Goal: Task Accomplishment & Management: Use online tool/utility

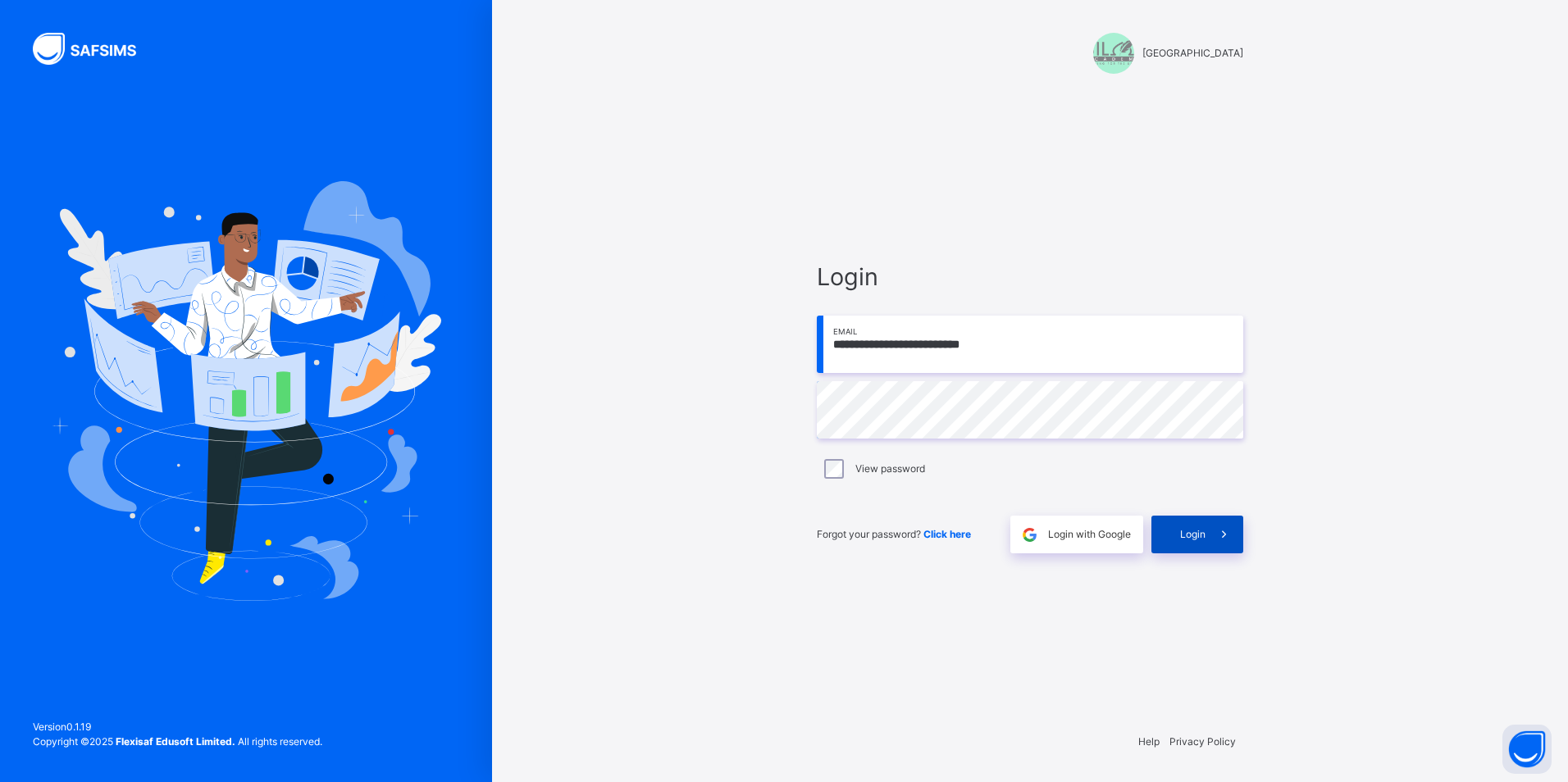
click at [1230, 535] on icon at bounding box center [1223, 535] width 17 height 19
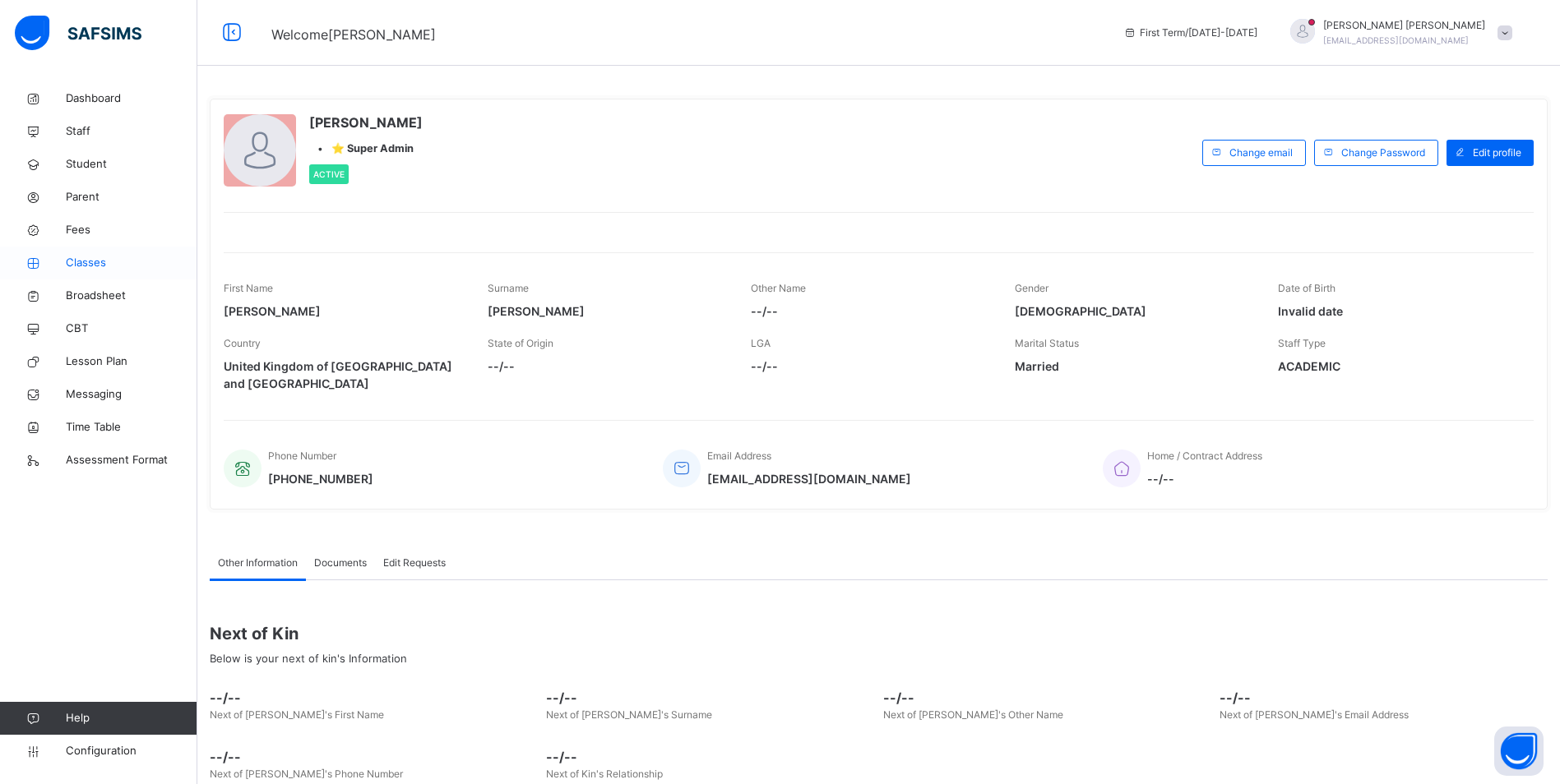
click at [88, 261] on span "Classes" at bounding box center [132, 263] width 132 height 16
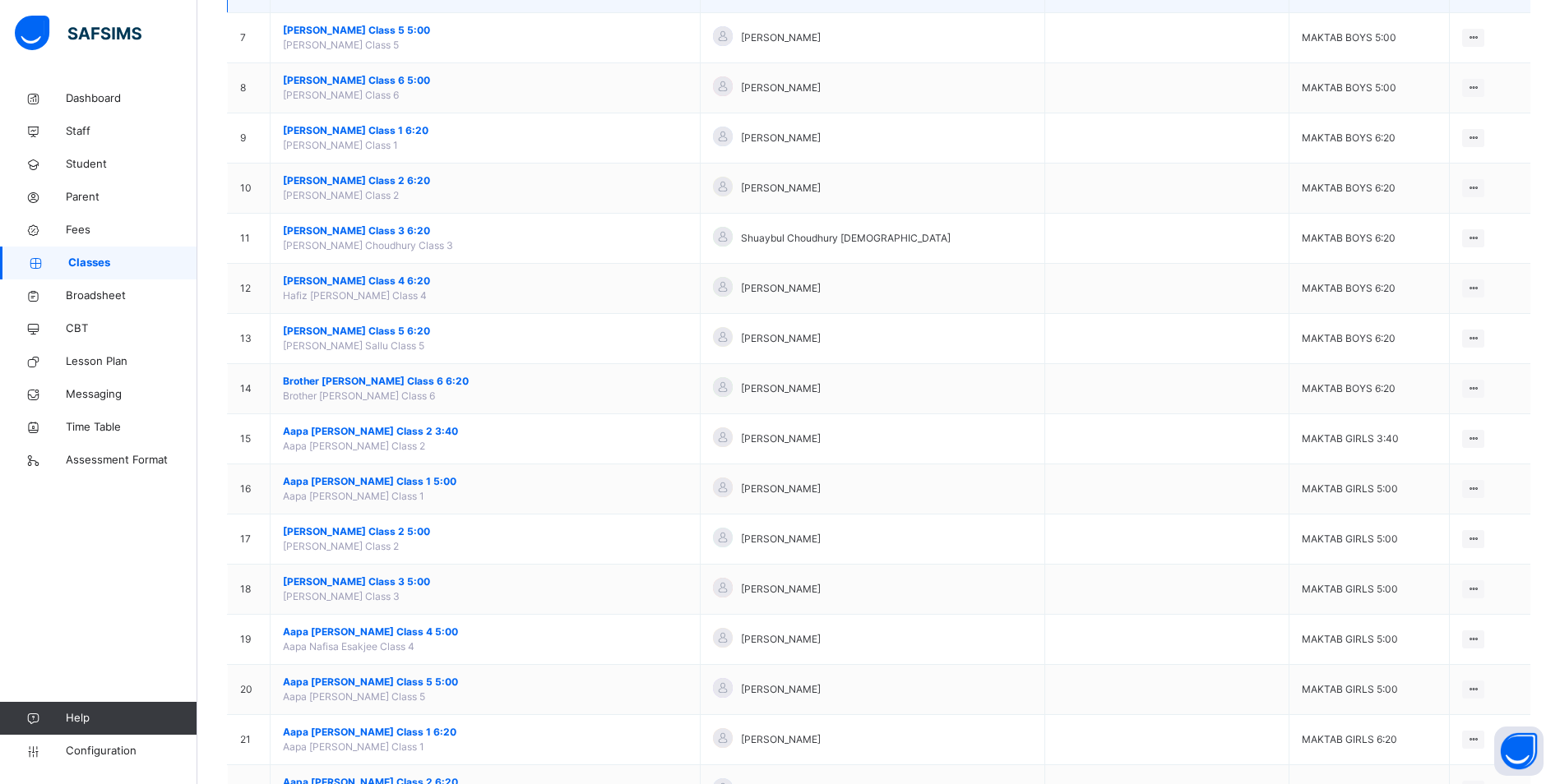
scroll to position [493, 0]
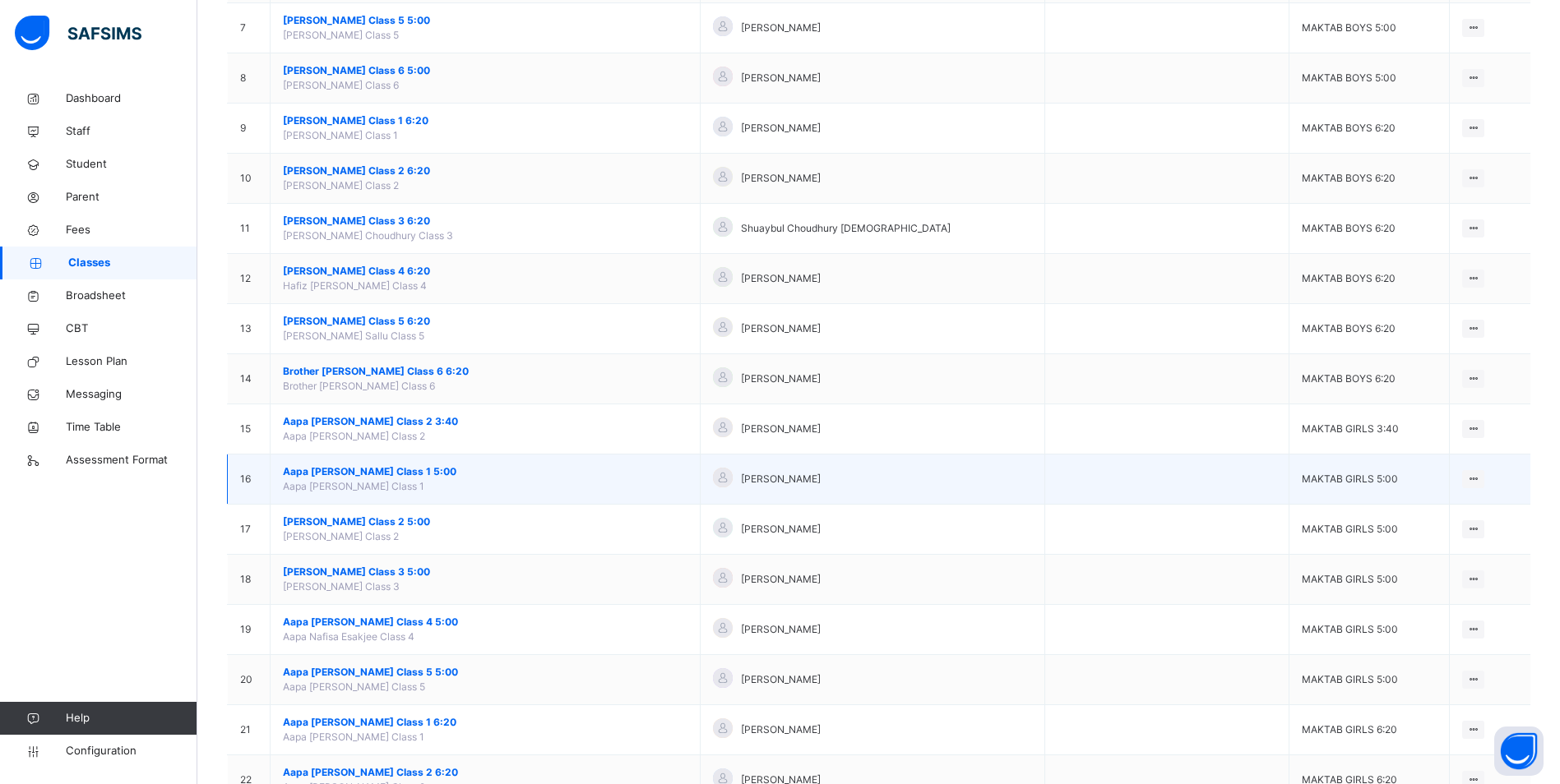
click at [326, 466] on span "Aapa [PERSON_NAME] Class 1 5:00" at bounding box center [484, 472] width 404 height 15
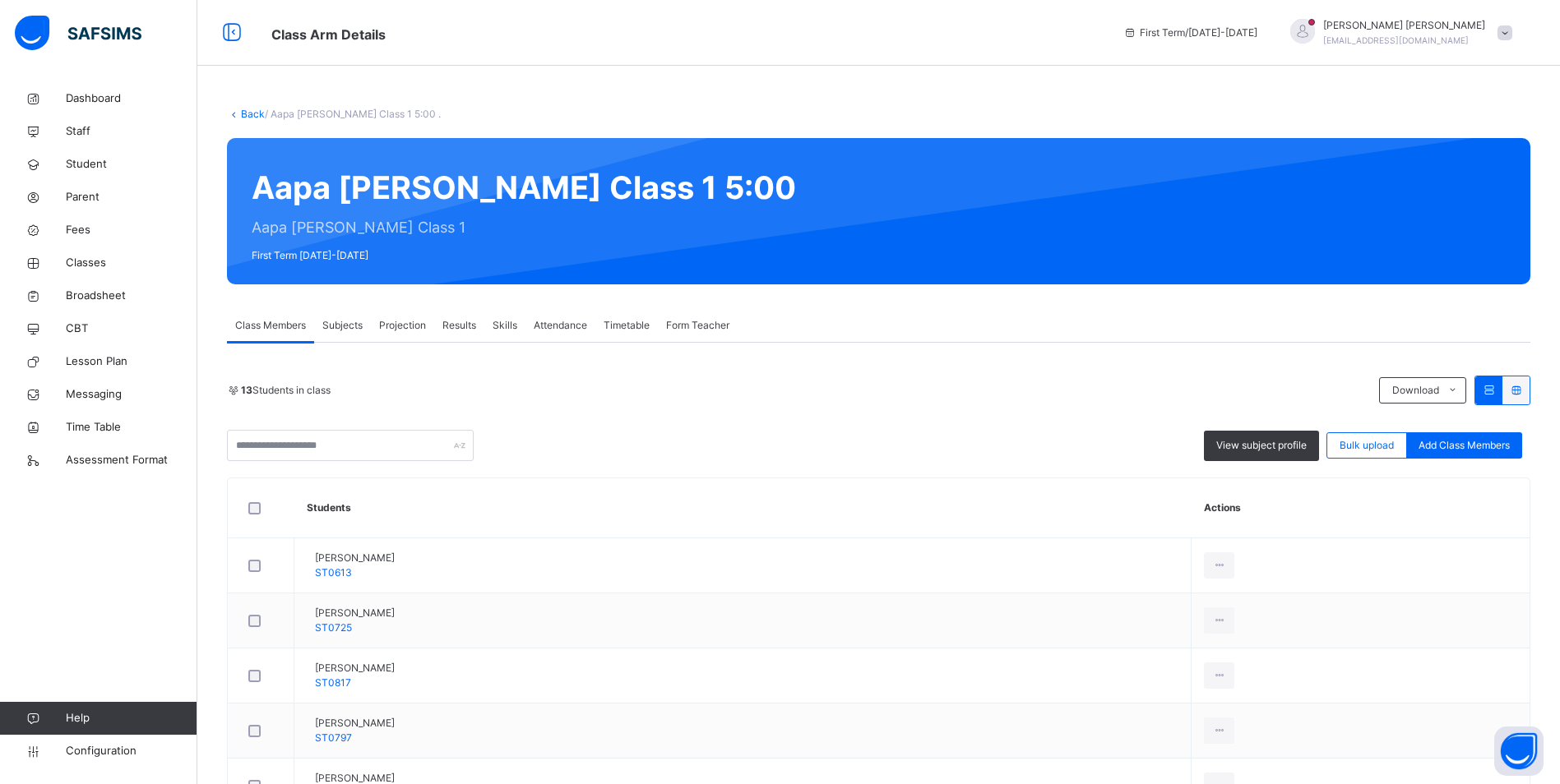
click at [563, 319] on span "Attendance" at bounding box center [560, 325] width 54 height 15
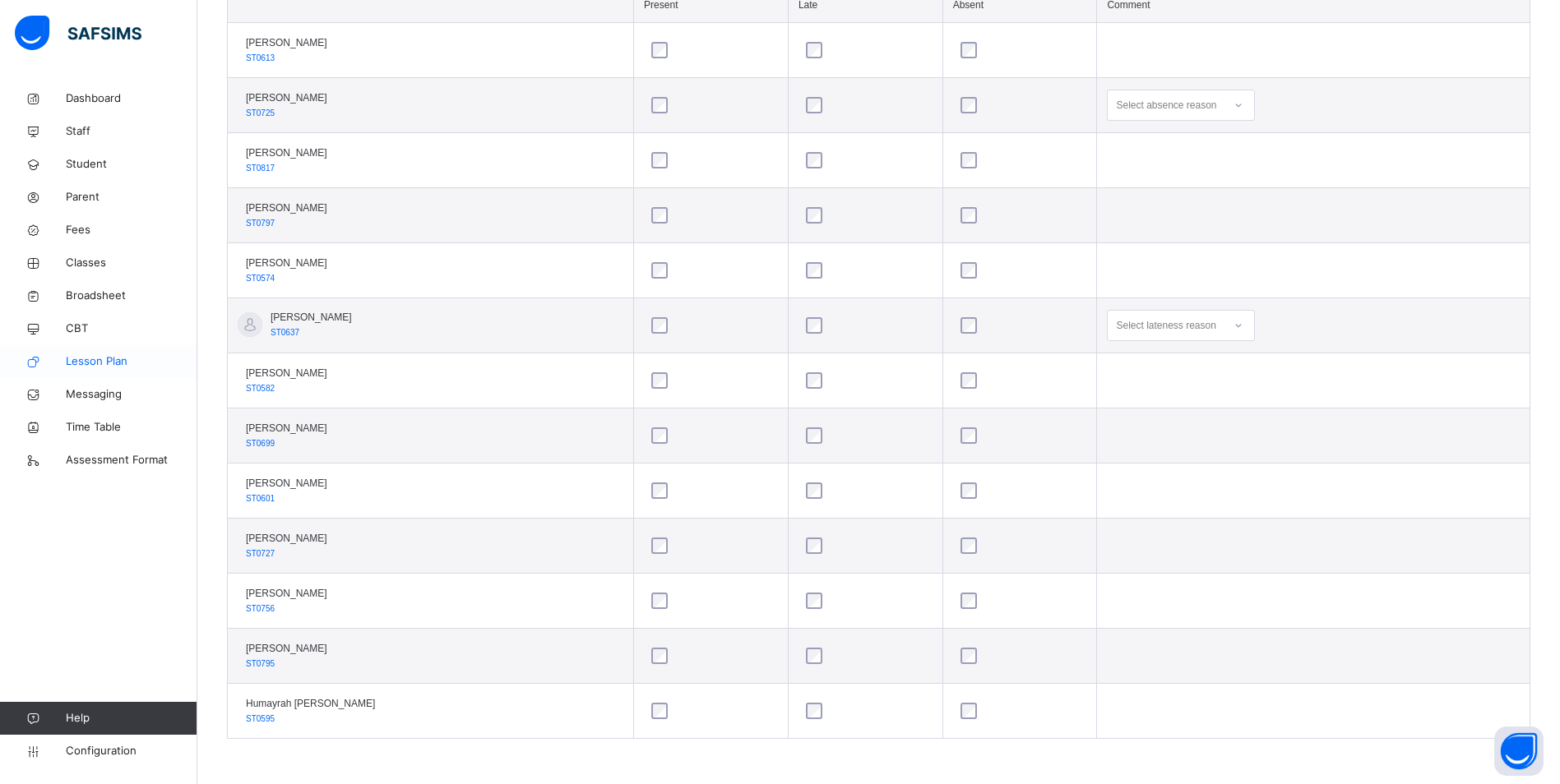
scroll to position [437, 0]
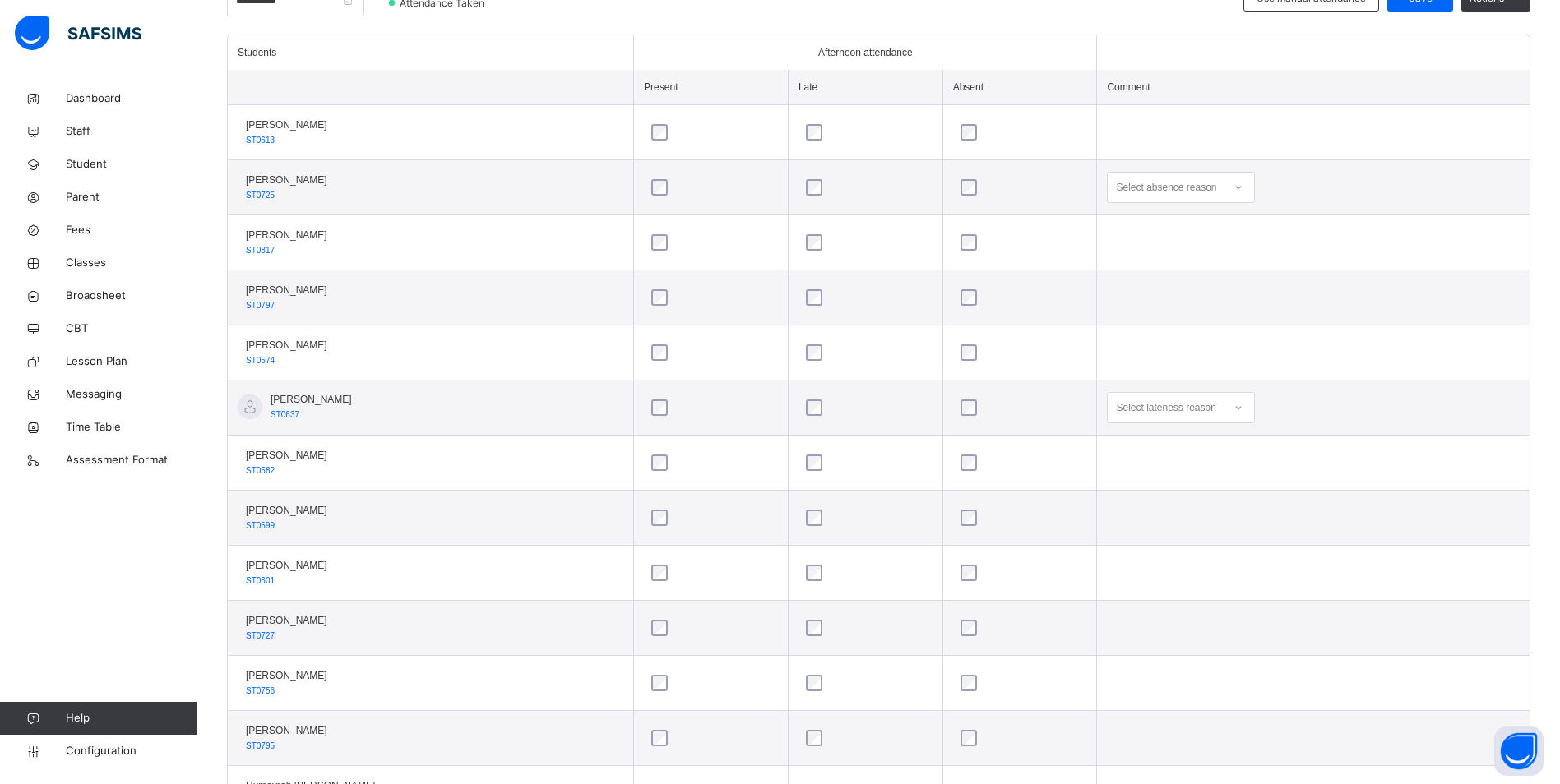
click at [1243, 187] on icon at bounding box center [1238, 188] width 10 height 16
click at [1213, 249] on div "Message sent" at bounding box center [1181, 252] width 147 height 28
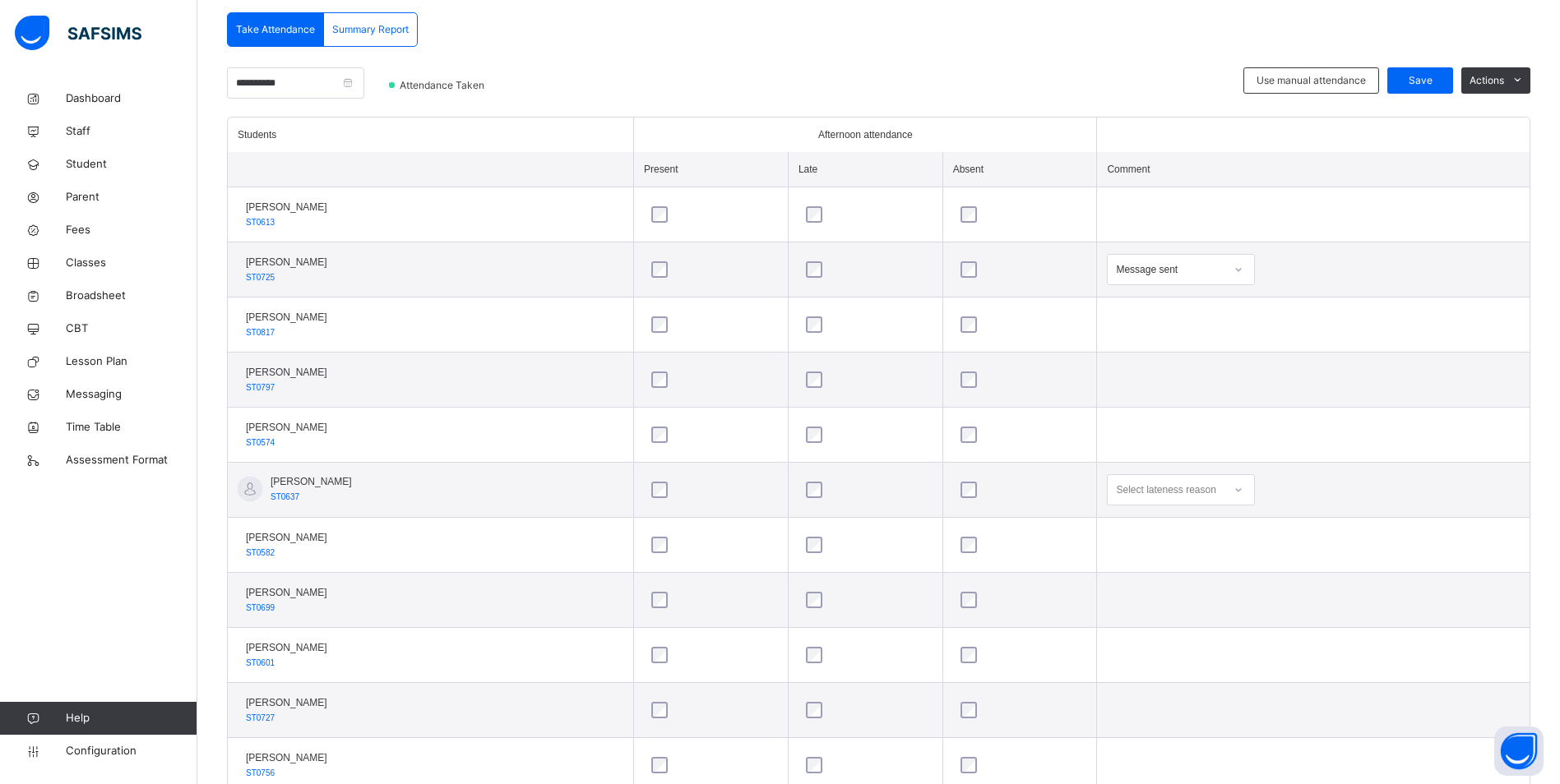
scroll to position [273, 0]
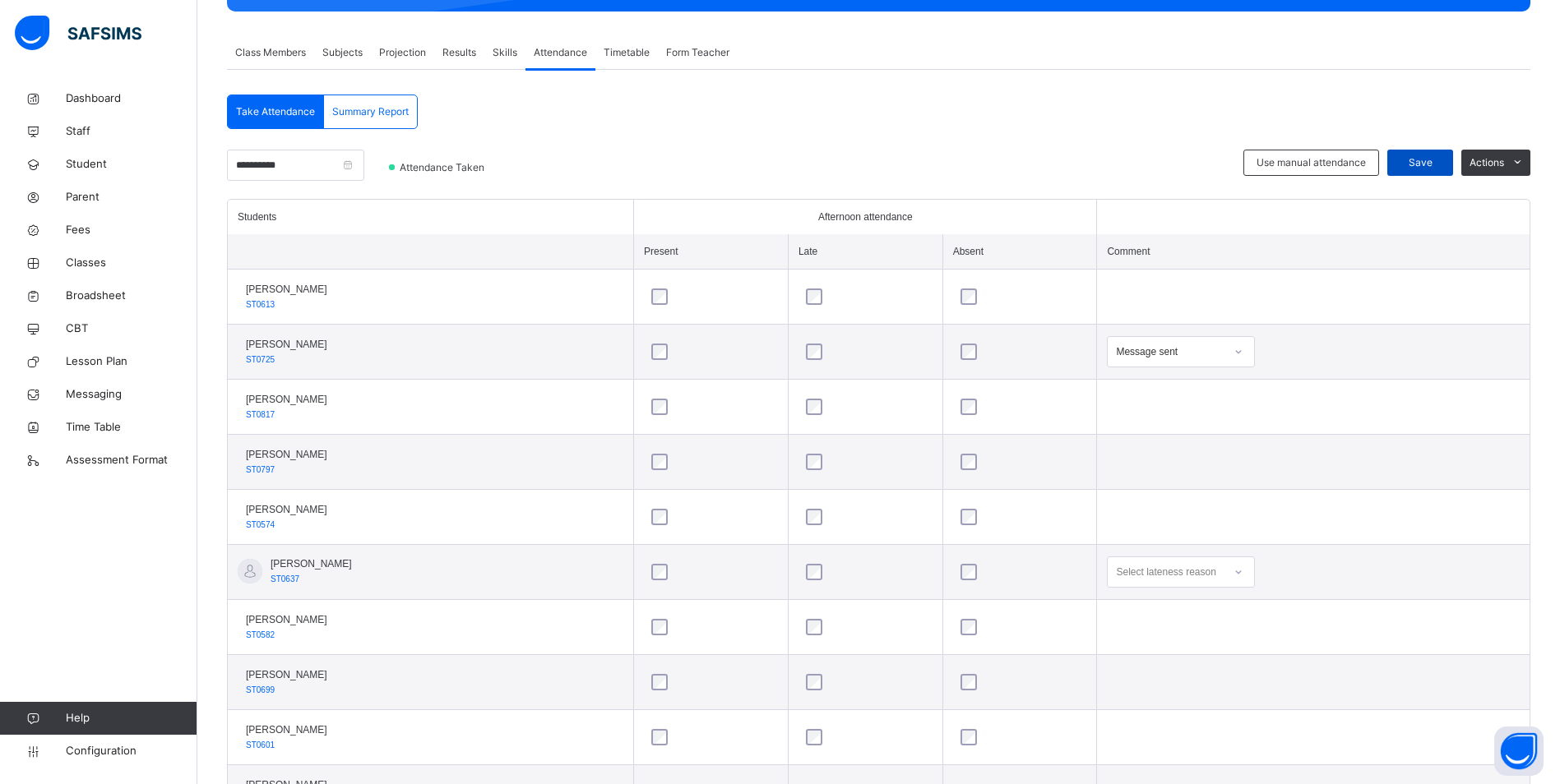
click at [1431, 162] on span "Save" at bounding box center [1420, 163] width 41 height 15
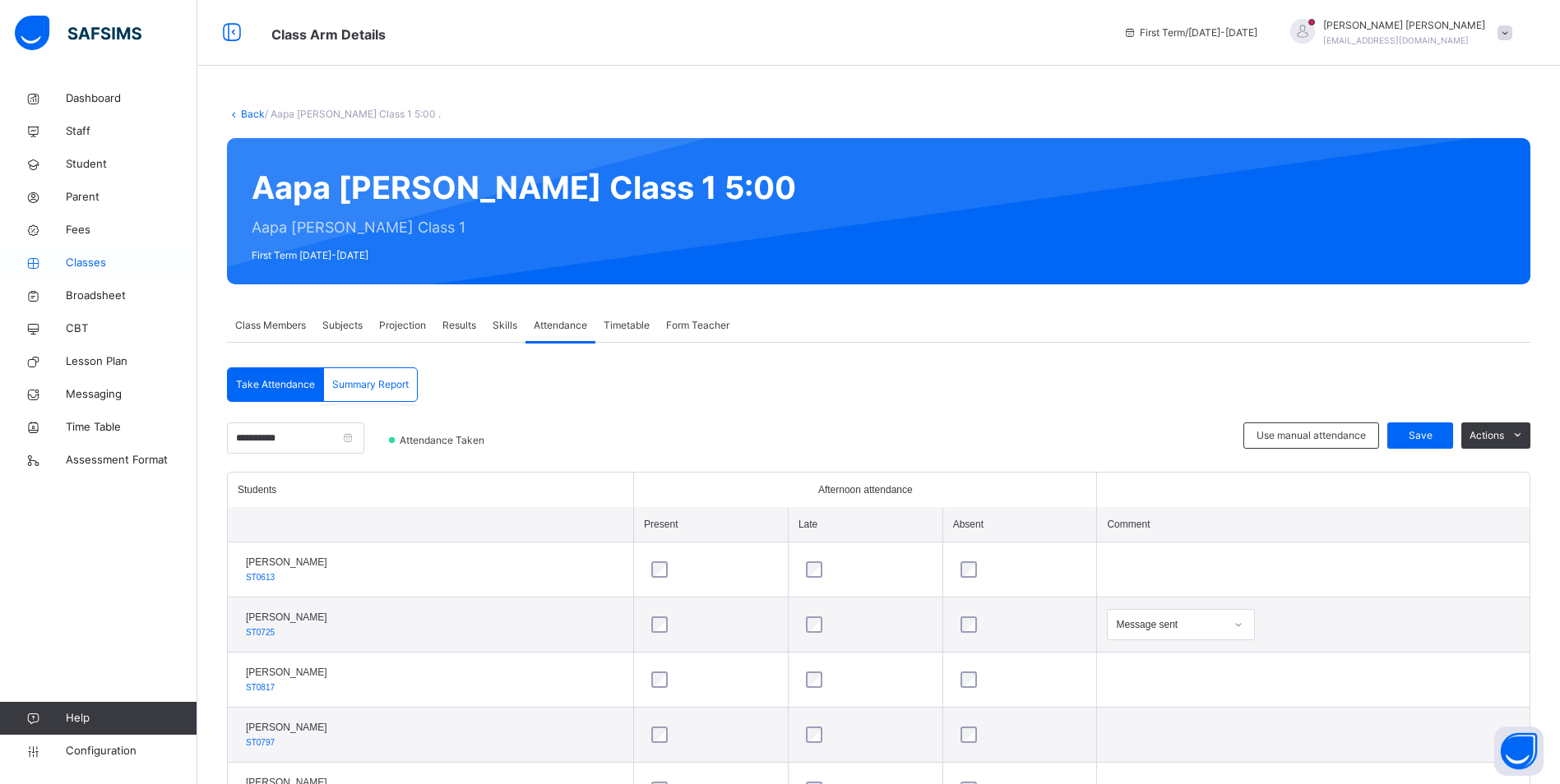
click at [91, 264] on span "Classes" at bounding box center [132, 263] width 132 height 16
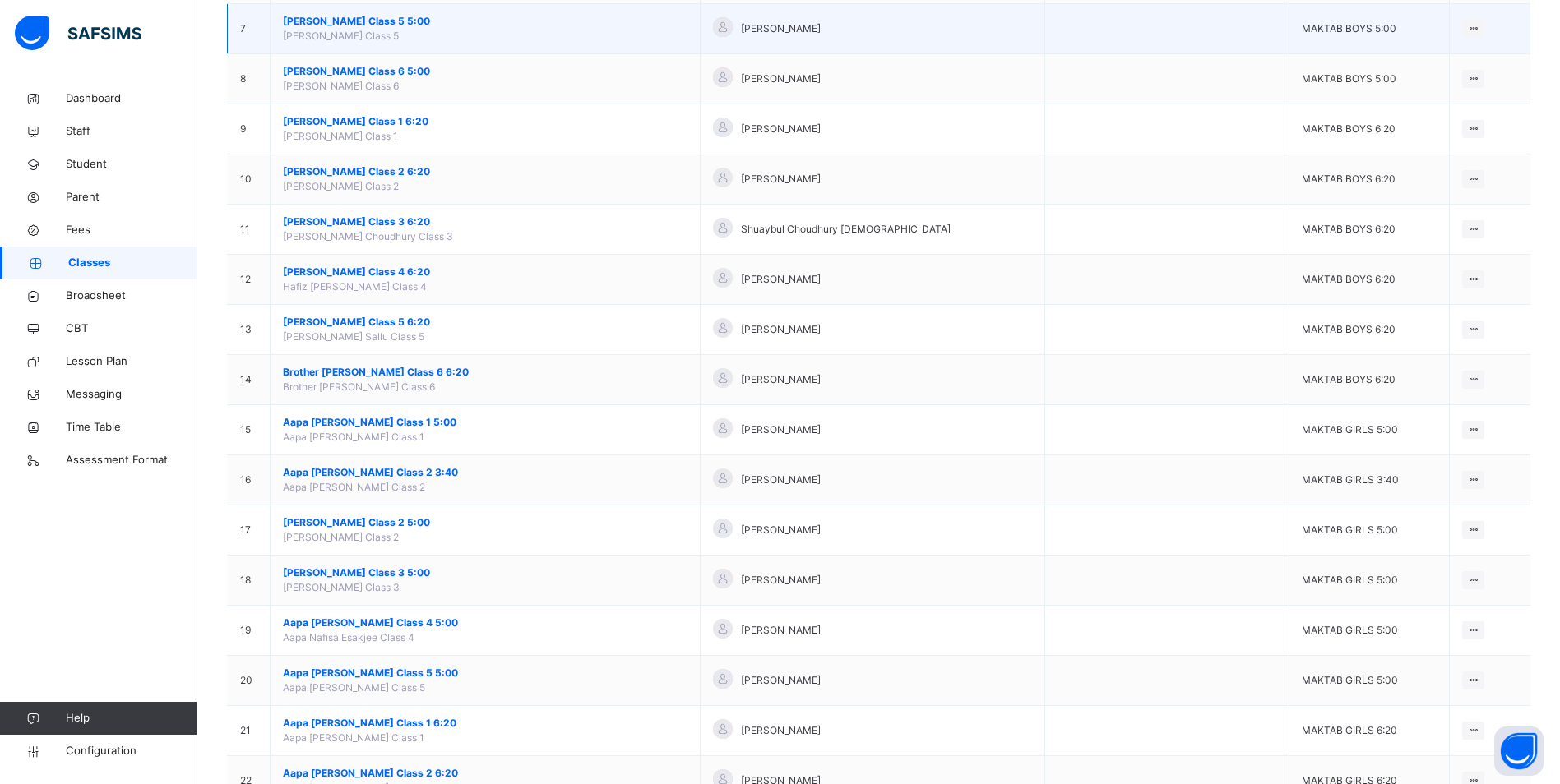
scroll to position [493, 0]
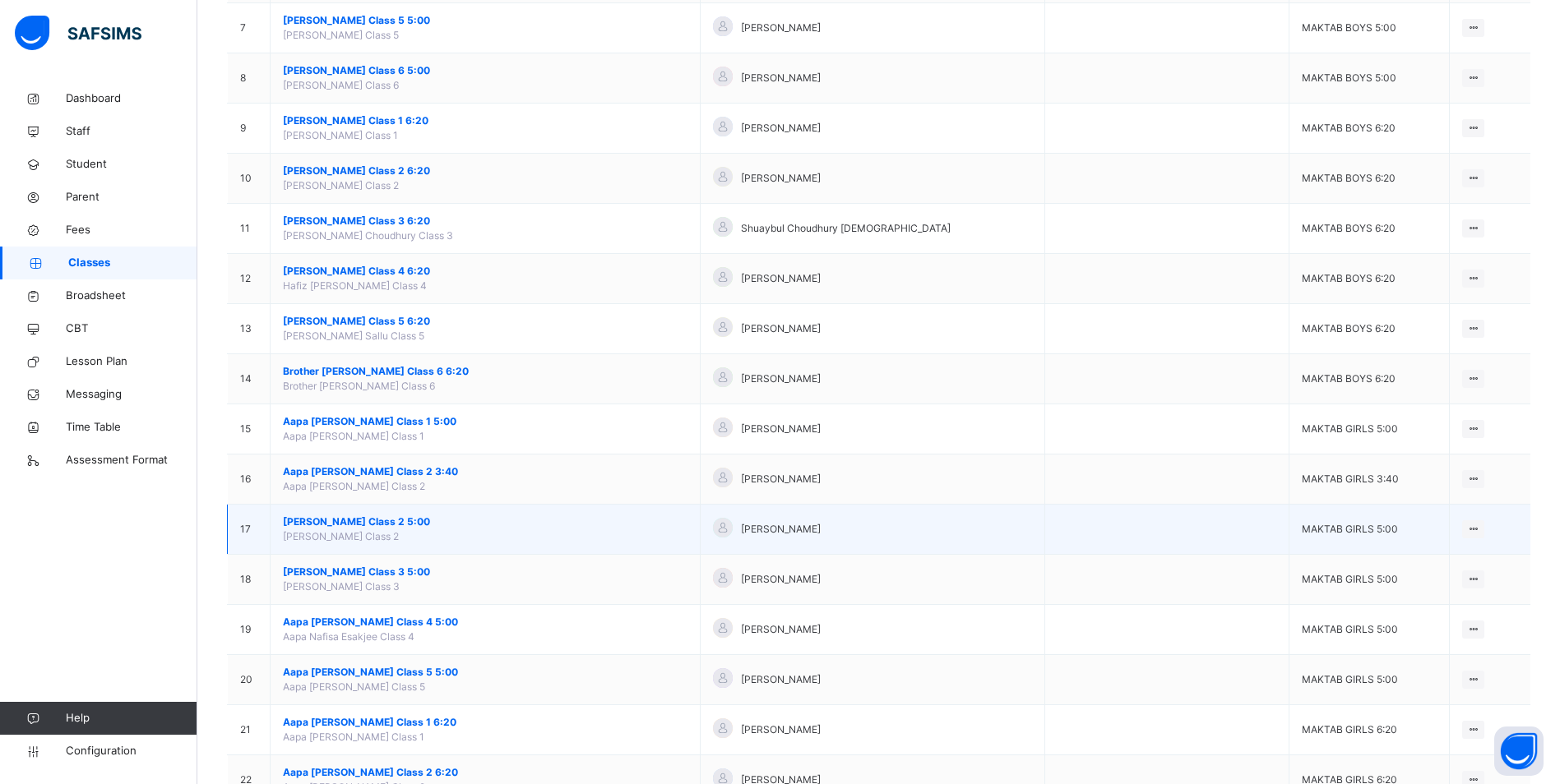
click at [388, 517] on span "[PERSON_NAME] Class 2 5:00" at bounding box center [484, 522] width 404 height 15
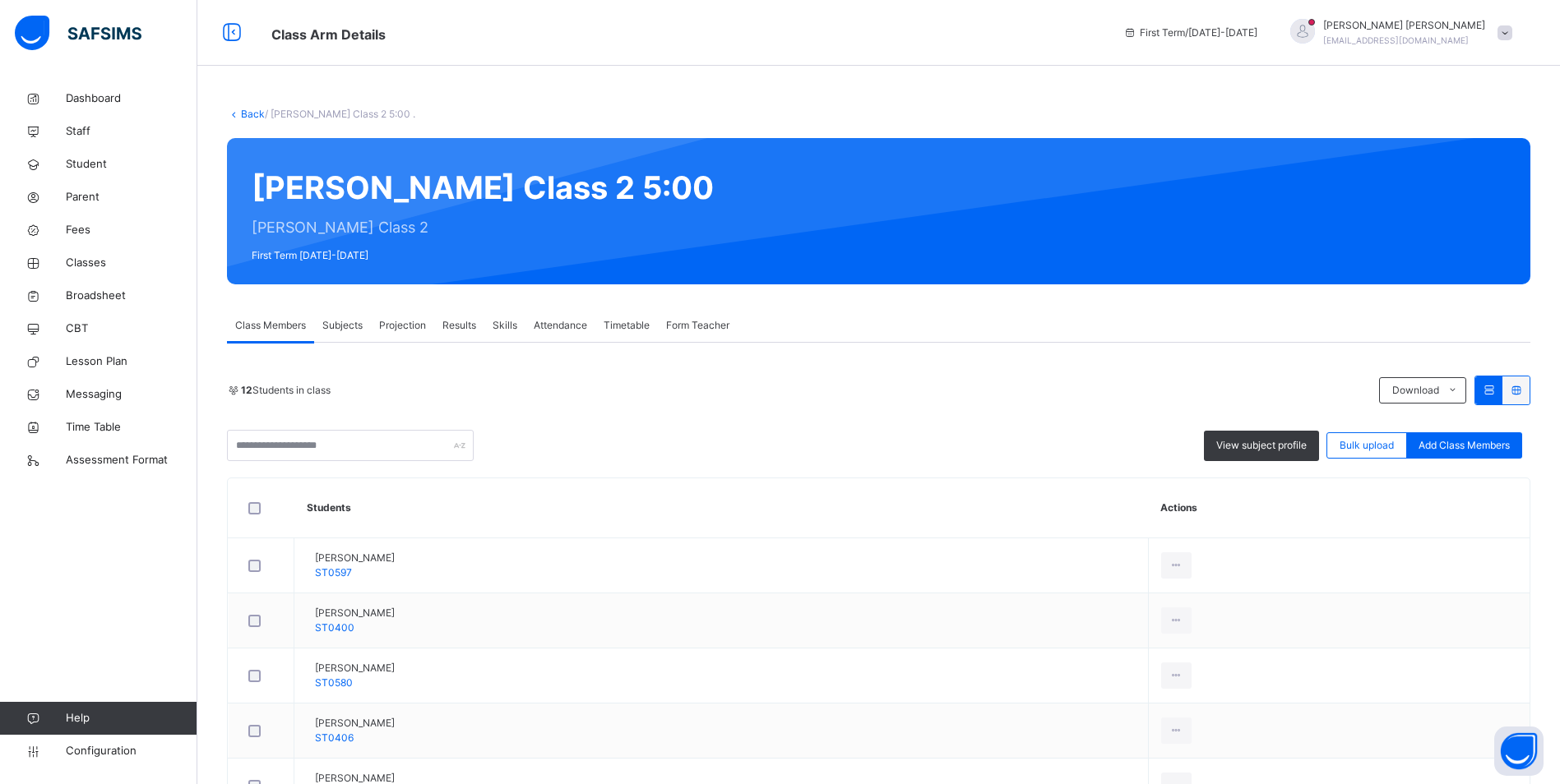
click at [549, 327] on span "Attendance" at bounding box center [560, 325] width 54 height 15
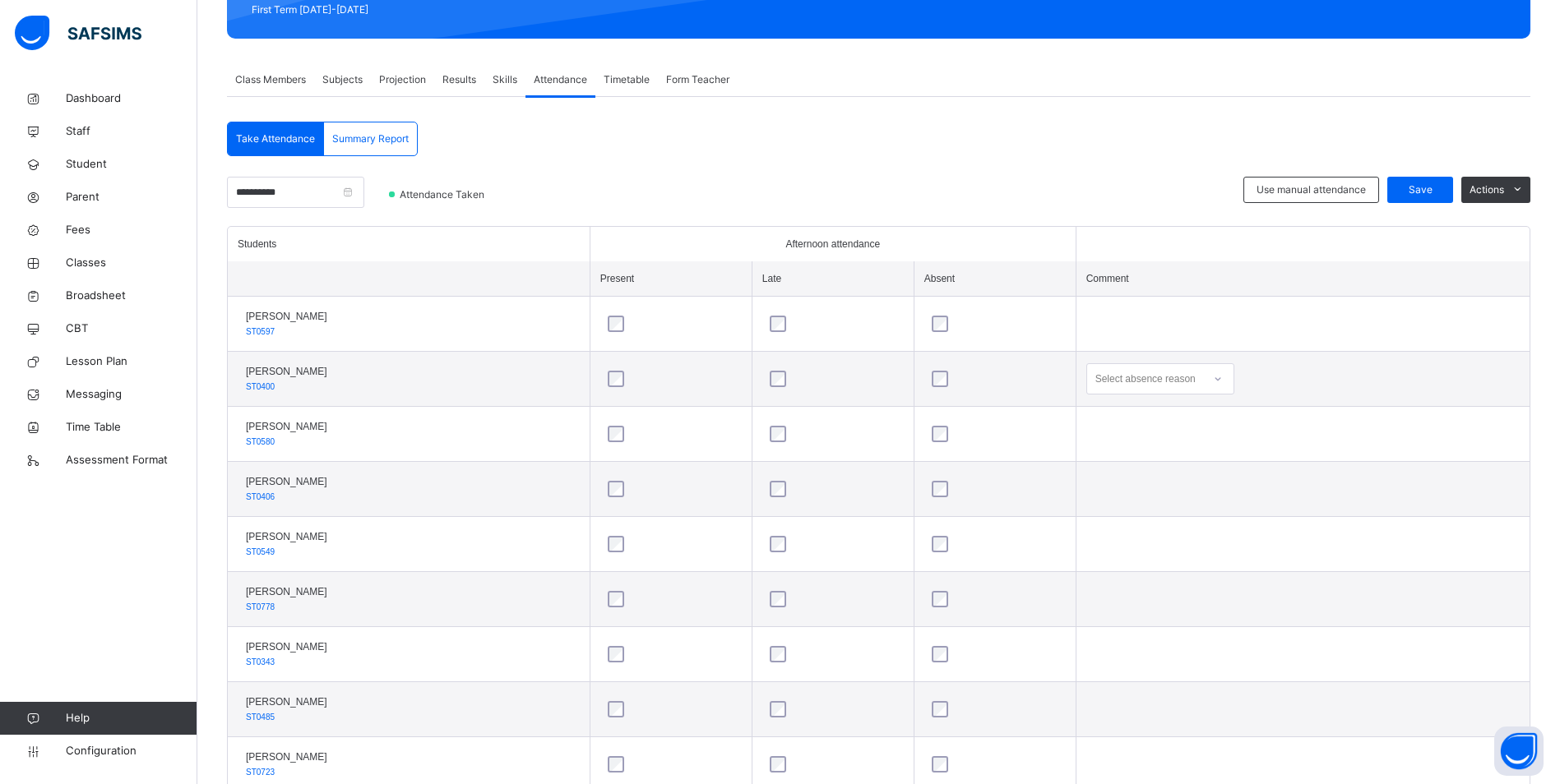
scroll to position [246, 0]
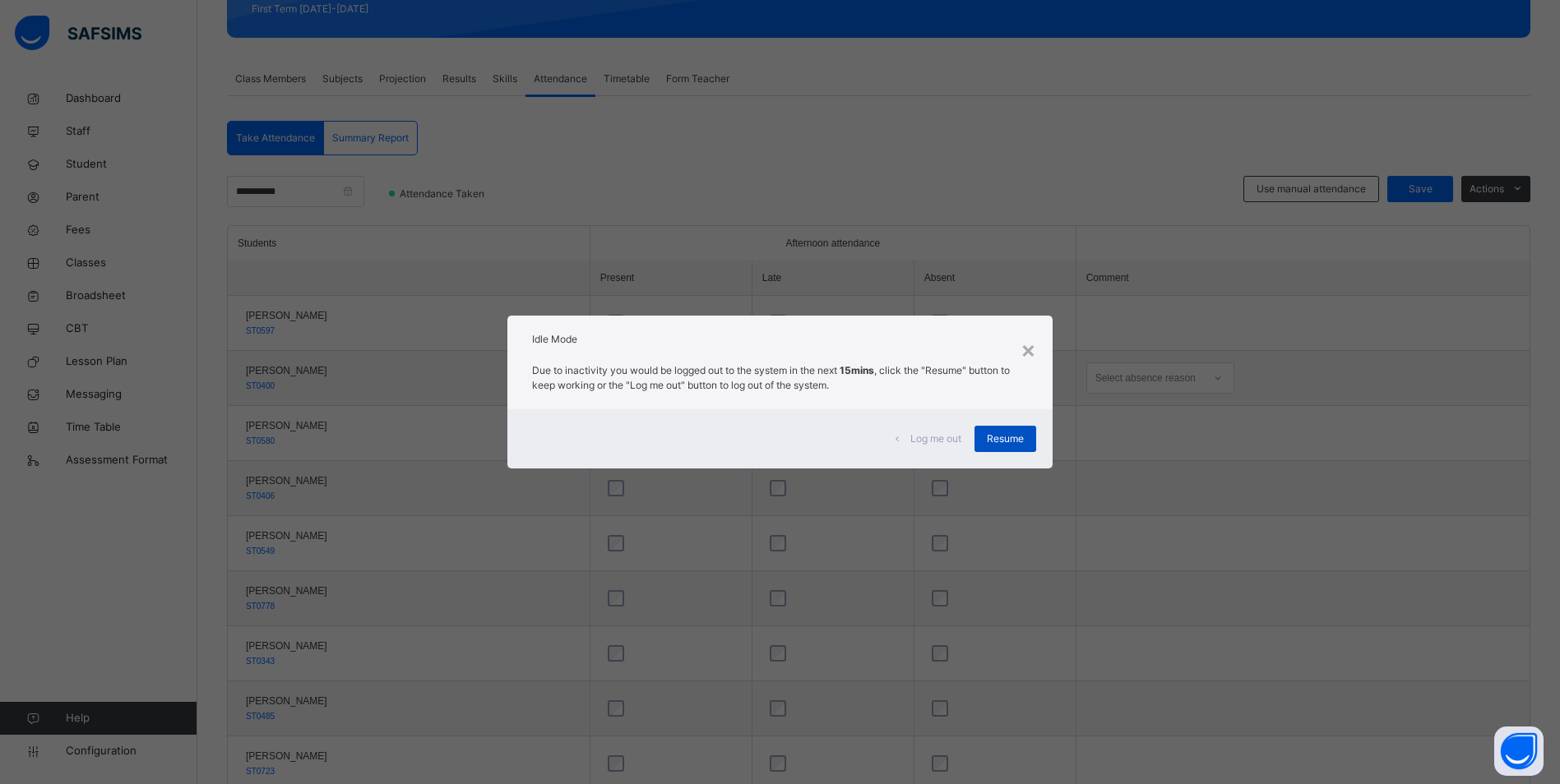
click at [1004, 441] on span "Resume" at bounding box center [1005, 439] width 37 height 15
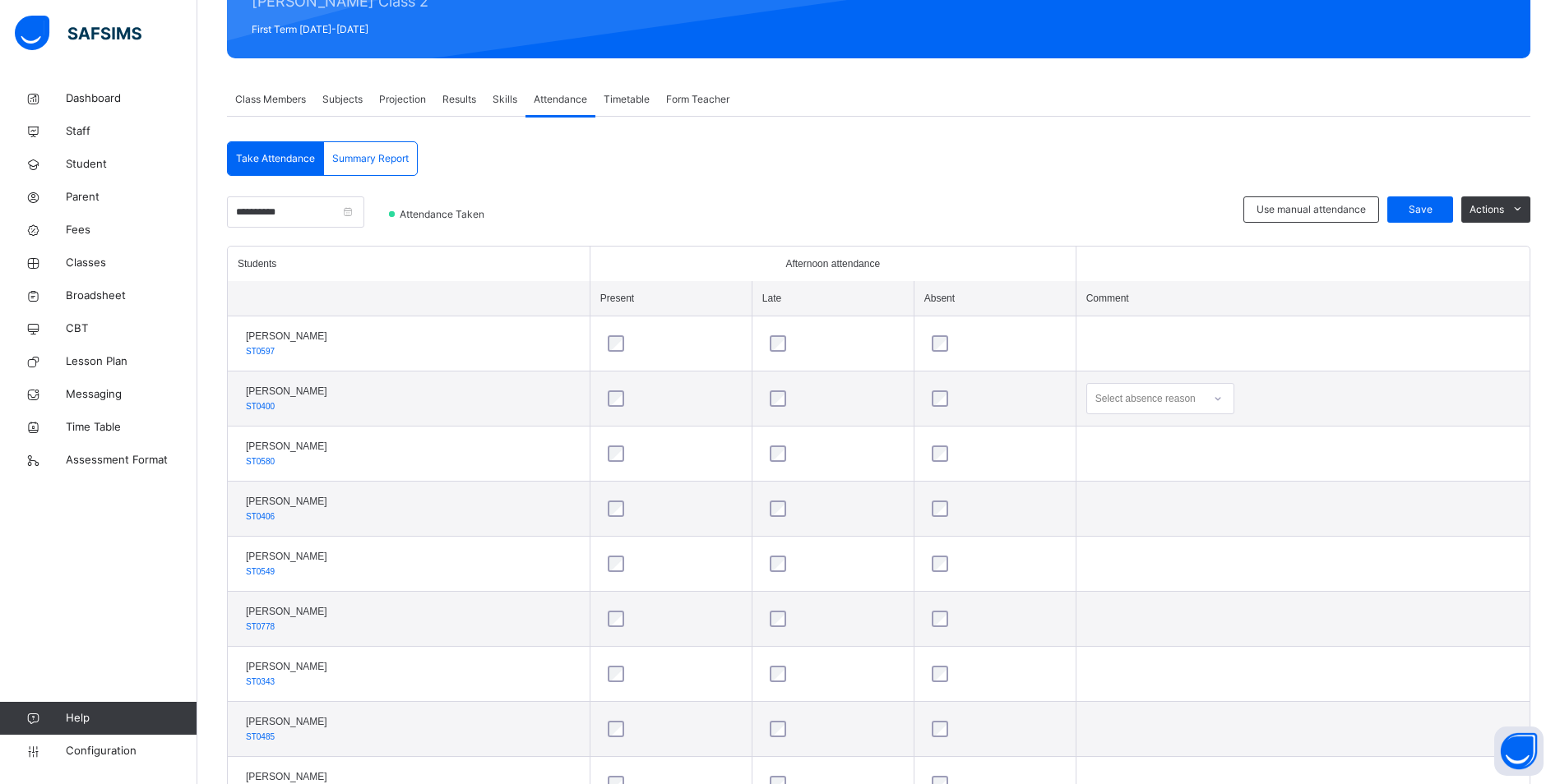
scroll to position [218, 0]
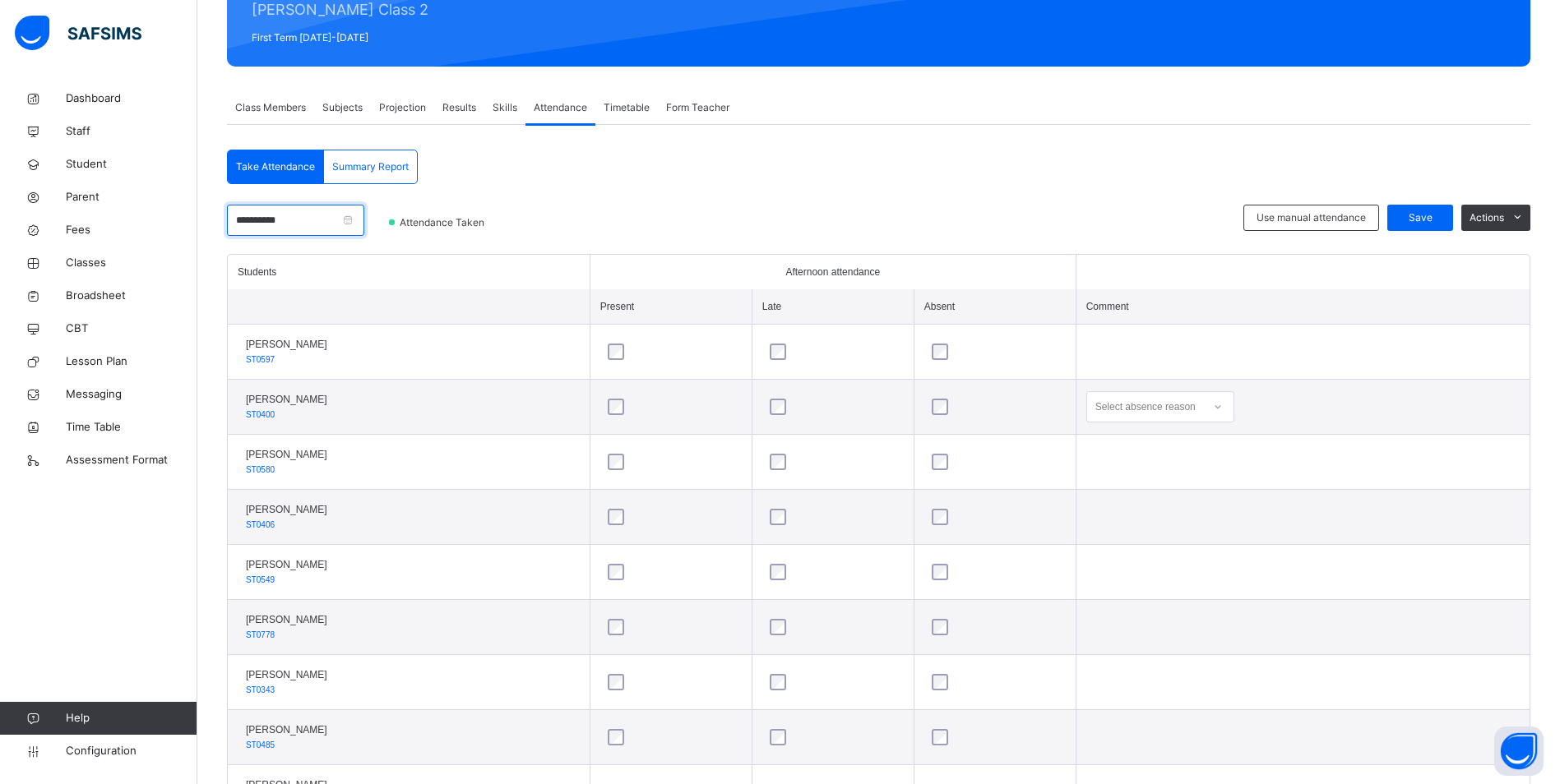
click at [313, 215] on input "**********" at bounding box center [296, 221] width 138 height 31
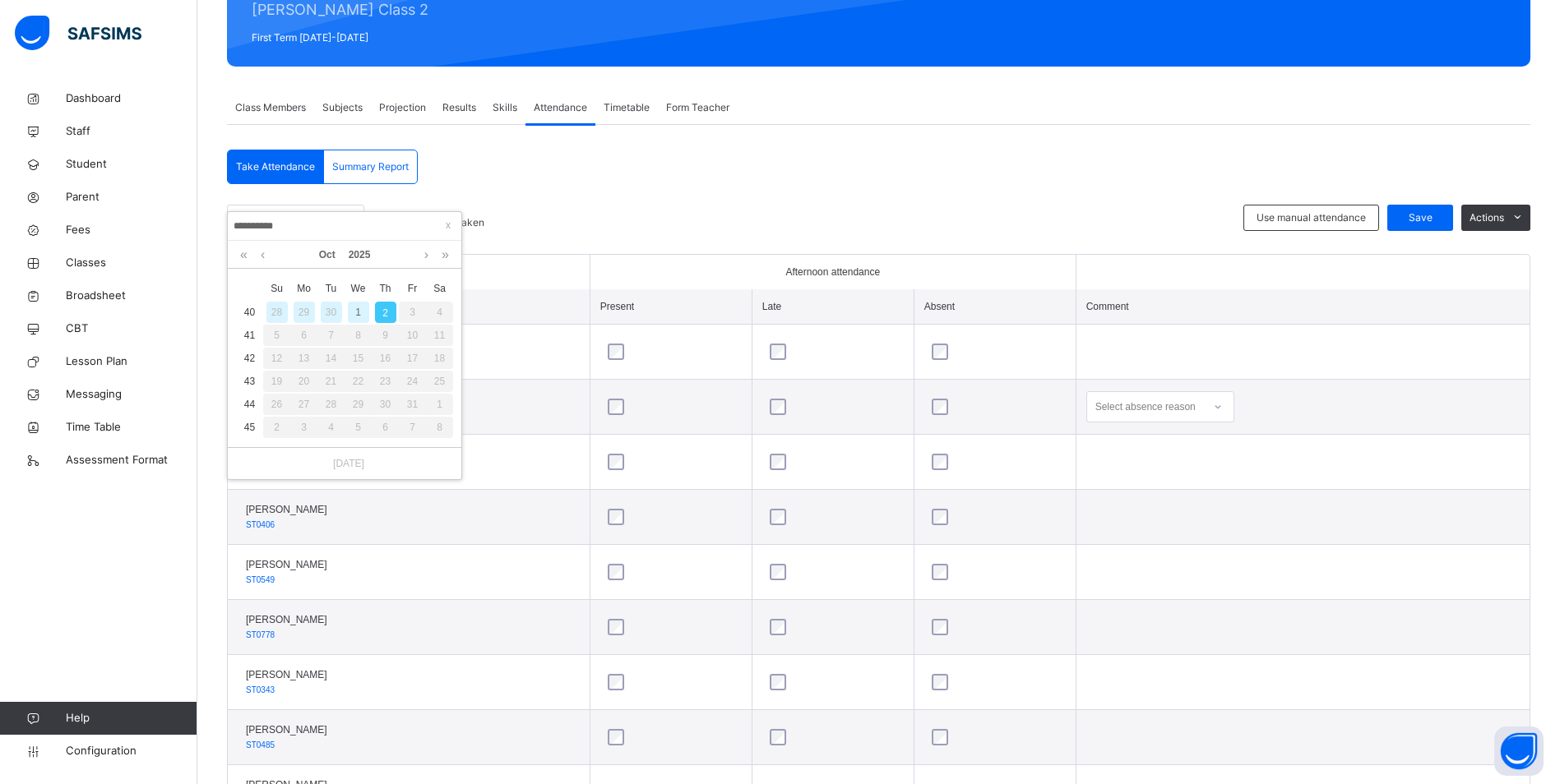
click at [364, 313] on div "1" at bounding box center [358, 312] width 21 height 21
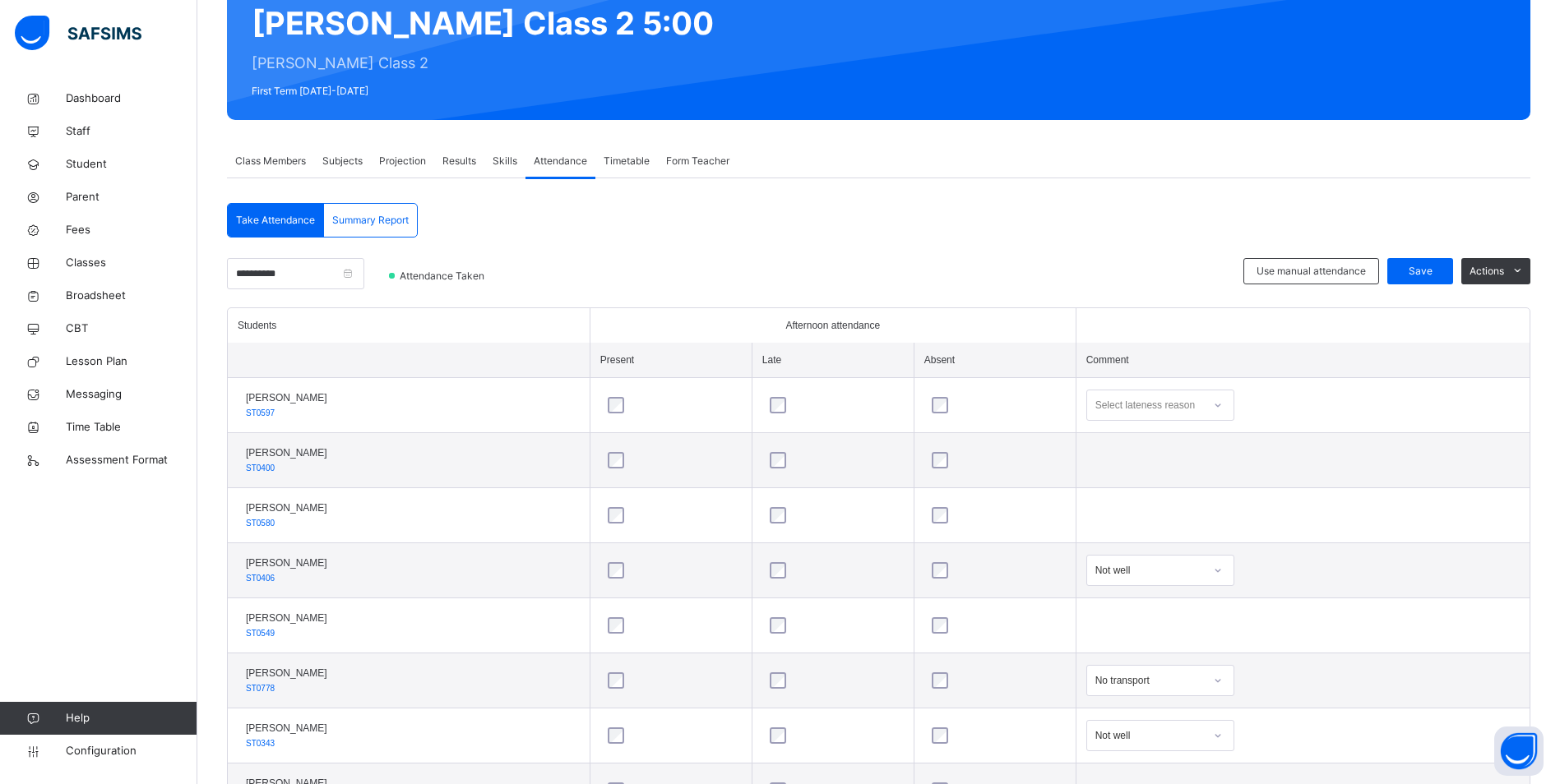
scroll to position [329, 0]
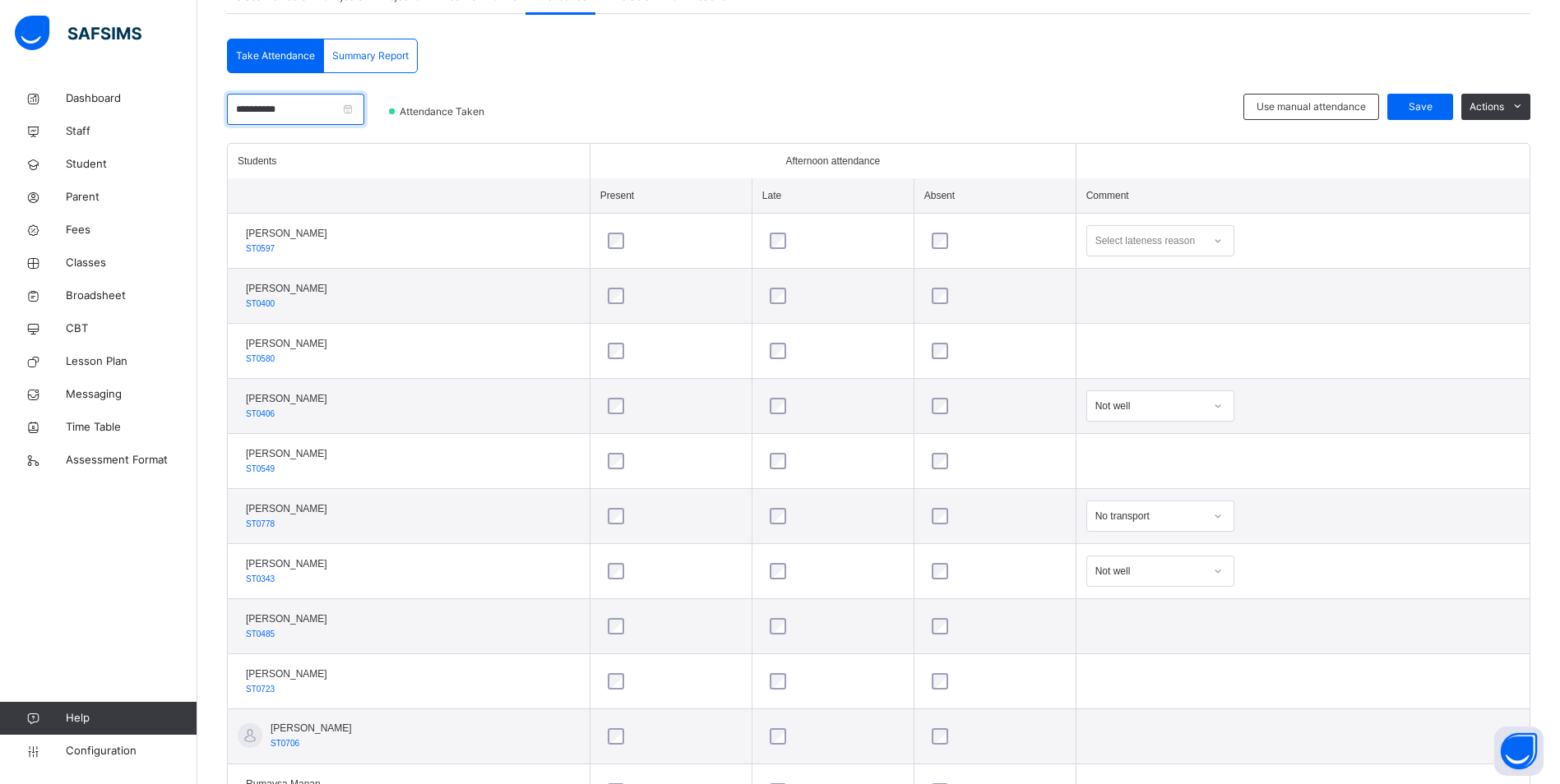
click at [354, 109] on input "**********" at bounding box center [296, 110] width 138 height 31
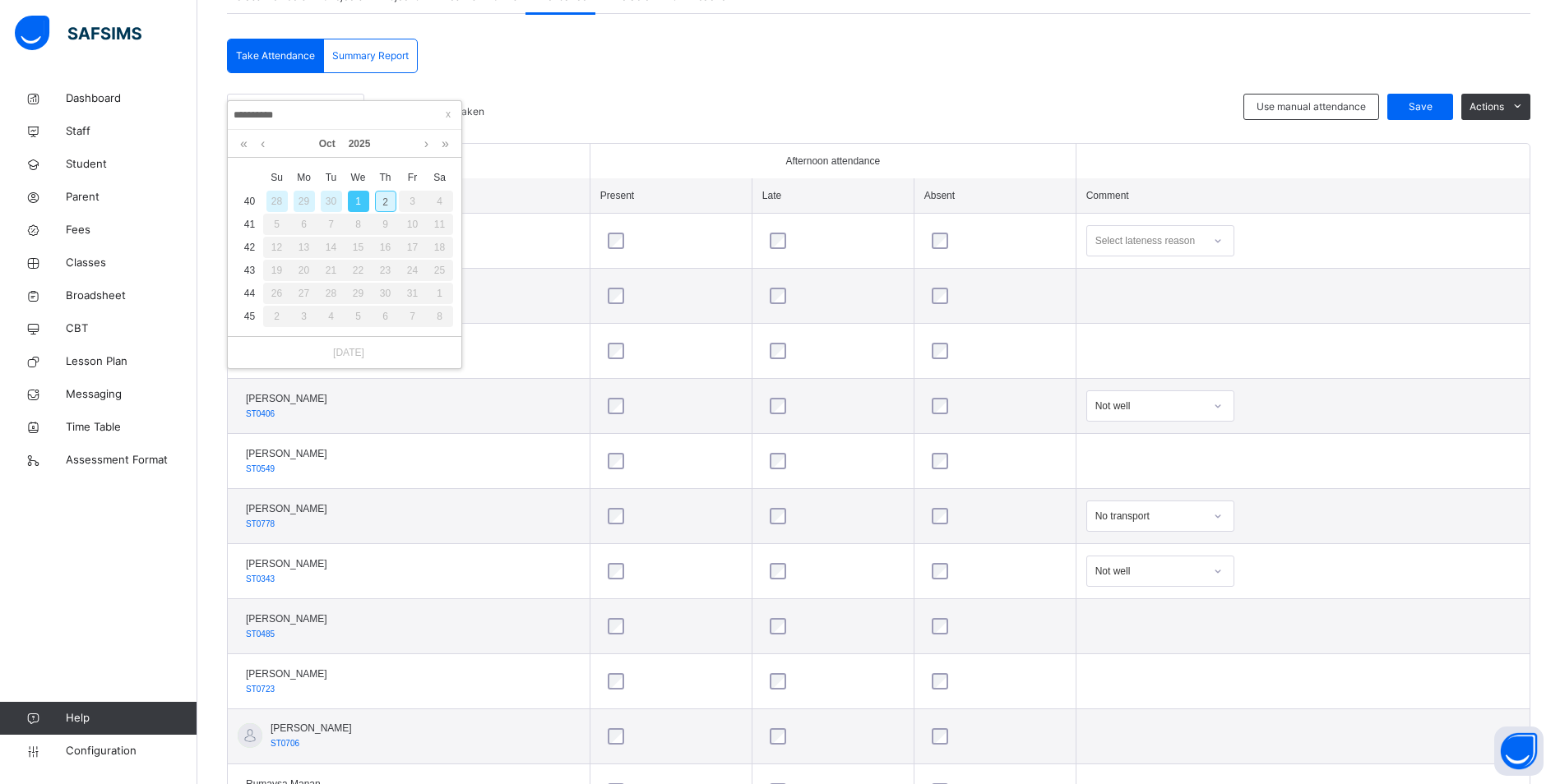
click at [382, 198] on div "2" at bounding box center [385, 202] width 21 height 21
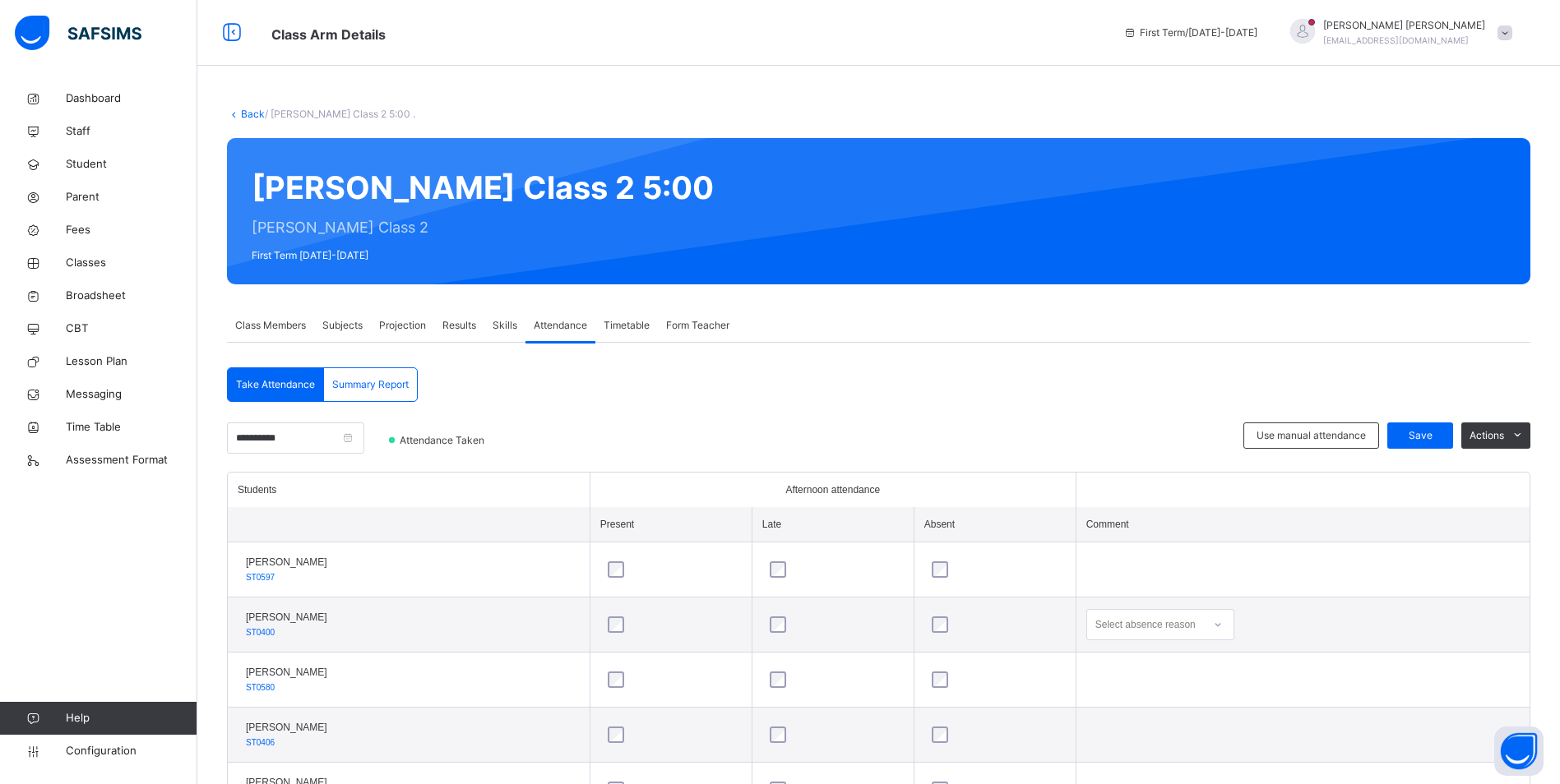
scroll to position [246, 0]
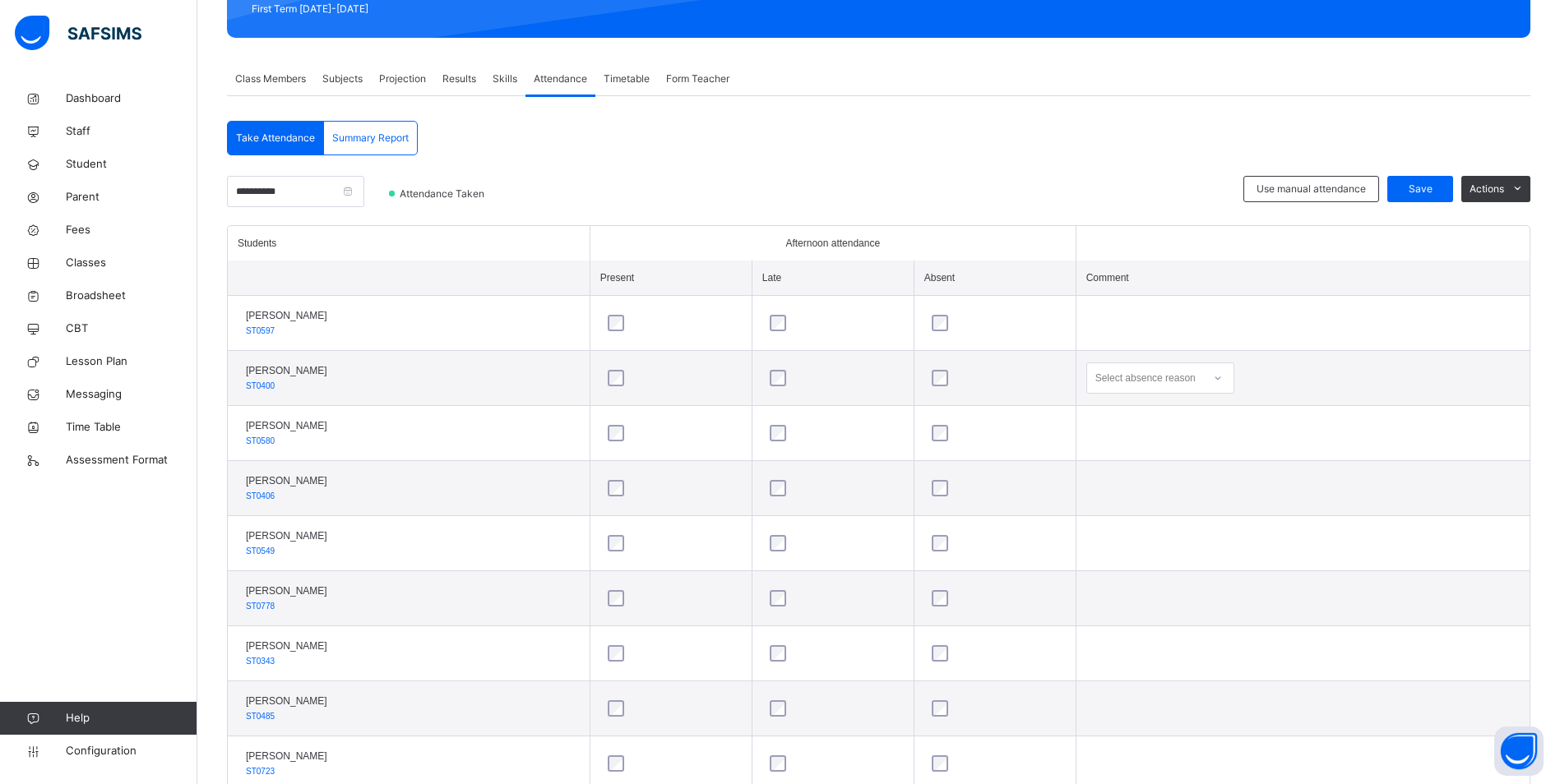
click at [1231, 378] on div at bounding box center [1217, 378] width 28 height 26
click at [1158, 445] on div "Message sent" at bounding box center [1161, 443] width 147 height 28
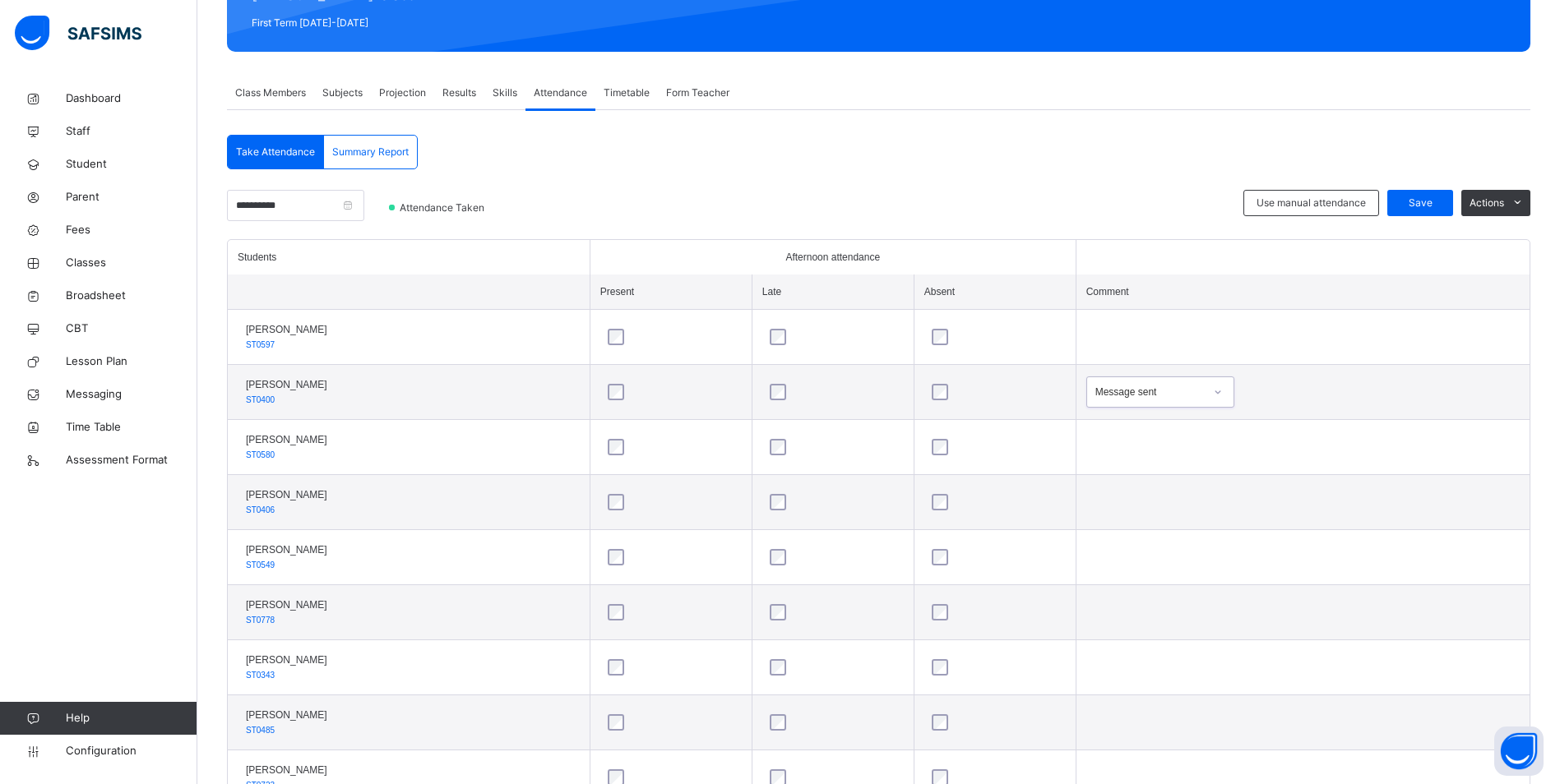
scroll to position [54, 0]
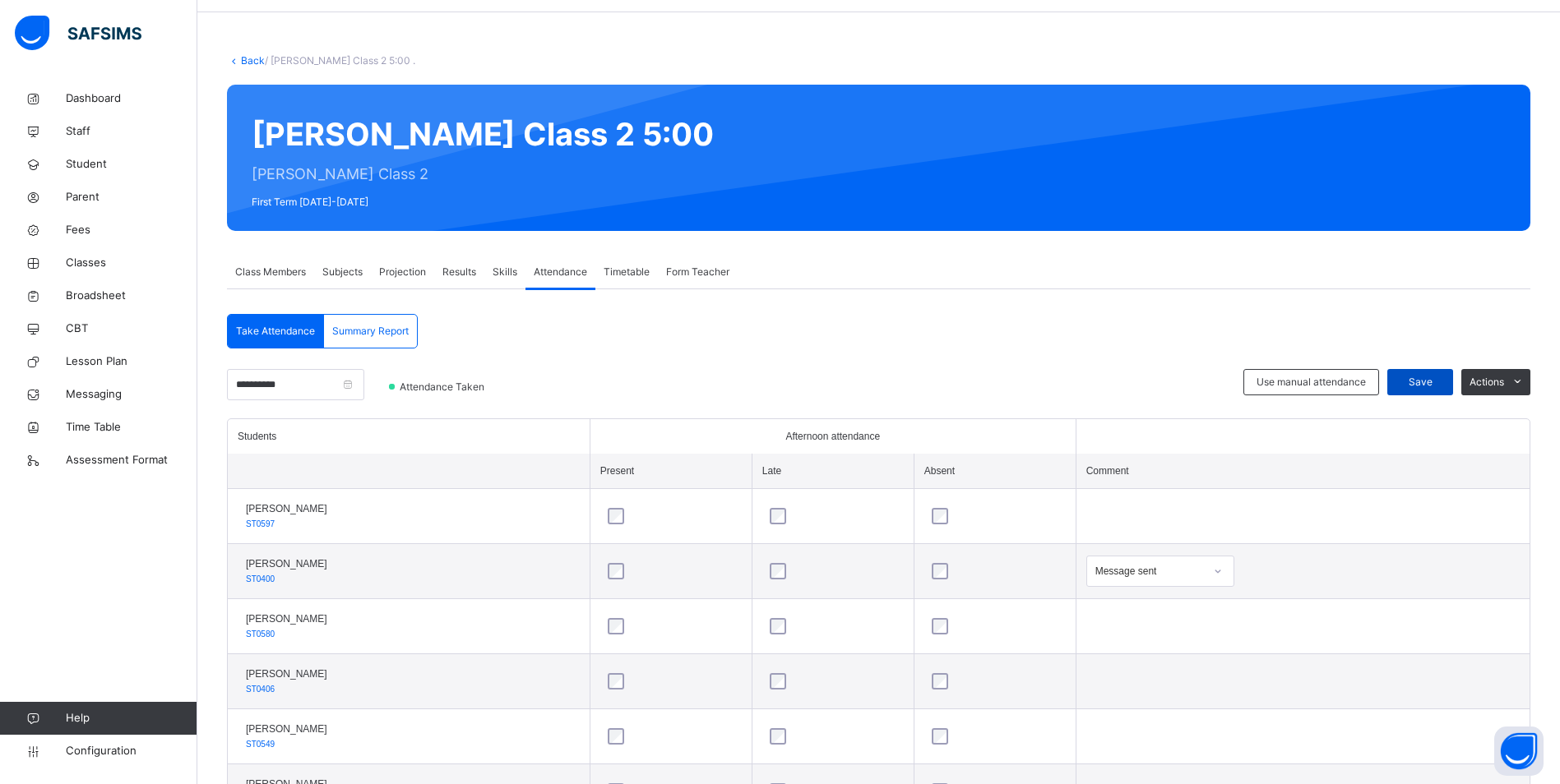
click at [1436, 375] on span "Save" at bounding box center [1420, 382] width 41 height 15
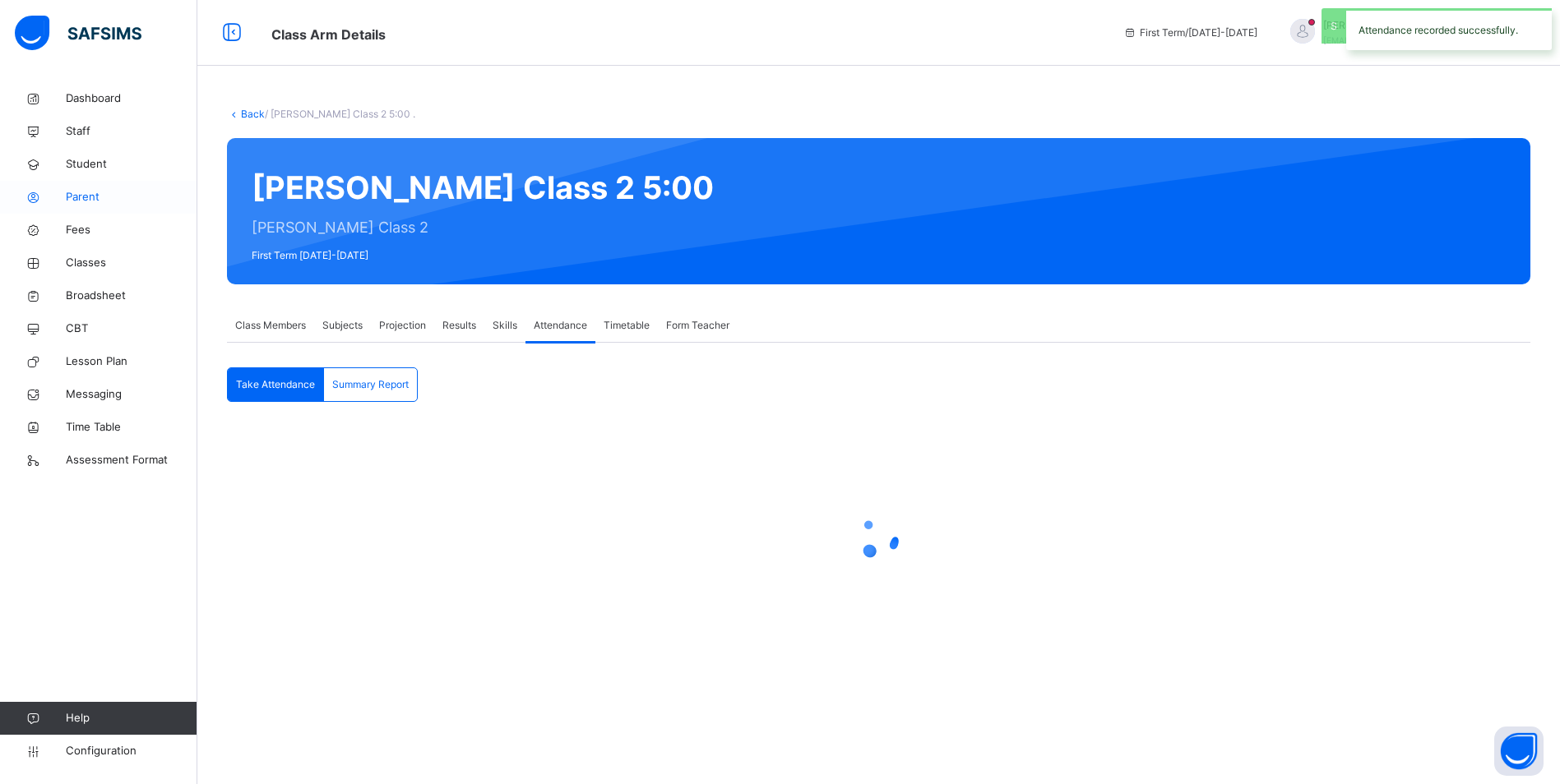
scroll to position [0, 0]
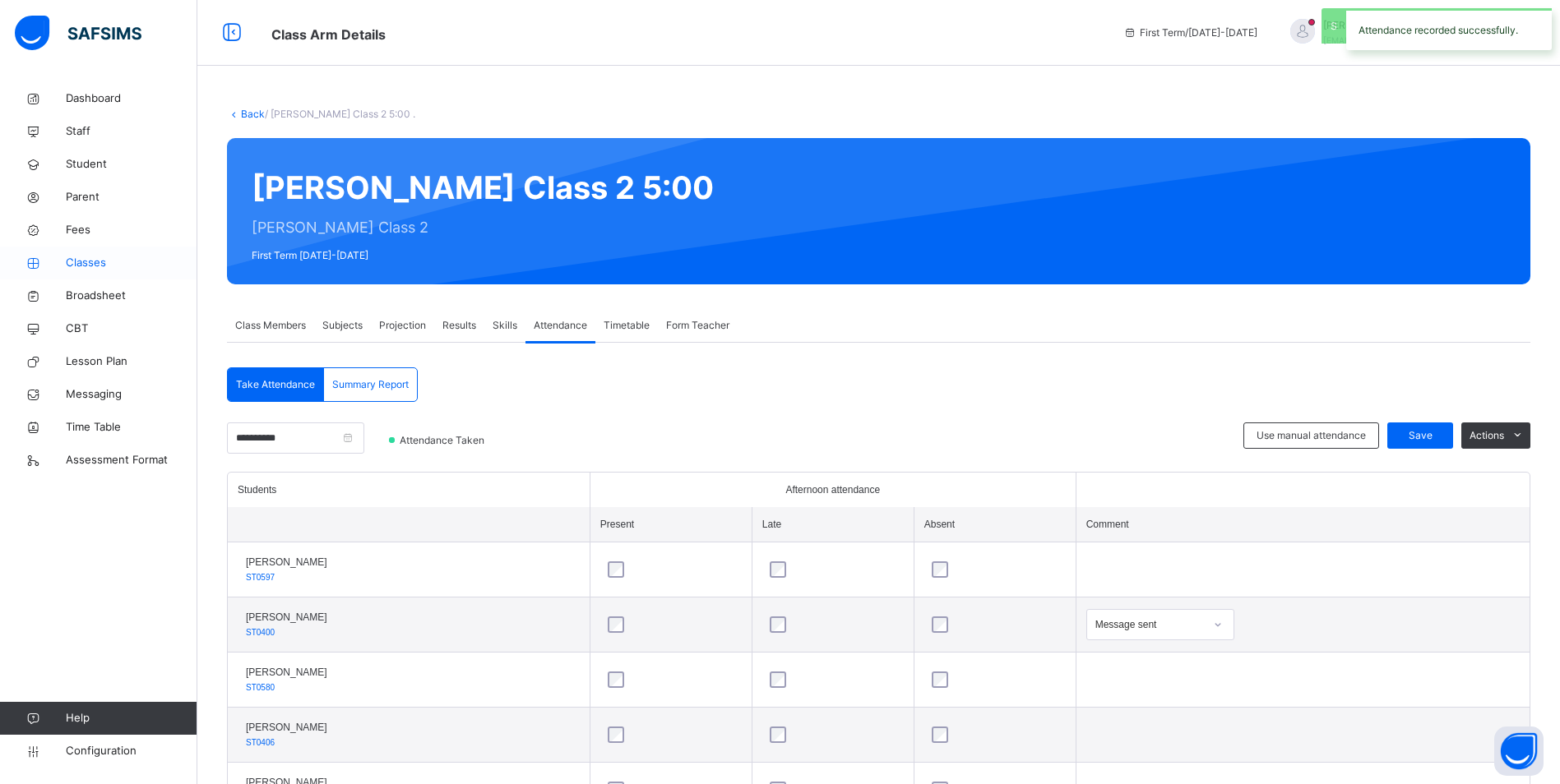
click at [100, 262] on span "Classes" at bounding box center [132, 263] width 132 height 16
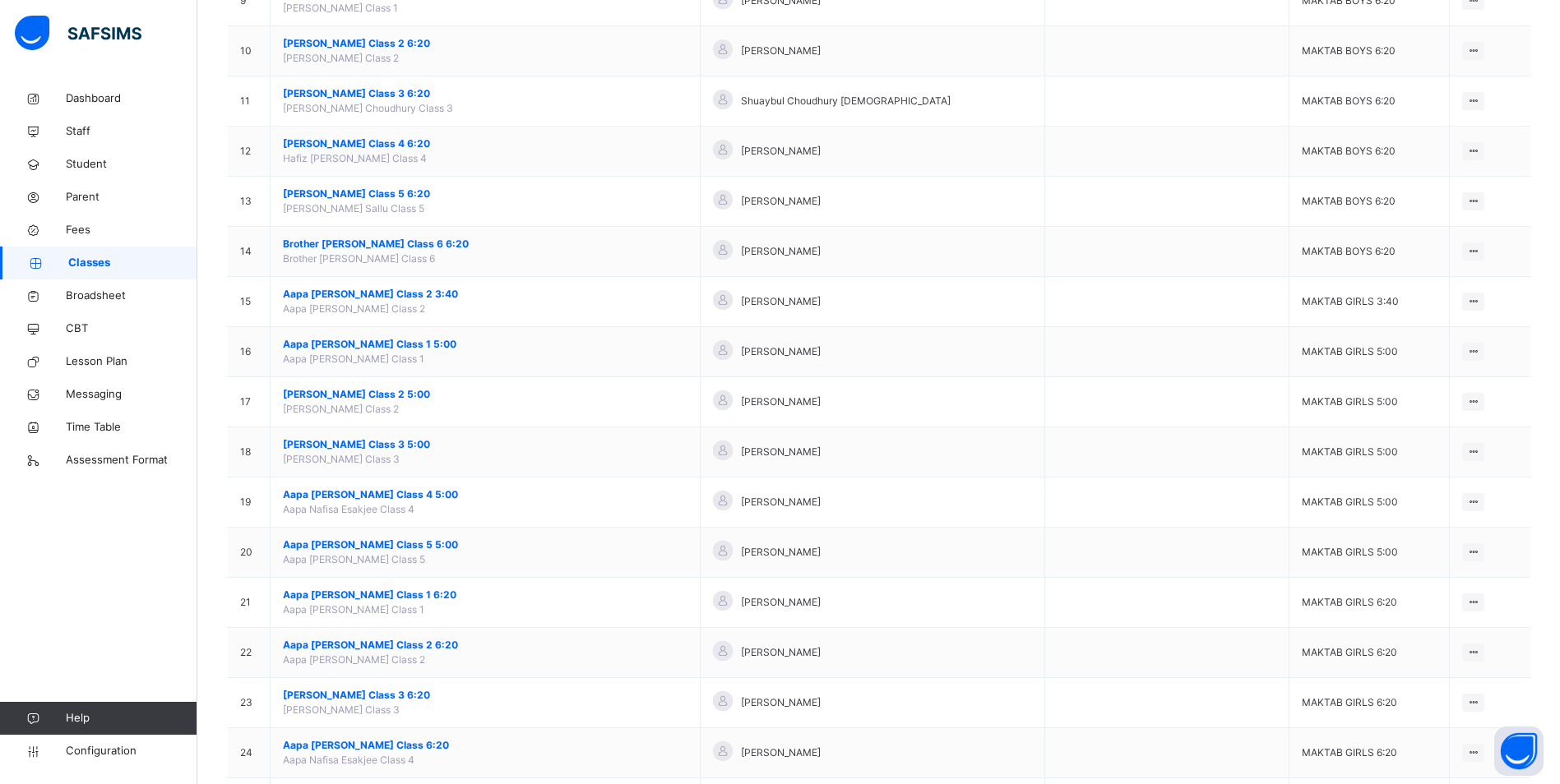
scroll to position [658, 0]
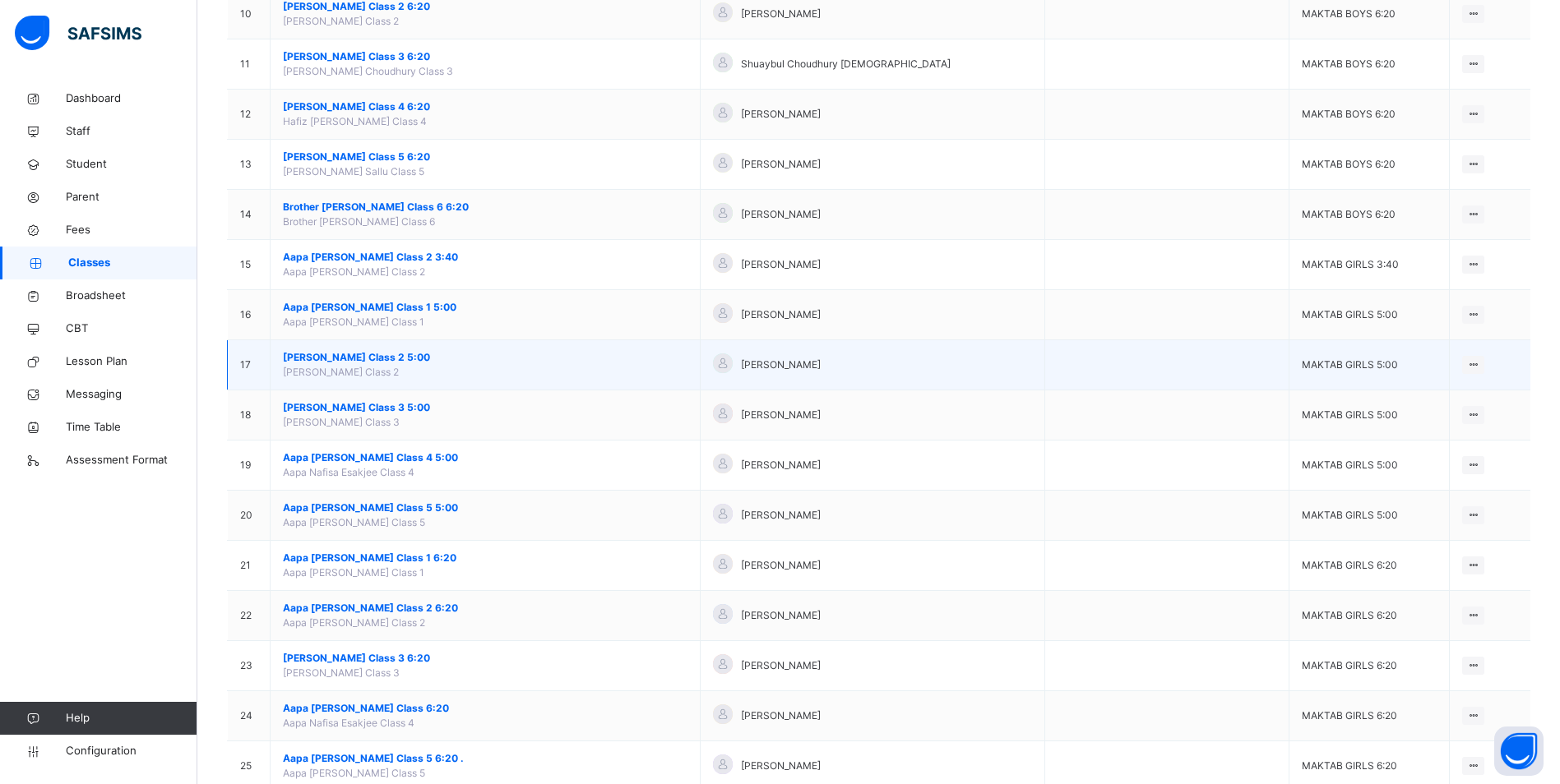
click at [359, 359] on span "[PERSON_NAME] Class 2 5:00" at bounding box center [484, 357] width 404 height 15
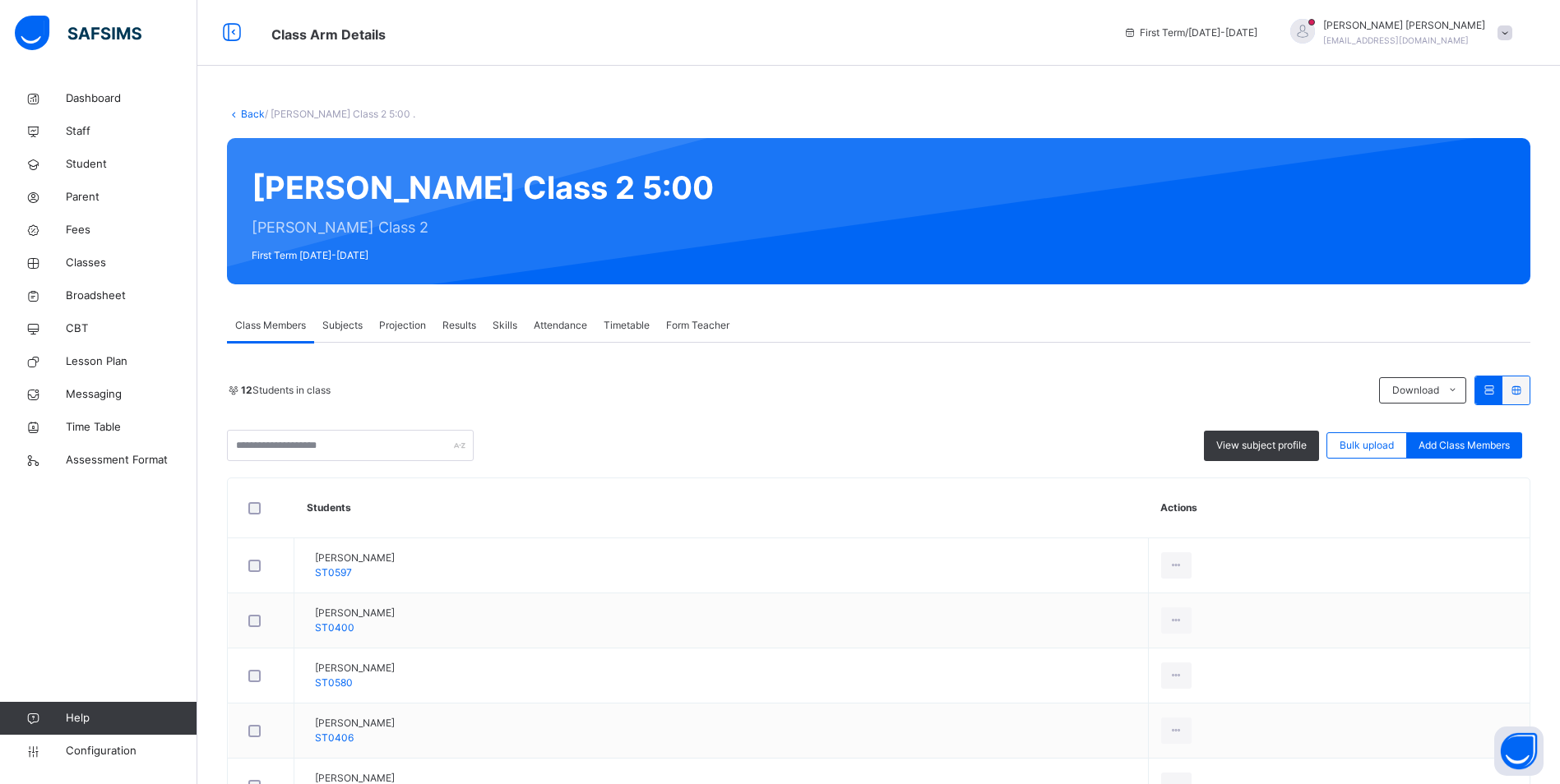
click at [568, 326] on span "Attendance" at bounding box center [560, 325] width 54 height 15
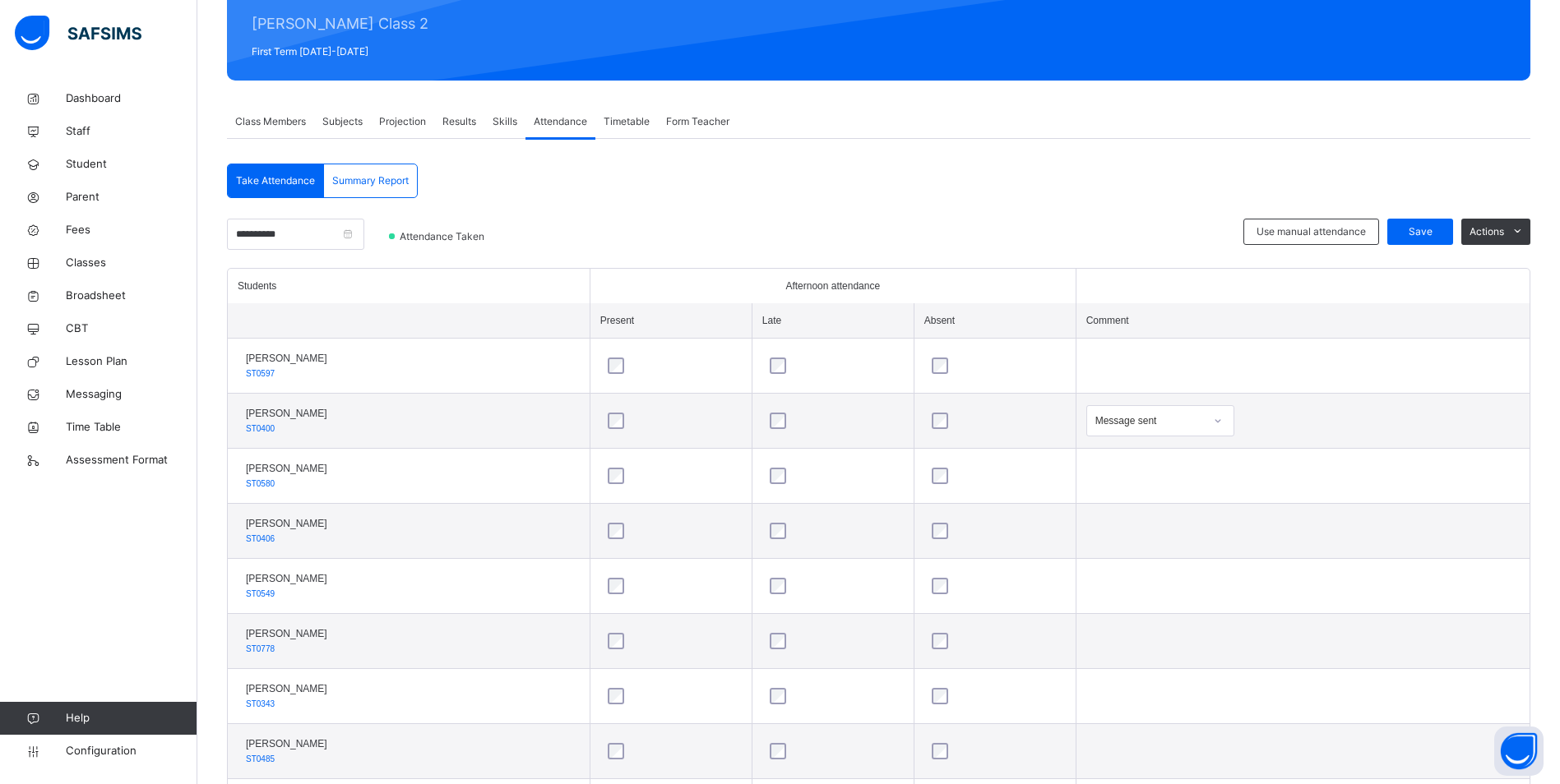
scroll to position [54, 0]
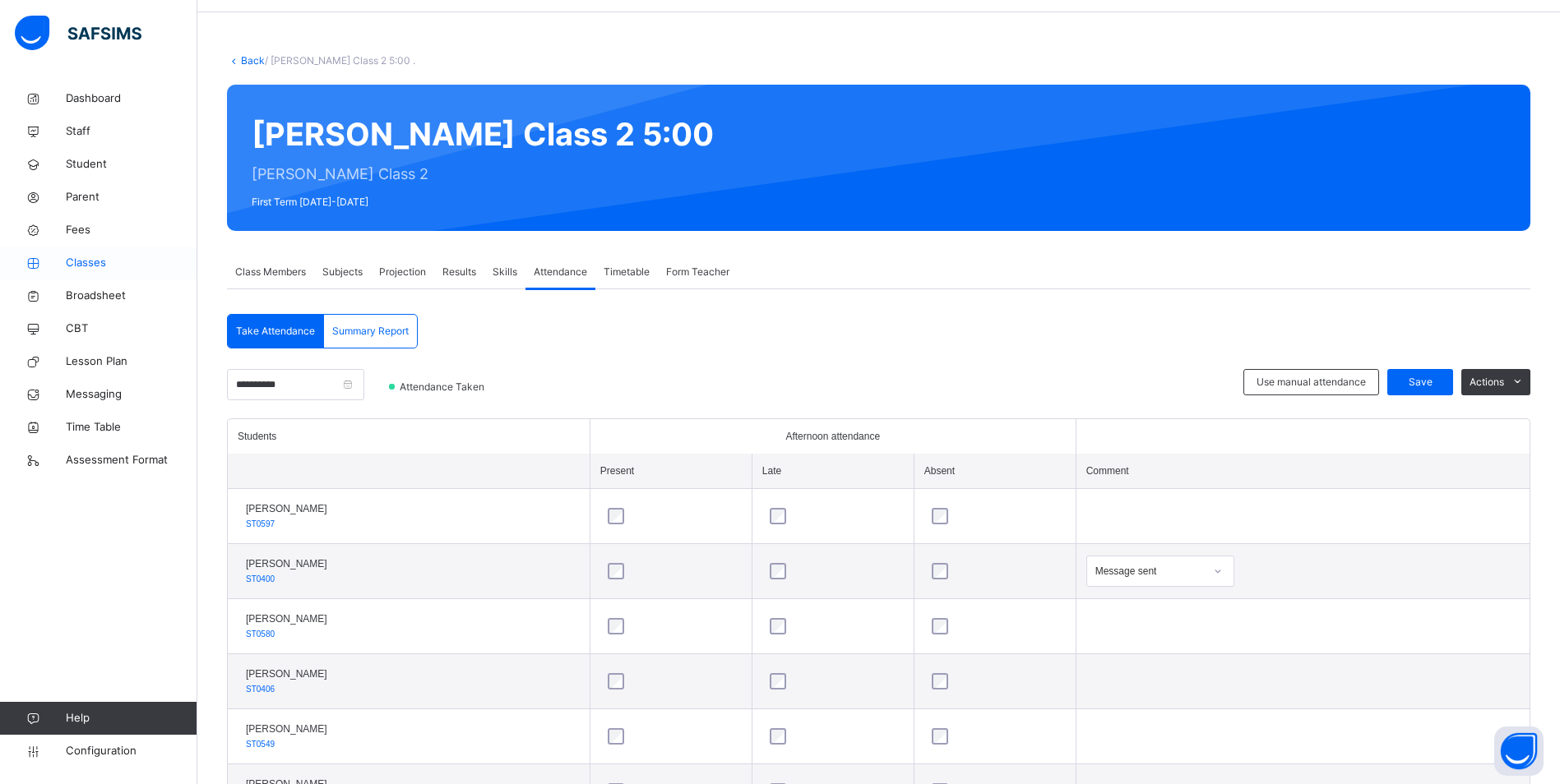
click at [95, 260] on span "Classes" at bounding box center [132, 263] width 132 height 16
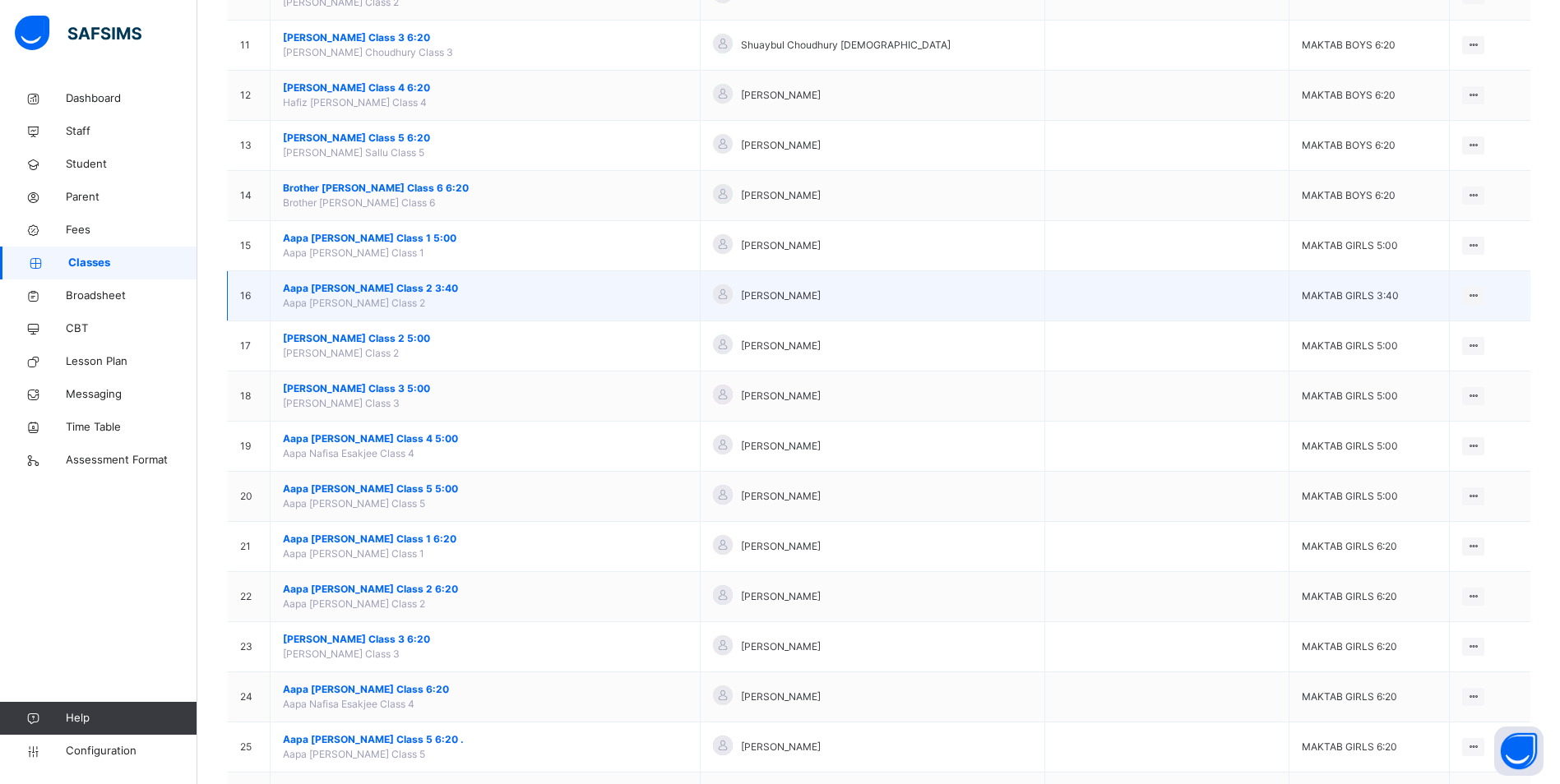
scroll to position [740, 0]
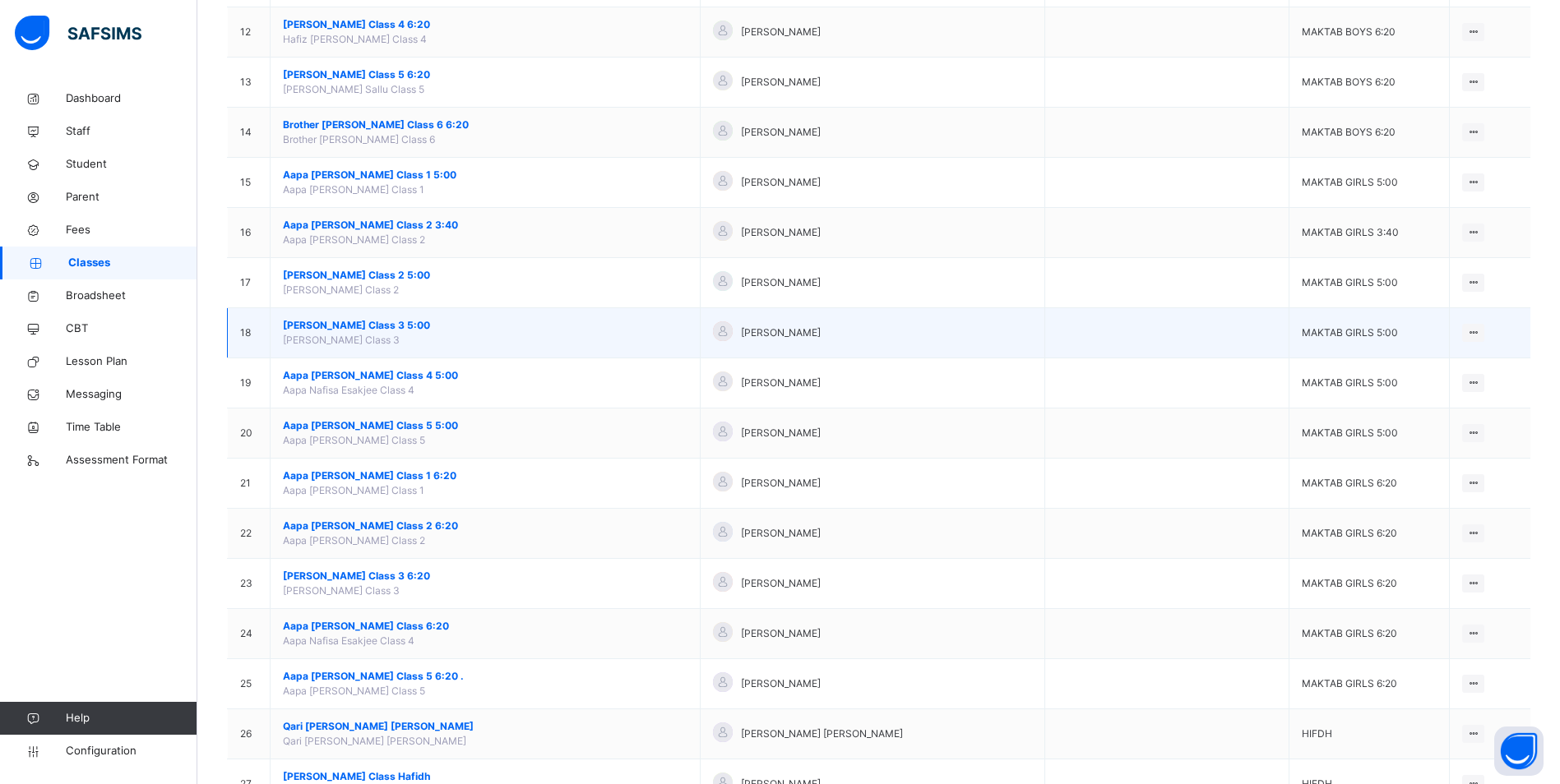
click at [392, 321] on span "[PERSON_NAME] Class 3 5:00" at bounding box center [484, 325] width 404 height 15
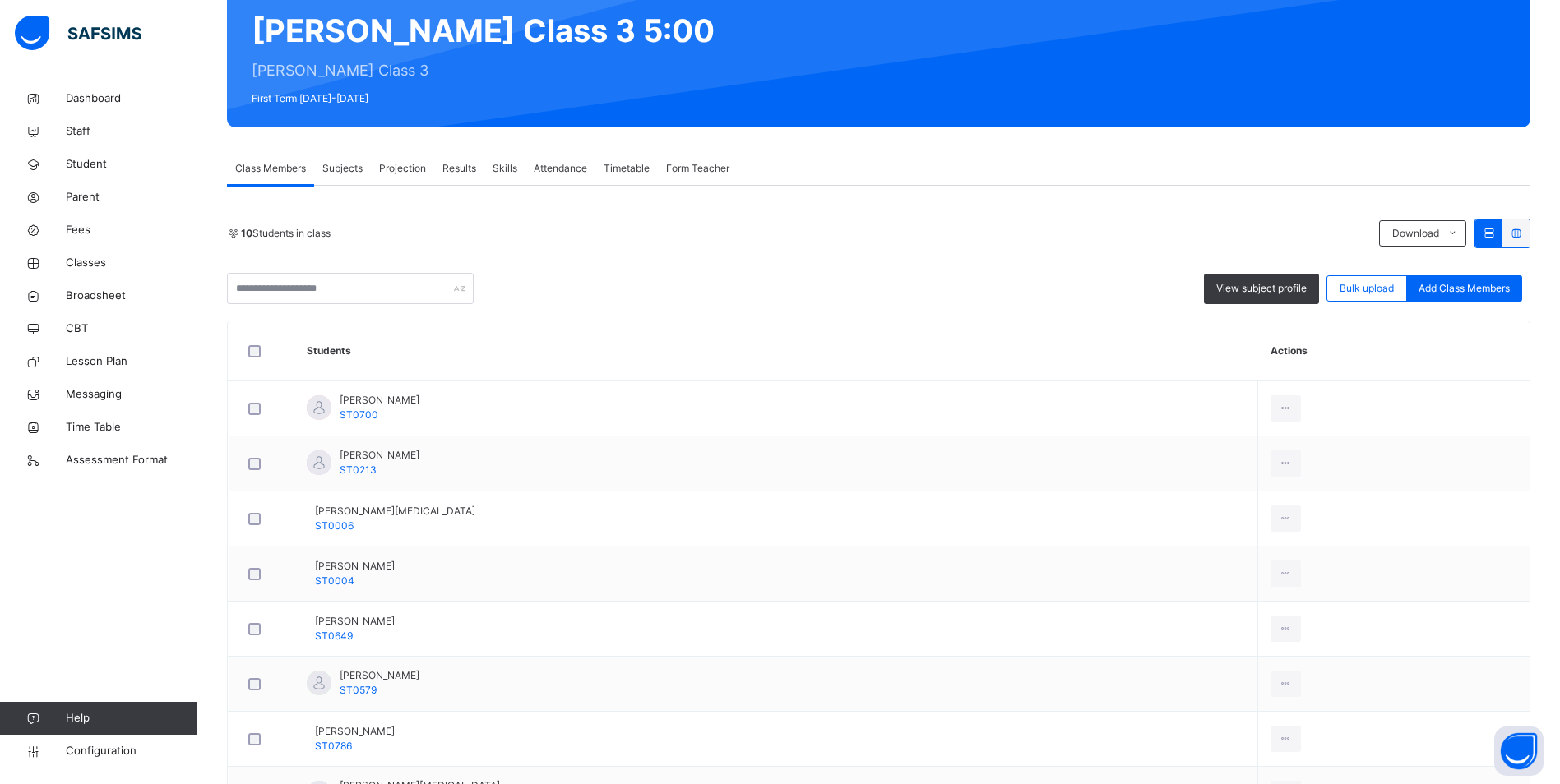
scroll to position [165, 0]
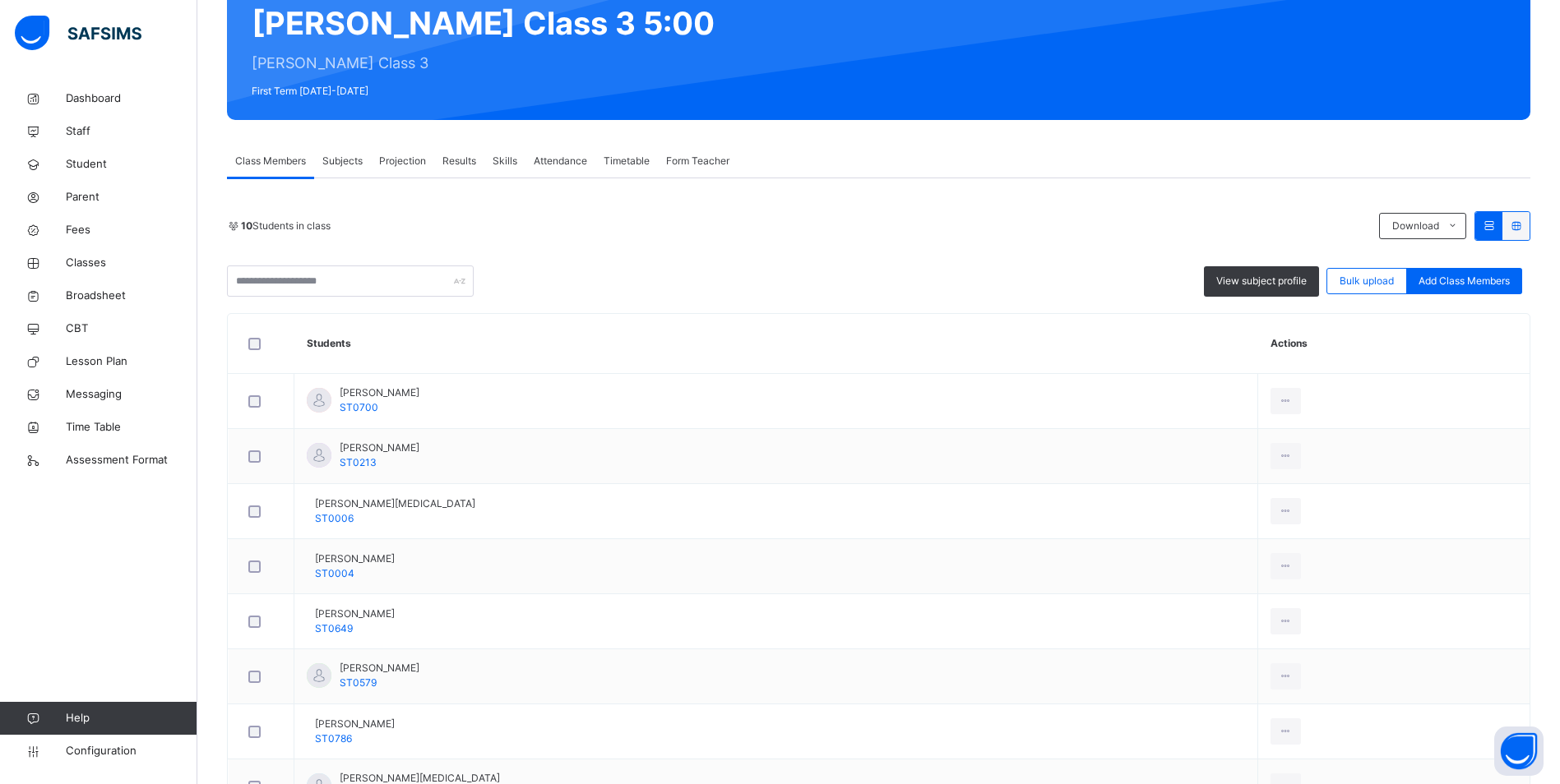
click at [559, 161] on span "Attendance" at bounding box center [560, 161] width 54 height 15
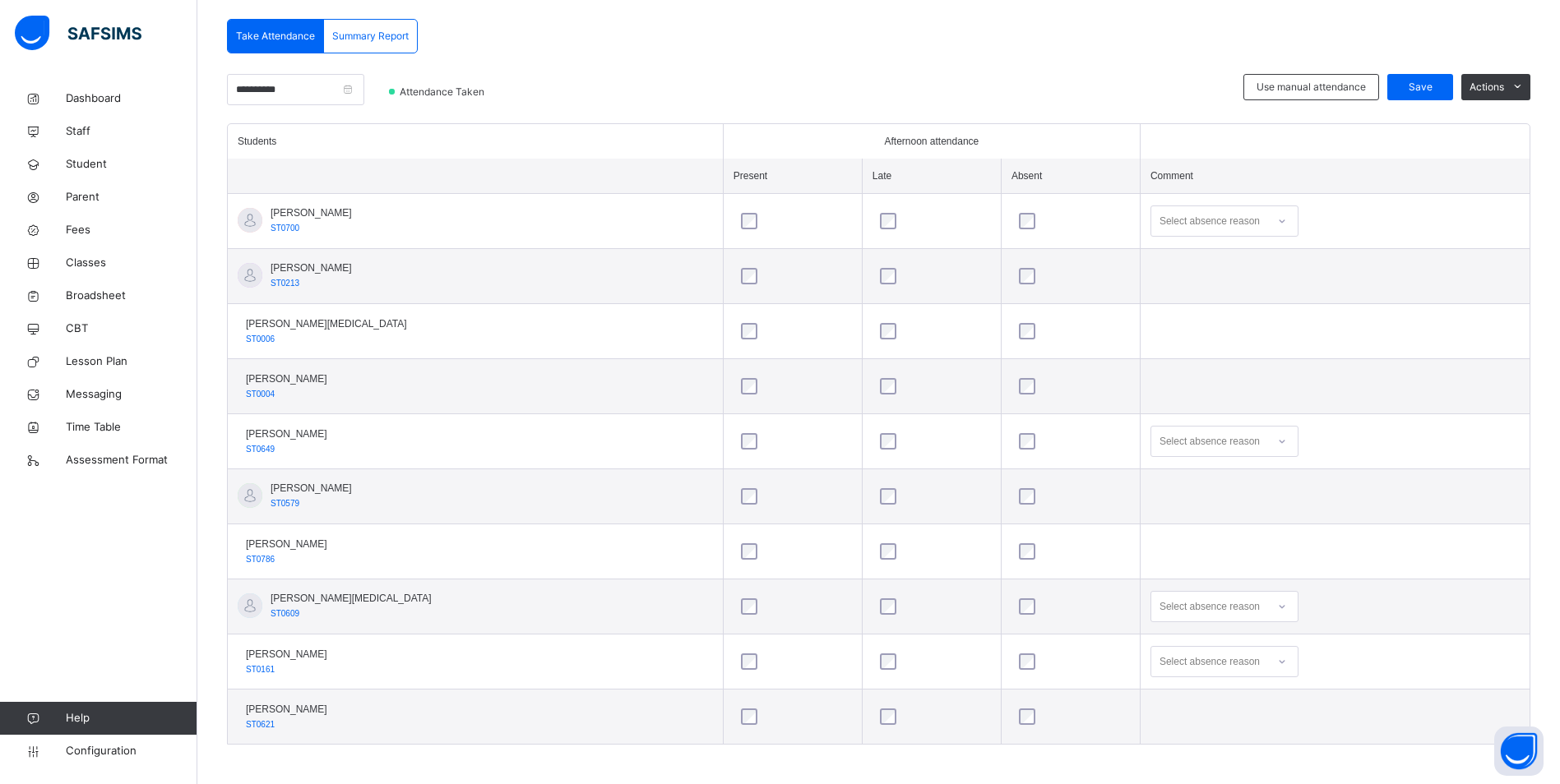
scroll to position [354, 0]
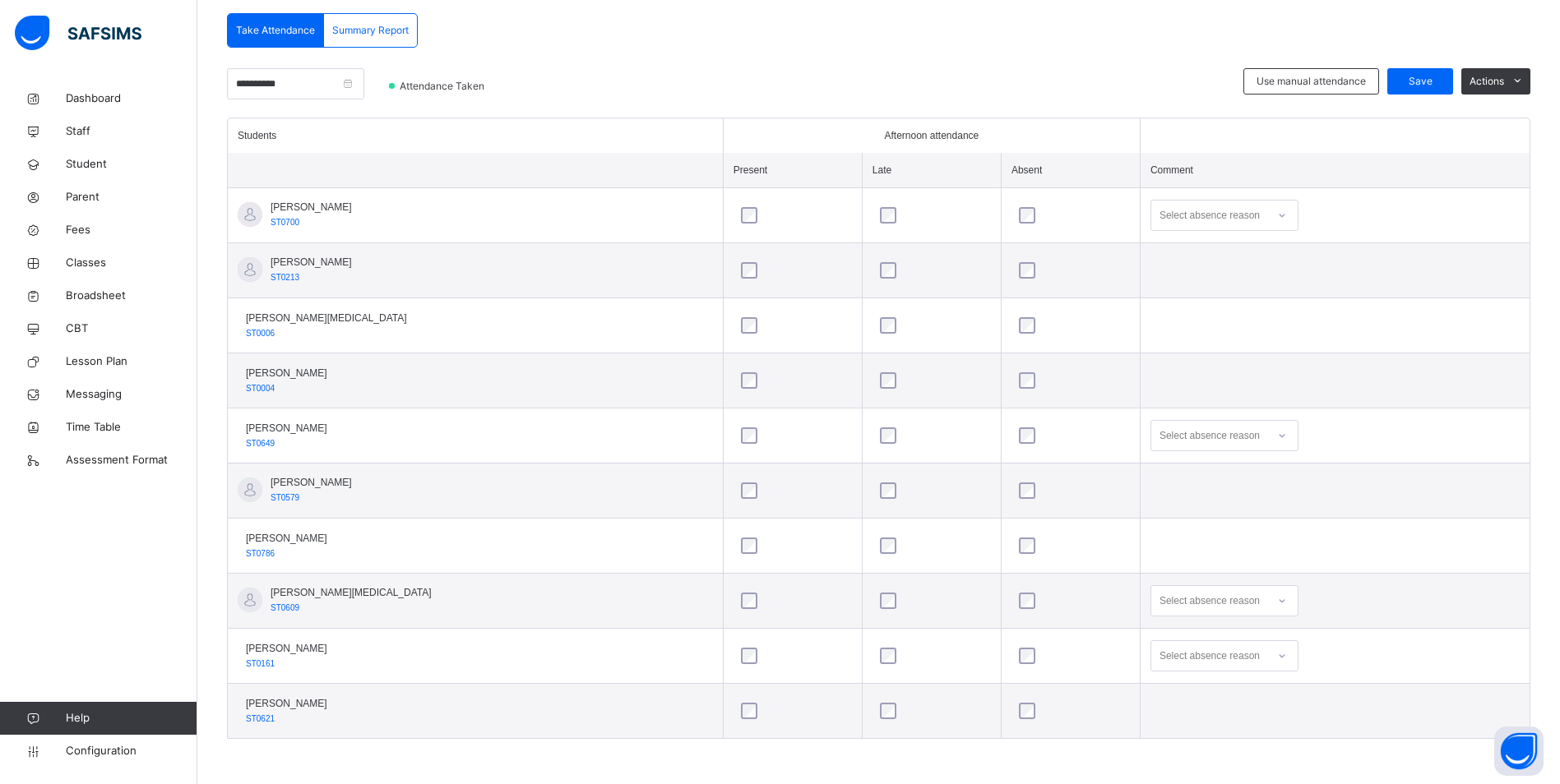
click at [1278, 602] on icon at bounding box center [1281, 601] width 6 height 3
click at [1179, 657] on div "Message sent" at bounding box center [1225, 666] width 147 height 28
click at [1236, 654] on div "Select absence reason" at bounding box center [1225, 656] width 148 height 31
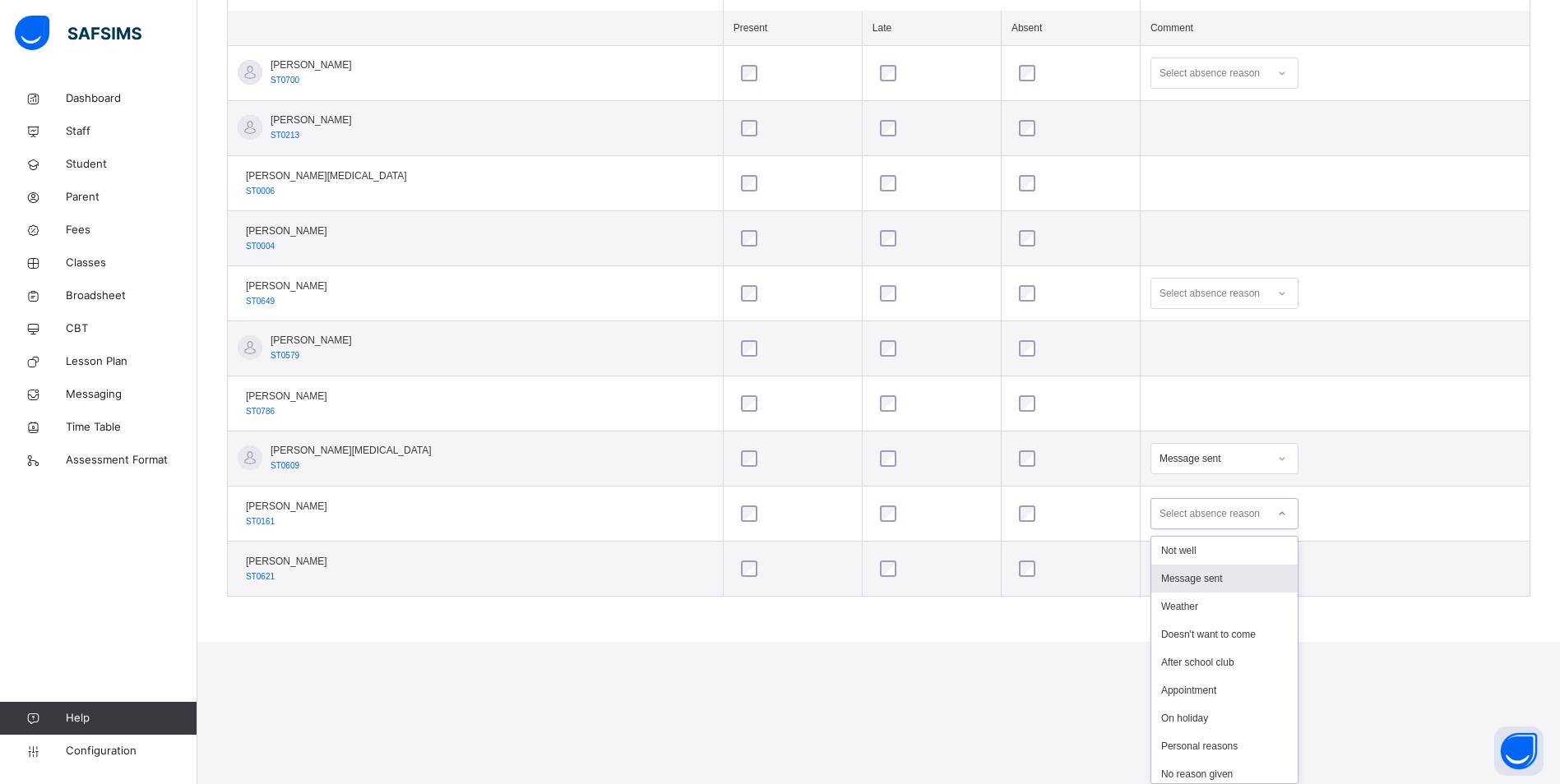
click at [1161, 578] on div "Message sent" at bounding box center [1225, 579] width 147 height 28
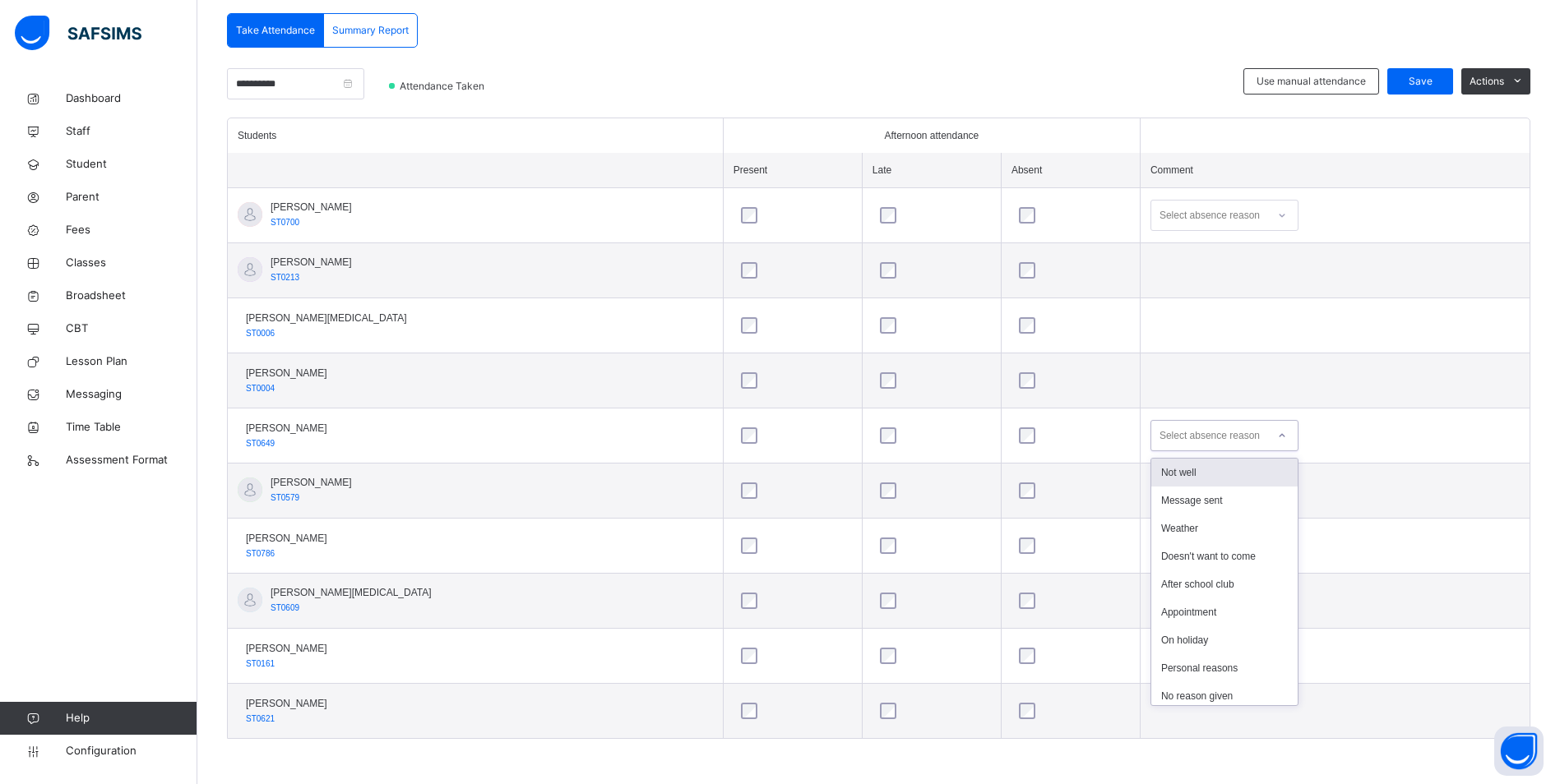
click at [1278, 436] on icon at bounding box center [1281, 436] width 6 height 3
click at [1173, 492] on div "Message sent" at bounding box center [1225, 501] width 147 height 28
click at [1277, 216] on icon at bounding box center [1282, 216] width 10 height 16
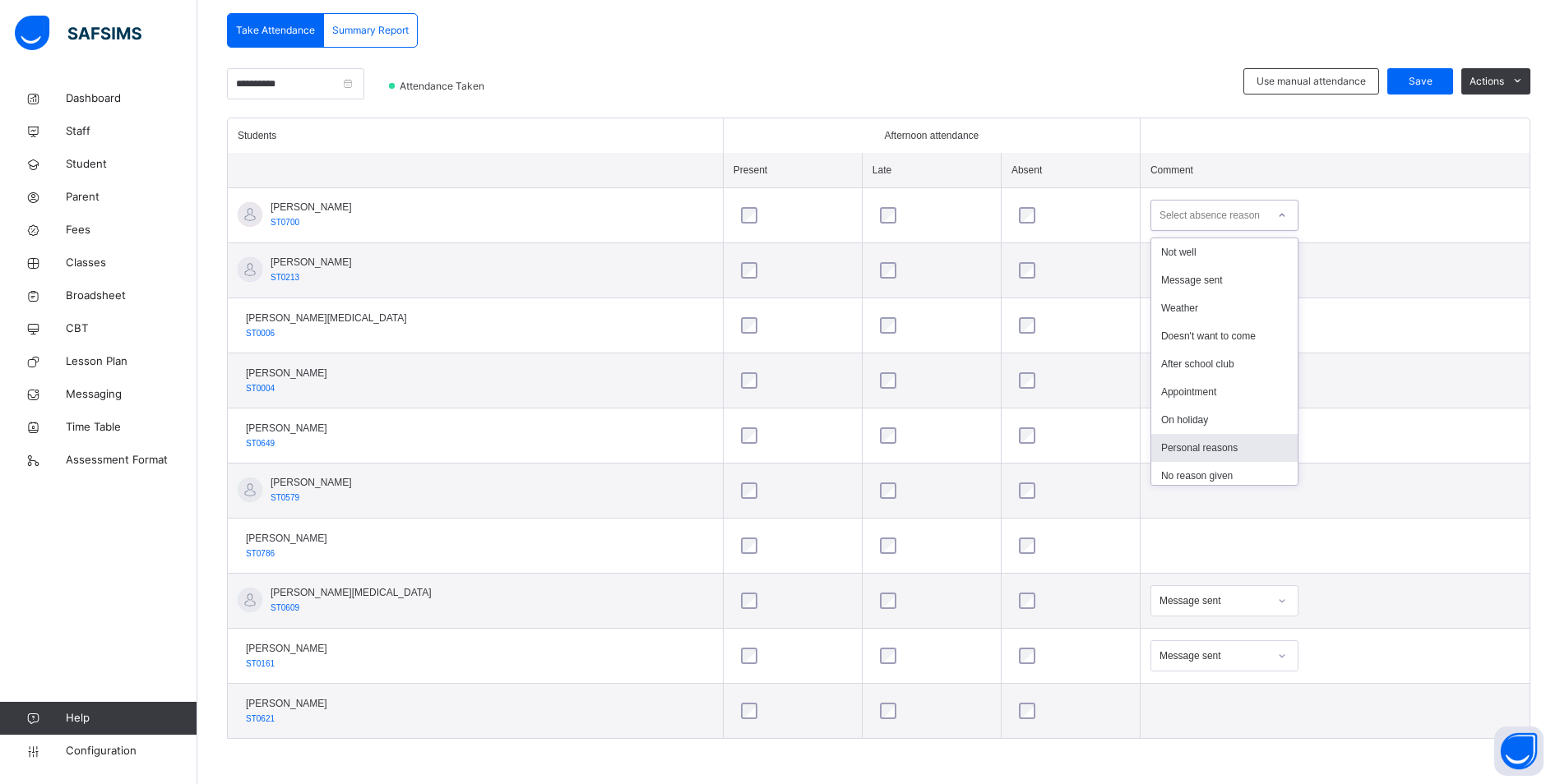
click at [1170, 440] on div "Personal reasons" at bounding box center [1225, 448] width 147 height 28
click at [1422, 74] on span "Save" at bounding box center [1420, 82] width 41 height 15
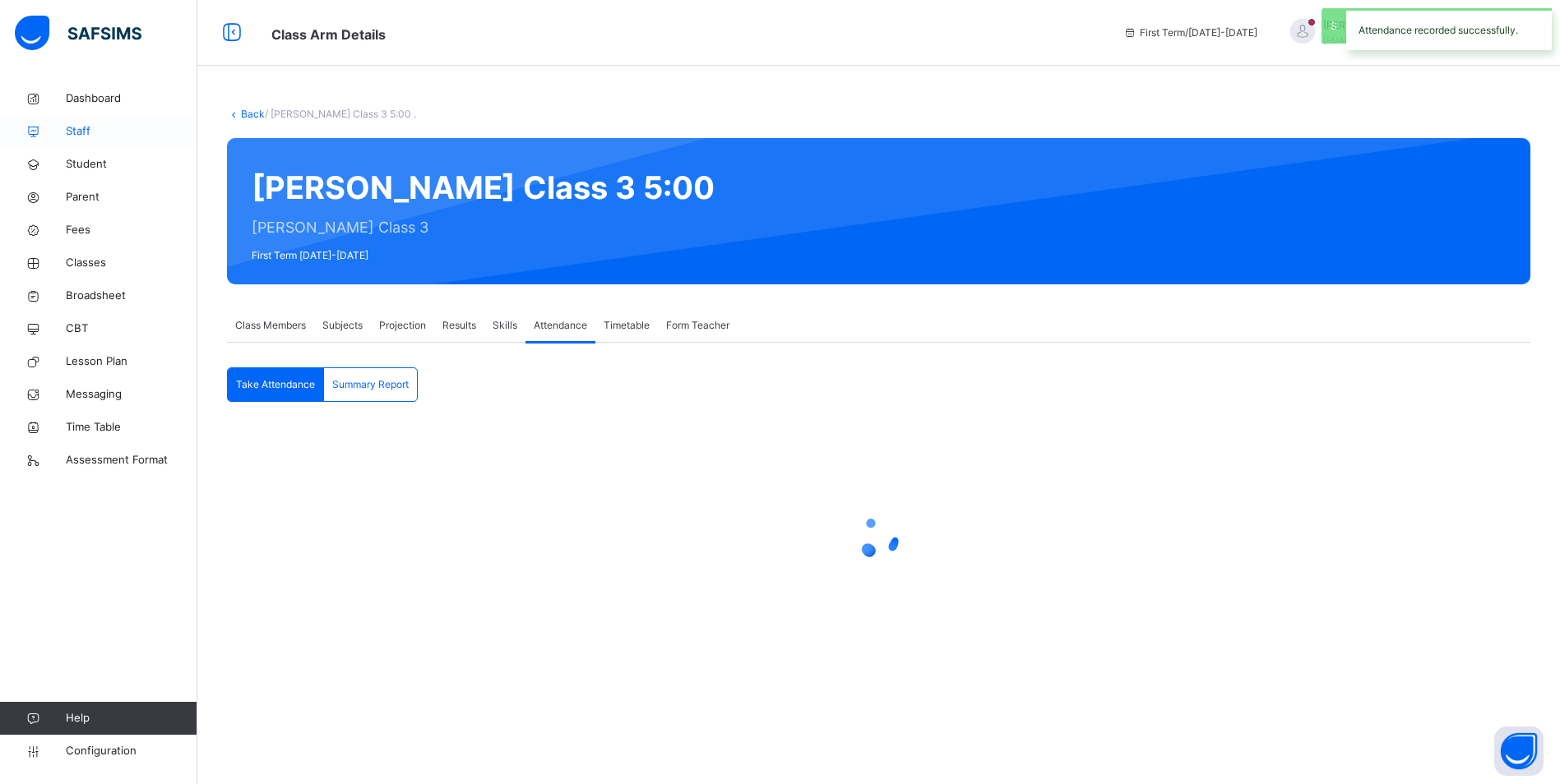
scroll to position [0, 0]
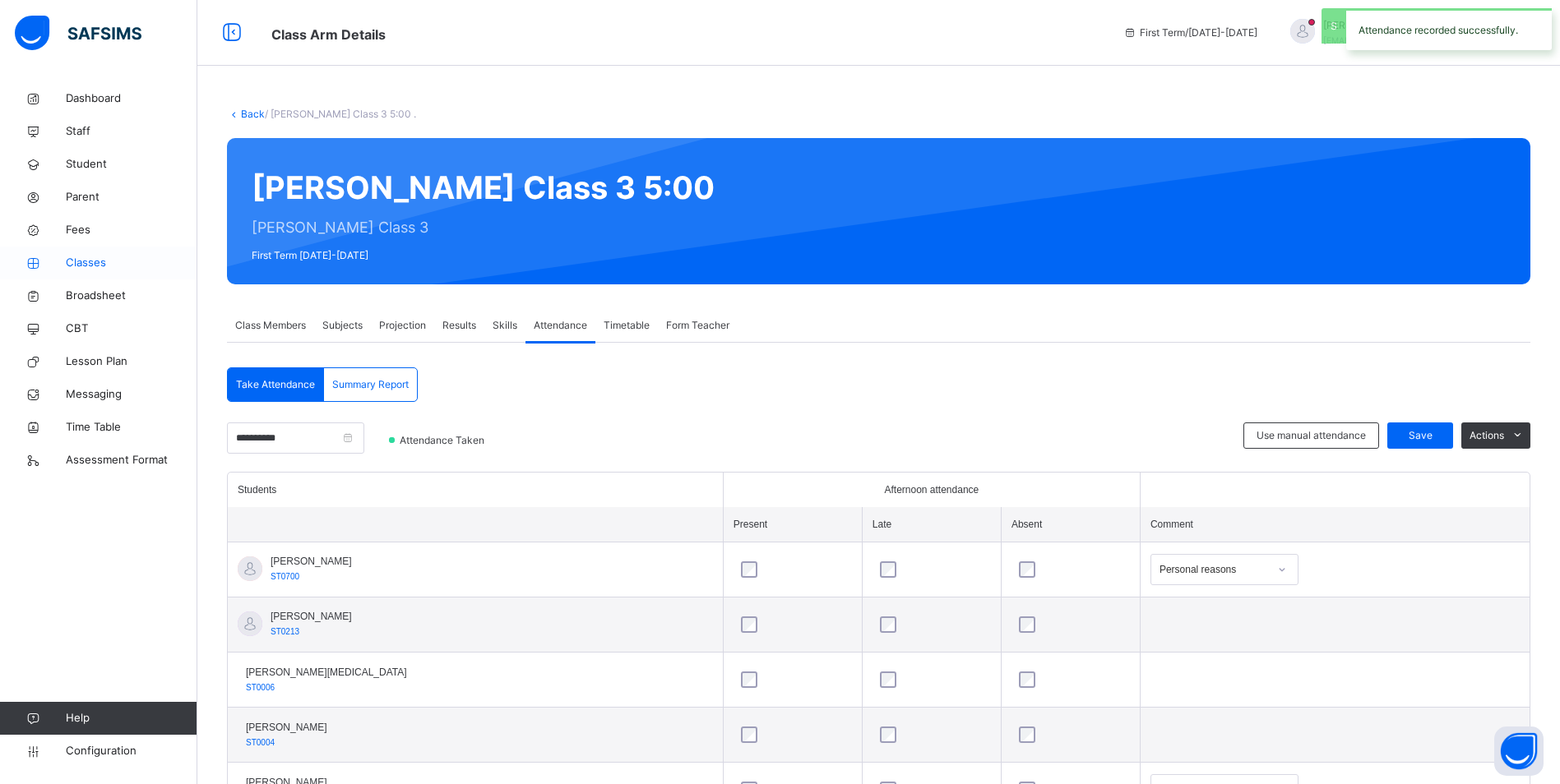
click at [100, 261] on span "Classes" at bounding box center [132, 263] width 132 height 16
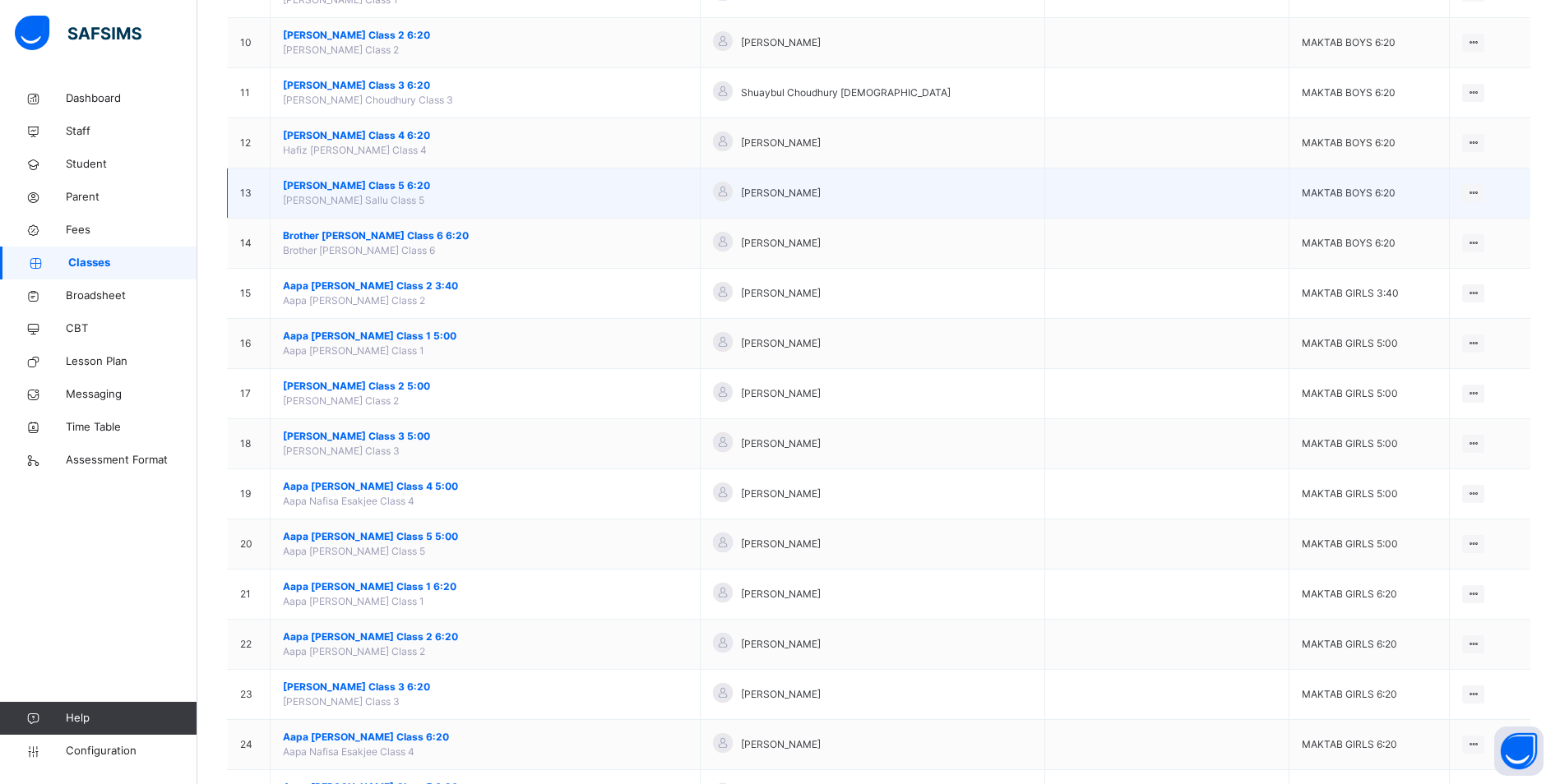
scroll to position [658, 0]
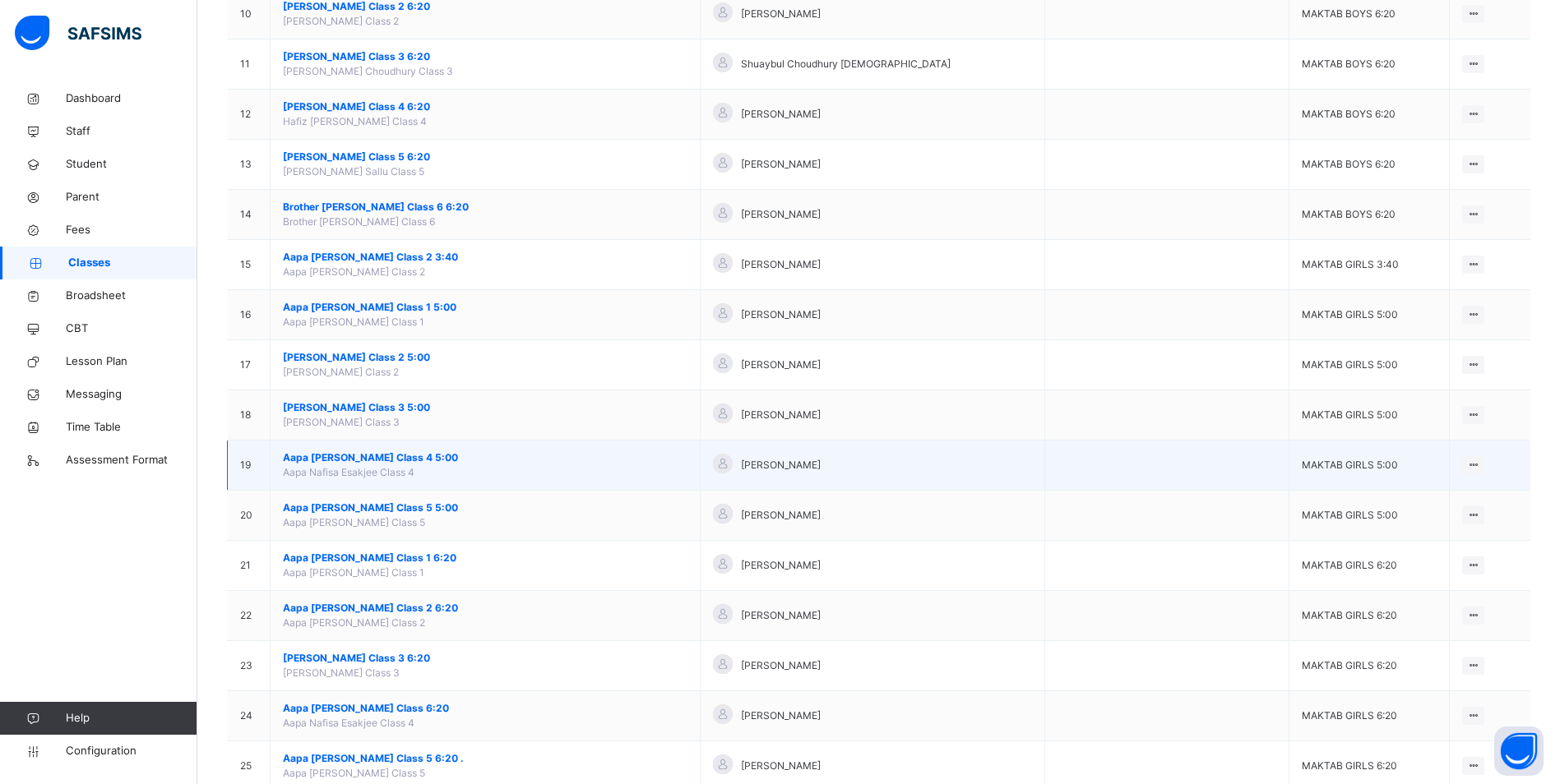
click at [415, 453] on span "Aapa [PERSON_NAME] Class 4 5:00" at bounding box center [484, 458] width 404 height 15
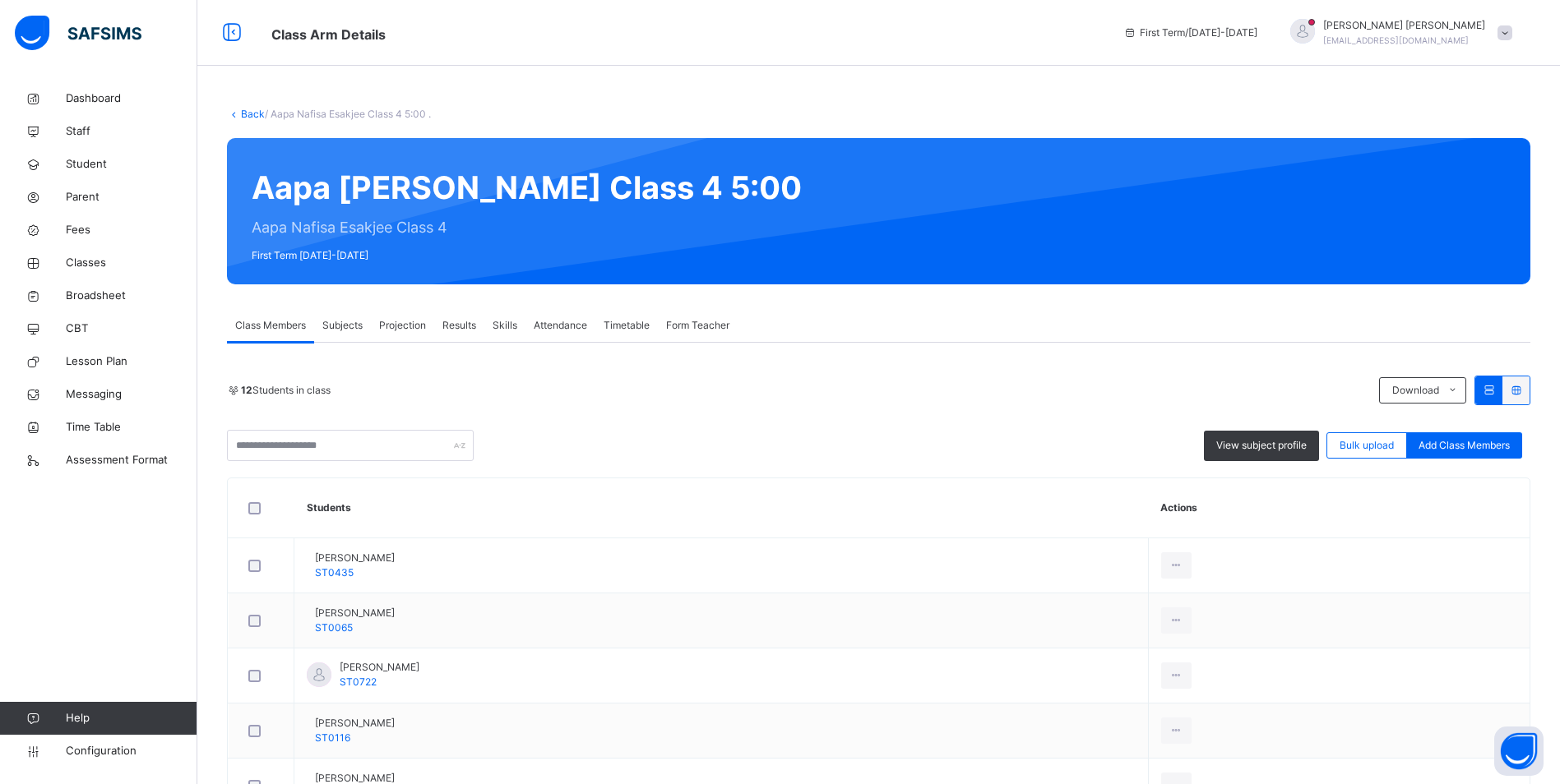
click at [567, 325] on span "Attendance" at bounding box center [560, 325] width 54 height 15
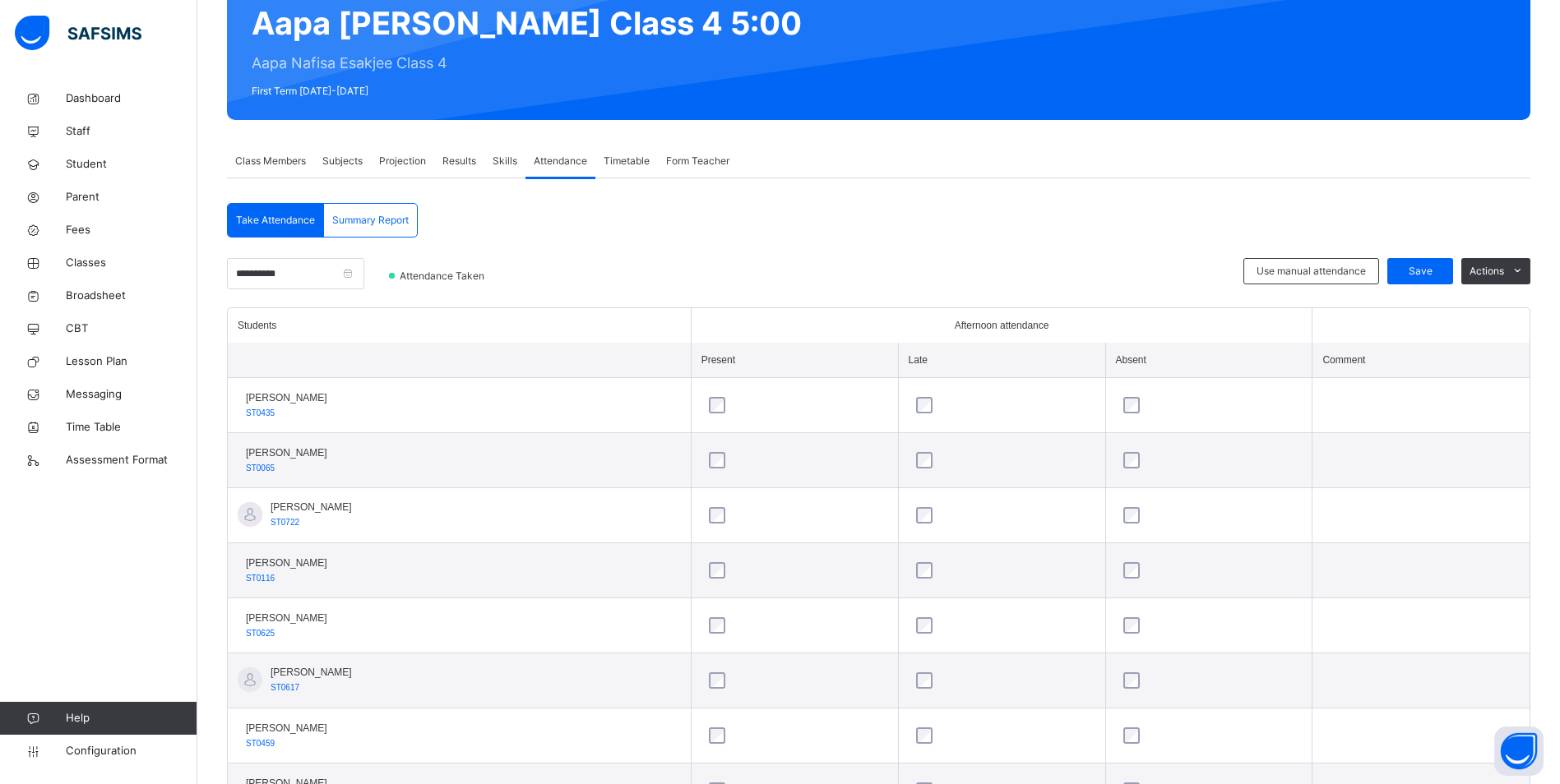
scroll to position [136, 0]
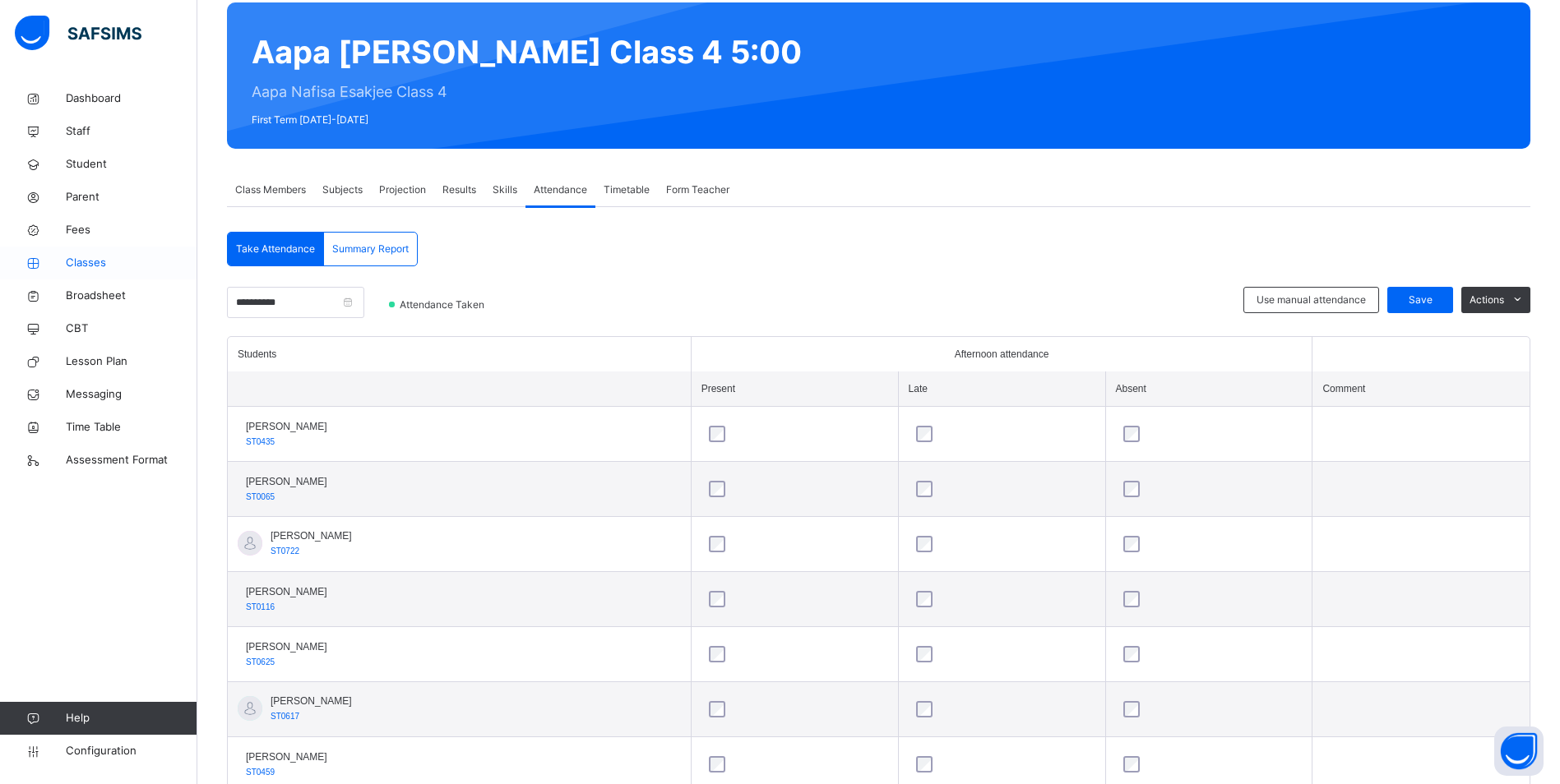
click at [88, 261] on span "Classes" at bounding box center [132, 263] width 132 height 16
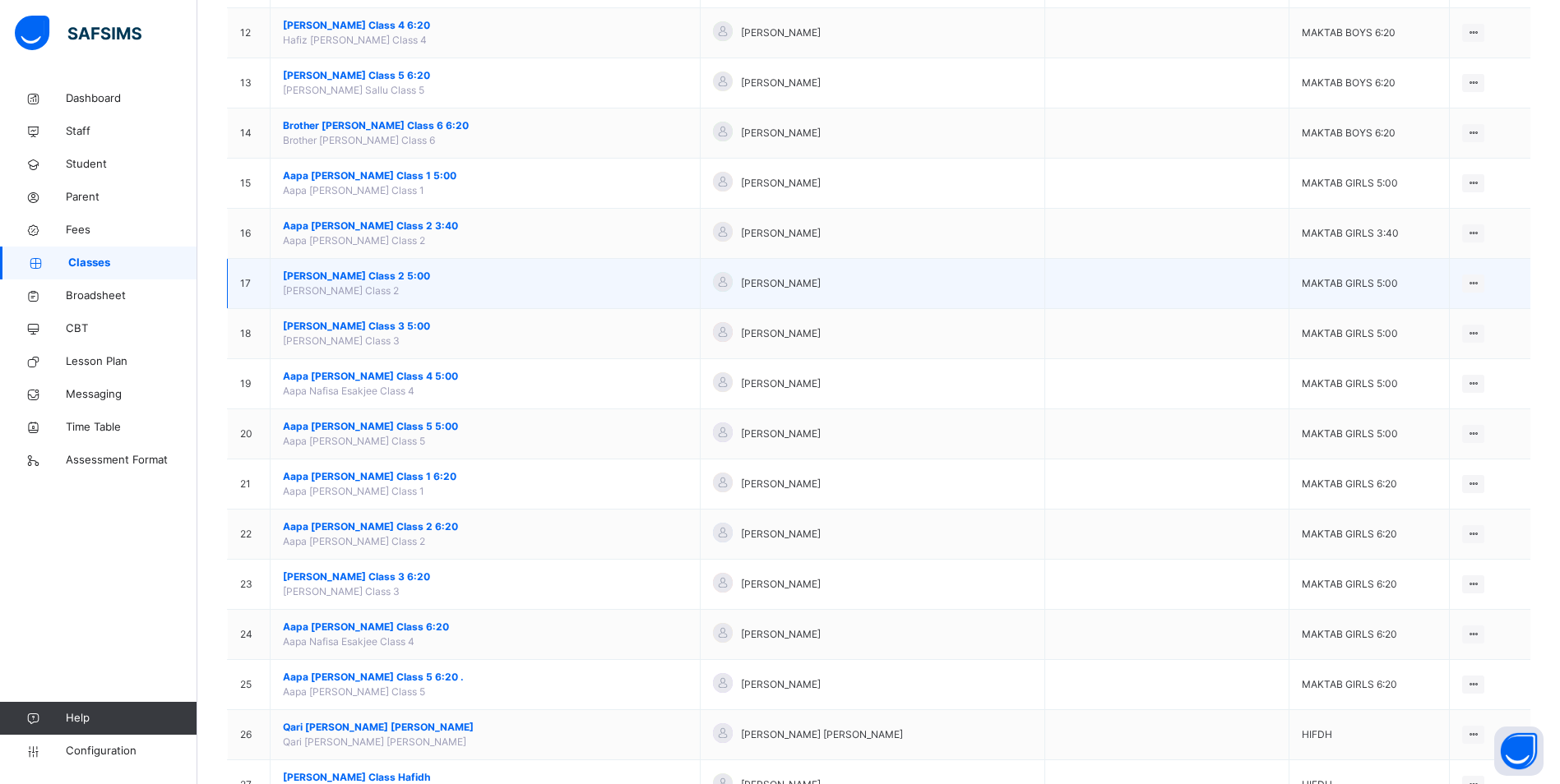
scroll to position [740, 0]
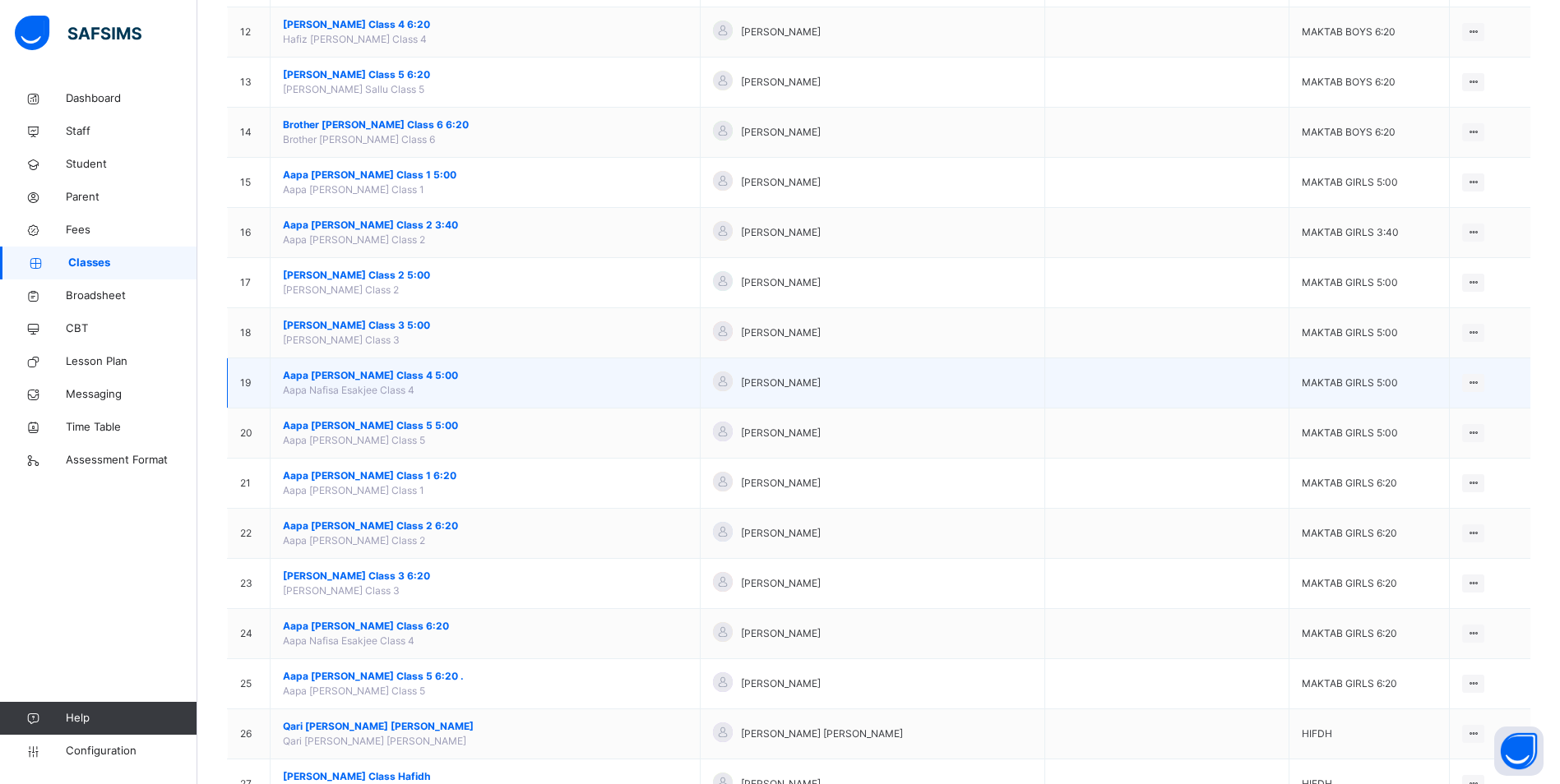
click at [405, 371] on span "Aapa [PERSON_NAME] Class 4 5:00" at bounding box center [484, 376] width 404 height 15
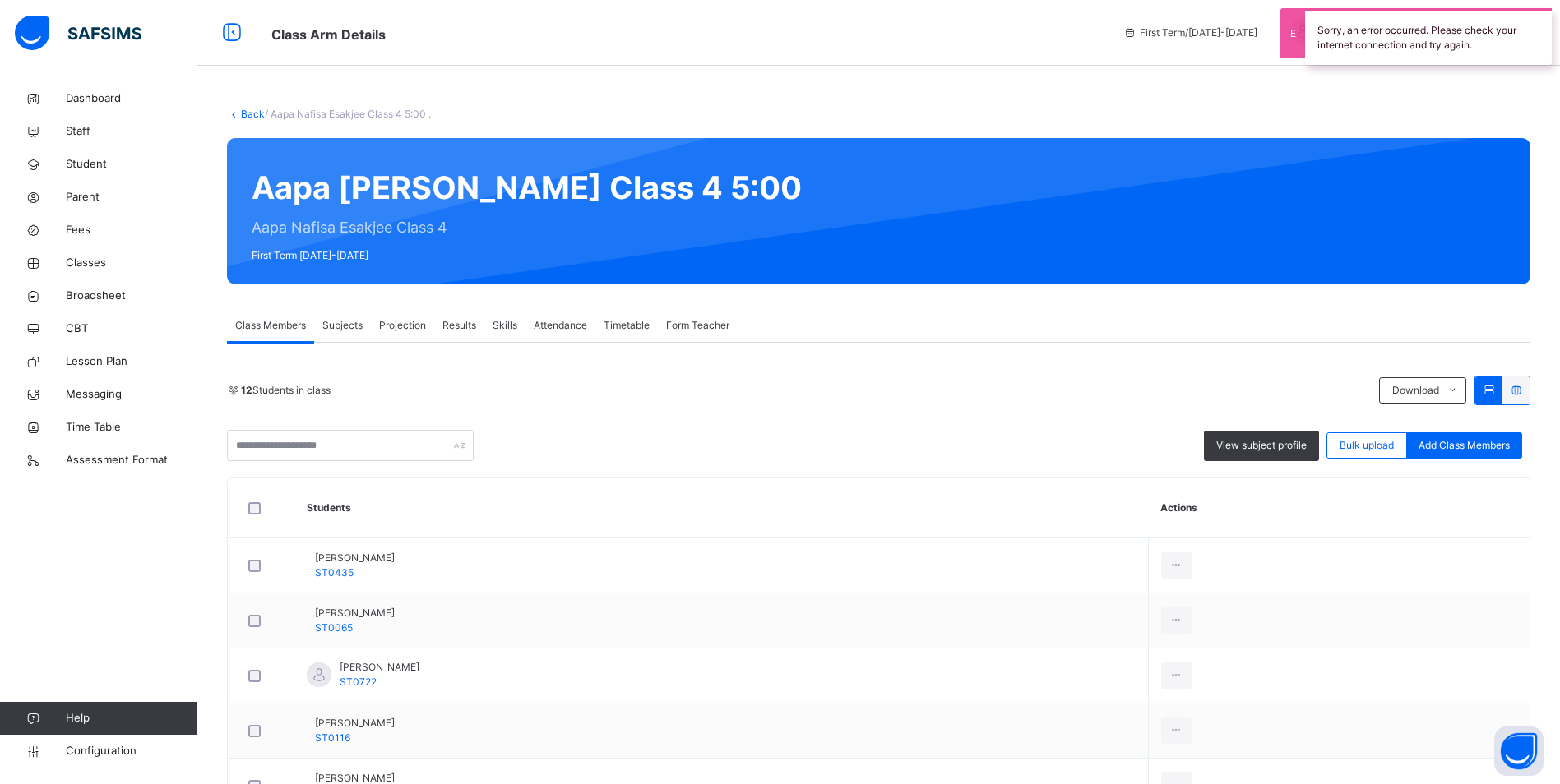
click at [542, 323] on span "Attendance" at bounding box center [560, 325] width 54 height 15
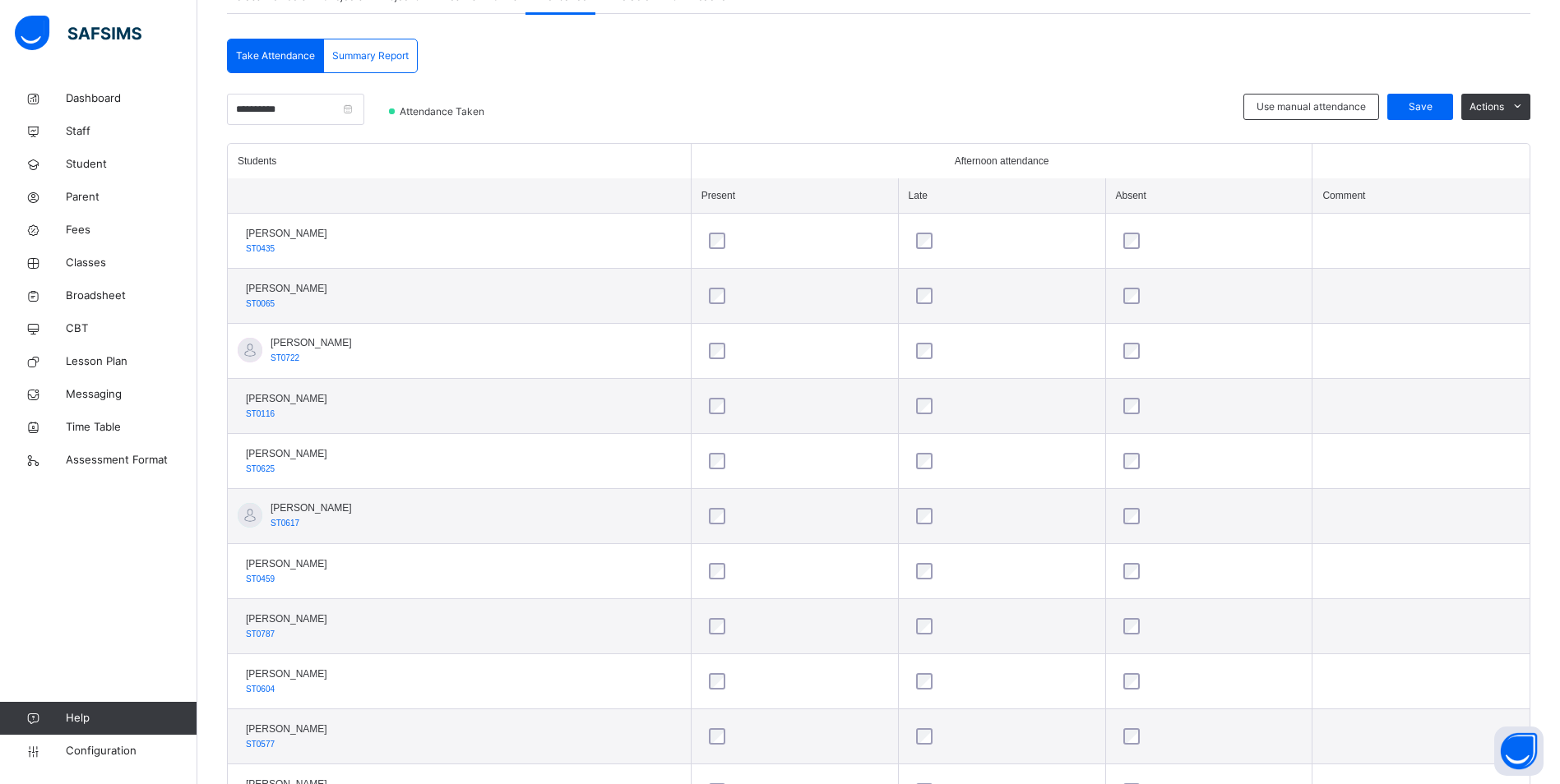
scroll to position [464, 0]
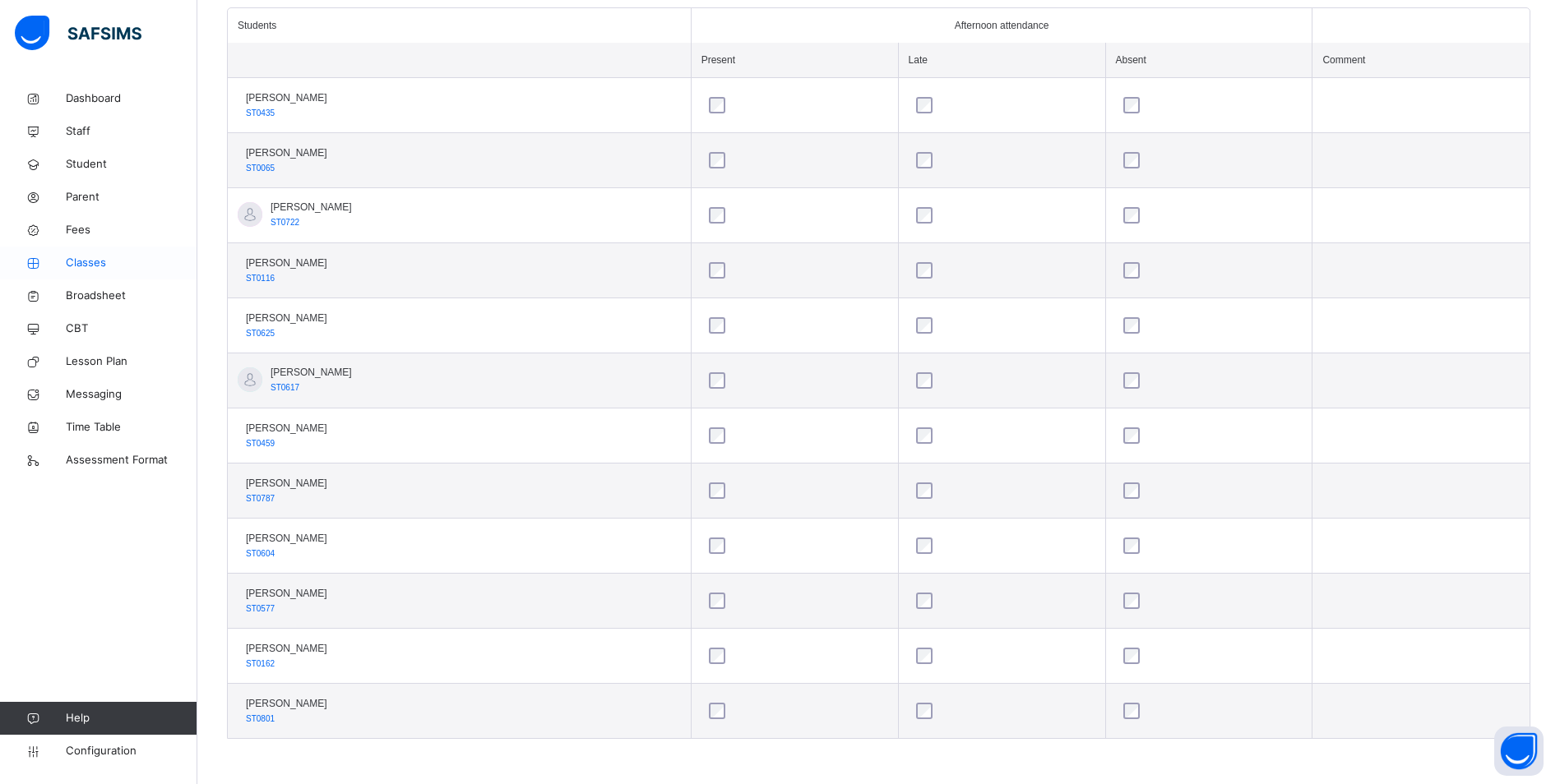
drag, startPoint x: 96, startPoint y: 255, endPoint x: 180, endPoint y: 246, distance: 84.5
click at [96, 255] on span "Classes" at bounding box center [132, 263] width 132 height 16
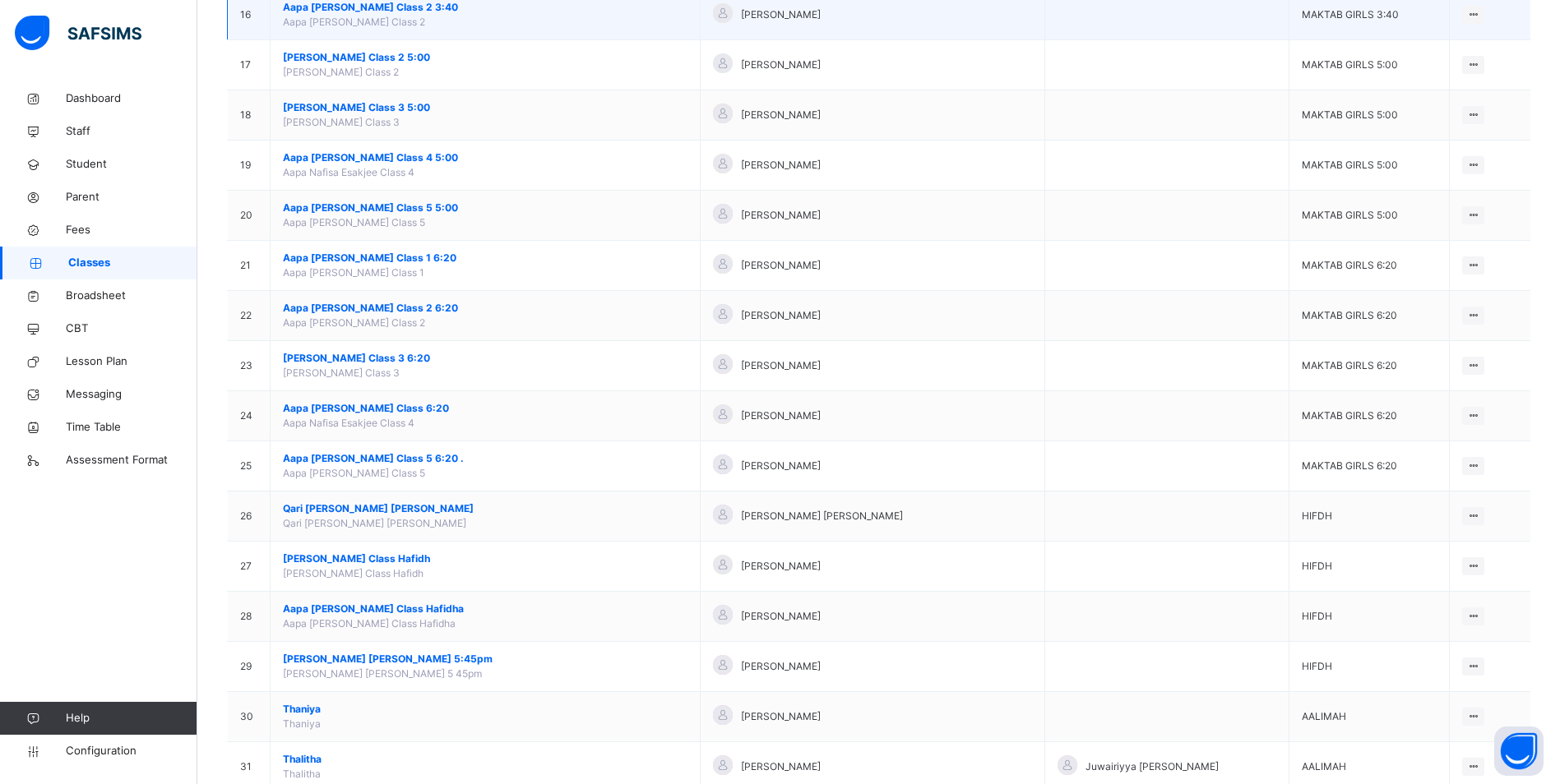
scroll to position [987, 0]
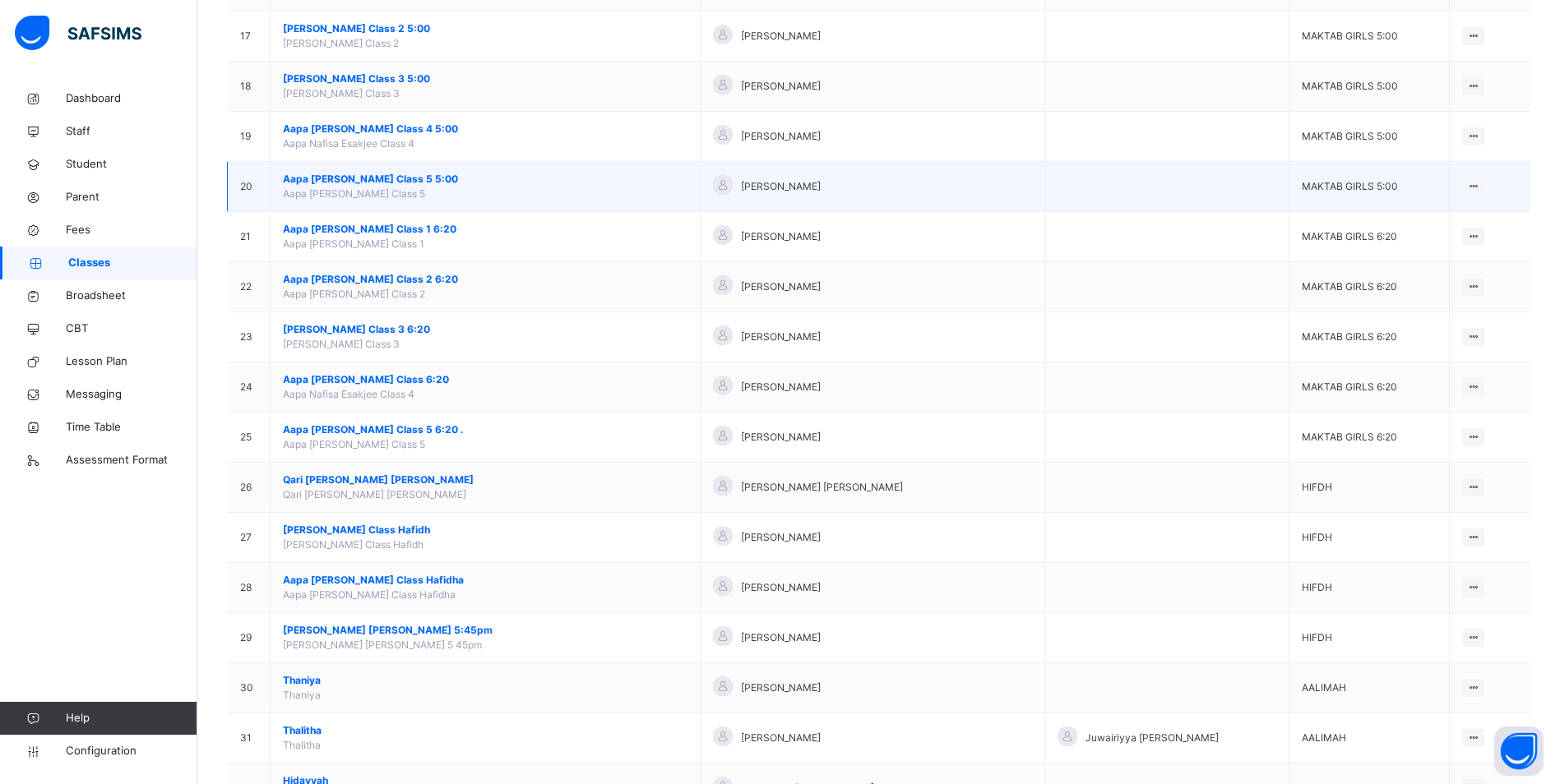
click at [390, 178] on span "Aapa [PERSON_NAME] Class 5 5:00" at bounding box center [484, 180] width 404 height 15
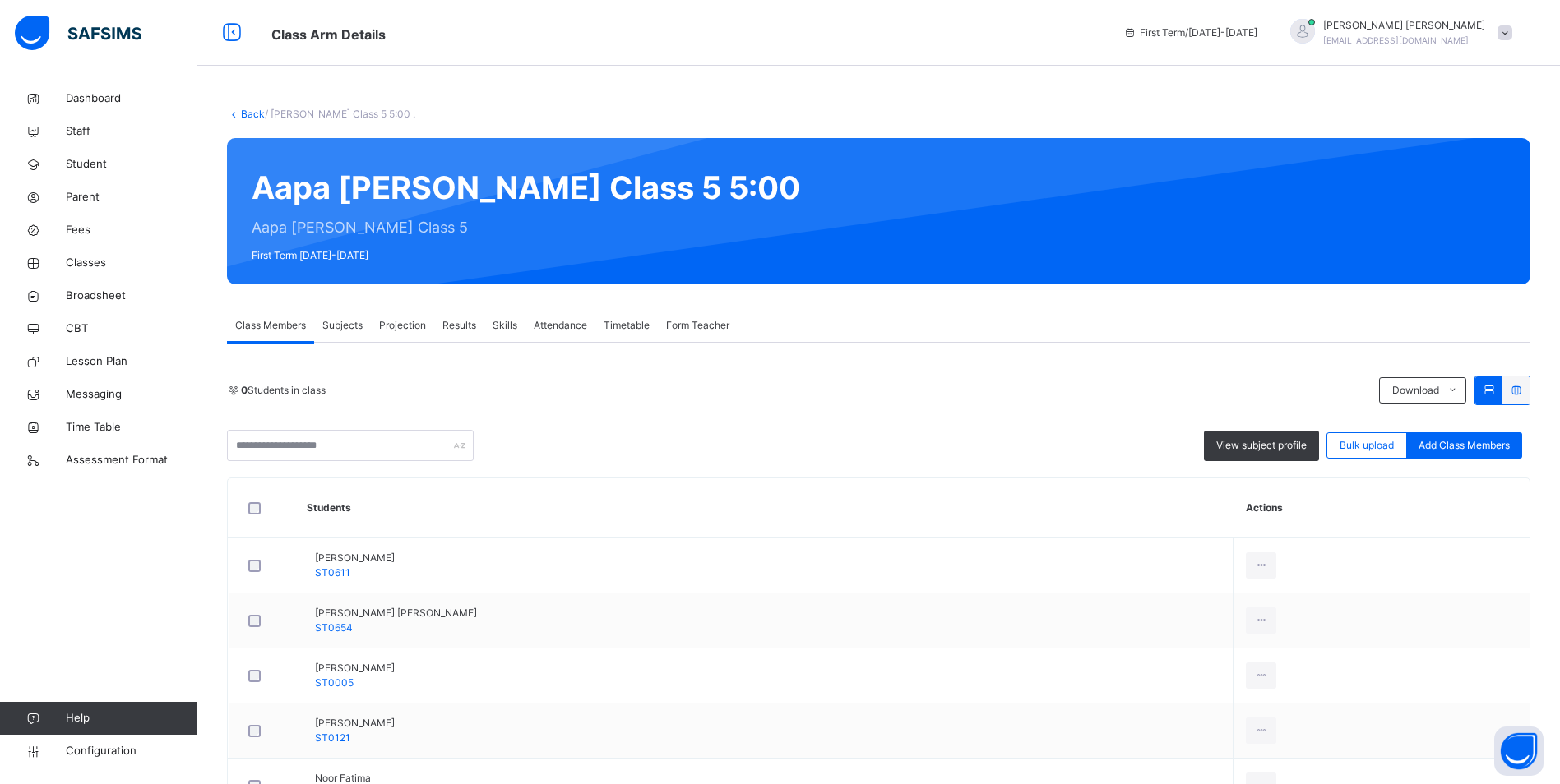
click at [580, 325] on span "Attendance" at bounding box center [560, 325] width 54 height 15
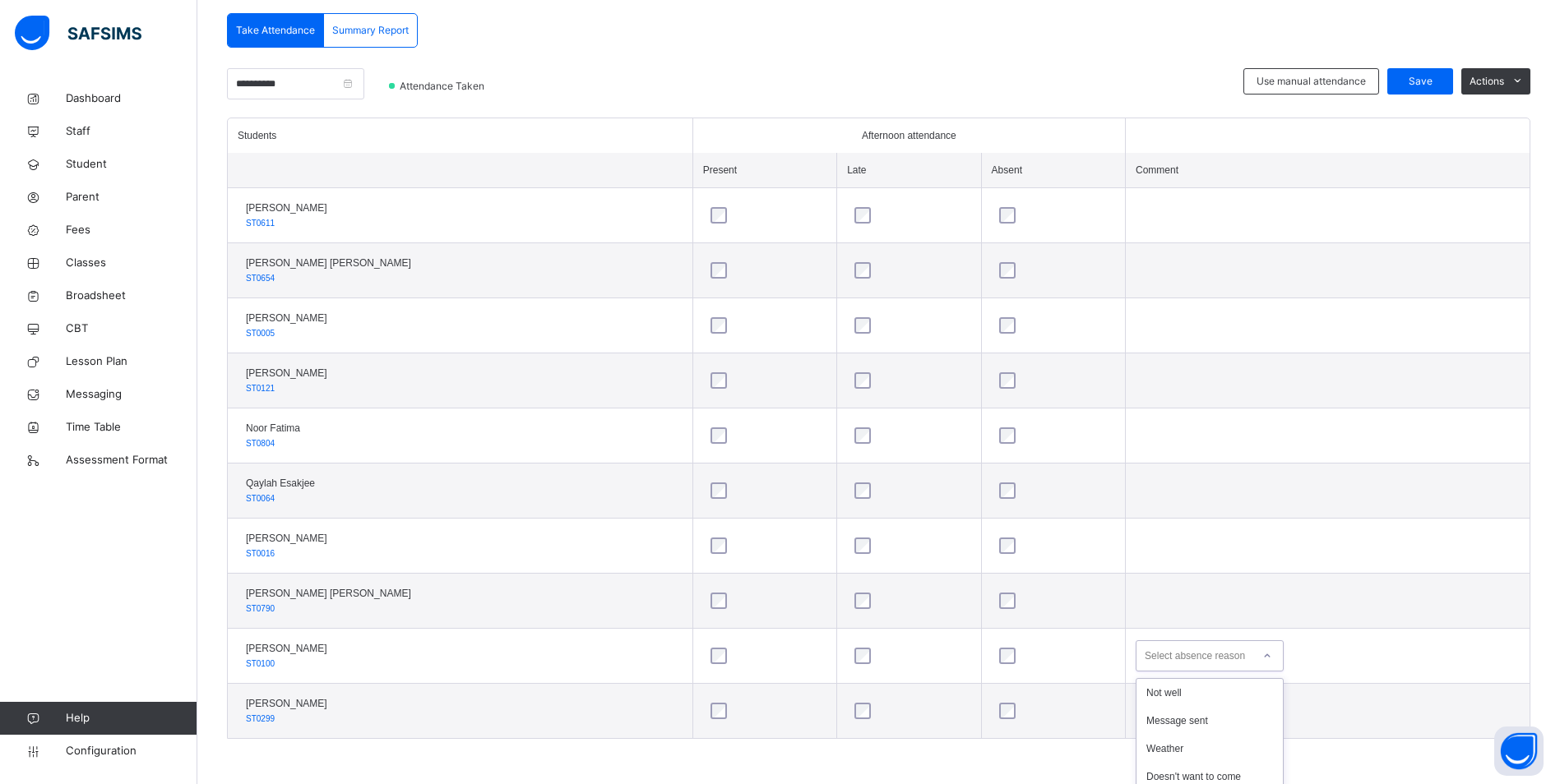
scroll to position [497, 0]
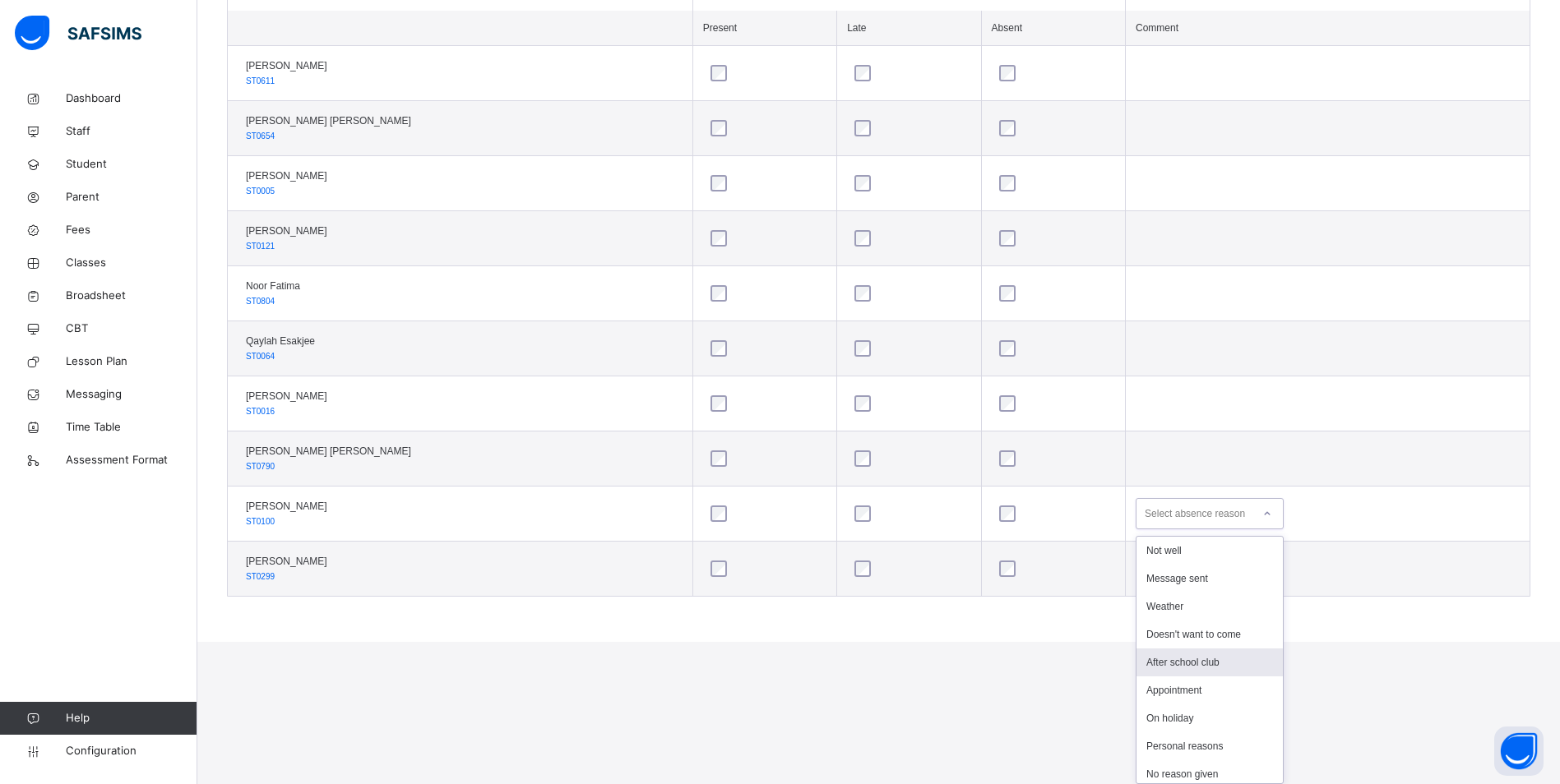
click at [1239, 530] on div "option After school club focused, 5 of 16. 16 results available. Use Up and Dow…" at bounding box center [1210, 514] width 148 height 31
click at [1206, 580] on div "Message sent" at bounding box center [1210, 579] width 147 height 28
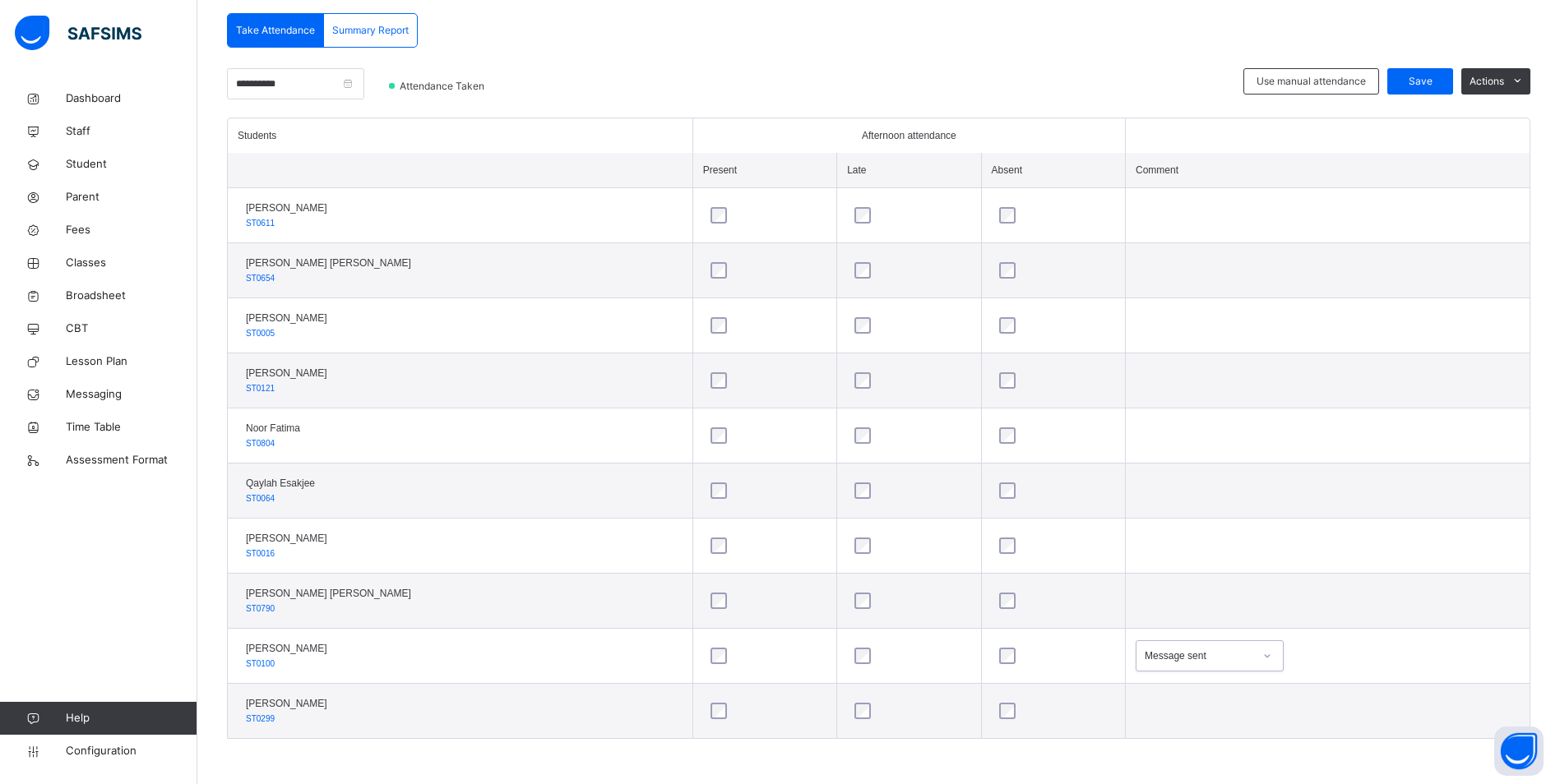
scroll to position [354, 0]
click at [1441, 76] on span "Save" at bounding box center [1420, 82] width 41 height 15
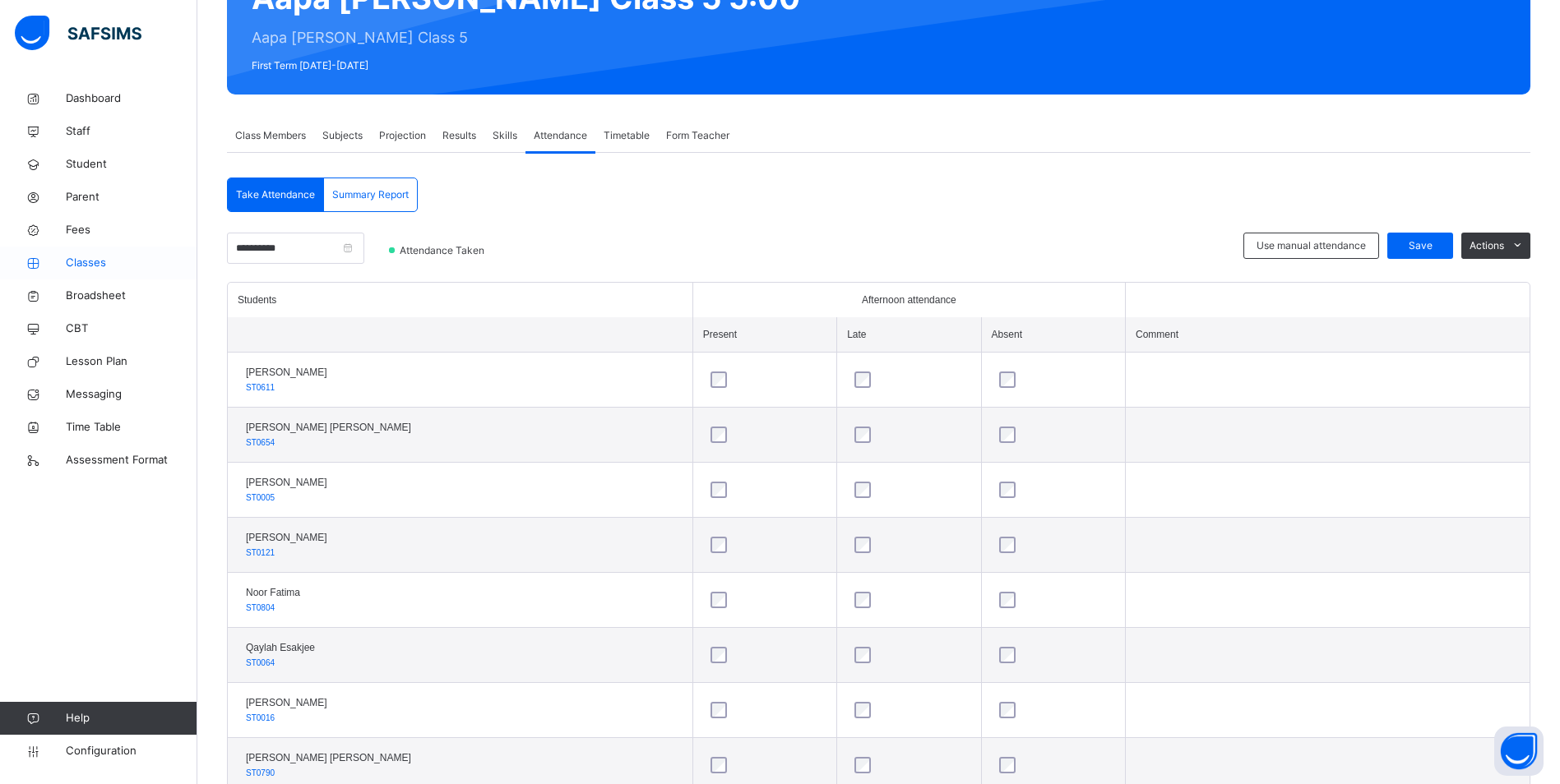
click at [100, 264] on span "Classes" at bounding box center [132, 263] width 132 height 16
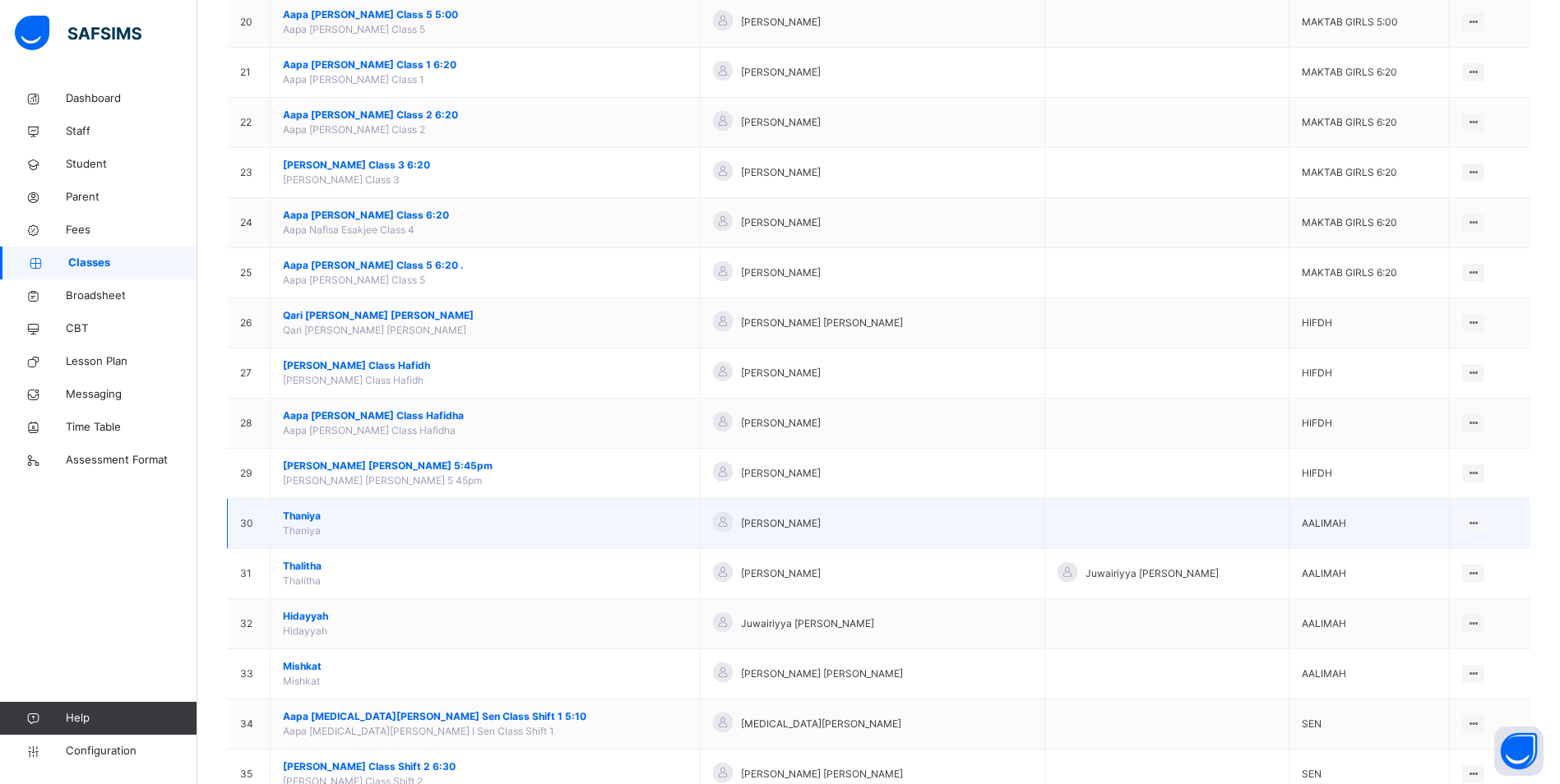
scroll to position [1207, 0]
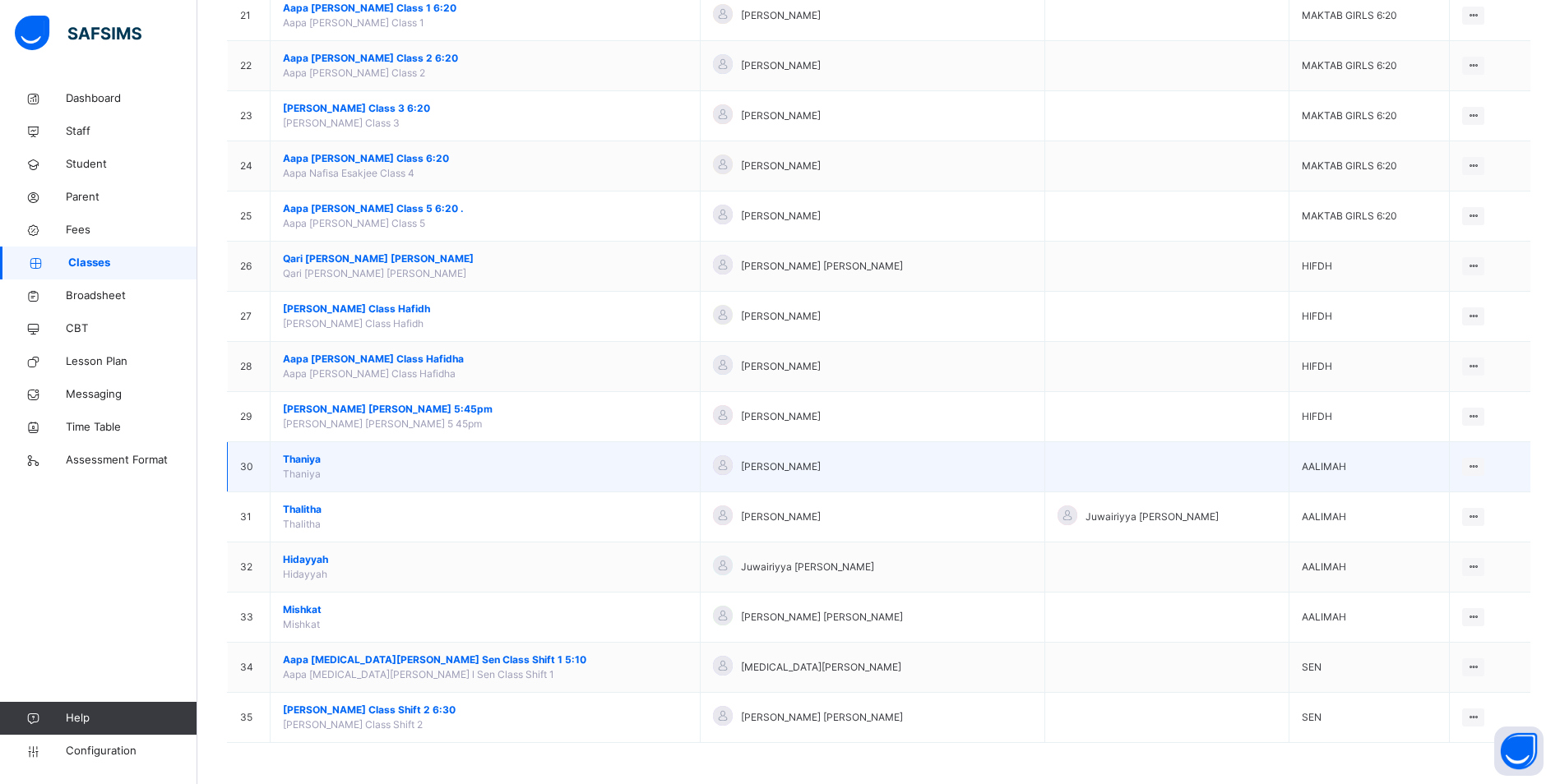
click at [300, 456] on span "Thaniya" at bounding box center [484, 460] width 404 height 15
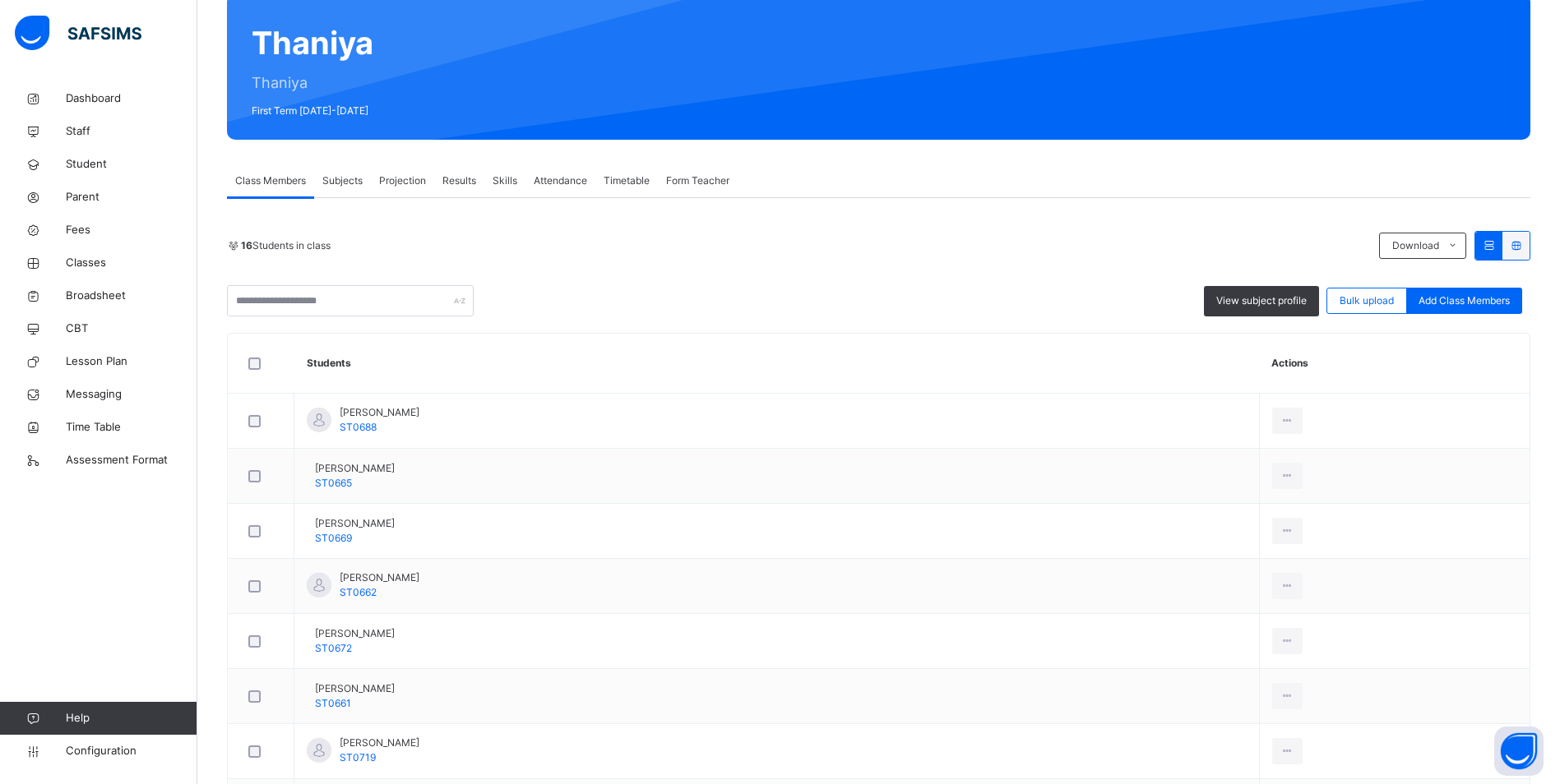
scroll to position [165, 0]
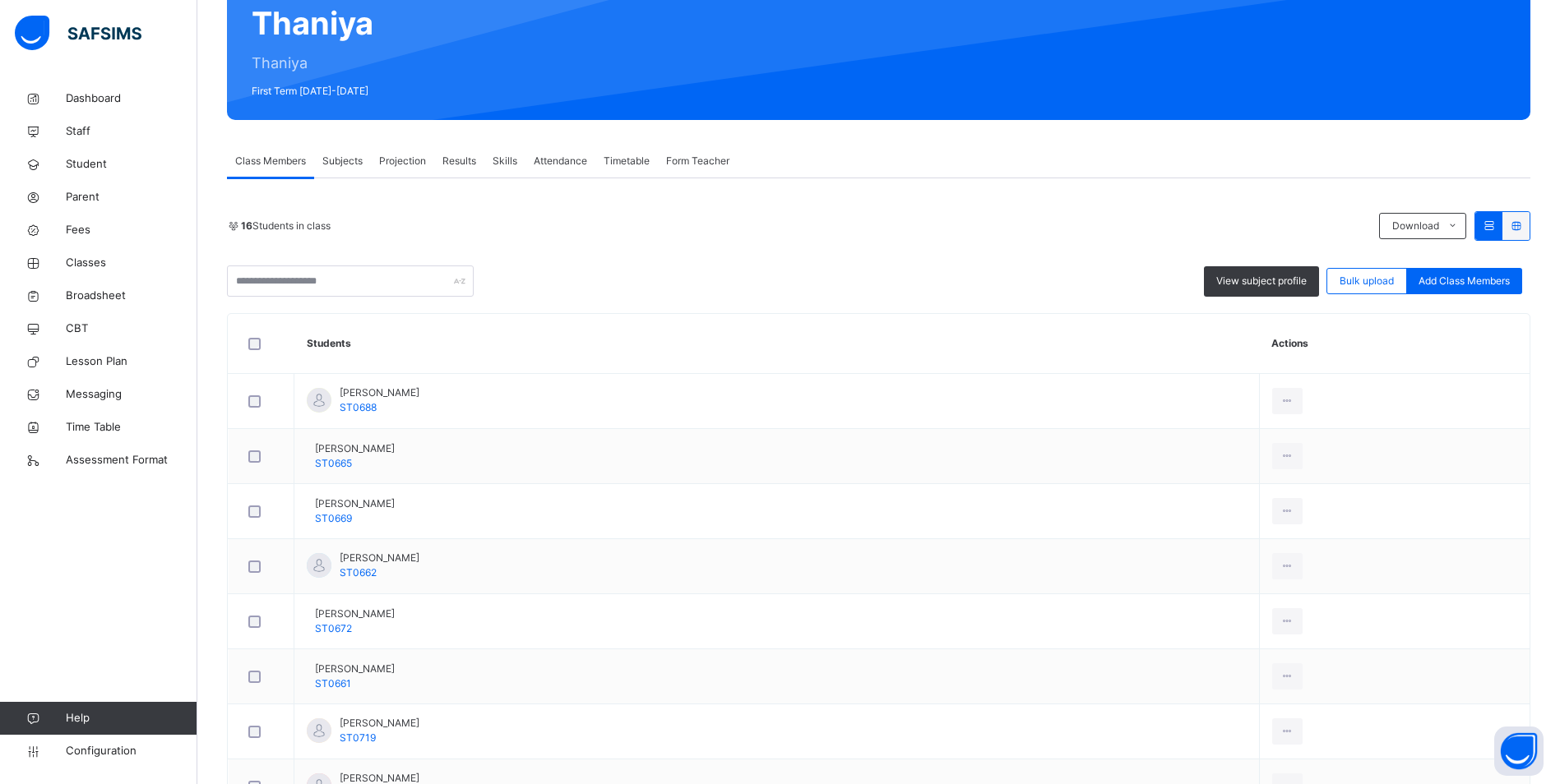
click at [570, 160] on span "Attendance" at bounding box center [560, 161] width 54 height 15
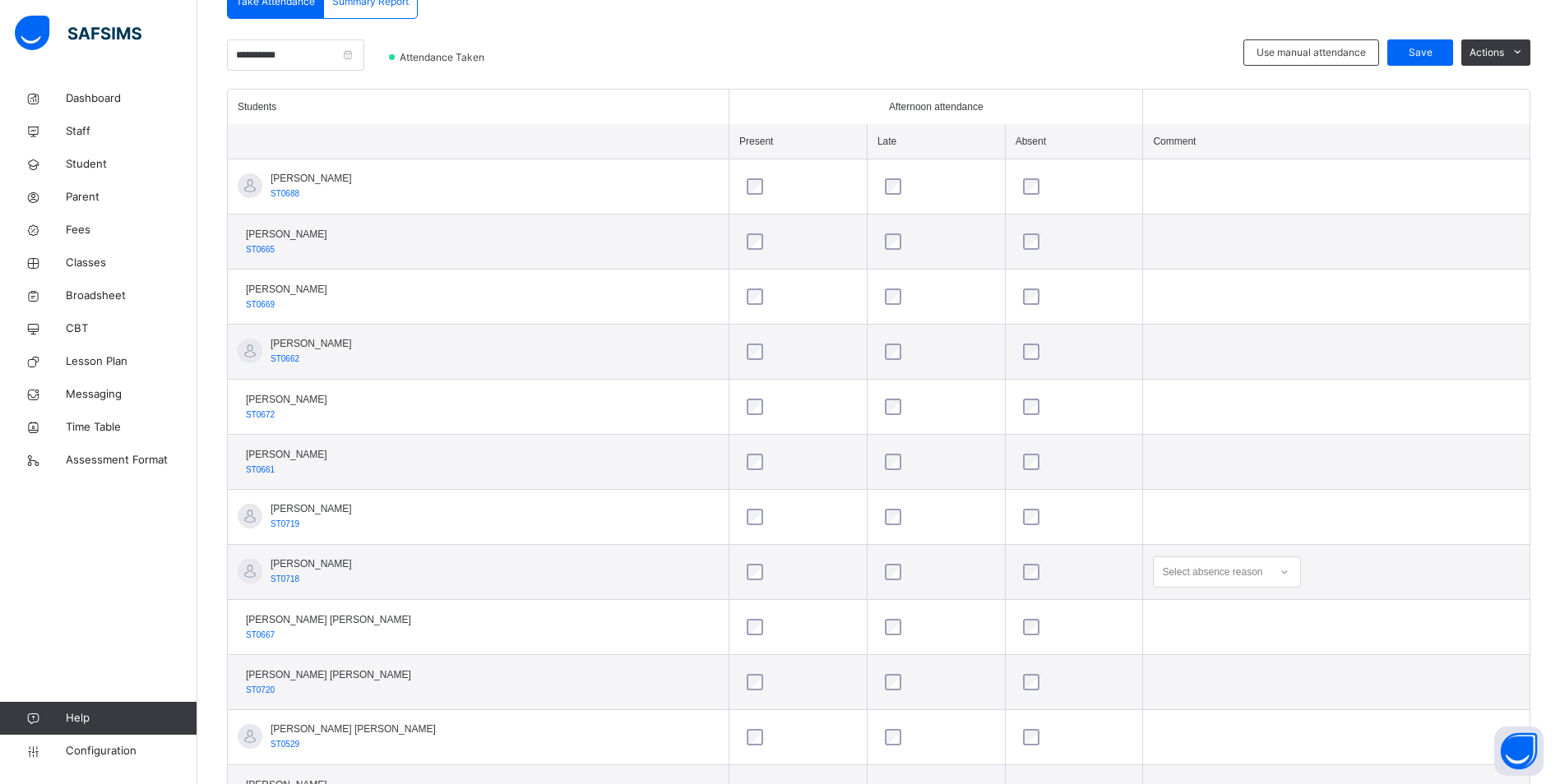
scroll to position [493, 0]
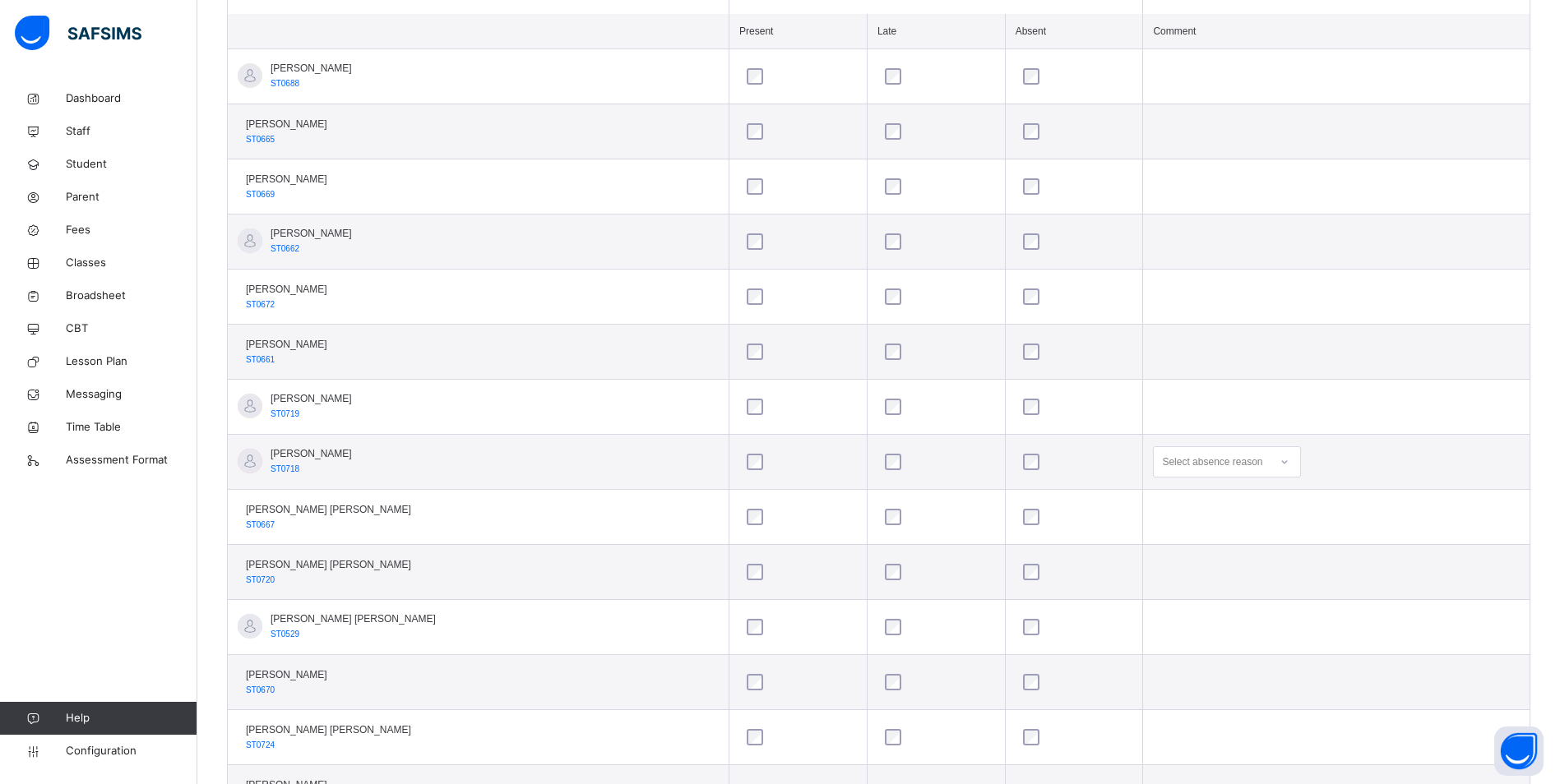
click at [1279, 469] on icon at bounding box center [1284, 462] width 10 height 16
click at [1204, 520] on div "Message sent" at bounding box center [1227, 527] width 147 height 28
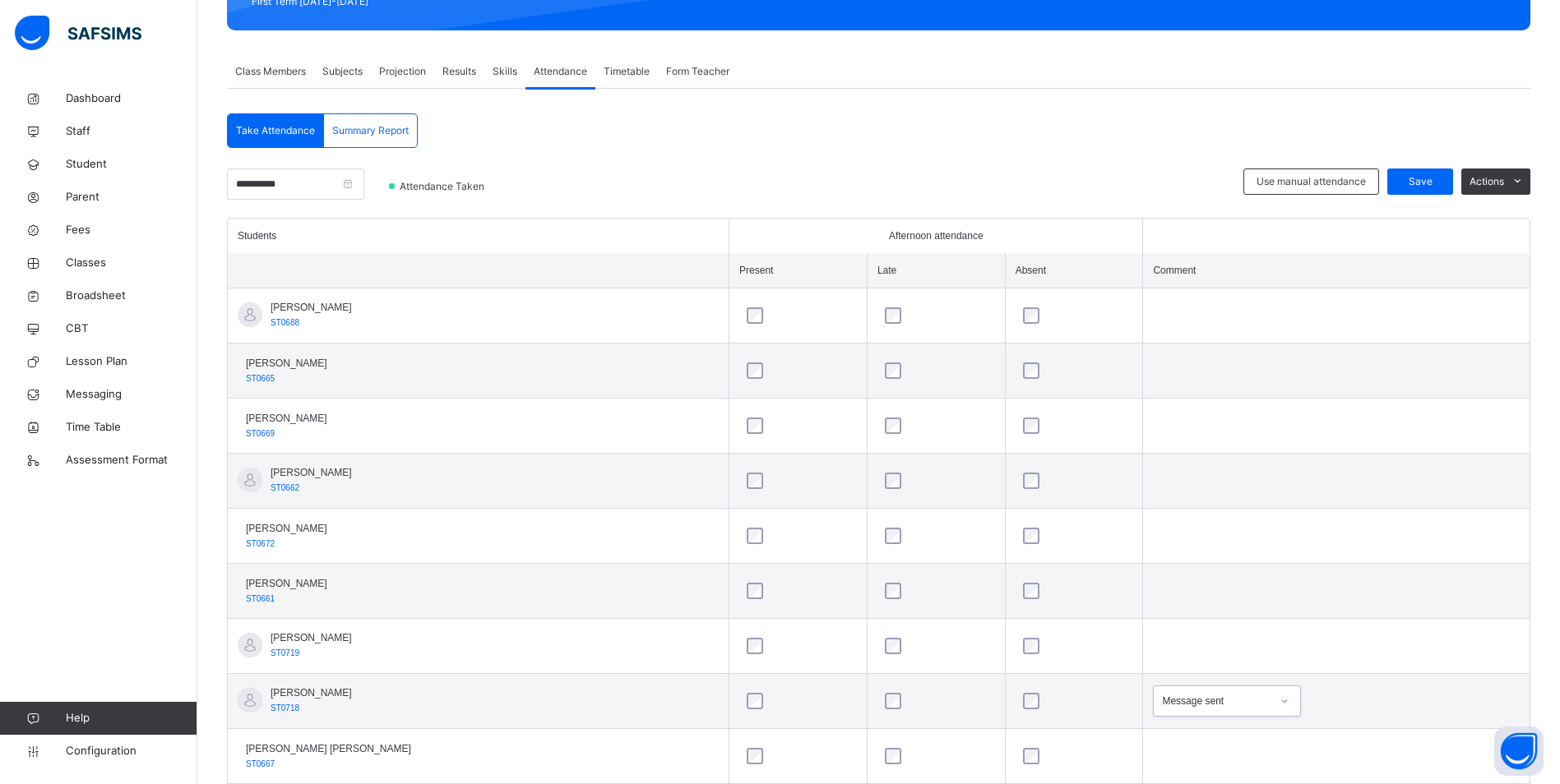
scroll to position [246, 0]
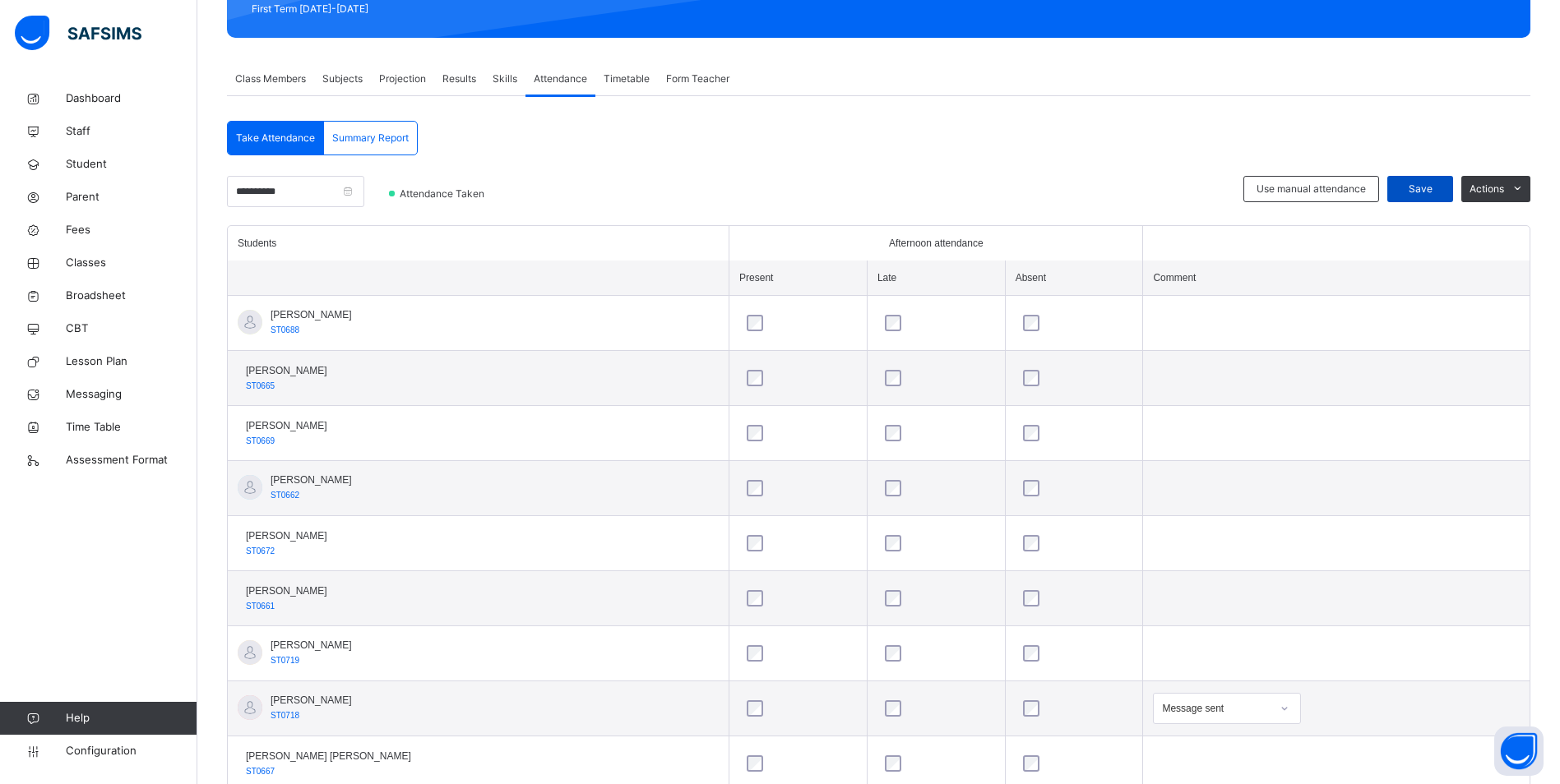
click at [1415, 184] on span "Save" at bounding box center [1420, 189] width 41 height 15
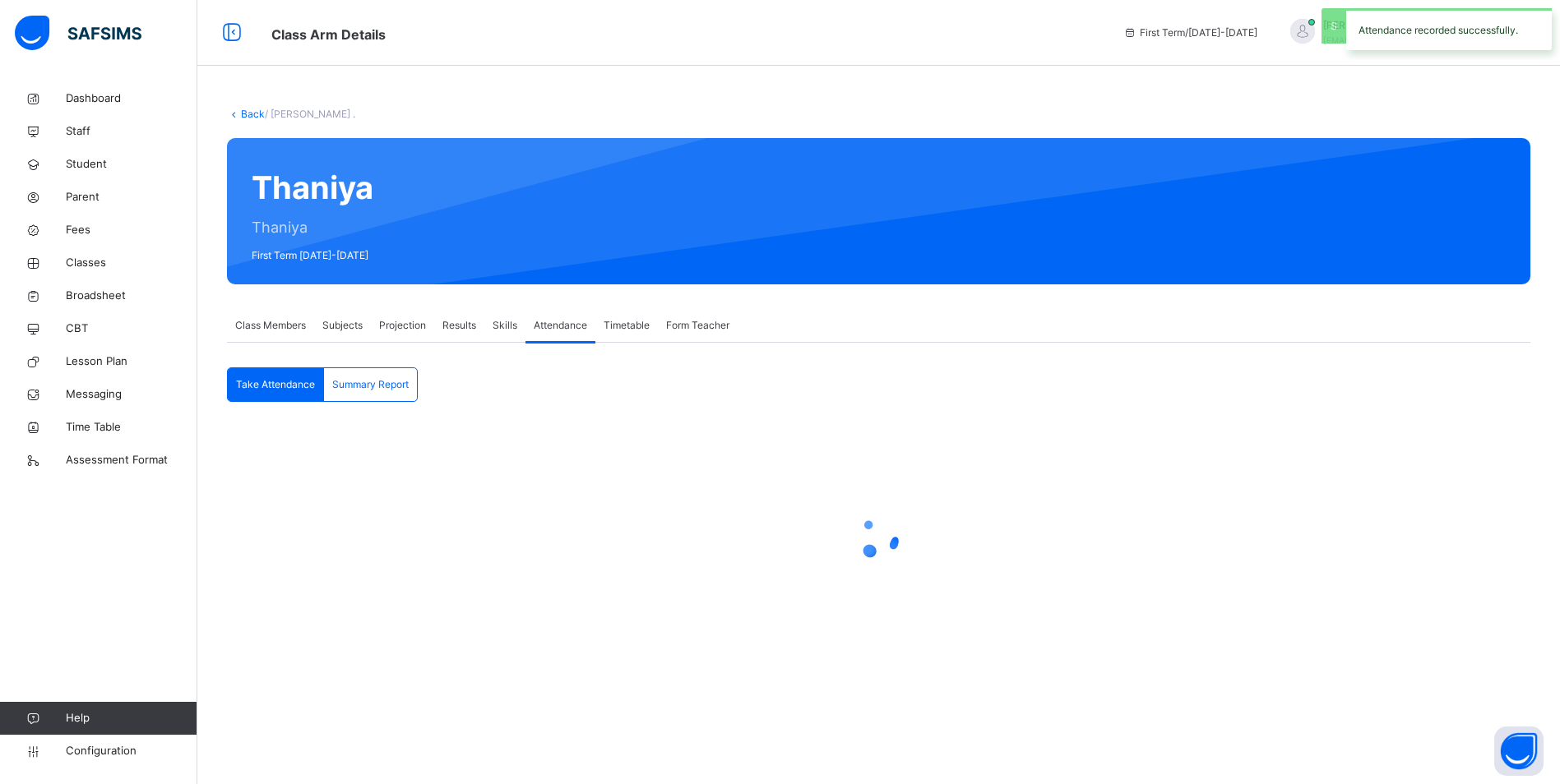
scroll to position [0, 0]
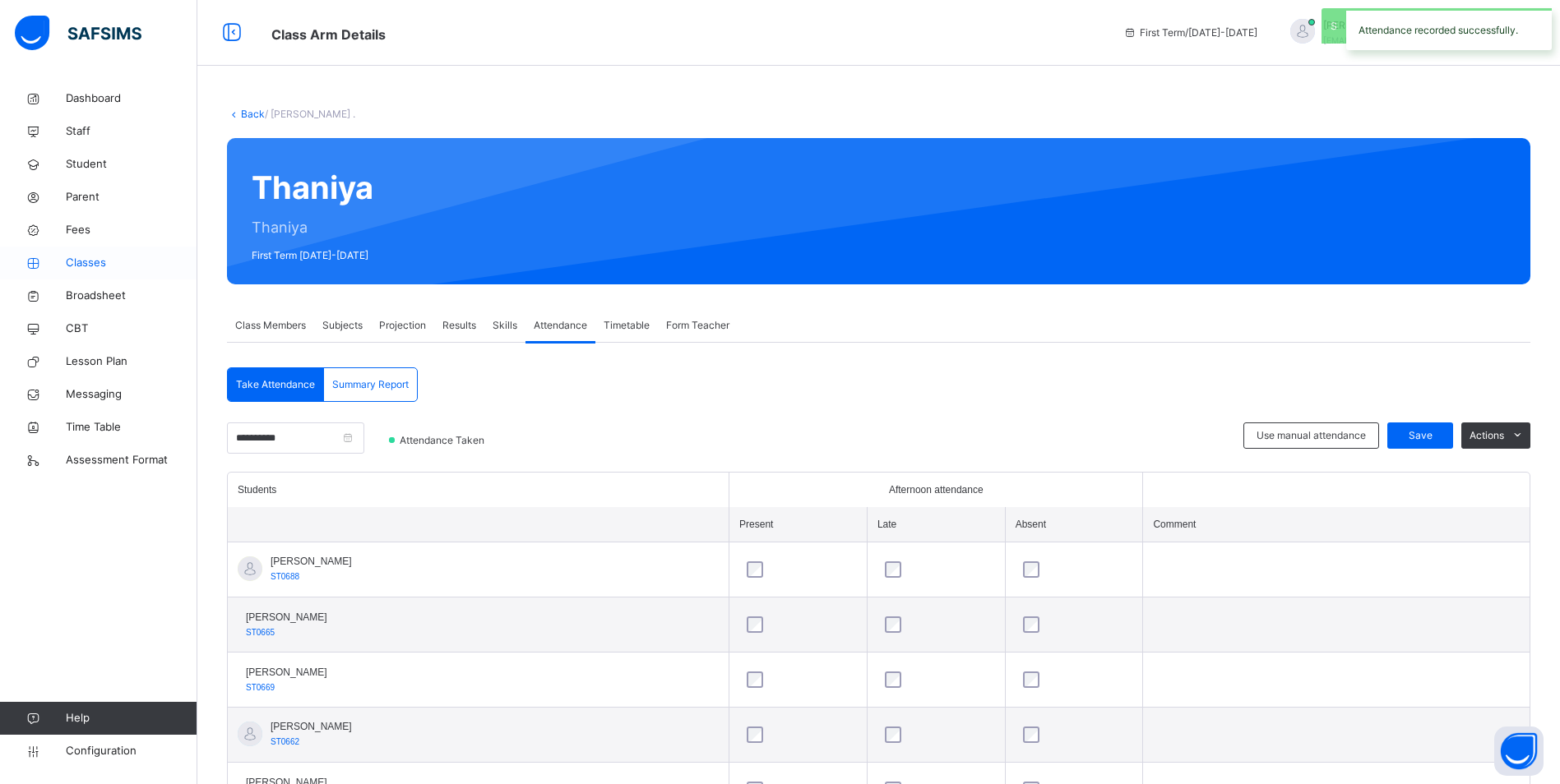
click at [91, 265] on span "Classes" at bounding box center [132, 263] width 132 height 16
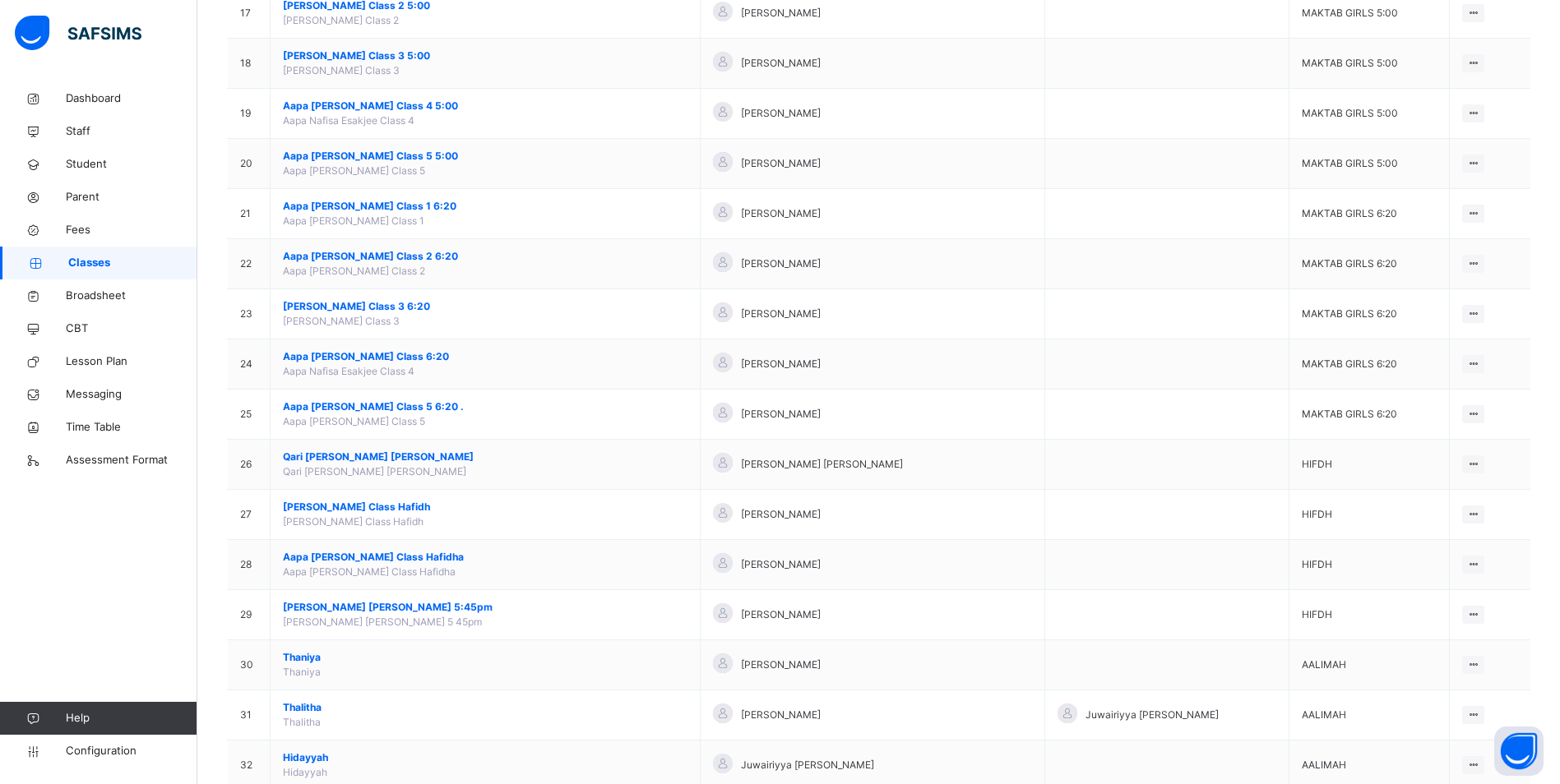
scroll to position [1151, 0]
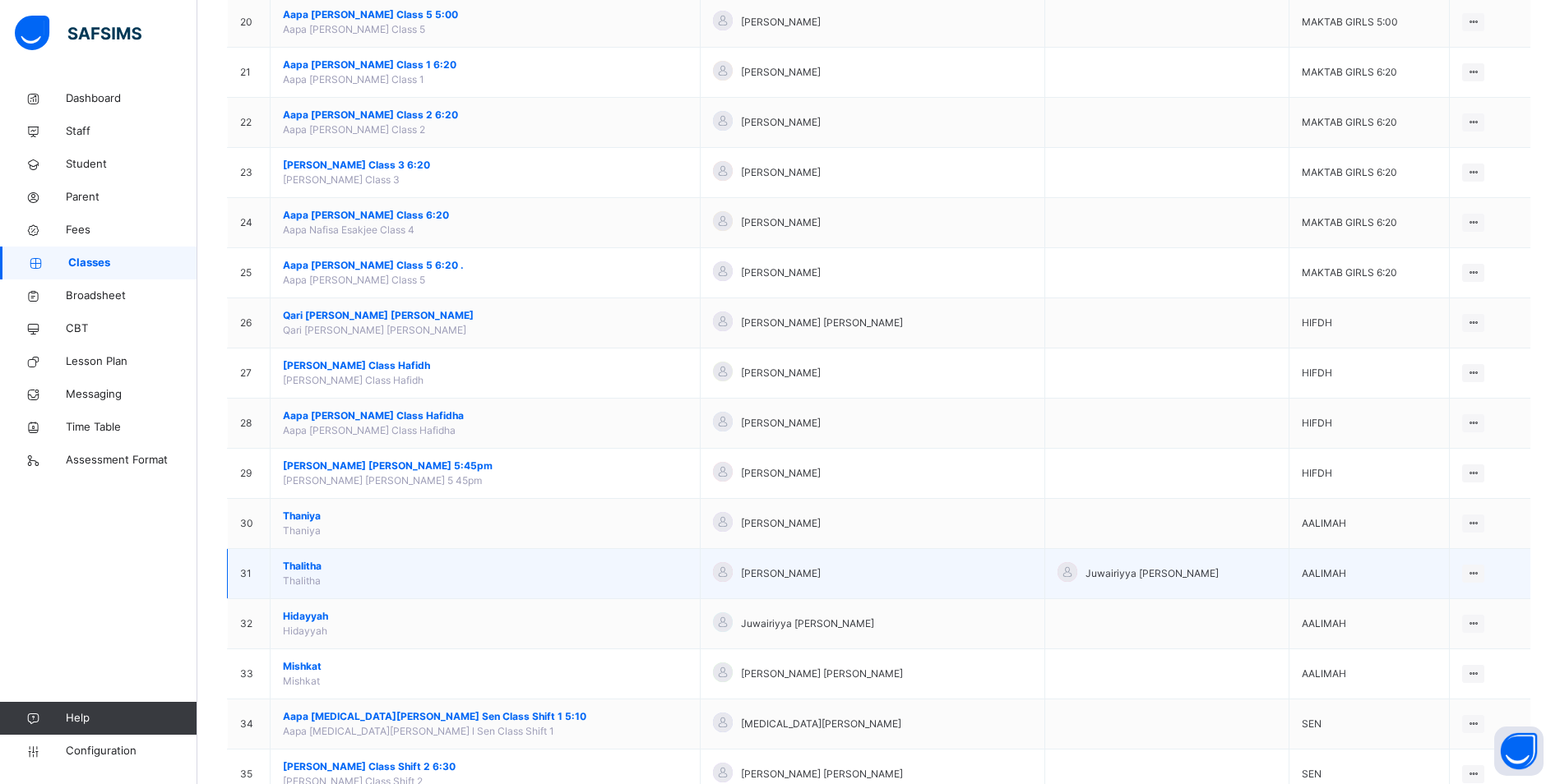
click at [306, 565] on span "Thalitha" at bounding box center [484, 567] width 404 height 15
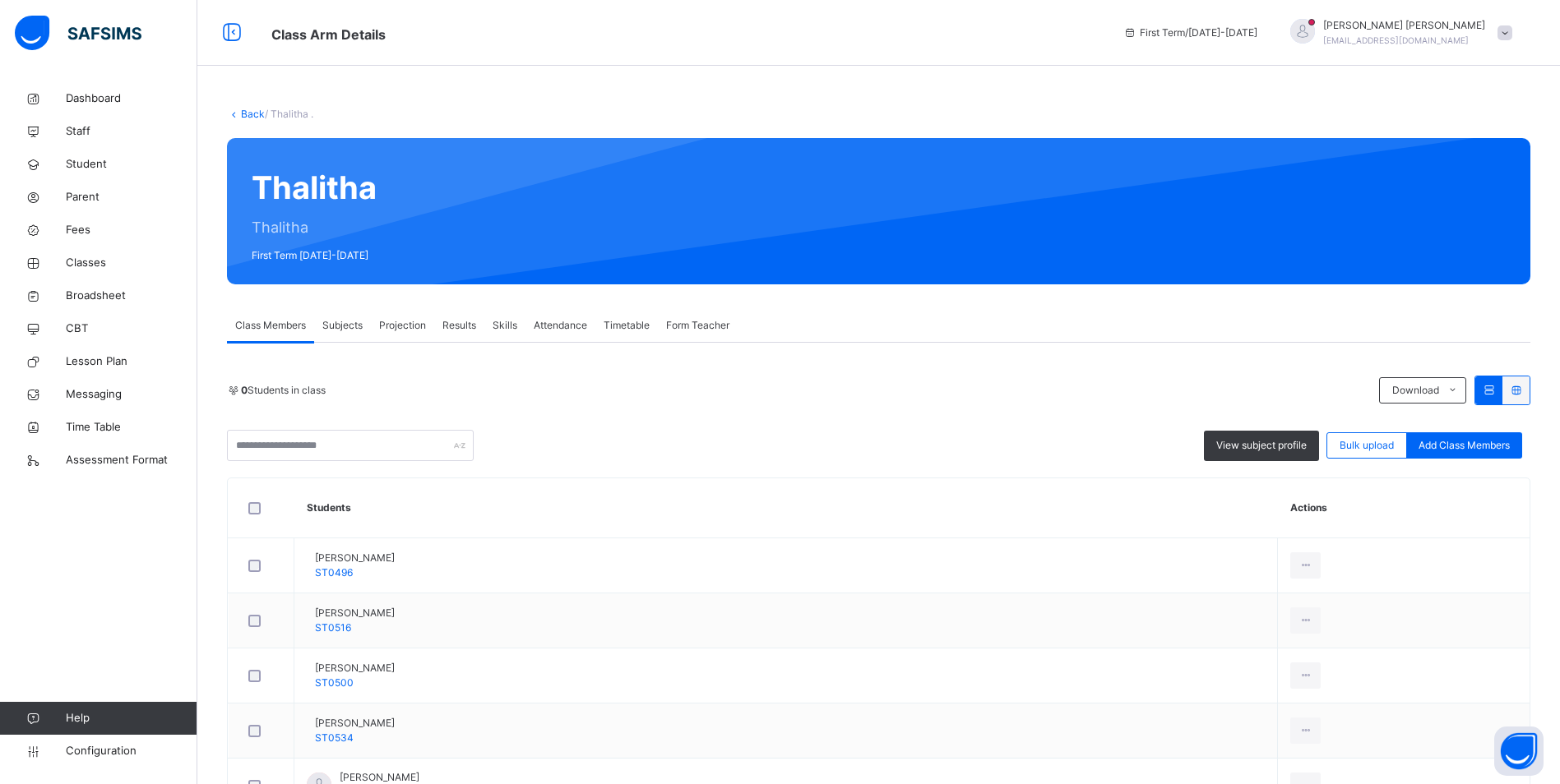
click at [568, 321] on span "Attendance" at bounding box center [560, 325] width 54 height 15
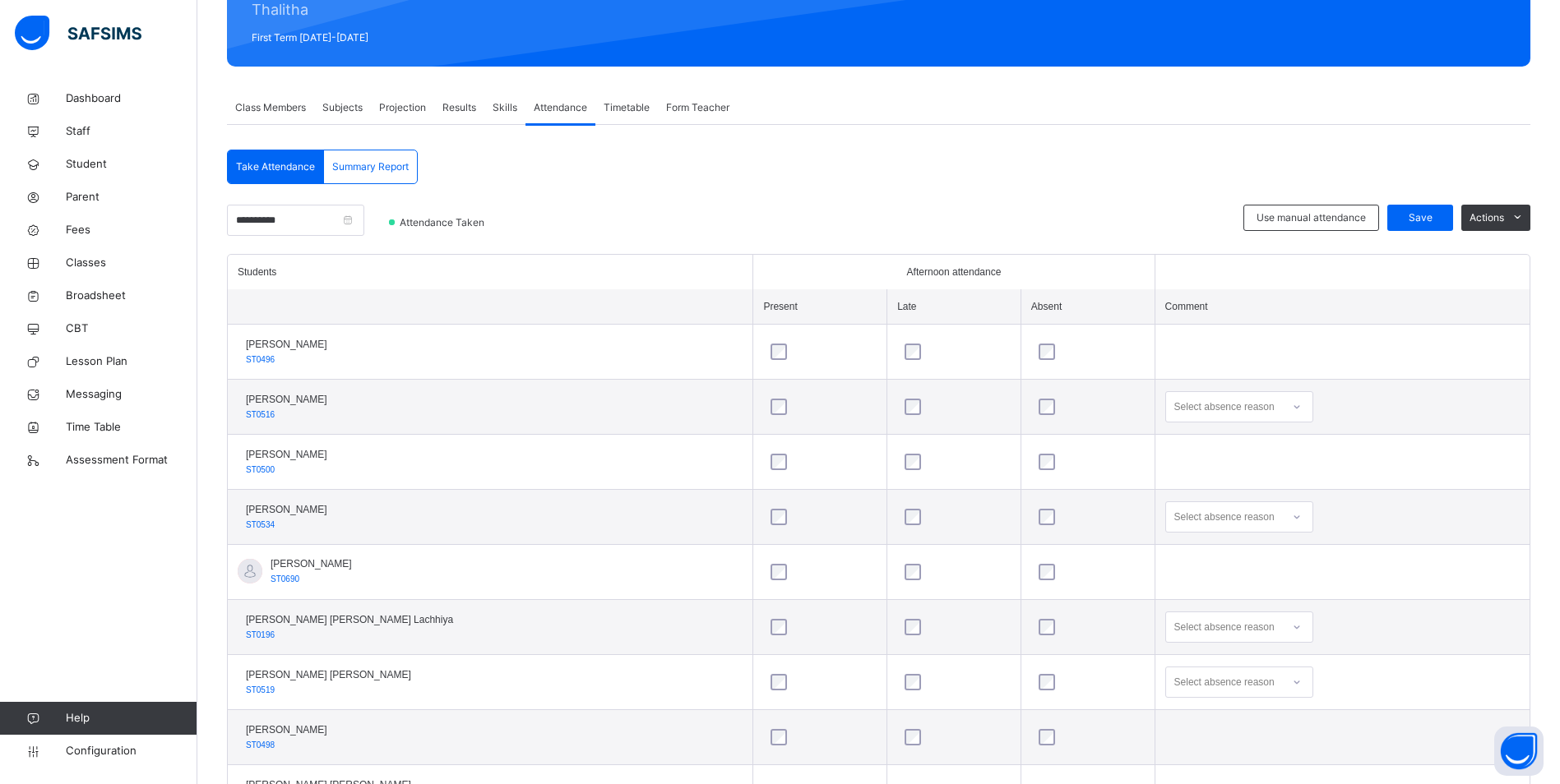
scroll to position [246, 0]
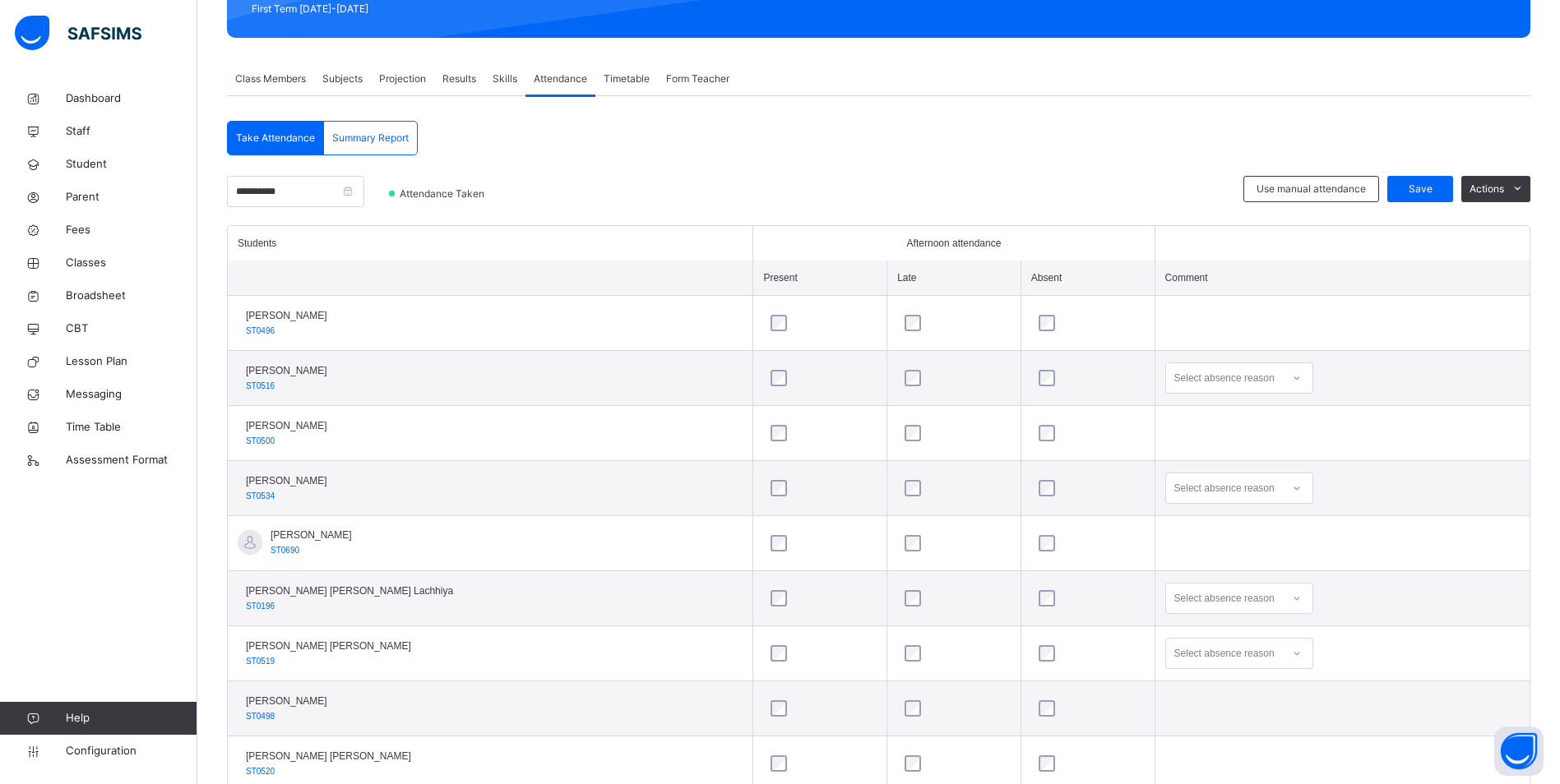
click at [1291, 377] on icon at bounding box center [1296, 378] width 10 height 16
click at [1199, 436] on div "Message sent" at bounding box center [1239, 443] width 147 height 28
click at [1282, 495] on div at bounding box center [1296, 488] width 28 height 26
click at [1218, 583] on div "No reason given" at bounding box center [1239, 585] width 147 height 28
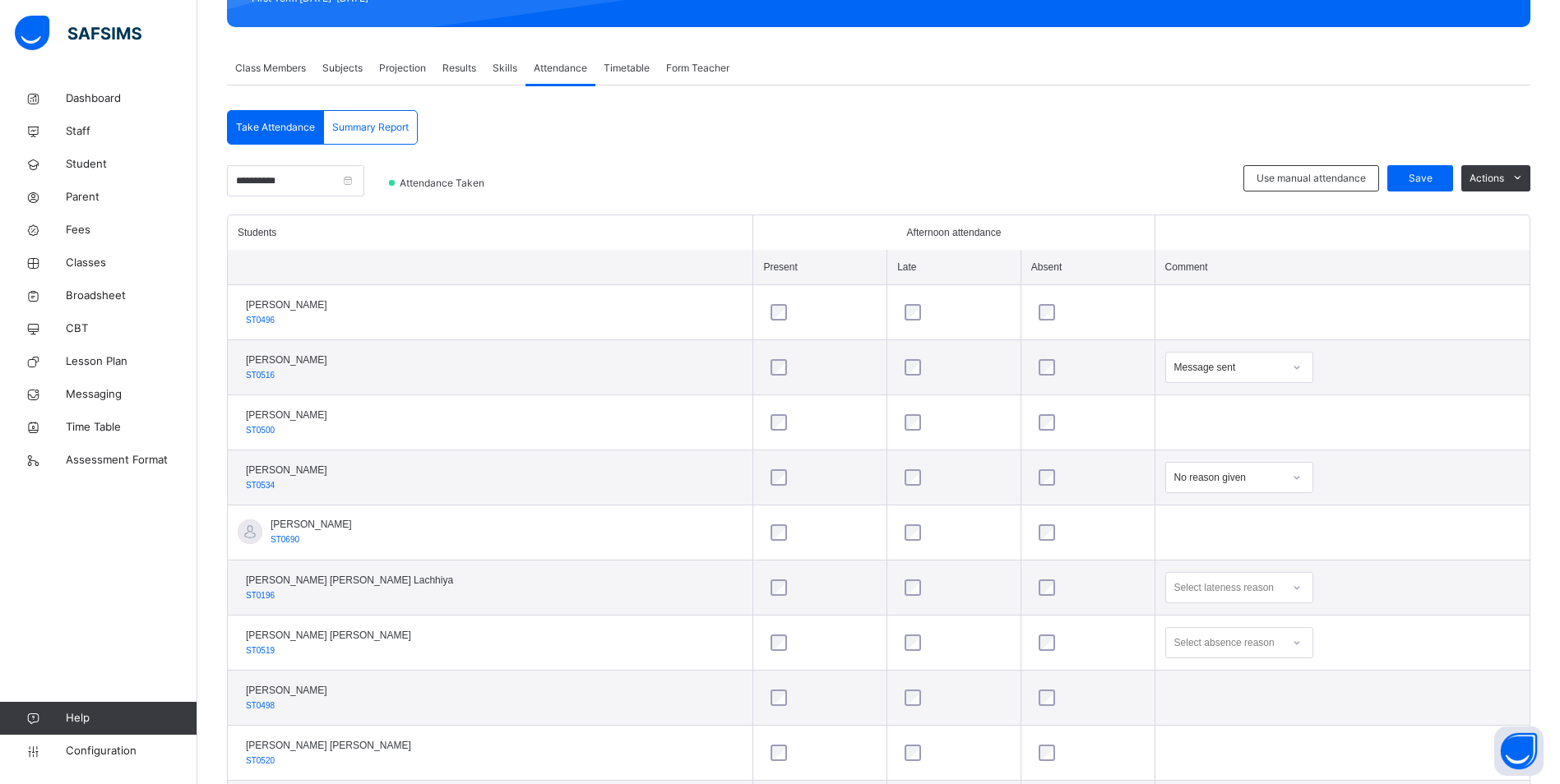
click at [1291, 593] on icon at bounding box center [1296, 588] width 10 height 16
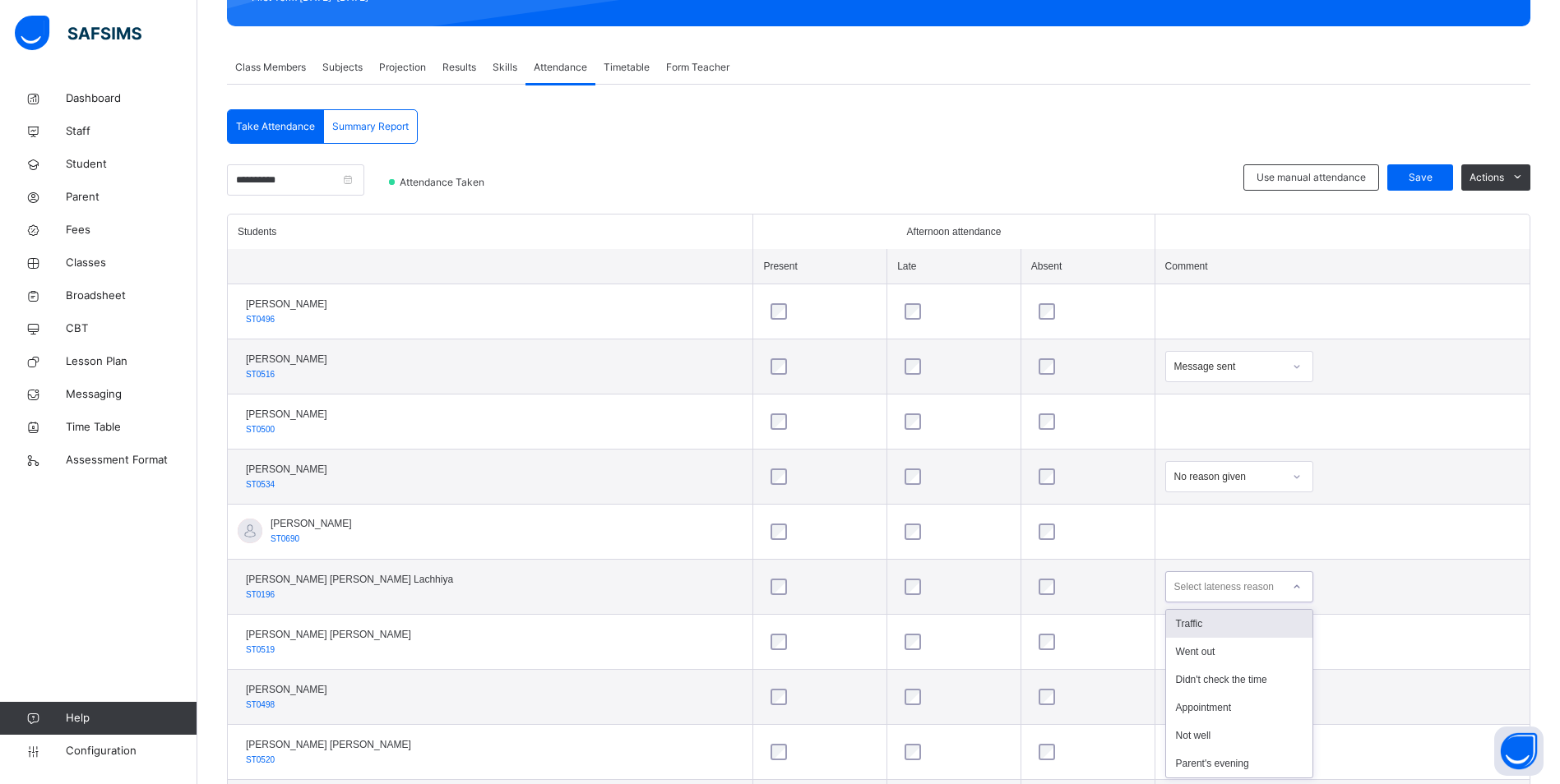
scroll to position [259, 0]
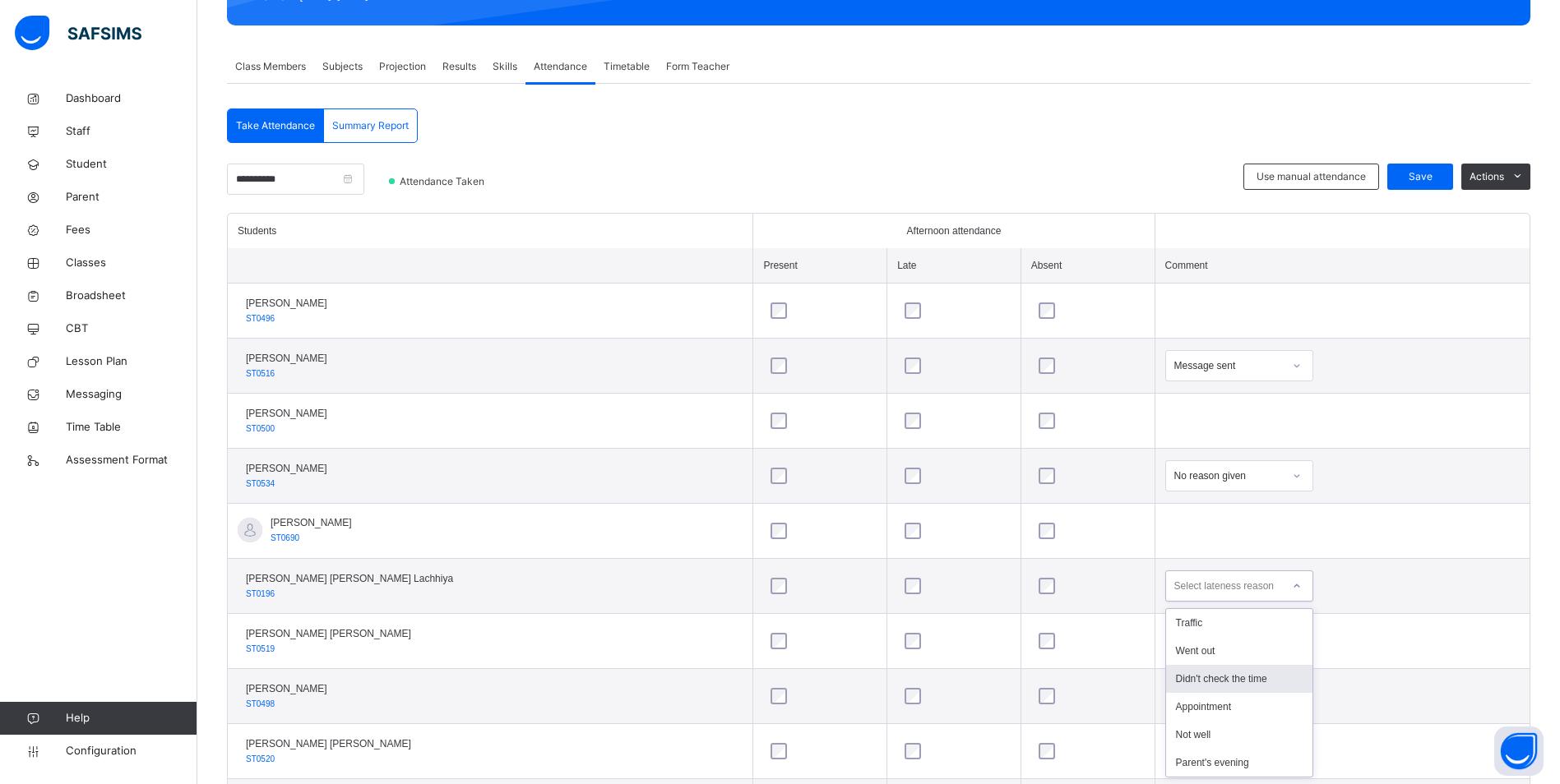
click at [1347, 588] on td "option Didn't check the time focused, 3 of 6. 6 results available. Use Up and D…" at bounding box center [1342, 586] width 375 height 55
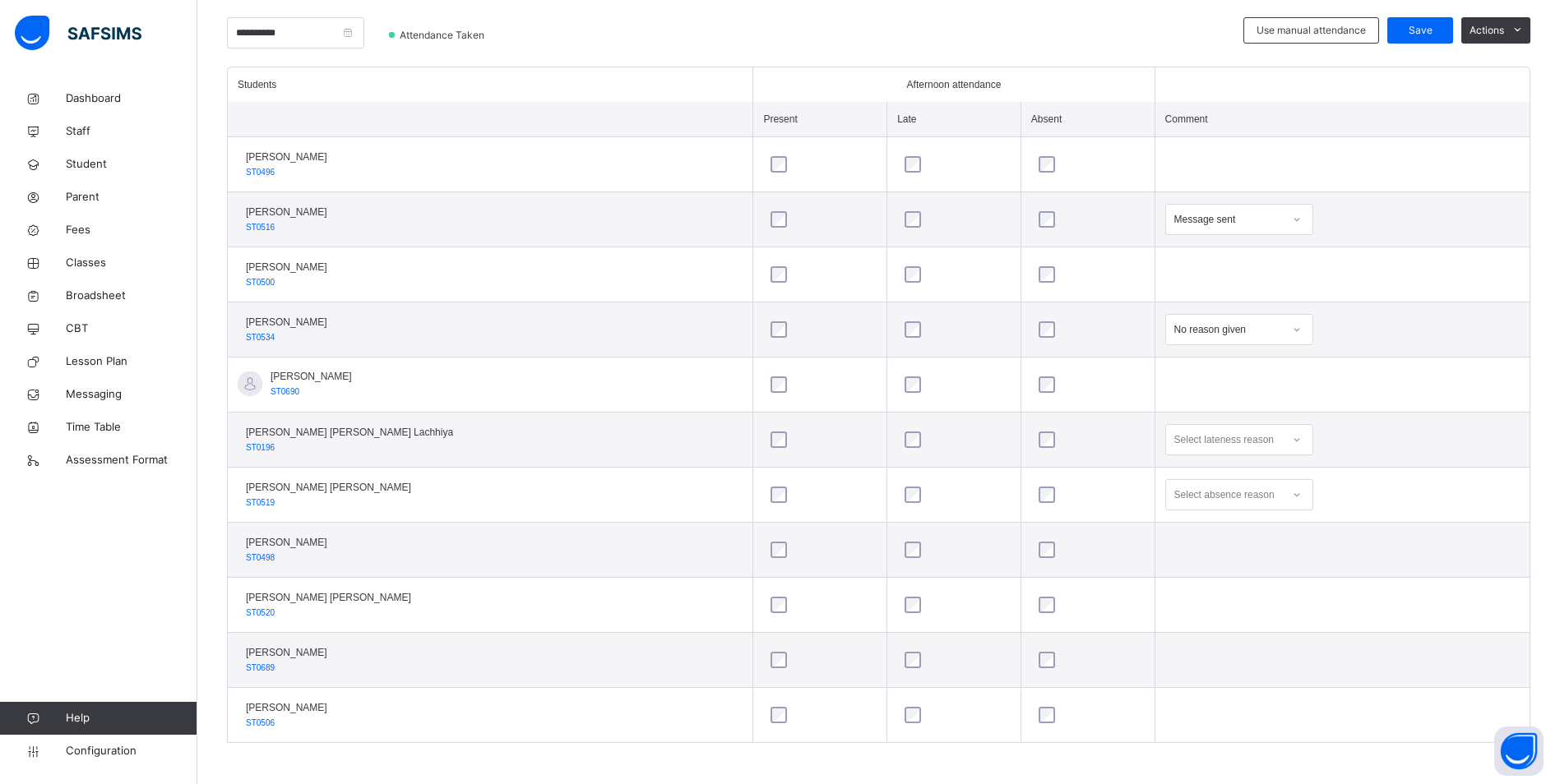
scroll to position [409, 0]
click at [1434, 20] on span "Save" at bounding box center [1420, 26] width 41 height 15
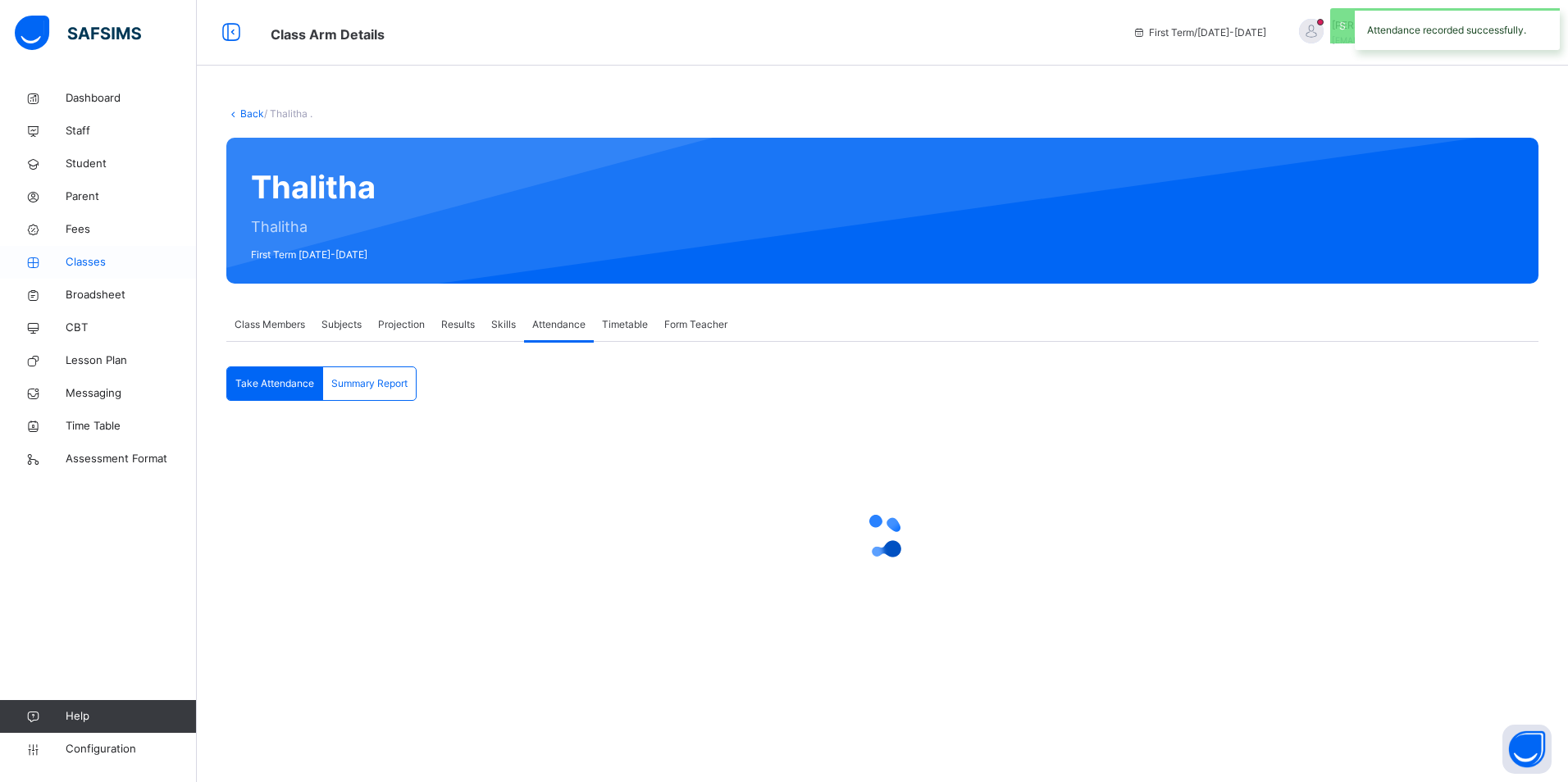
click at [80, 255] on span "Classes" at bounding box center [131, 262] width 131 height 16
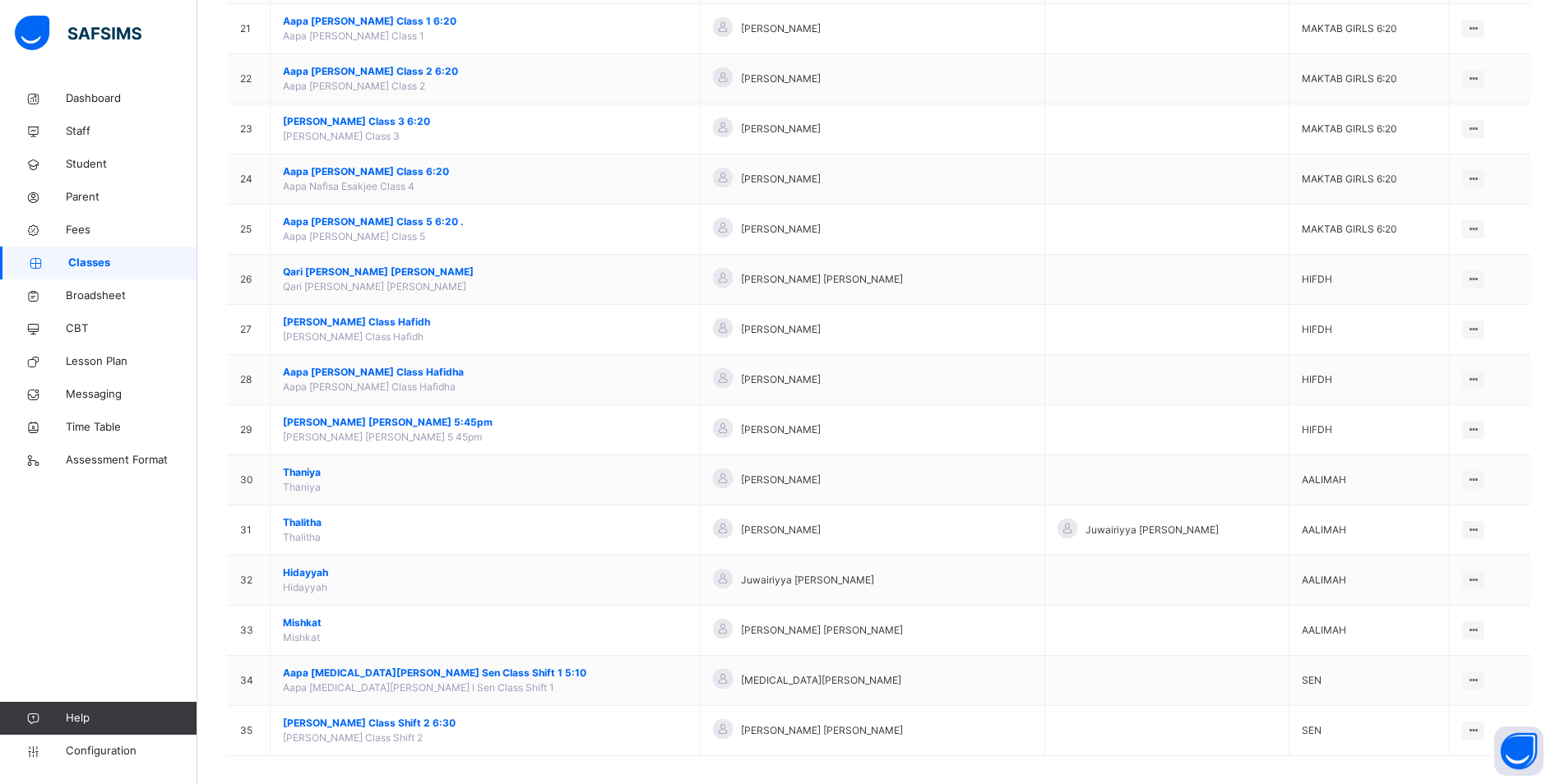
scroll to position [1207, 0]
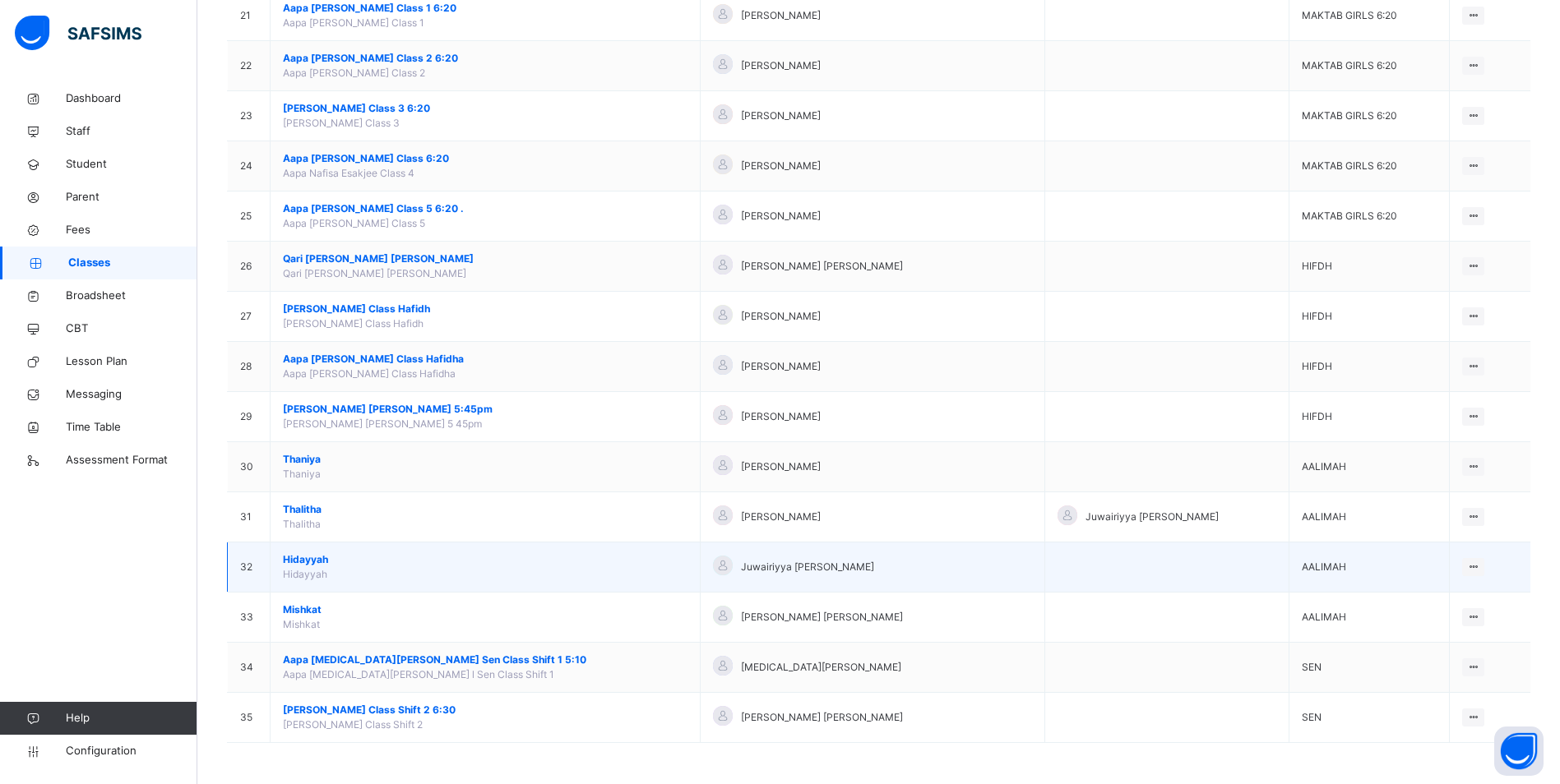
click at [318, 557] on span "Hidayyah" at bounding box center [484, 560] width 404 height 15
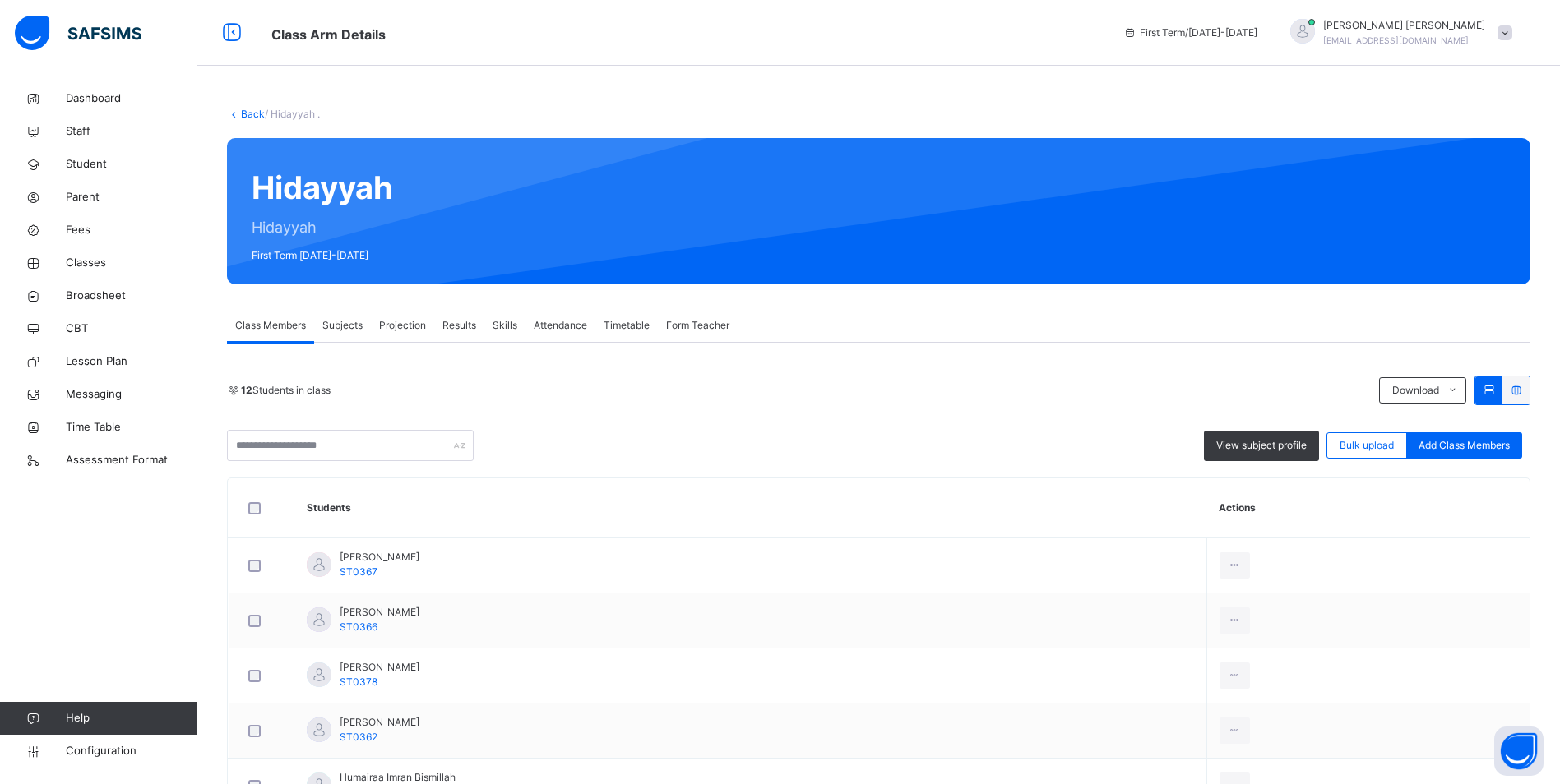
click at [567, 324] on span "Attendance" at bounding box center [560, 325] width 54 height 15
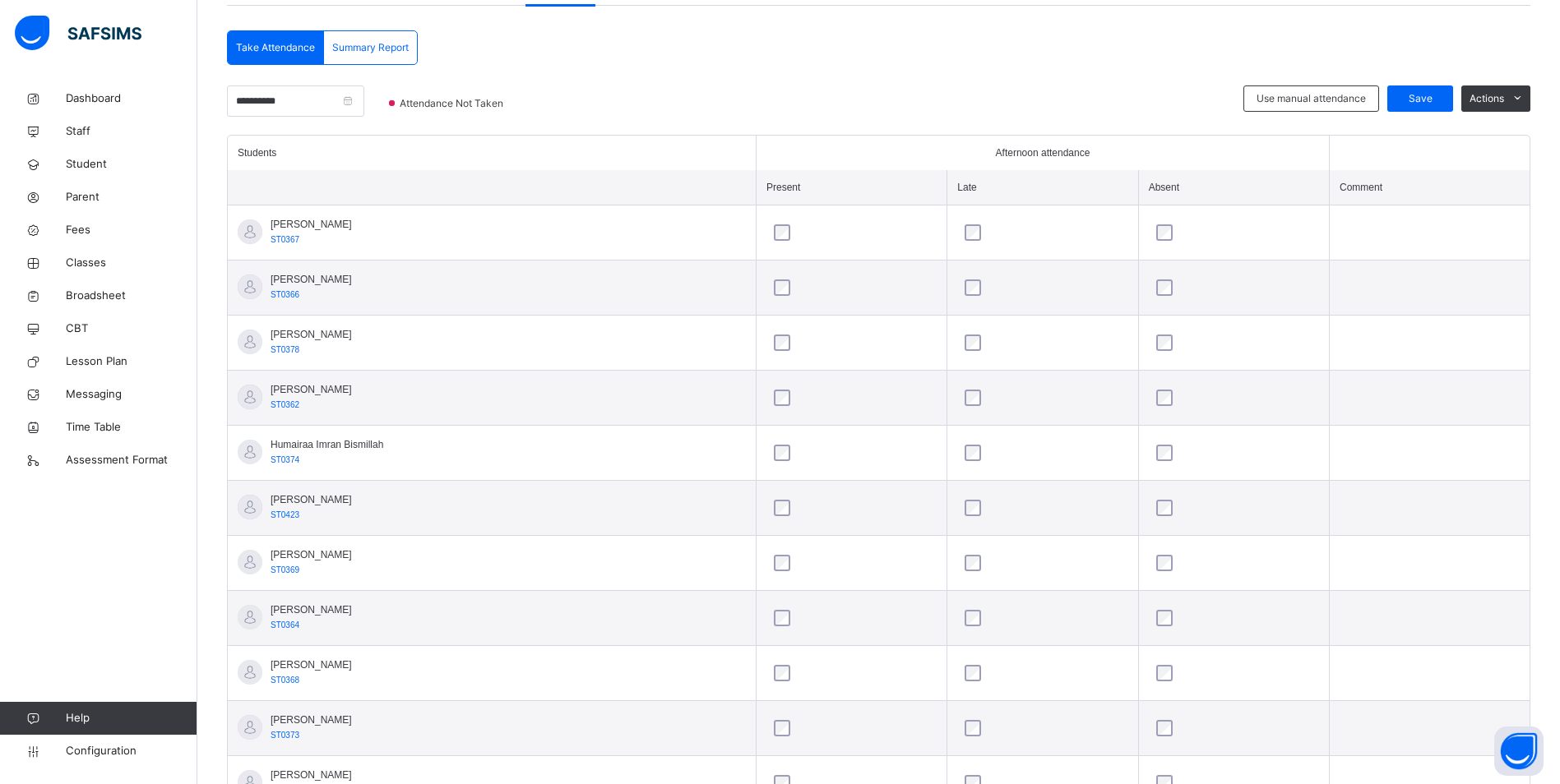
scroll to position [464, 0]
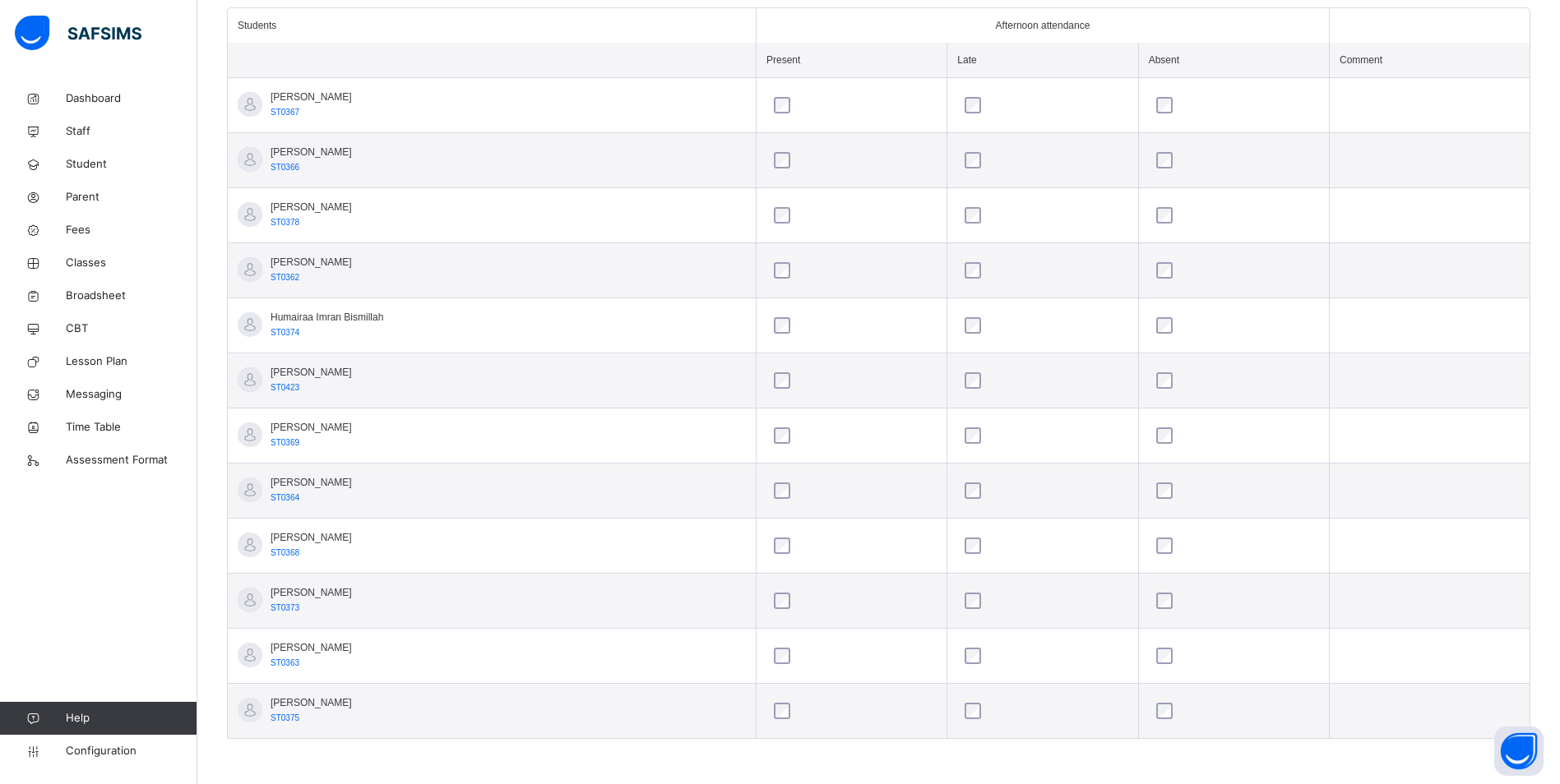
click at [1169, 702] on div at bounding box center [1234, 712] width 170 height 35
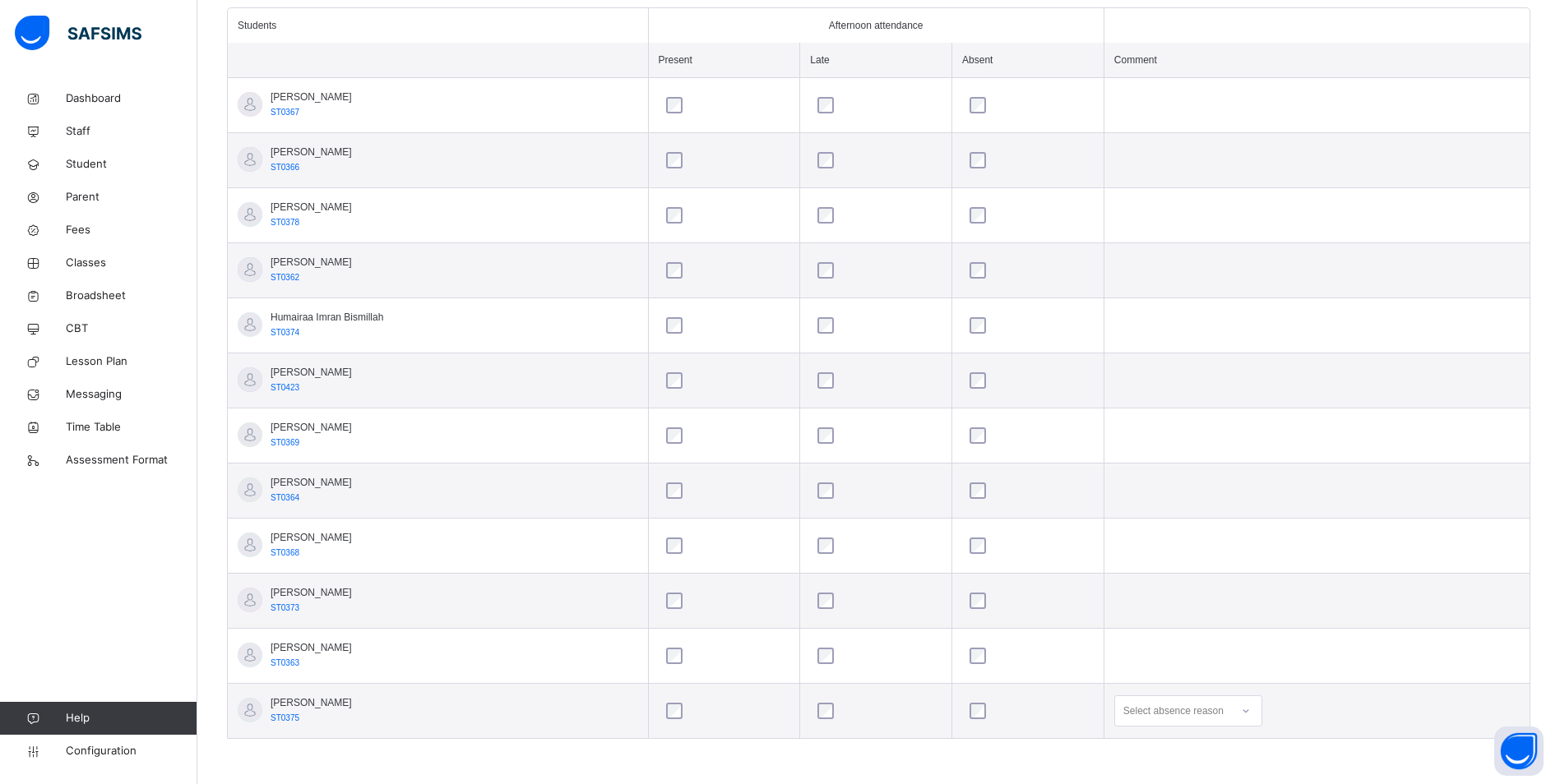
scroll to position [662, 0]
click at [1254, 711] on div "Select absence reason" at bounding box center [1189, 712] width 148 height 31
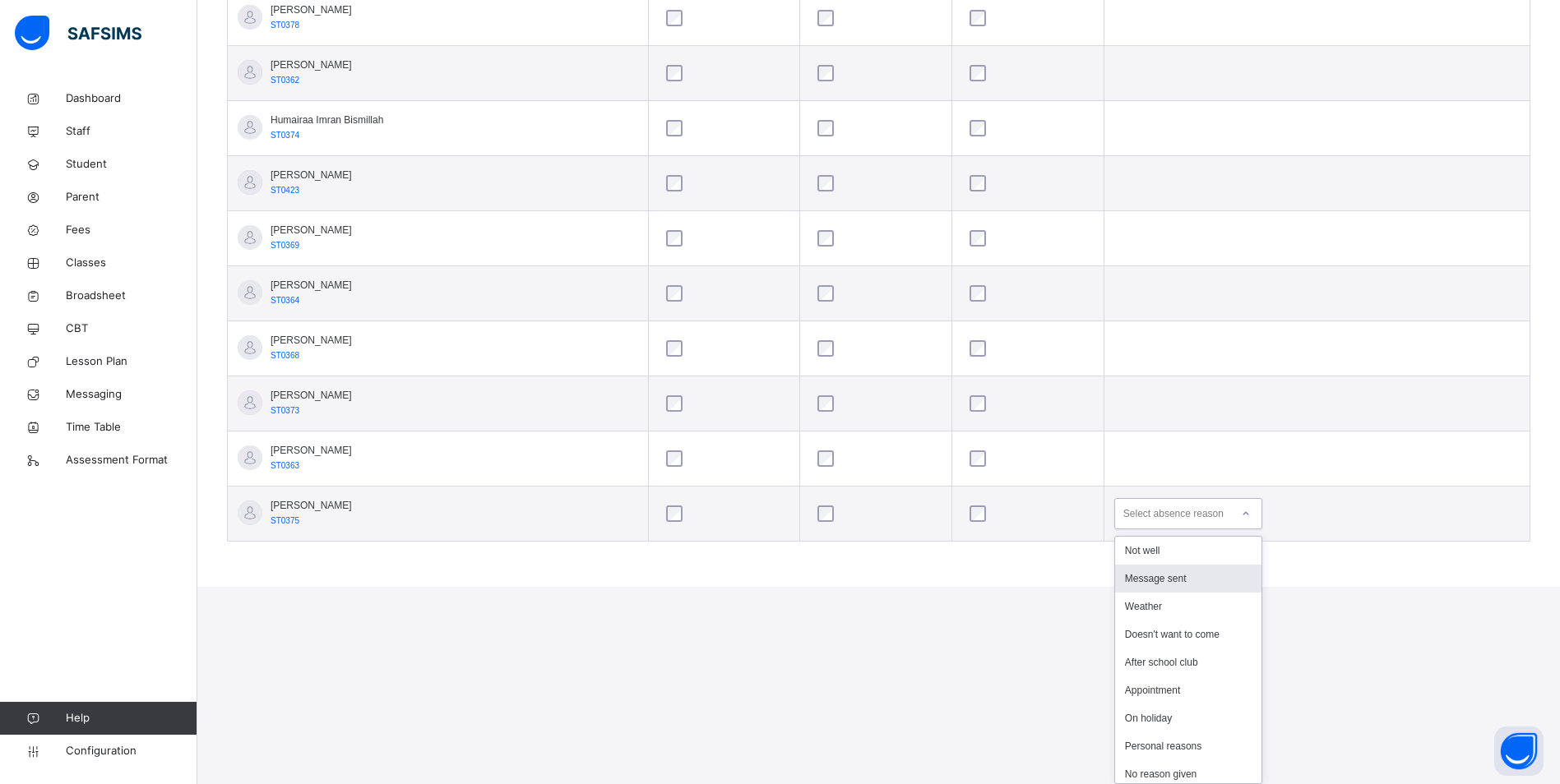
click at [1190, 578] on div "Message sent" at bounding box center [1189, 579] width 147 height 28
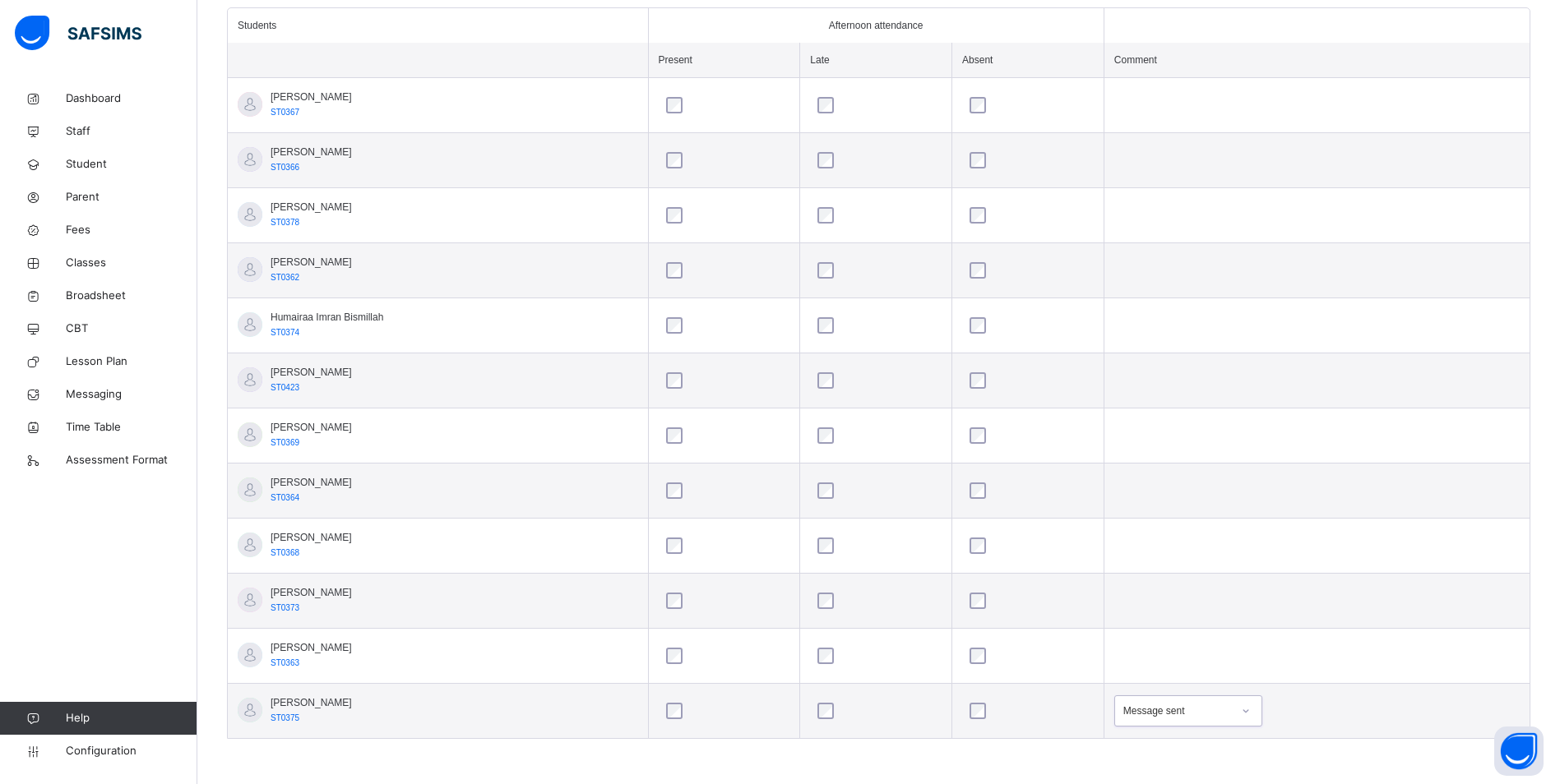
scroll to position [218, 0]
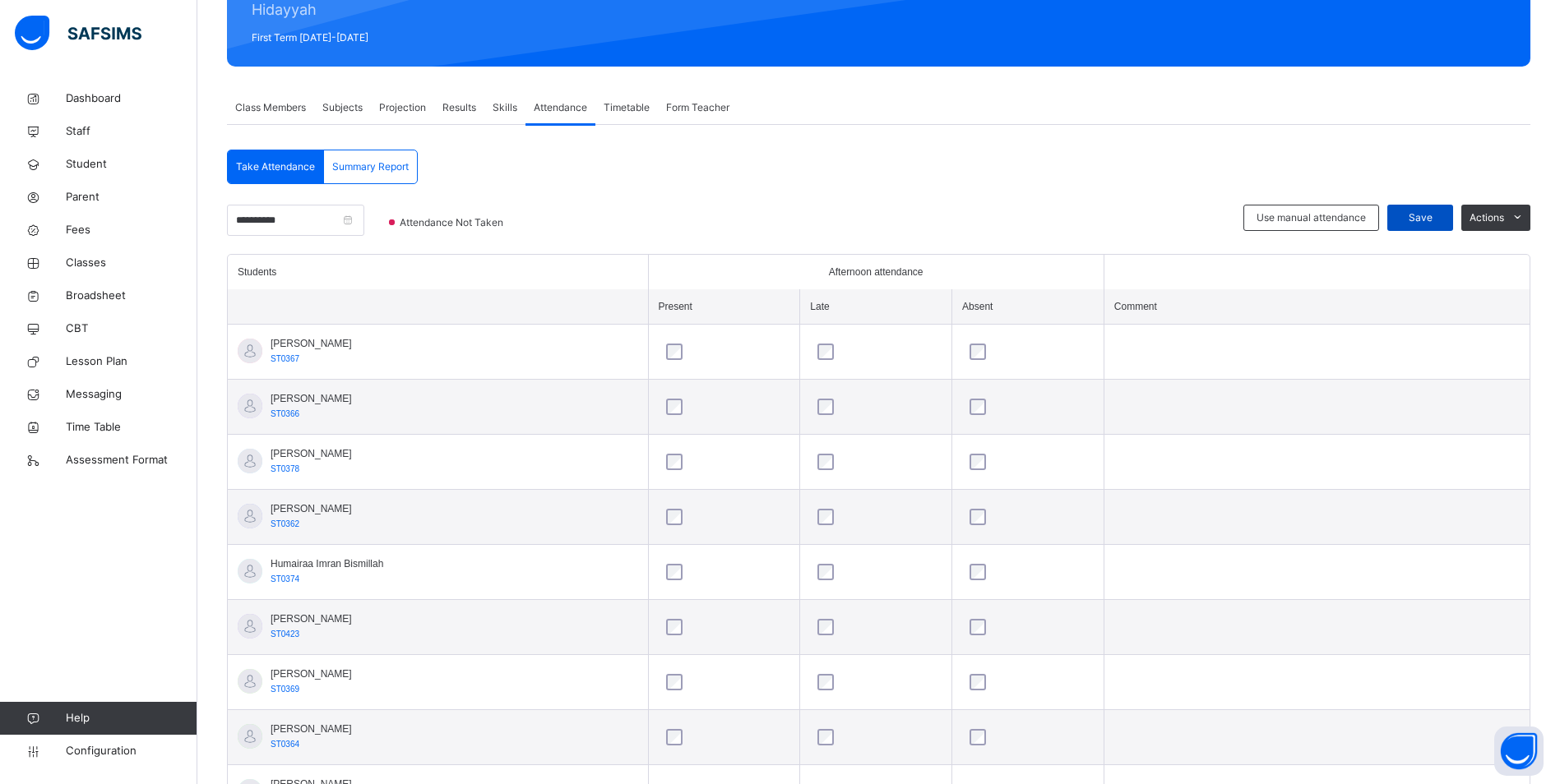
click at [1435, 208] on div "Save" at bounding box center [1420, 218] width 66 height 26
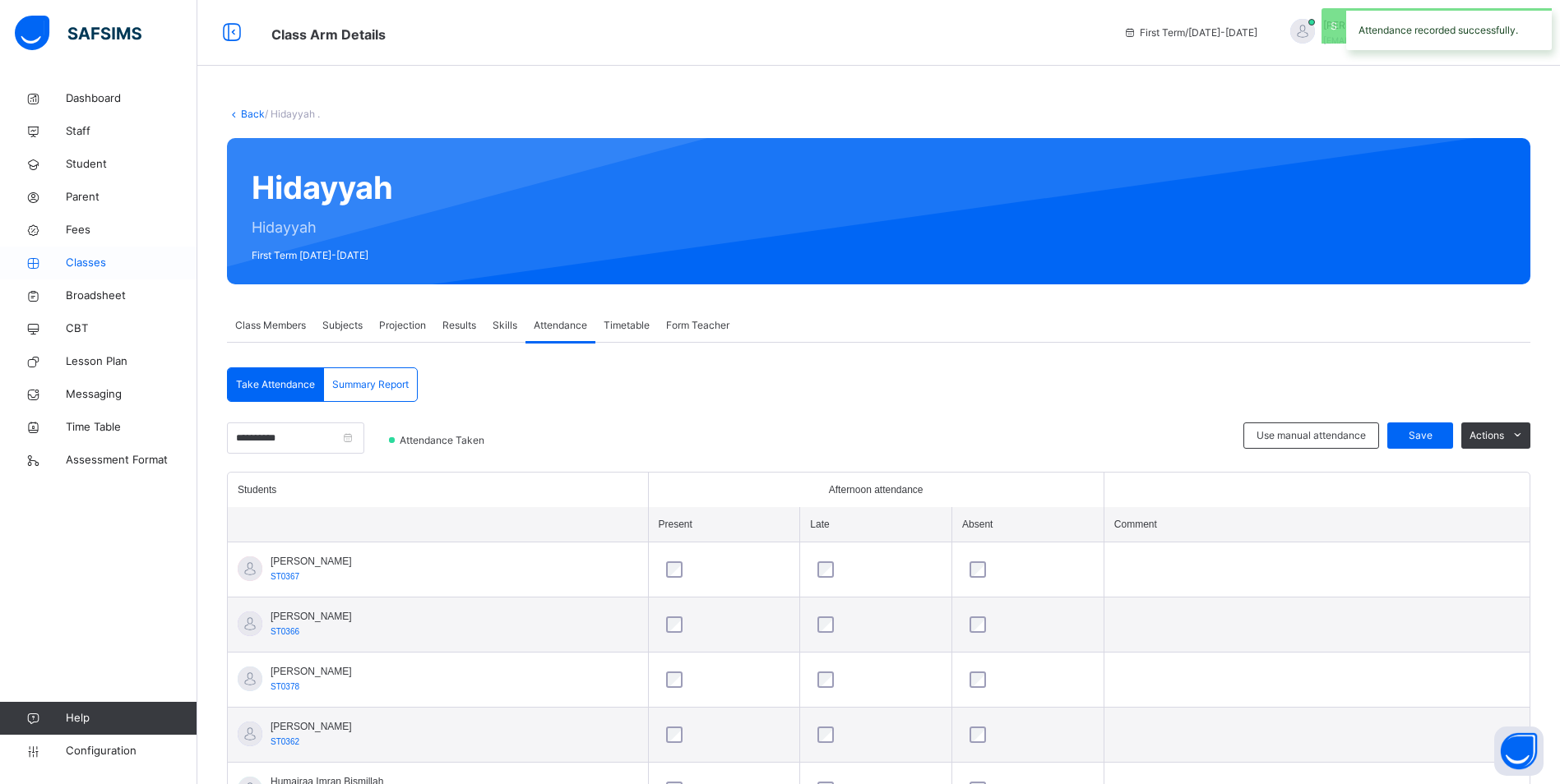
click at [94, 265] on span "Classes" at bounding box center [132, 263] width 132 height 16
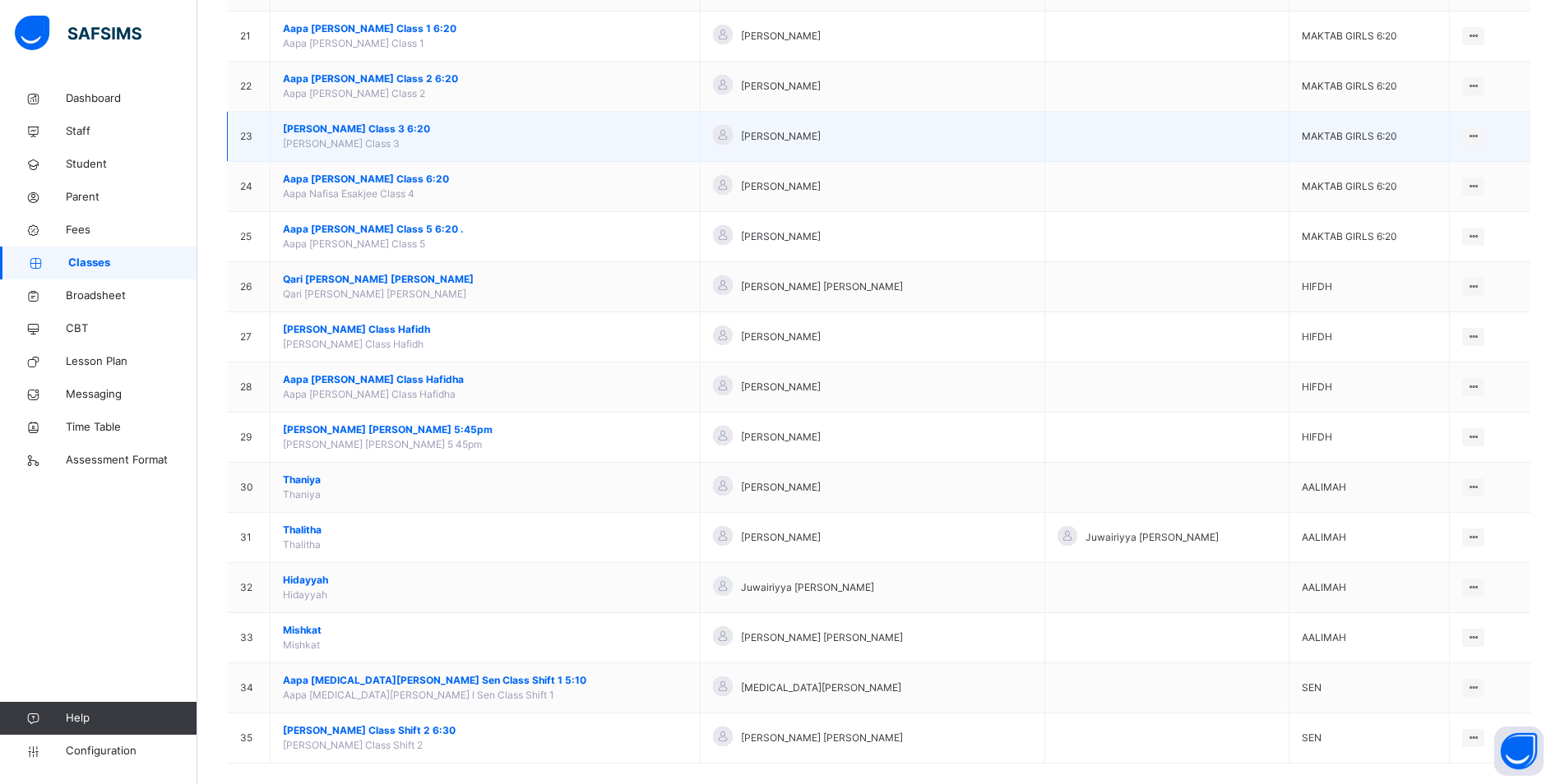
scroll to position [1207, 0]
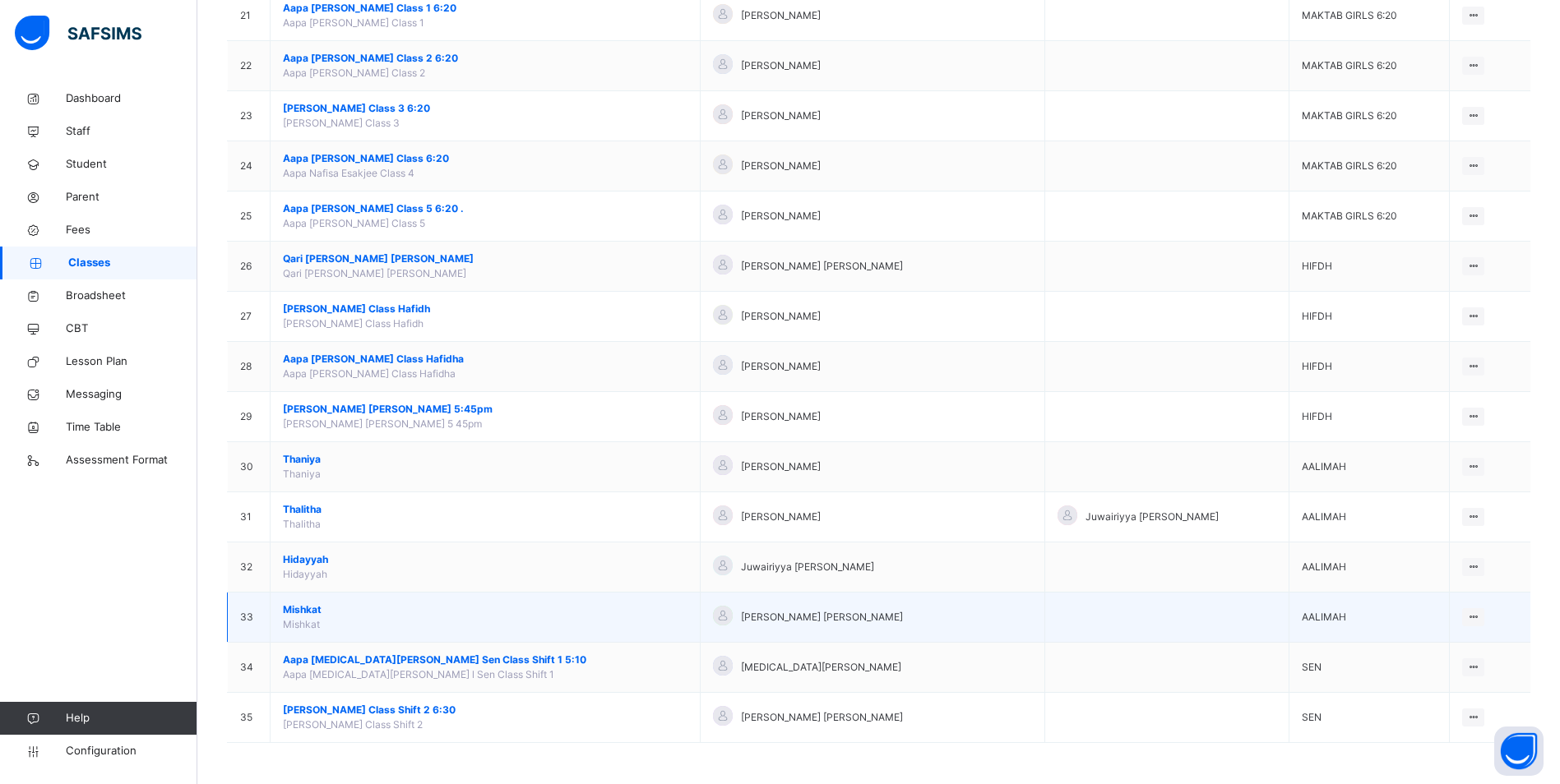
click at [295, 607] on span "Mishkat" at bounding box center [484, 610] width 404 height 15
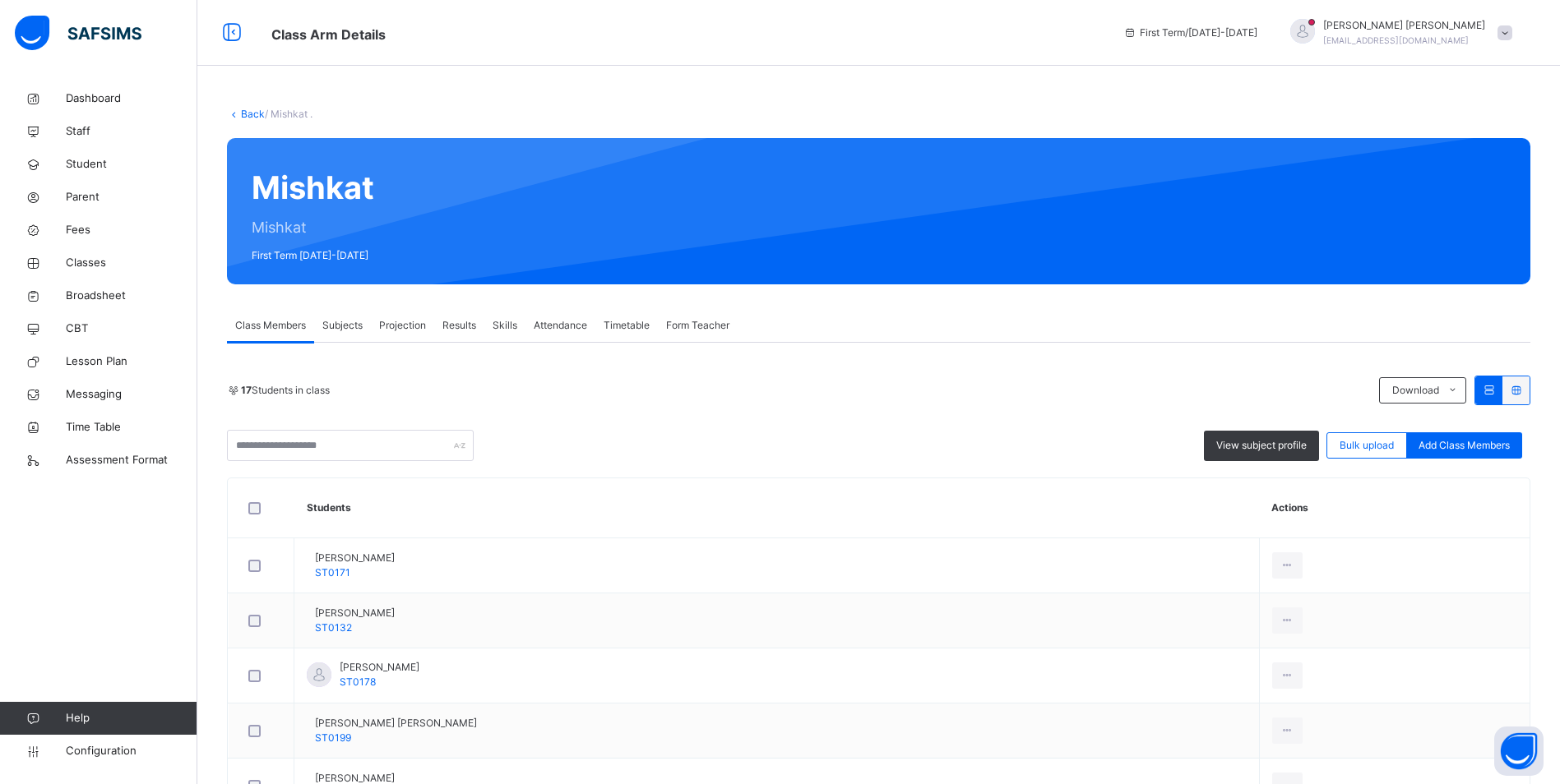
click at [578, 324] on span "Attendance" at bounding box center [560, 325] width 54 height 15
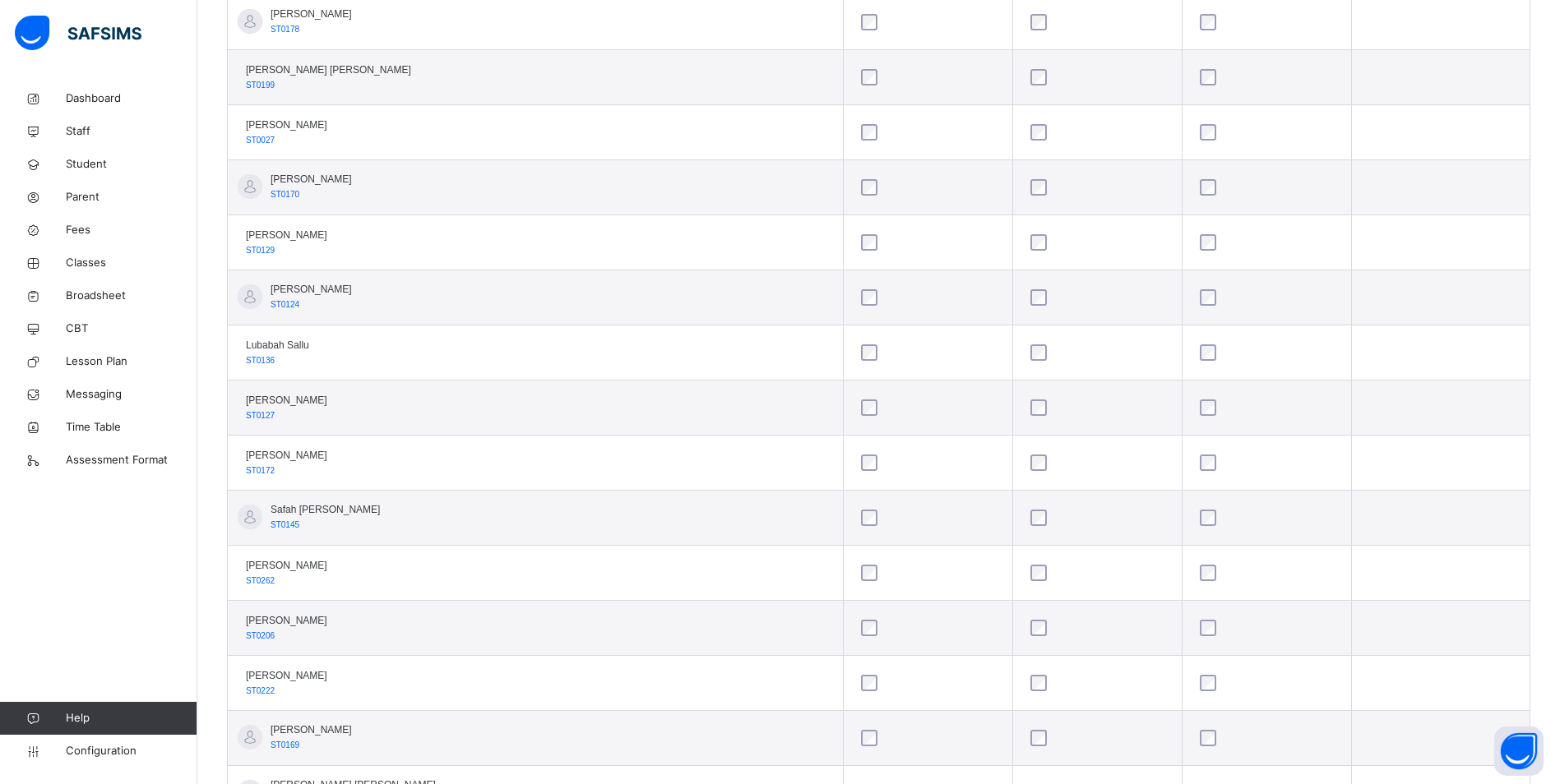
scroll to position [740, 0]
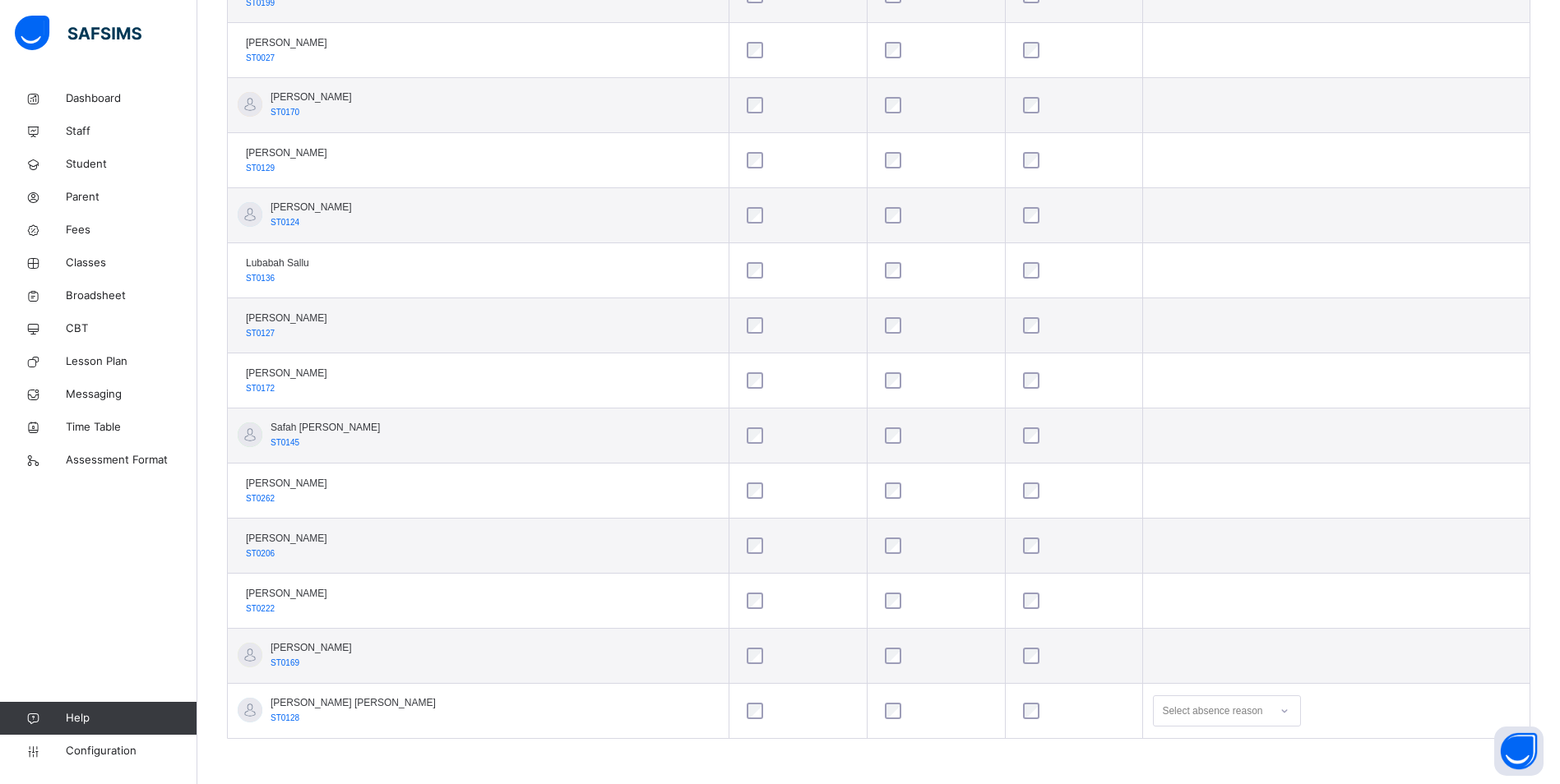
click at [1231, 710] on div "Select absence reason" at bounding box center [1227, 712] width 148 height 31
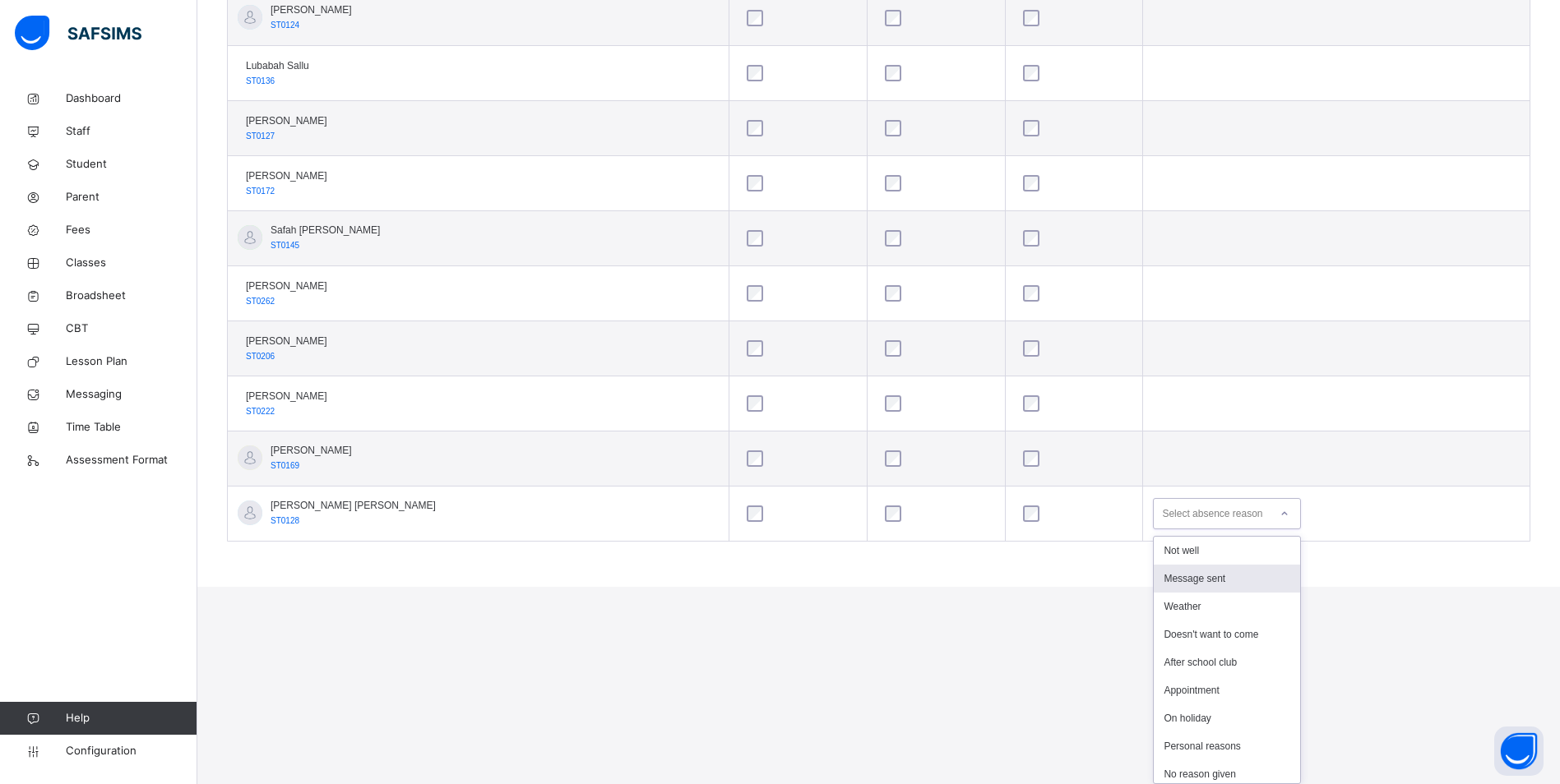
click at [1175, 583] on div "Message sent" at bounding box center [1227, 579] width 147 height 28
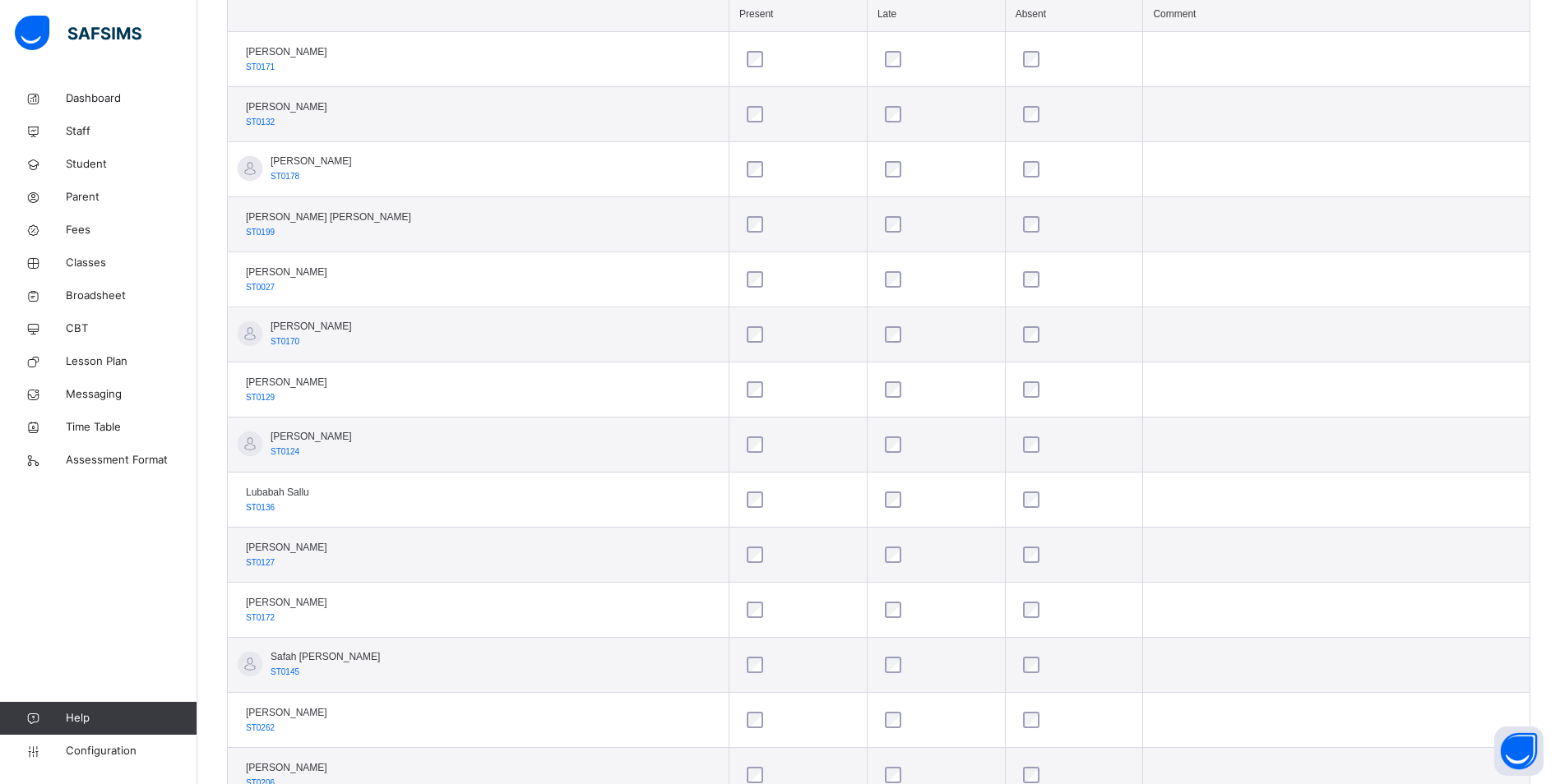
scroll to position [411, 0]
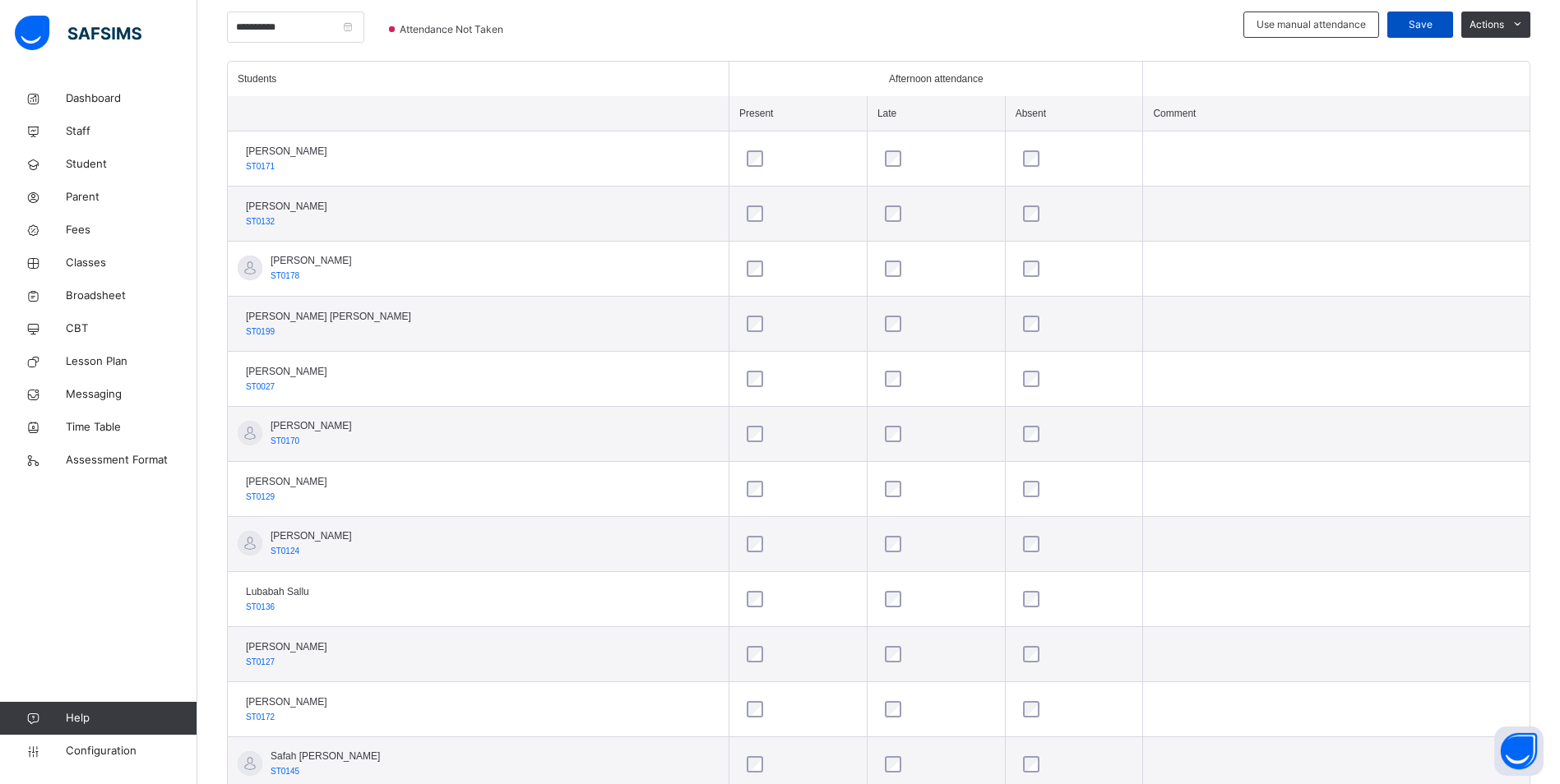
click at [1435, 18] on span "Save" at bounding box center [1420, 25] width 41 height 15
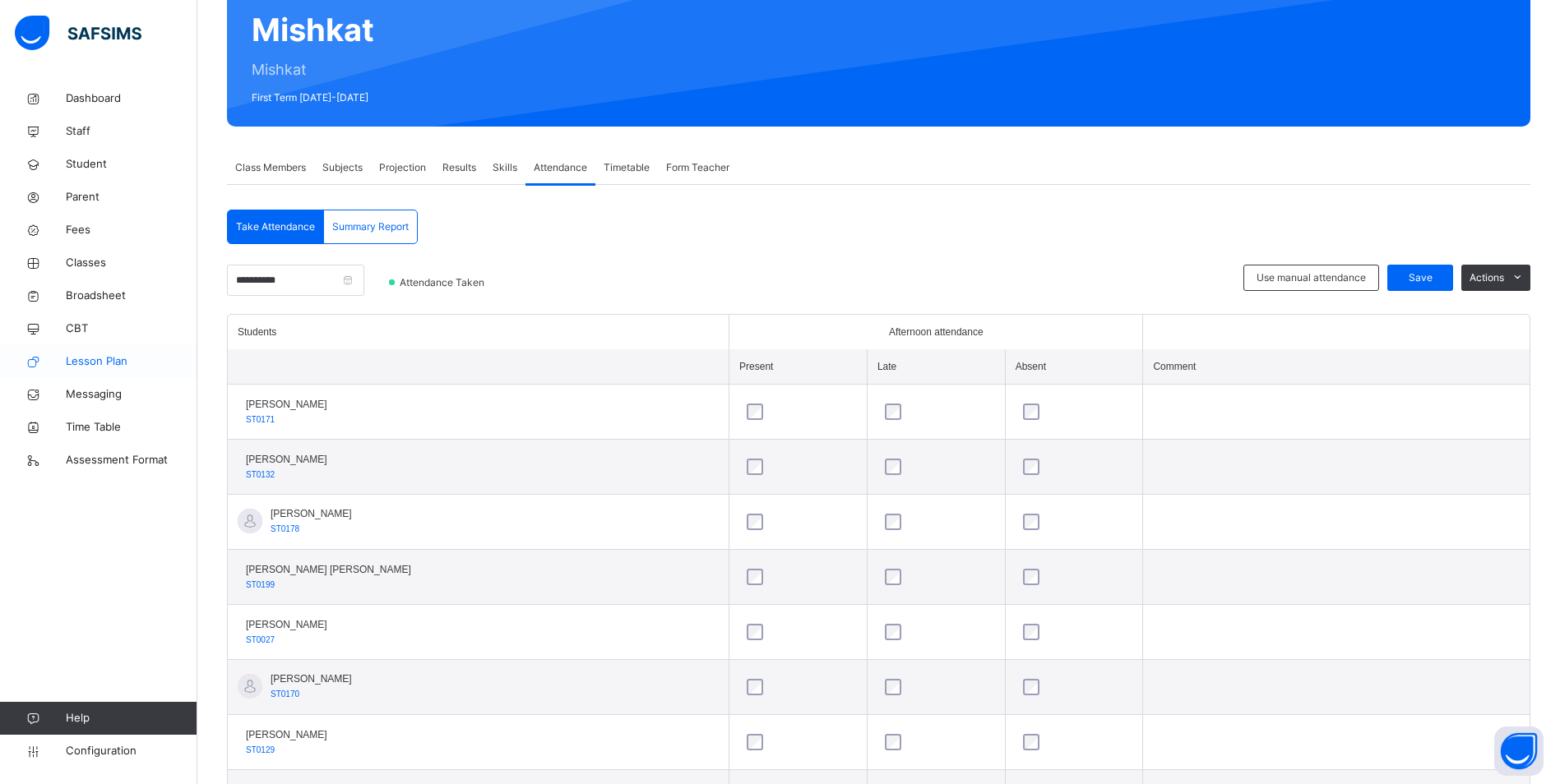
scroll to position [165, 0]
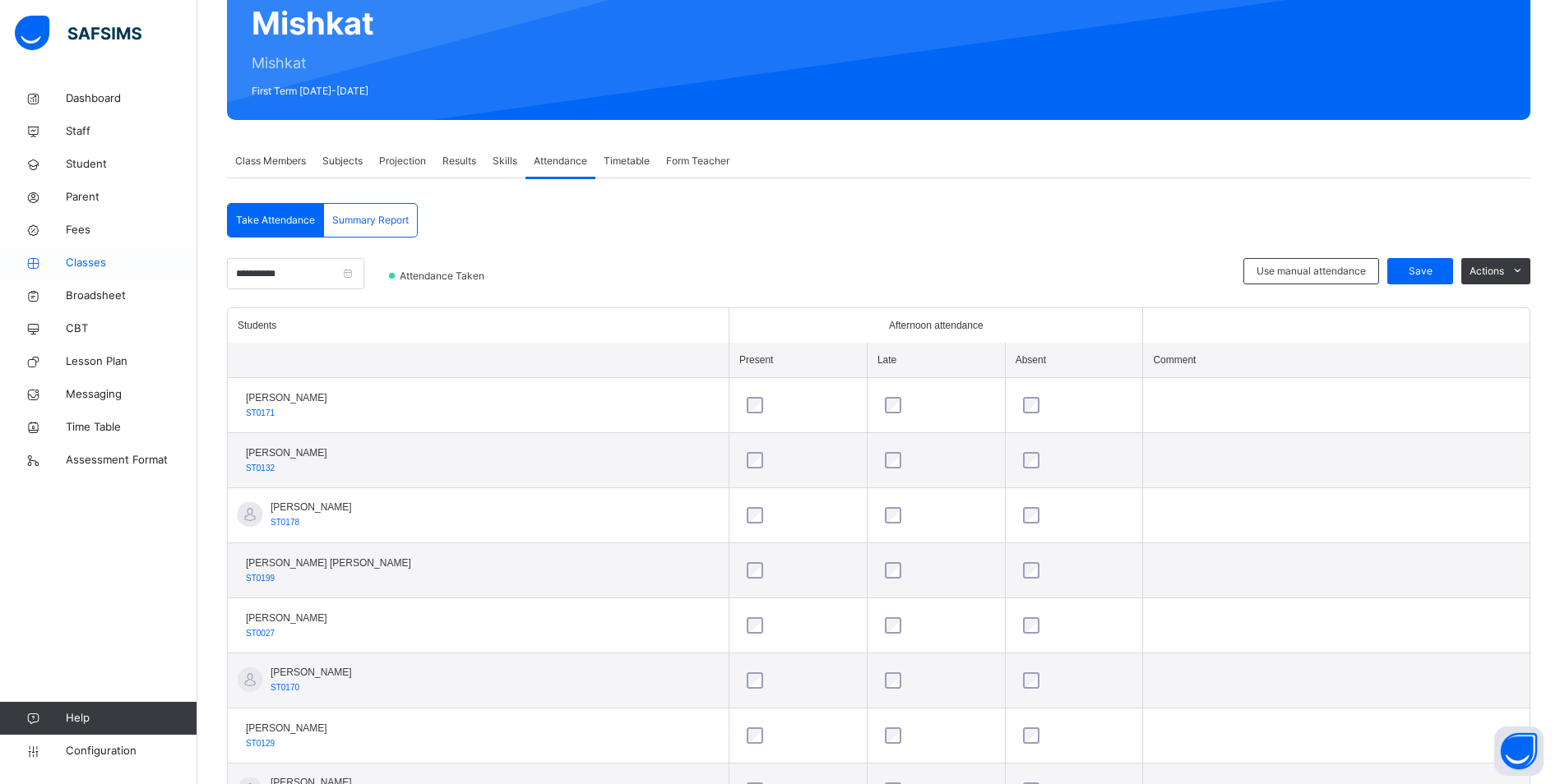
click at [91, 268] on span "Classes" at bounding box center [132, 263] width 132 height 16
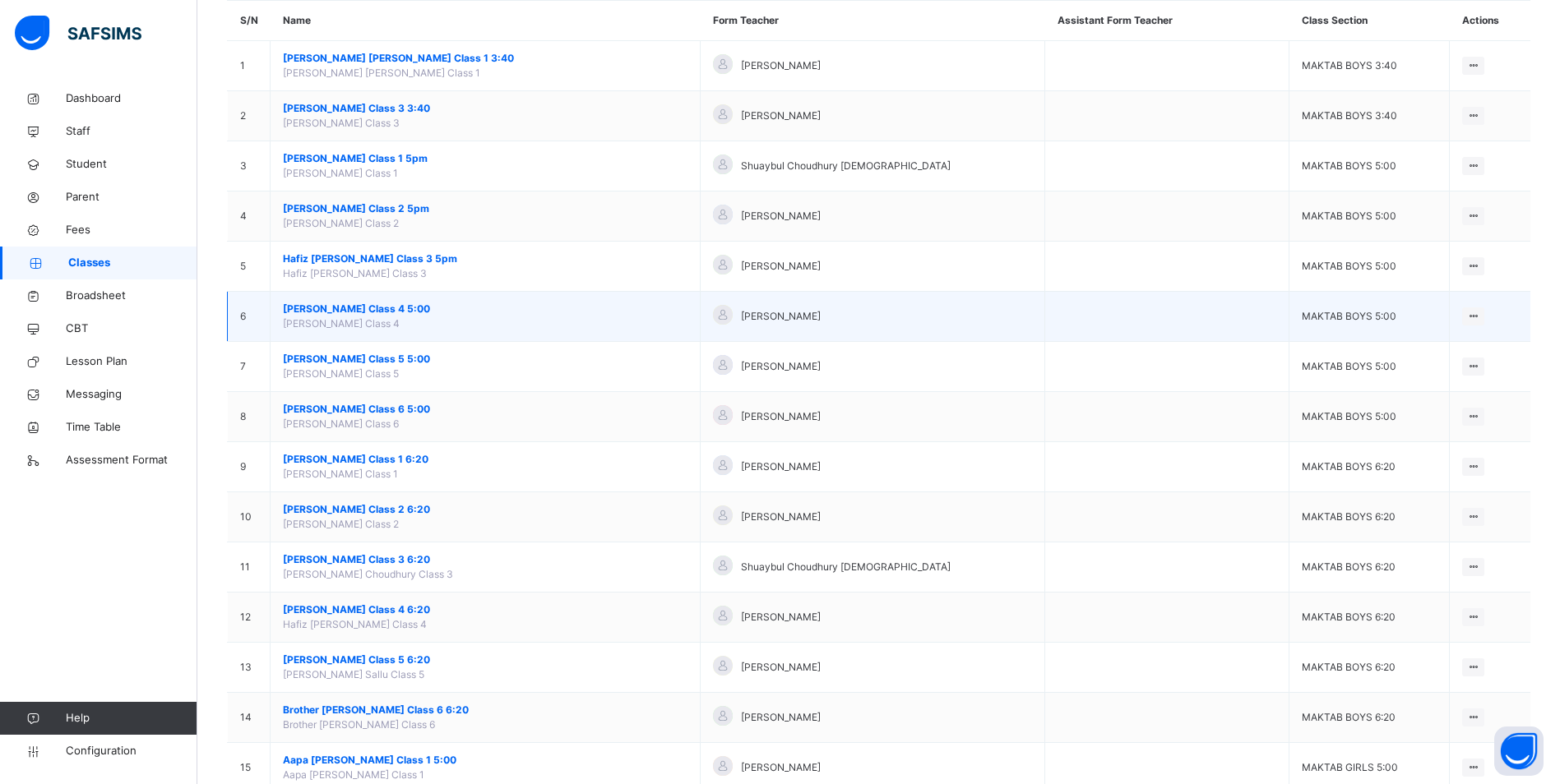
scroll to position [165, 0]
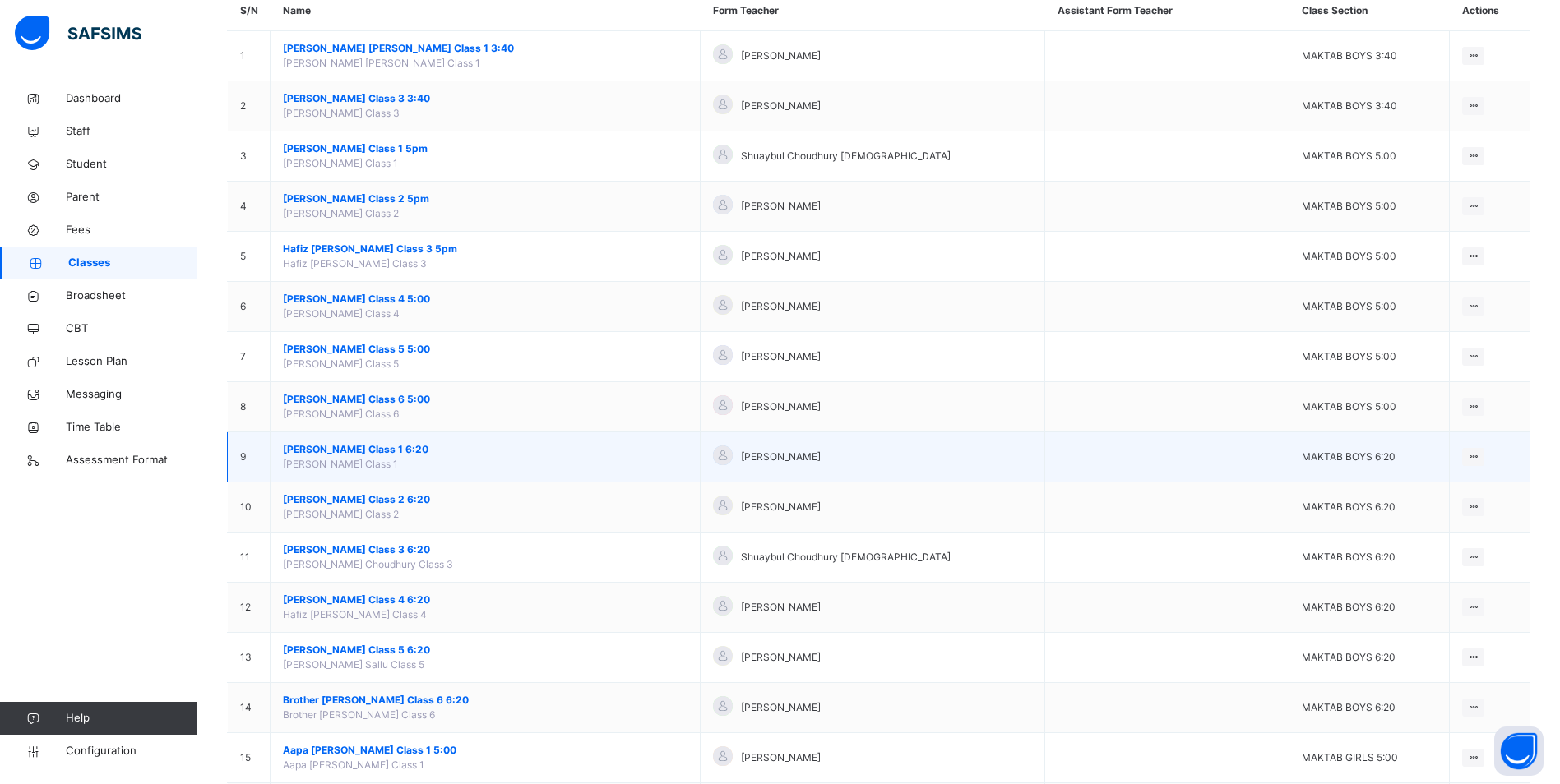
click at [411, 446] on span "[PERSON_NAME] Class 1 6:20" at bounding box center [484, 450] width 404 height 15
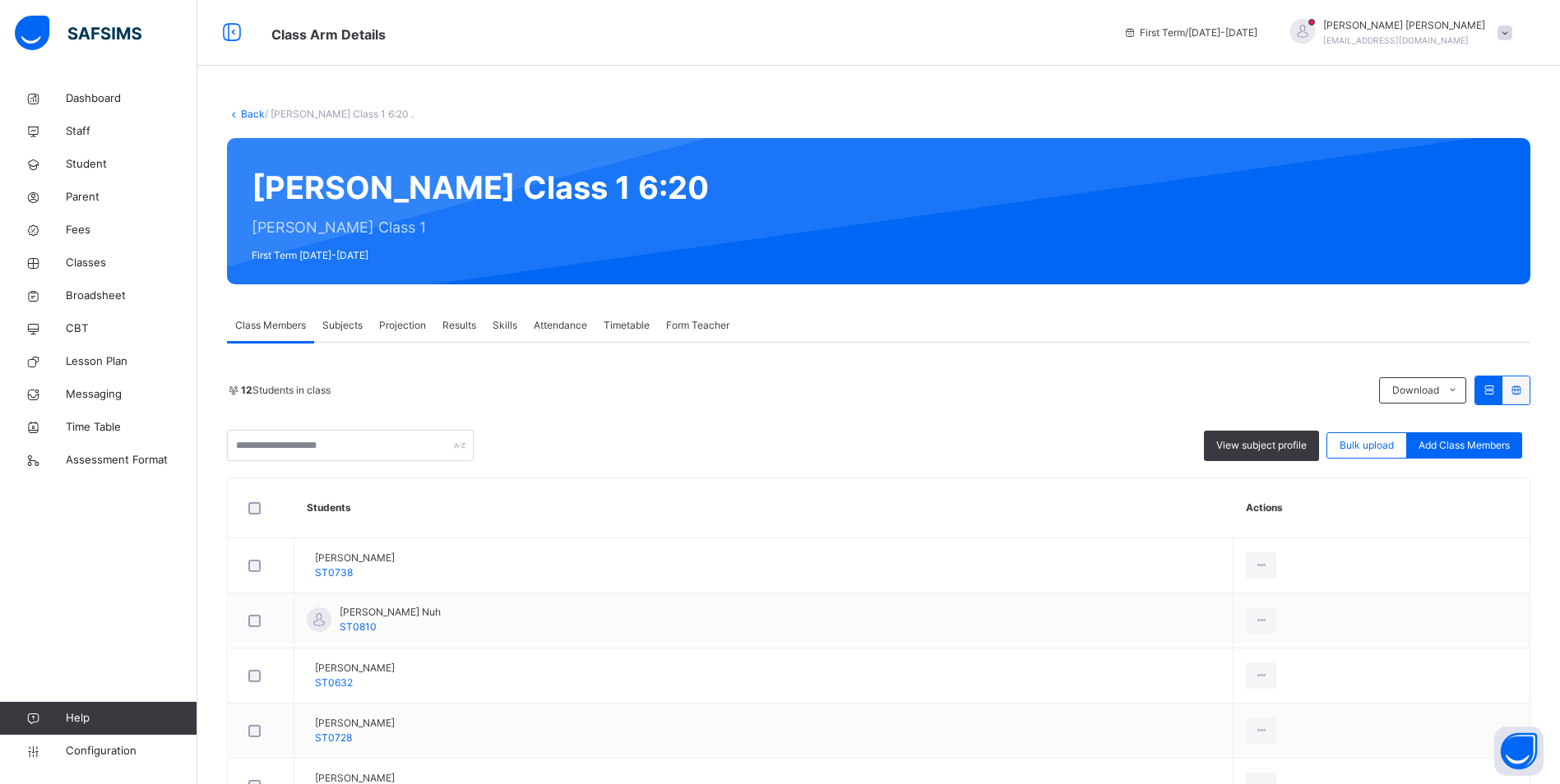
click at [580, 324] on span "Attendance" at bounding box center [560, 325] width 54 height 15
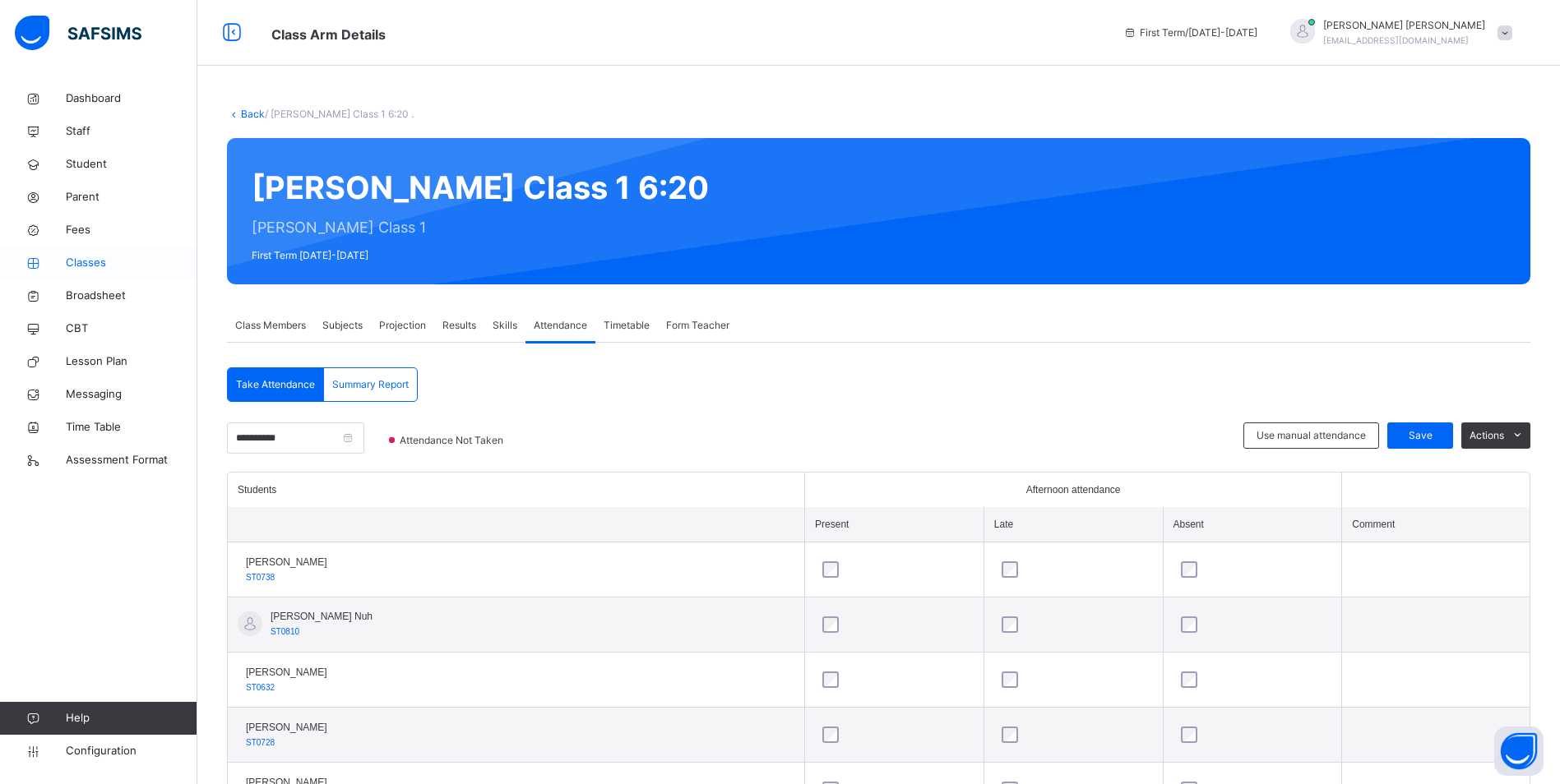
click at [86, 259] on span "Classes" at bounding box center [132, 263] width 132 height 16
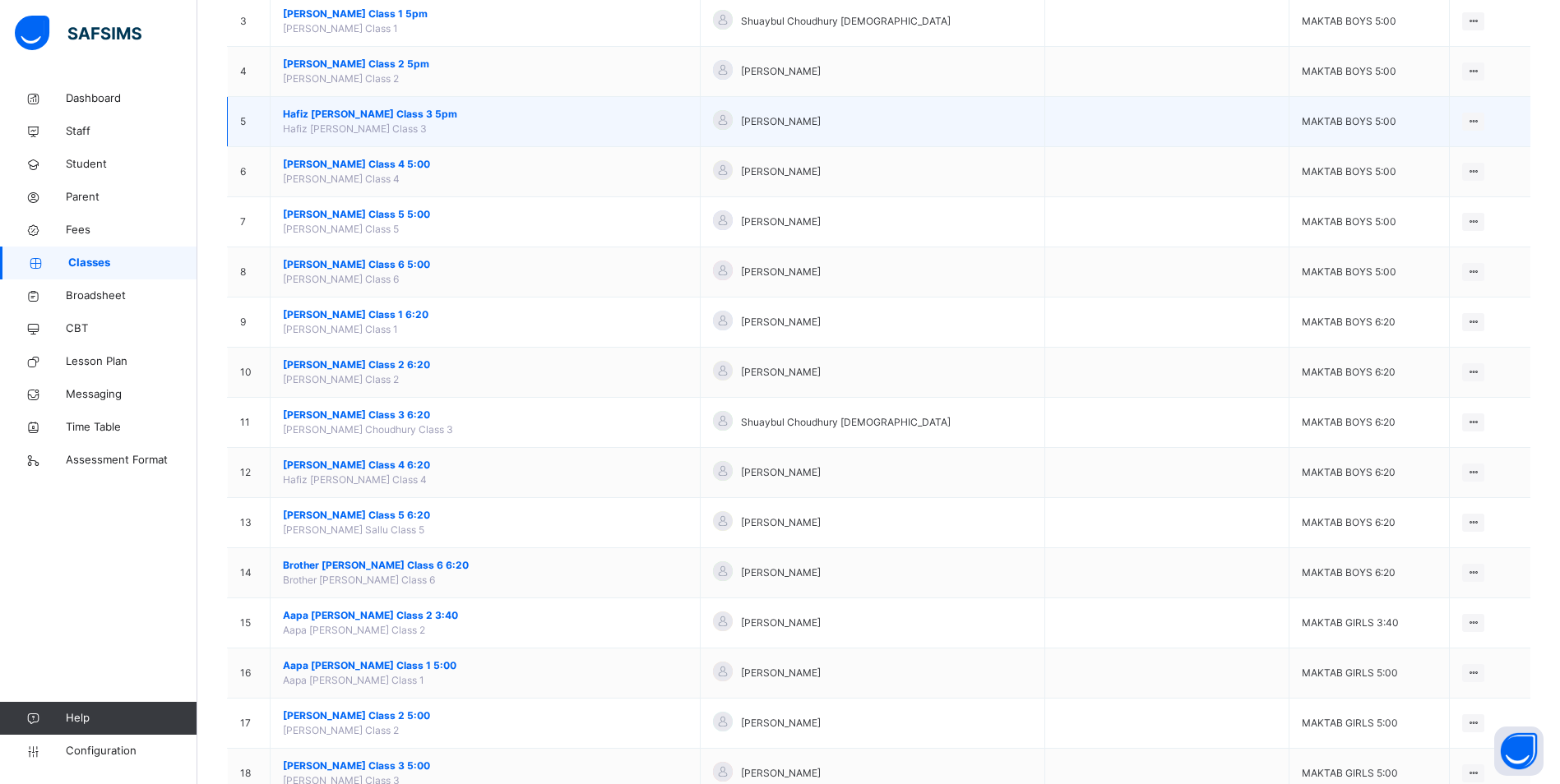
scroll to position [329, 0]
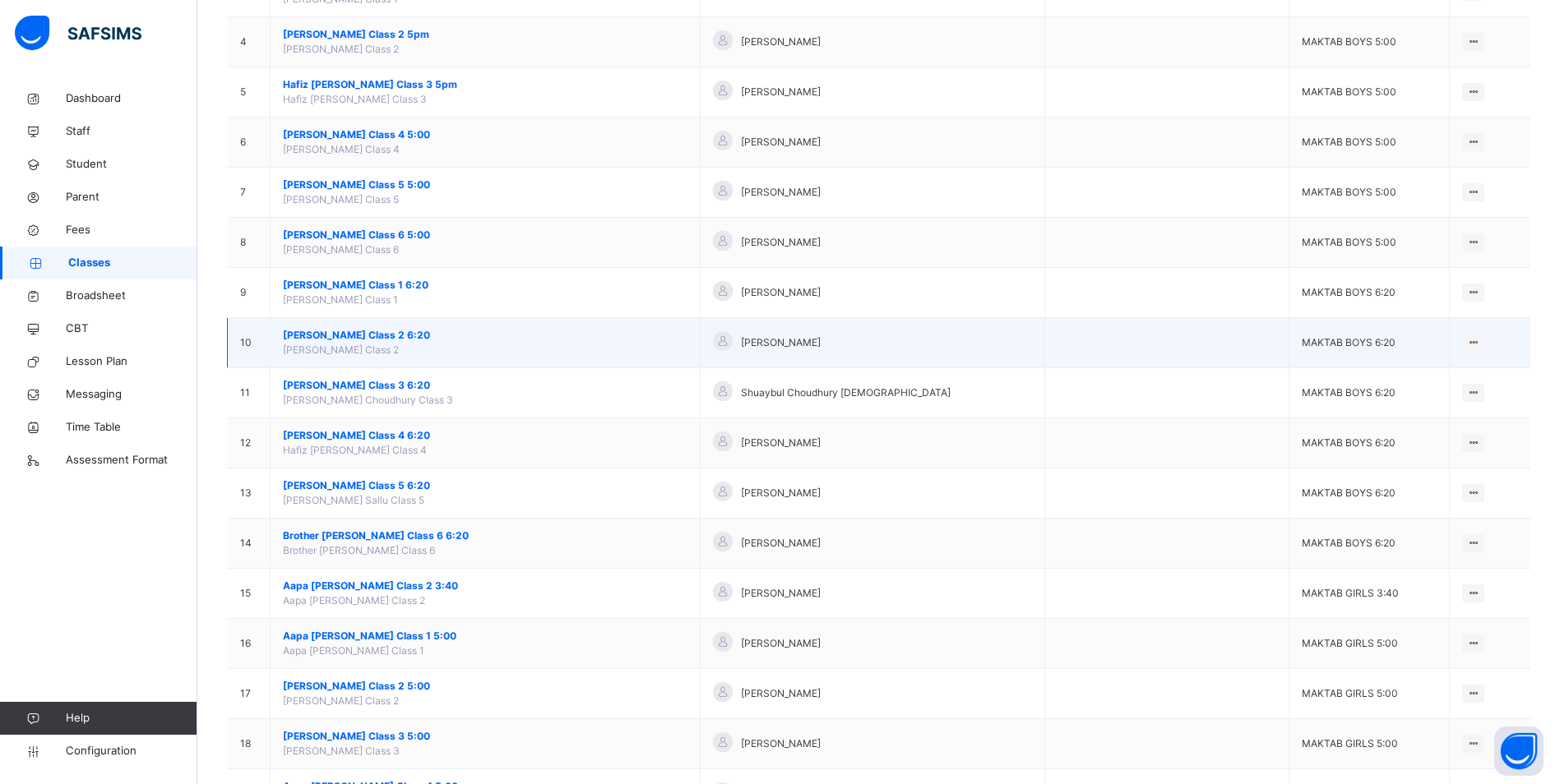
click at [387, 334] on span "[PERSON_NAME] Class 2 6:20" at bounding box center [484, 335] width 404 height 15
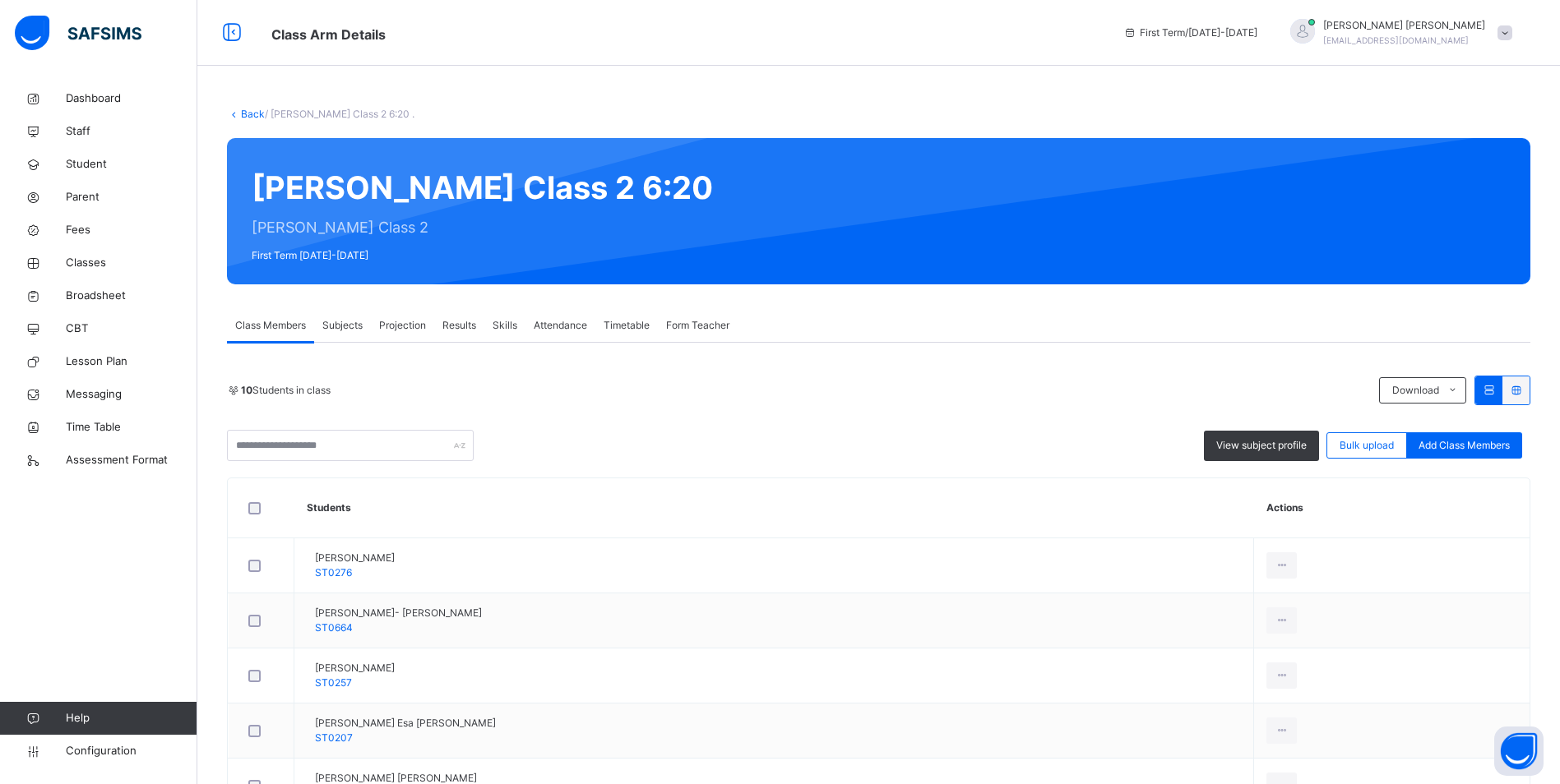
click at [557, 327] on span "Attendance" at bounding box center [560, 325] width 54 height 15
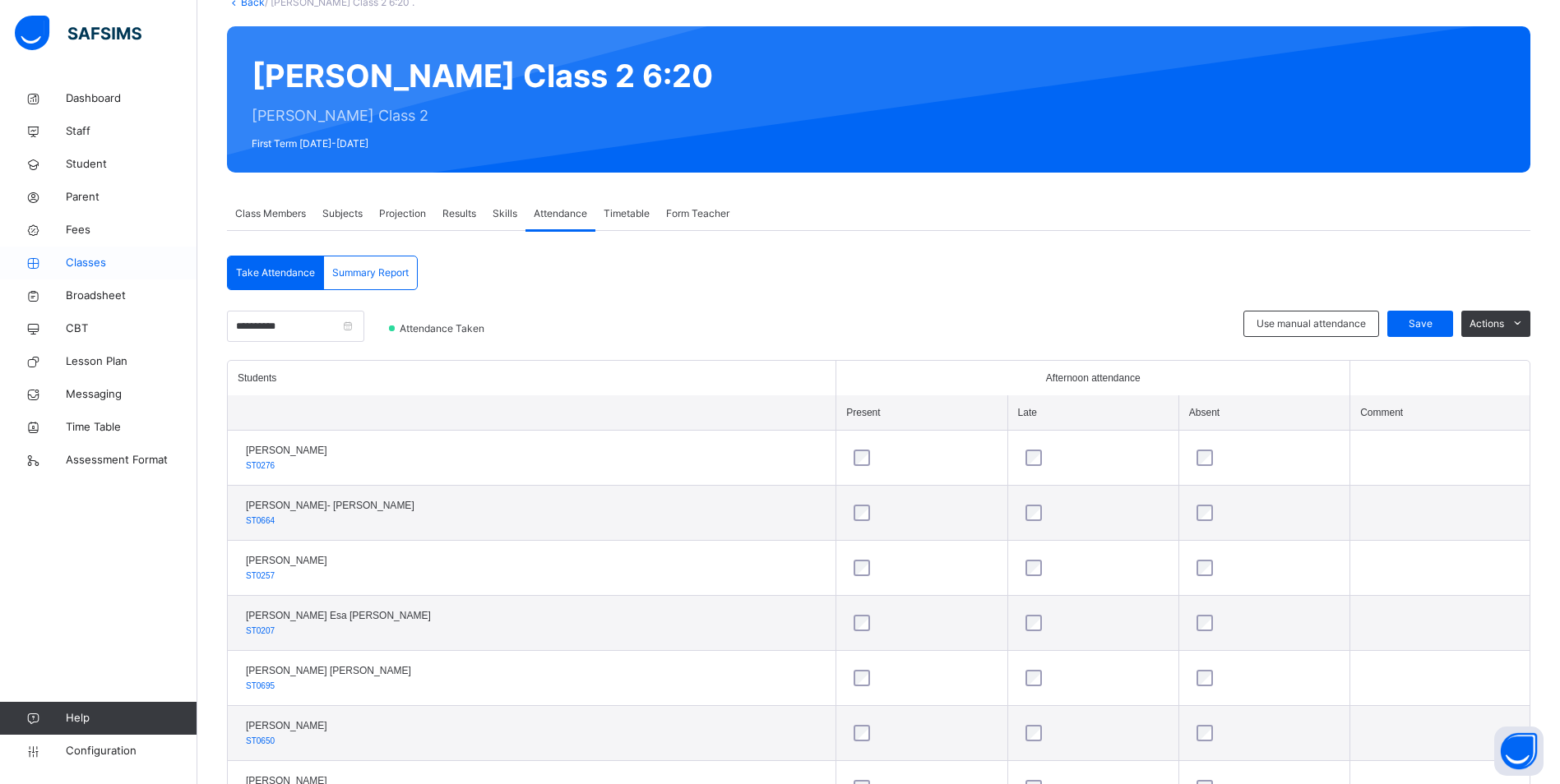
scroll to position [108, 0]
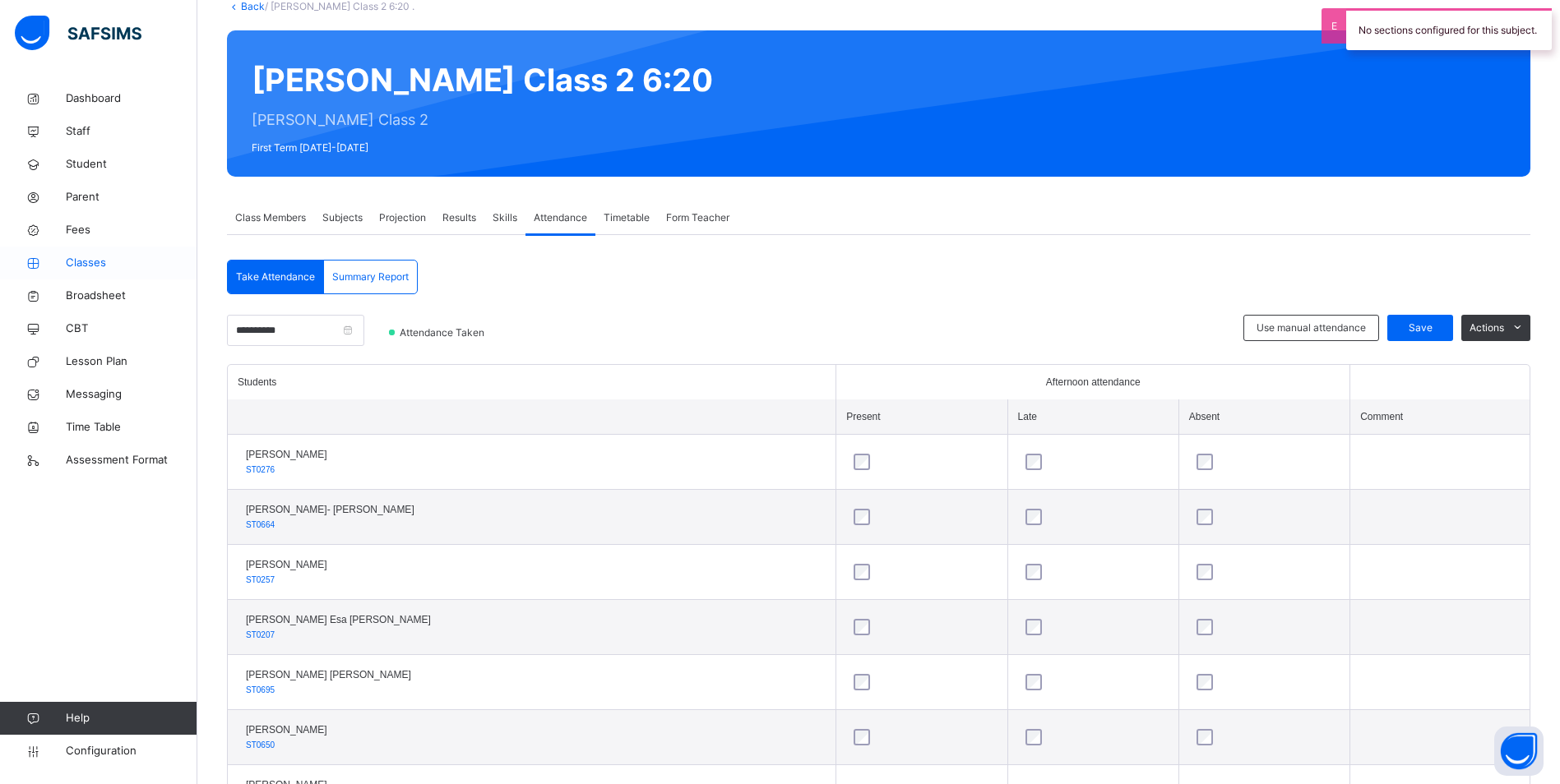
click at [81, 265] on span "Classes" at bounding box center [132, 263] width 132 height 16
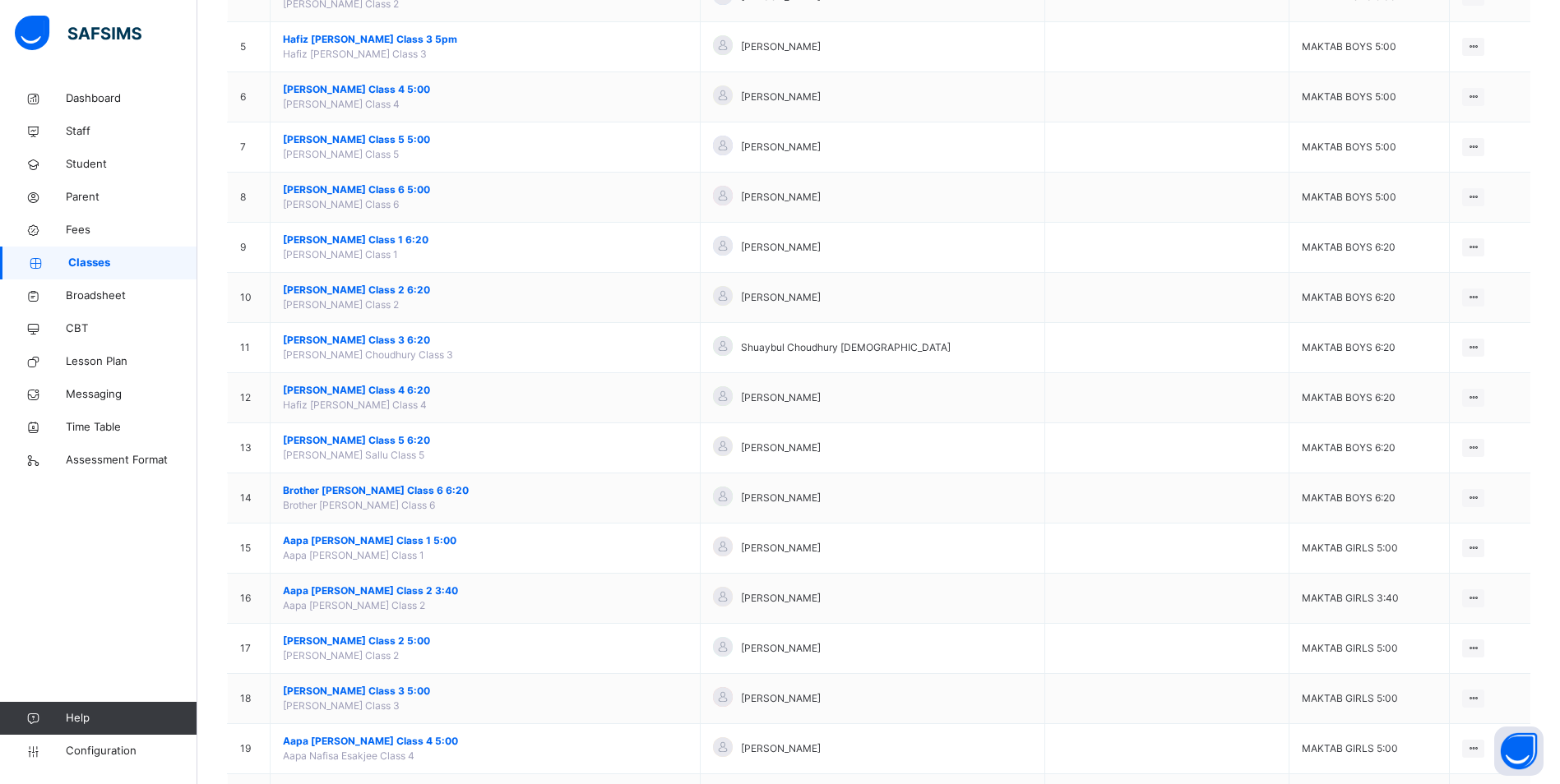
scroll to position [411, 0]
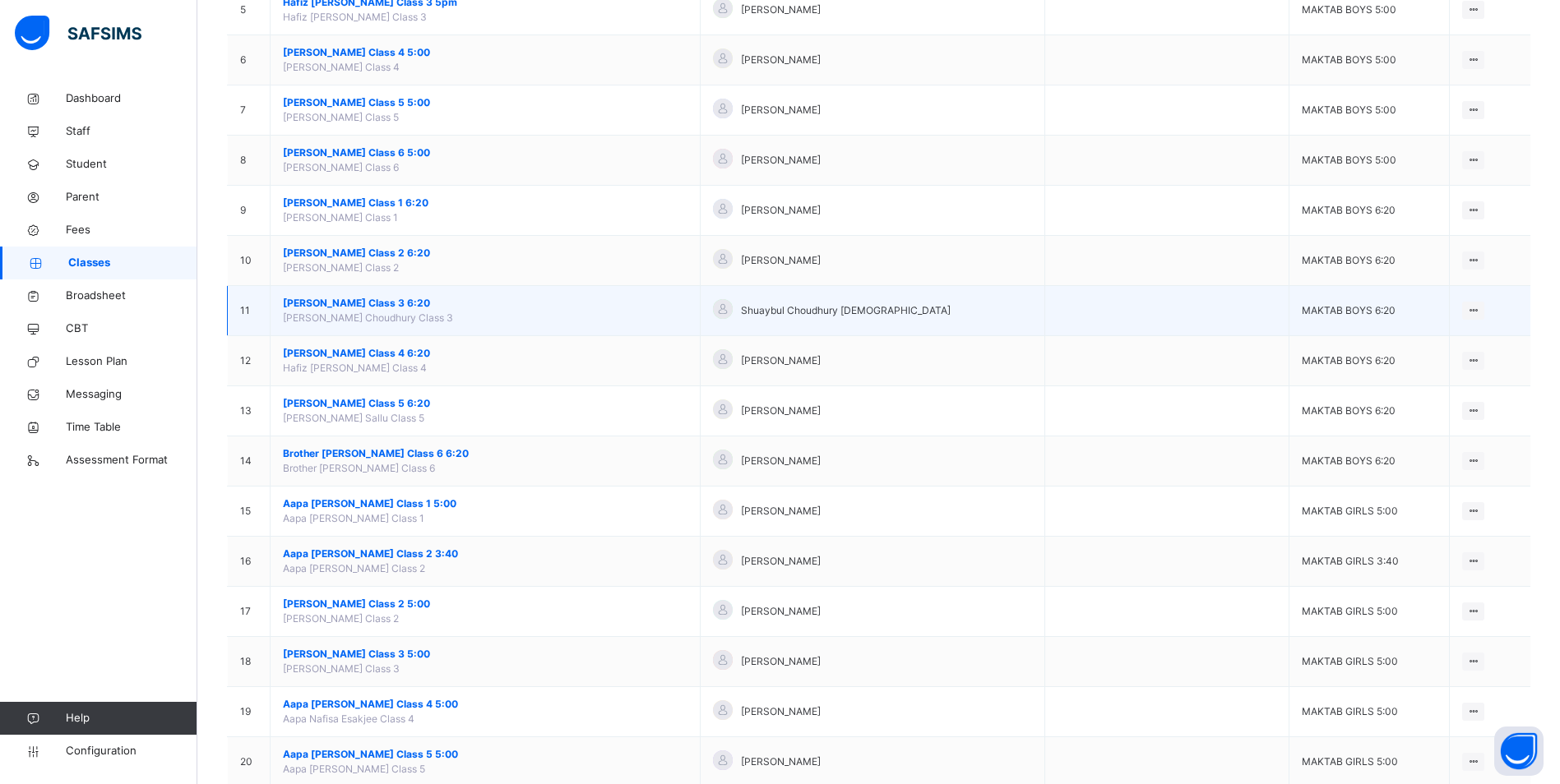
click at [364, 301] on span "[PERSON_NAME] Class 3 6:20" at bounding box center [484, 303] width 404 height 15
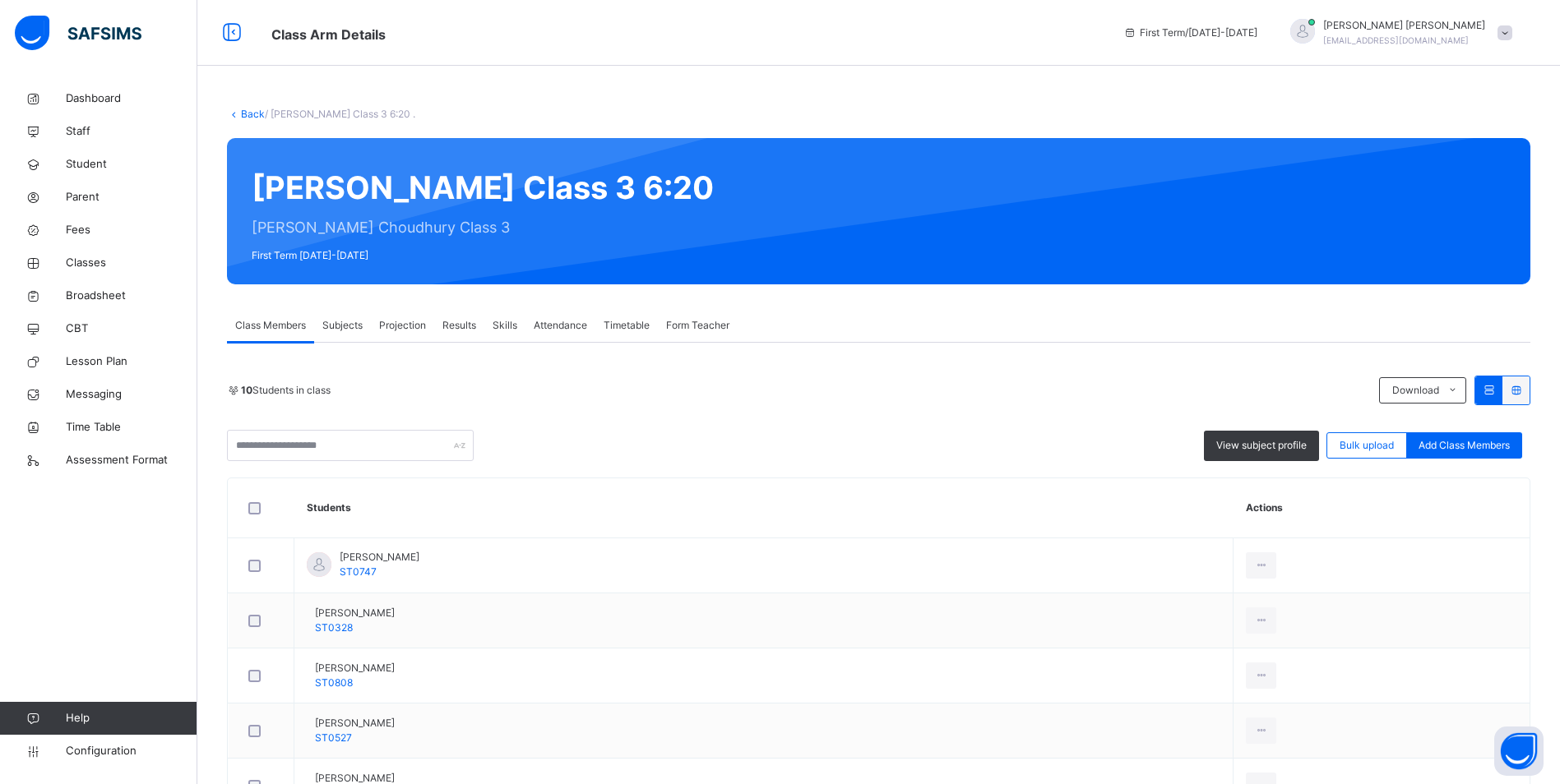
click at [556, 327] on span "Attendance" at bounding box center [560, 325] width 54 height 15
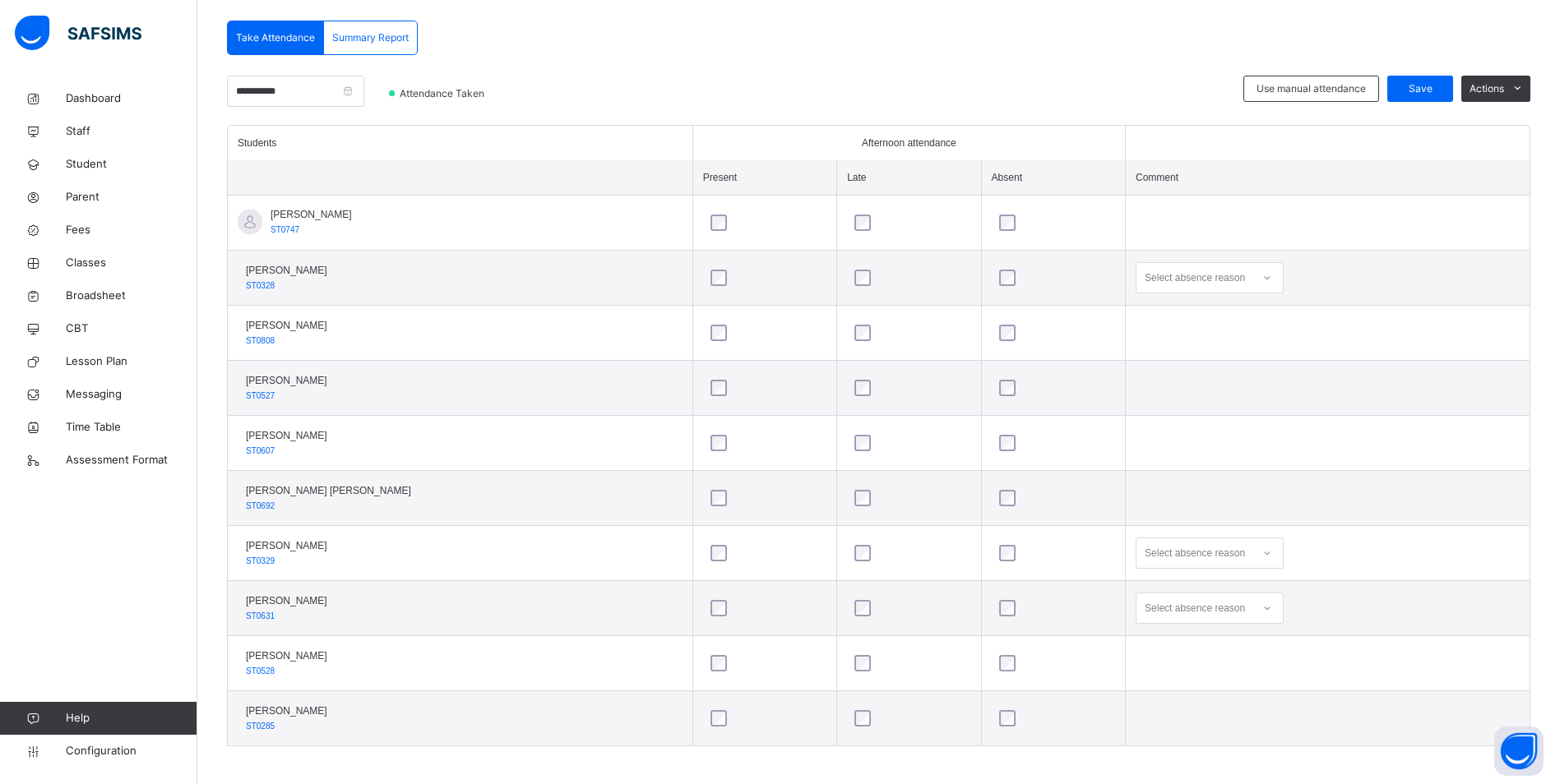
scroll to position [354, 0]
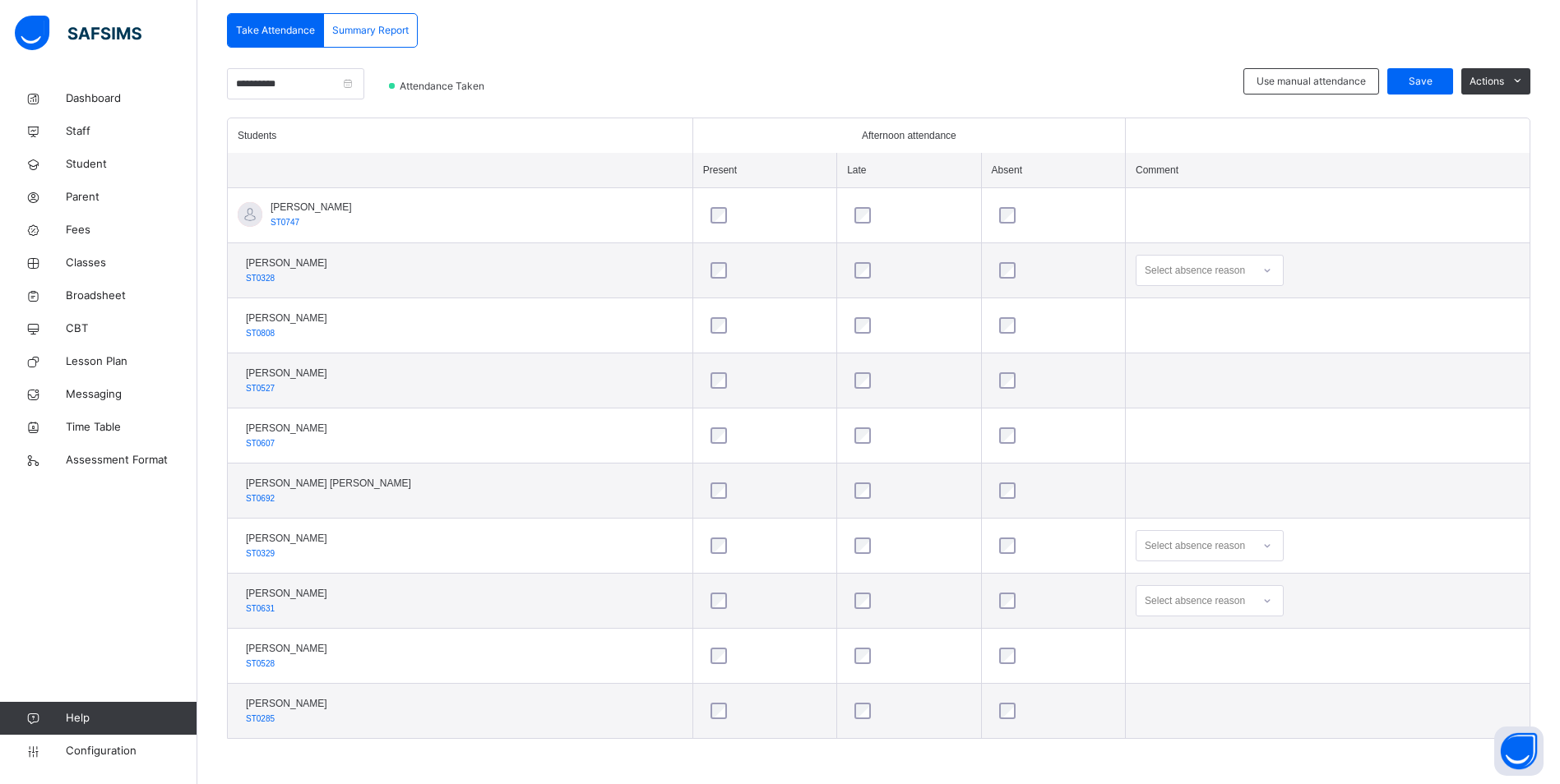
click at [1262, 267] on icon at bounding box center [1267, 270] width 10 height 16
click at [1192, 499] on div "Personal reasons" at bounding box center [1210, 503] width 147 height 28
click at [1409, 76] on div "Save" at bounding box center [1420, 82] width 66 height 26
click at [1262, 544] on icon at bounding box center [1267, 546] width 10 height 16
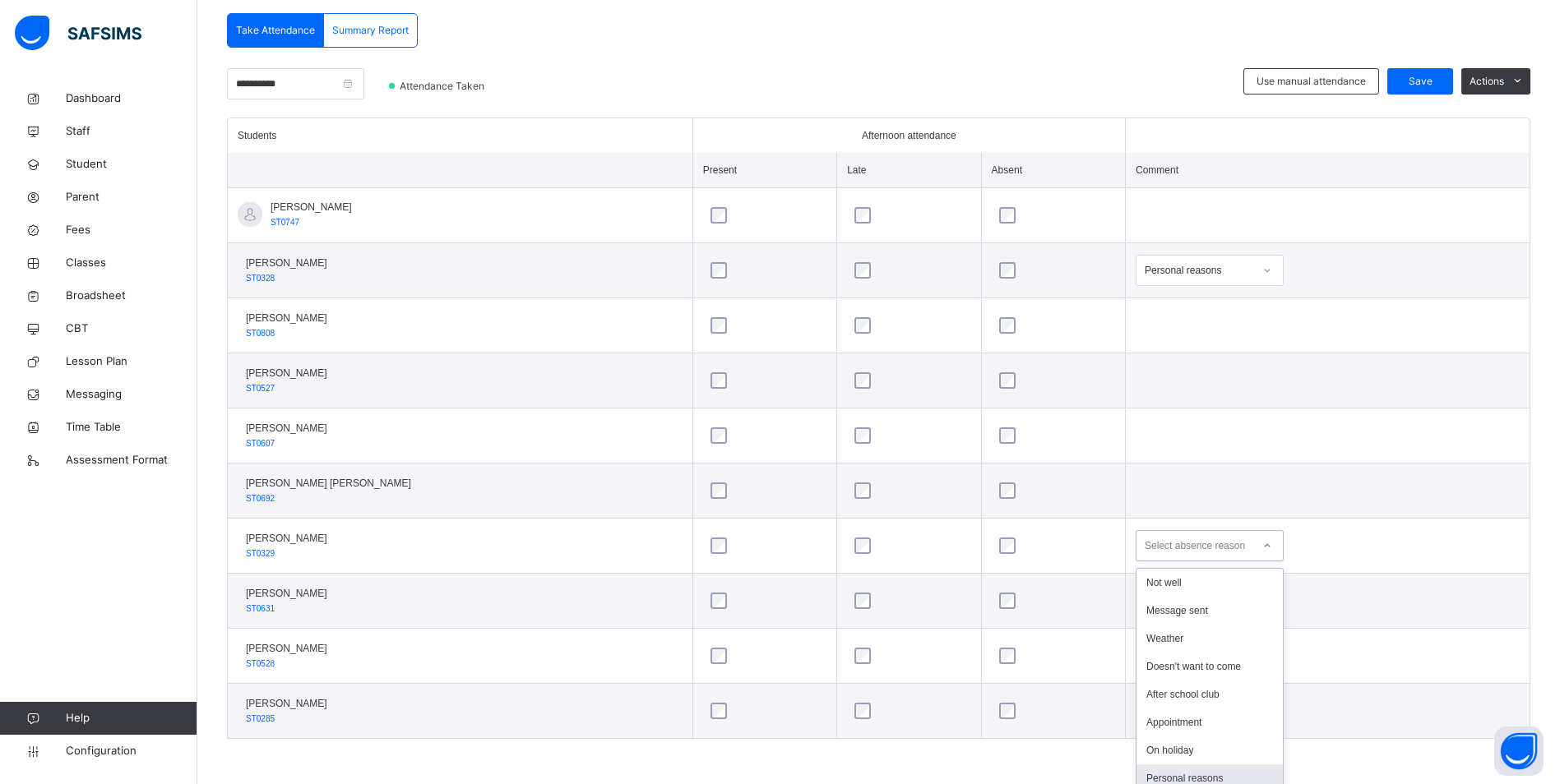
click at [1212, 764] on div "Personal reasons" at bounding box center [1210, 778] width 147 height 28
click at [1262, 600] on icon at bounding box center [1267, 601] width 10 height 16
click at [1202, 628] on div "Not well" at bounding box center [1210, 638] width 147 height 28
click at [1431, 82] on span "Save" at bounding box center [1420, 82] width 41 height 15
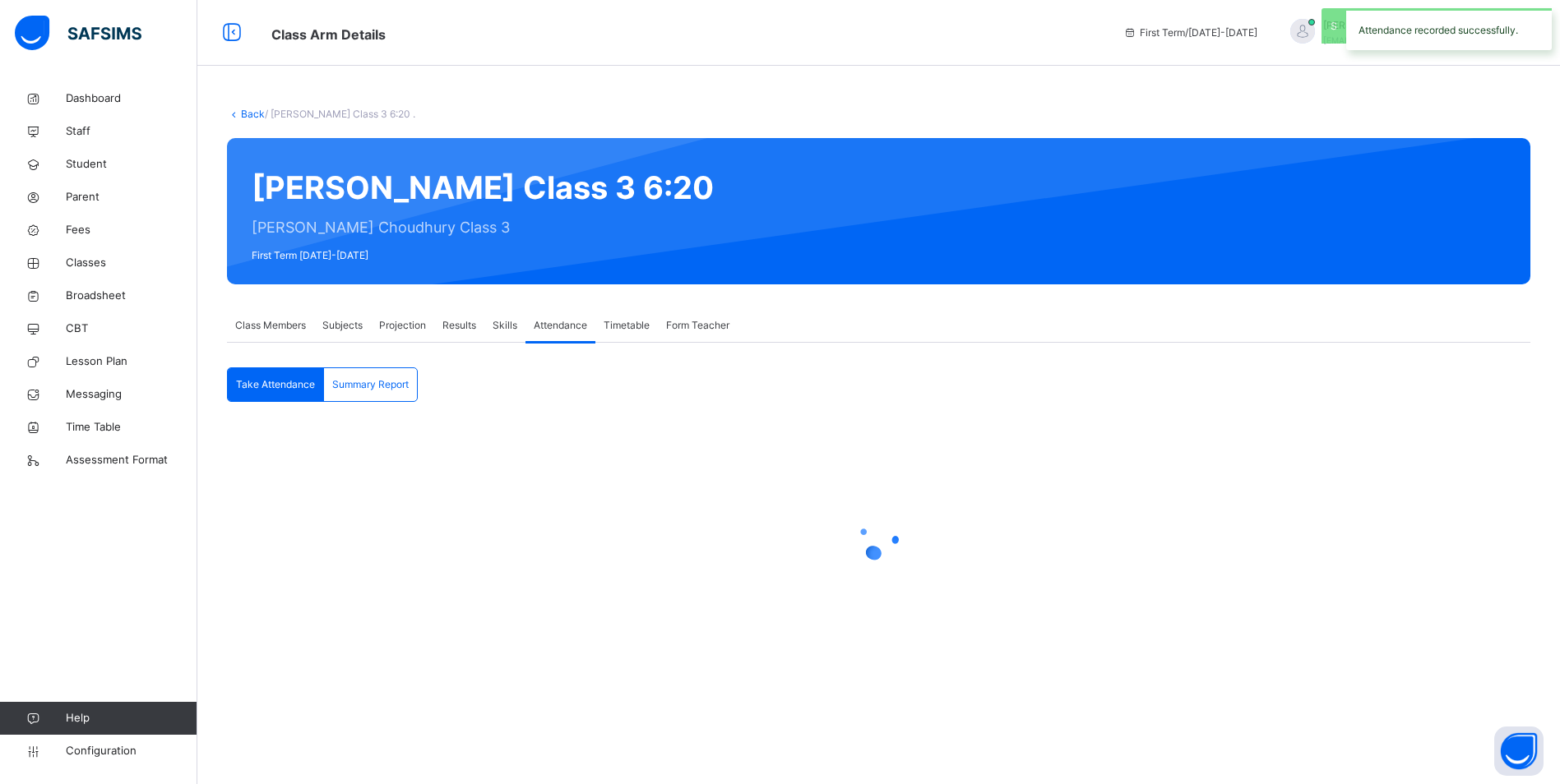
scroll to position [0, 0]
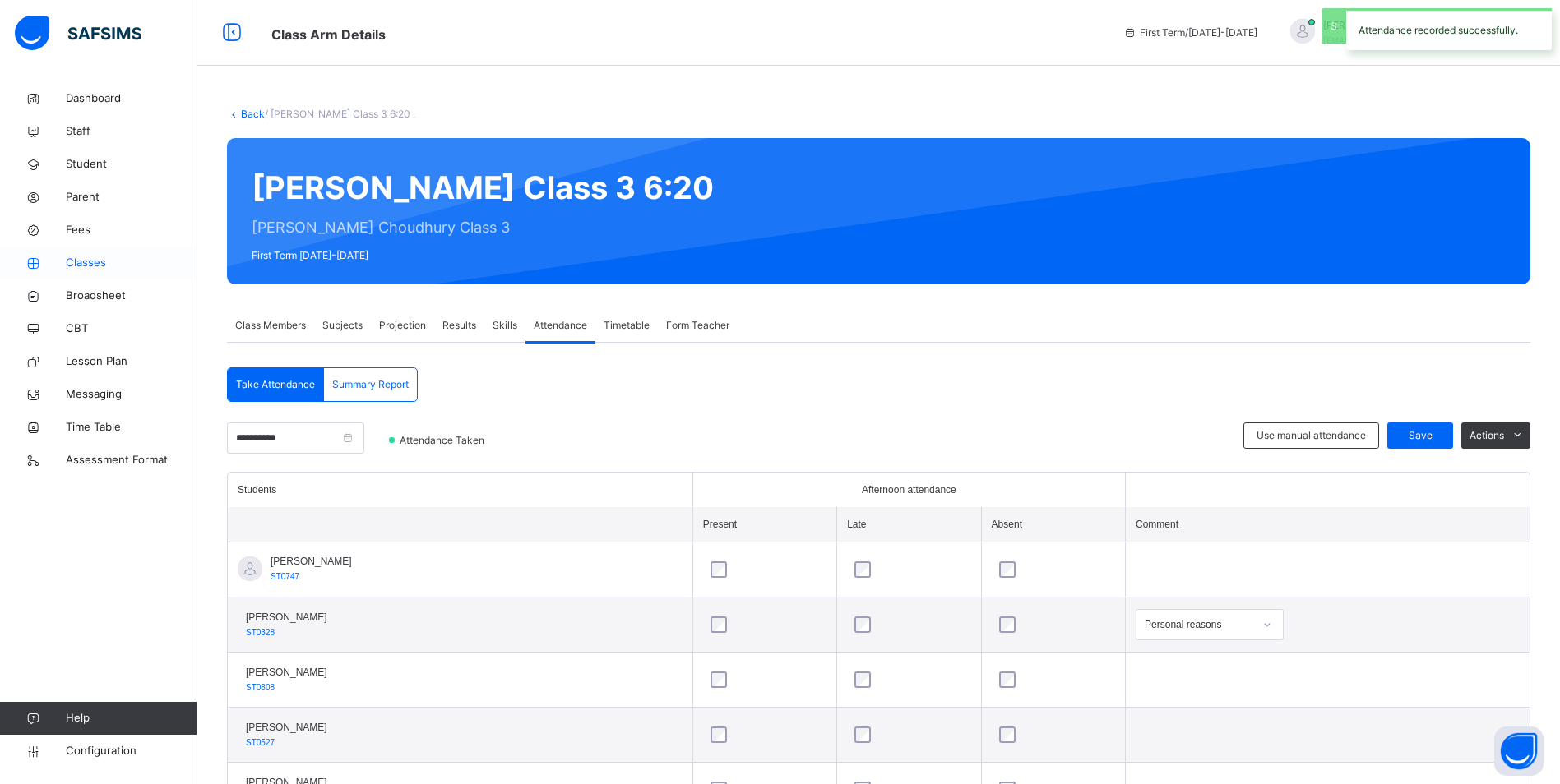
click at [98, 263] on span "Classes" at bounding box center [132, 263] width 132 height 16
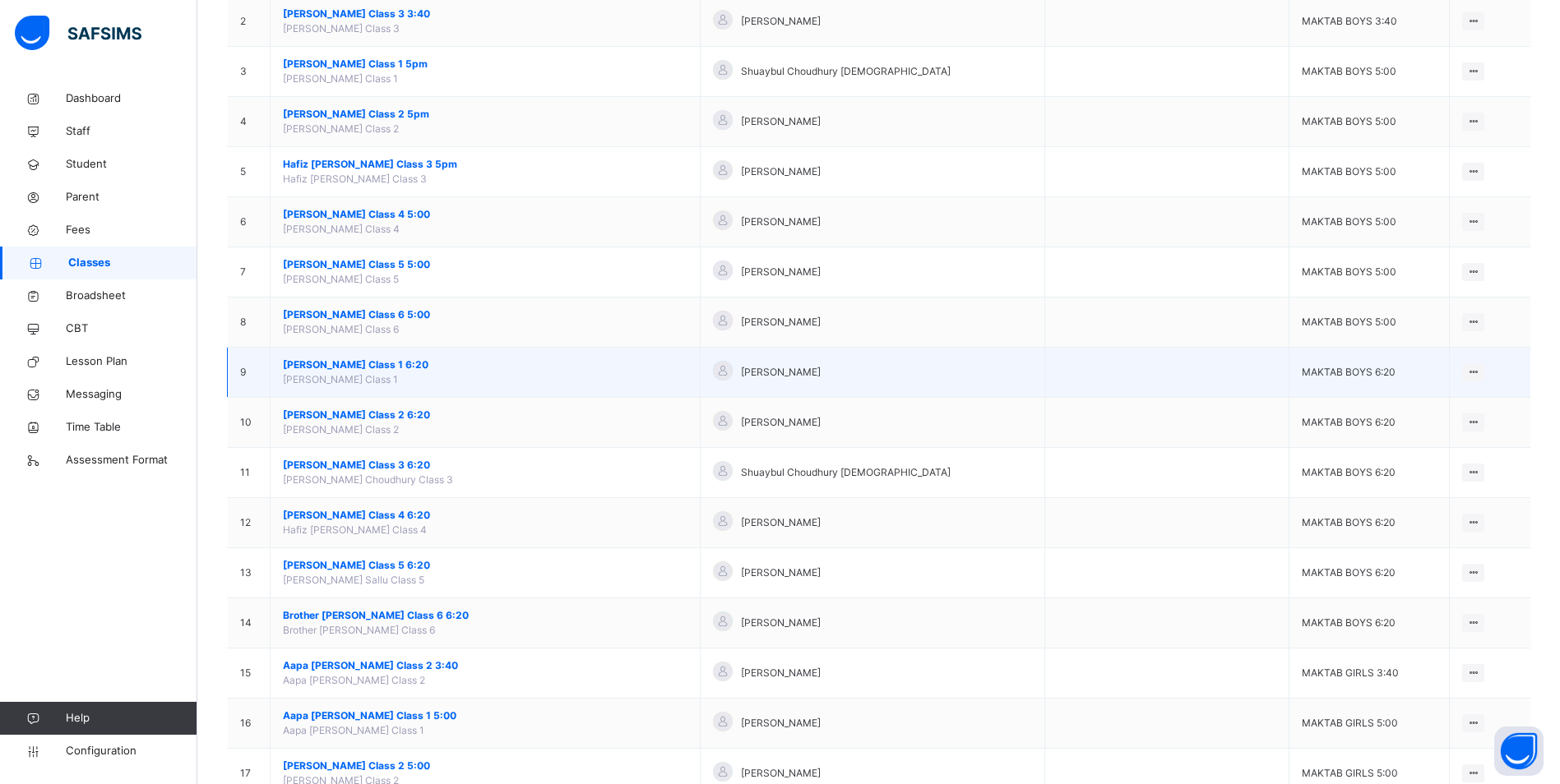
scroll to position [329, 0]
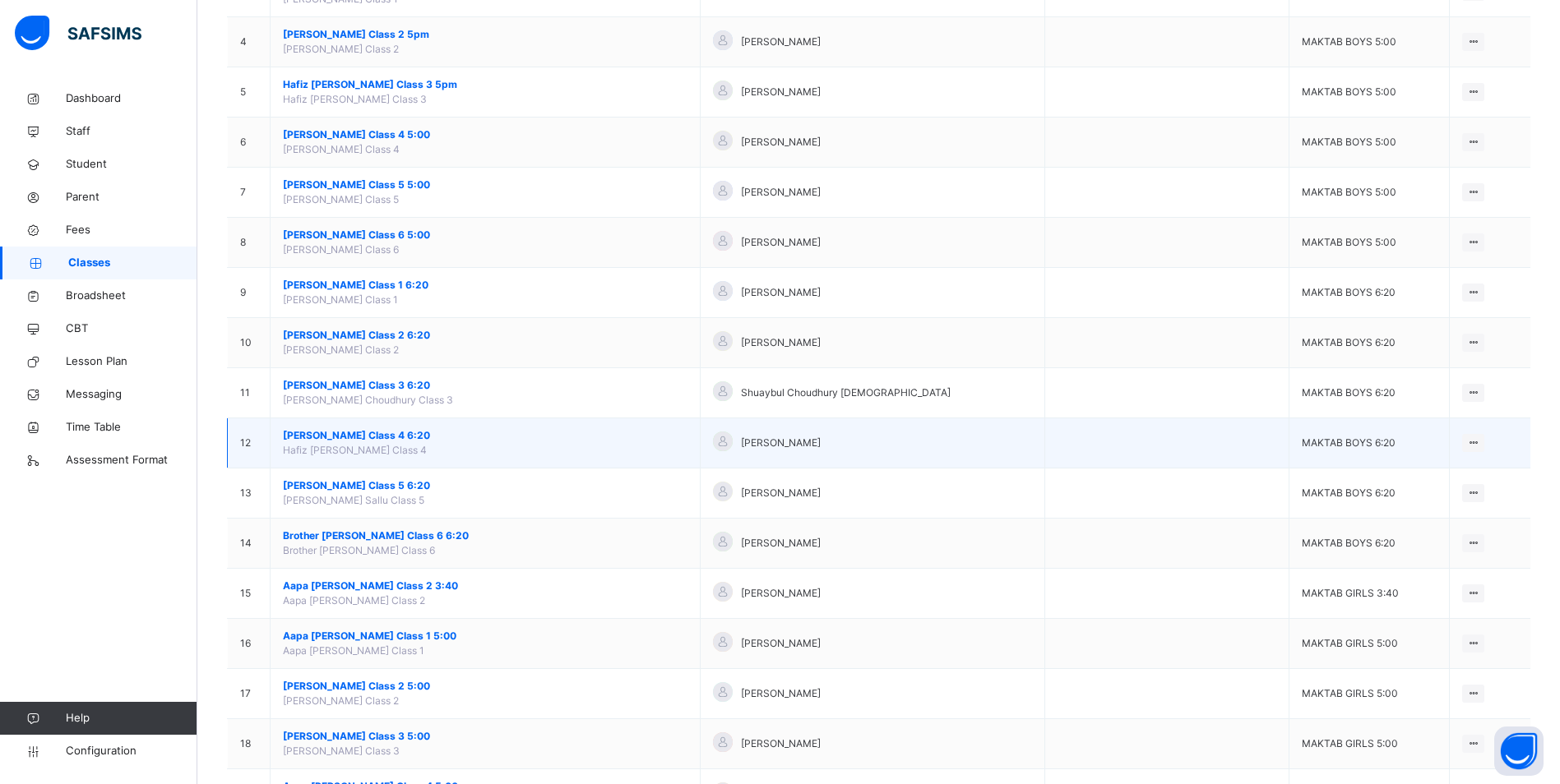
click at [383, 430] on span "[PERSON_NAME] Class 4 6:20" at bounding box center [484, 436] width 404 height 15
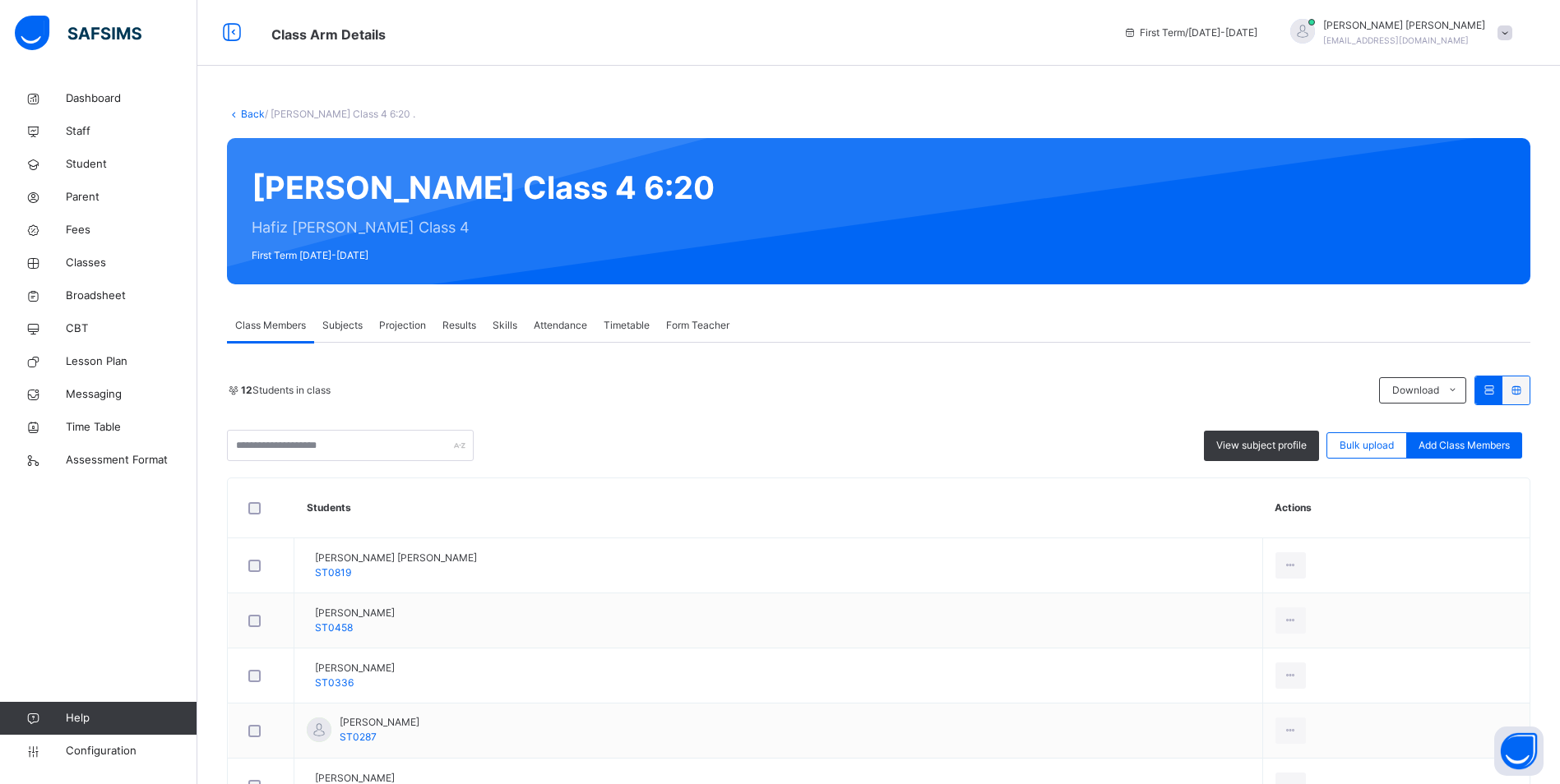
click at [575, 319] on span "Attendance" at bounding box center [560, 325] width 54 height 15
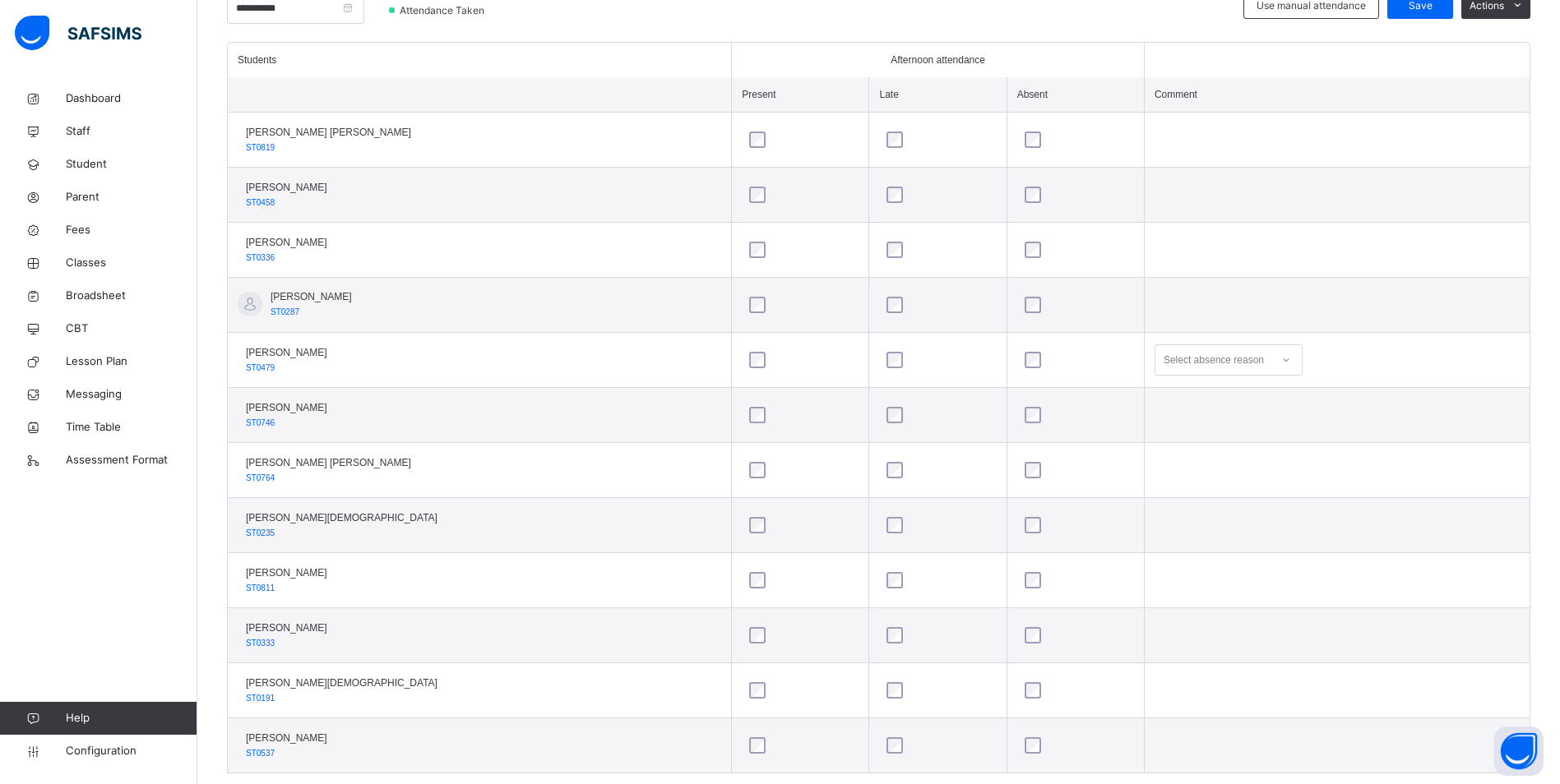
scroll to position [464, 0]
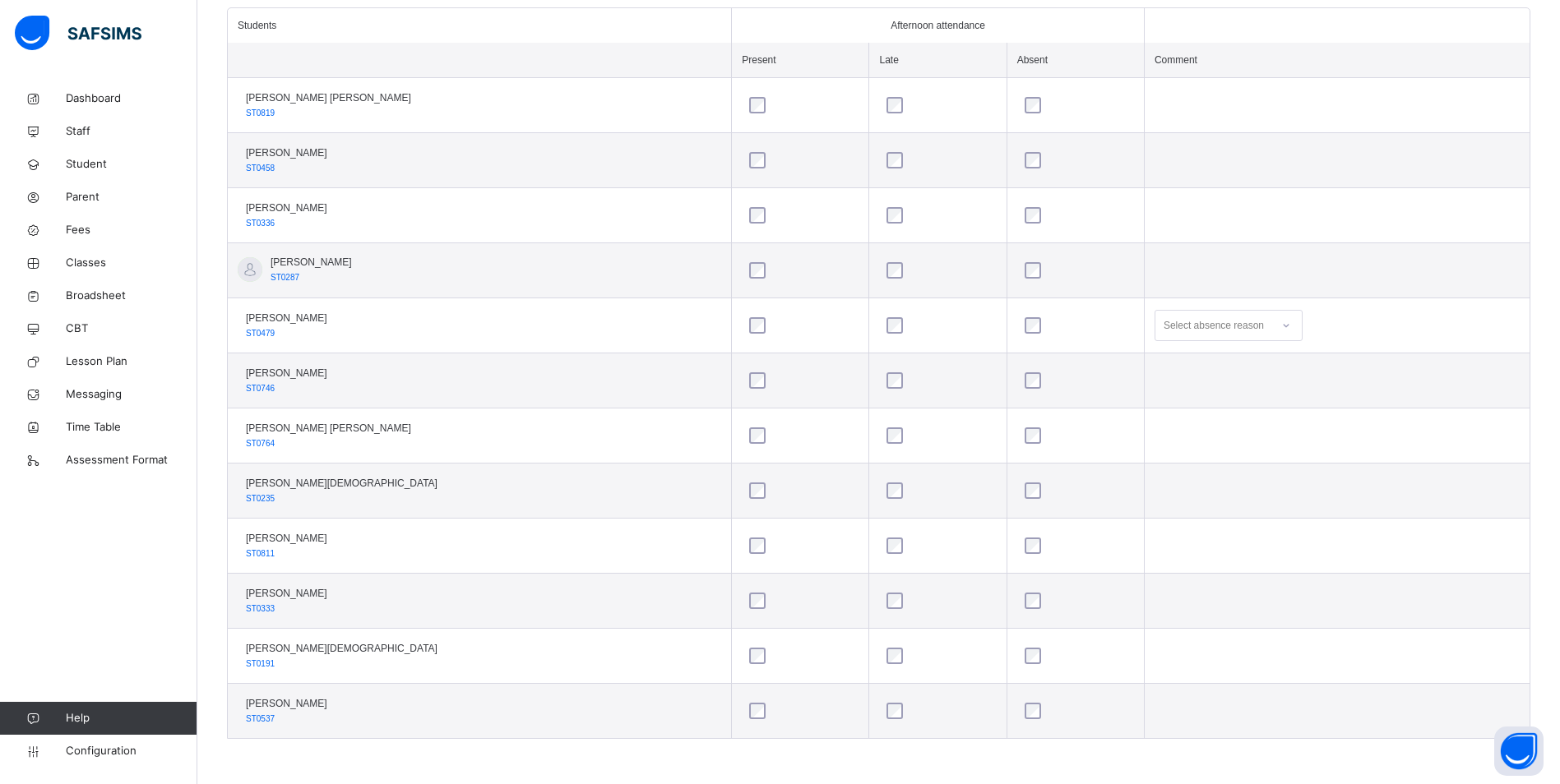
click at [1281, 322] on icon at bounding box center [1286, 325] width 10 height 16
click at [1197, 354] on div "Not well" at bounding box center [1229, 362] width 147 height 28
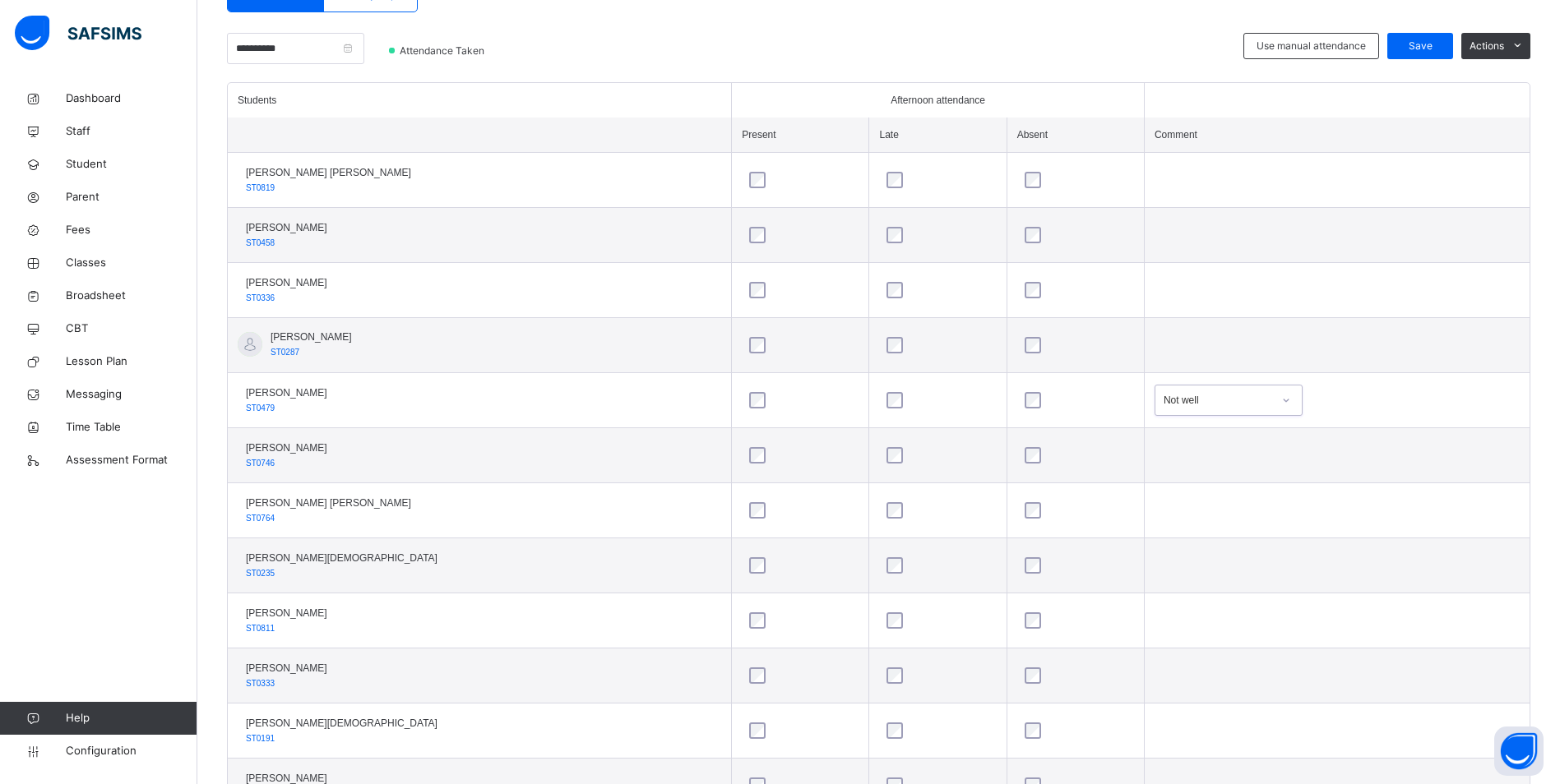
scroll to position [300, 0]
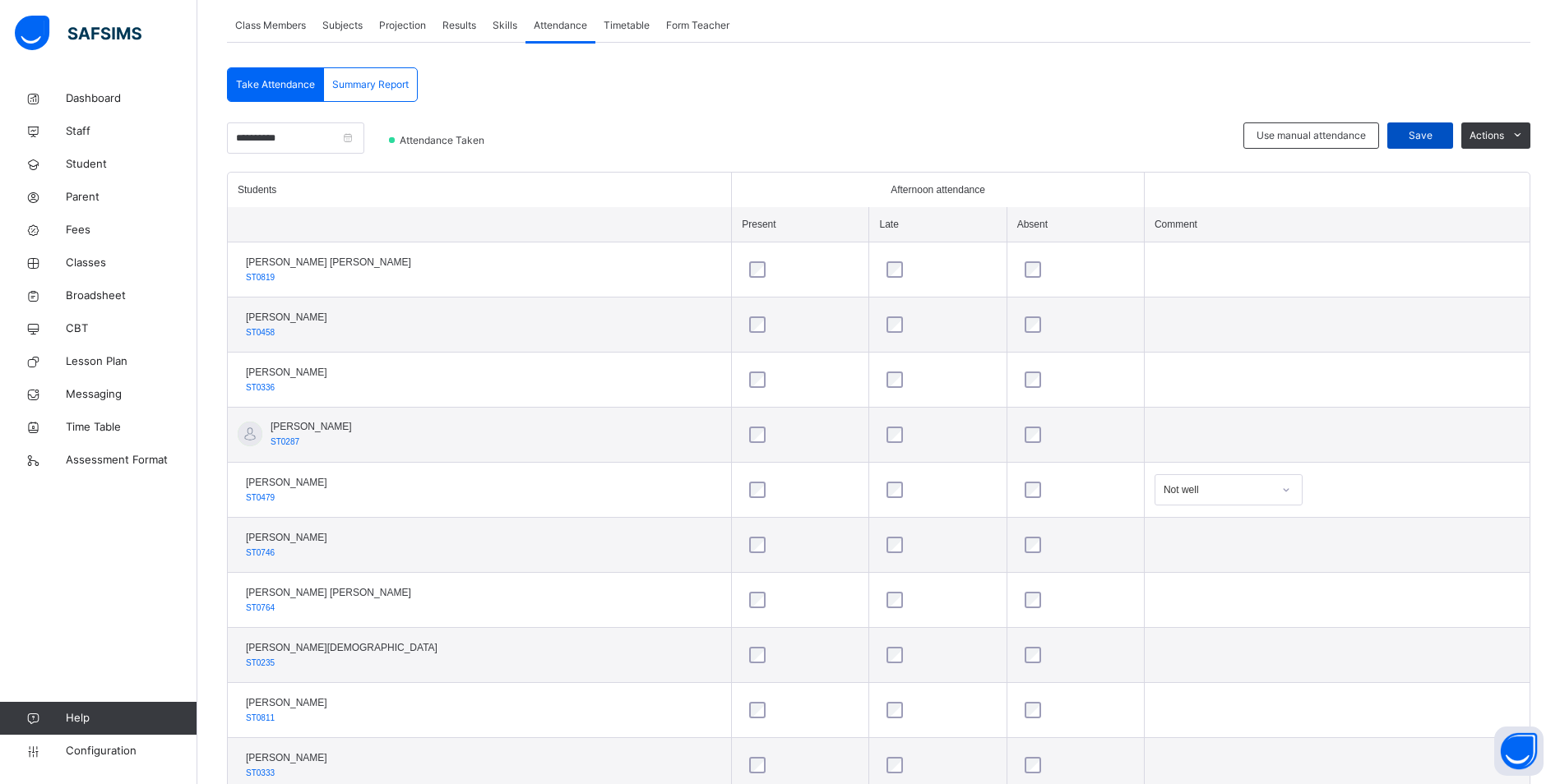
click at [1433, 136] on span "Save" at bounding box center [1420, 136] width 41 height 15
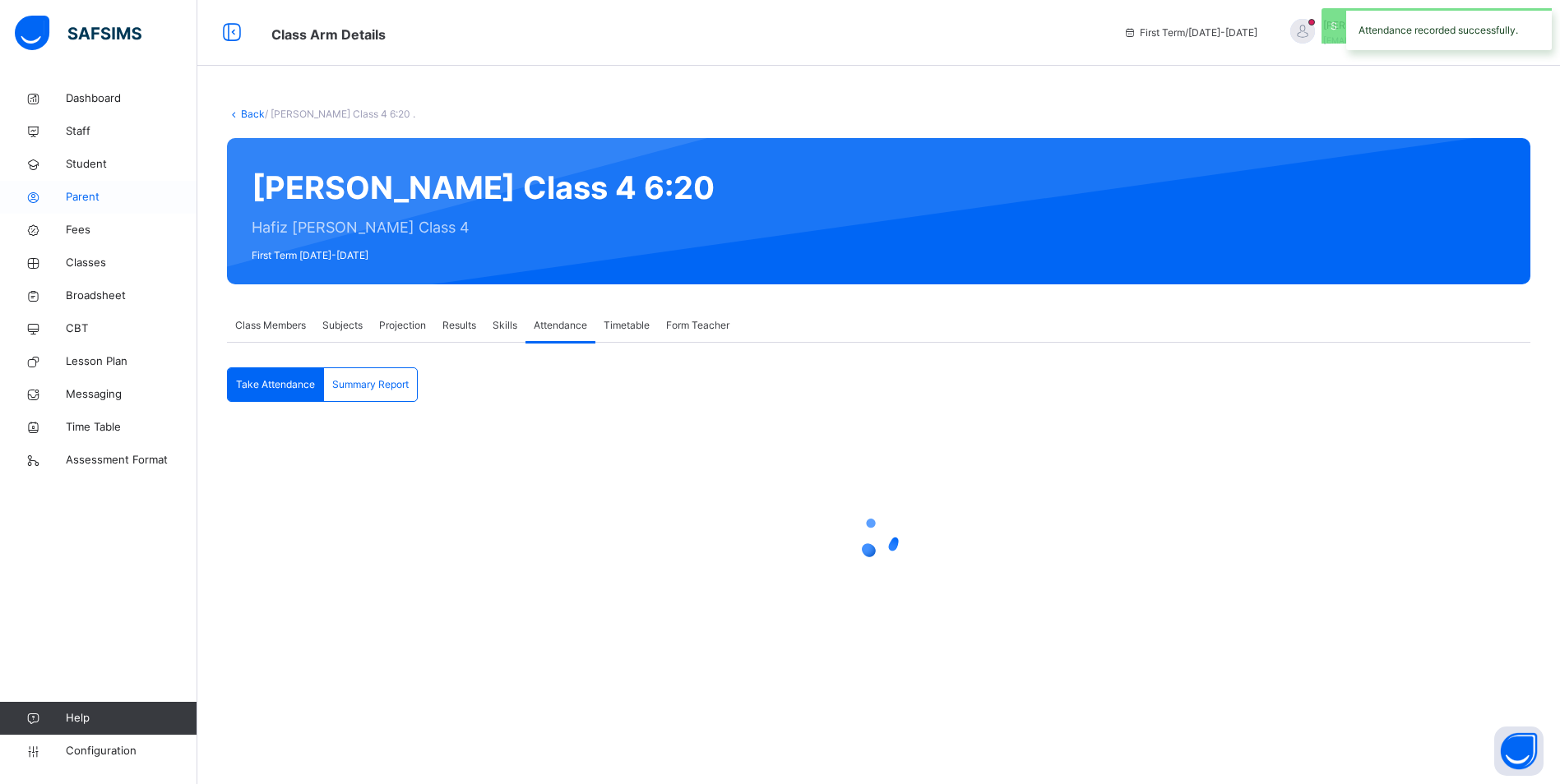
scroll to position [0, 0]
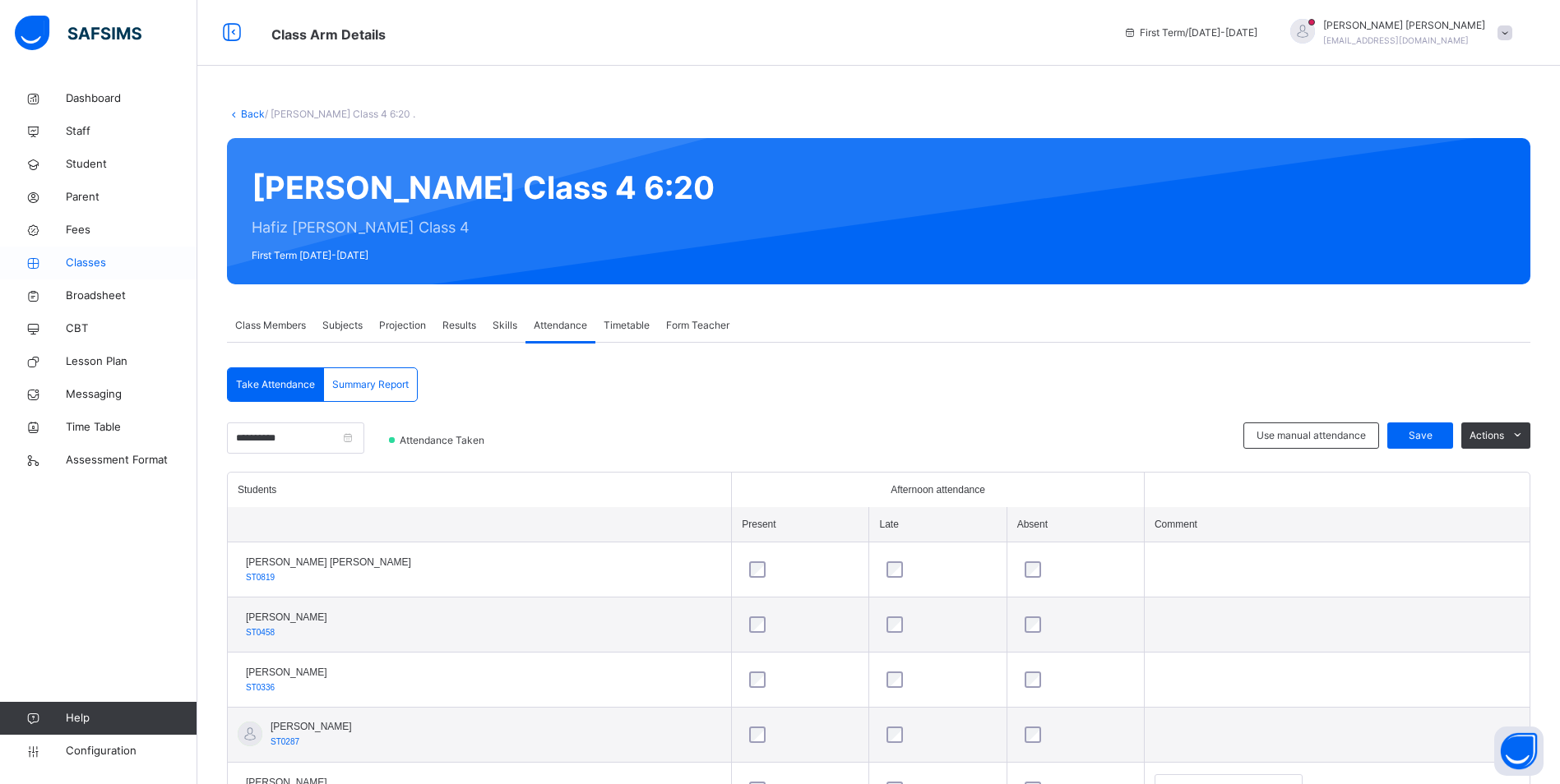
click at [85, 266] on span "Classes" at bounding box center [132, 263] width 132 height 16
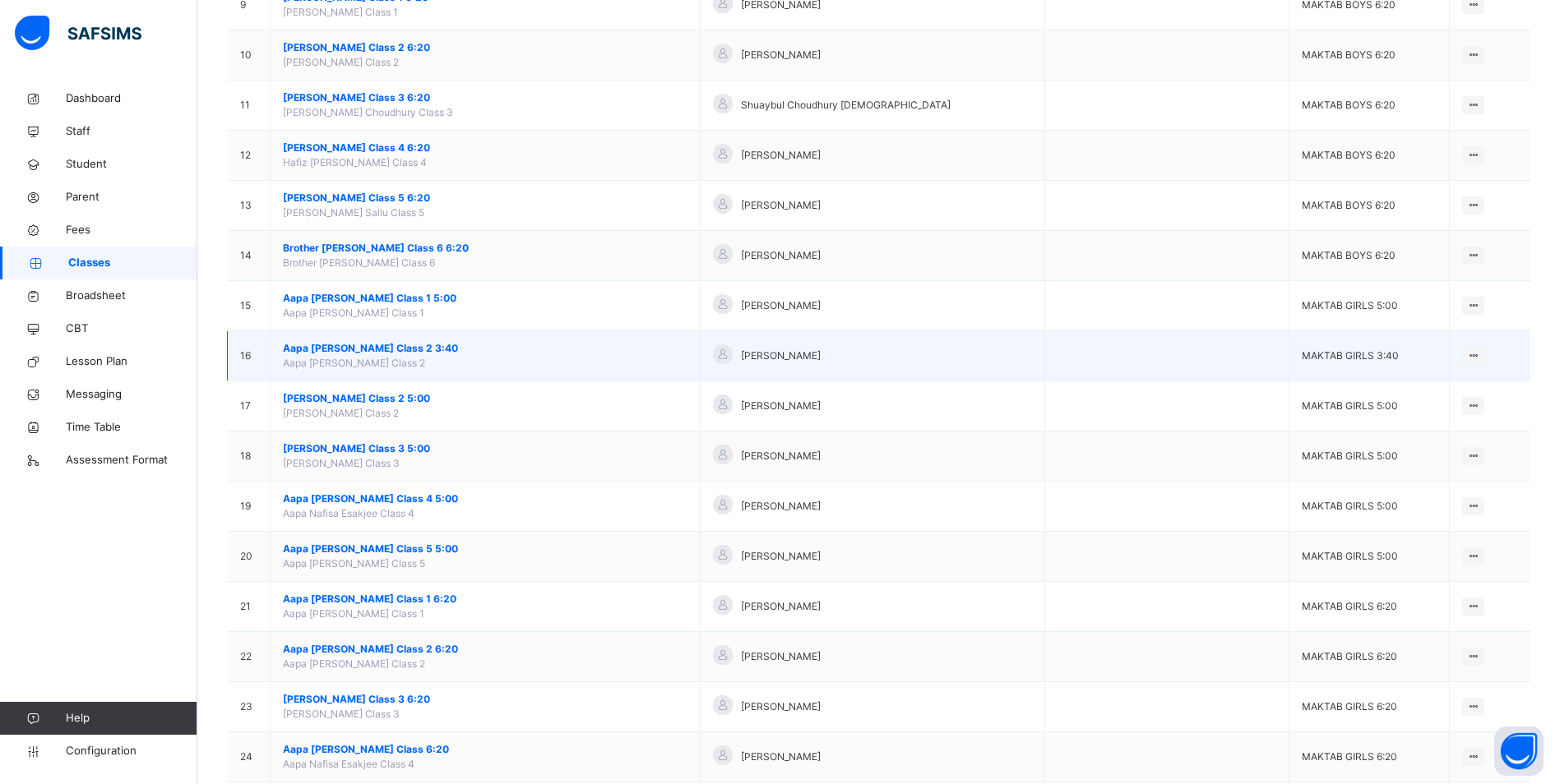
scroll to position [576, 0]
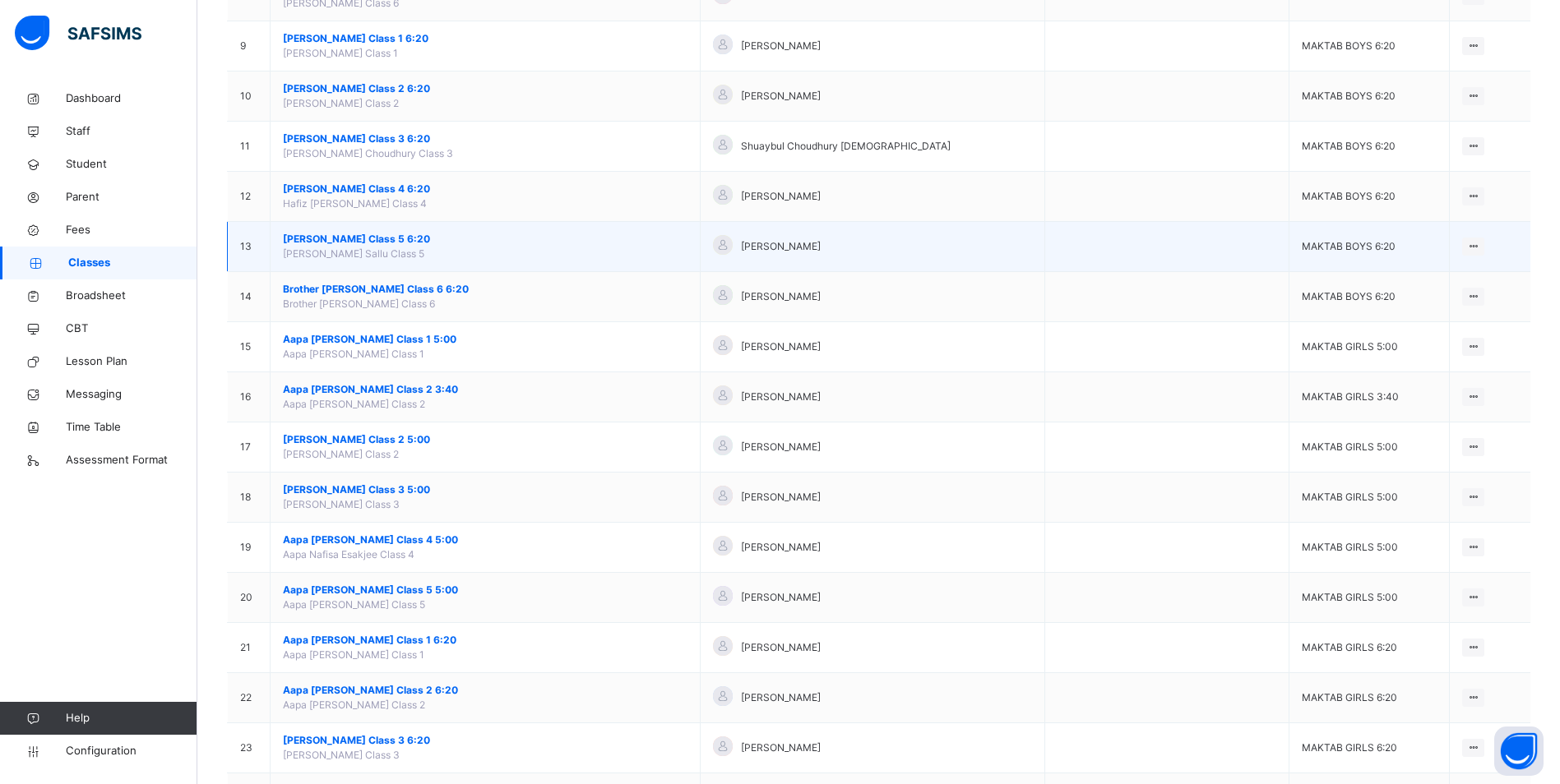
click at [329, 237] on span "[PERSON_NAME] Class 5 6:20" at bounding box center [484, 240] width 404 height 15
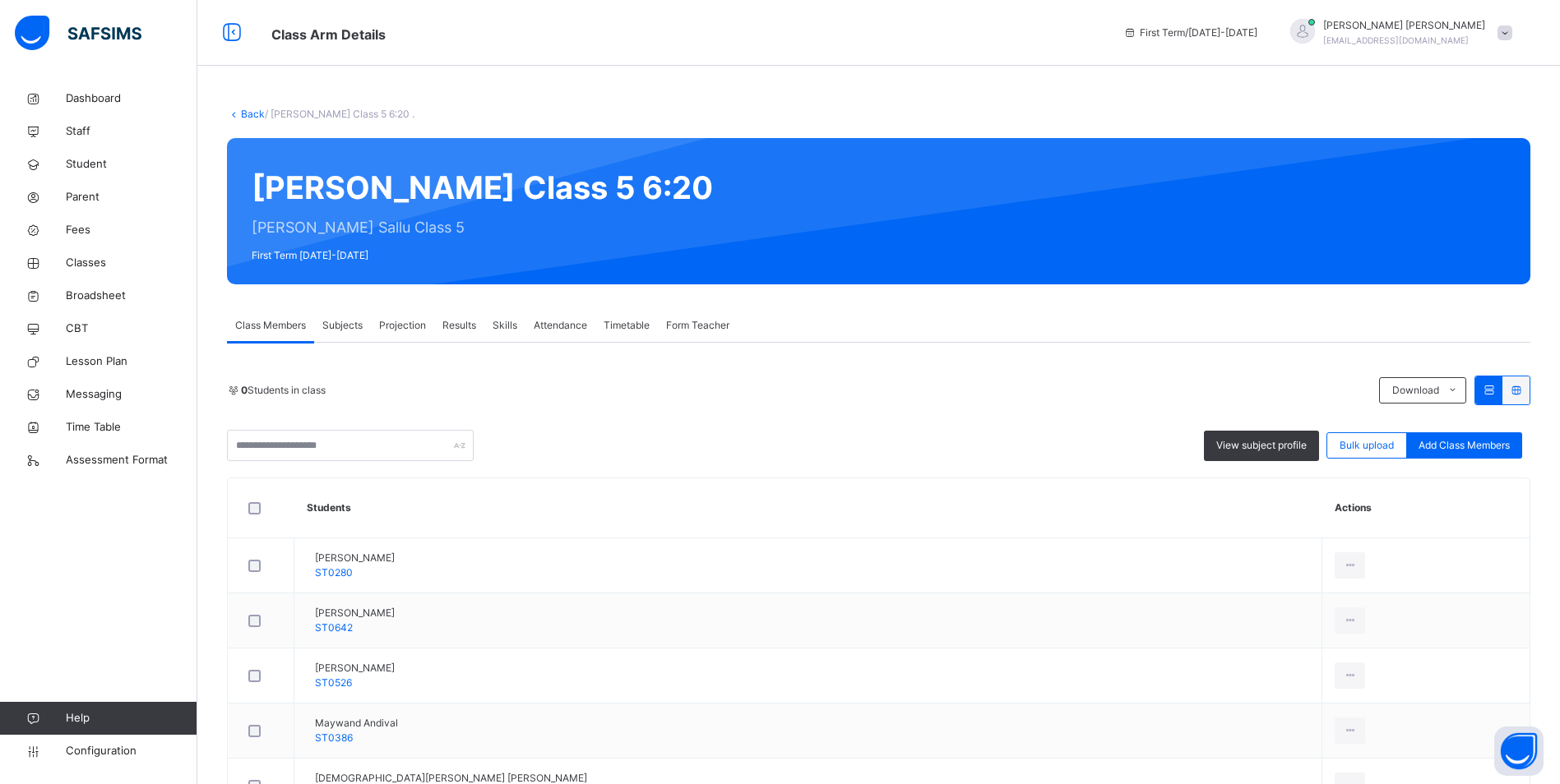
click at [562, 328] on span "Attendance" at bounding box center [560, 325] width 54 height 15
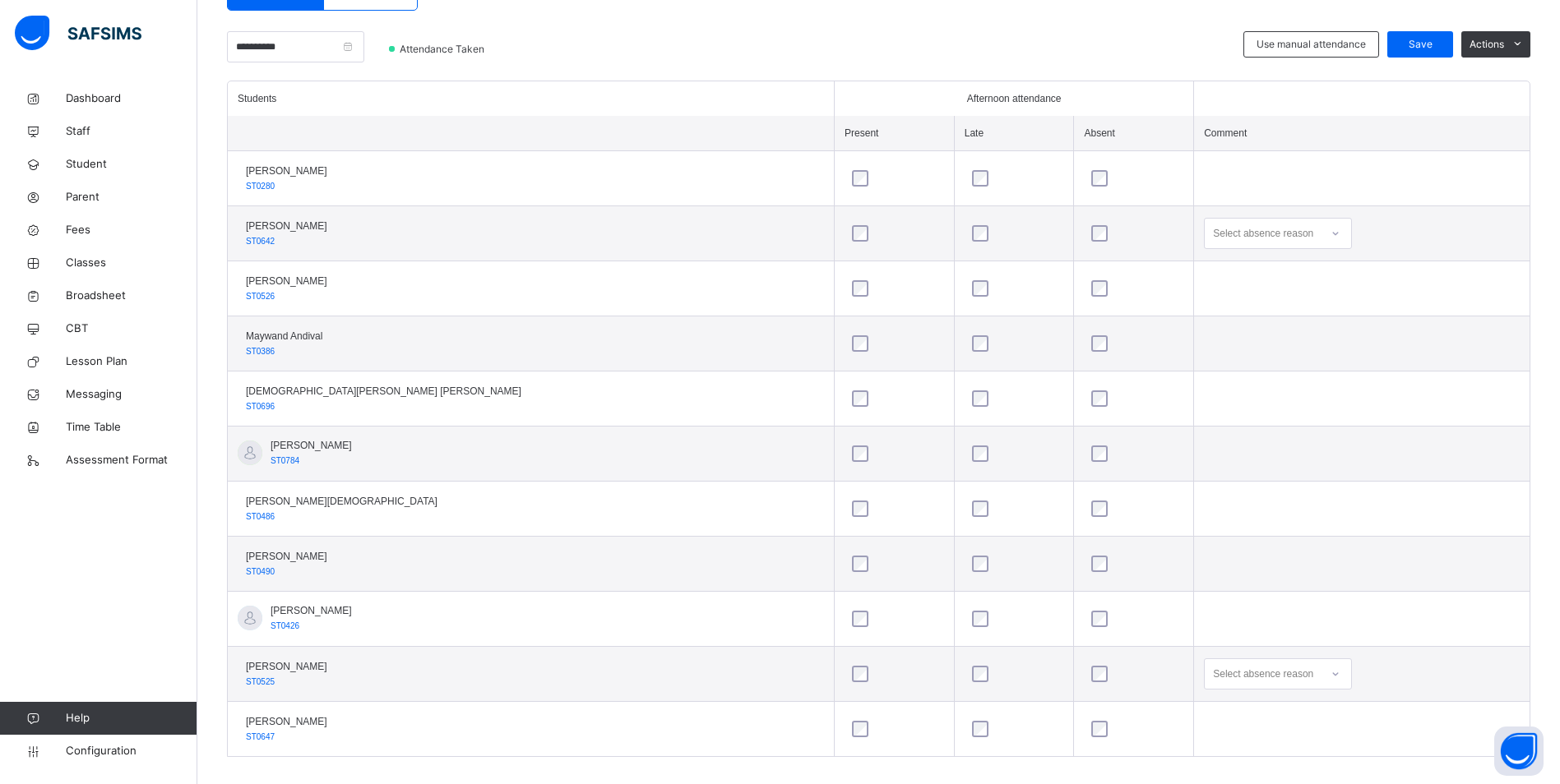
scroll to position [409, 0]
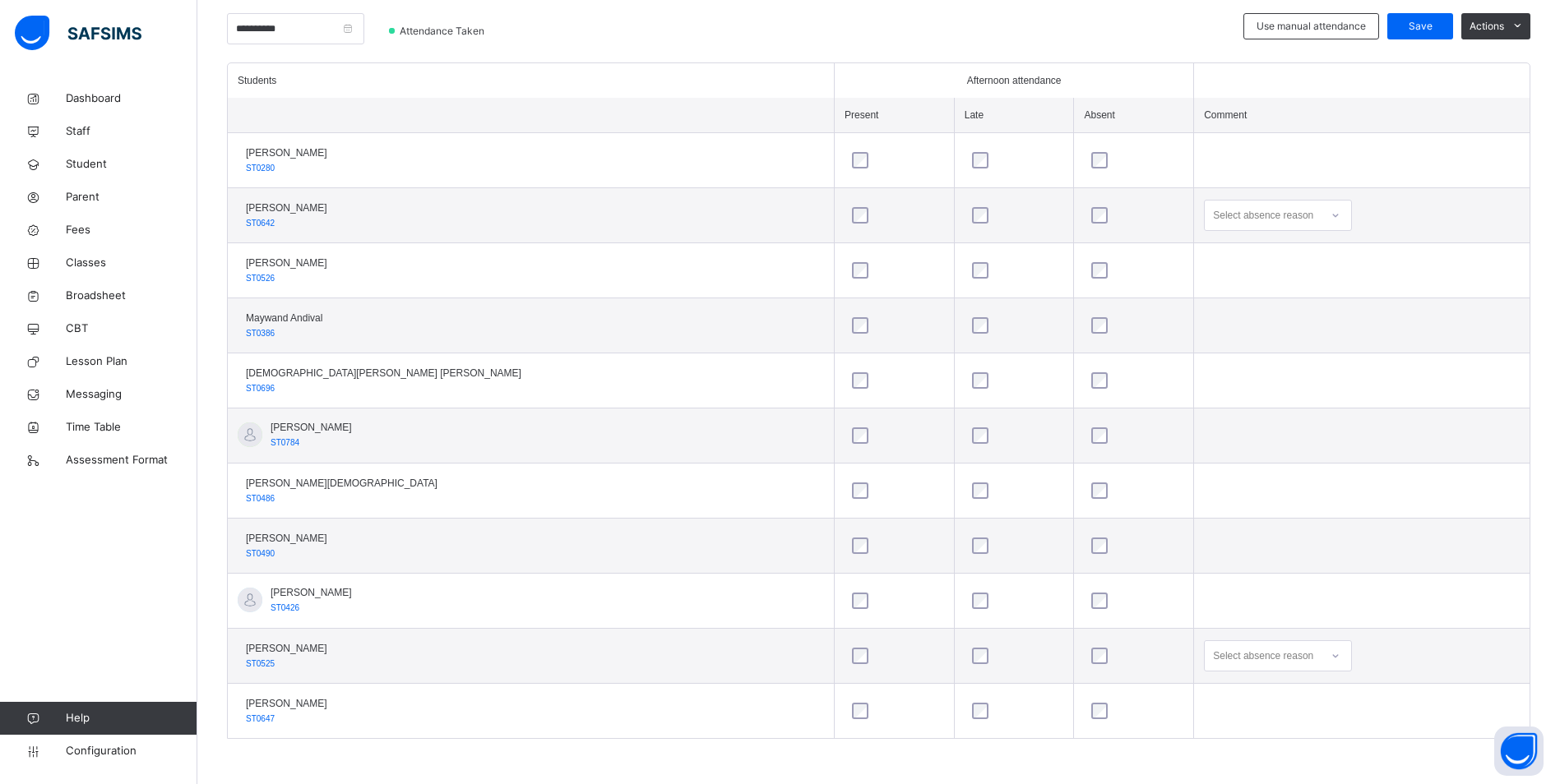
click at [1254, 653] on div "Select absence reason" at bounding box center [1277, 656] width 148 height 31
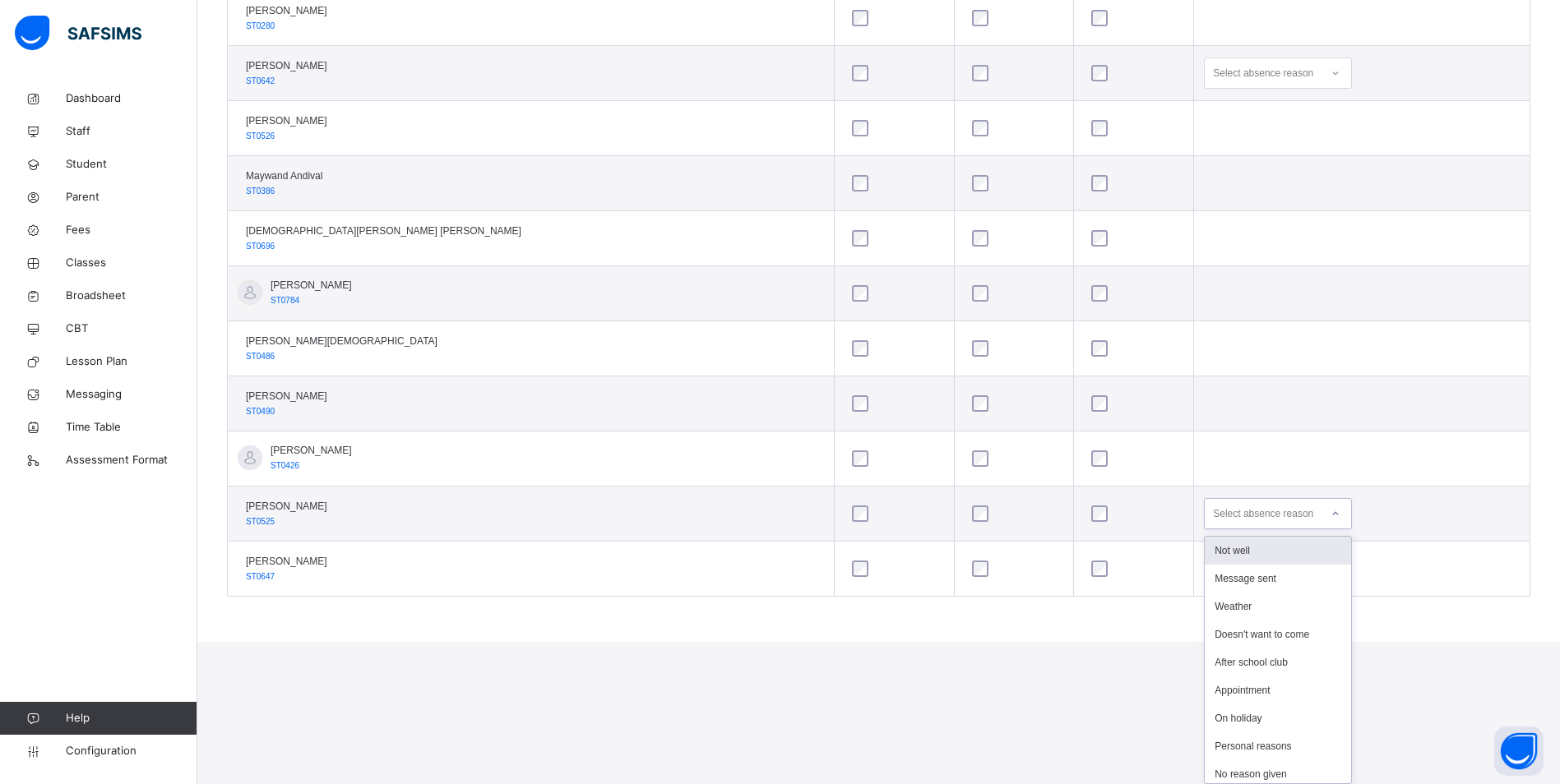
click at [1204, 551] on div "Not well" at bounding box center [1277, 551] width 147 height 28
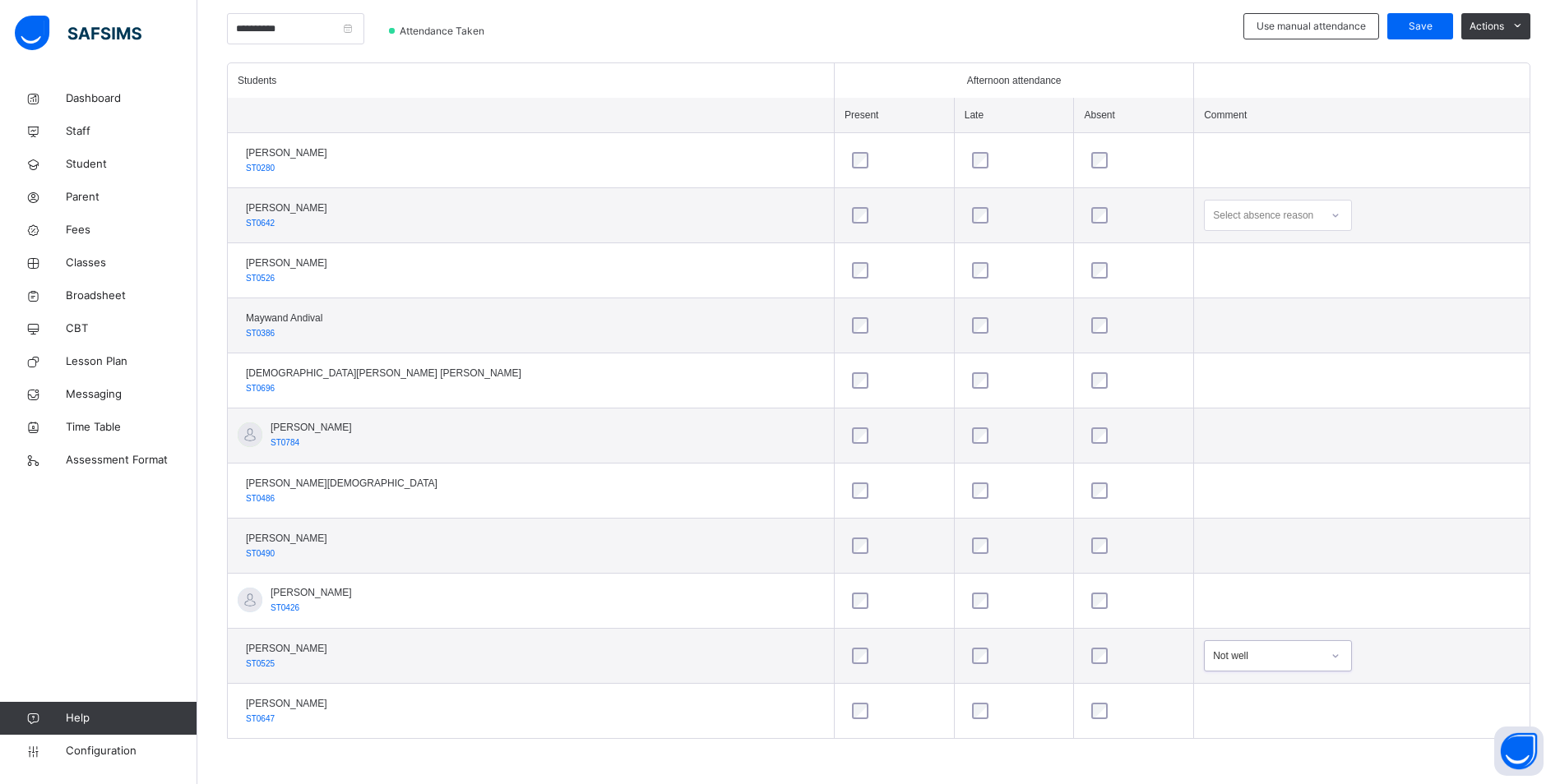
scroll to position [245, 0]
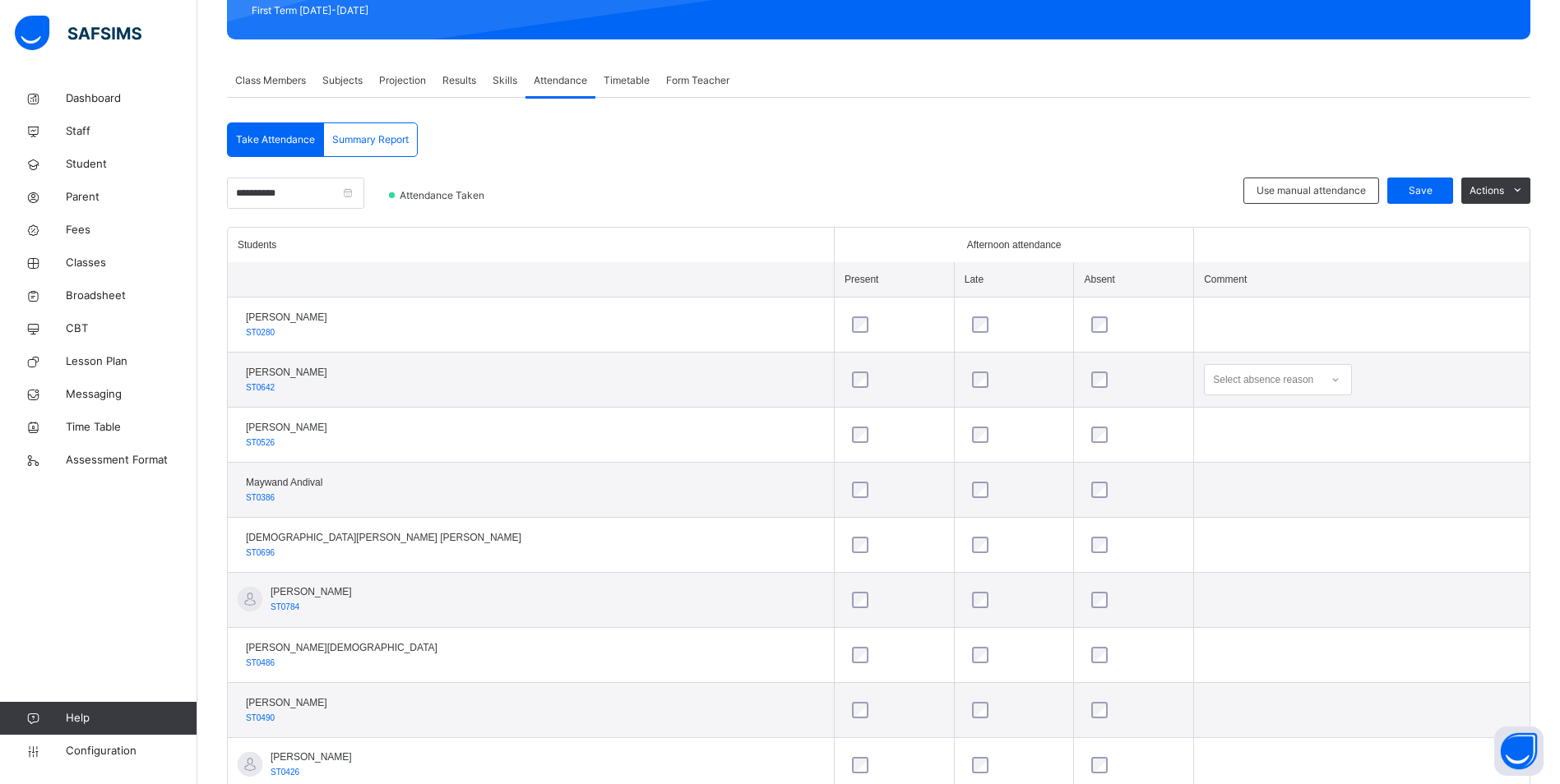
click at [1321, 375] on div at bounding box center [1335, 380] width 28 height 26
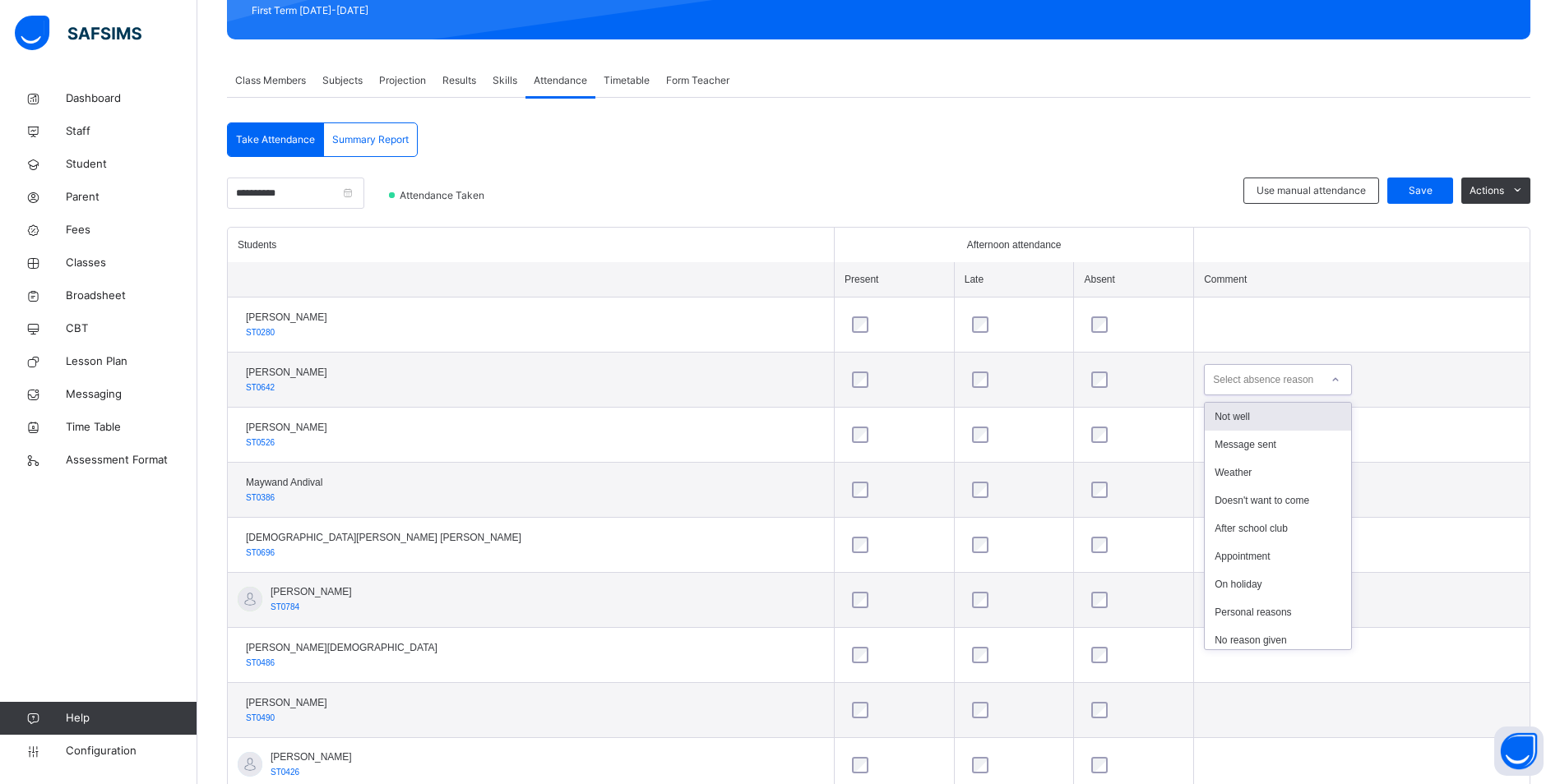
click at [1204, 406] on div "Not well" at bounding box center [1277, 417] width 147 height 28
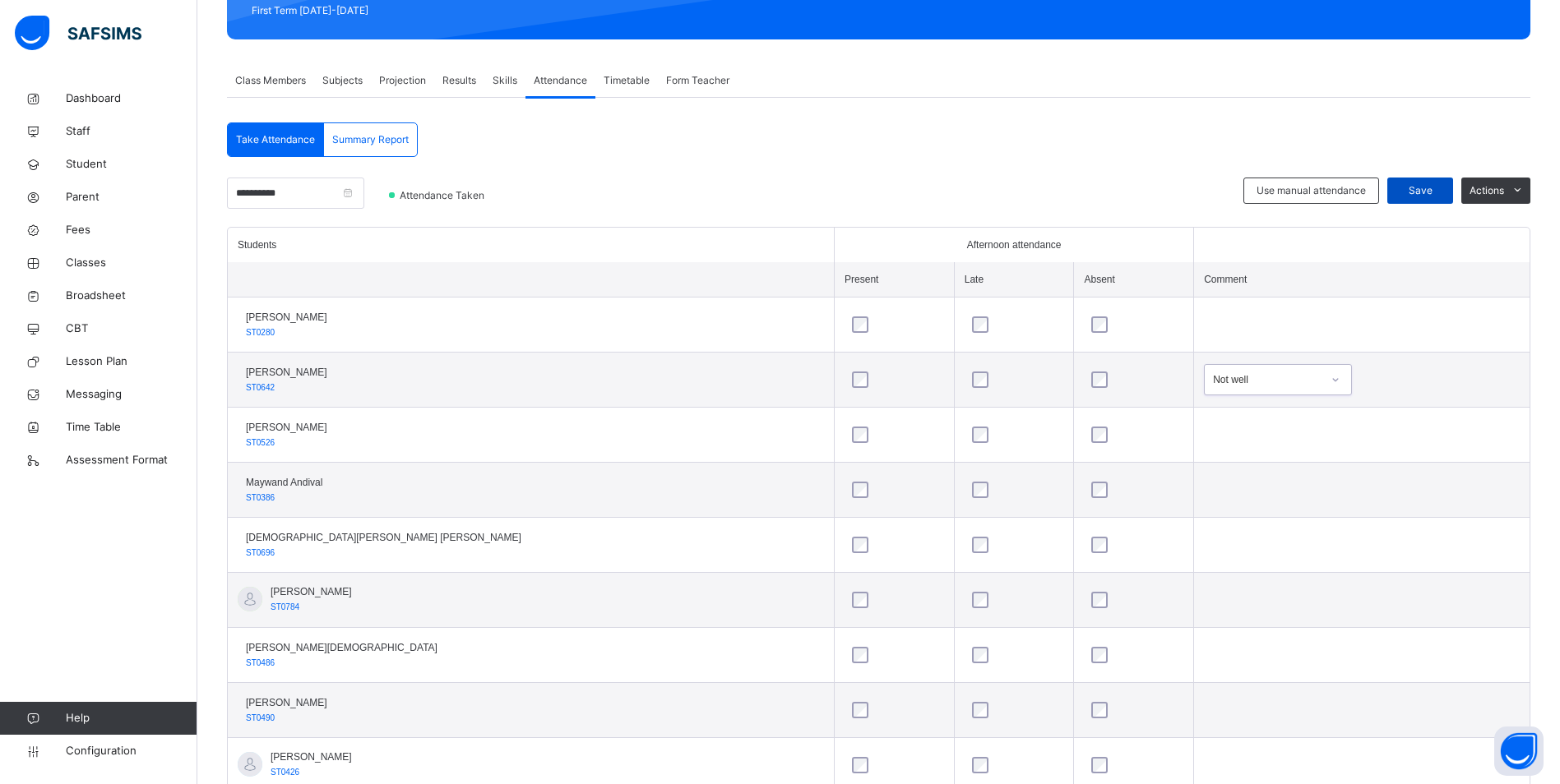
click at [1441, 191] on span "Save" at bounding box center [1420, 191] width 41 height 15
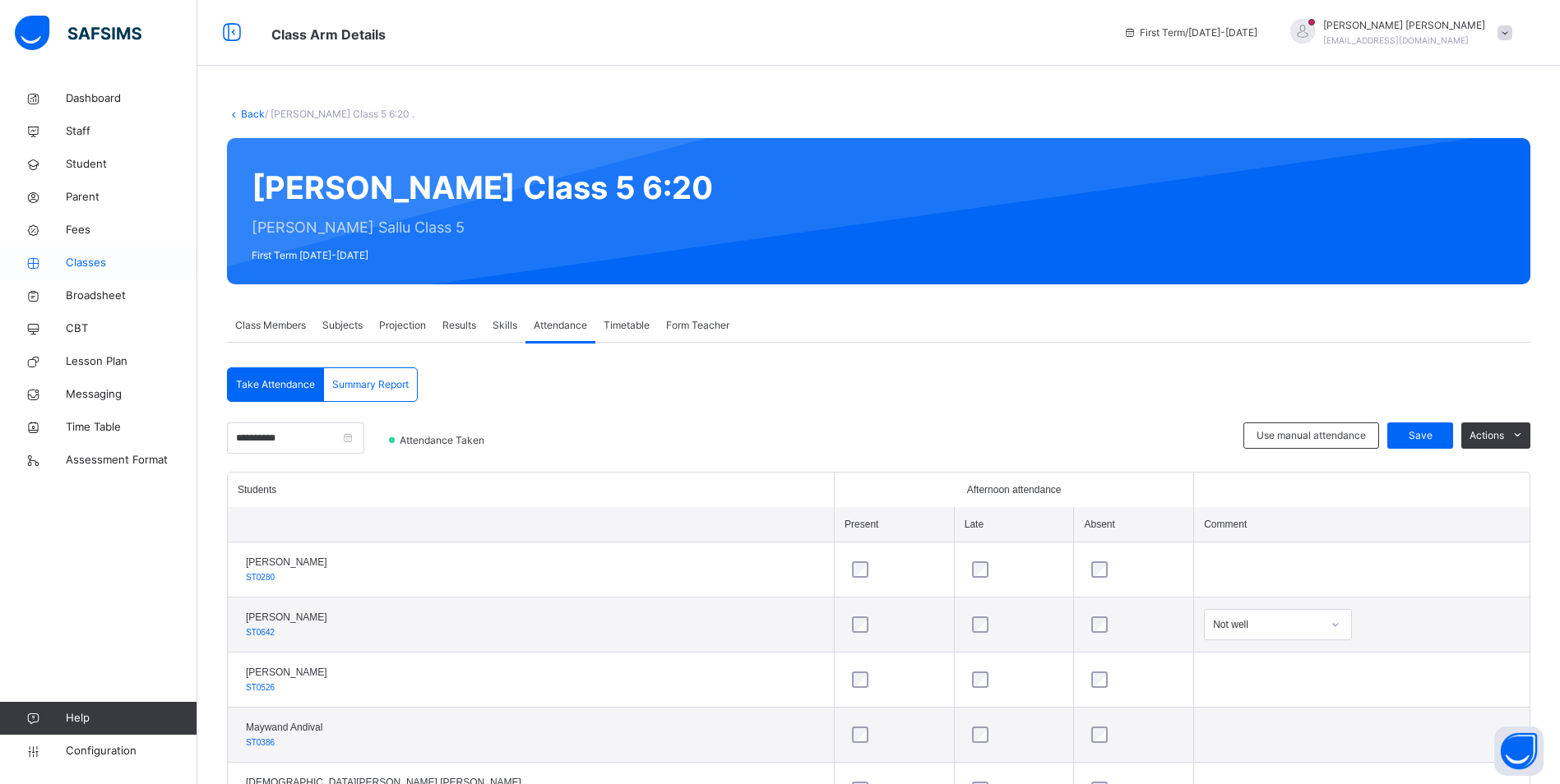
click at [82, 263] on span "Classes" at bounding box center [132, 263] width 132 height 16
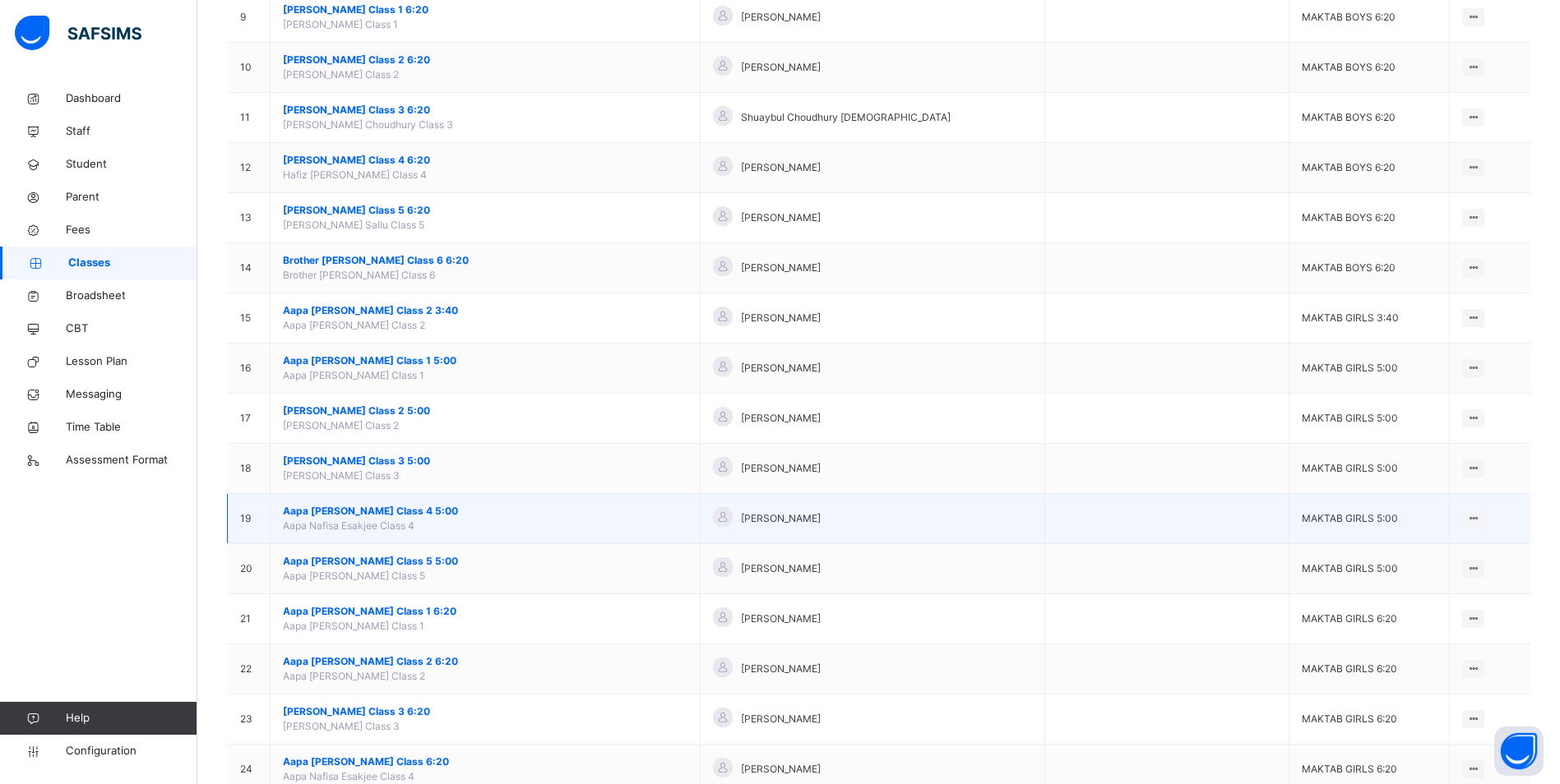
scroll to position [576, 0]
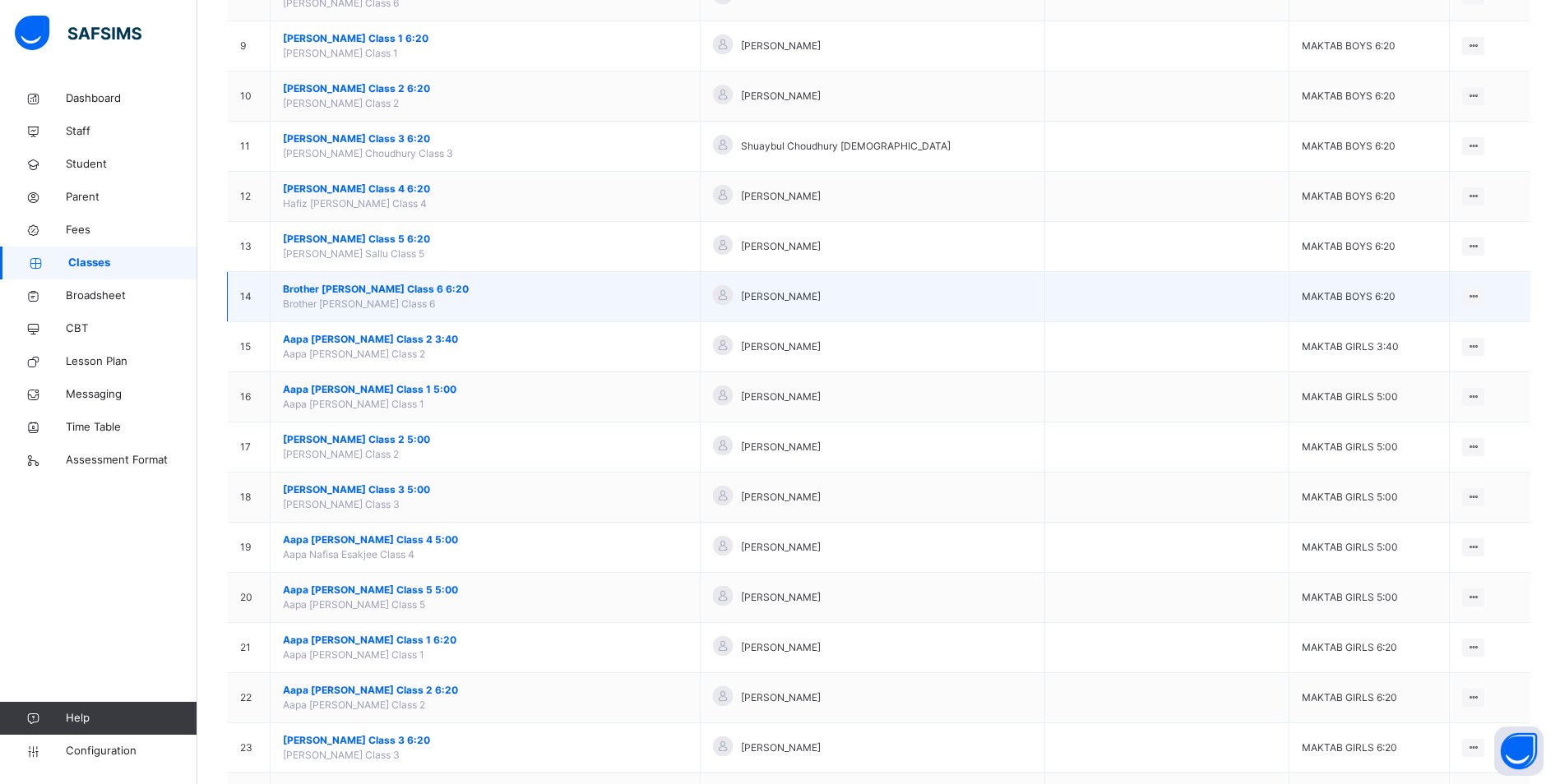
click at [420, 282] on span "Brother [PERSON_NAME] Class 6 6:20" at bounding box center [484, 289] width 404 height 15
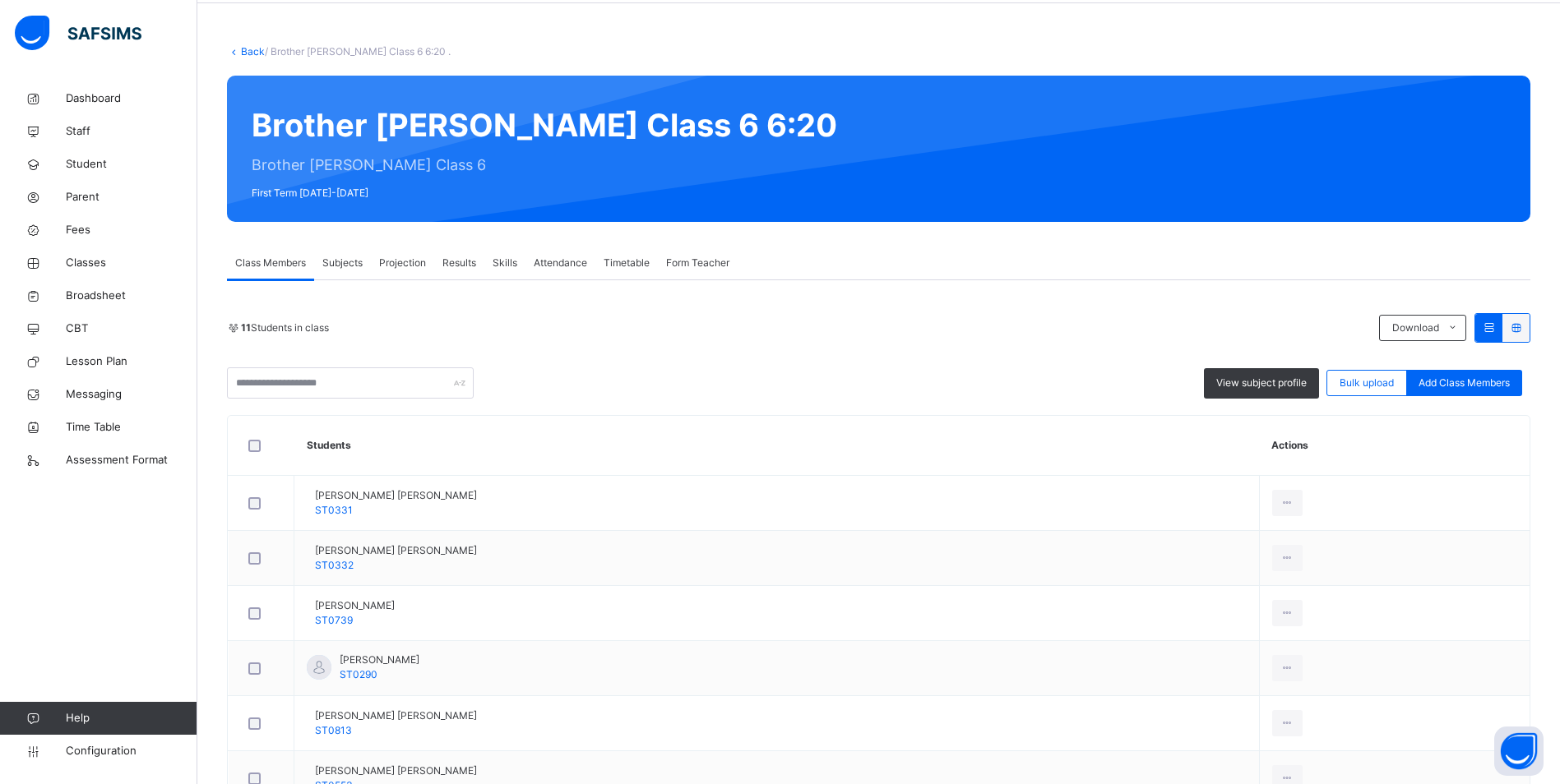
scroll to position [165, 0]
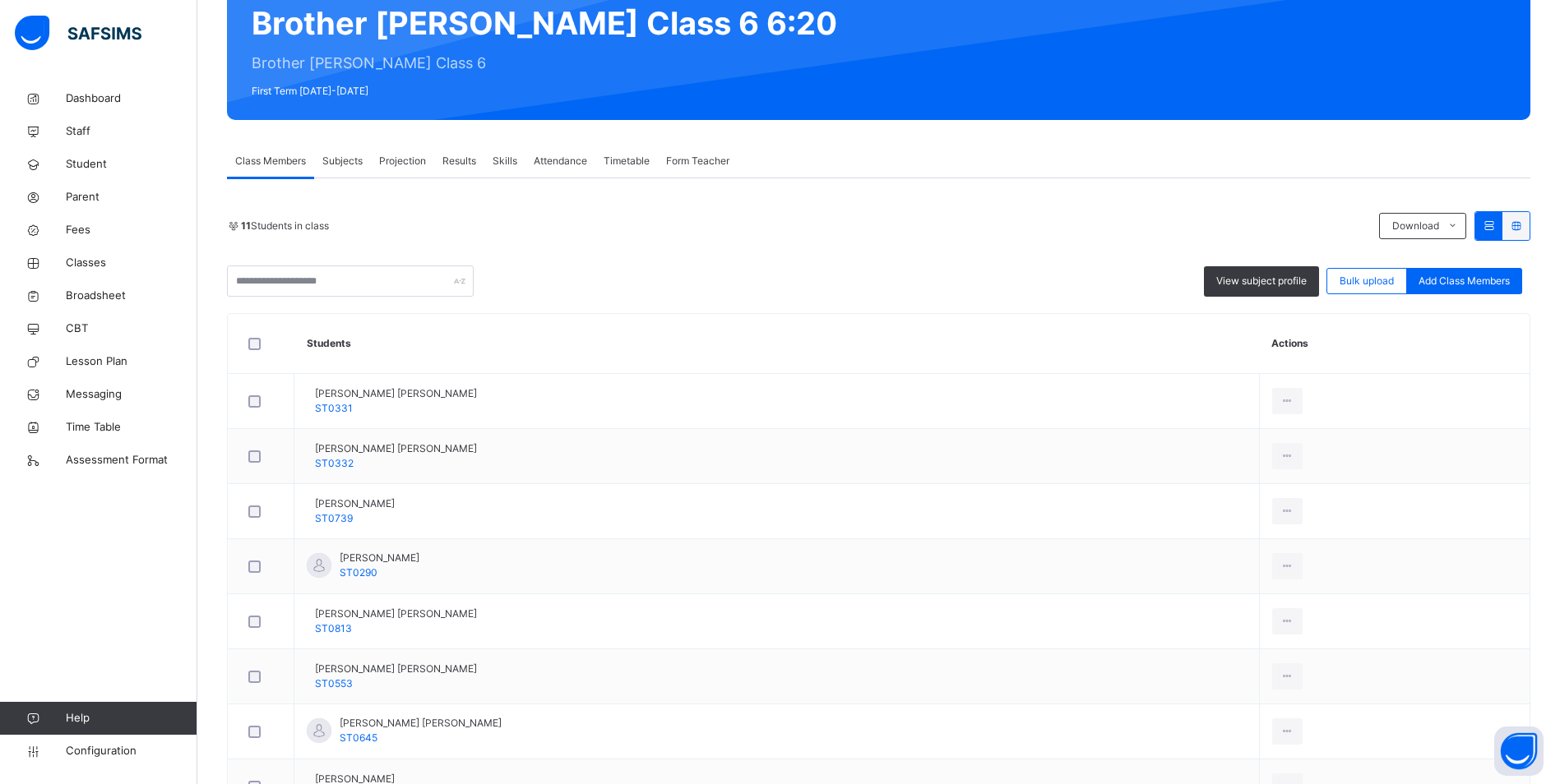
click at [572, 161] on span "Attendance" at bounding box center [560, 161] width 54 height 15
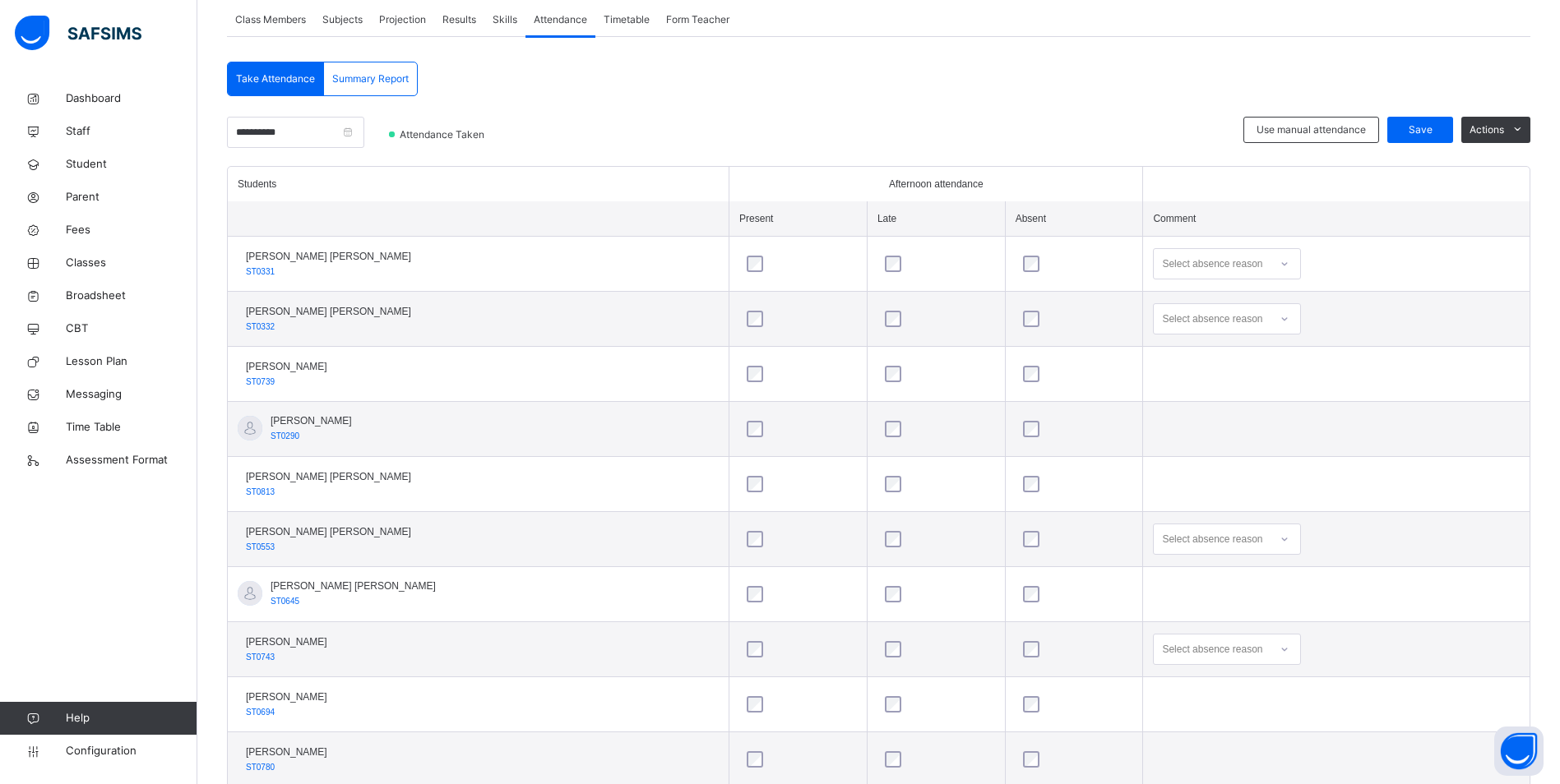
scroll to position [329, 0]
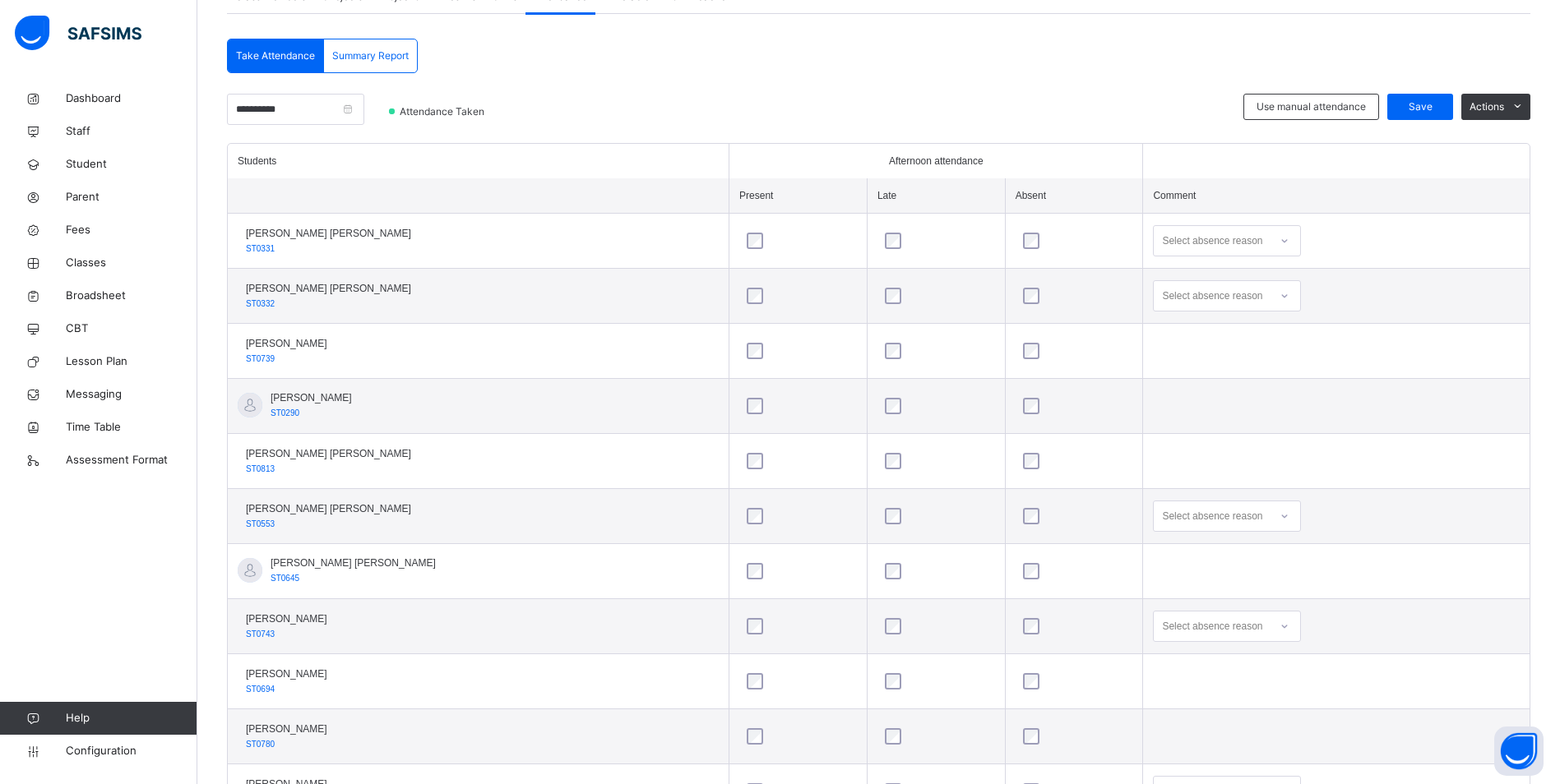
click at [1270, 240] on div at bounding box center [1284, 241] width 28 height 26
click at [1154, 465] on div "Personal reasons" at bounding box center [1227, 474] width 147 height 28
click at [1279, 294] on icon at bounding box center [1284, 296] width 10 height 16
click at [1156, 526] on div "Personal reasons" at bounding box center [1227, 529] width 147 height 28
click at [1279, 516] on icon at bounding box center [1284, 516] width 10 height 16
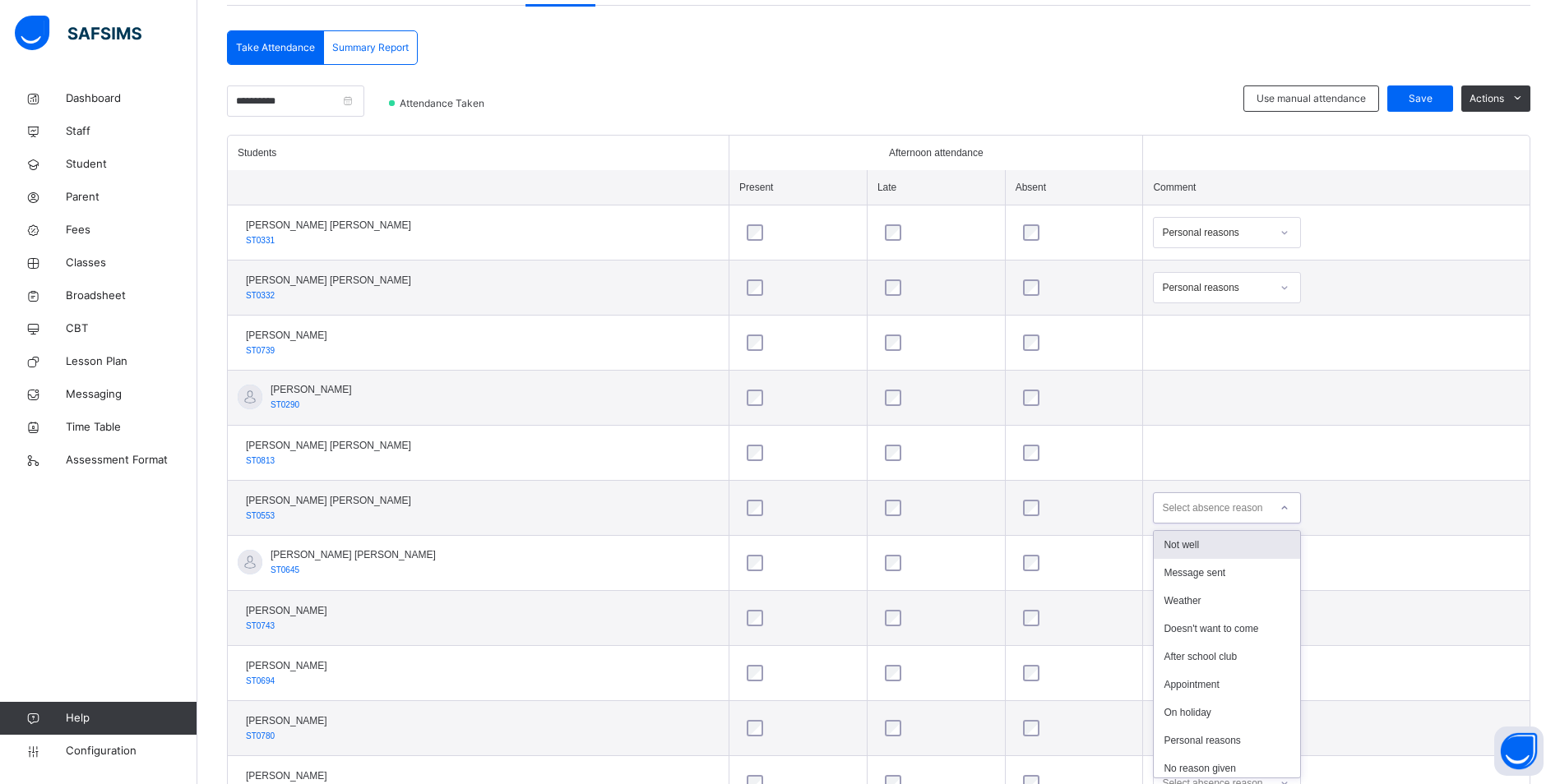
scroll to position [338, 0]
click at [1172, 542] on div "Not well" at bounding box center [1227, 544] width 147 height 28
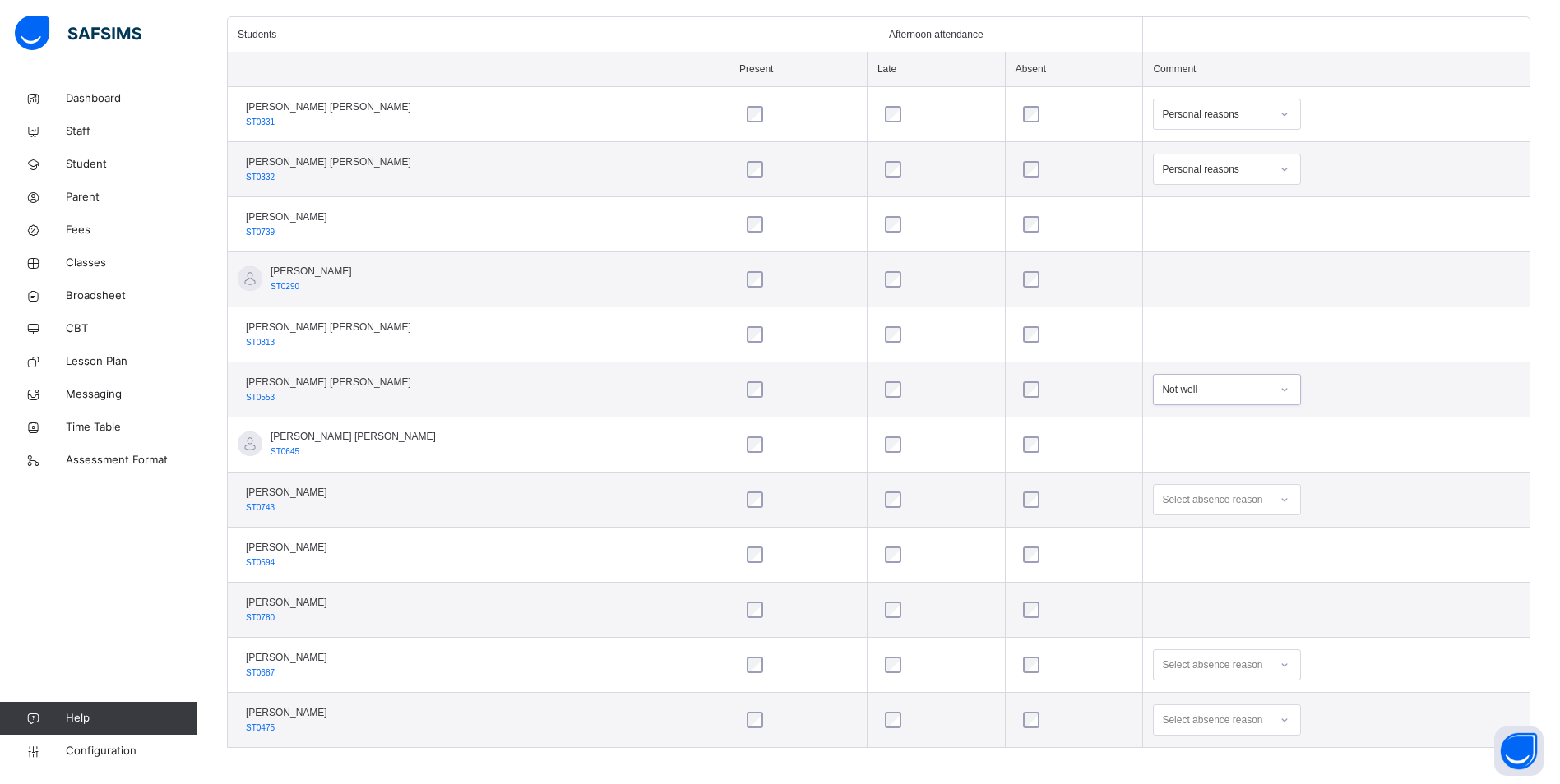
scroll to position [464, 0]
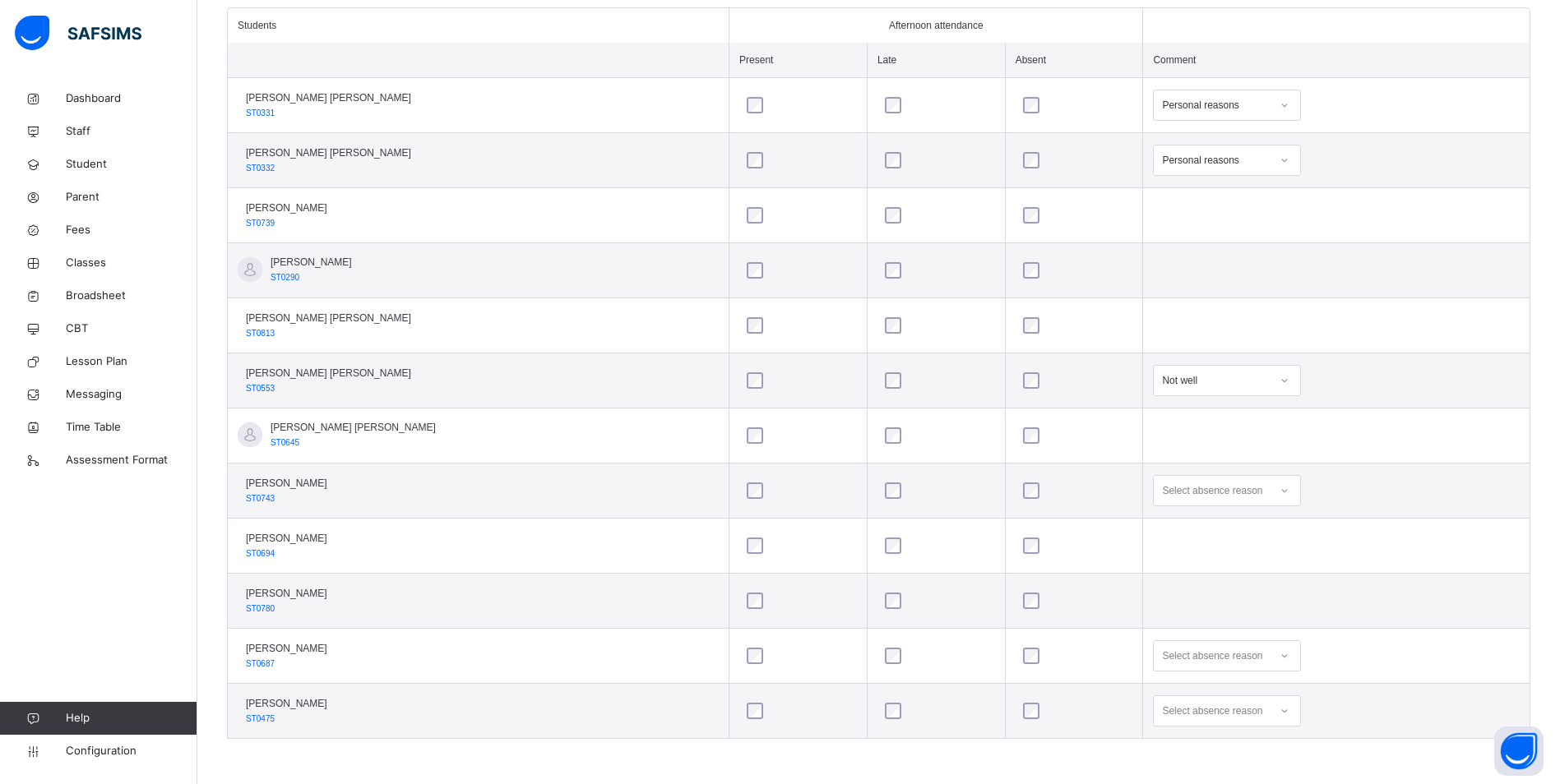
drag, startPoint x: 1254, startPoint y: 495, endPoint x: 1235, endPoint y: 506, distance: 22.0
click at [1279, 495] on icon at bounding box center [1284, 491] width 10 height 16
click at [1206, 527] on div "Not well" at bounding box center [1227, 528] width 147 height 28
click at [1262, 657] on div "Select absence reason" at bounding box center [1227, 656] width 148 height 31
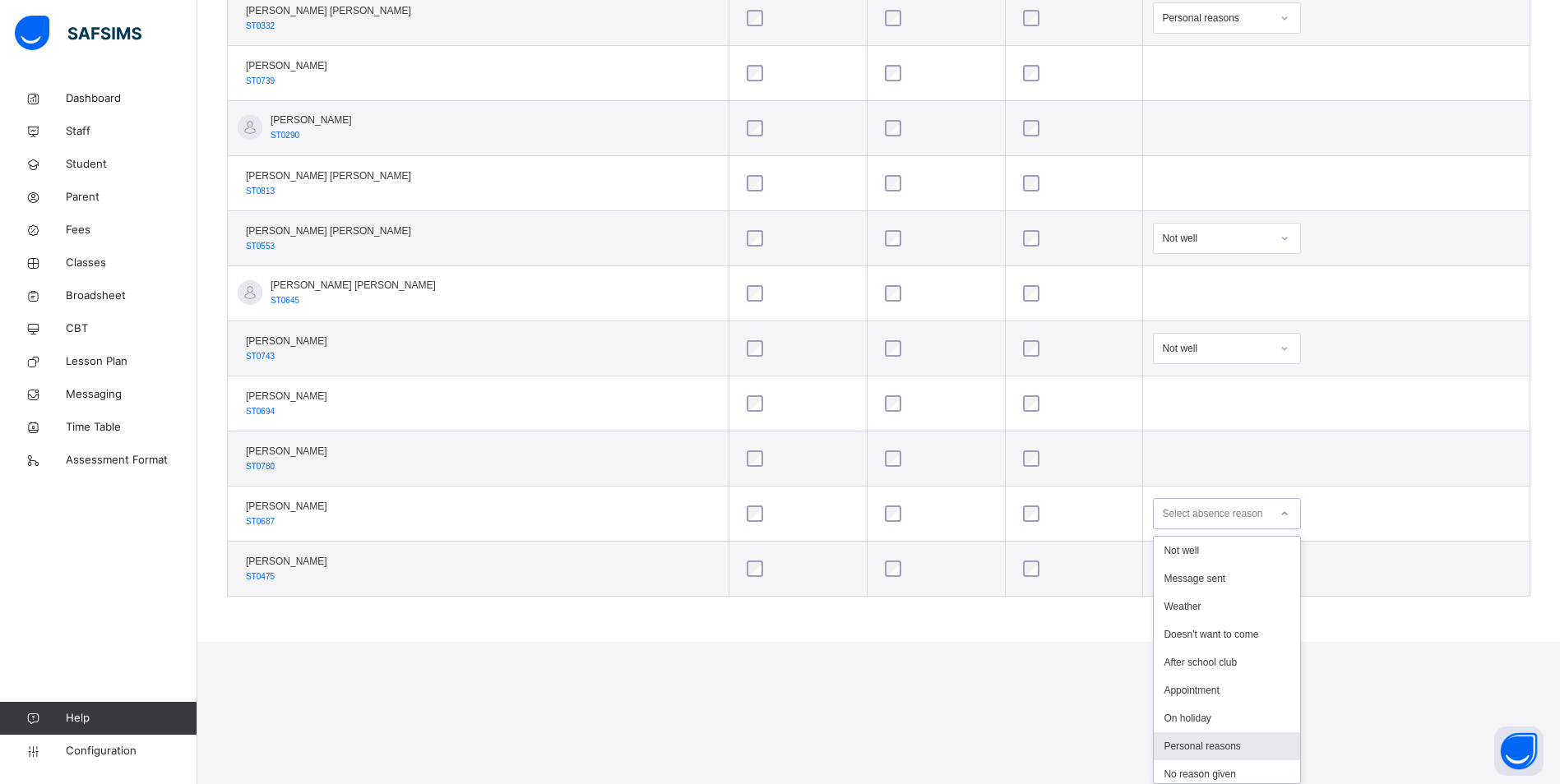
click at [1185, 745] on div "Personal reasons" at bounding box center [1227, 746] width 147 height 28
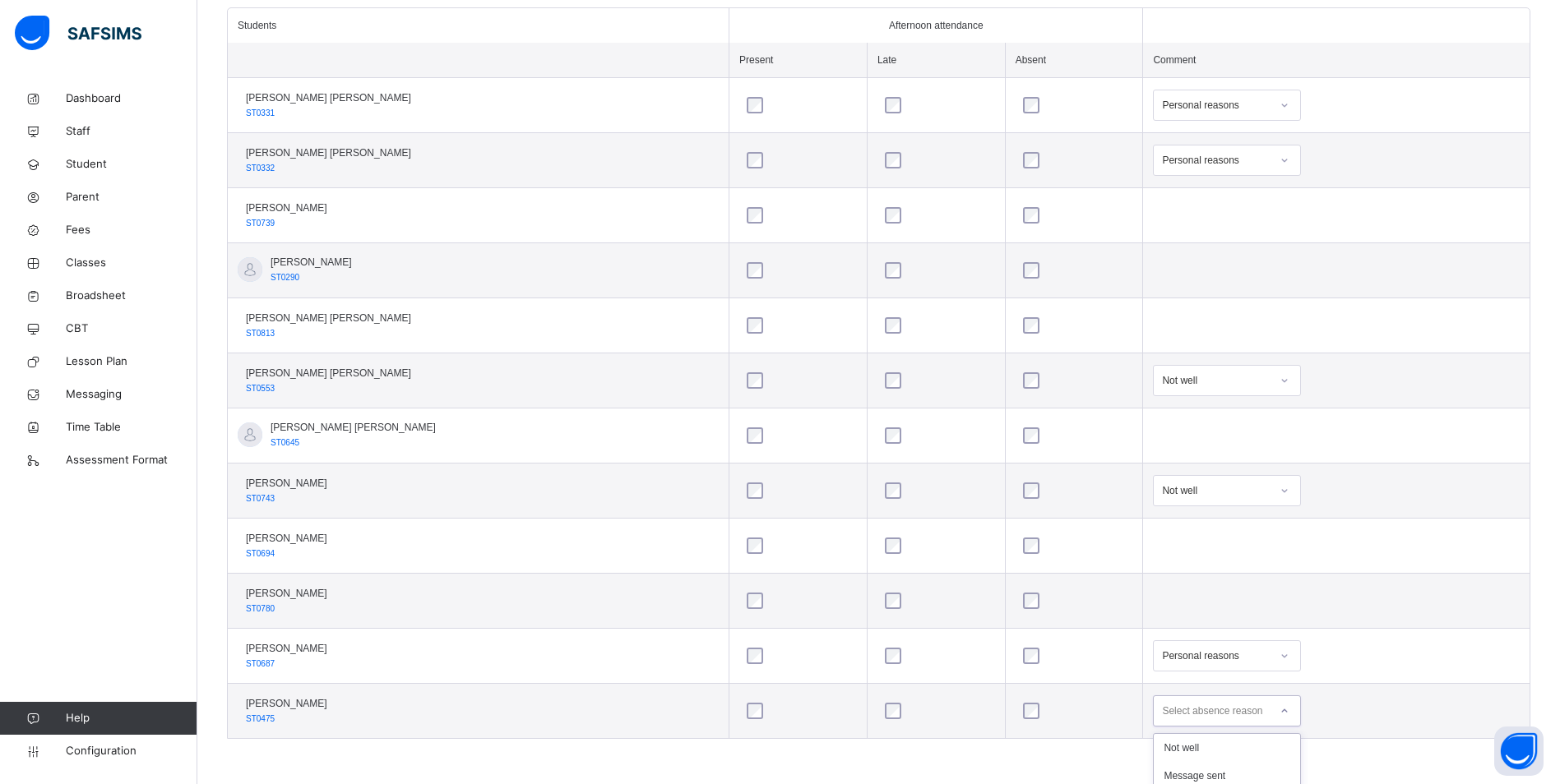
click at [1254, 716] on div "option On holiday focused, 7 of 16. 16 results available. Use Up and Down to ch…" at bounding box center [1227, 712] width 148 height 31
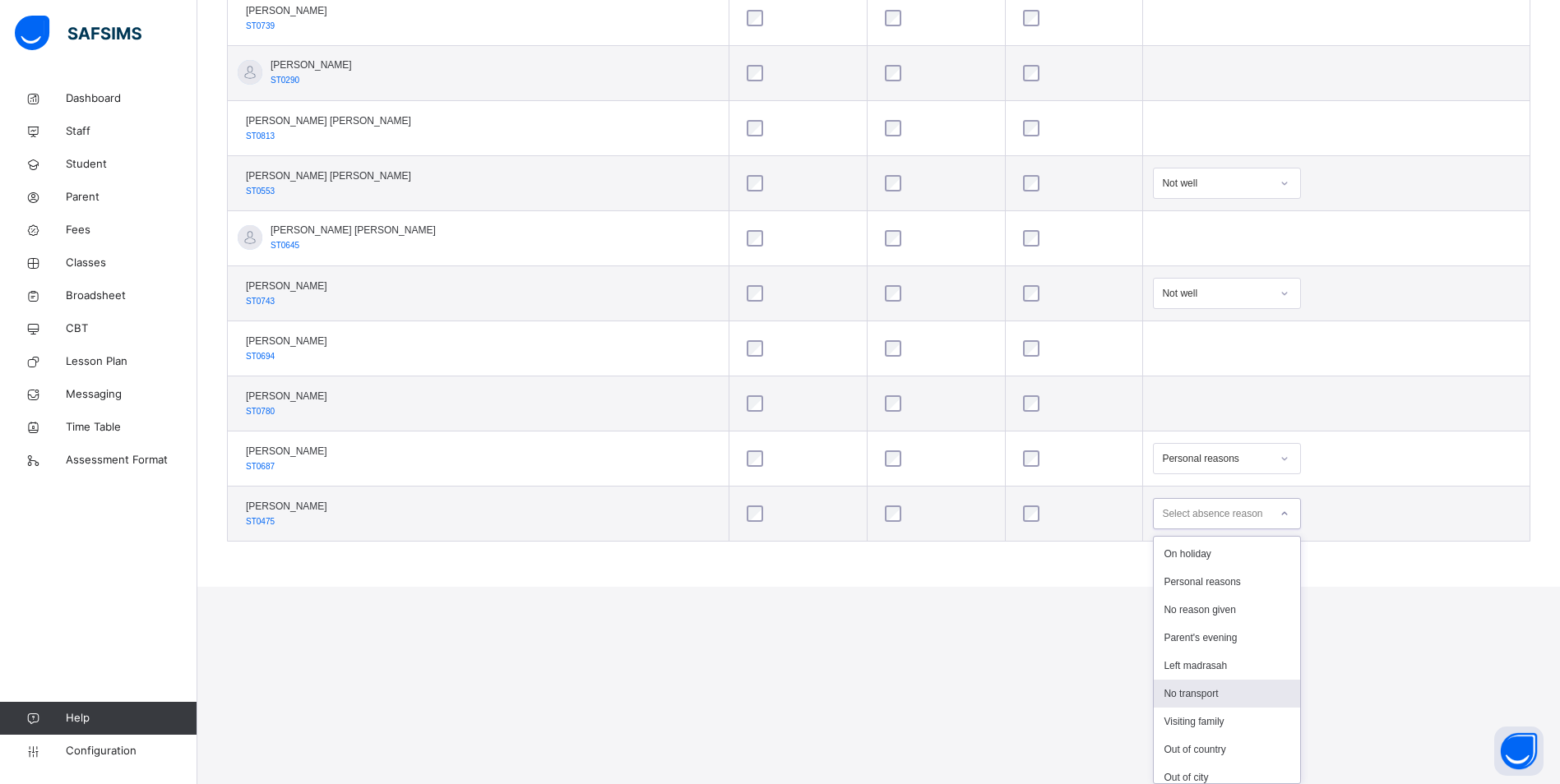
scroll to position [201, 0]
click at [1203, 630] on div "Left madrasah" at bounding box center [1227, 630] width 147 height 28
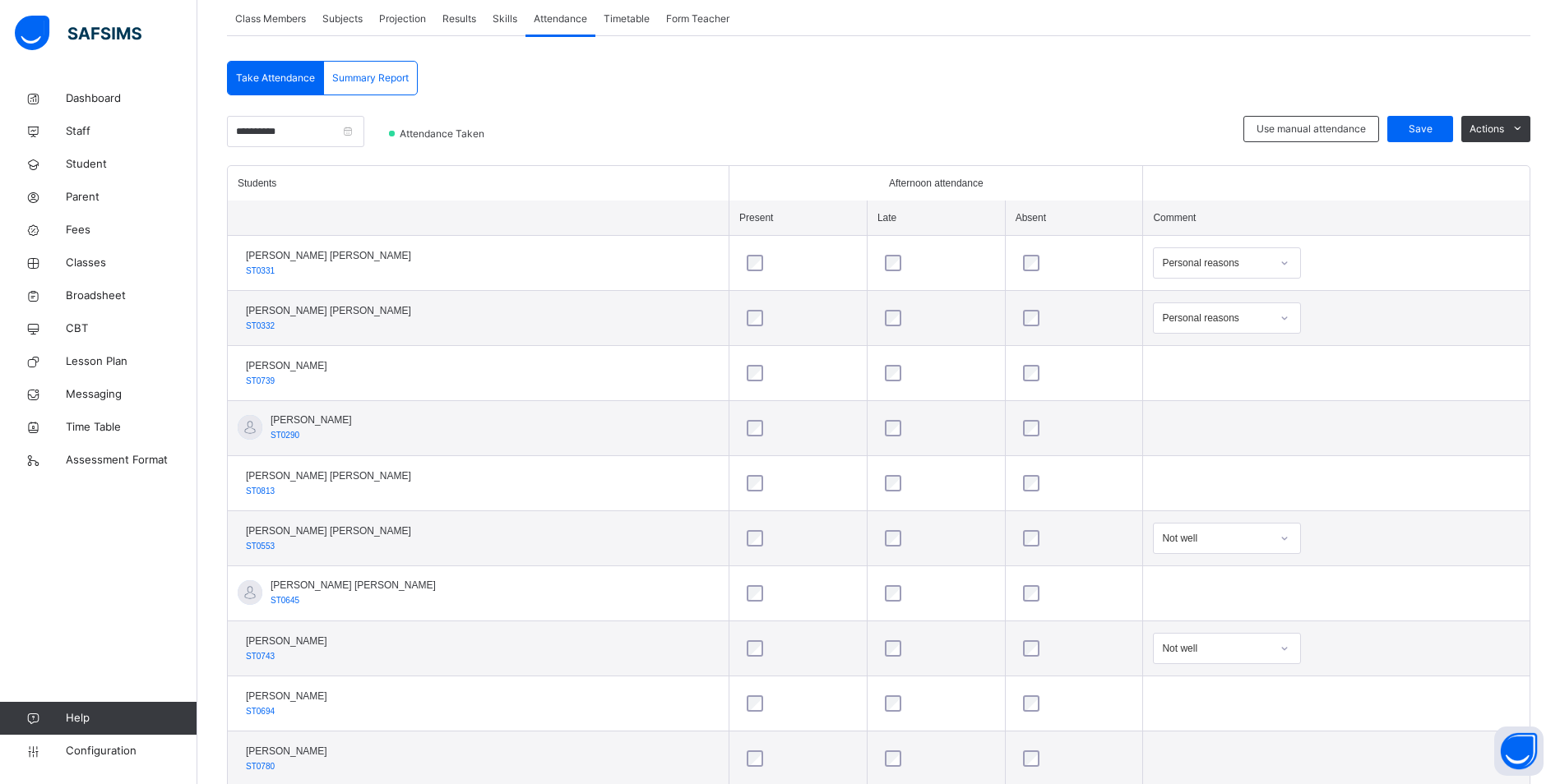
scroll to position [300, 0]
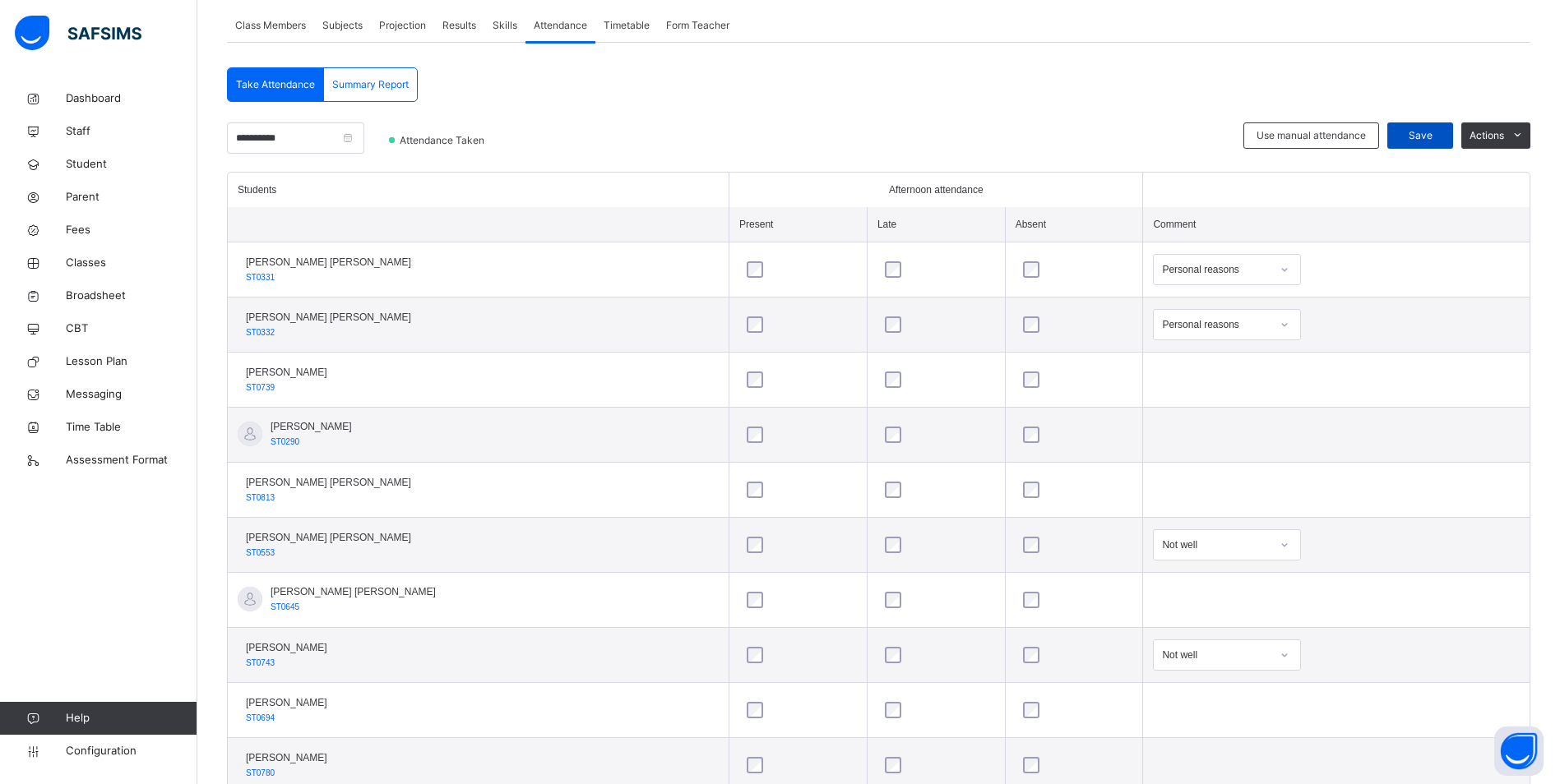
click at [1431, 131] on span "Save" at bounding box center [1420, 136] width 41 height 15
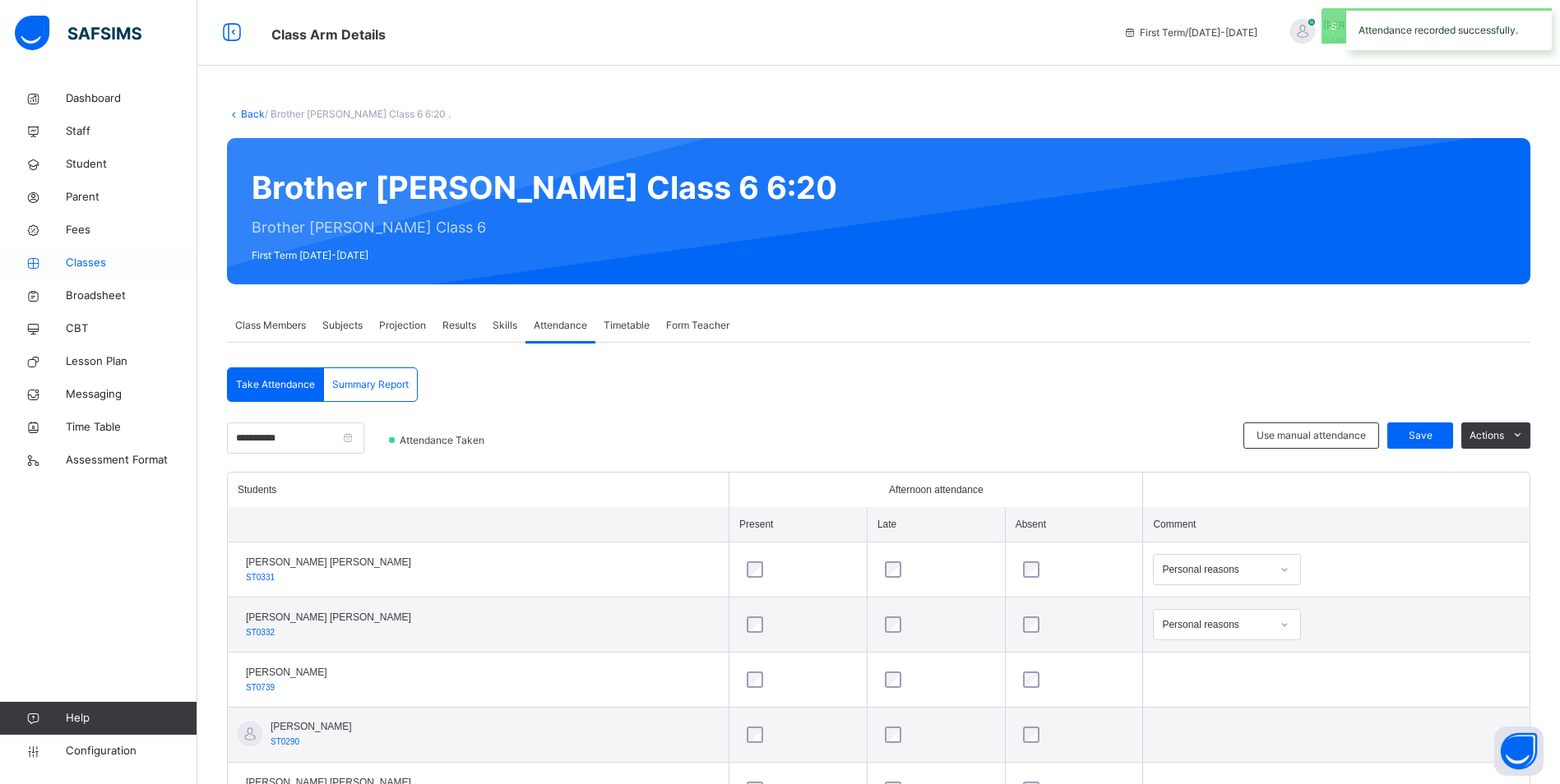
click at [66, 258] on span "Classes" at bounding box center [132, 263] width 132 height 16
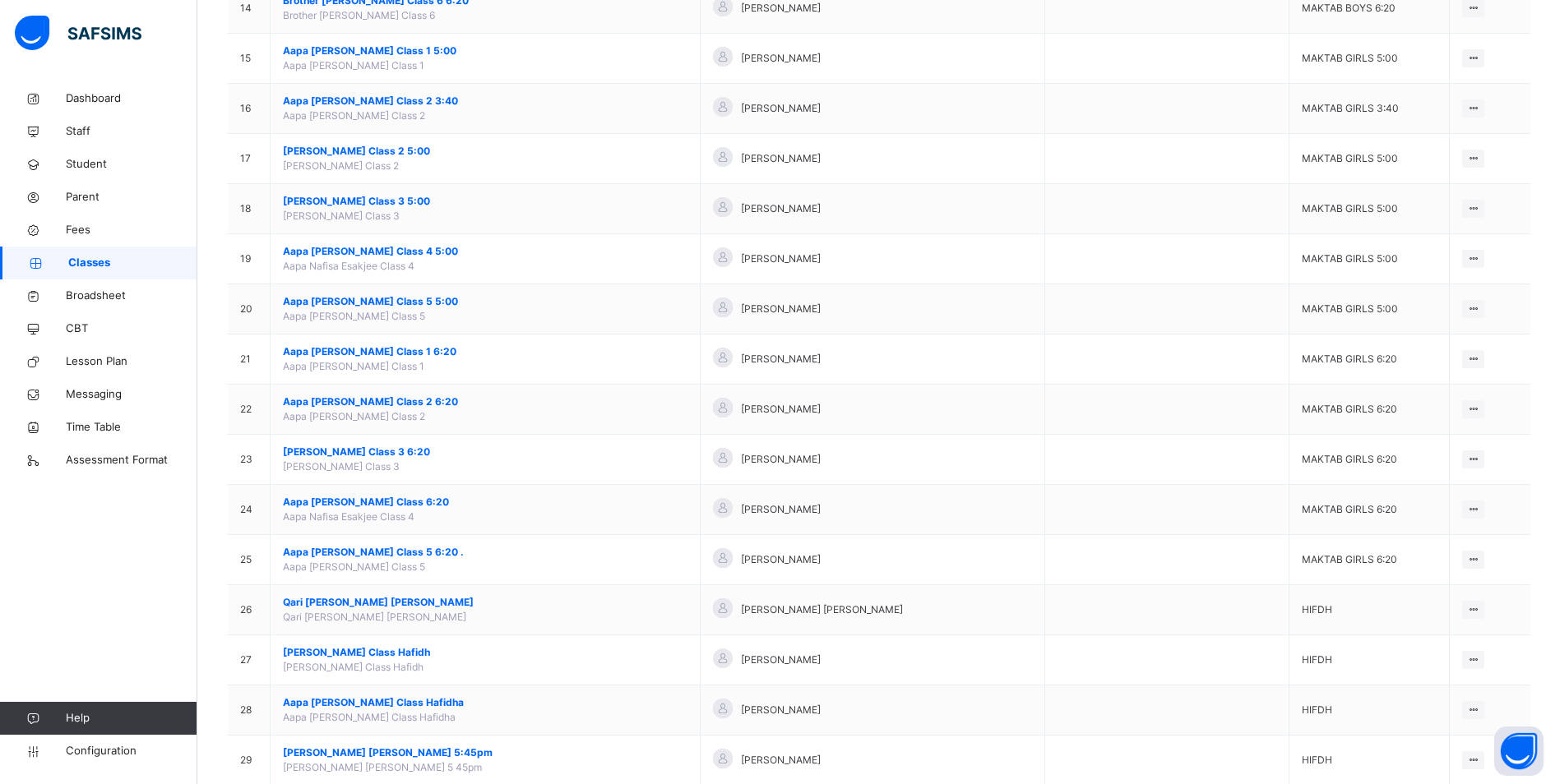
scroll to position [904, 0]
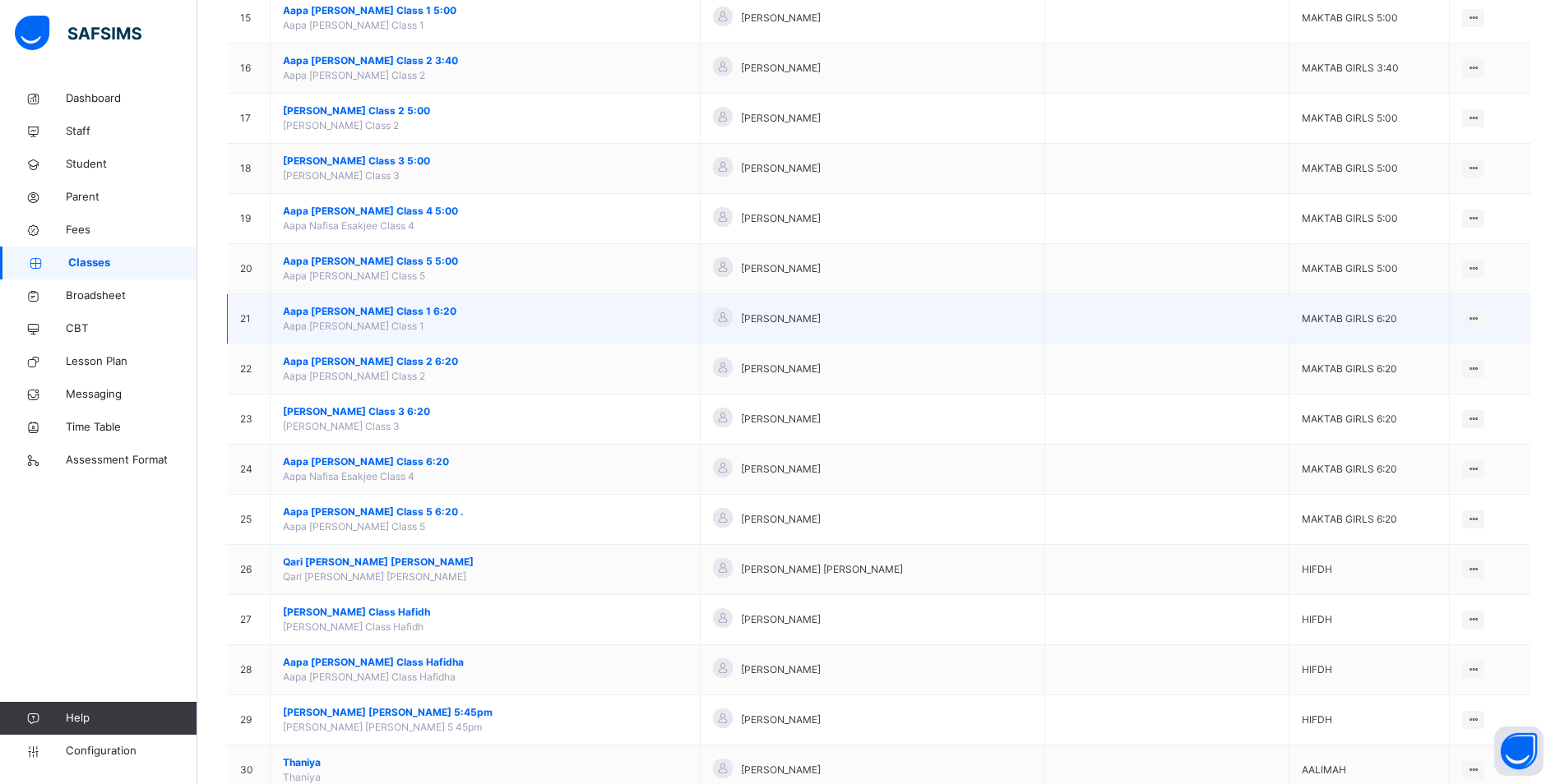
click at [390, 312] on span "Aapa [PERSON_NAME] Class 1 6:20" at bounding box center [484, 311] width 404 height 15
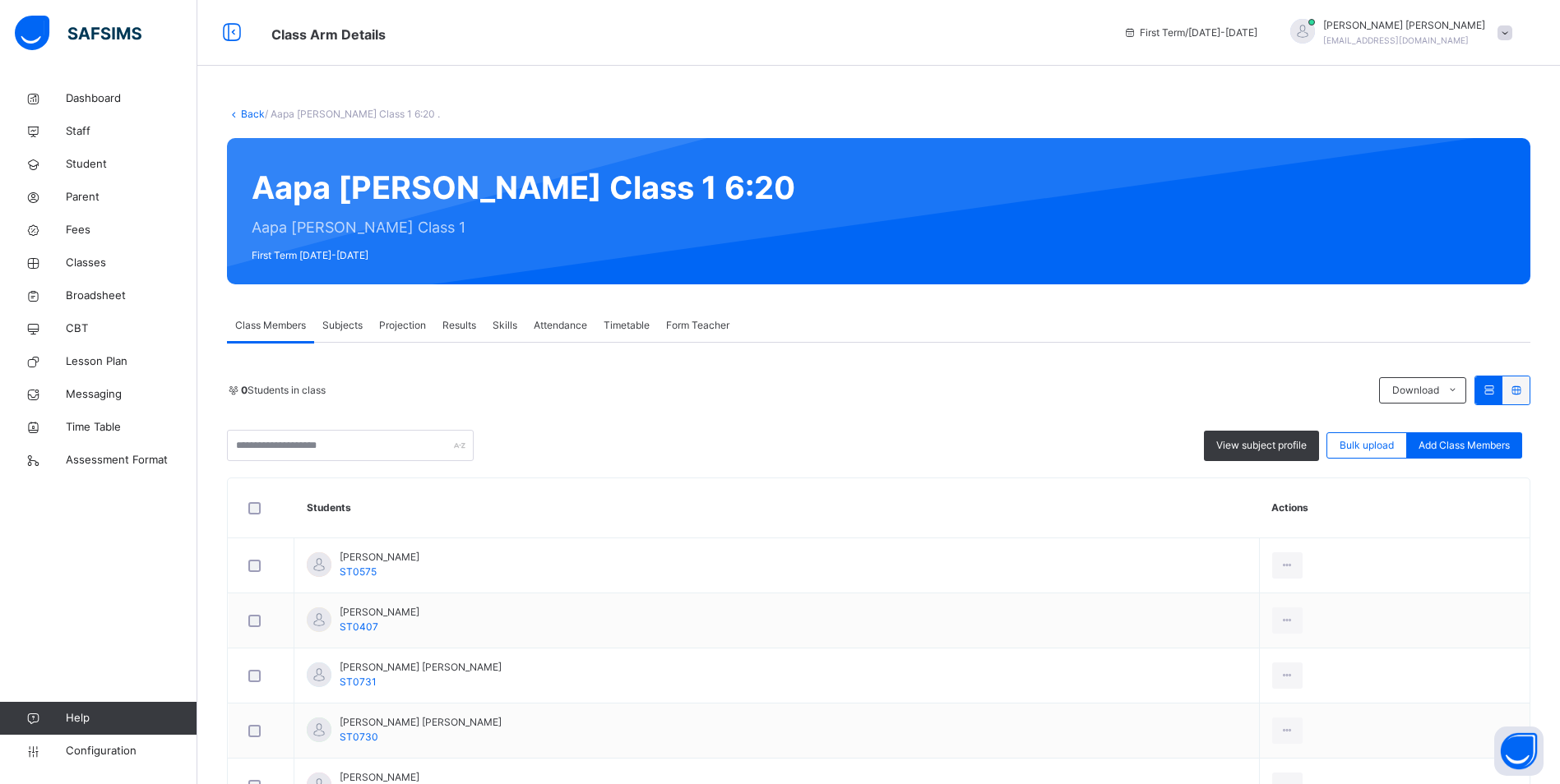
click at [547, 320] on span "Attendance" at bounding box center [560, 325] width 54 height 15
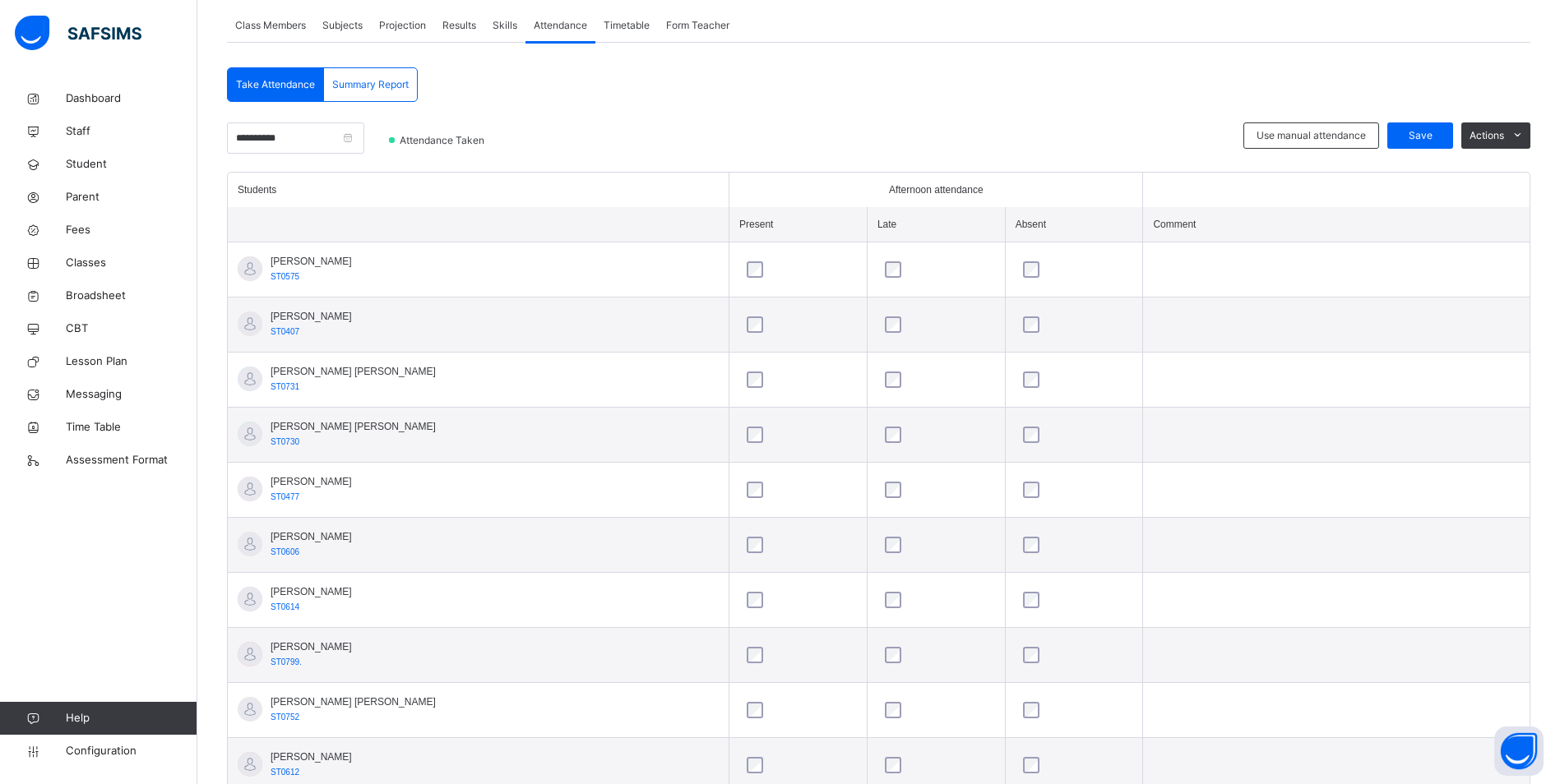
scroll to position [218, 0]
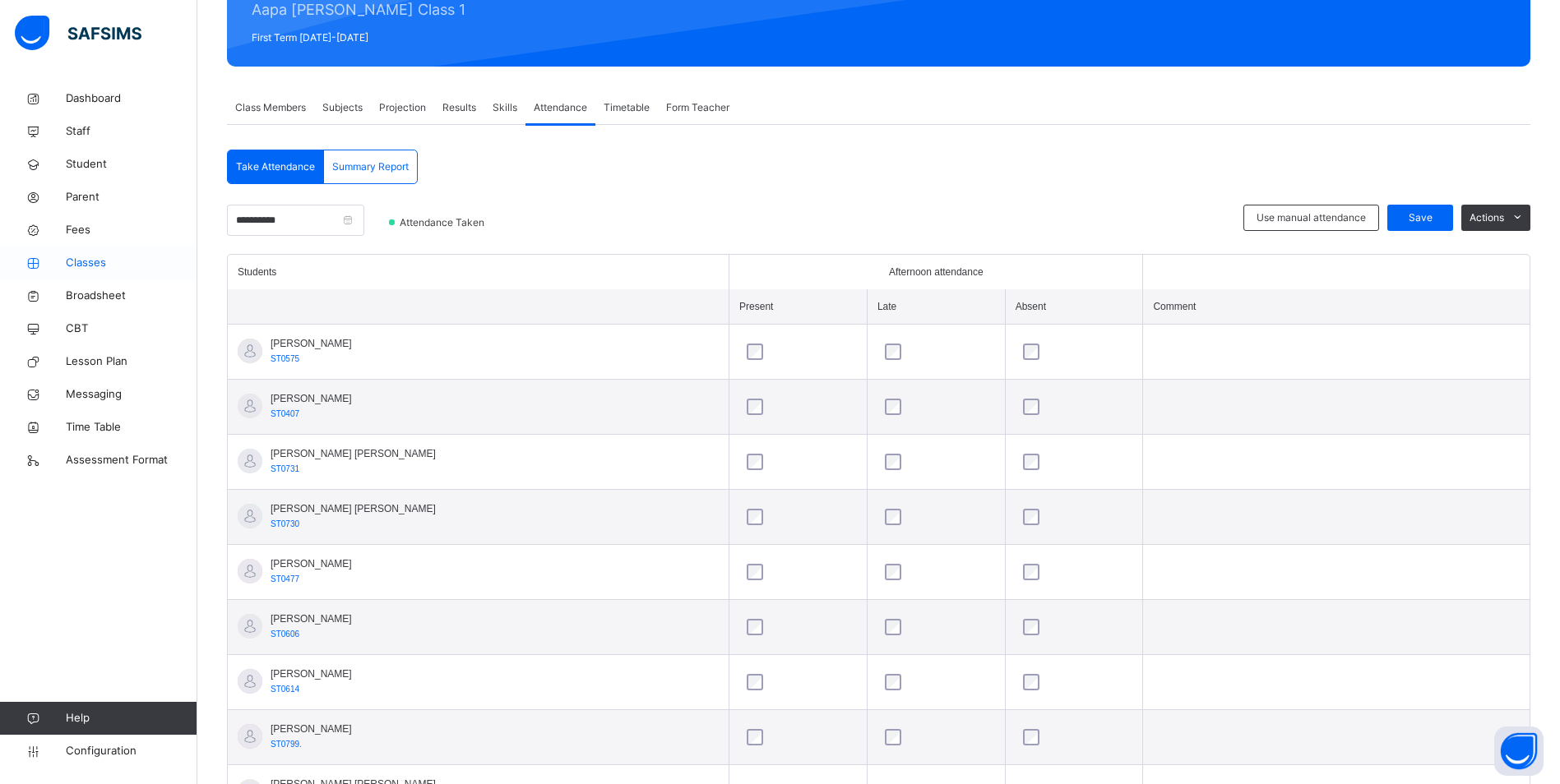
click at [72, 265] on span "Classes" at bounding box center [132, 263] width 132 height 16
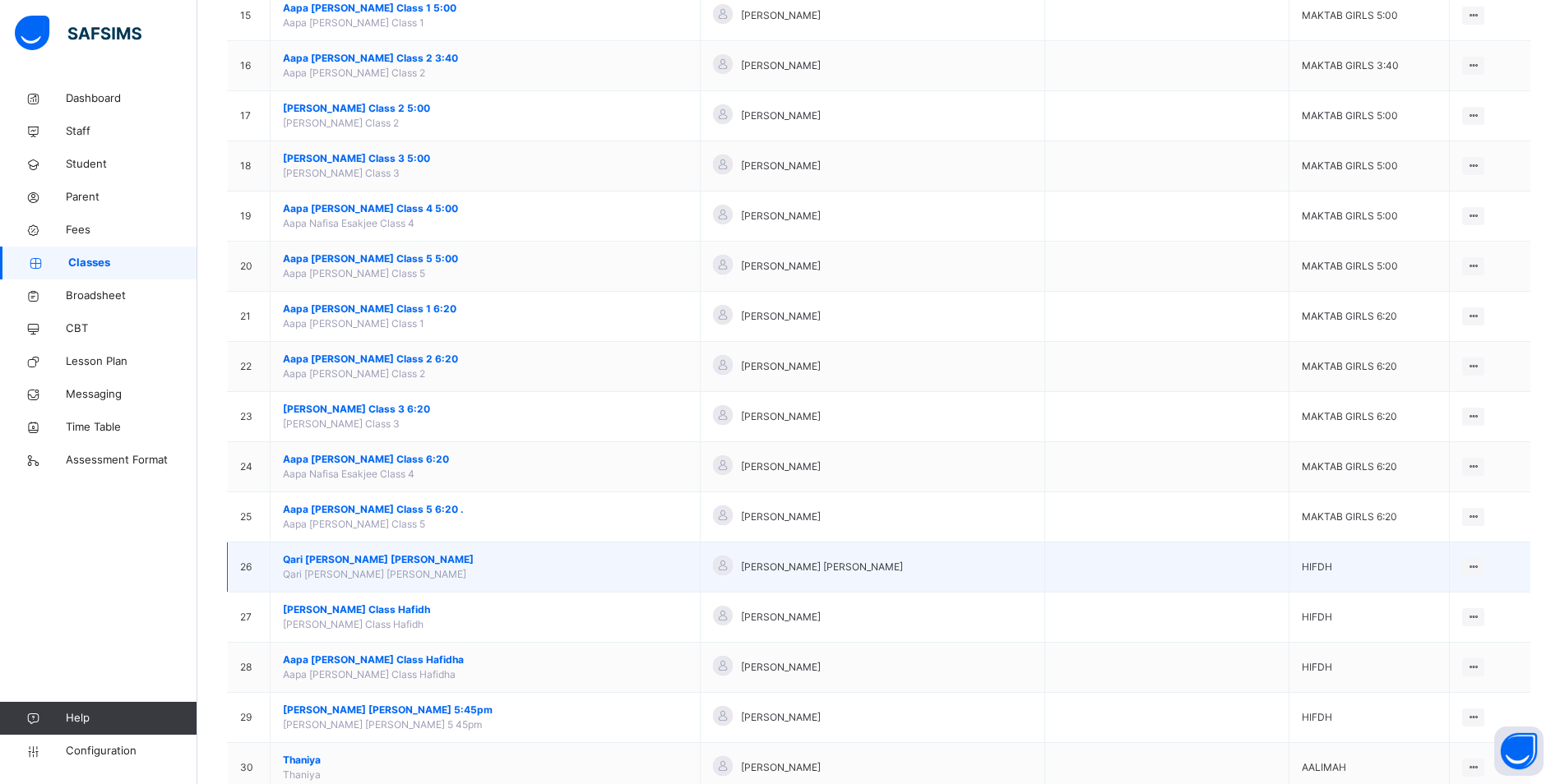
scroll to position [879, 0]
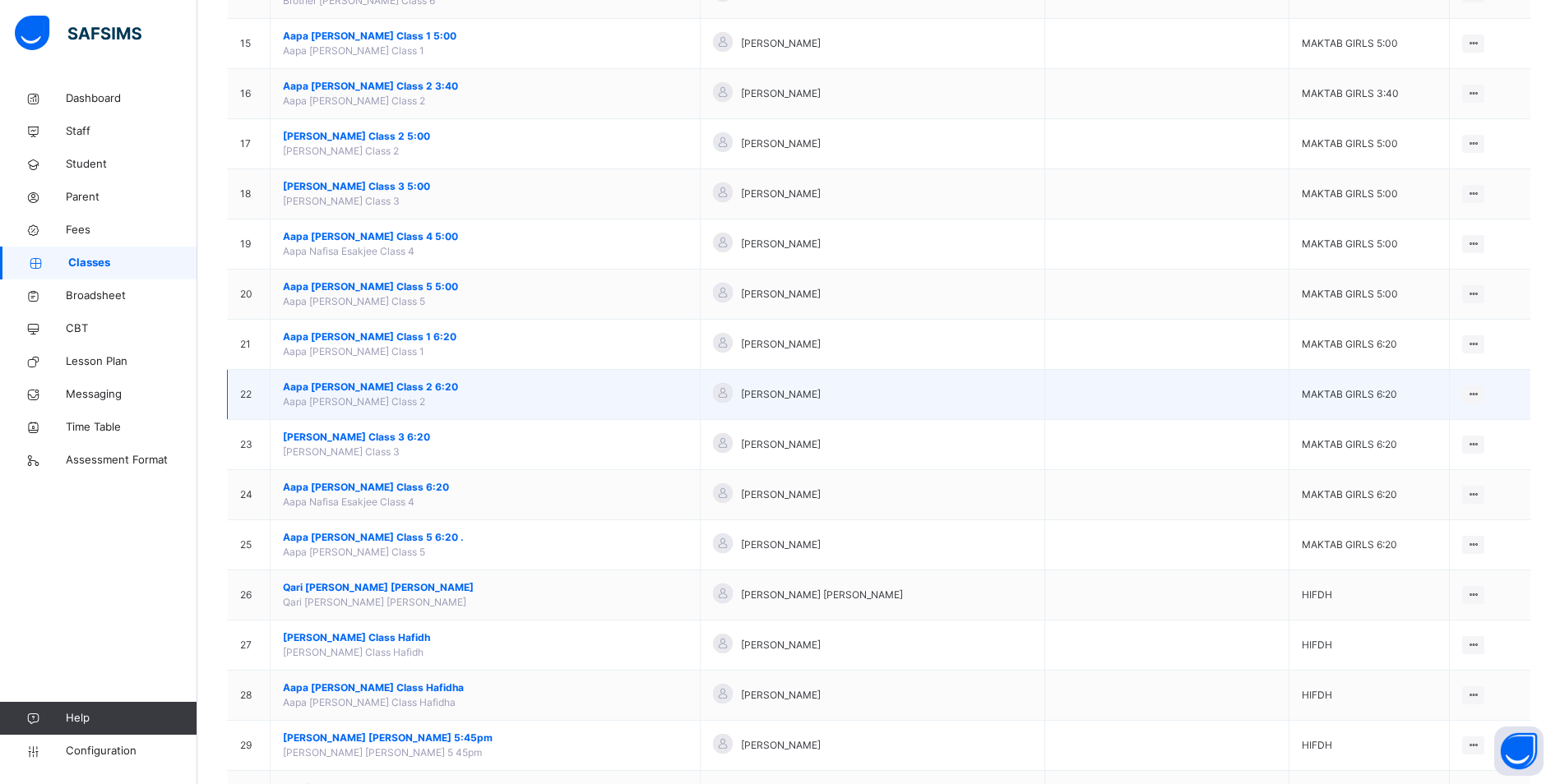
click at [391, 386] on span "Aapa [PERSON_NAME] Class 2 6:20" at bounding box center [484, 387] width 404 height 15
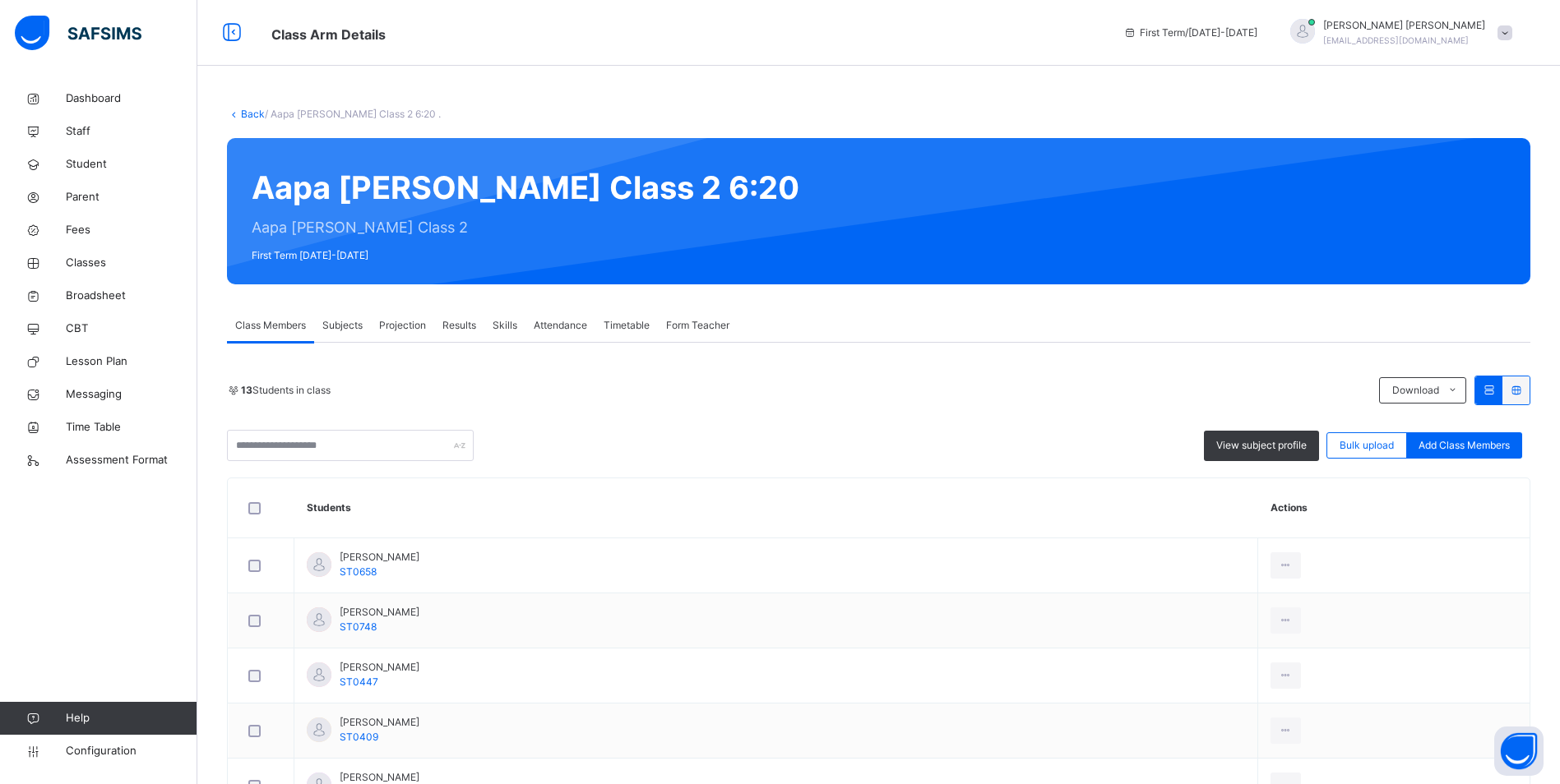
click at [572, 327] on span "Attendance" at bounding box center [560, 325] width 54 height 15
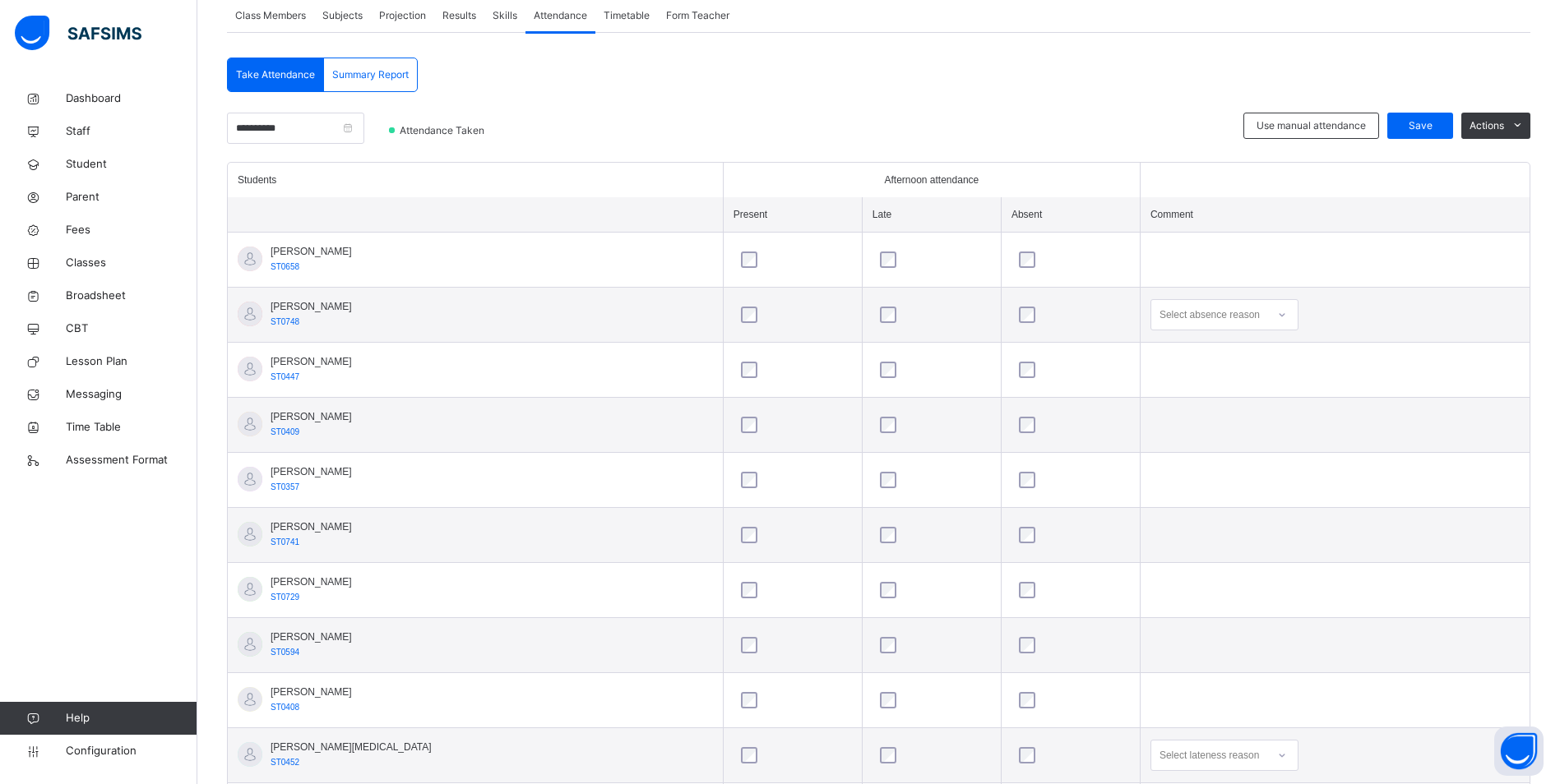
scroll to position [273, 0]
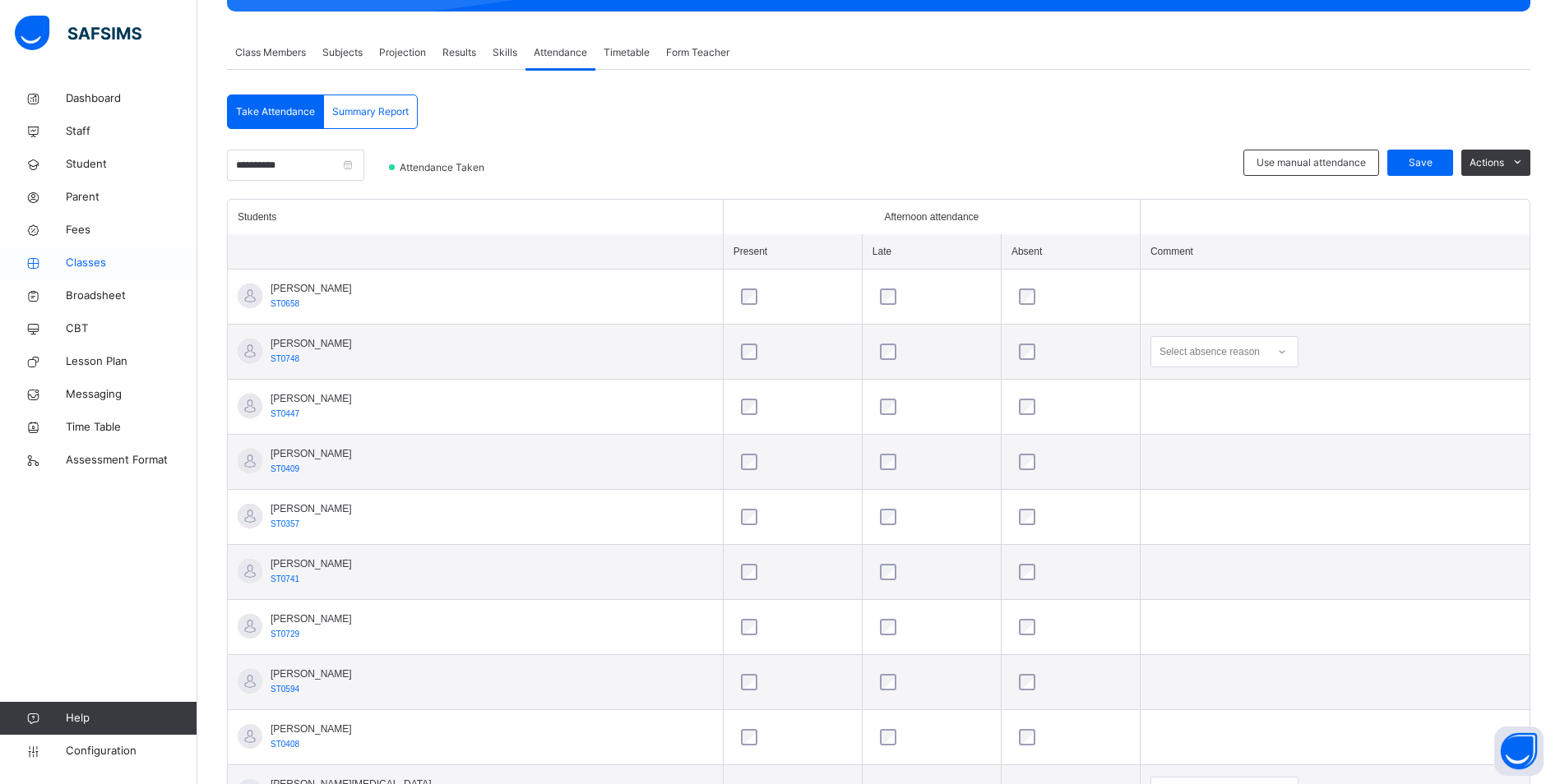
click at [96, 262] on span "Classes" at bounding box center [132, 263] width 132 height 16
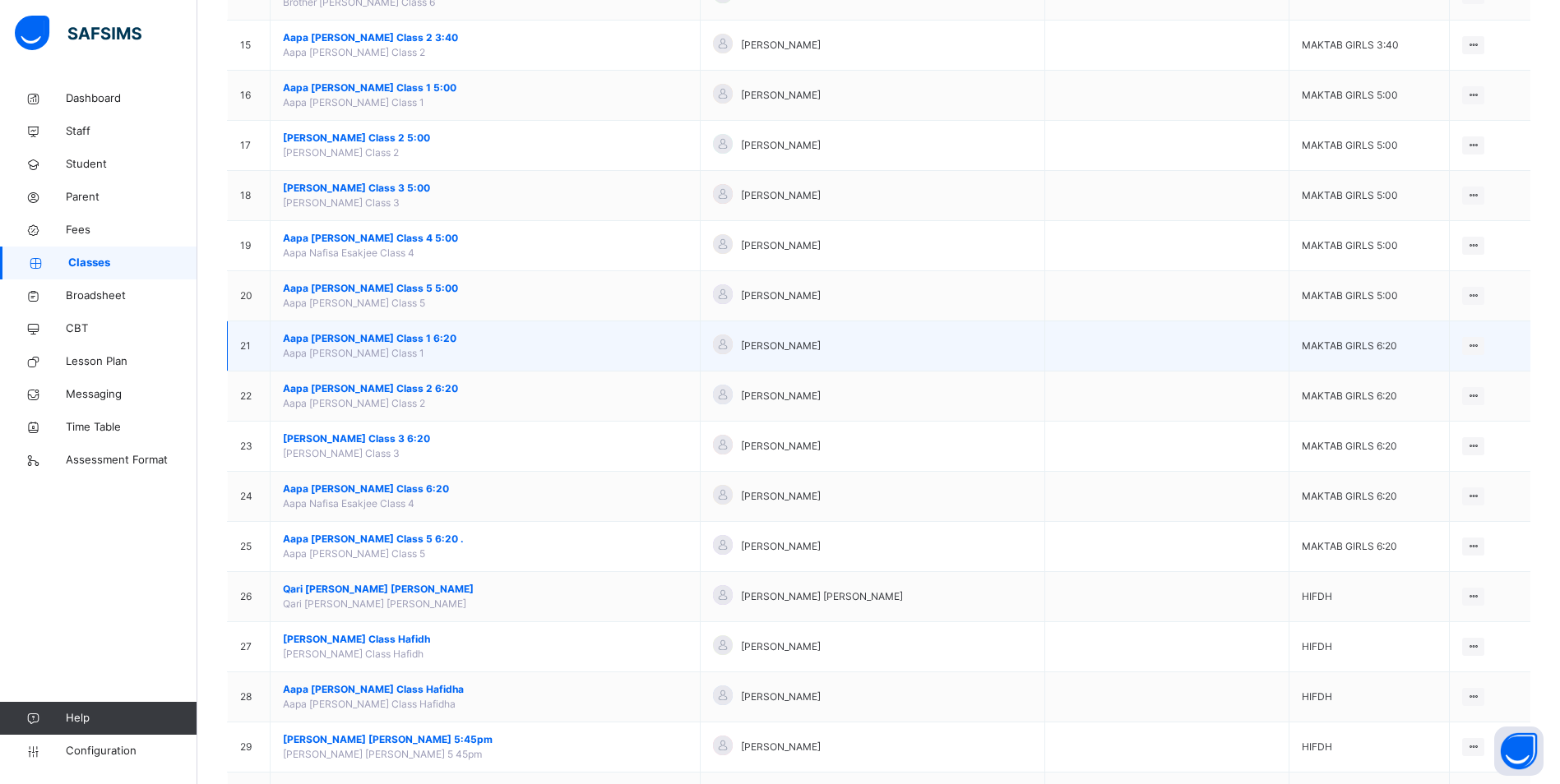
scroll to position [987, 0]
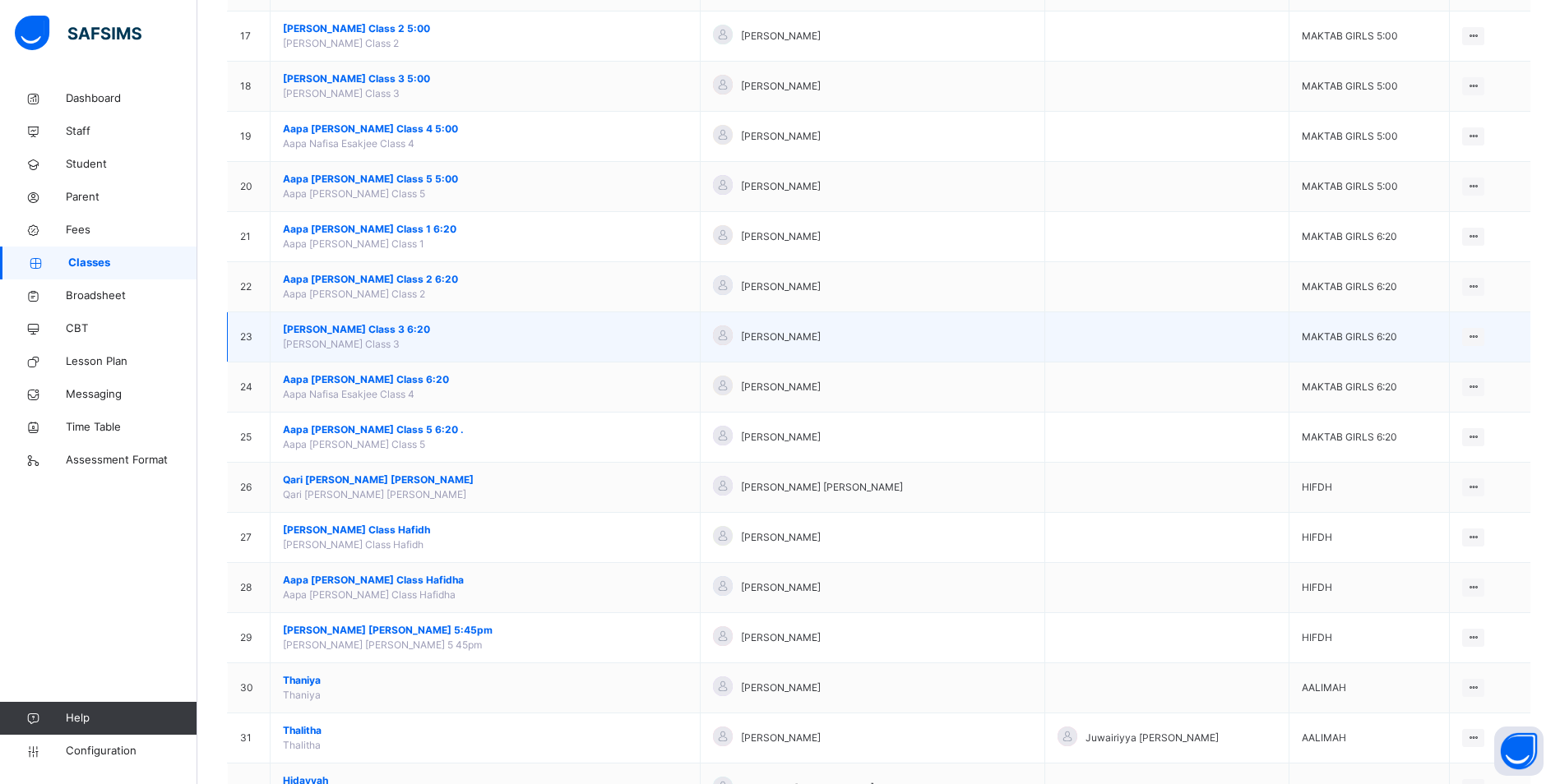
click at [419, 329] on span "[PERSON_NAME] Class 3 6:20" at bounding box center [484, 329] width 404 height 15
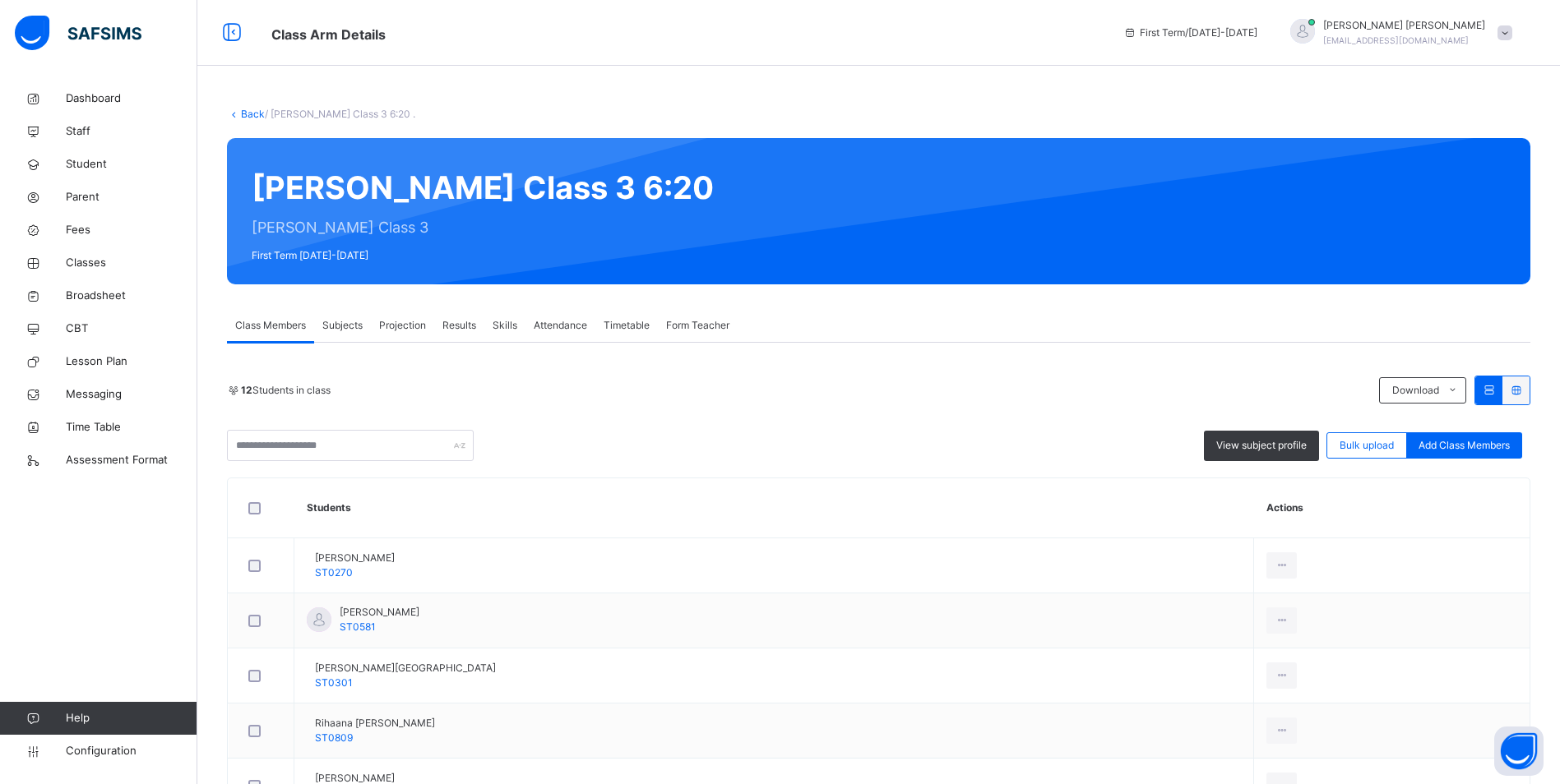
click at [571, 325] on span "Attendance" at bounding box center [560, 325] width 54 height 15
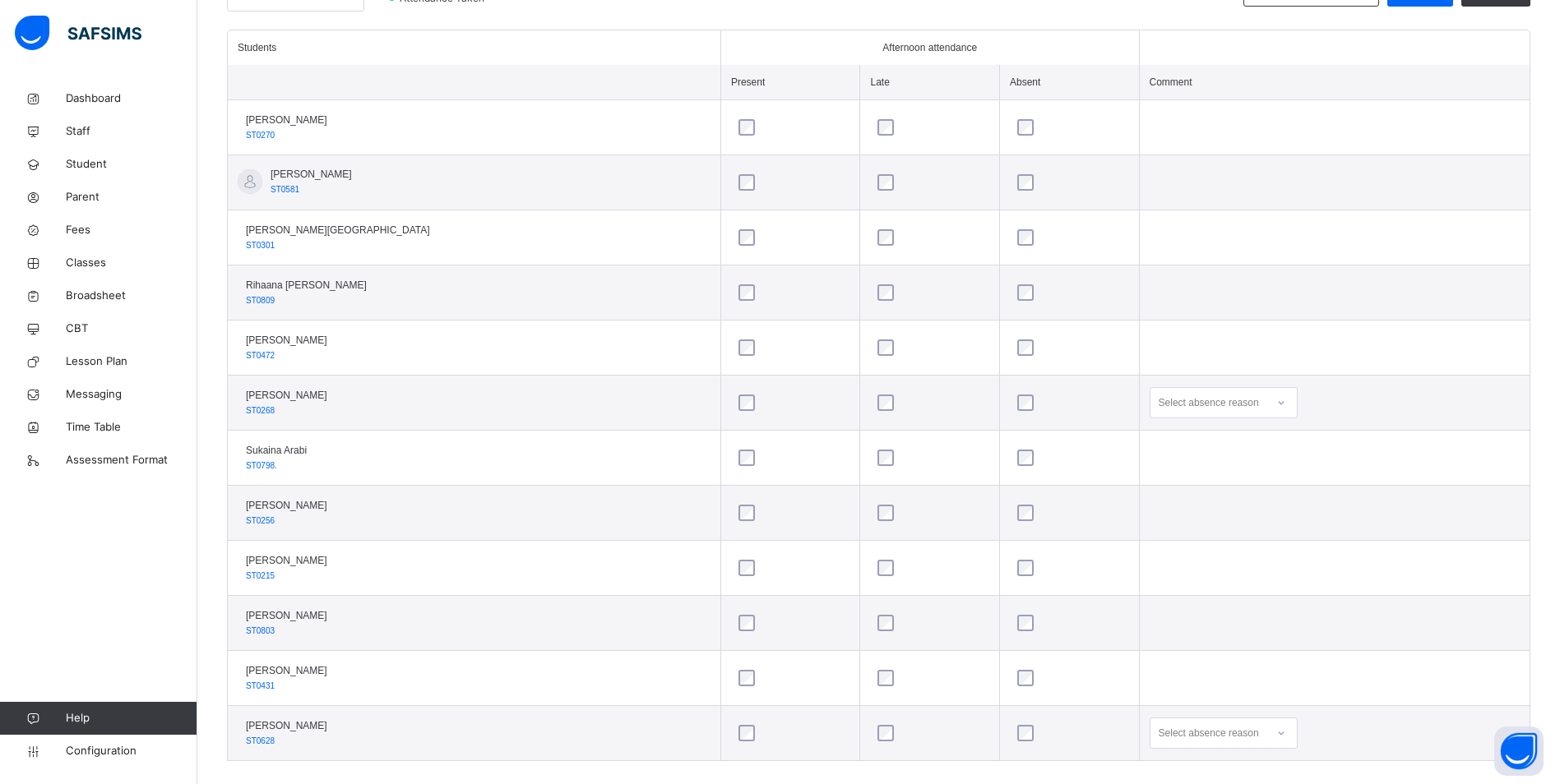
scroll to position [464, 0]
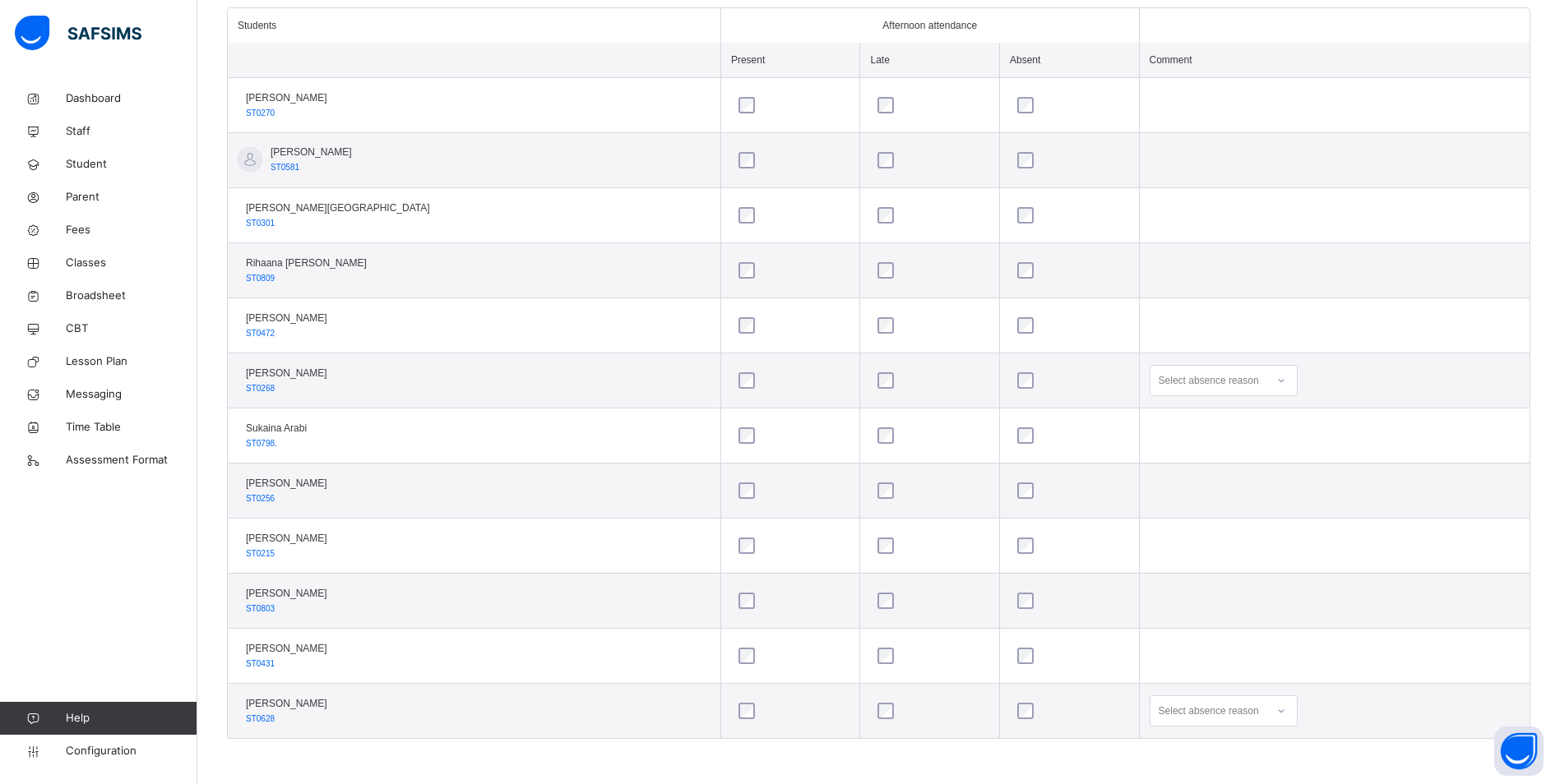
click at [1276, 377] on icon at bounding box center [1281, 380] width 10 height 16
click at [1193, 447] on div "Message sent" at bounding box center [1224, 446] width 147 height 28
click at [1239, 710] on div "Select absence reason" at bounding box center [1224, 712] width 148 height 31
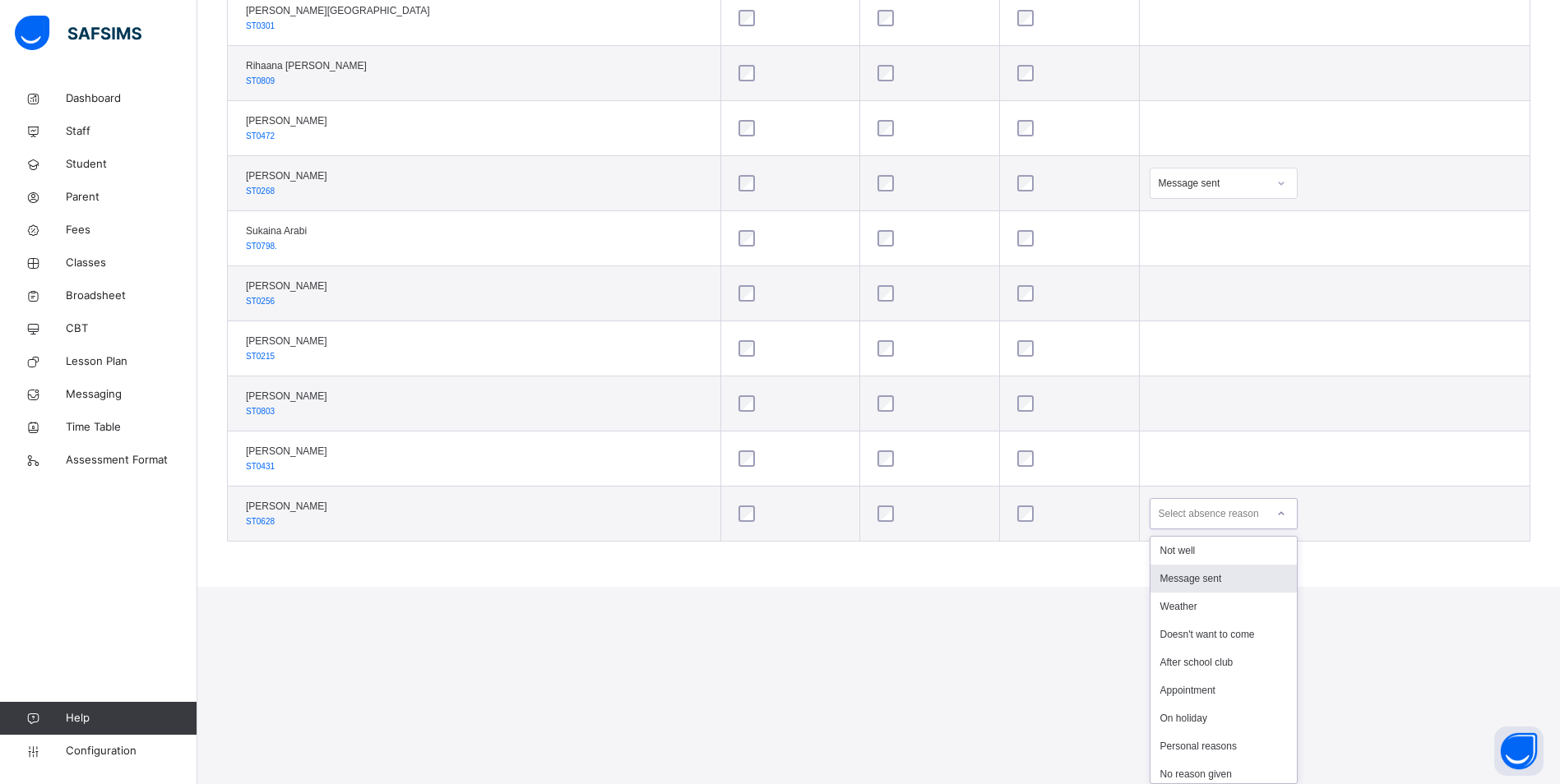
click at [1192, 581] on div "Message sent" at bounding box center [1224, 579] width 147 height 28
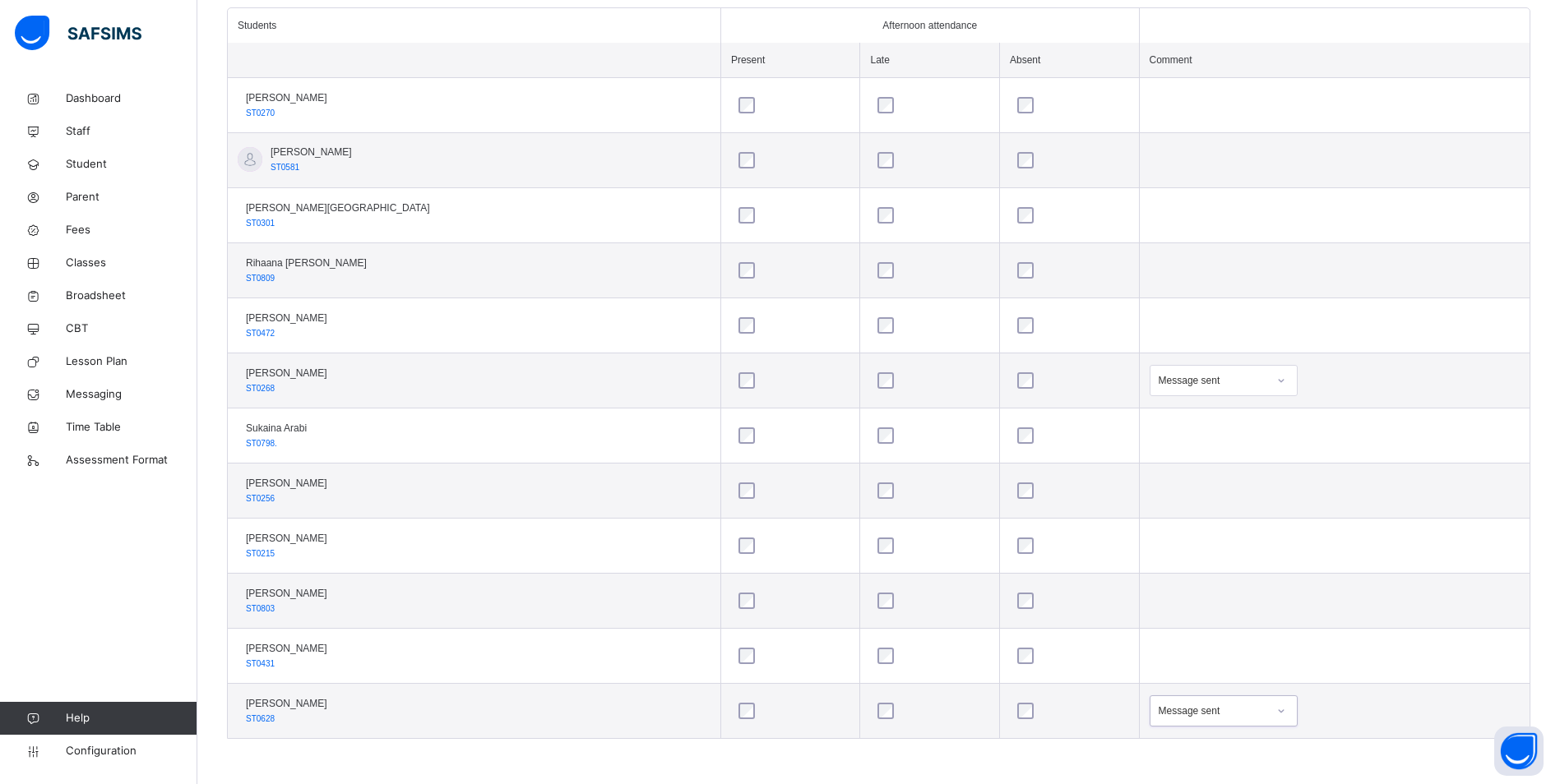
scroll to position [218, 0]
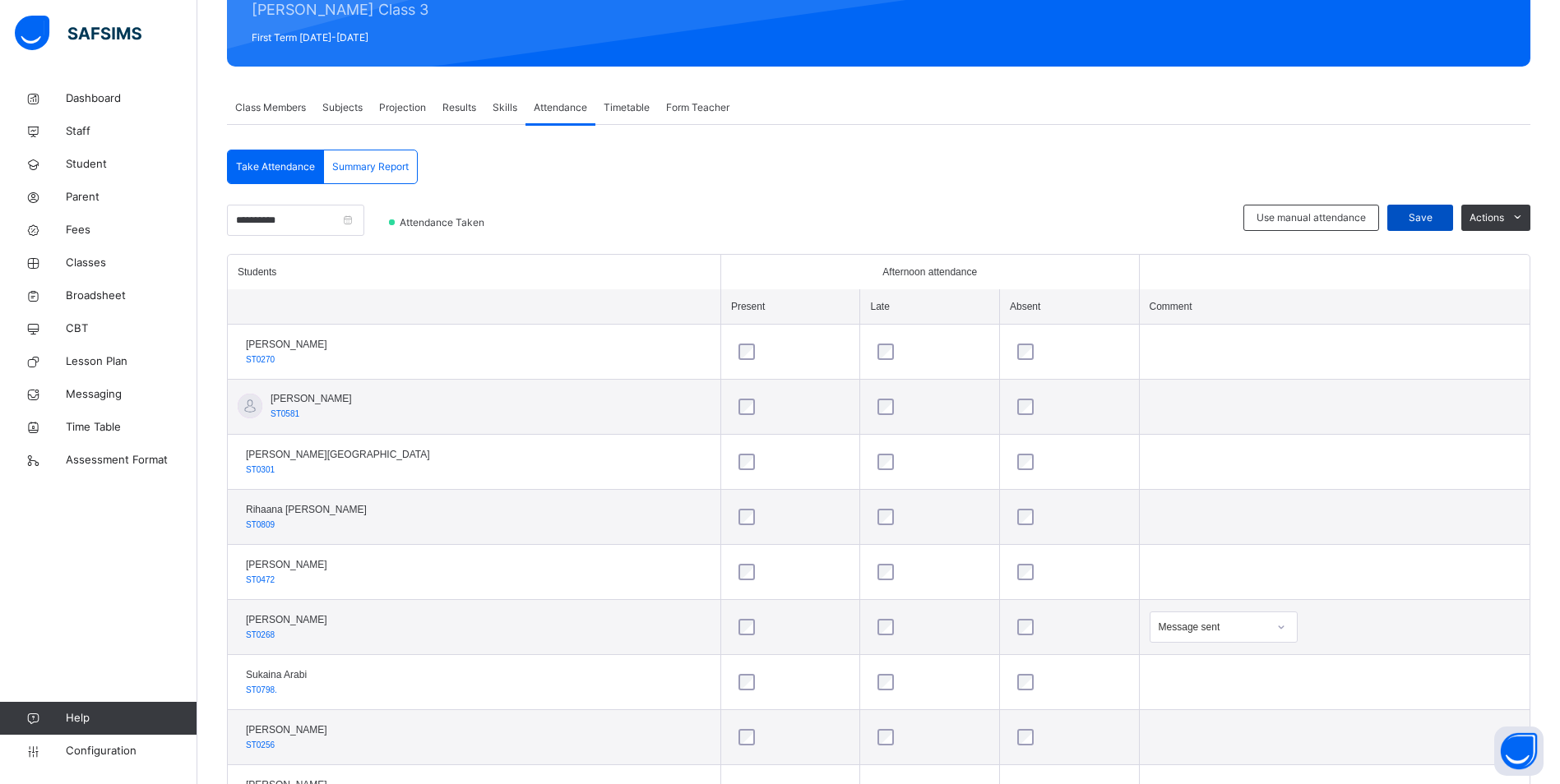
click at [1438, 208] on div "Save" at bounding box center [1420, 218] width 66 height 26
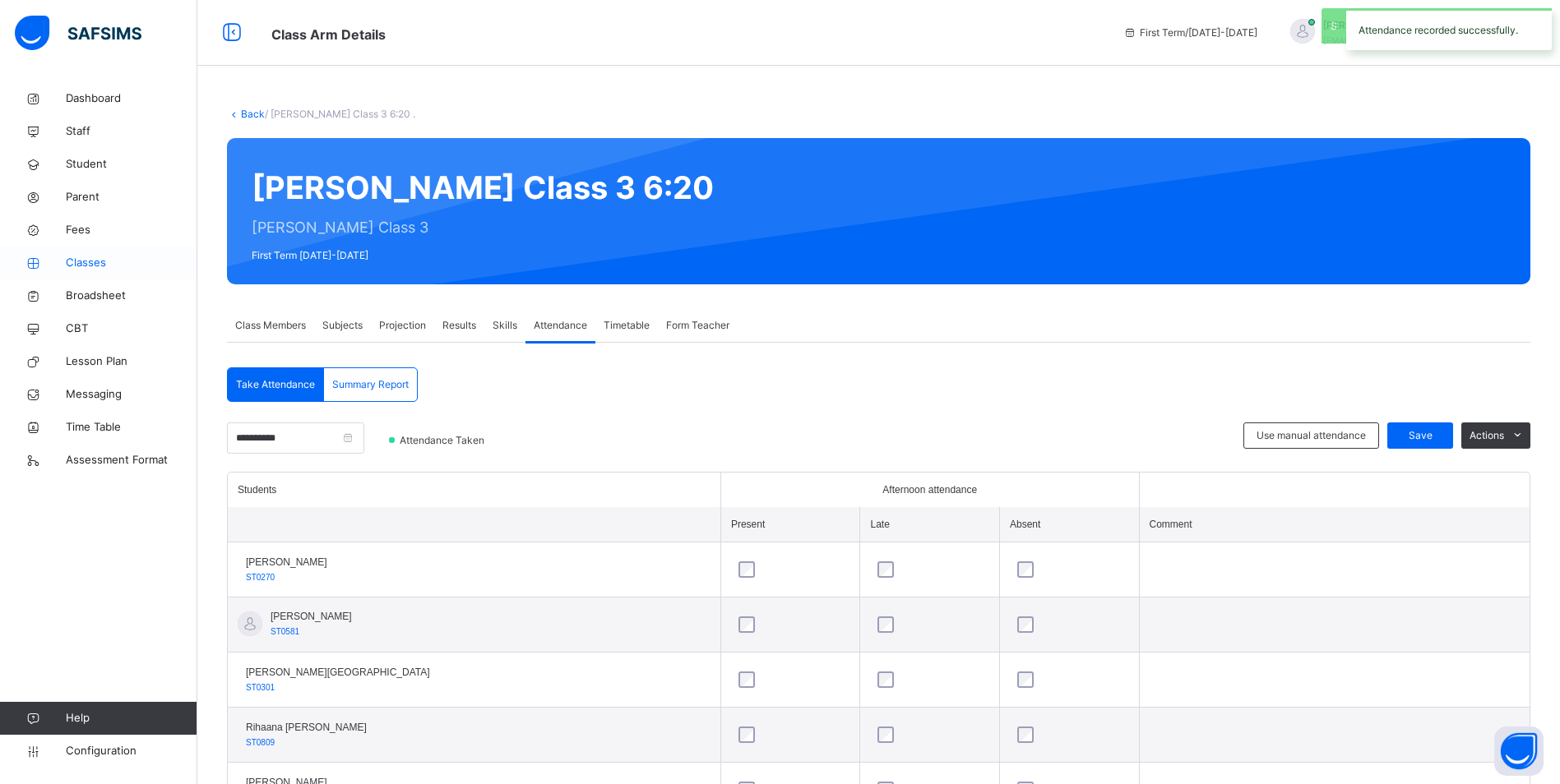
click at [86, 256] on span "Classes" at bounding box center [132, 263] width 132 height 16
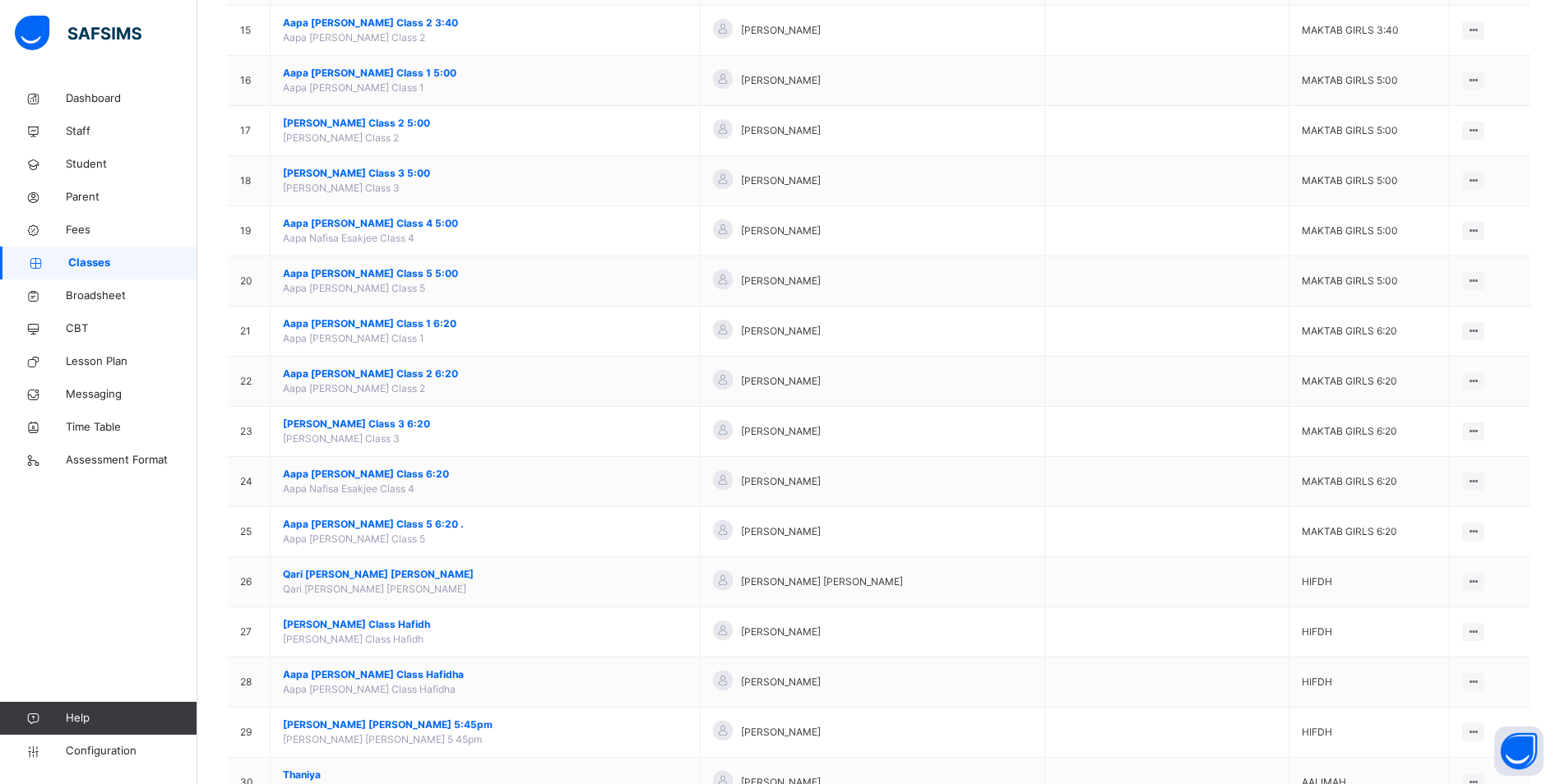
scroll to position [904, 0]
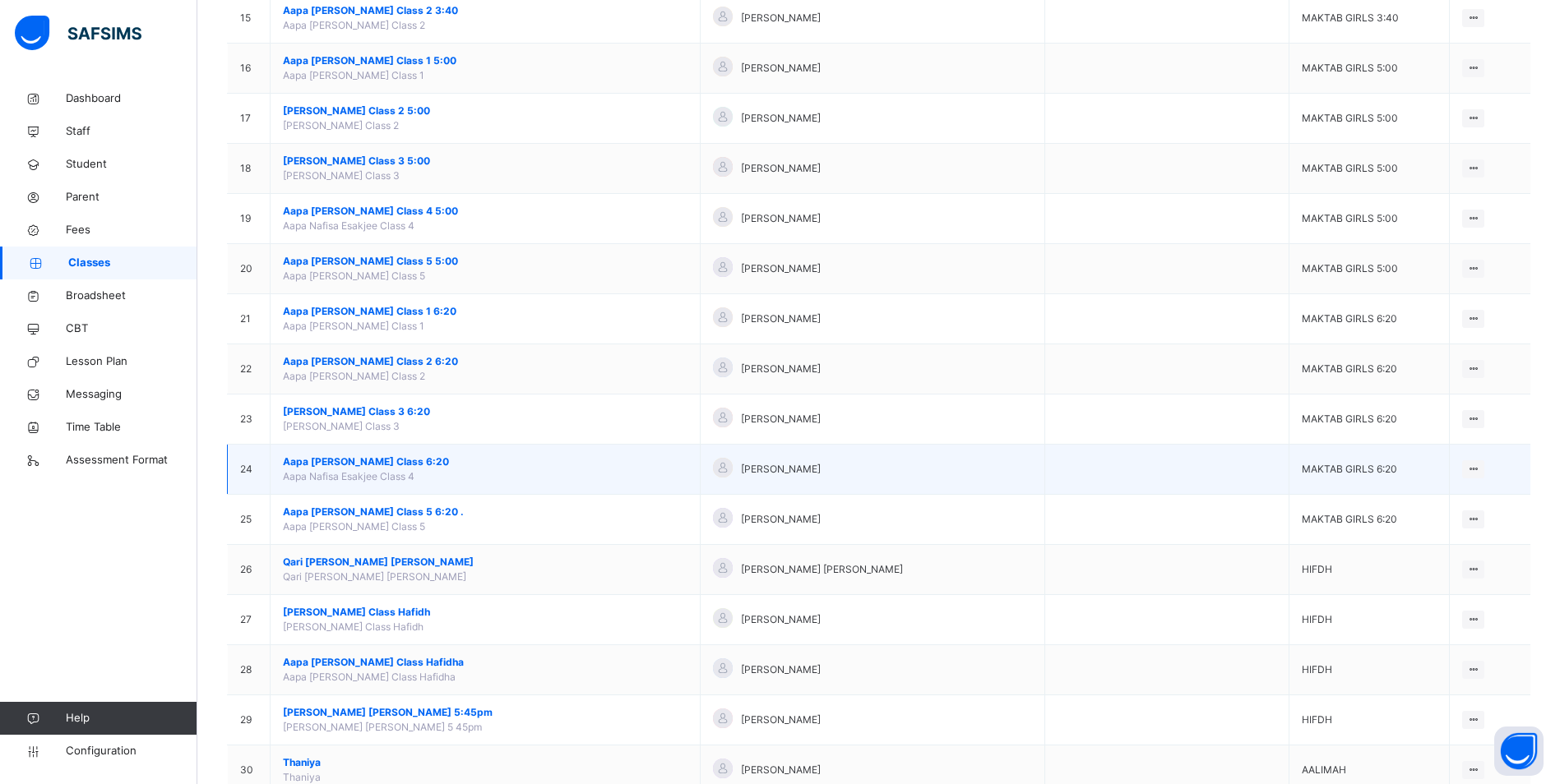
click at [399, 462] on span "Aapa [PERSON_NAME] Class 6:20" at bounding box center [484, 462] width 404 height 15
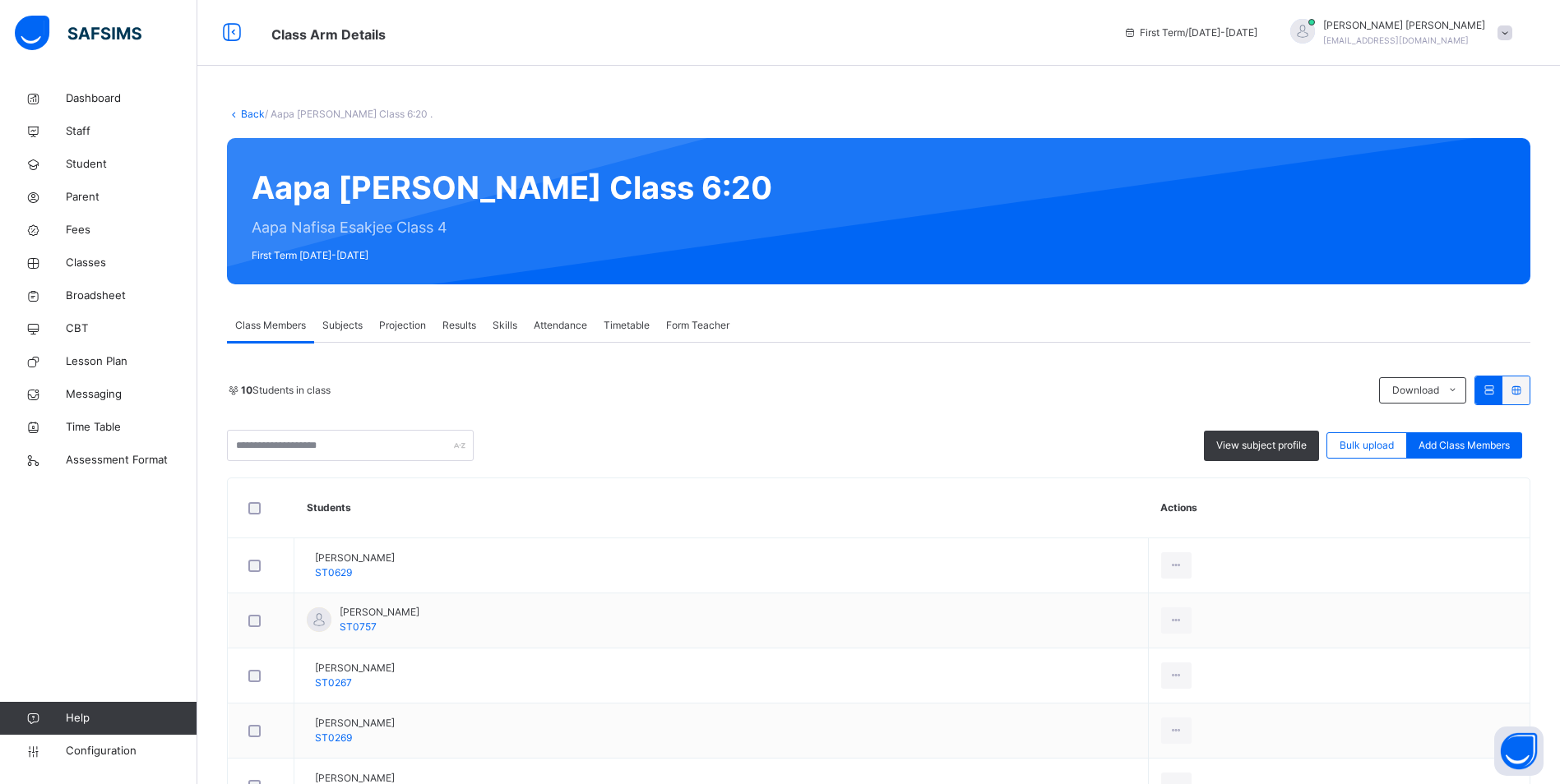
click at [551, 320] on span "Attendance" at bounding box center [560, 325] width 54 height 15
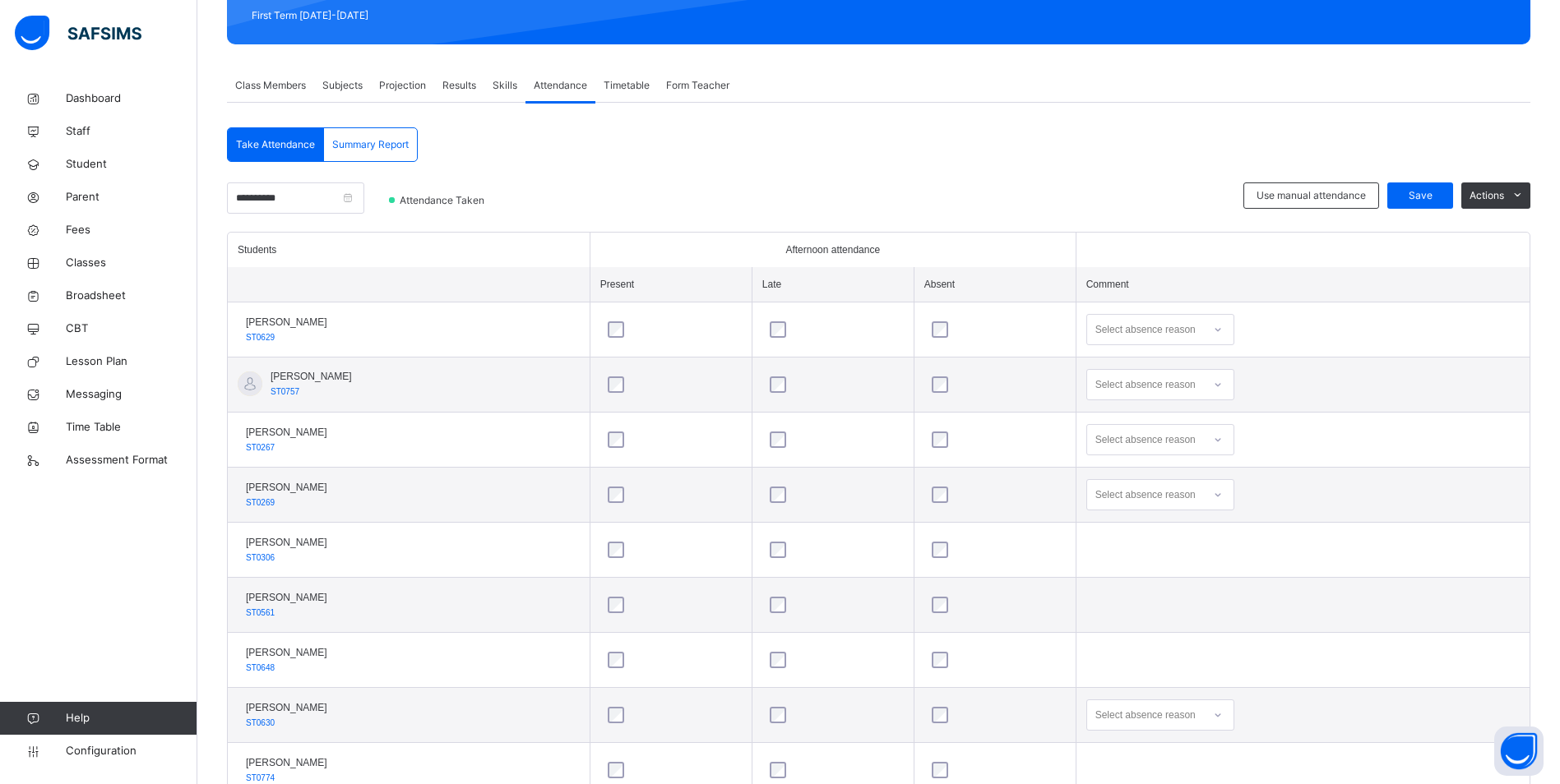
scroll to position [246, 0]
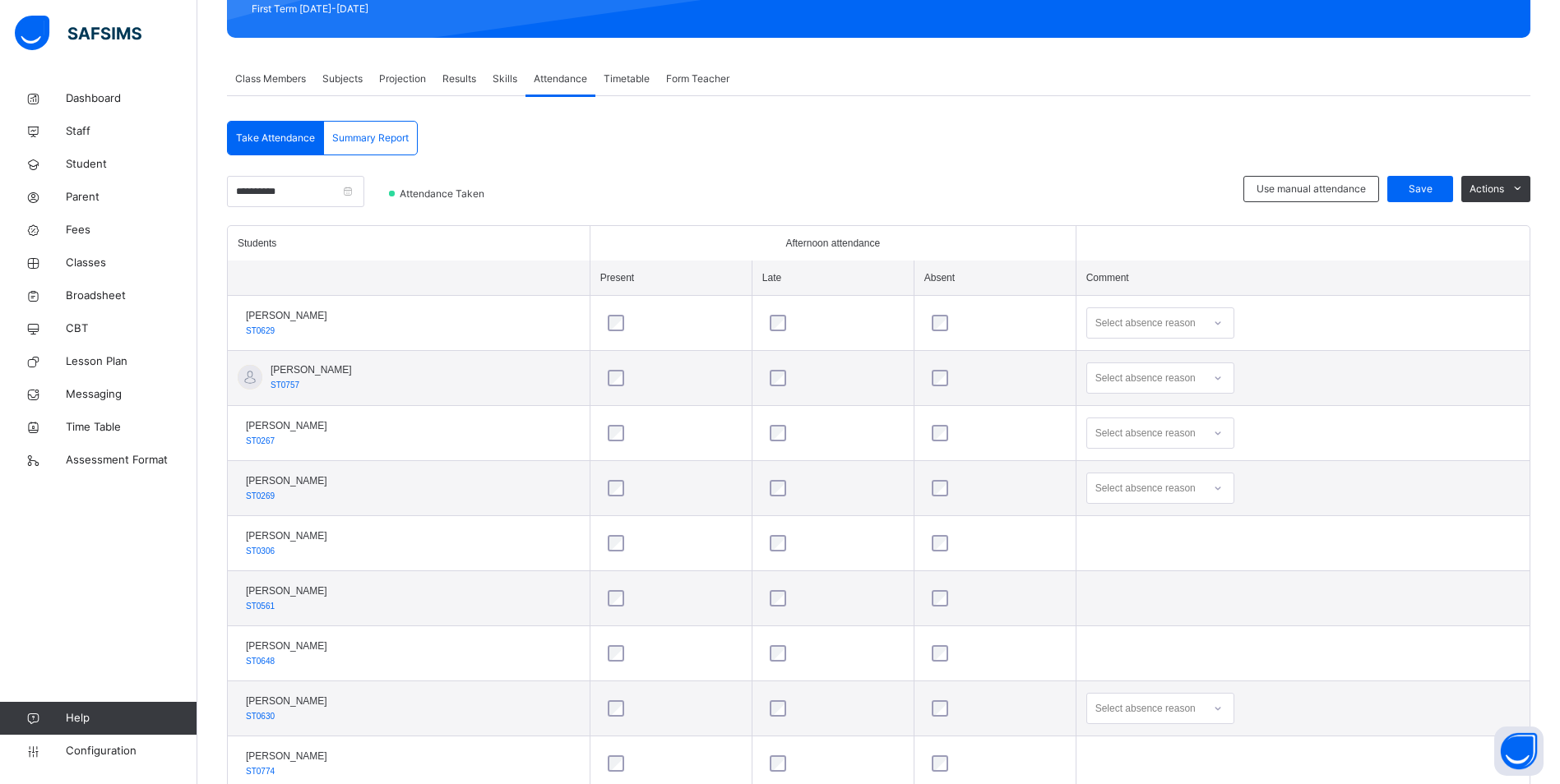
click at [1221, 325] on icon at bounding box center [1217, 323] width 10 height 16
click at [1169, 381] on div "Message sent" at bounding box center [1161, 388] width 147 height 28
click at [1217, 372] on icon at bounding box center [1217, 378] width 10 height 16
click at [1165, 421] on div "Not well" at bounding box center [1161, 415] width 147 height 28
click at [1226, 433] on div at bounding box center [1217, 433] width 28 height 26
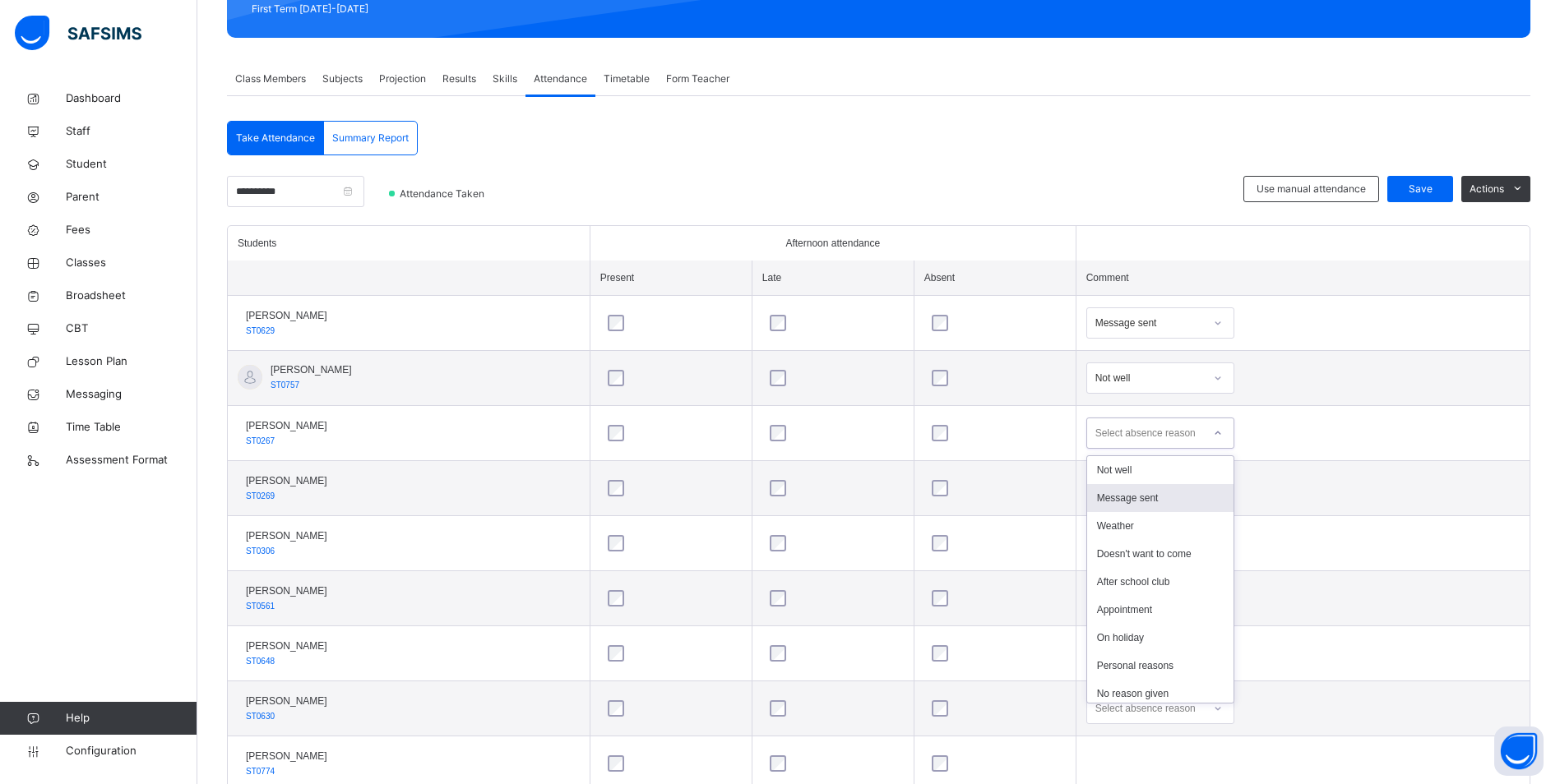
click at [1172, 491] on div "Message sent" at bounding box center [1161, 498] width 147 height 28
click at [1225, 490] on div at bounding box center [1217, 488] width 28 height 26
click at [1165, 551] on div "Message sent" at bounding box center [1161, 553] width 147 height 28
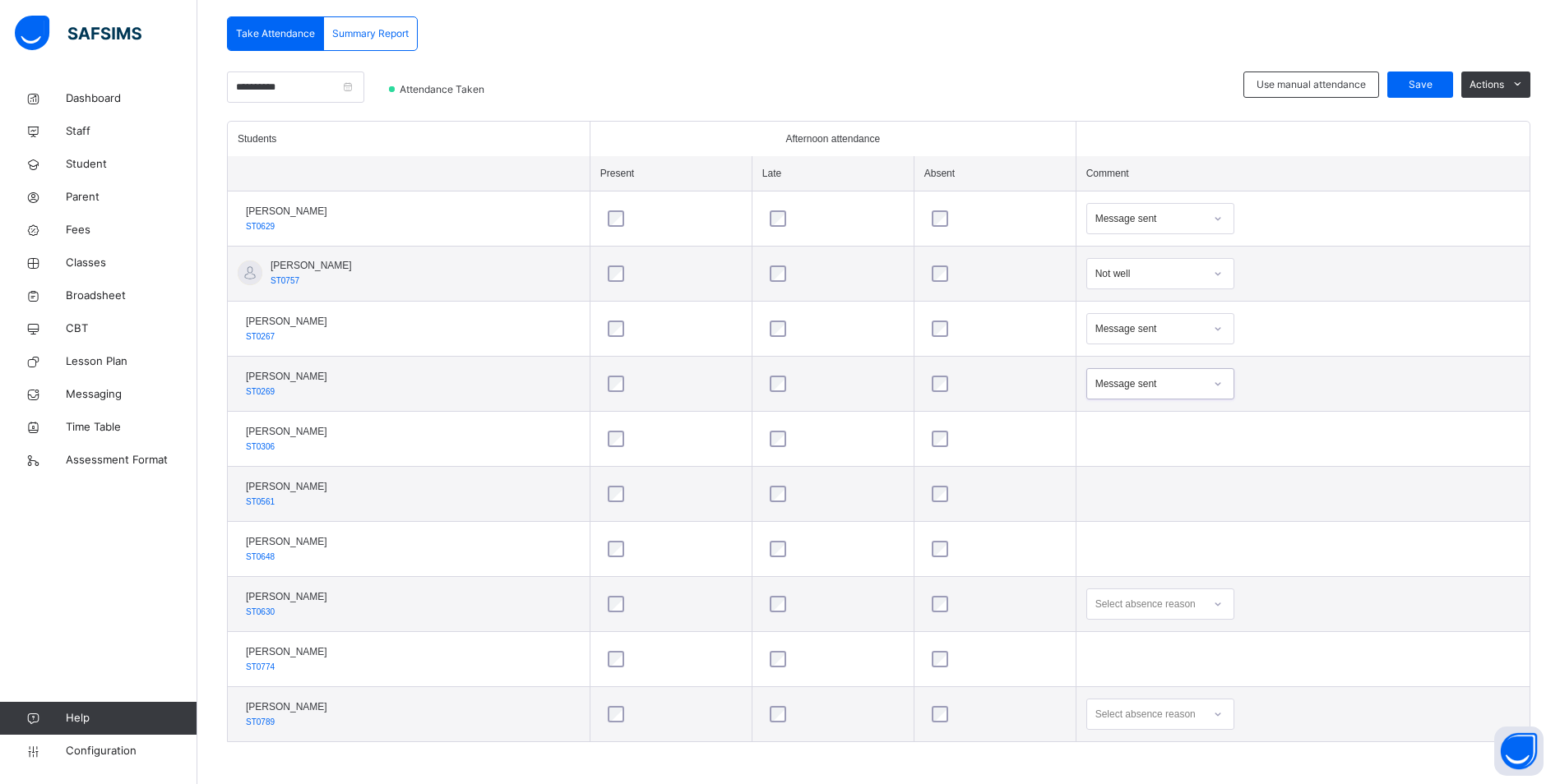
scroll to position [354, 0]
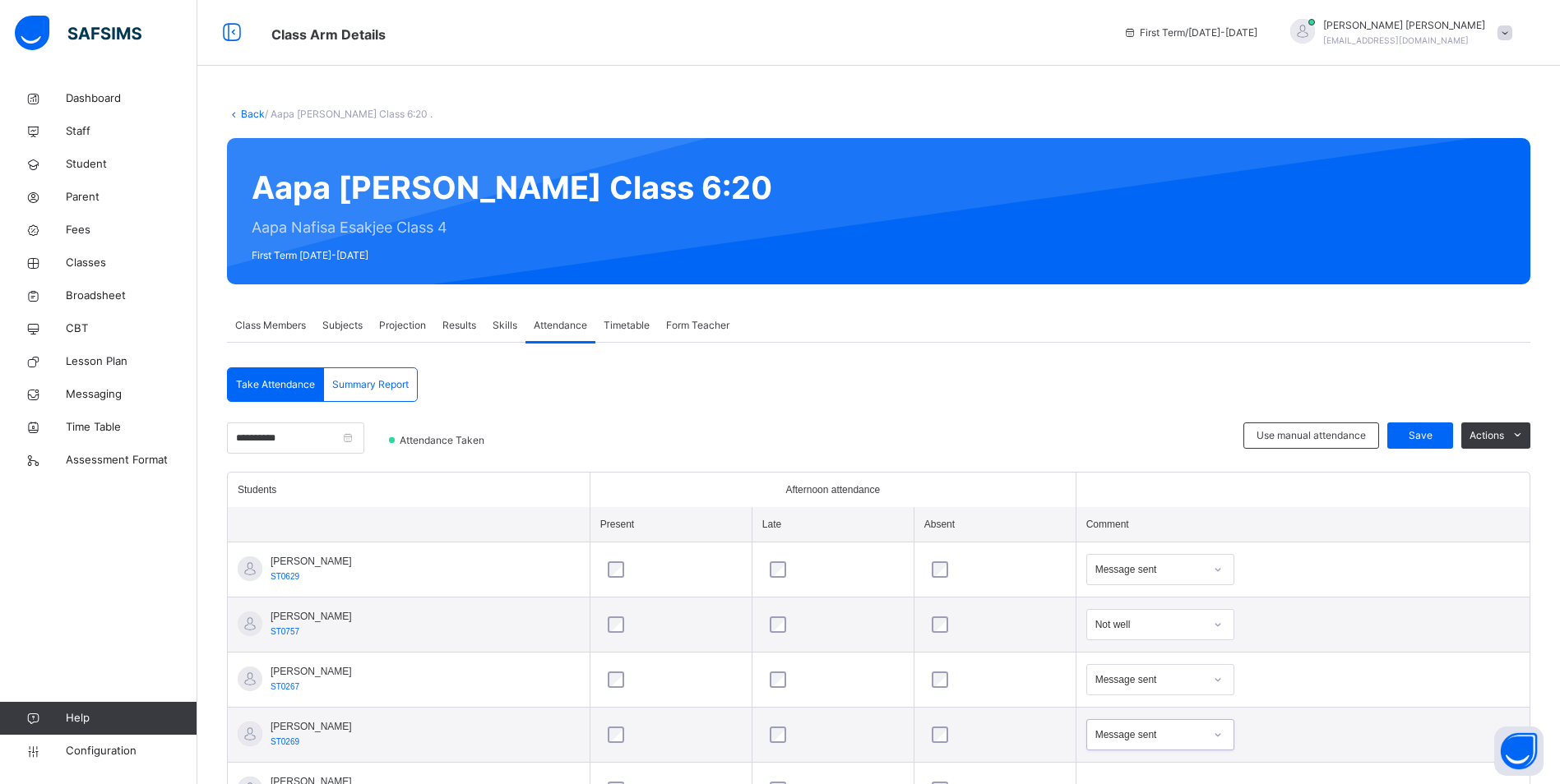
scroll to position [354, 0]
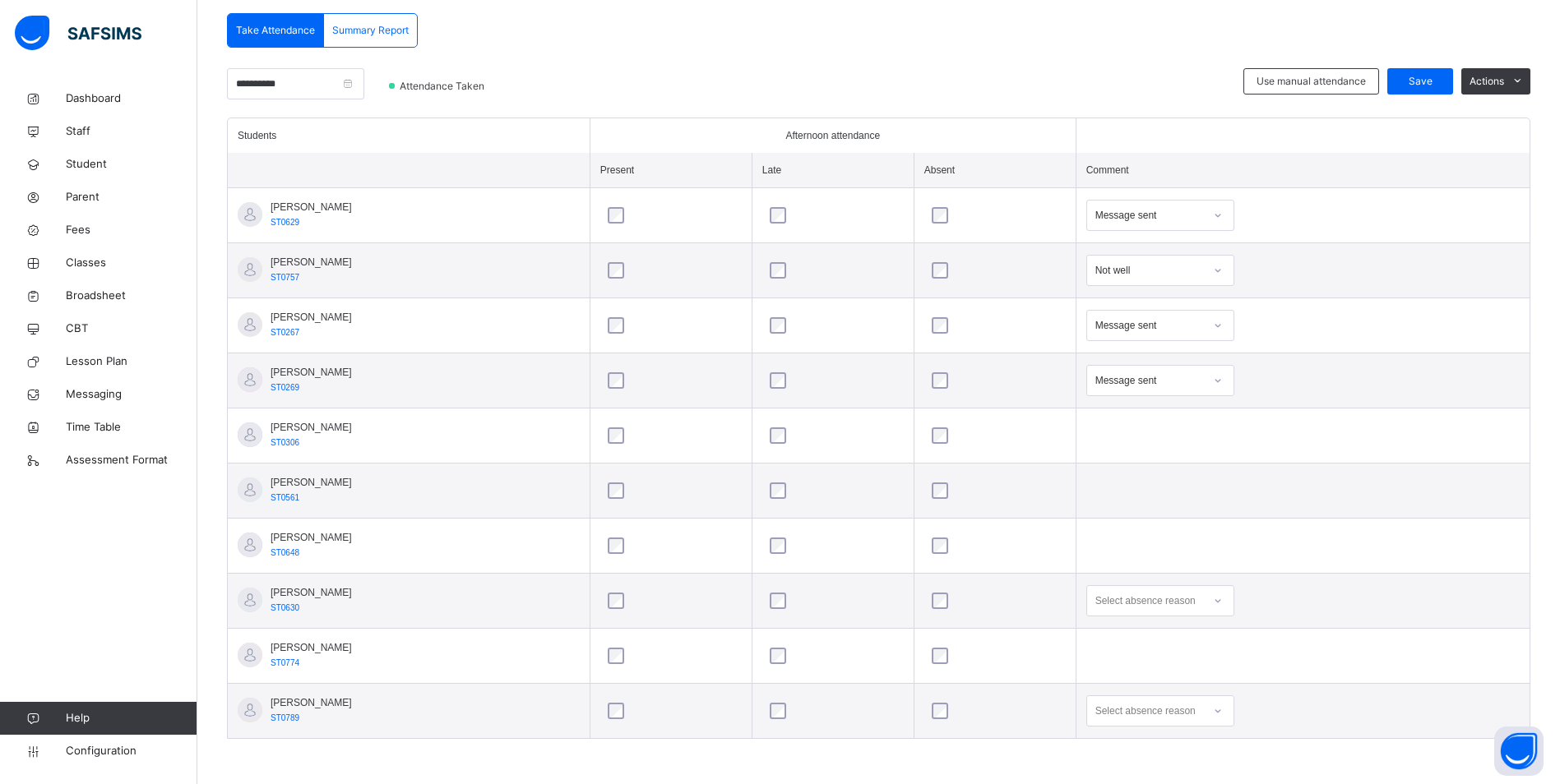
click at [1222, 602] on icon at bounding box center [1217, 601] width 10 height 16
click at [1184, 662] on div "Message sent" at bounding box center [1161, 666] width 147 height 28
click at [1222, 713] on div "Select absence reason" at bounding box center [1161, 712] width 148 height 31
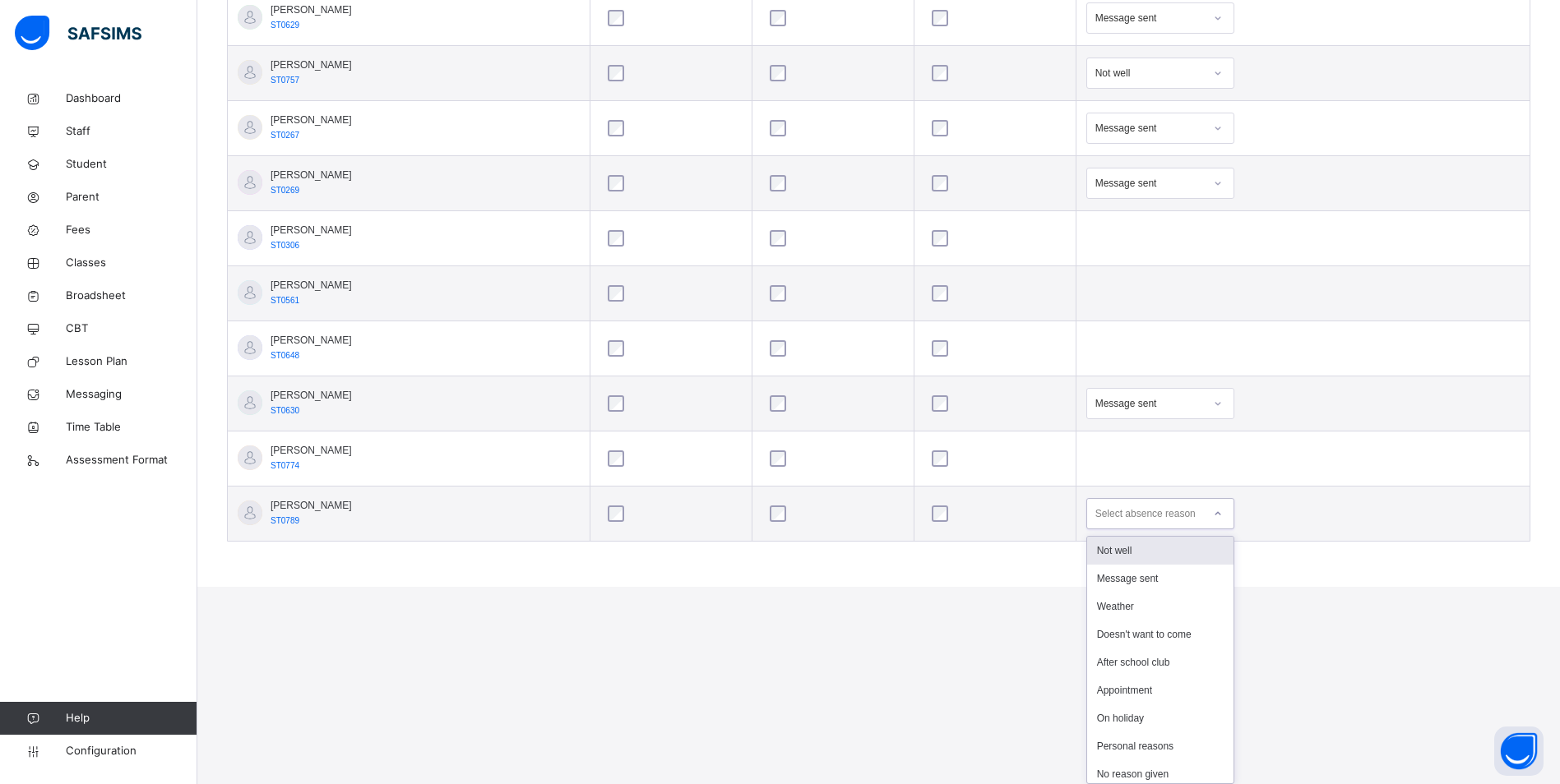
click at [1139, 549] on div "Not well" at bounding box center [1161, 551] width 147 height 28
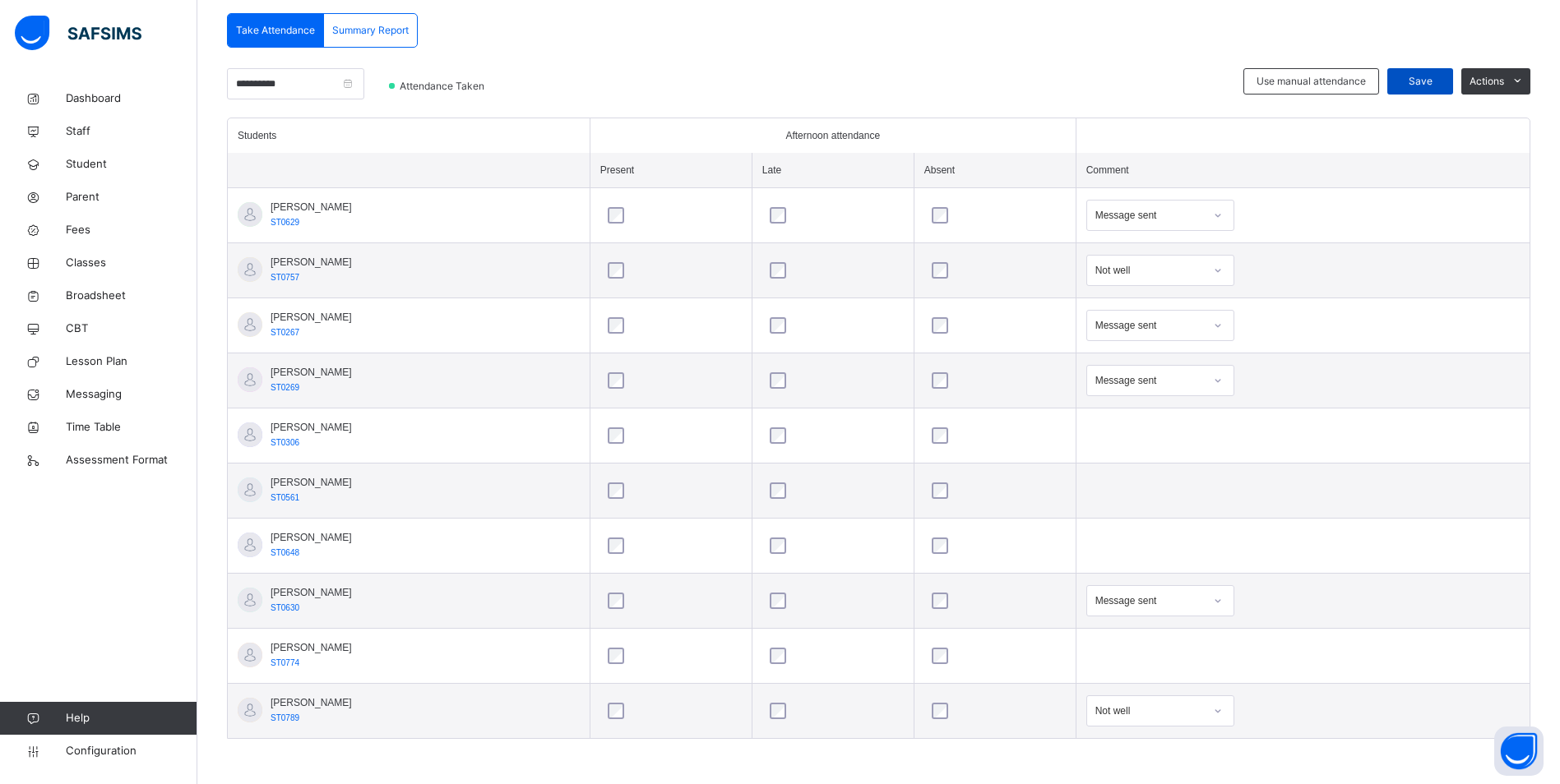
click at [1426, 78] on span "Save" at bounding box center [1420, 82] width 41 height 15
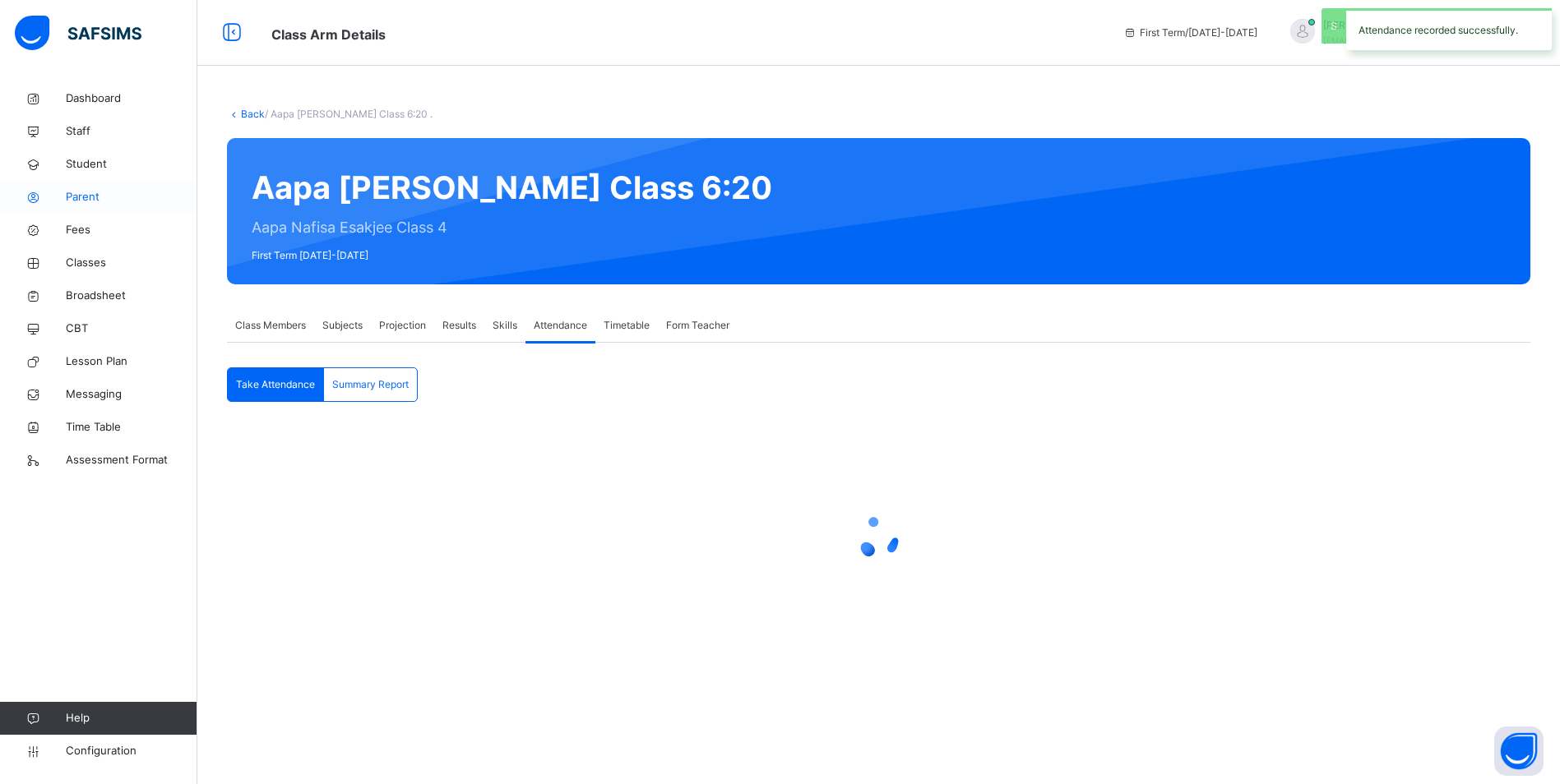
scroll to position [0, 0]
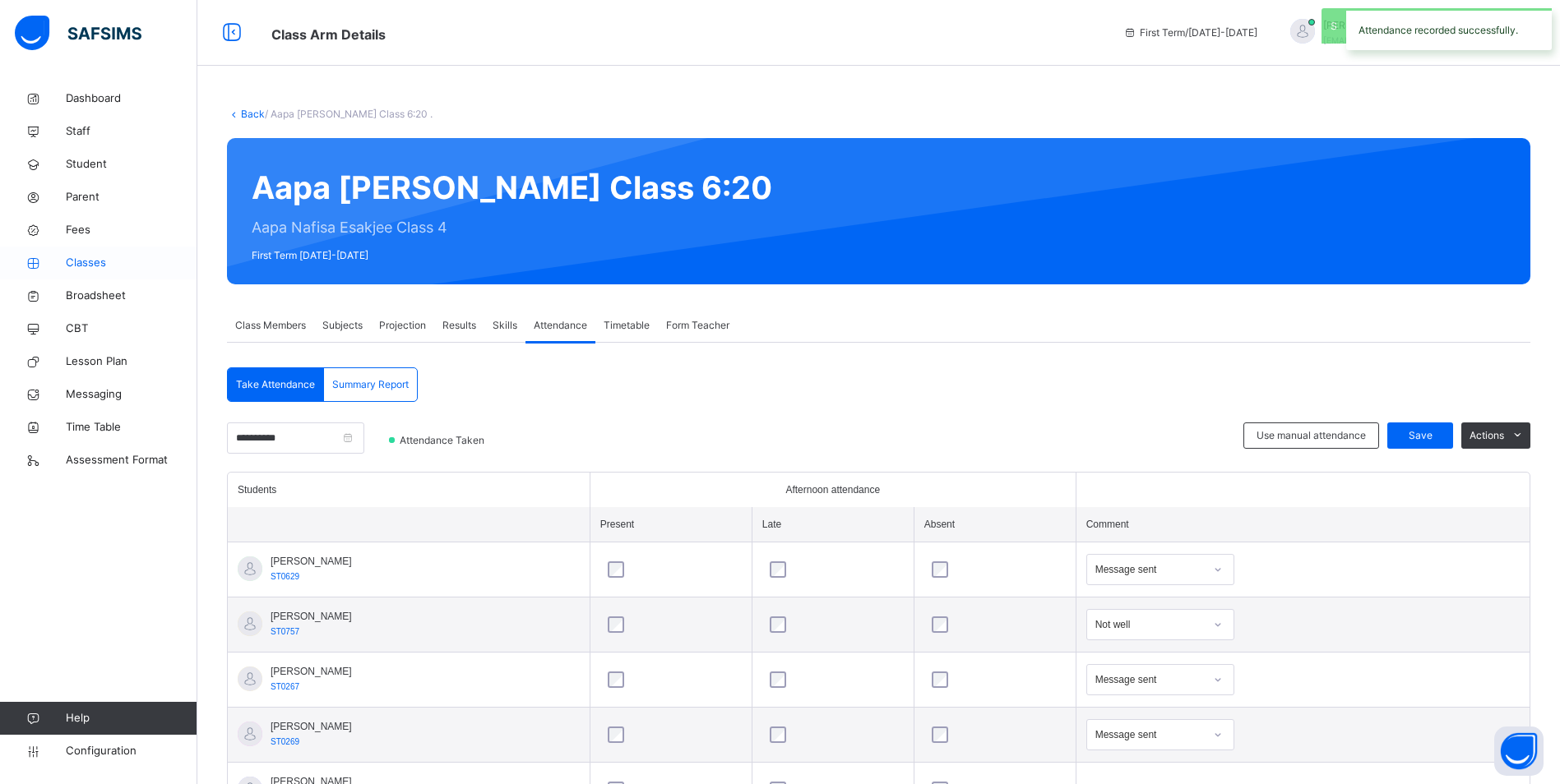
click at [96, 256] on span "Classes" at bounding box center [132, 263] width 132 height 16
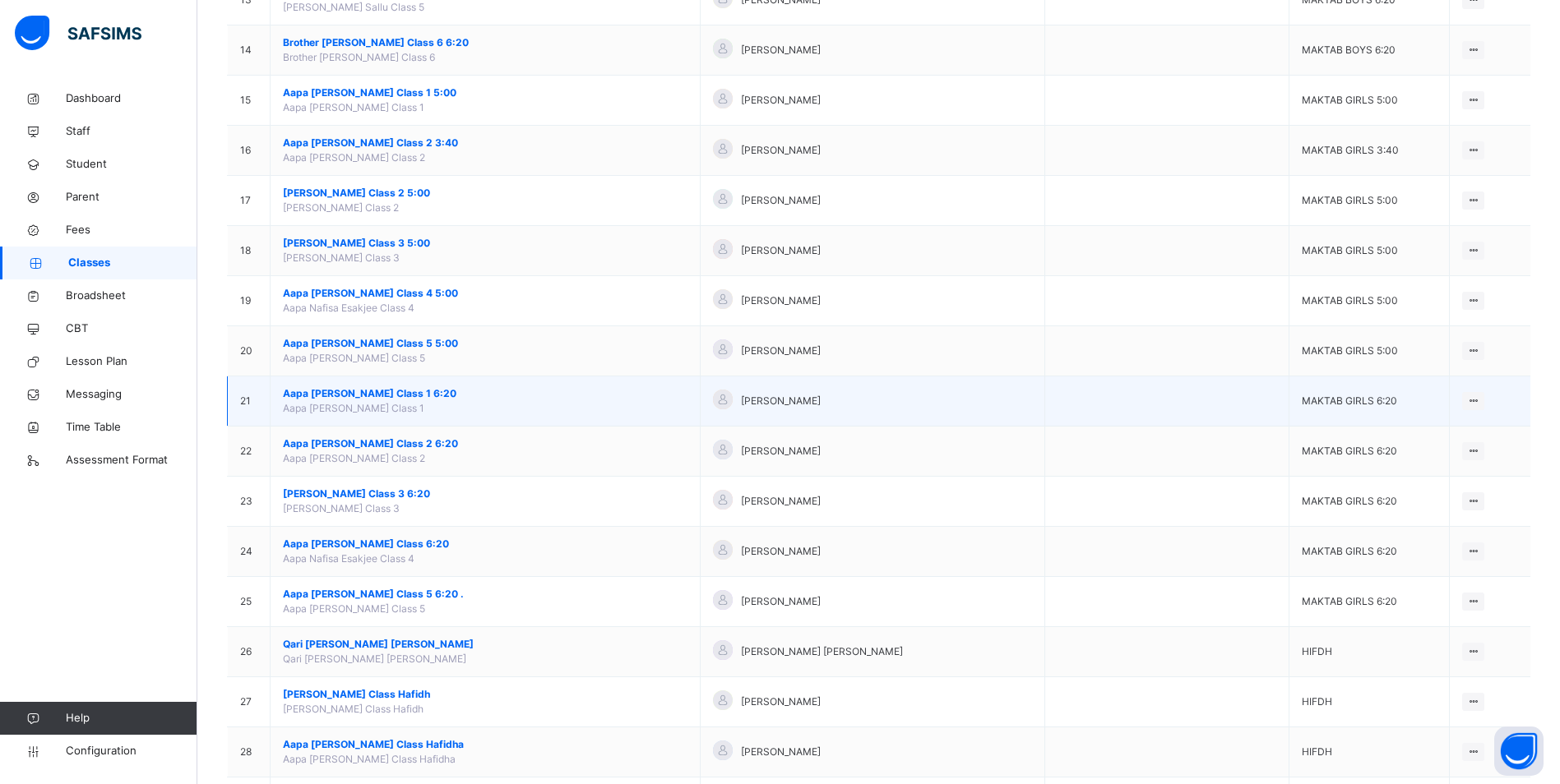
scroll to position [987, 0]
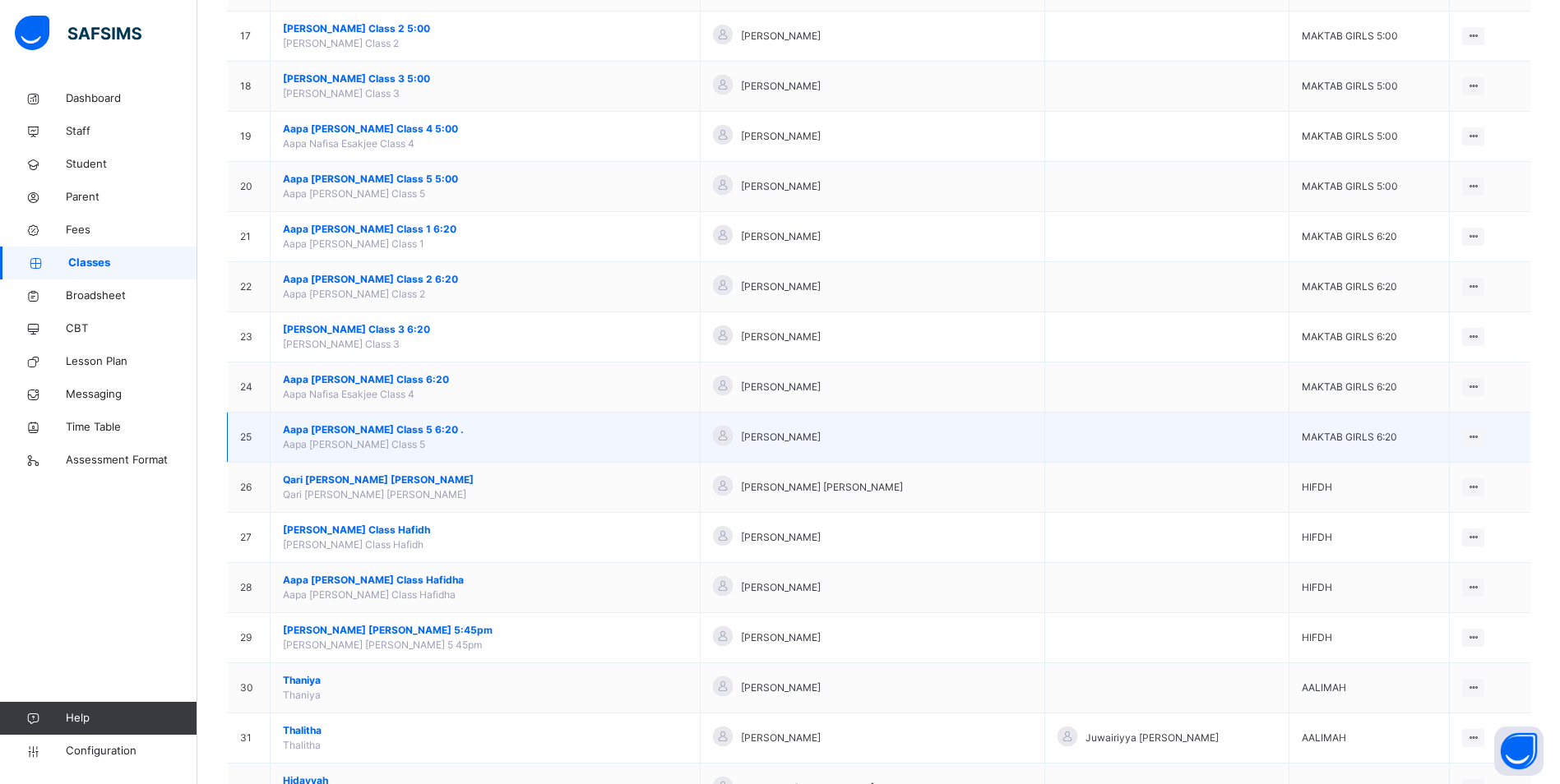
click at [399, 423] on span "Aapa [PERSON_NAME] Class 5 6:20 ." at bounding box center [484, 430] width 404 height 15
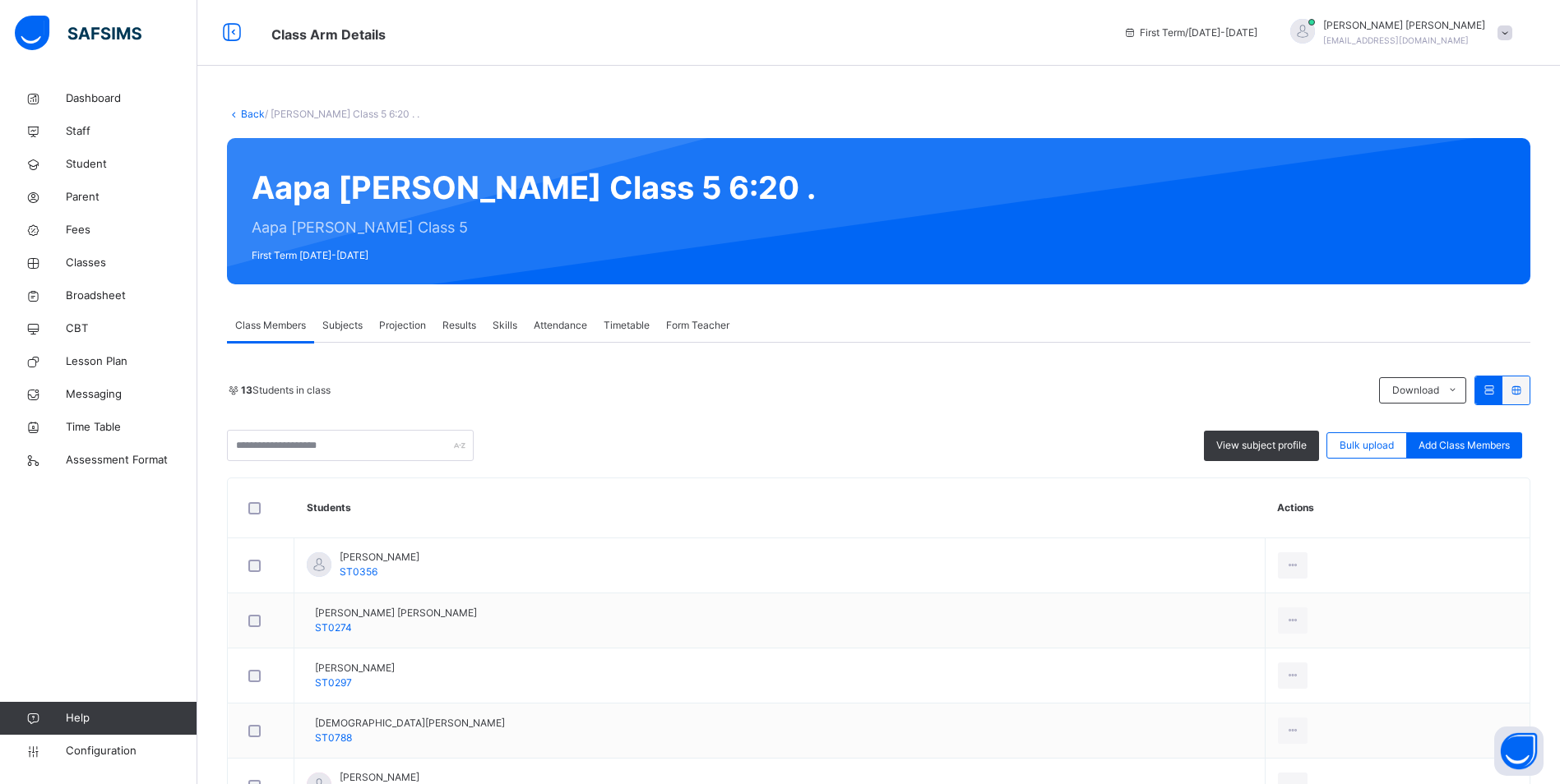
click at [557, 330] on span "Attendance" at bounding box center [560, 325] width 54 height 15
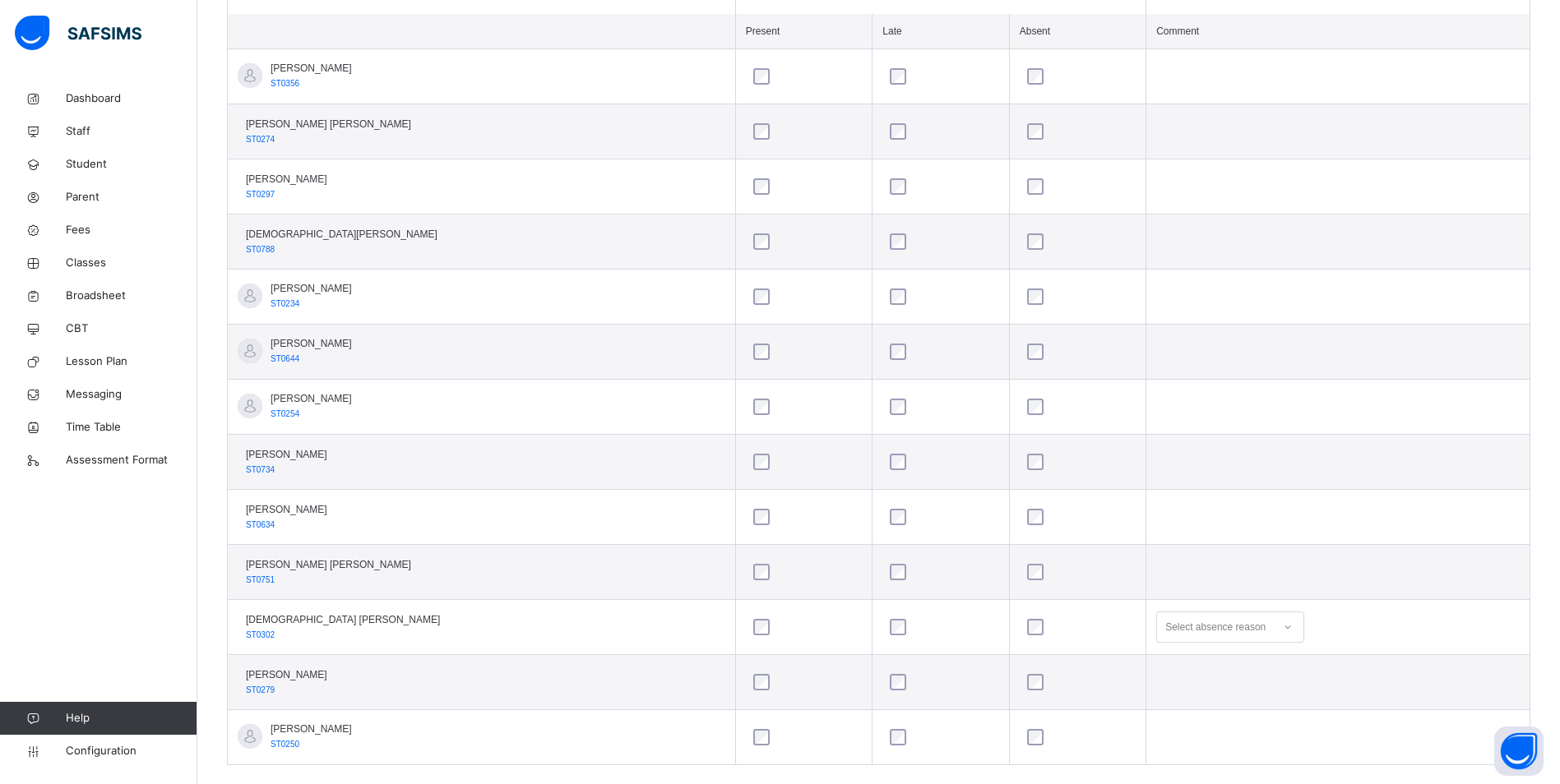
scroll to position [520, 0]
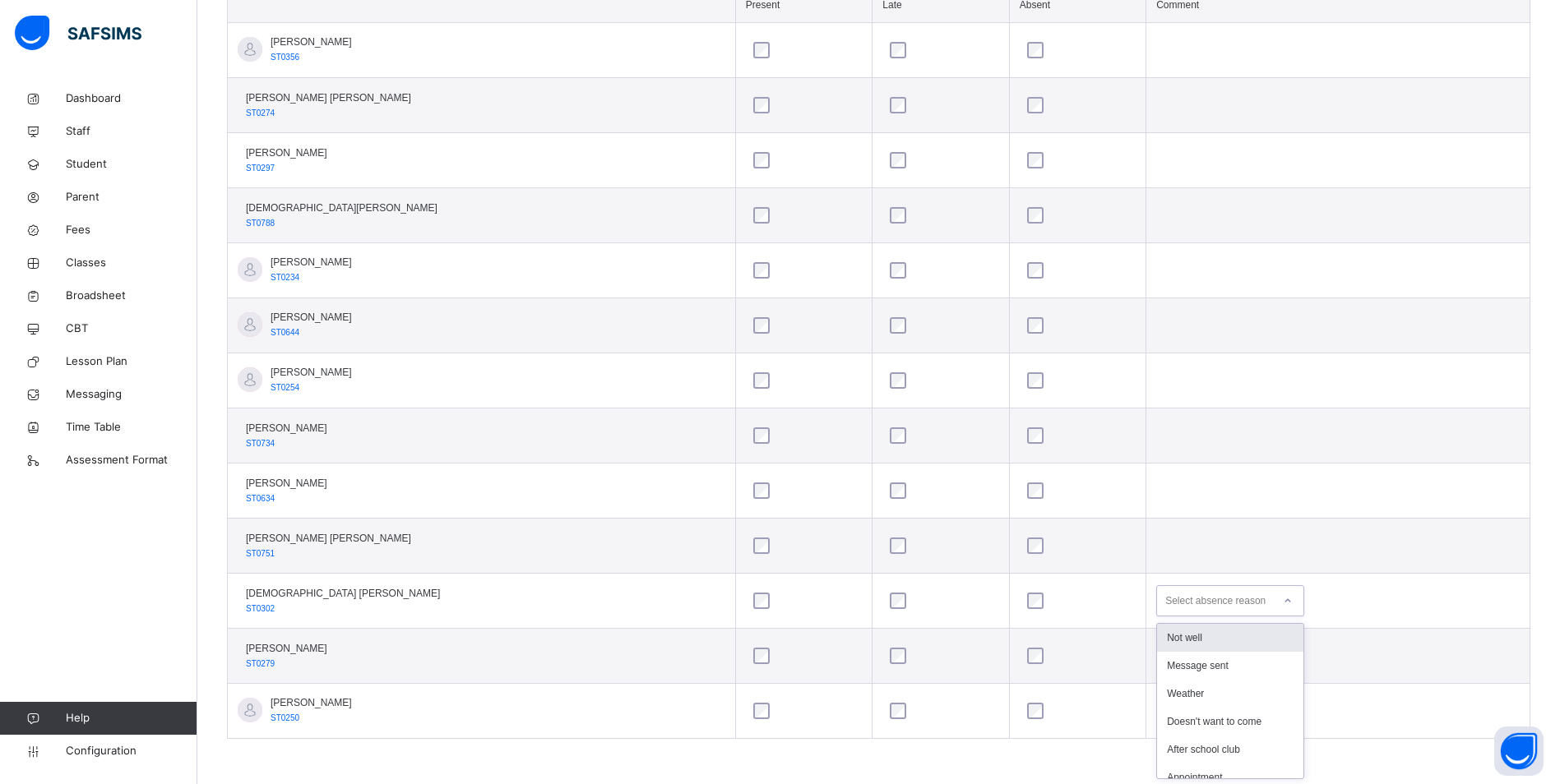
click at [1285, 602] on icon at bounding box center [1287, 601] width 6 height 3
click at [1187, 662] on div "Message sent" at bounding box center [1231, 666] width 147 height 28
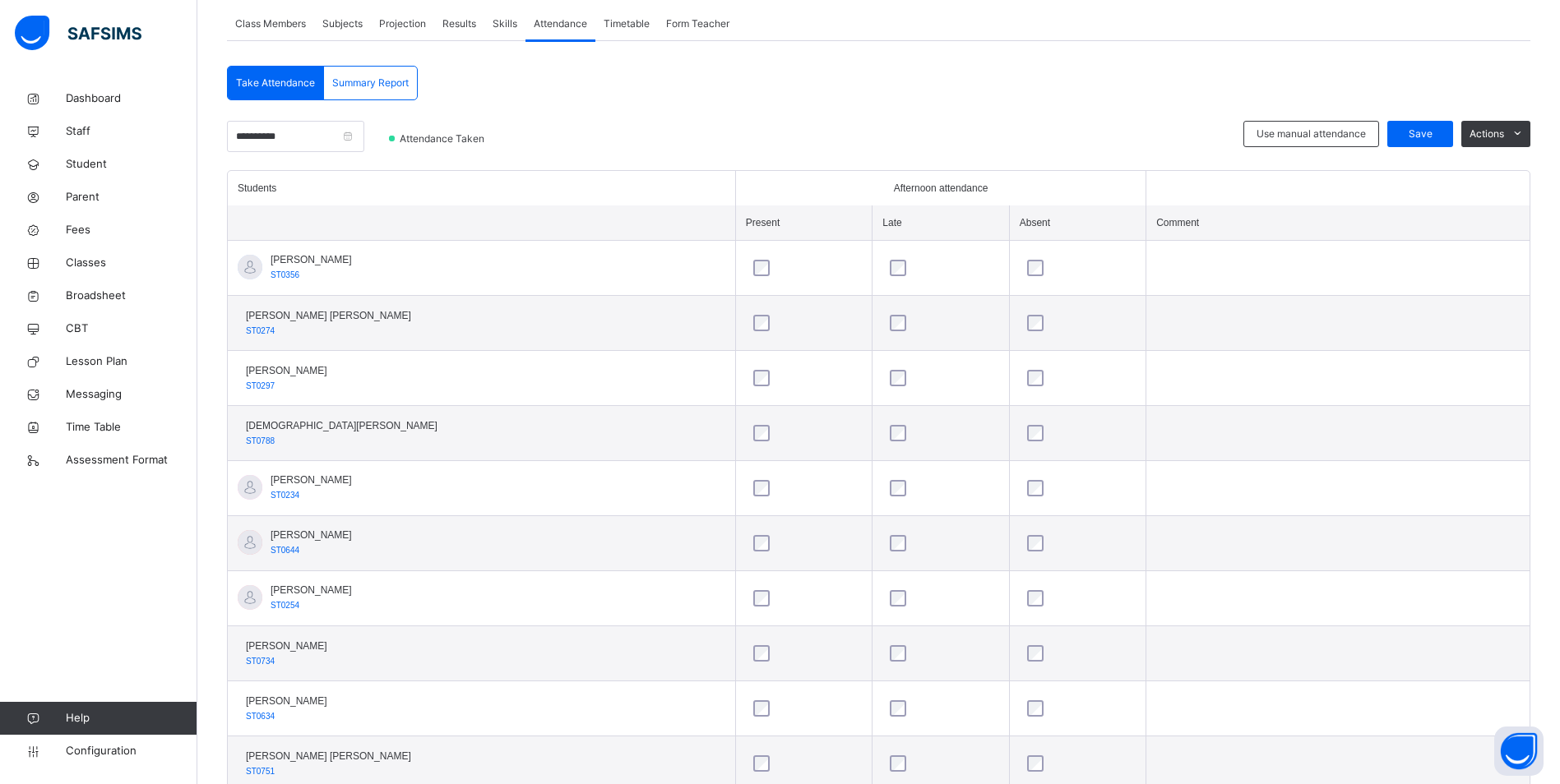
scroll to position [273, 0]
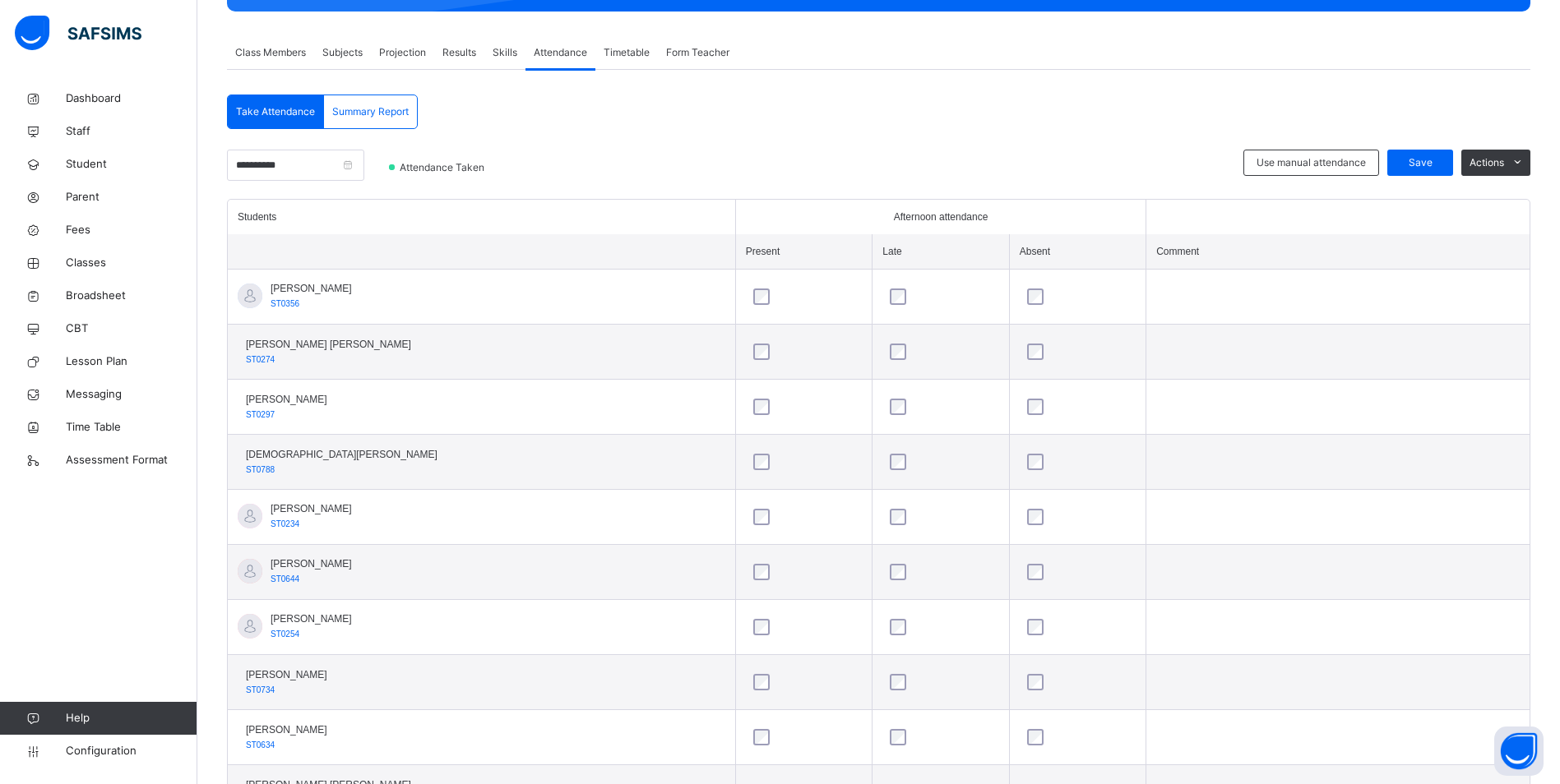
click at [1443, 72] on div "**********" at bounding box center [879, 530] width 1303 height 920
click at [1441, 167] on span "Save" at bounding box center [1420, 163] width 41 height 15
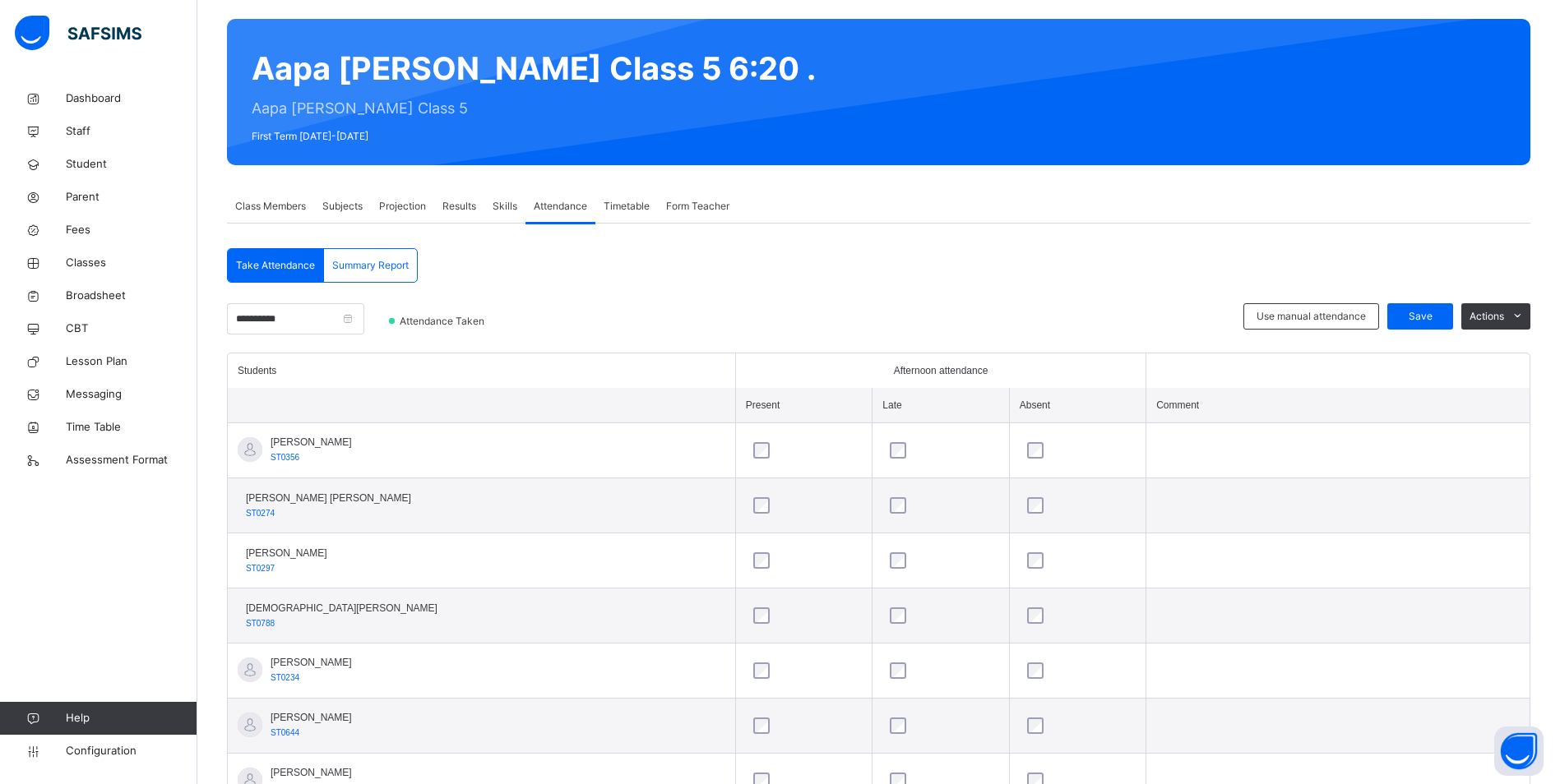
scroll to position [26, 0]
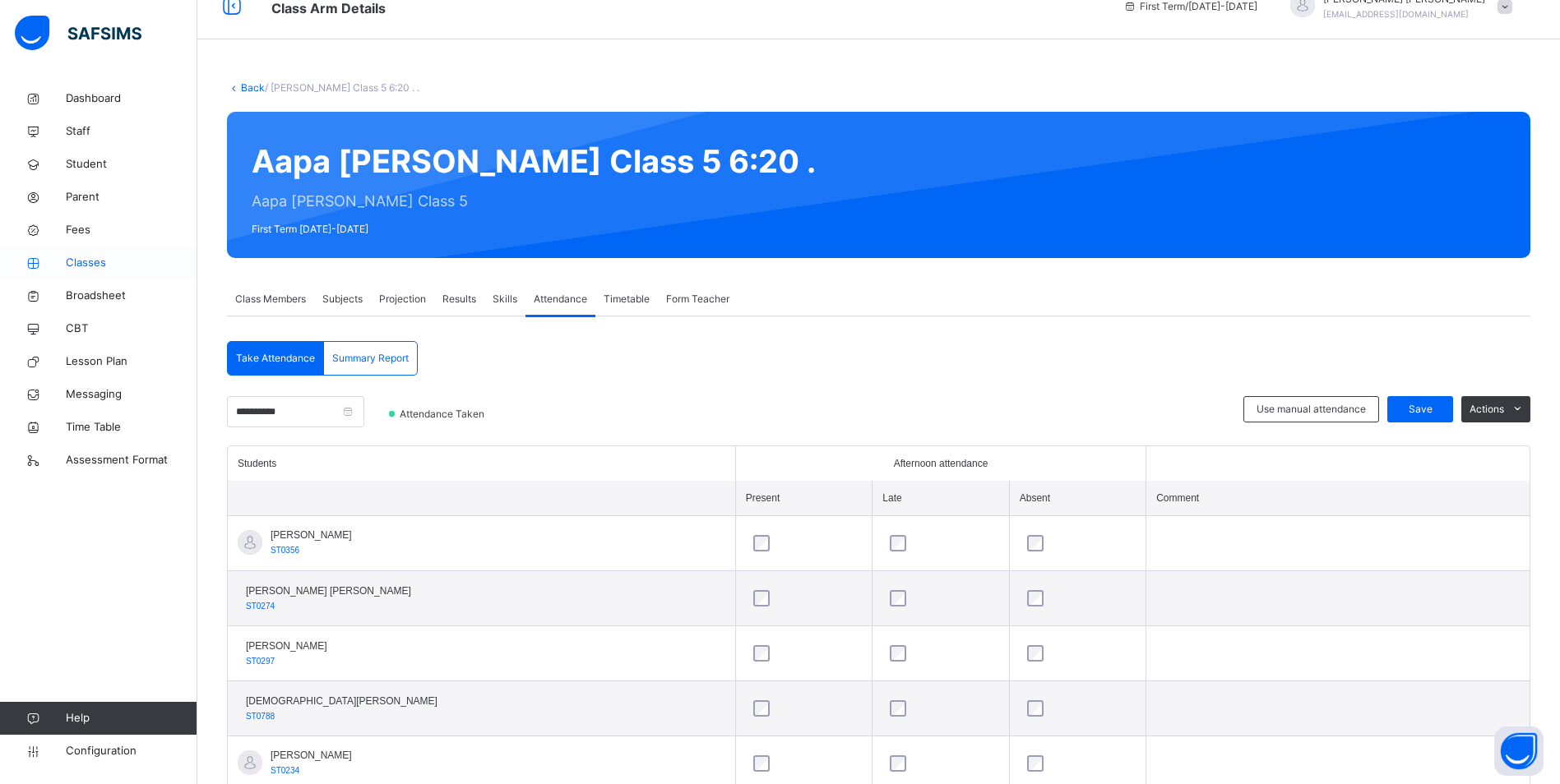
click at [85, 259] on span "Classes" at bounding box center [132, 263] width 132 height 16
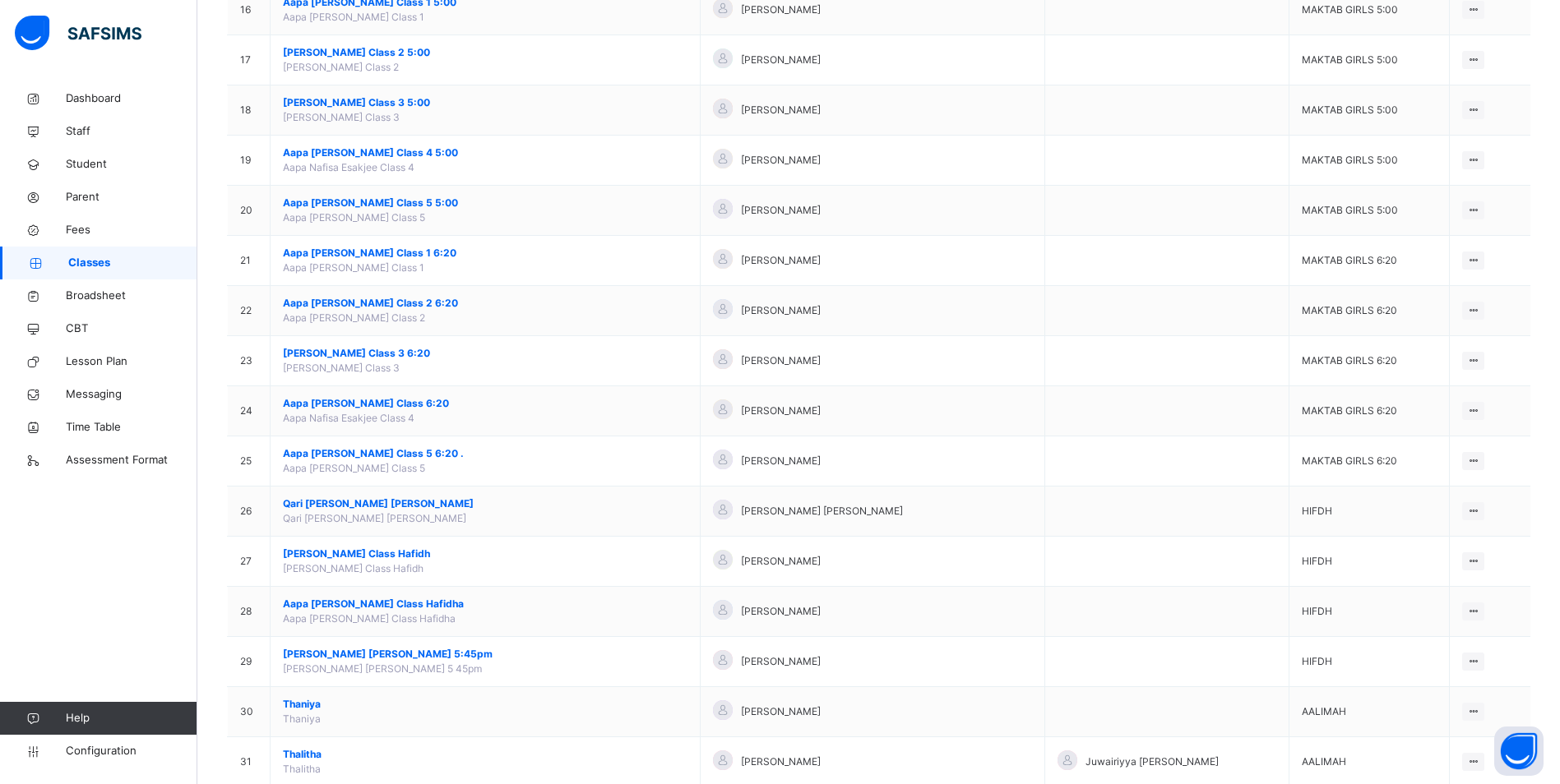
scroll to position [987, 0]
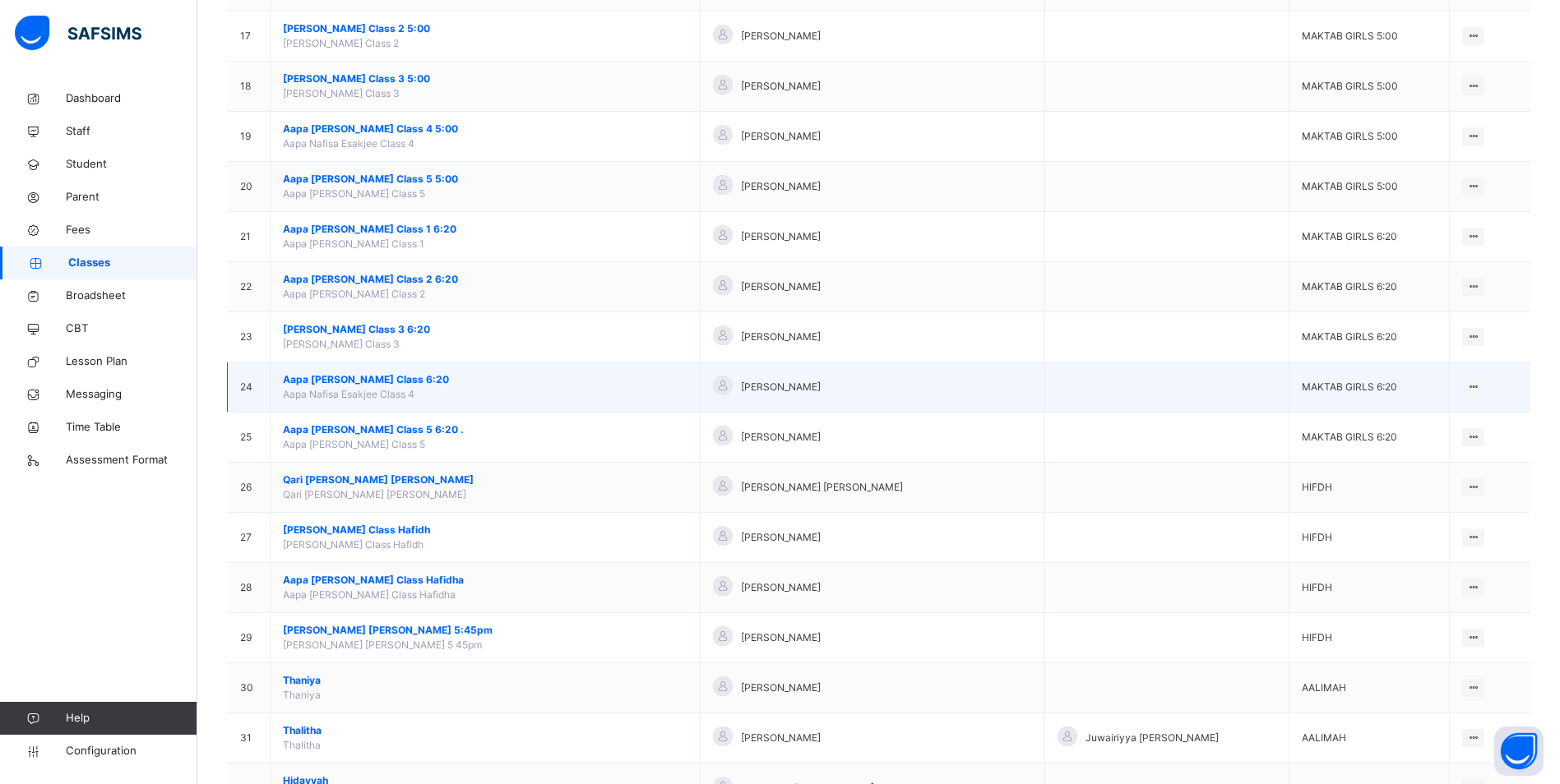
click at [344, 376] on span "Aapa [PERSON_NAME] Class 6:20" at bounding box center [484, 380] width 404 height 15
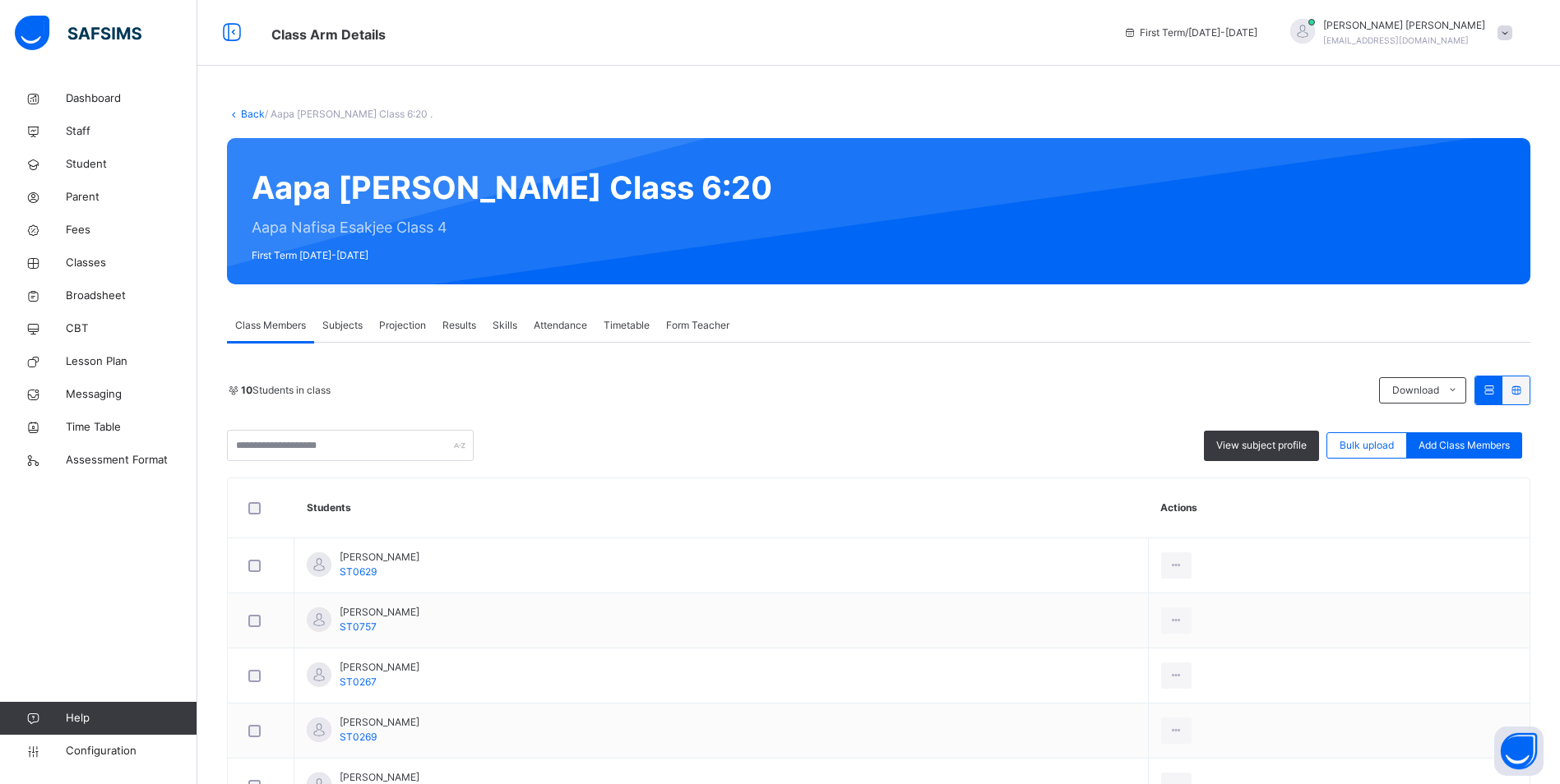
click at [549, 322] on span "Attendance" at bounding box center [560, 325] width 54 height 15
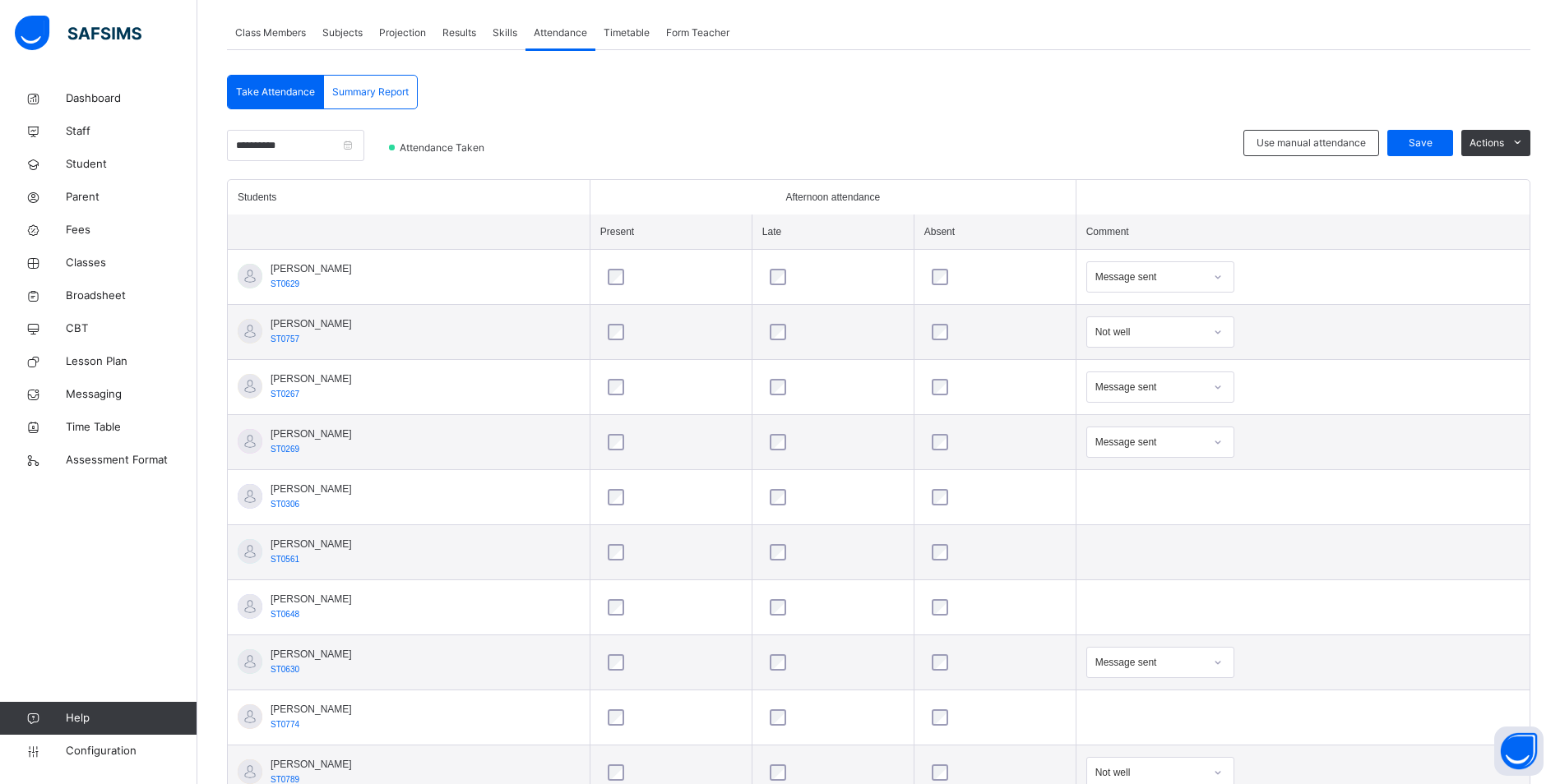
scroll to position [354, 0]
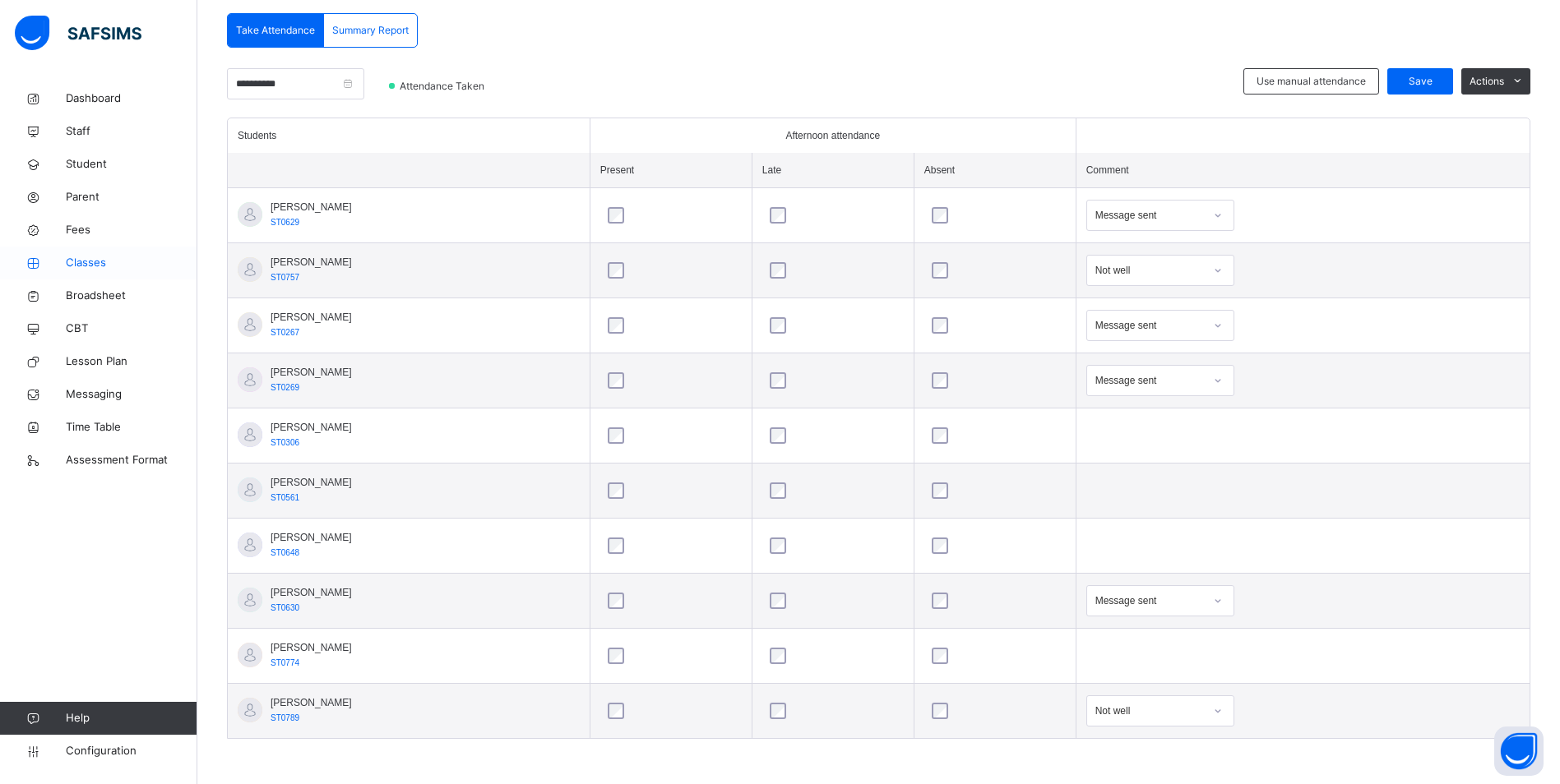
click at [99, 256] on span "Classes" at bounding box center [132, 263] width 132 height 16
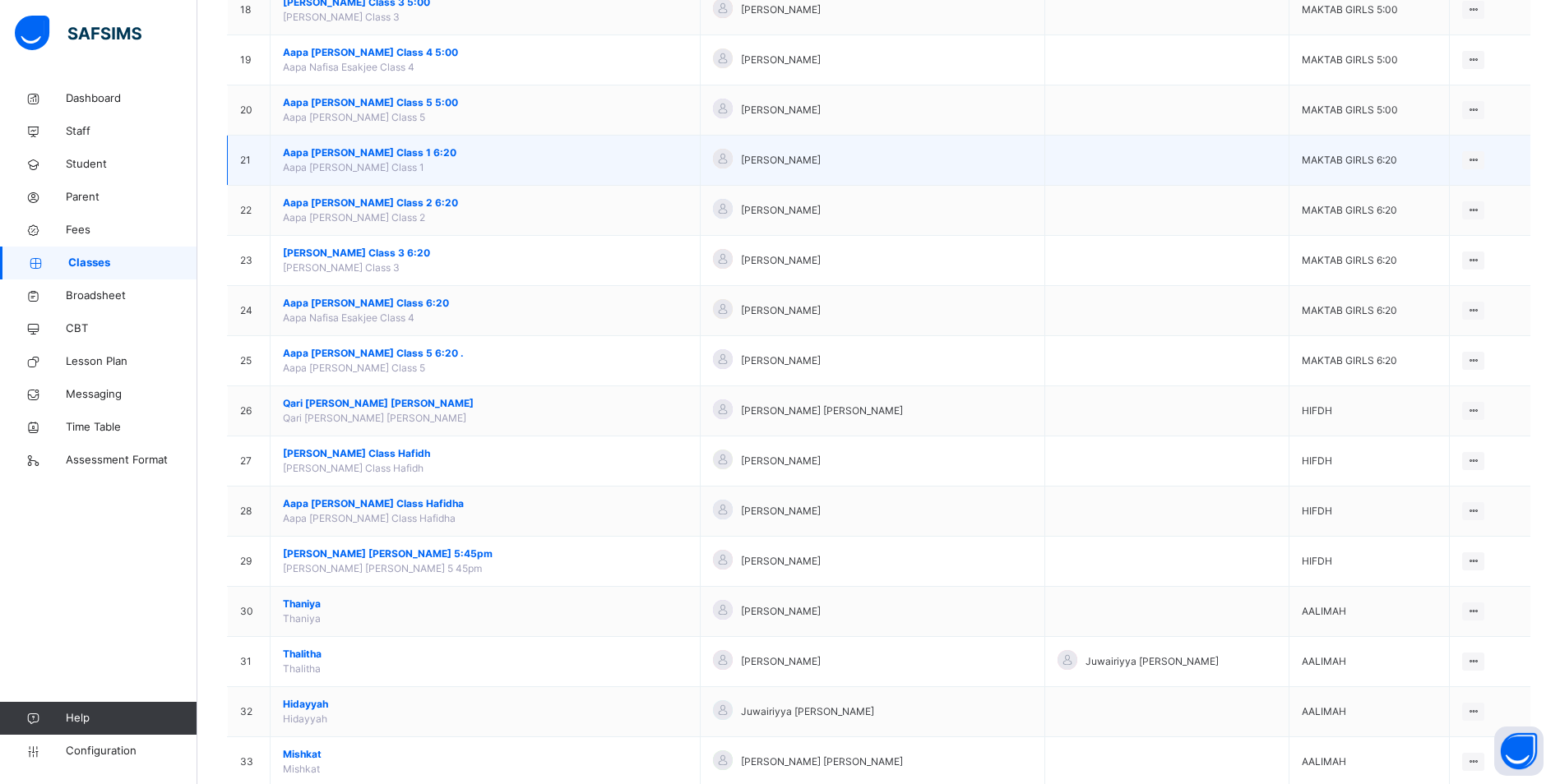
scroll to position [1069, 0]
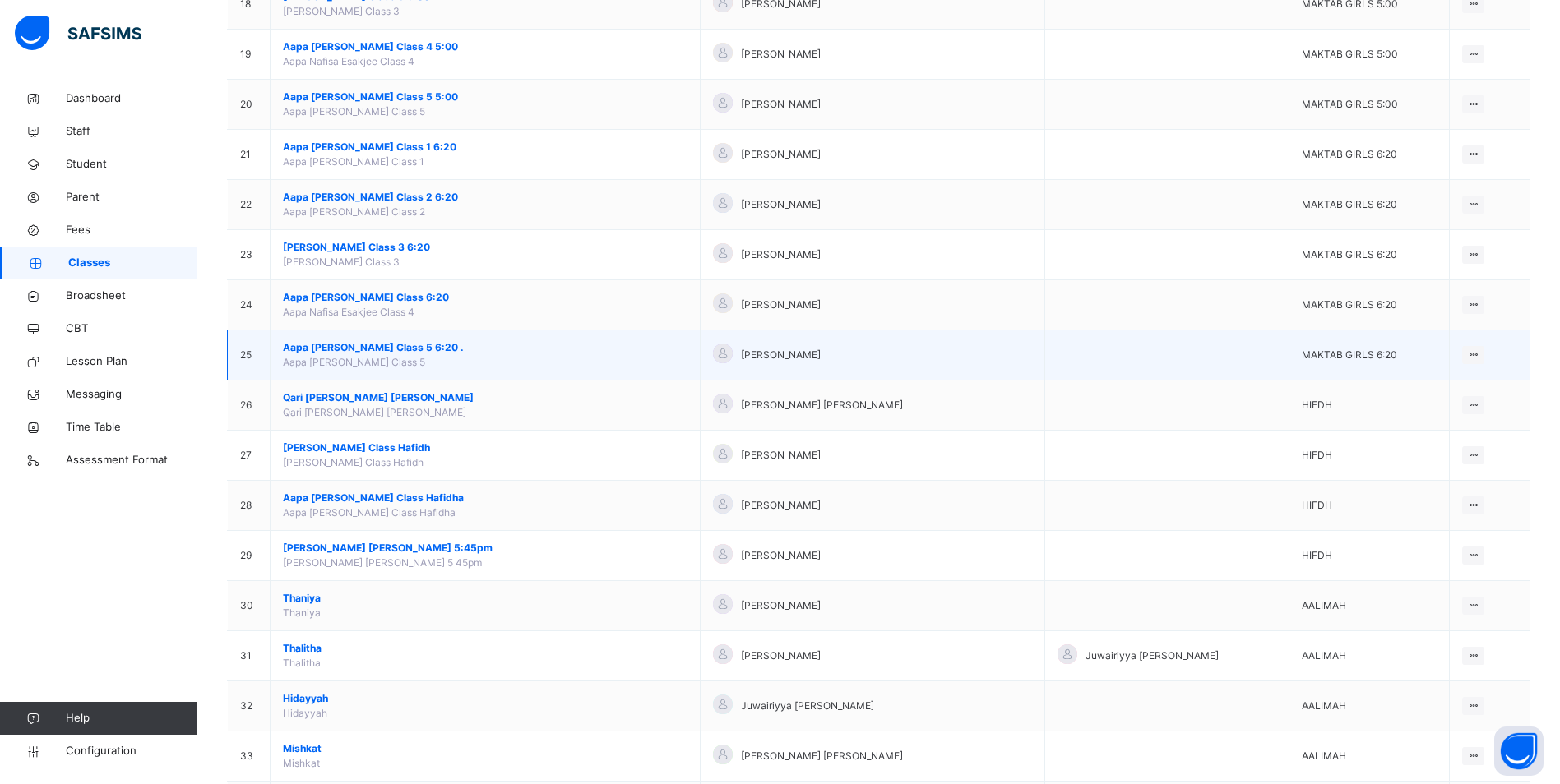
click at [401, 343] on span "Aapa [PERSON_NAME] Class 5 6:20 ." at bounding box center [484, 348] width 404 height 15
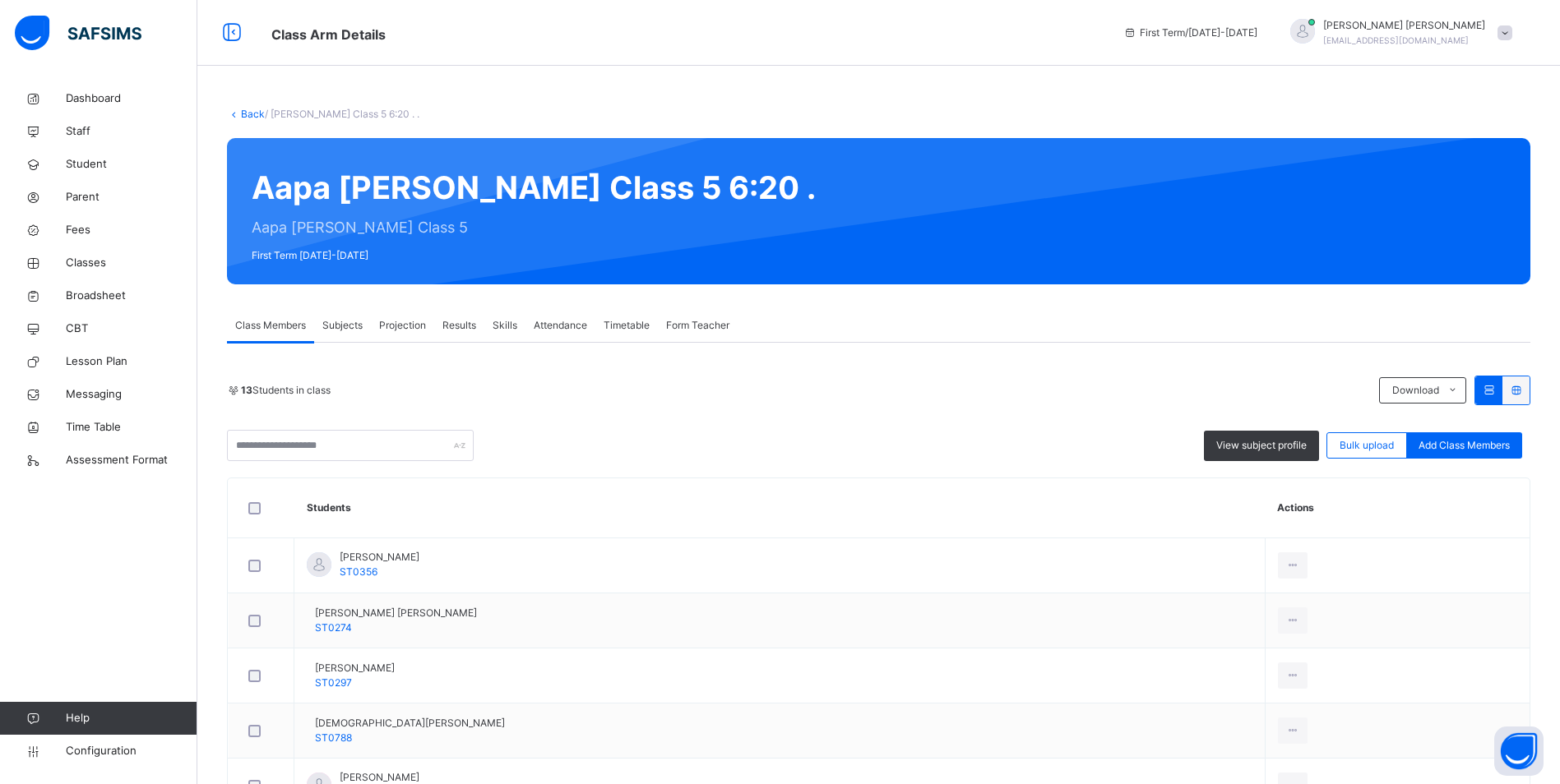
click at [558, 325] on span "Attendance" at bounding box center [560, 325] width 54 height 15
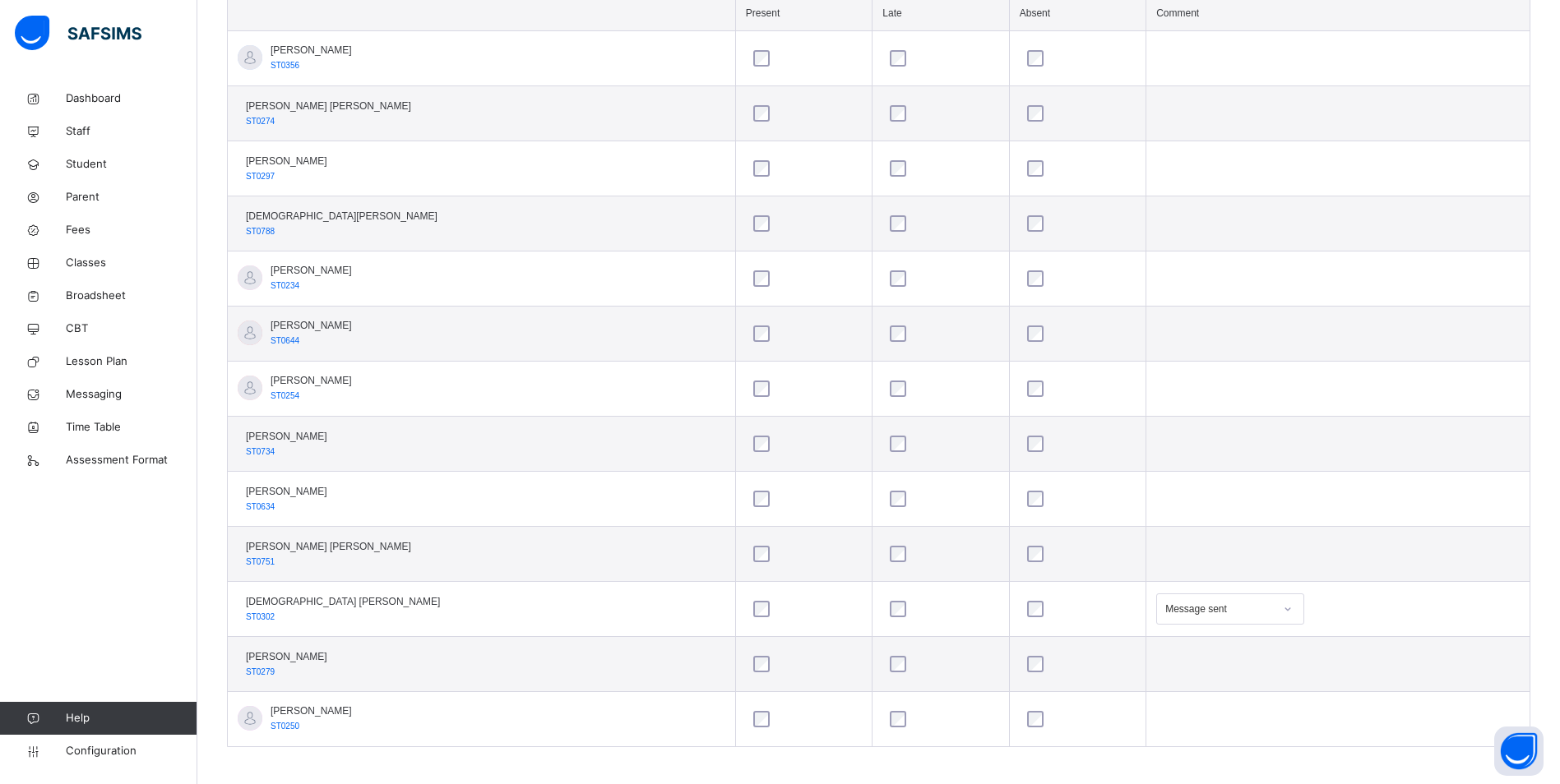
scroll to position [520, 0]
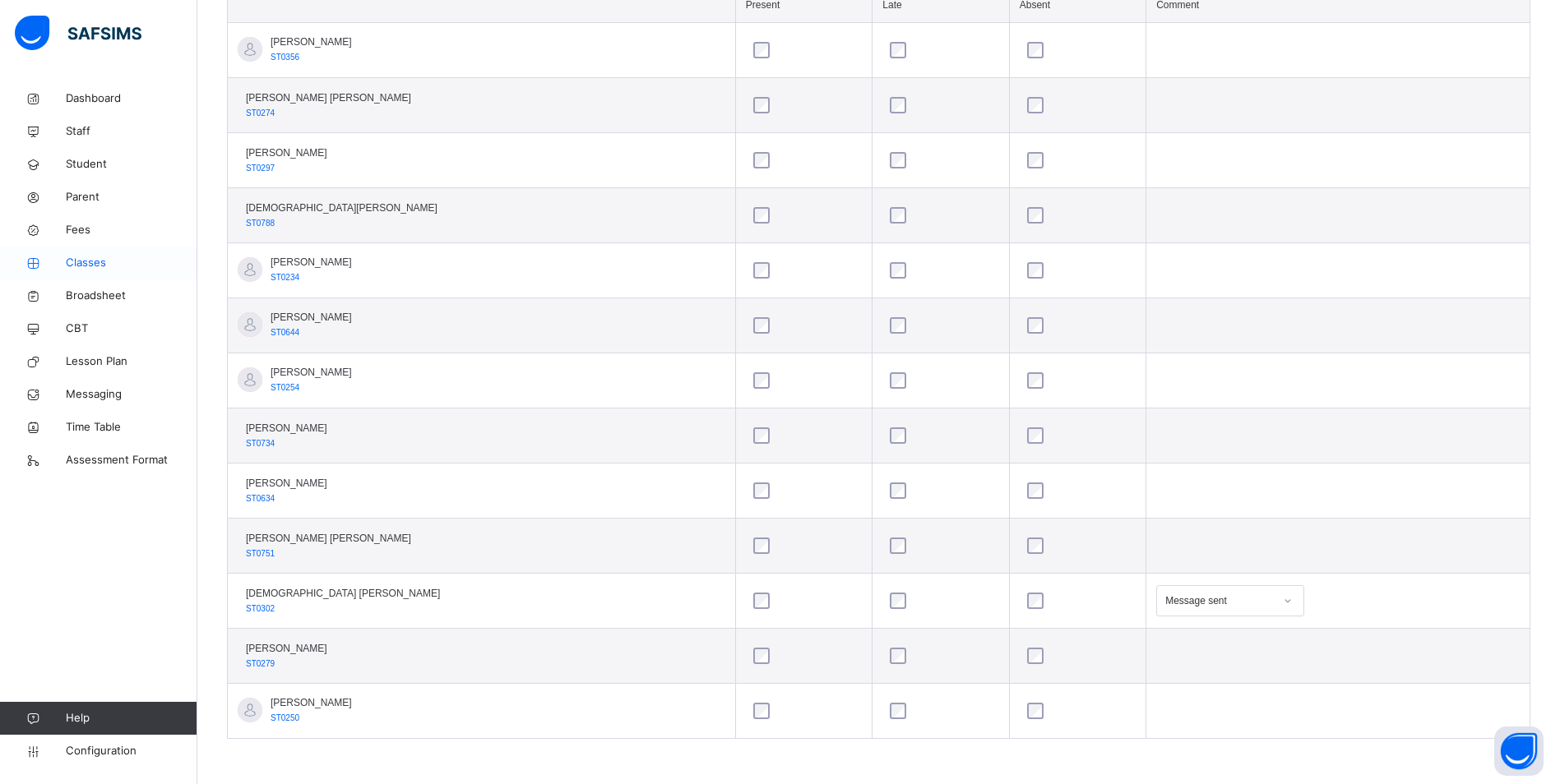
click at [78, 263] on span "Classes" at bounding box center [132, 263] width 132 height 16
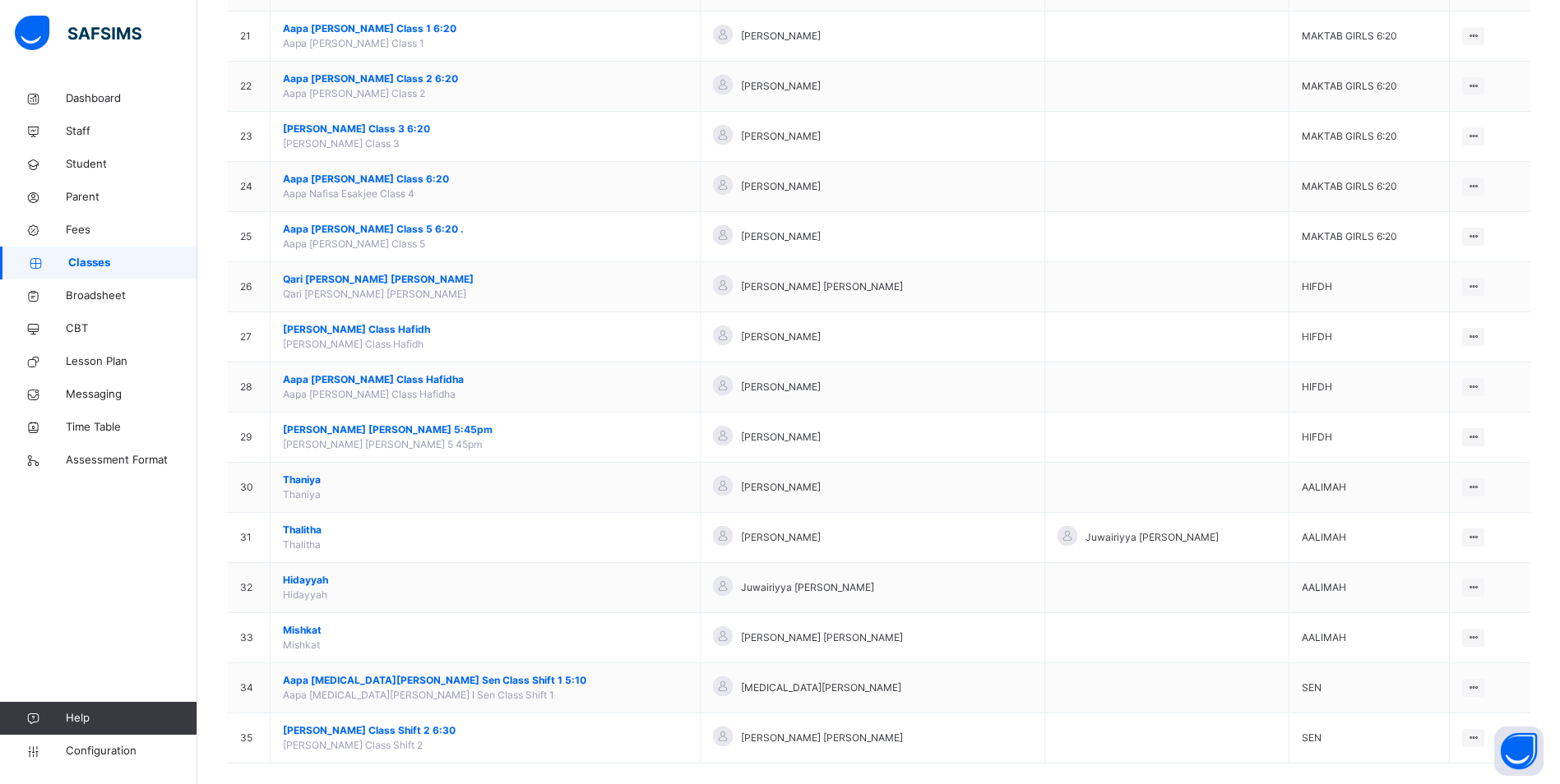
scroll to position [1207, 0]
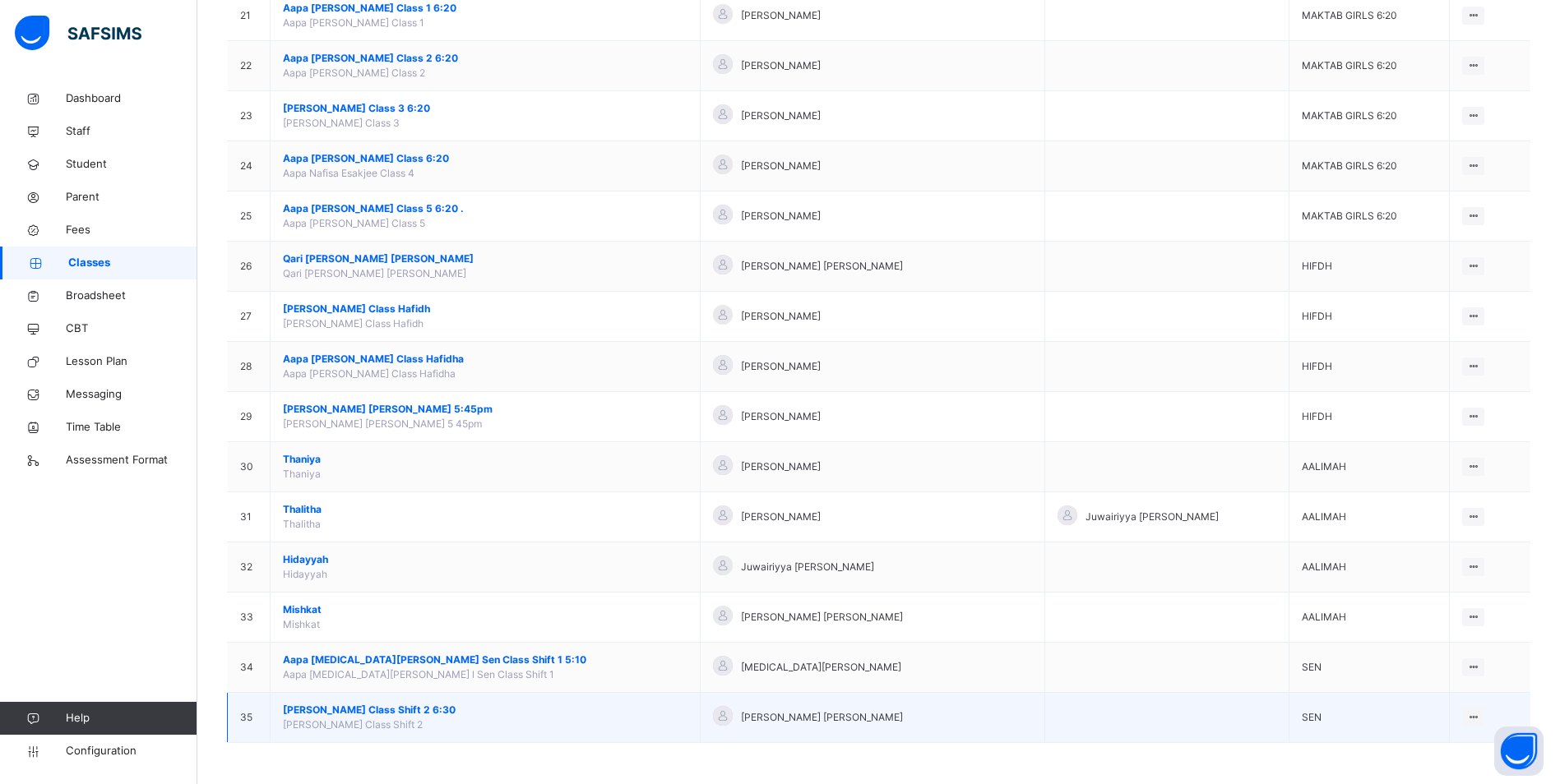
click at [362, 707] on span "[PERSON_NAME] Class Shift 2 6:30" at bounding box center [484, 710] width 404 height 15
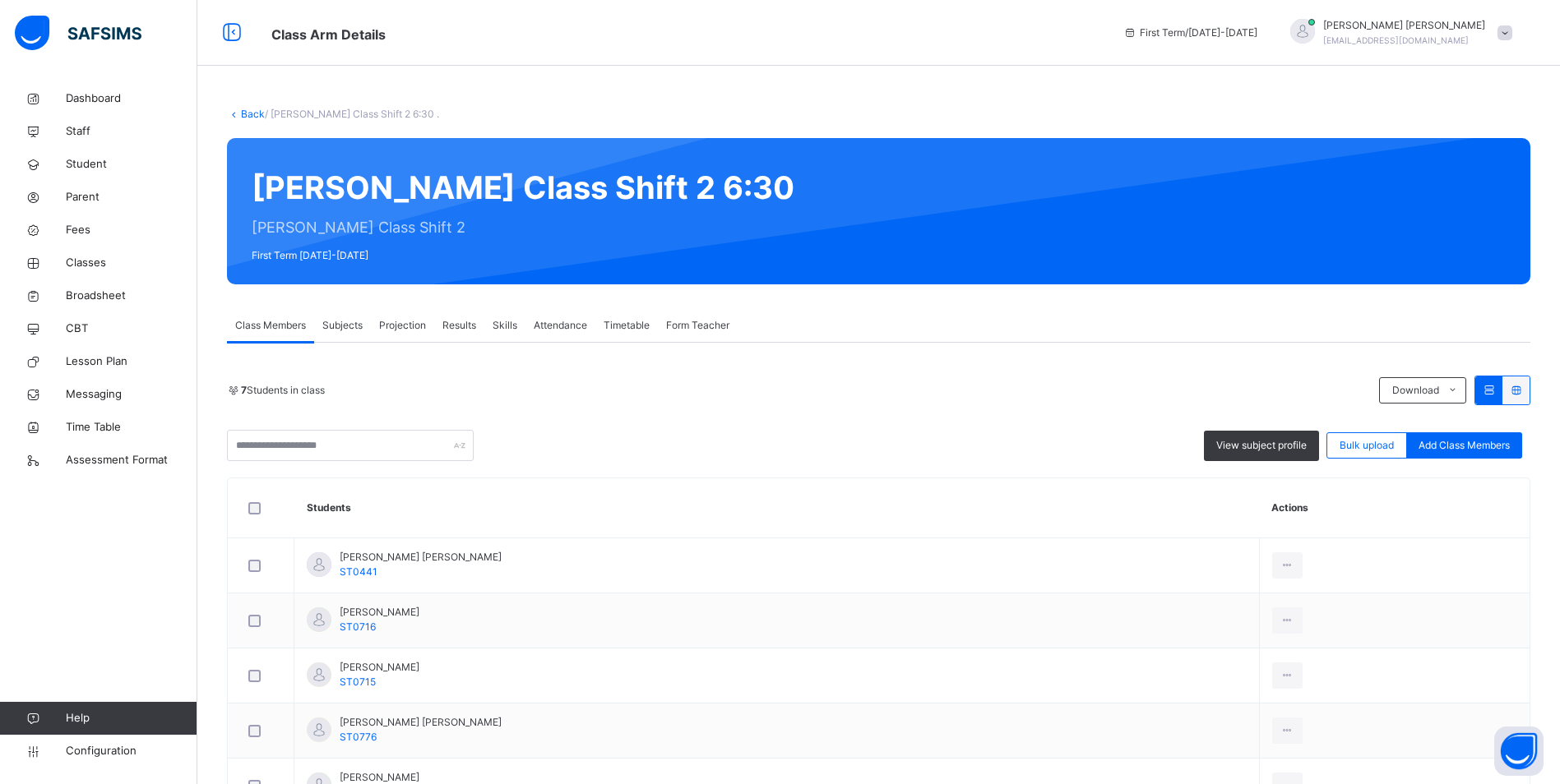
click at [562, 318] on span "Attendance" at bounding box center [560, 325] width 54 height 15
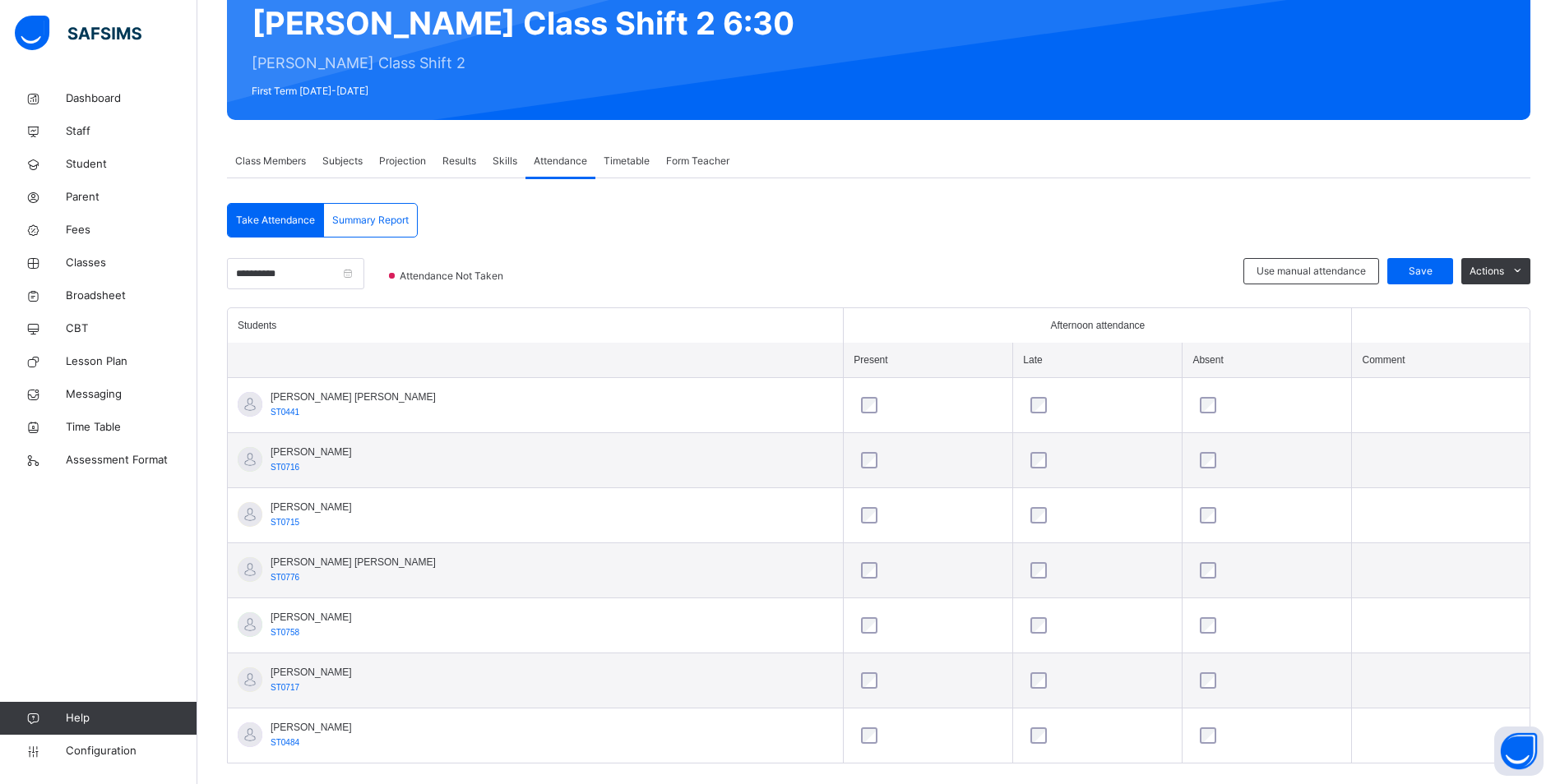
scroll to position [189, 0]
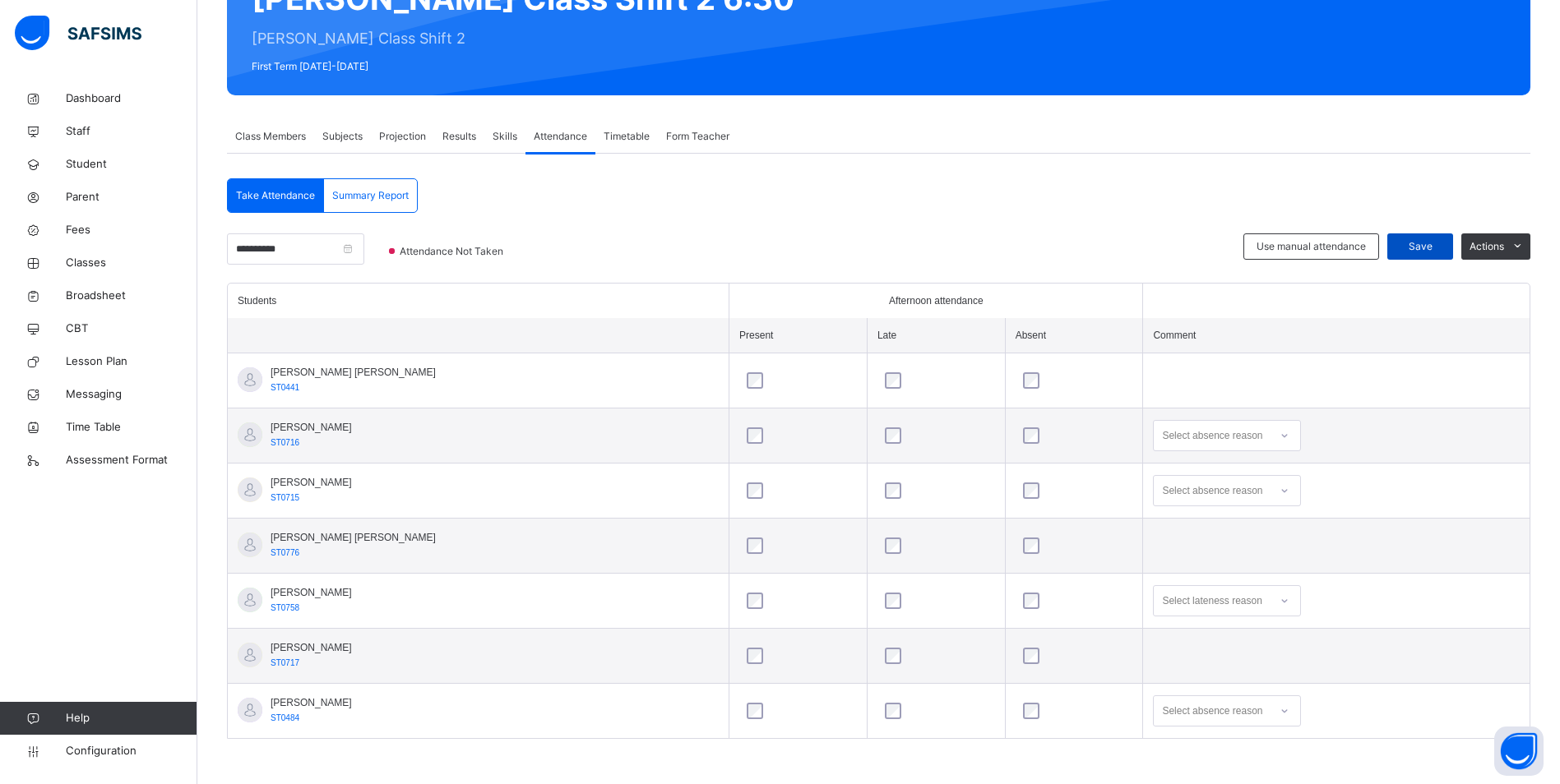
click at [1422, 246] on span "Save" at bounding box center [1420, 246] width 41 height 15
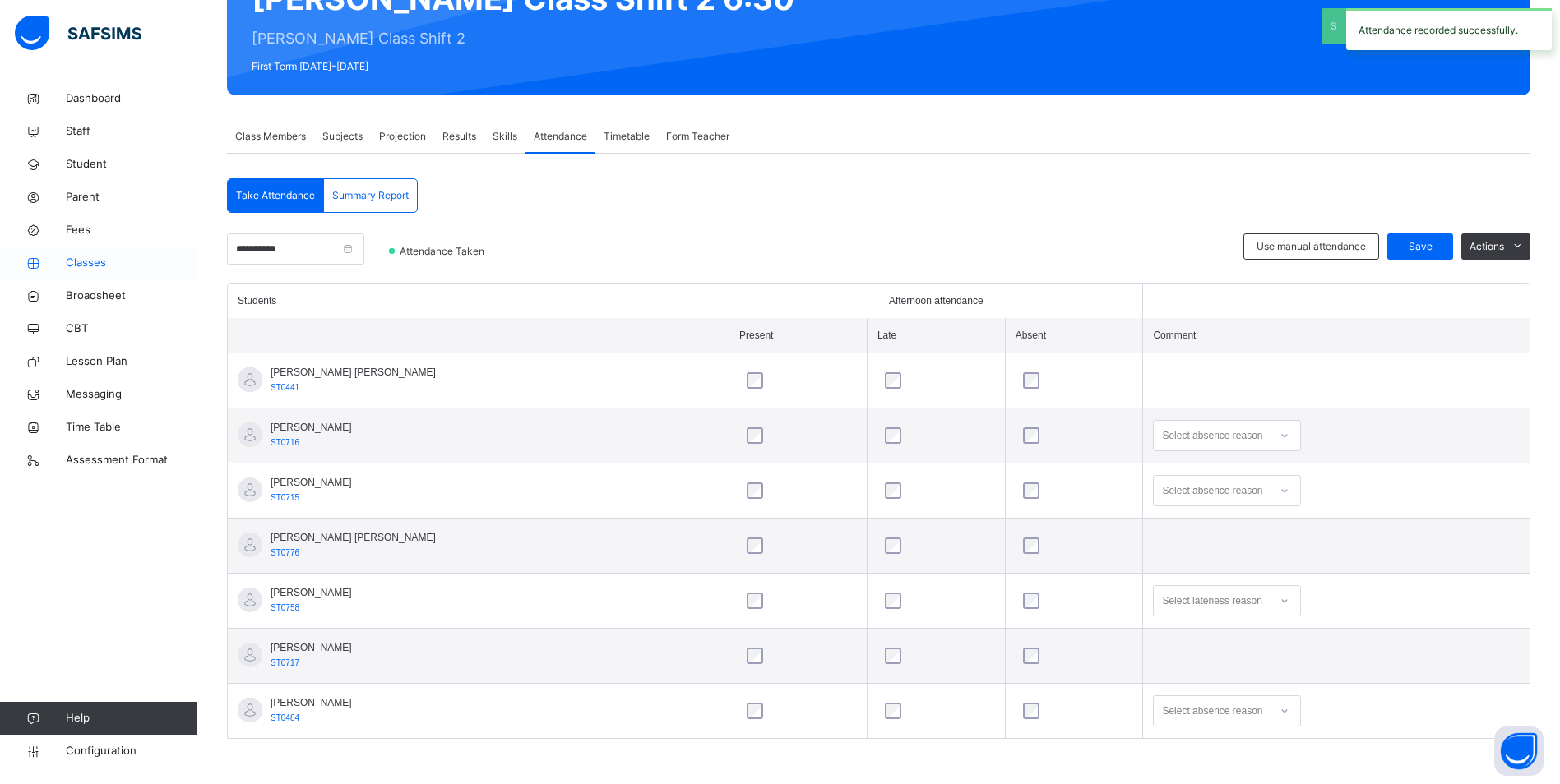
click at [75, 258] on span "Classes" at bounding box center [132, 263] width 132 height 16
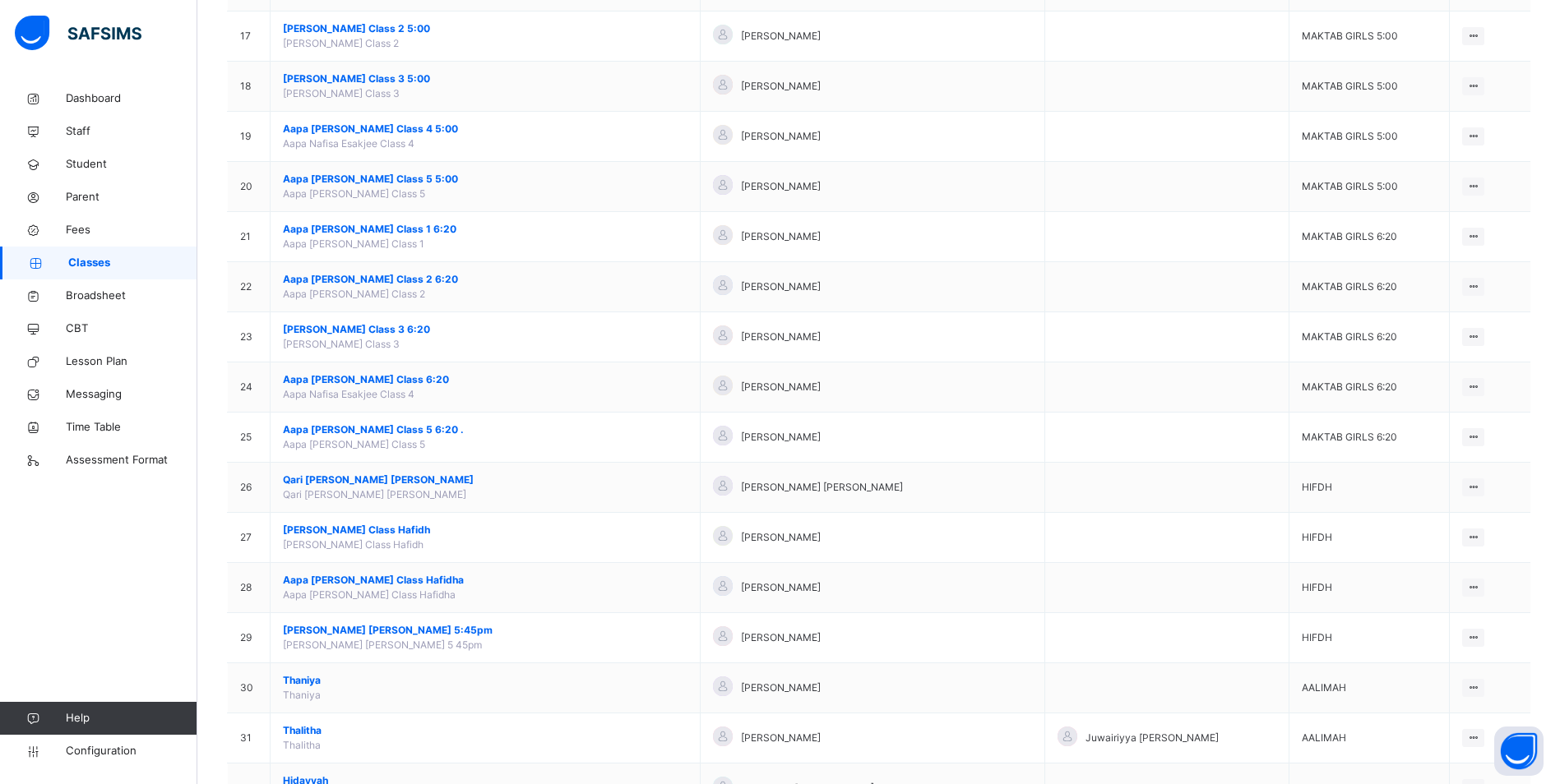
scroll to position [1207, 0]
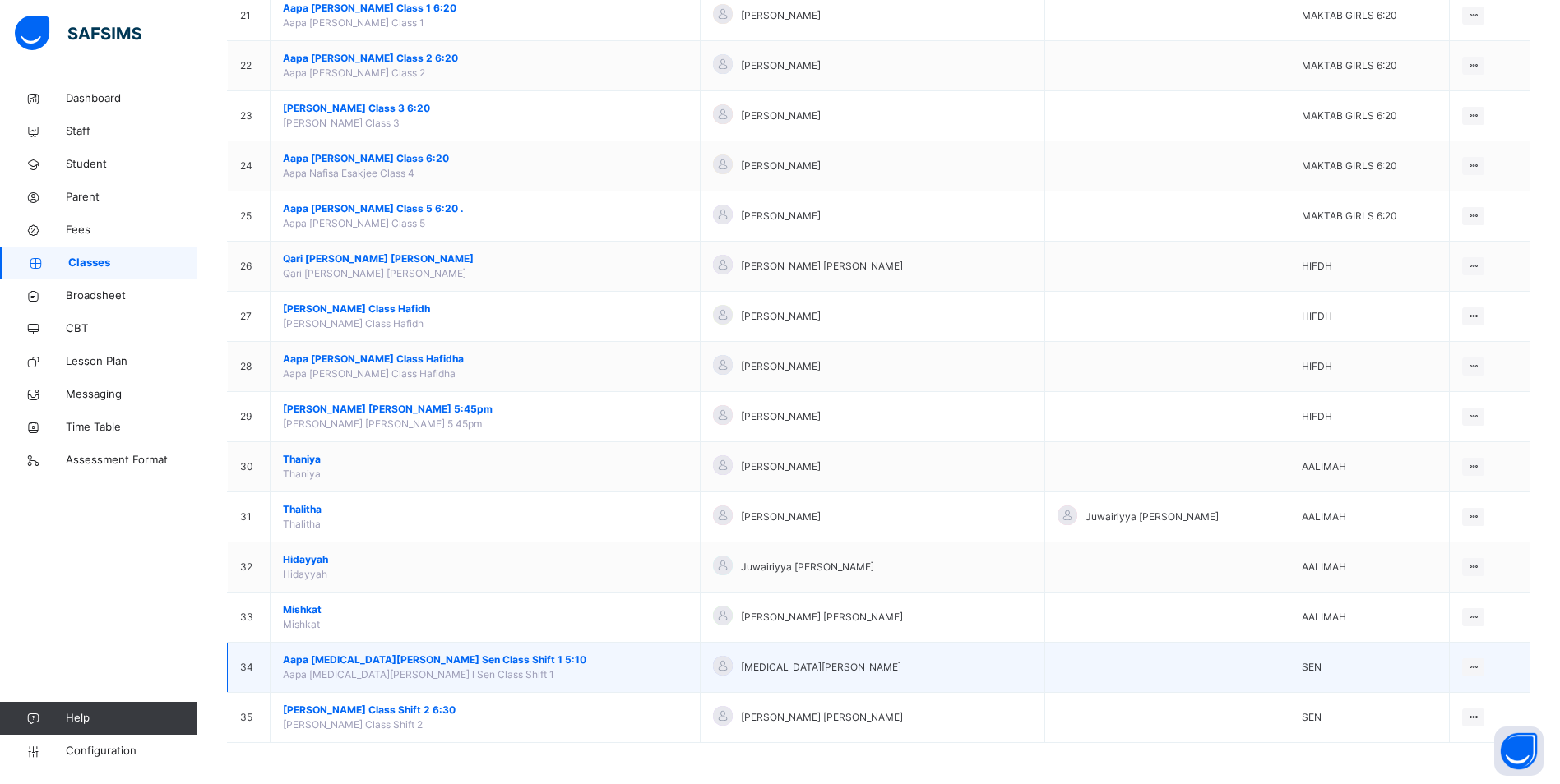
click at [437, 656] on span "Aapa [MEDICAL_DATA][PERSON_NAME] Sen Class Shift 1 5:10" at bounding box center [484, 660] width 404 height 15
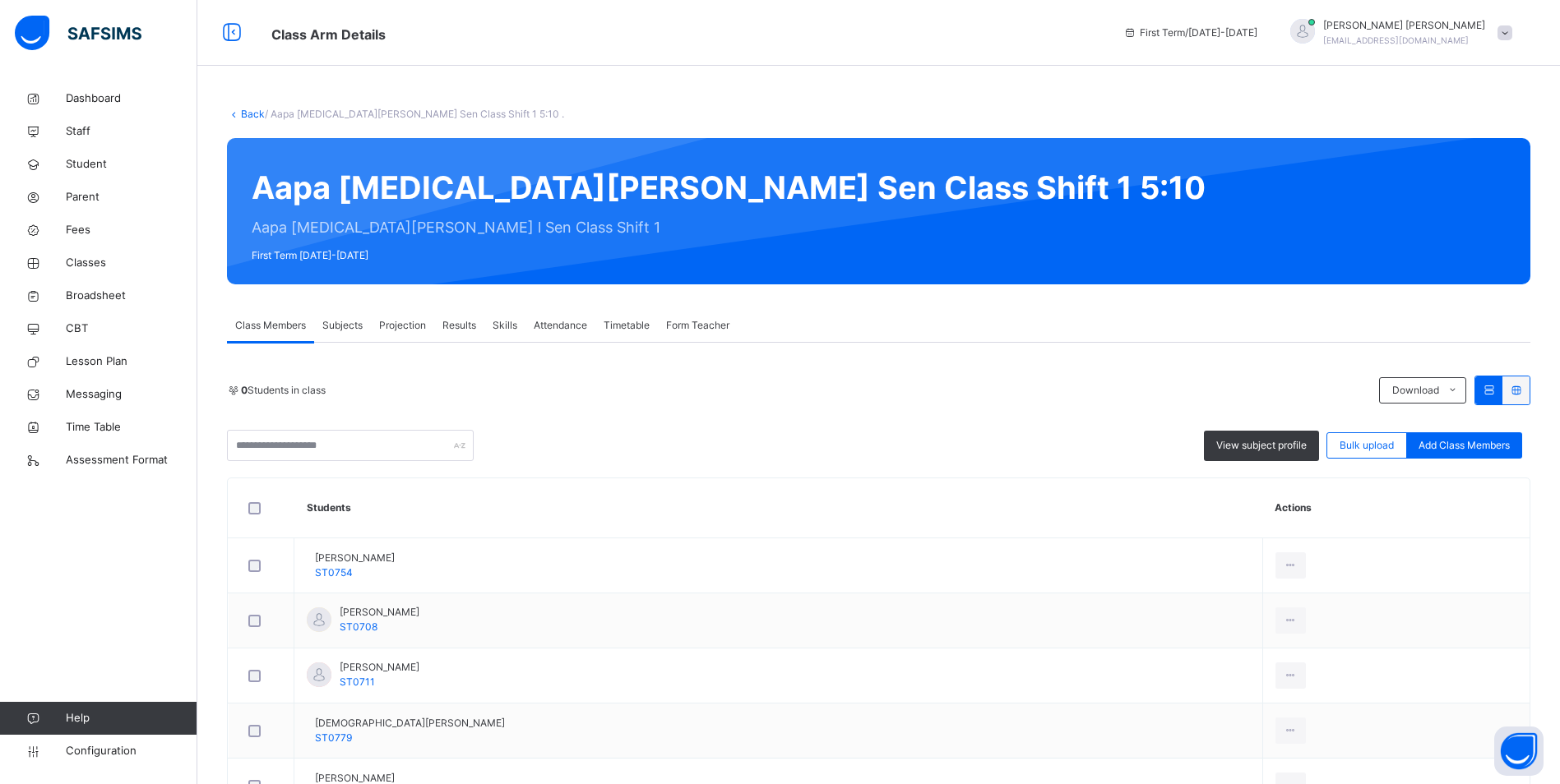
click at [581, 323] on span "Attendance" at bounding box center [560, 325] width 54 height 15
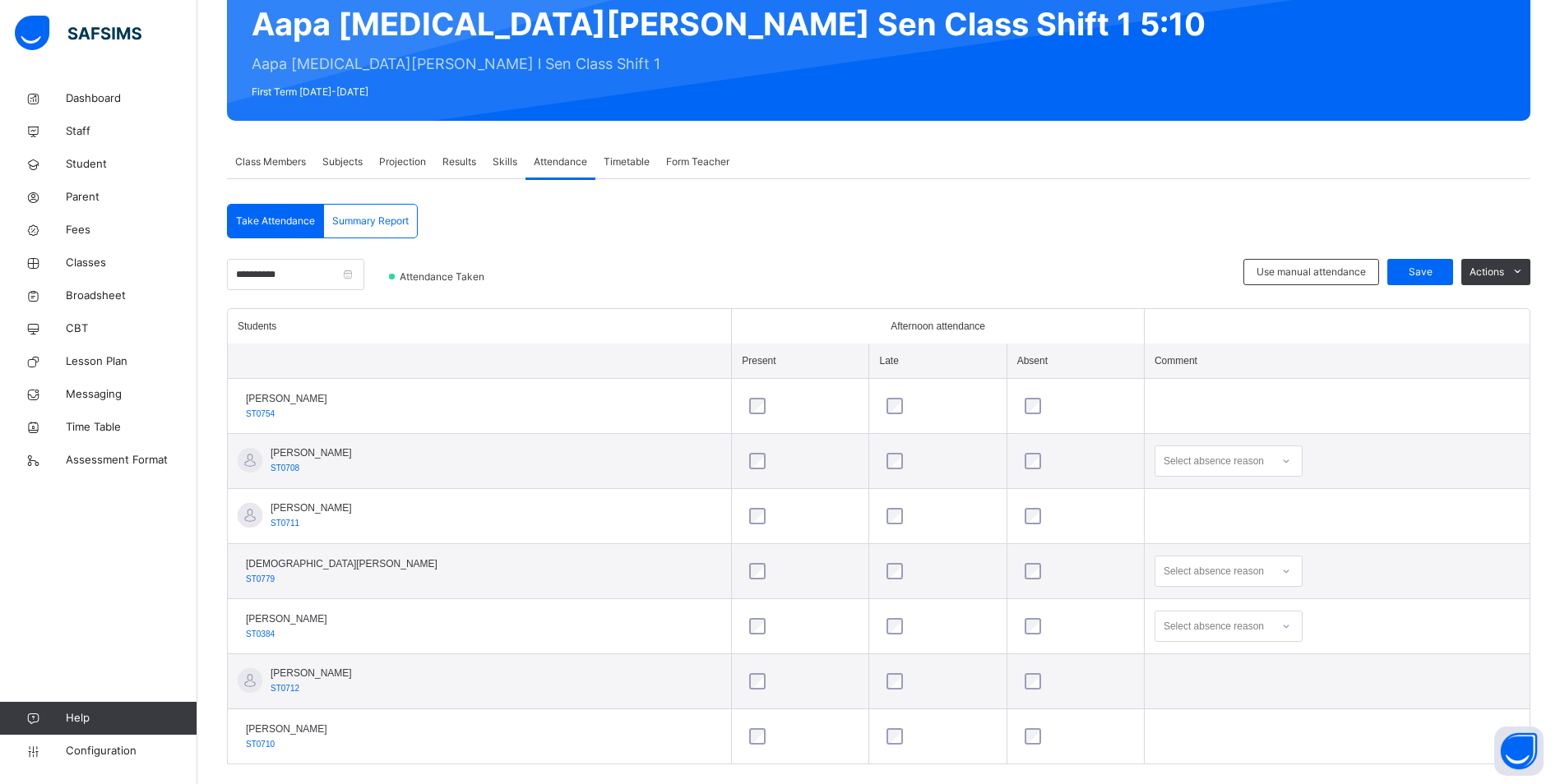
scroll to position [189, 0]
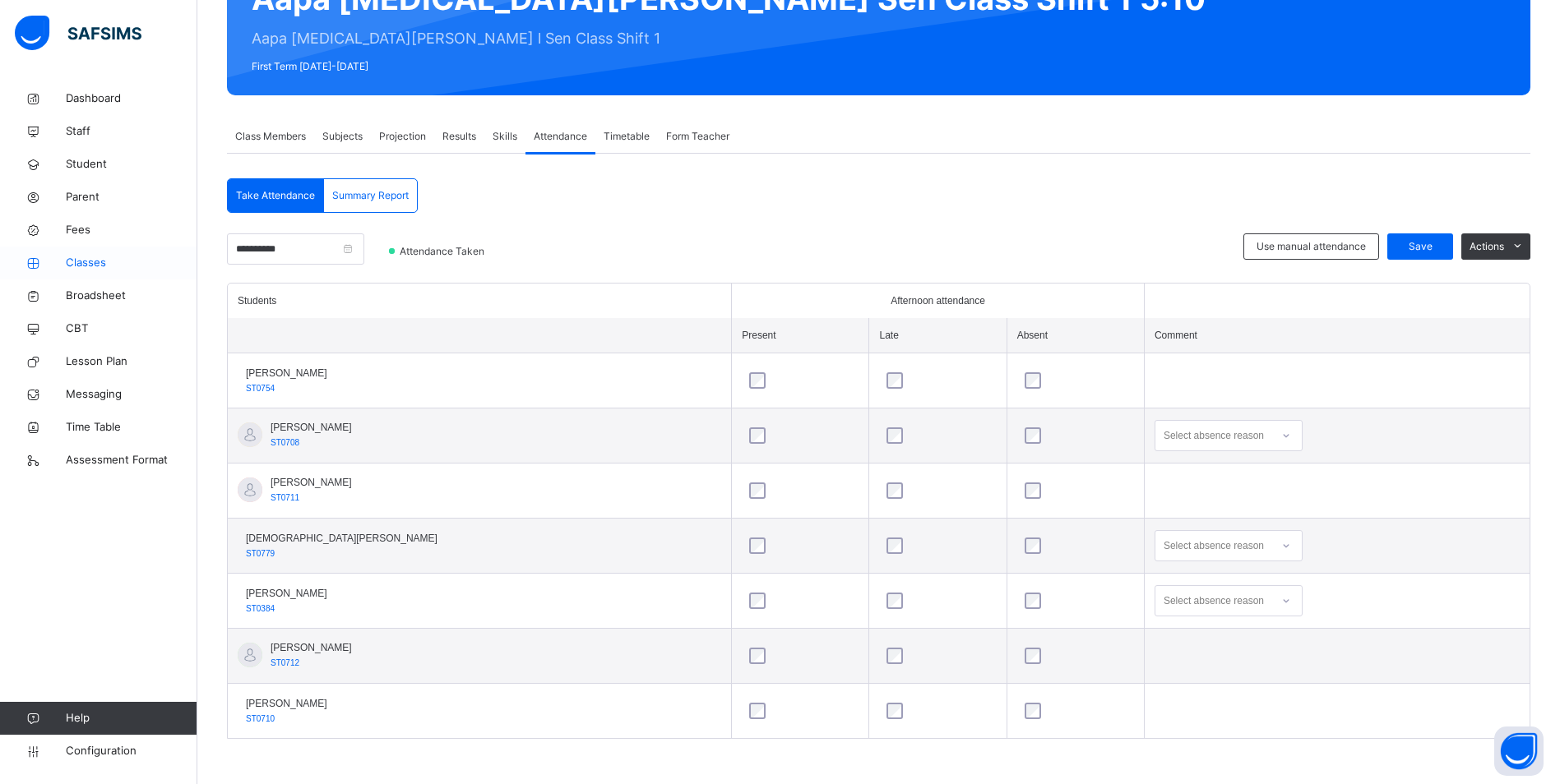
click at [104, 252] on link "Classes" at bounding box center [99, 263] width 198 height 33
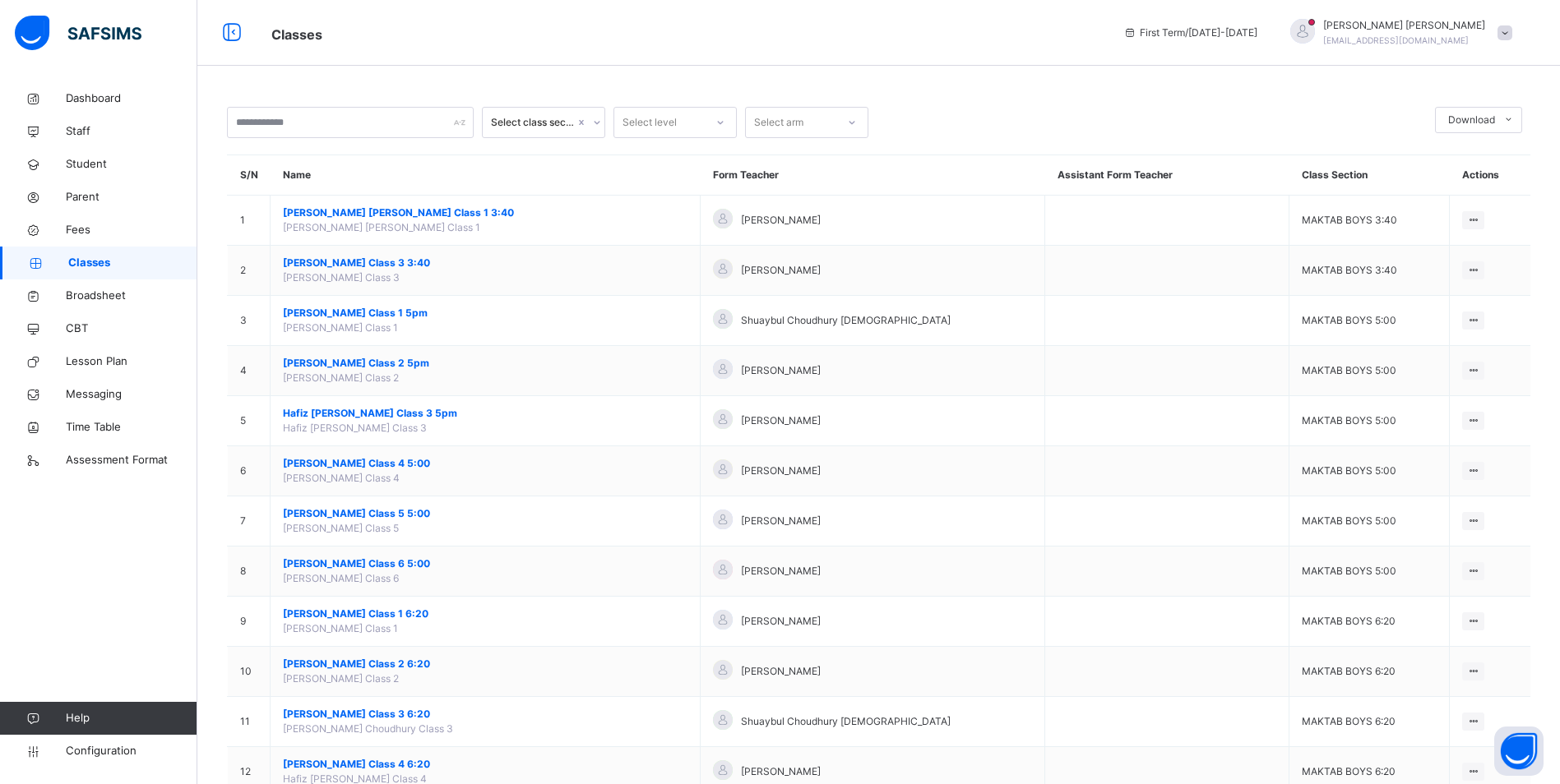
click at [90, 256] on span "Classes" at bounding box center [133, 263] width 129 height 16
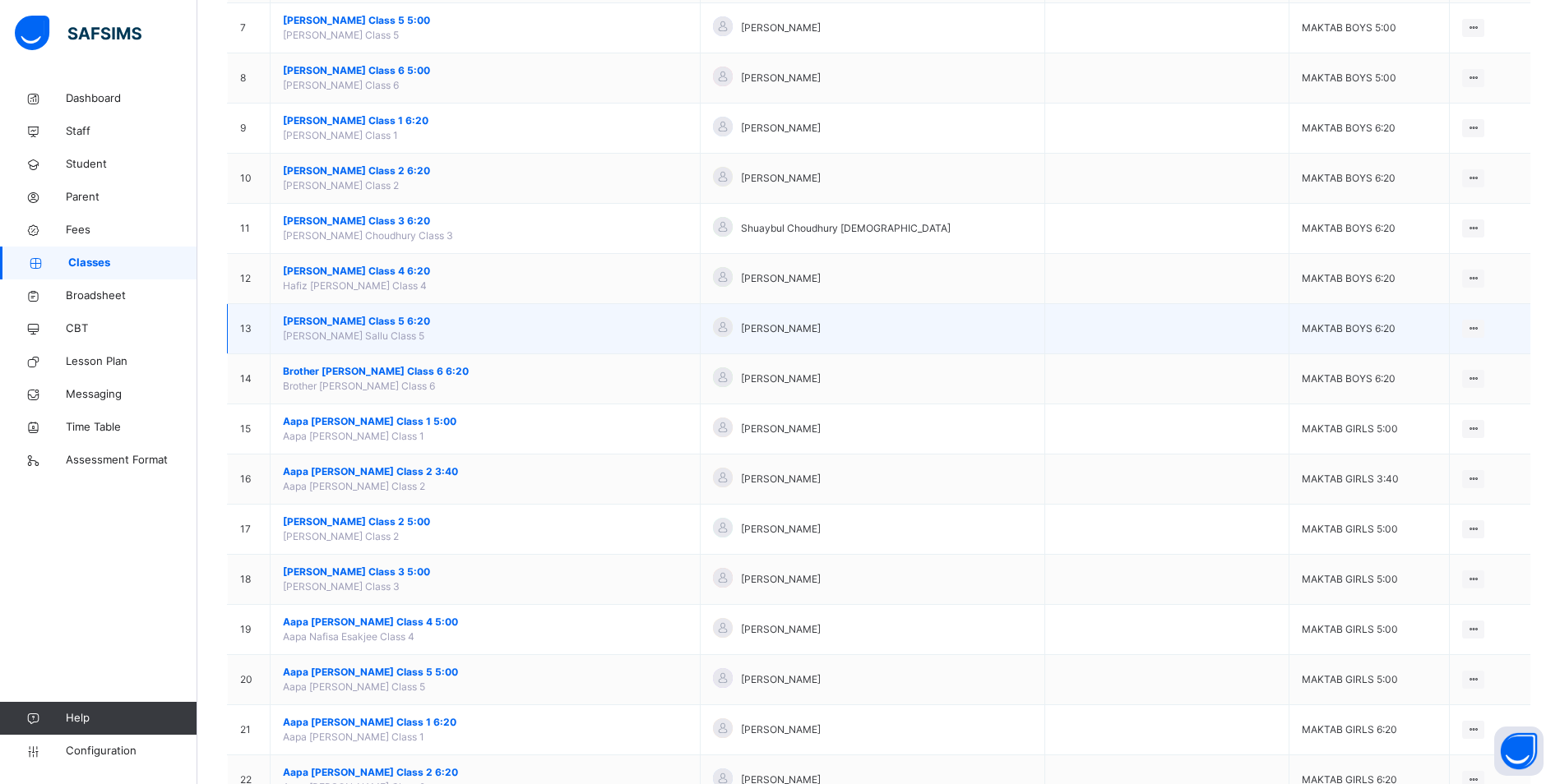
scroll to position [576, 0]
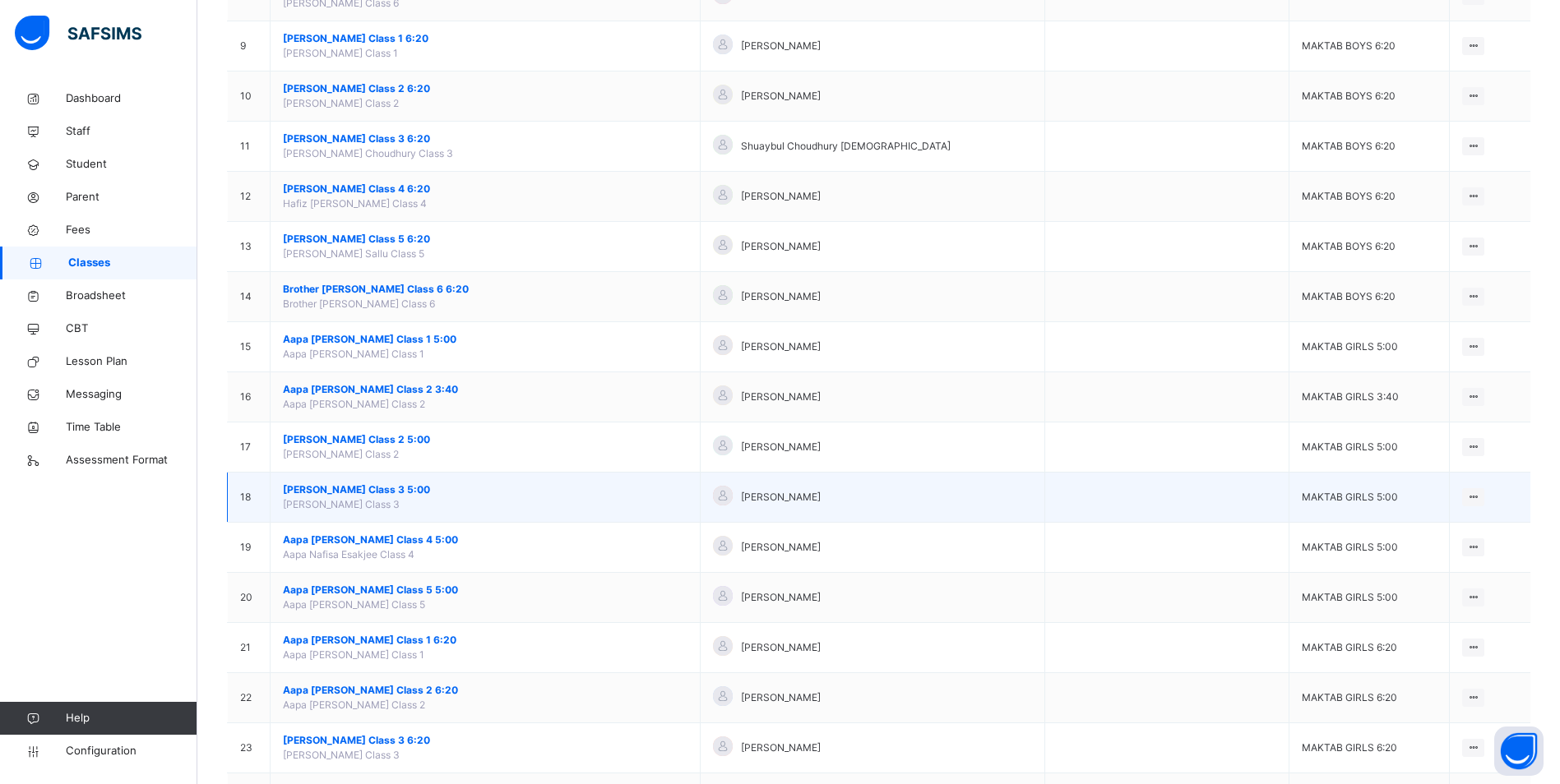
click at [424, 492] on span "[PERSON_NAME] Class 3 5:00" at bounding box center [484, 490] width 404 height 15
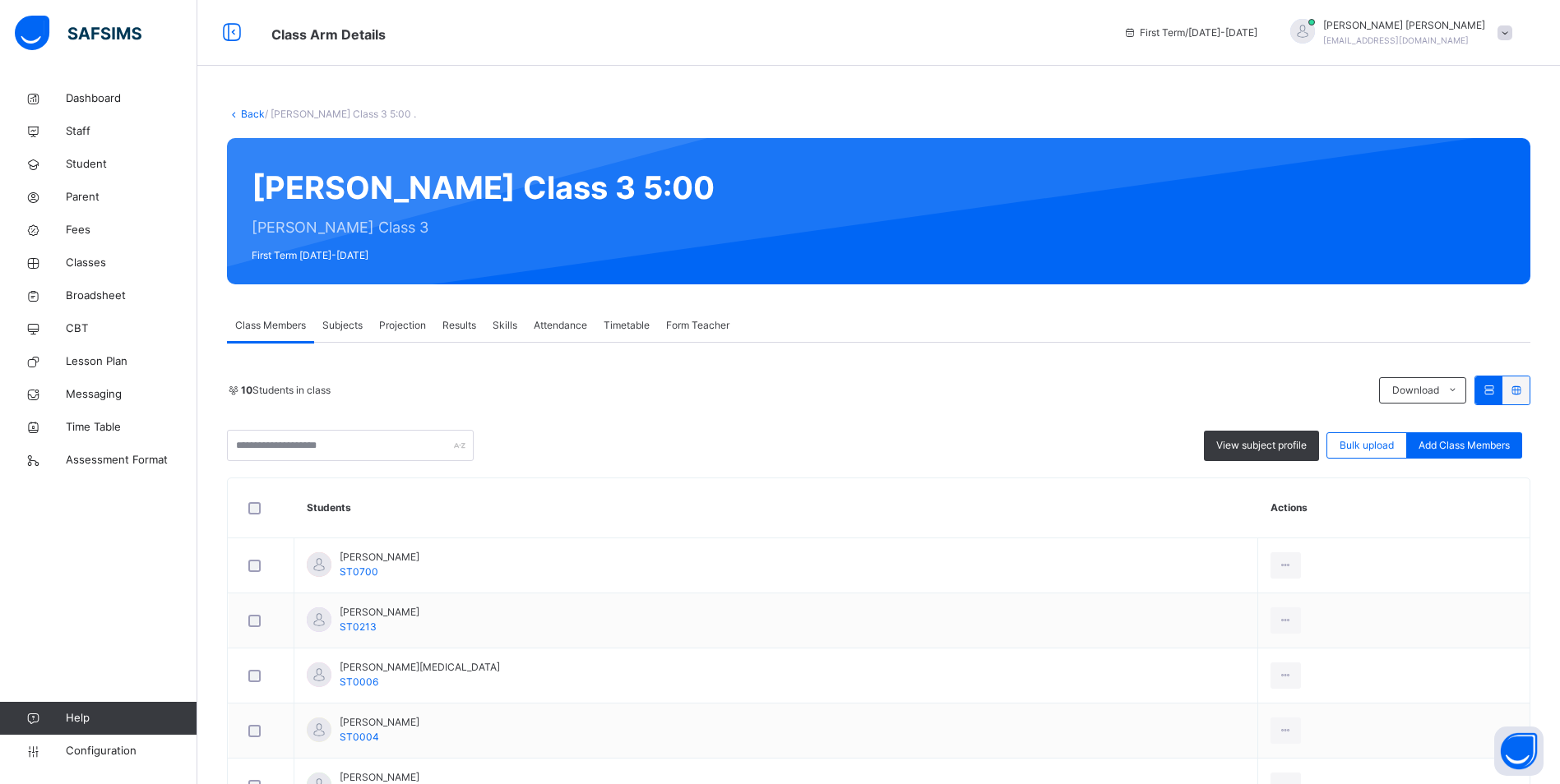
click at [567, 328] on span "Attendance" at bounding box center [560, 325] width 54 height 15
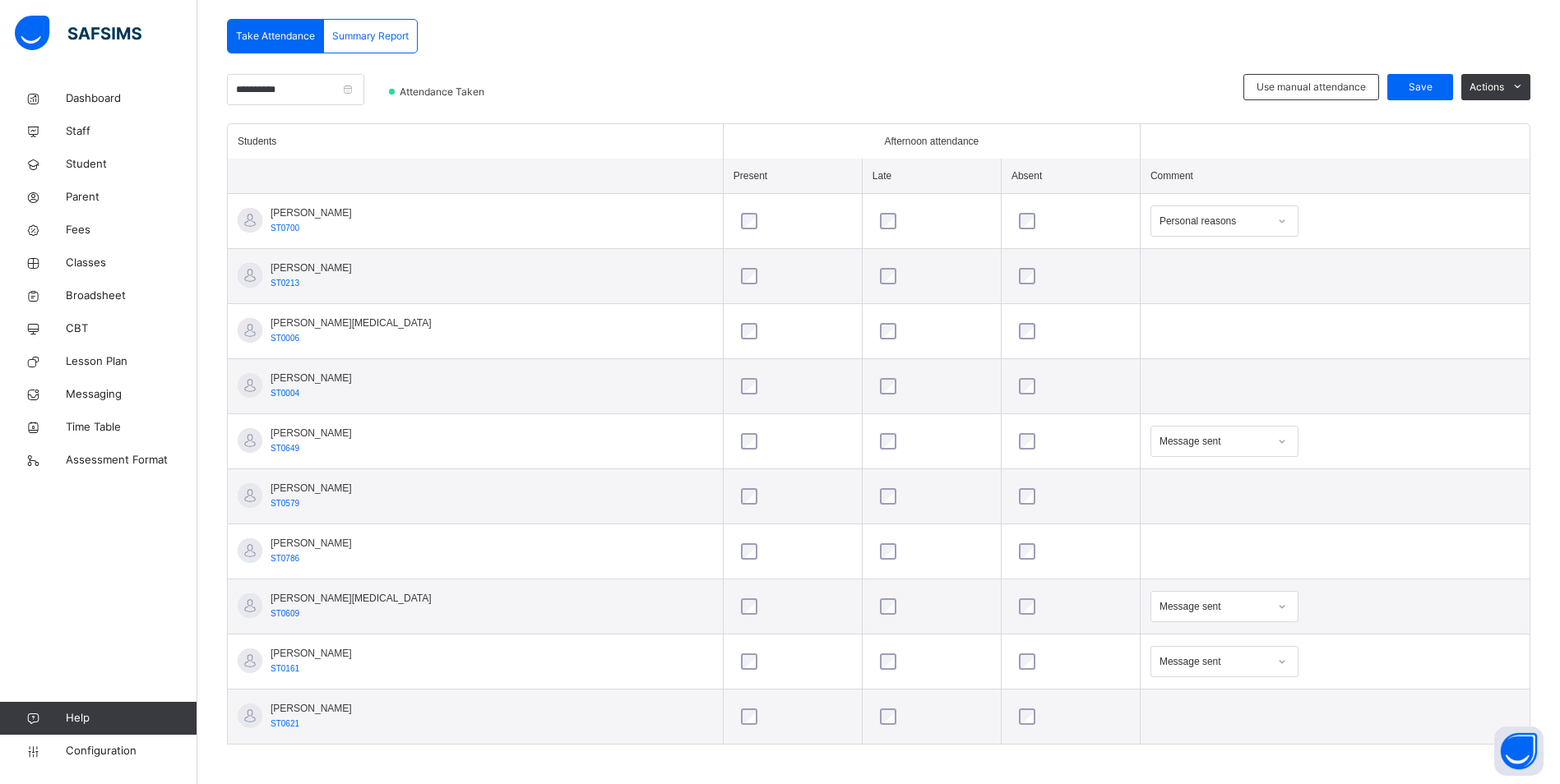
scroll to position [354, 0]
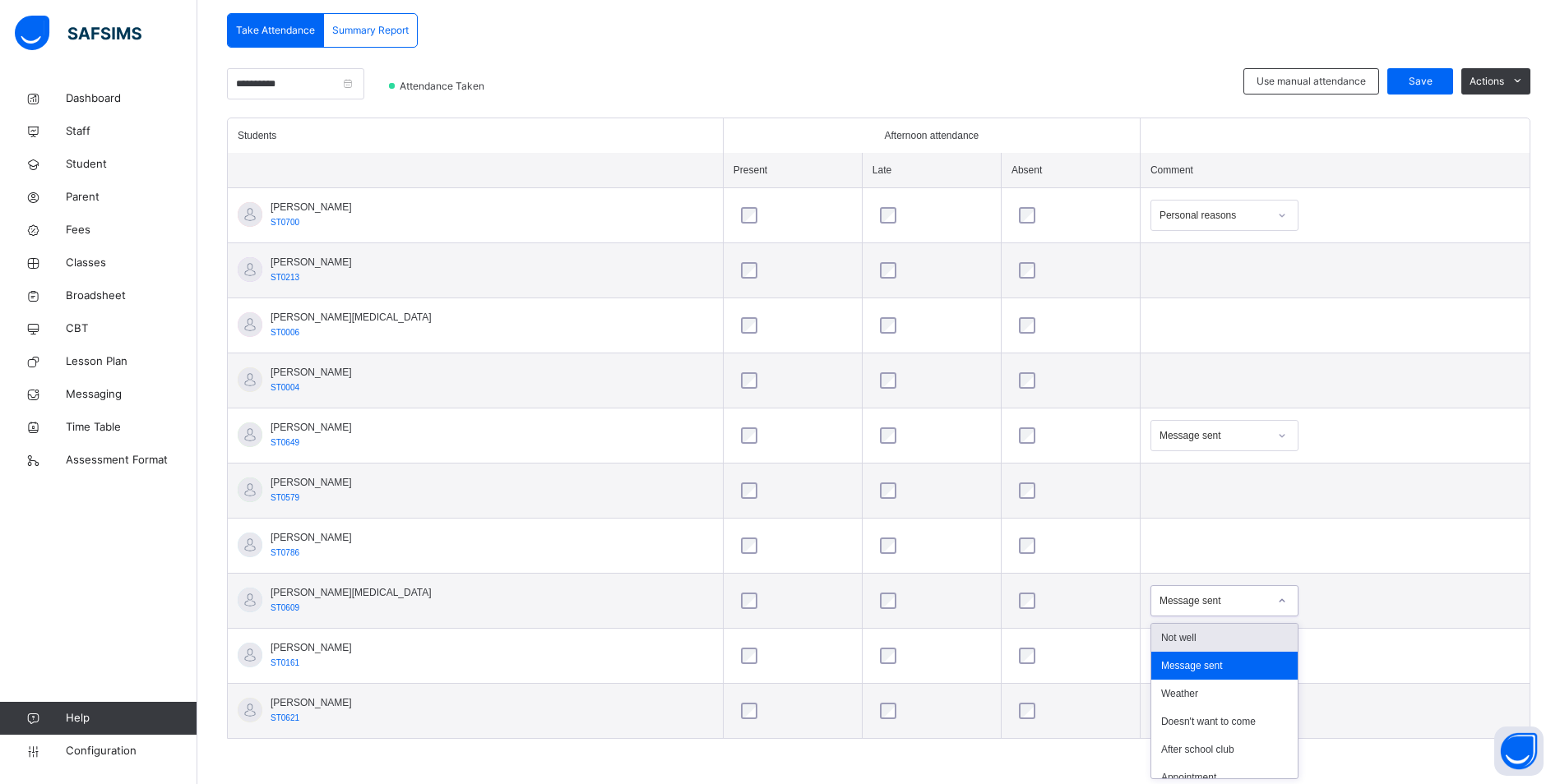
click at [1277, 600] on icon at bounding box center [1282, 601] width 10 height 16
click at [1194, 637] on div "Not well" at bounding box center [1225, 638] width 147 height 28
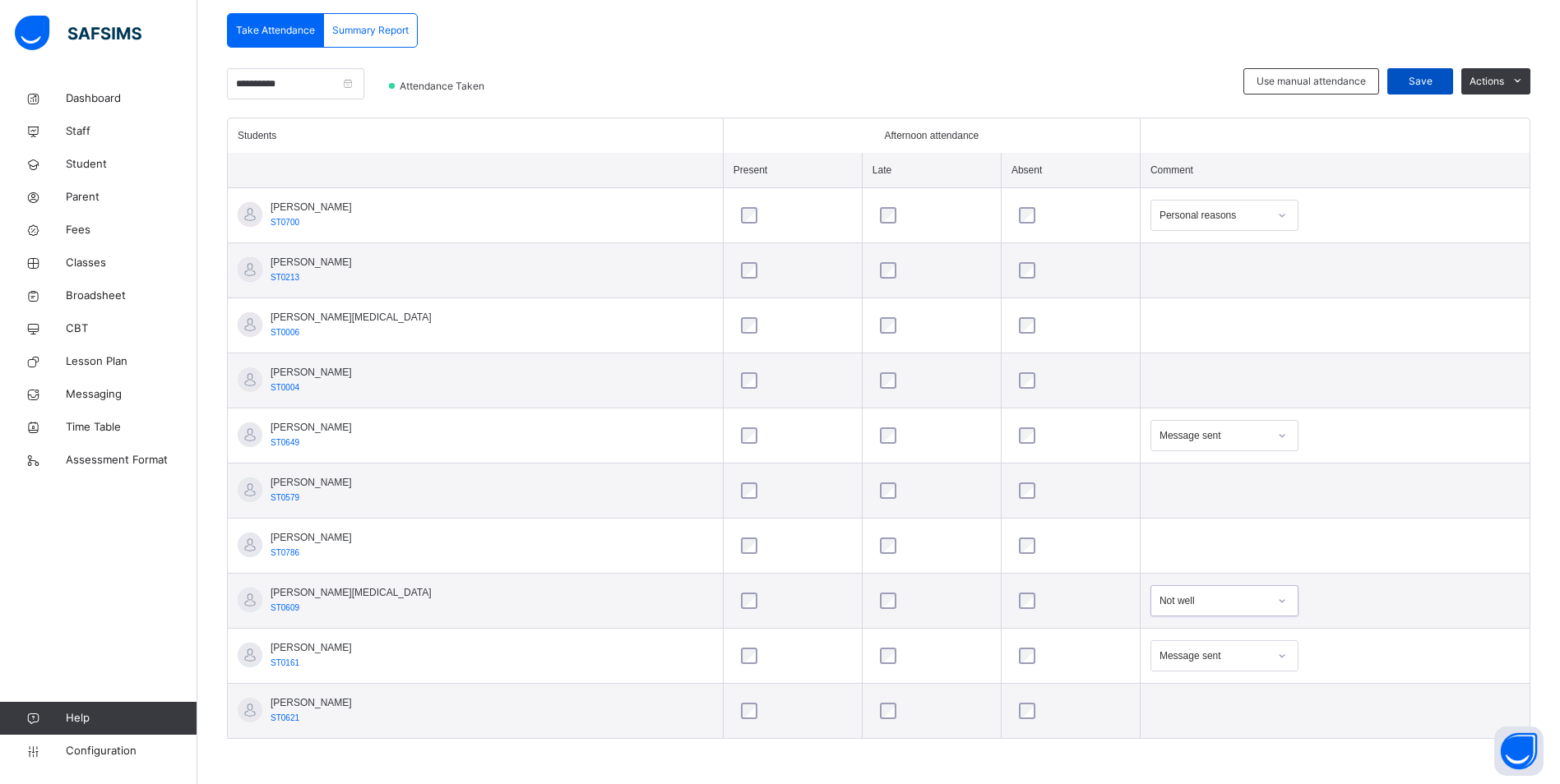
click at [1433, 80] on span "Save" at bounding box center [1420, 82] width 41 height 15
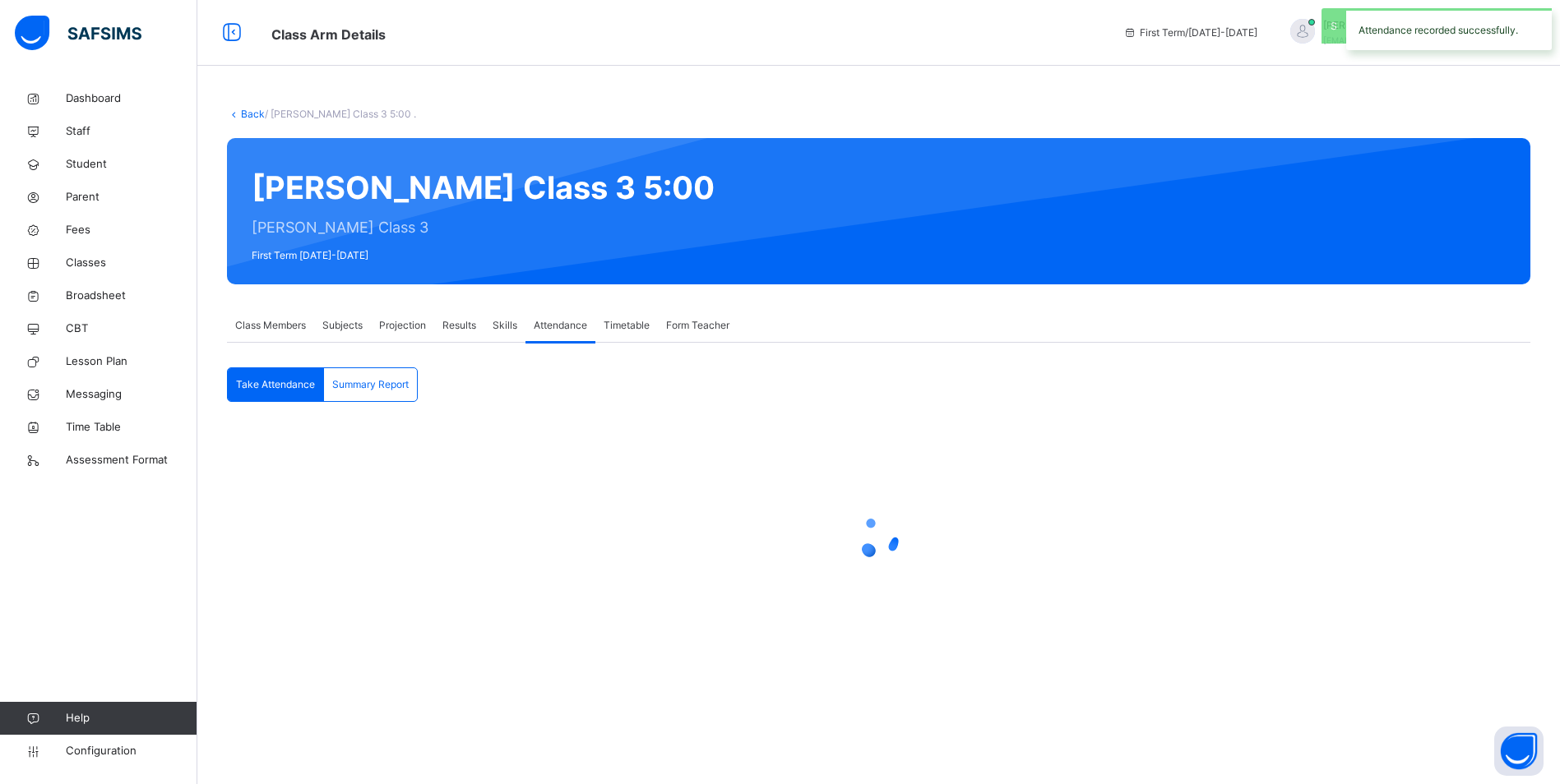
scroll to position [0, 0]
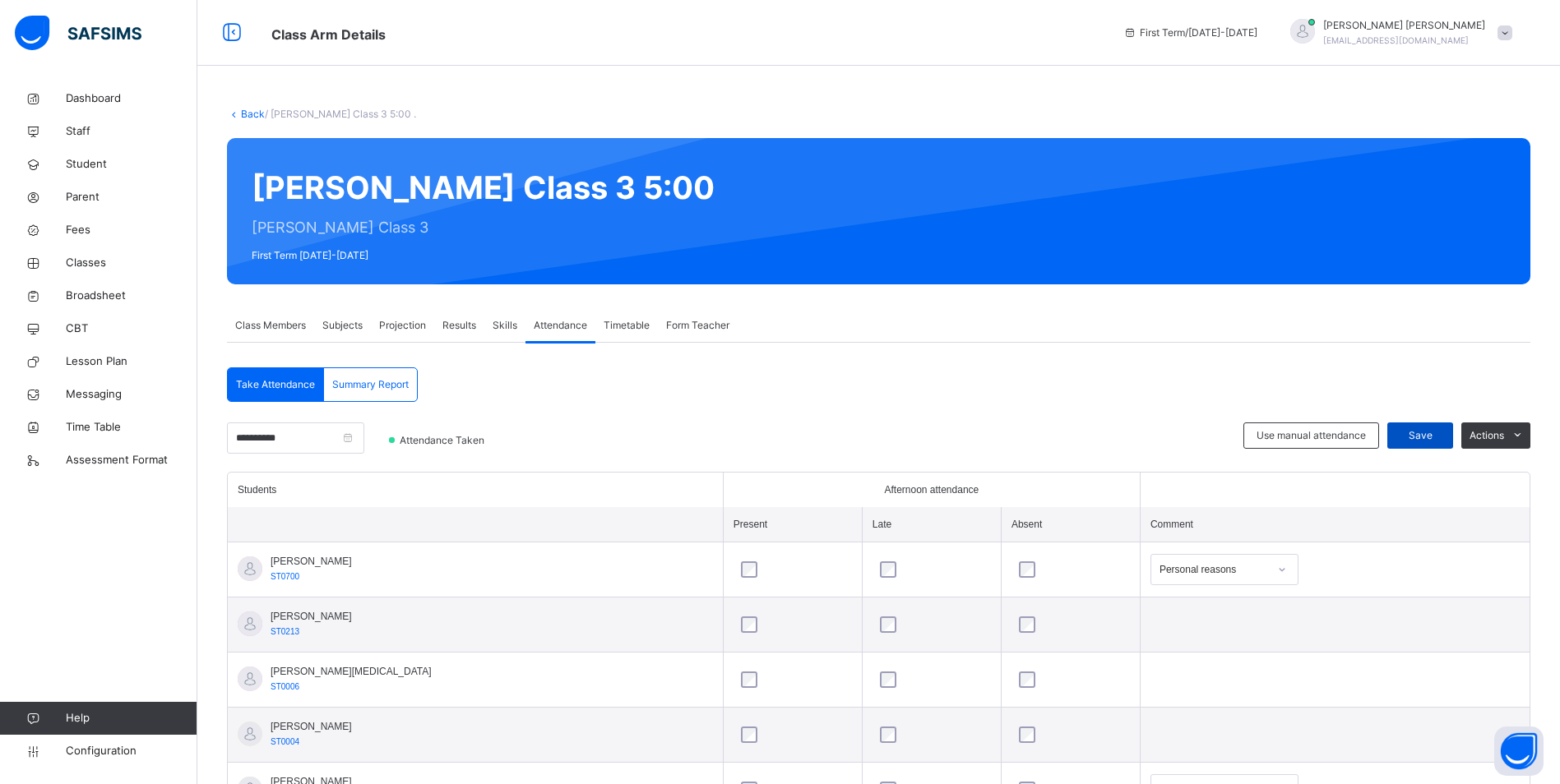
click at [1432, 433] on span "Save" at bounding box center [1420, 436] width 41 height 15
click at [101, 254] on span "Classes" at bounding box center [132, 263] width 132 height 16
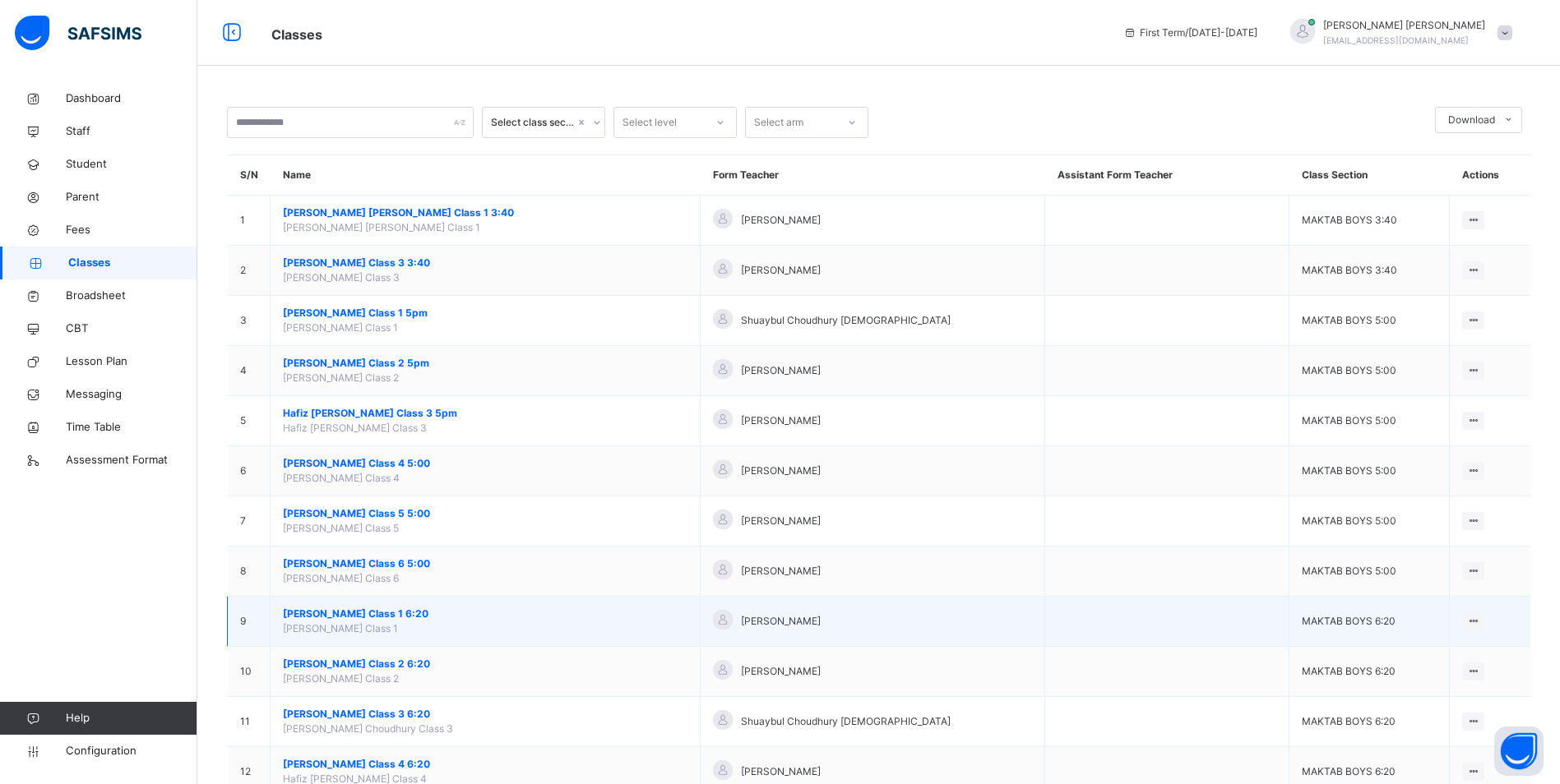
click at [417, 607] on span "[PERSON_NAME] Class 1 6:20" at bounding box center [484, 614] width 404 height 15
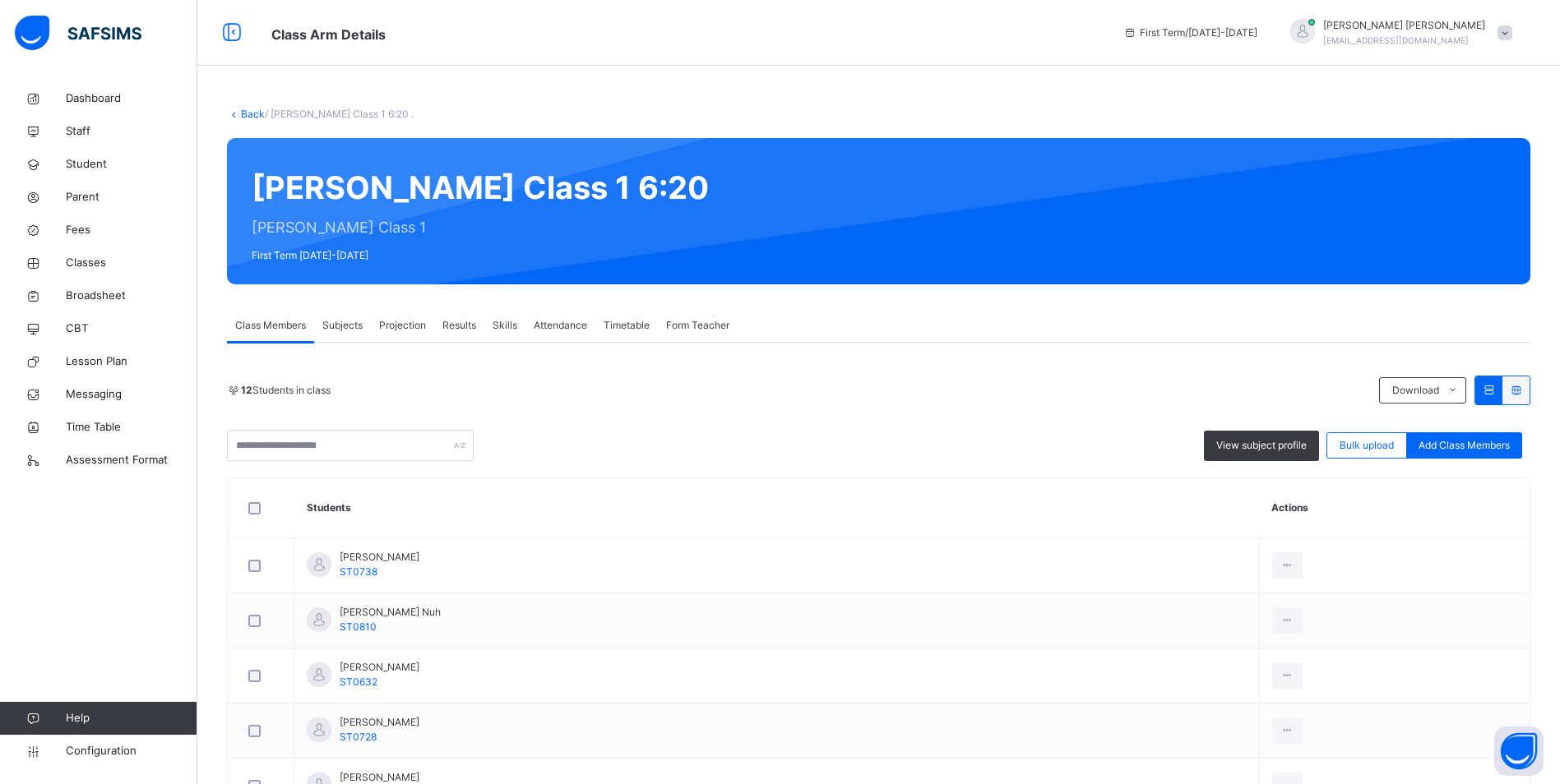
click at [562, 322] on span "Attendance" at bounding box center [560, 325] width 54 height 15
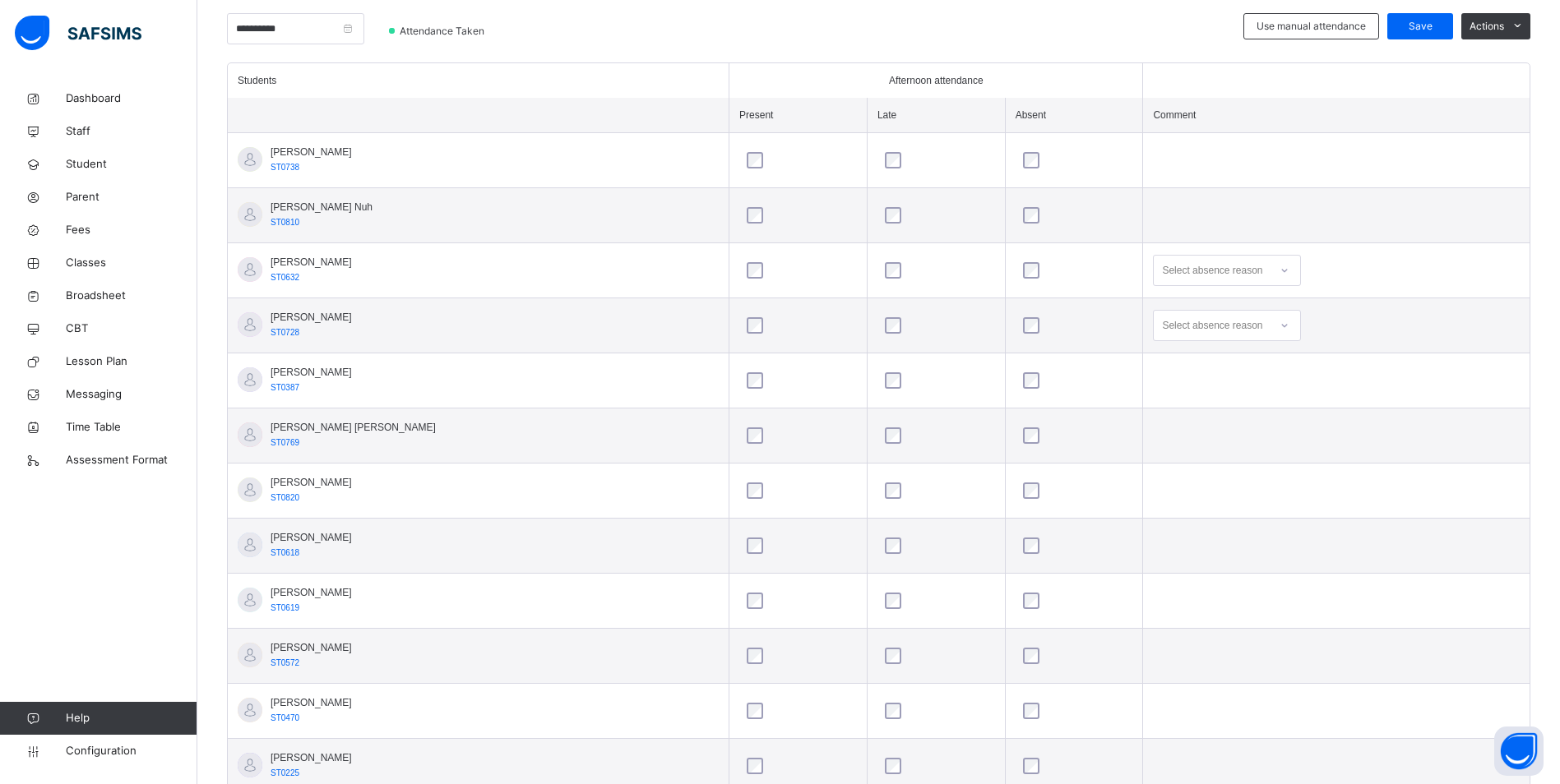
scroll to position [411, 0]
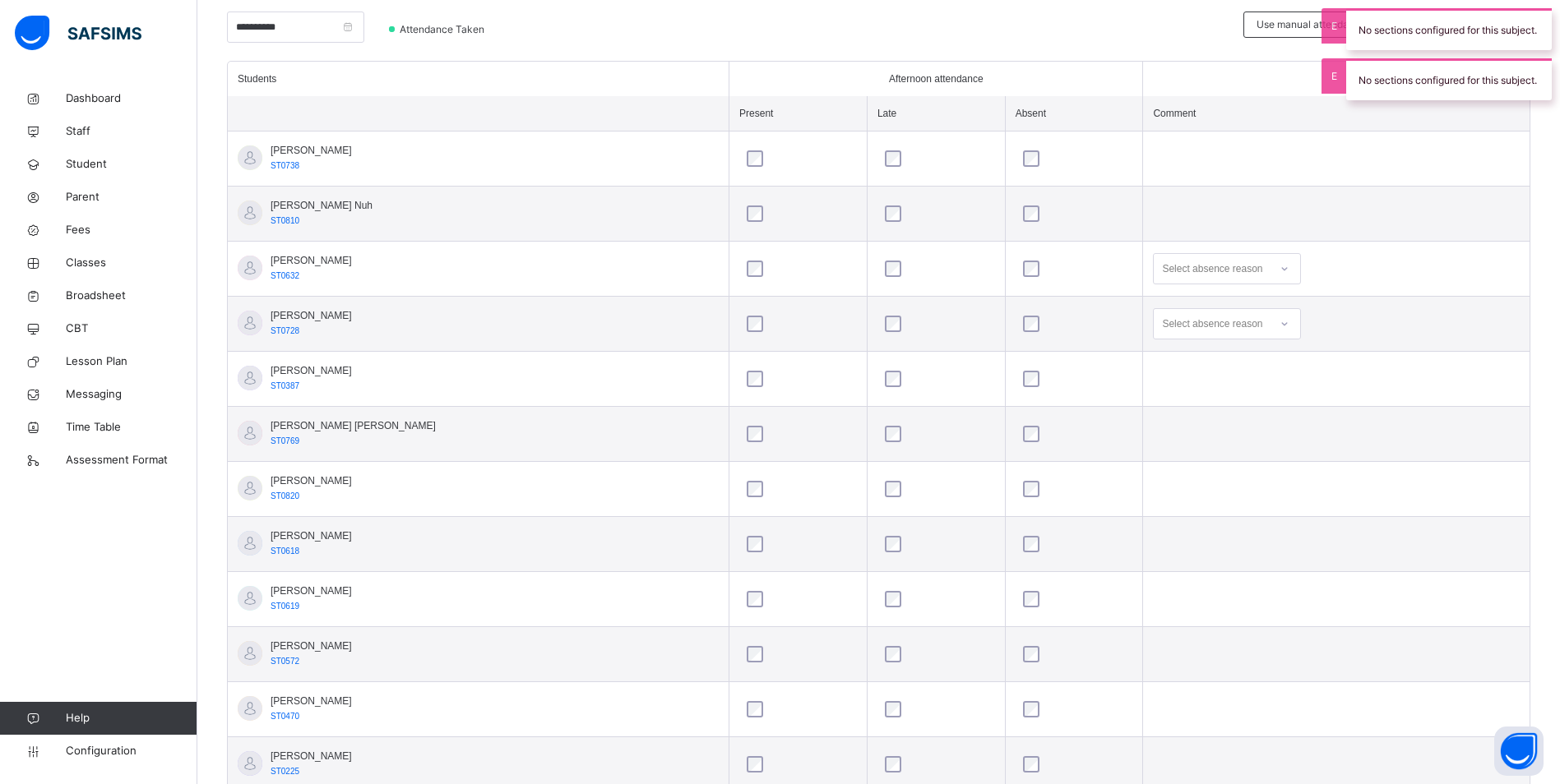
click at [1279, 321] on icon at bounding box center [1284, 324] width 10 height 16
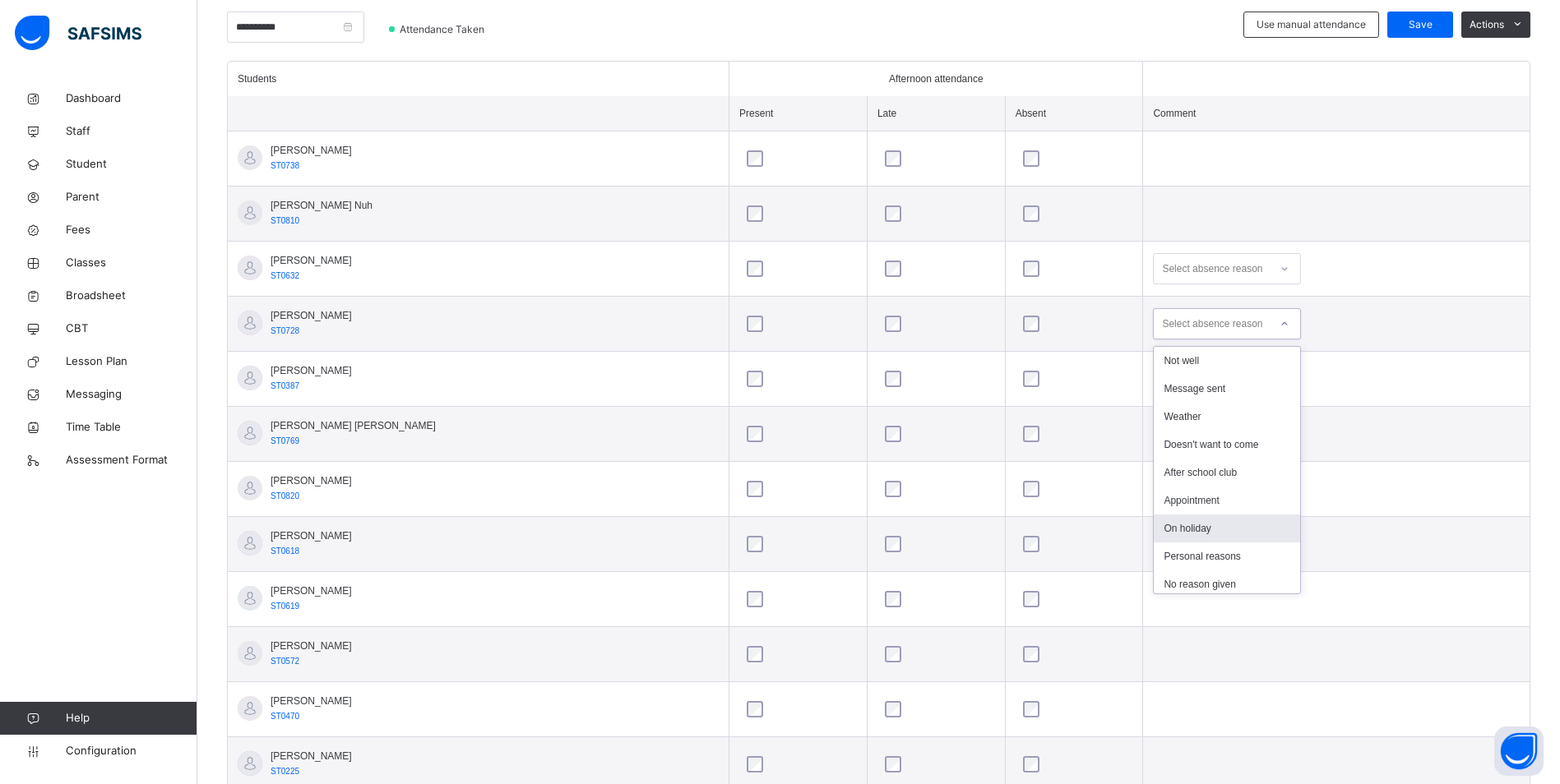
click at [1191, 536] on div "On holiday" at bounding box center [1227, 529] width 147 height 28
click at [1274, 273] on div at bounding box center [1284, 268] width 28 height 26
click at [1201, 413] on div "No transport" at bounding box center [1227, 413] width 147 height 28
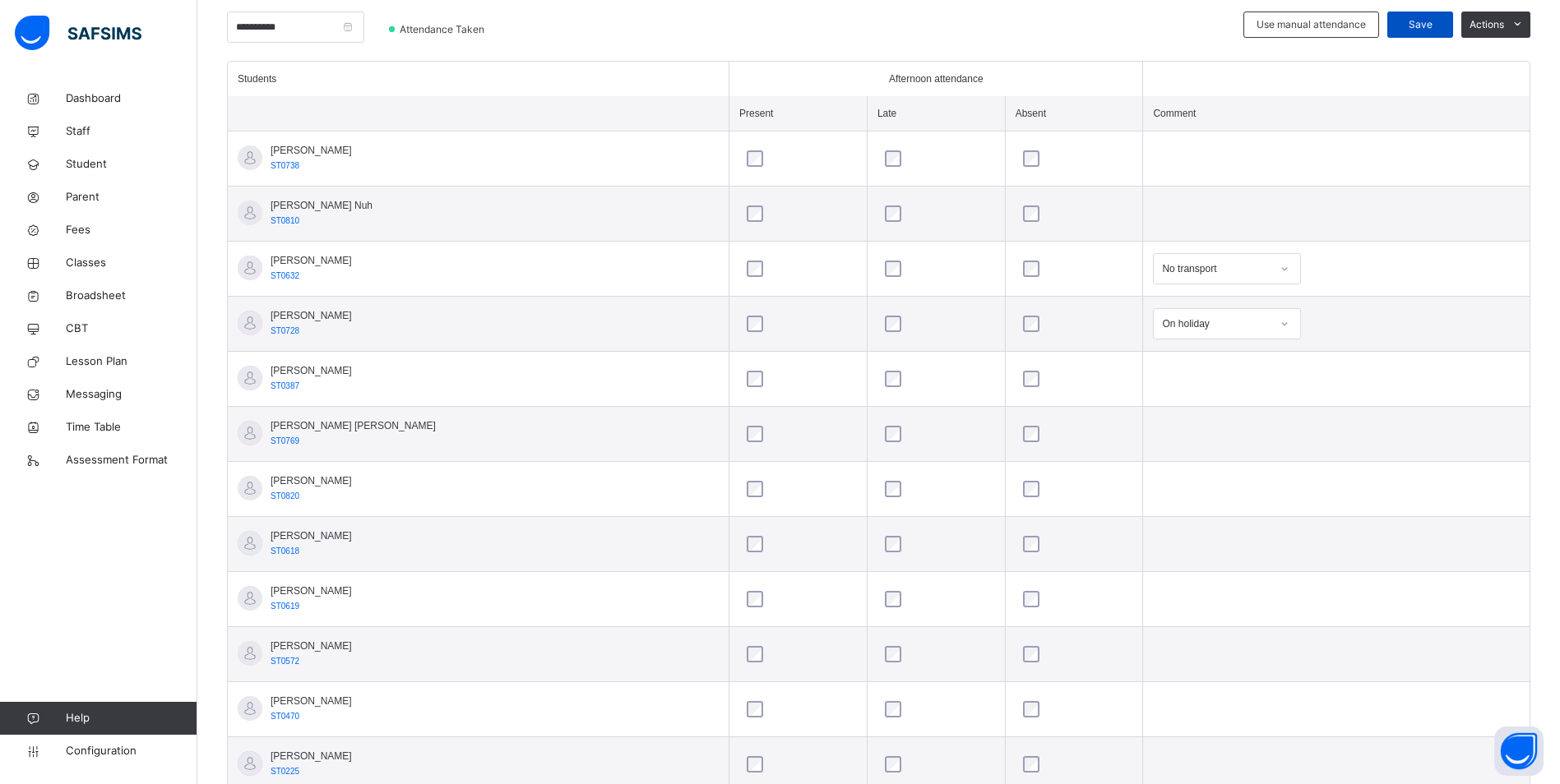
click at [1441, 30] on span "Save" at bounding box center [1420, 25] width 41 height 15
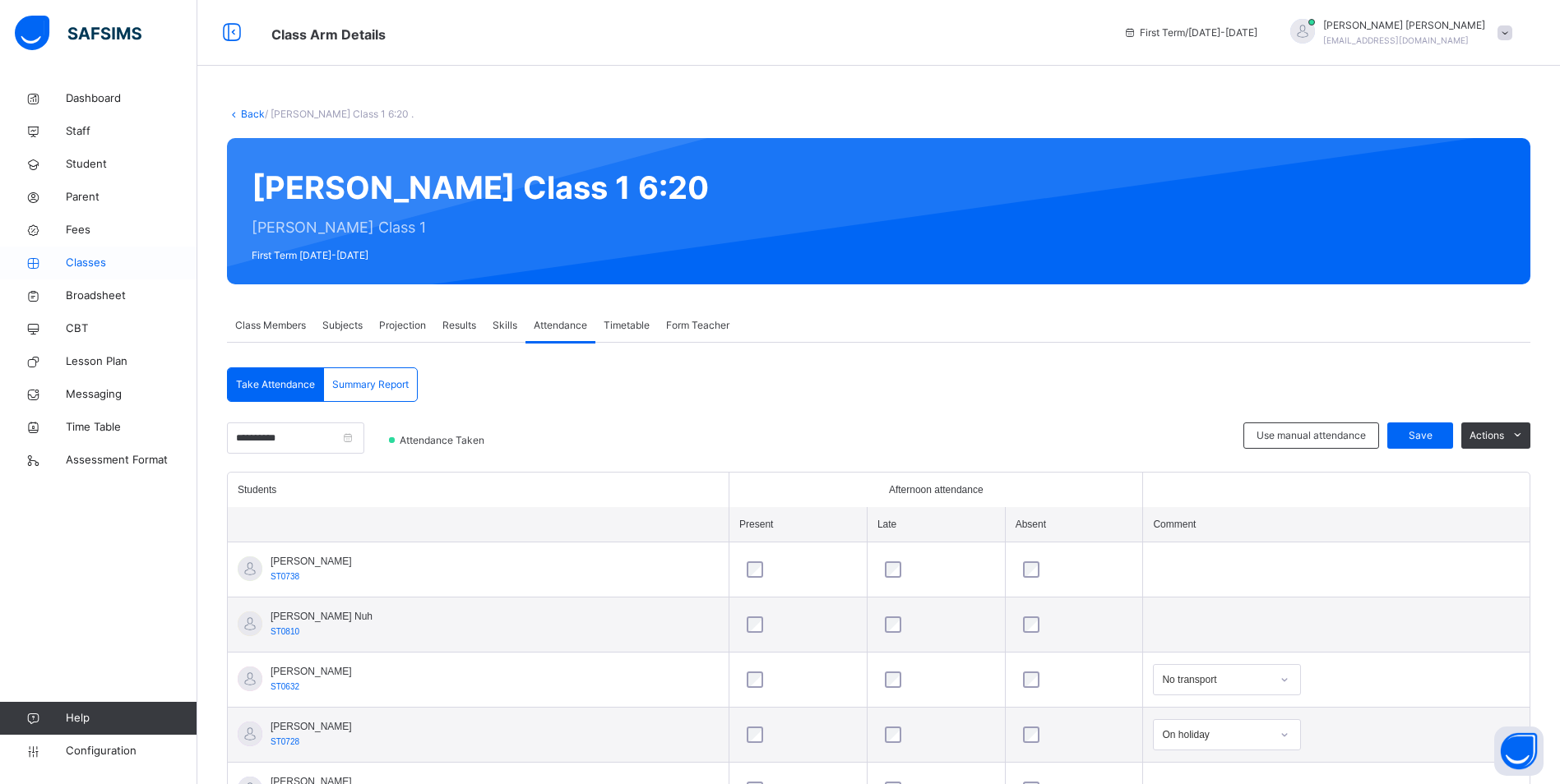
click at [101, 258] on span "Classes" at bounding box center [132, 263] width 132 height 16
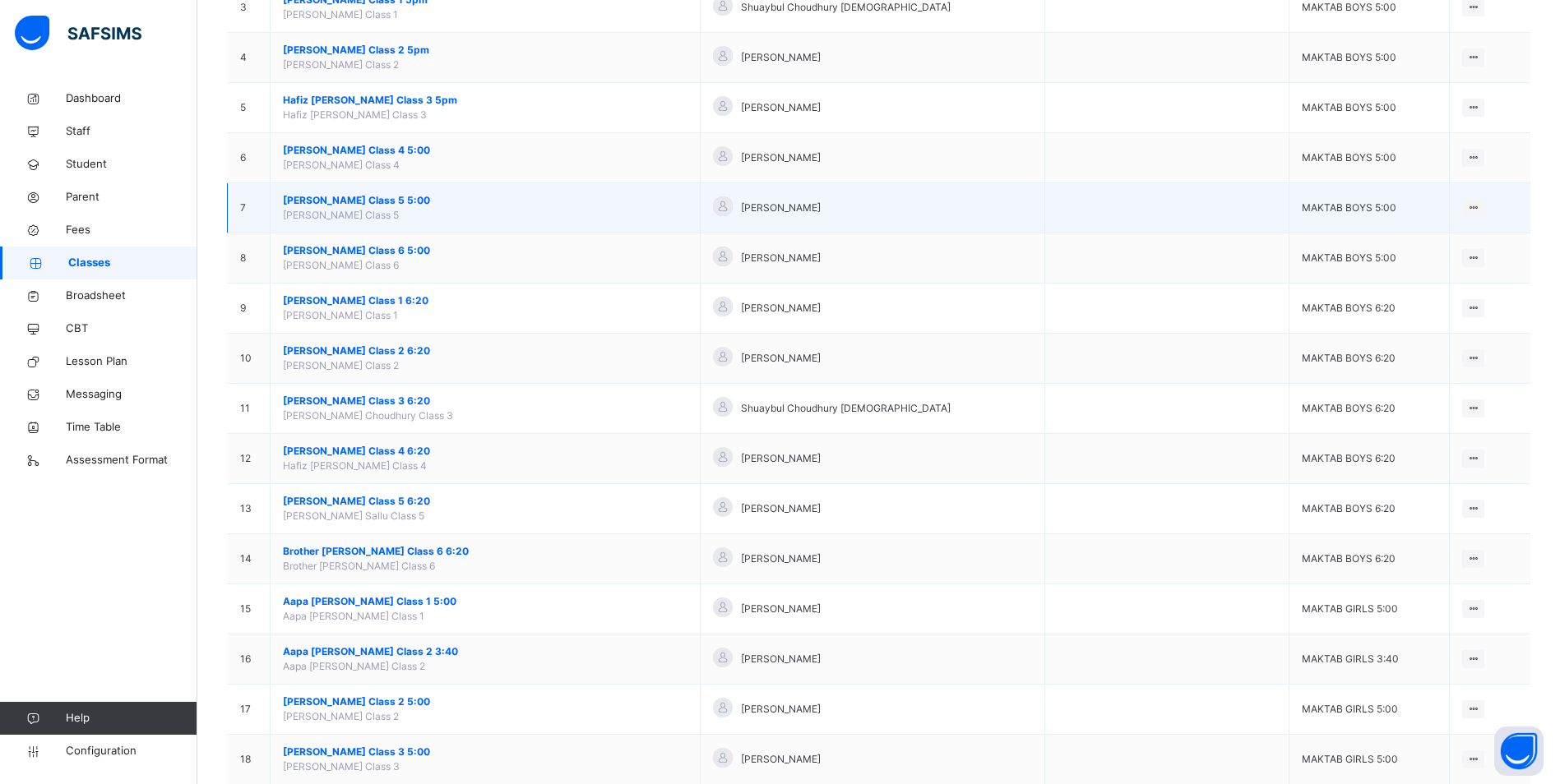
scroll to position [329, 0]
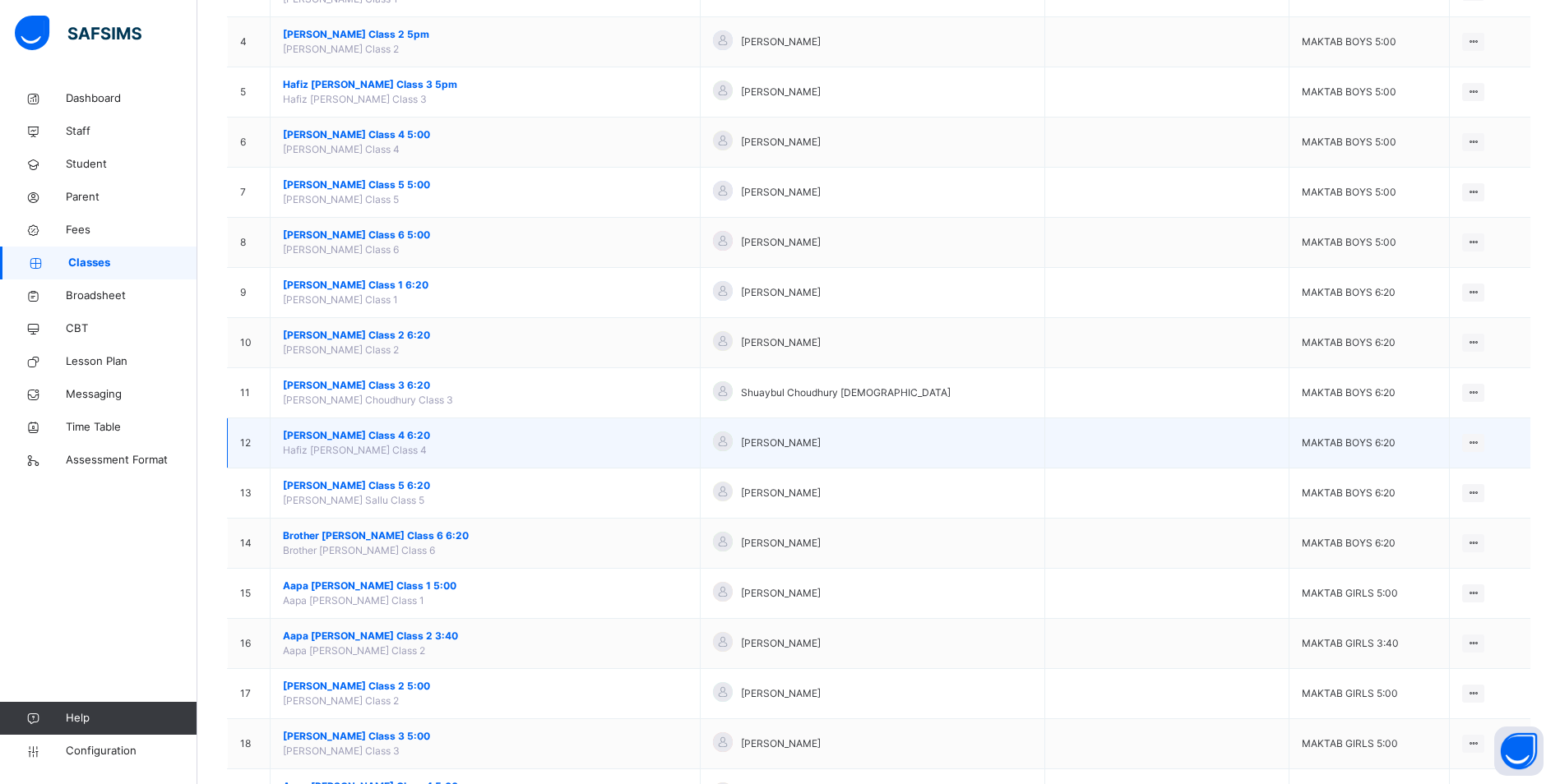
click at [373, 435] on span "[PERSON_NAME] Class 4 6:20" at bounding box center [484, 436] width 404 height 15
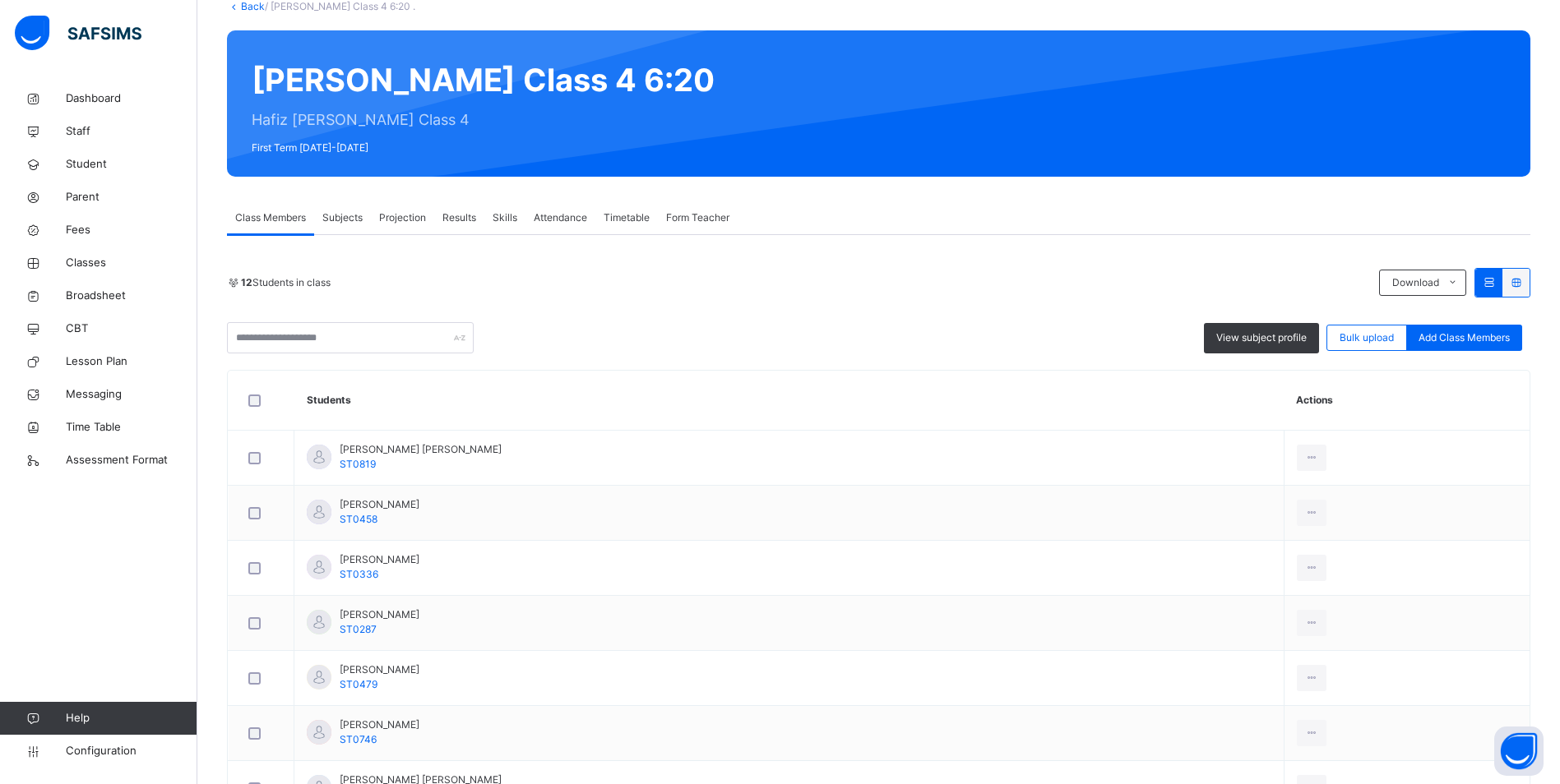
scroll to position [165, 0]
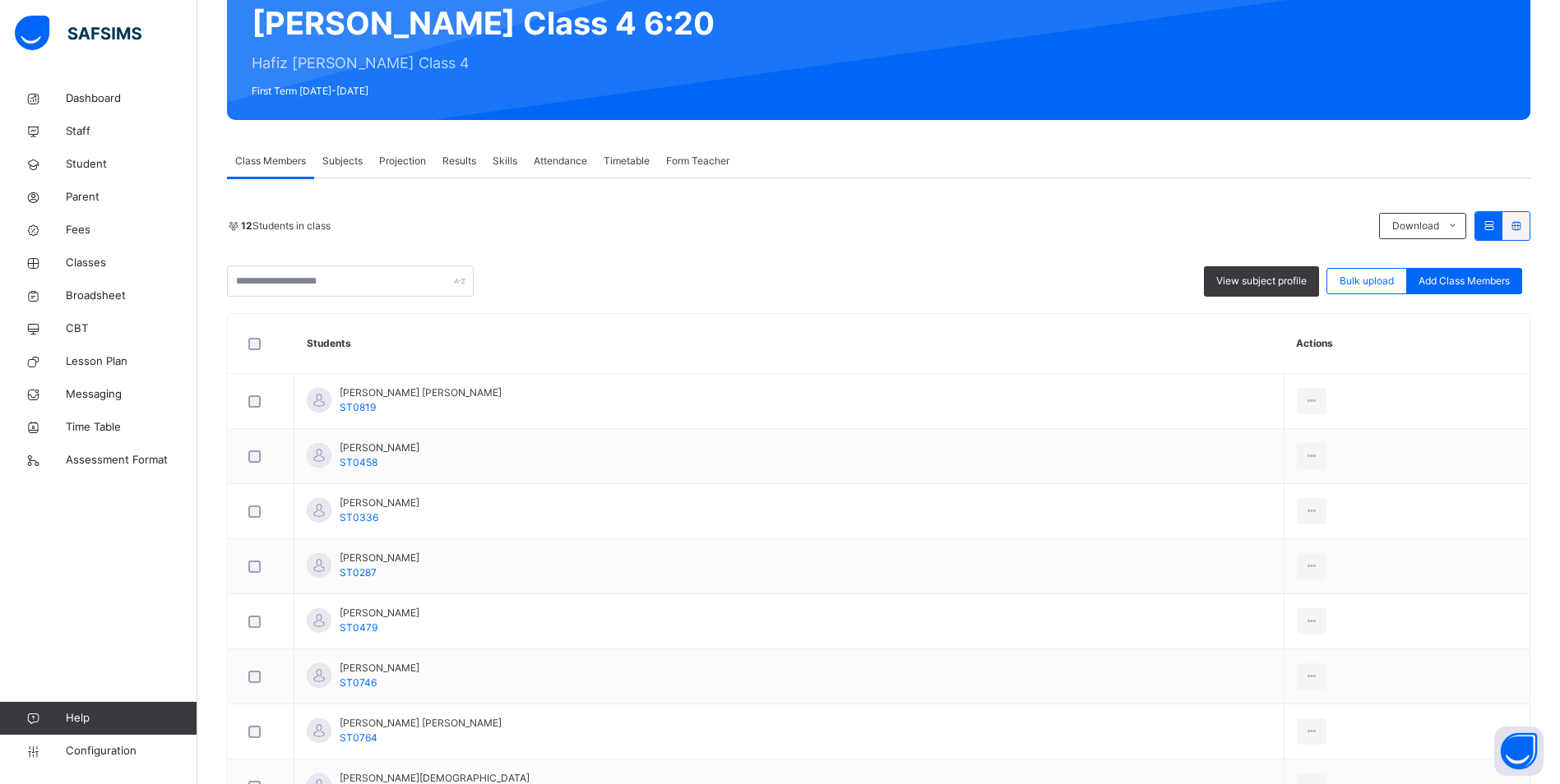
click at [581, 161] on span "Attendance" at bounding box center [560, 161] width 54 height 15
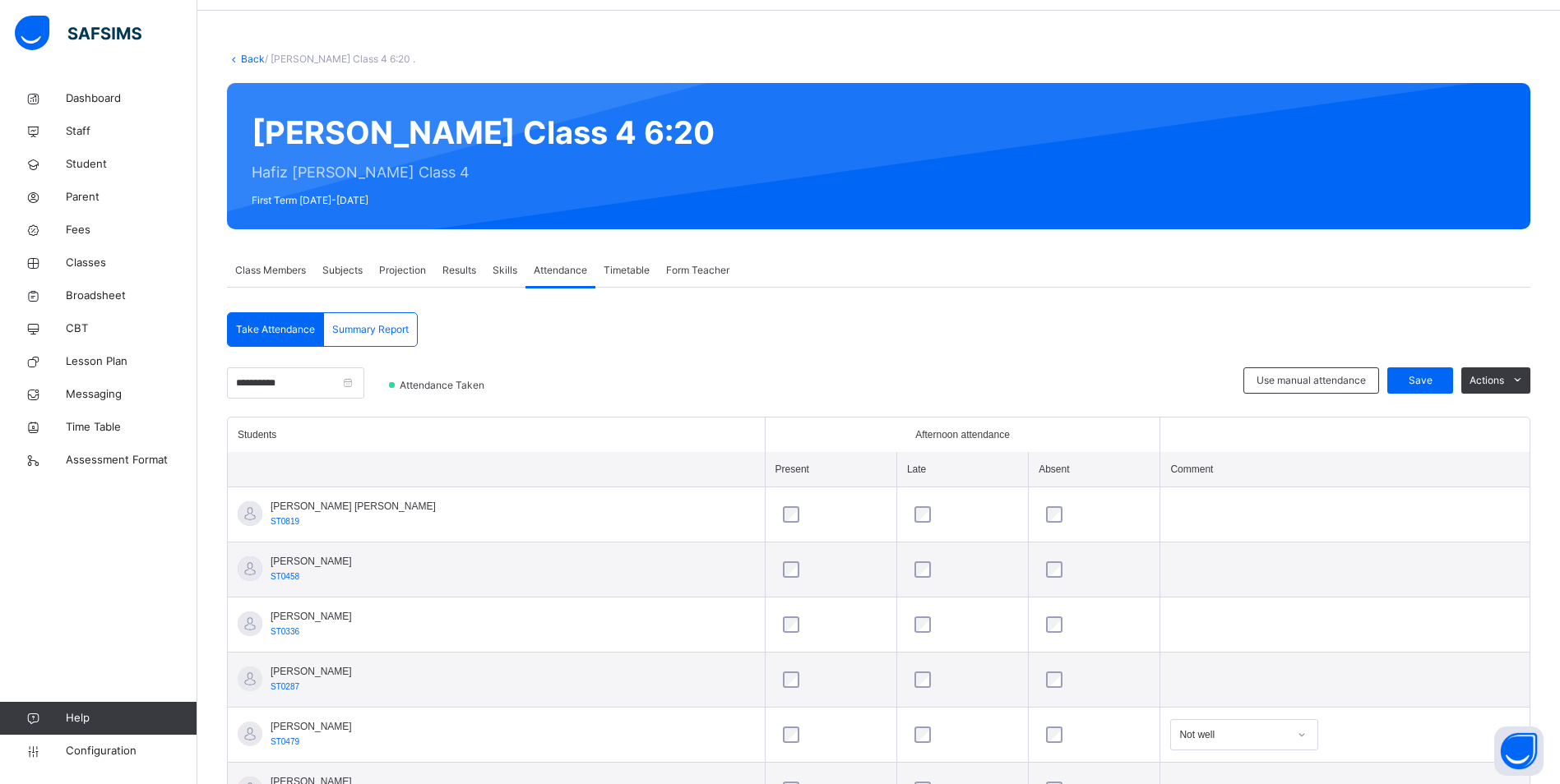
scroll to position [54, 0]
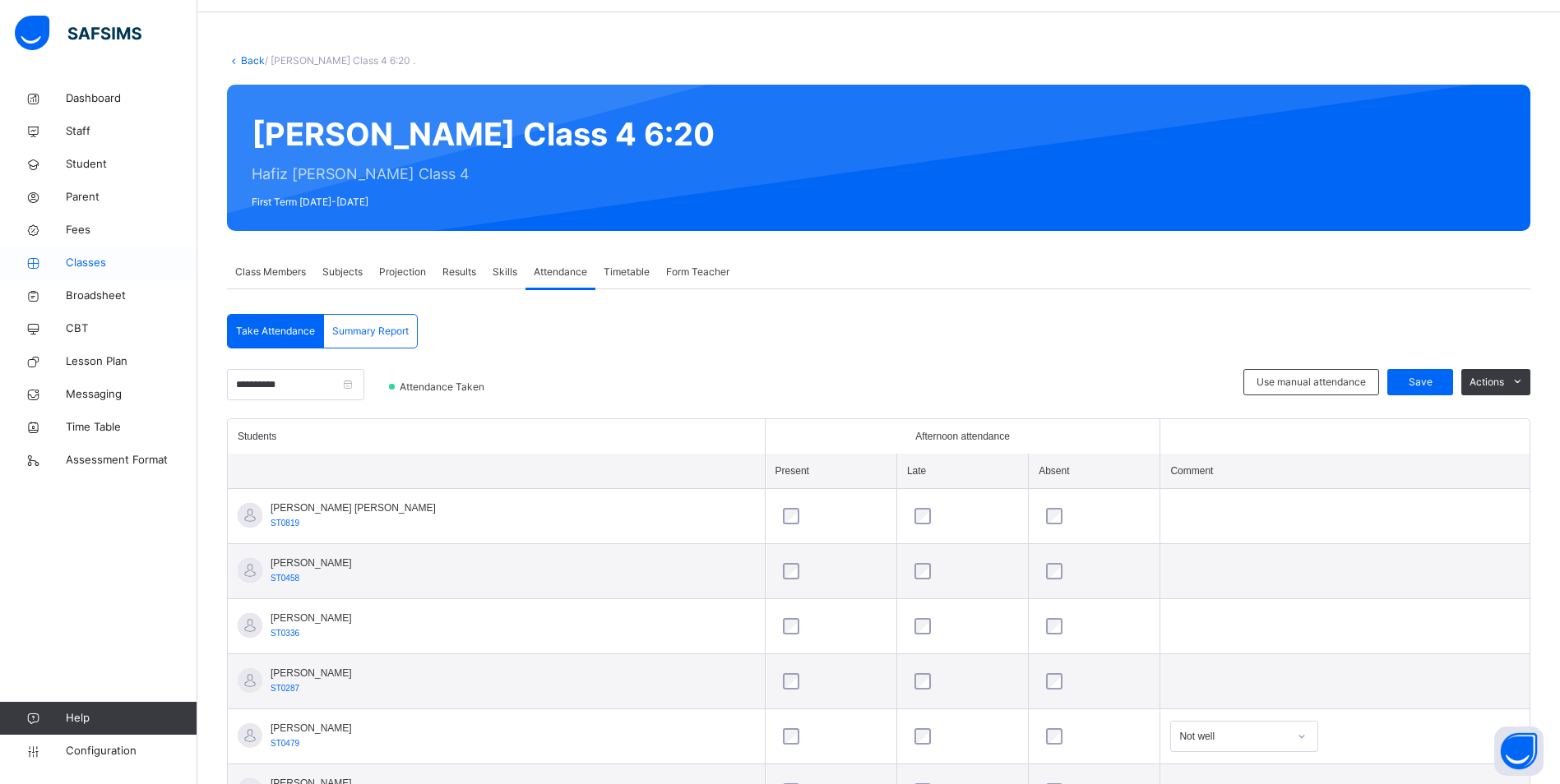
click at [96, 253] on link "Classes" at bounding box center [99, 263] width 198 height 33
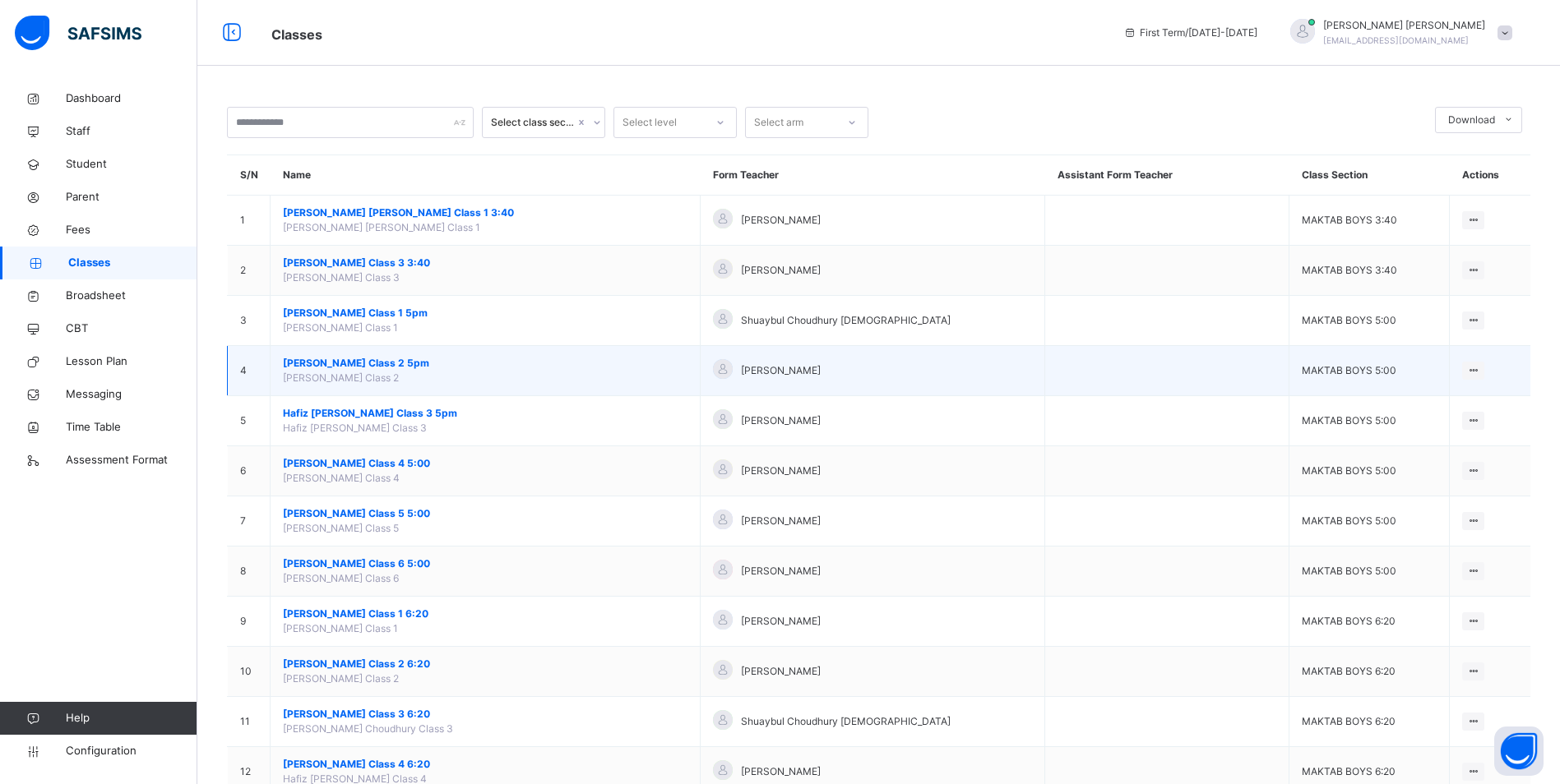
click at [412, 365] on span "[PERSON_NAME] Class 2 5pm" at bounding box center [484, 363] width 404 height 15
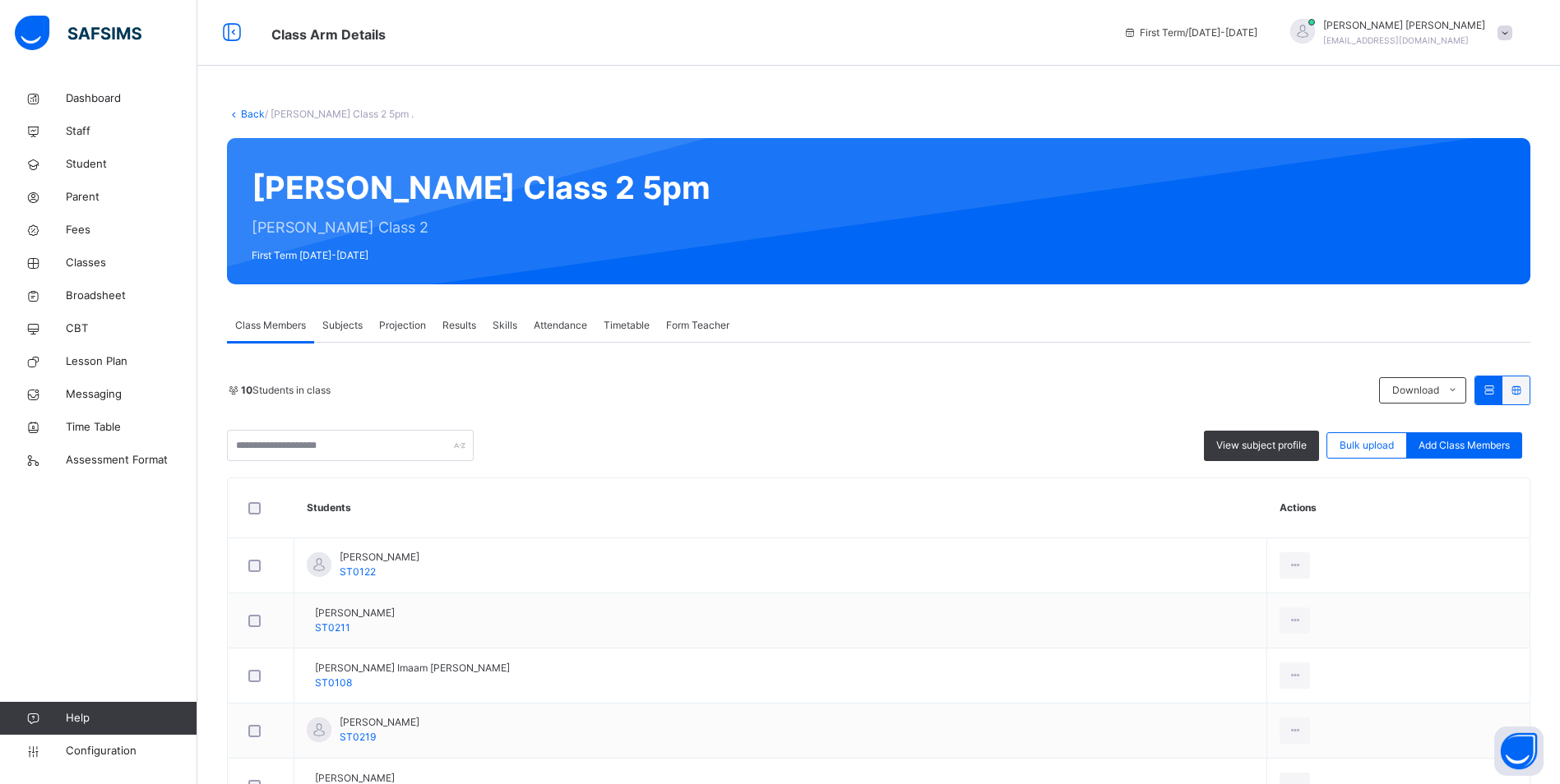
click at [544, 326] on span "Attendance" at bounding box center [560, 325] width 54 height 15
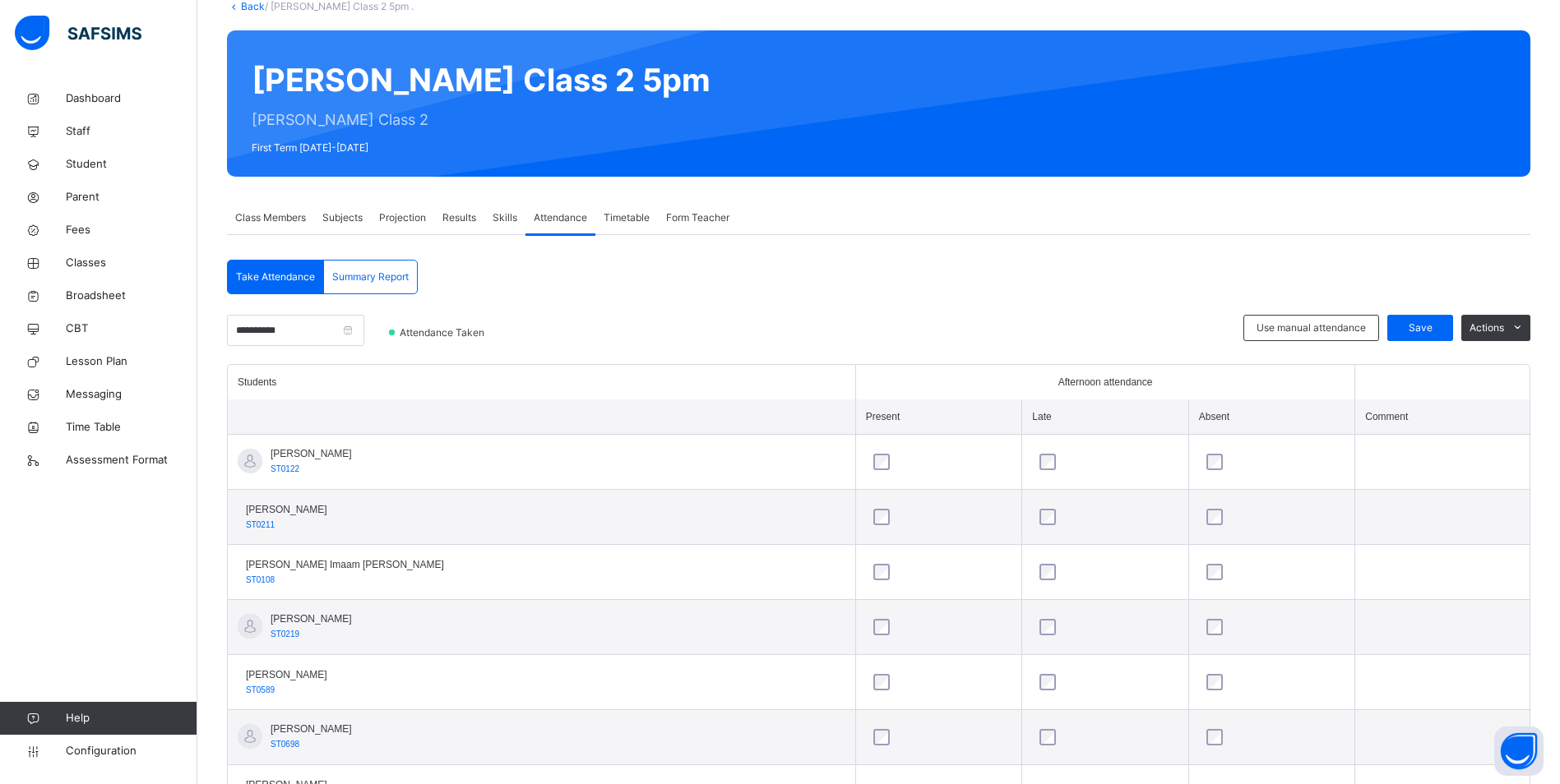
scroll to position [190, 0]
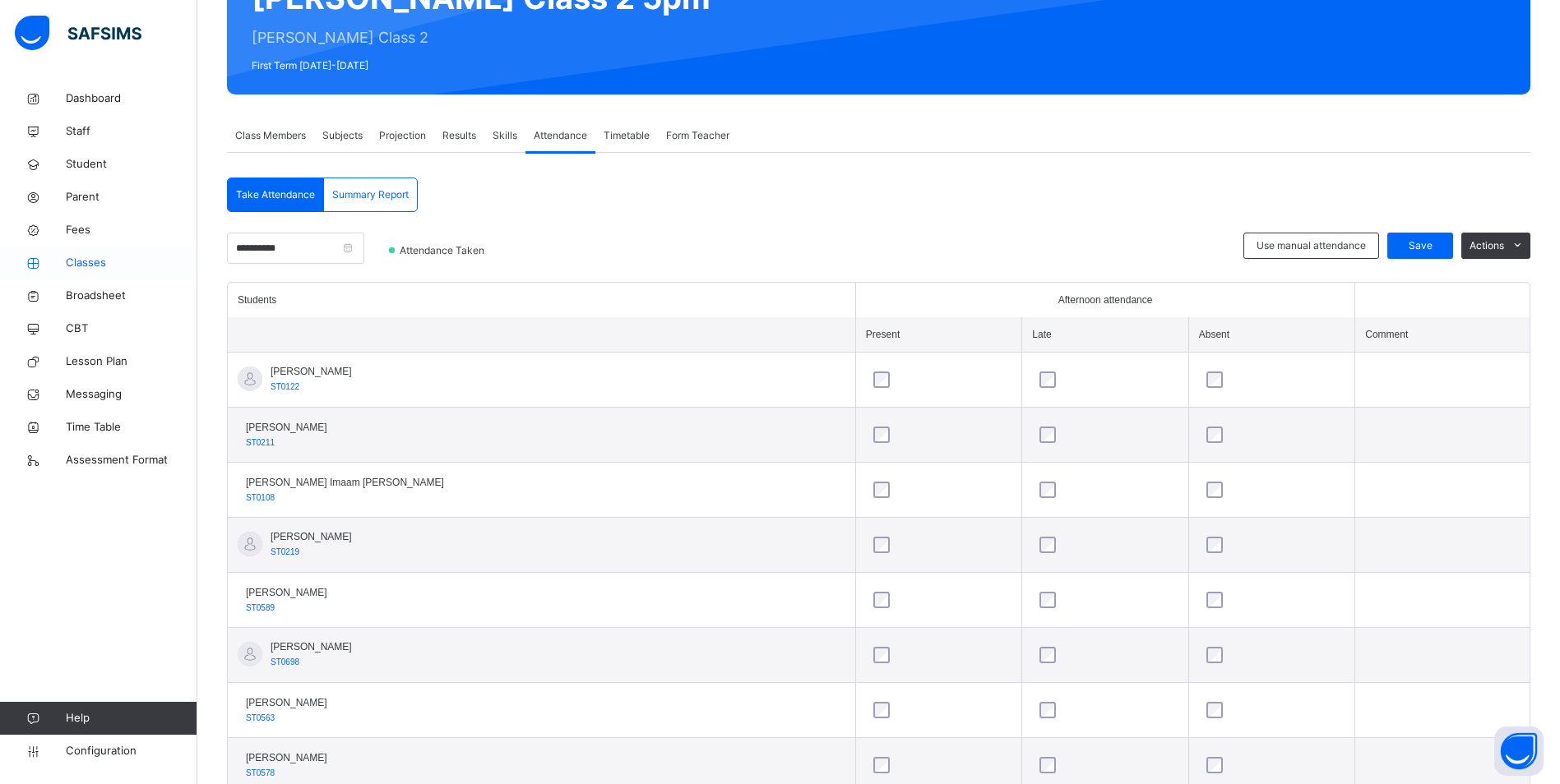
click at [90, 259] on span "Classes" at bounding box center [132, 263] width 132 height 16
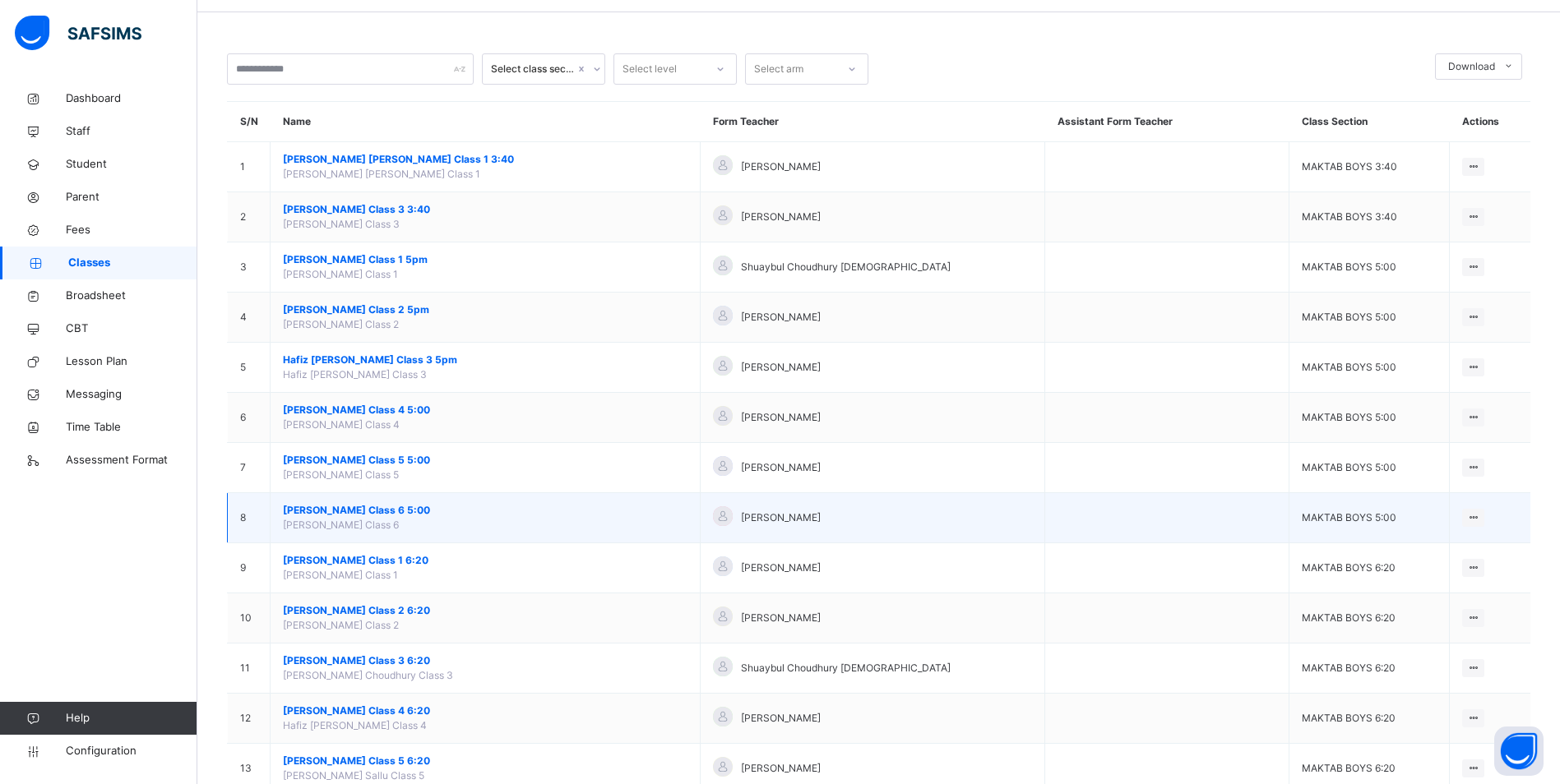
scroll to position [82, 0]
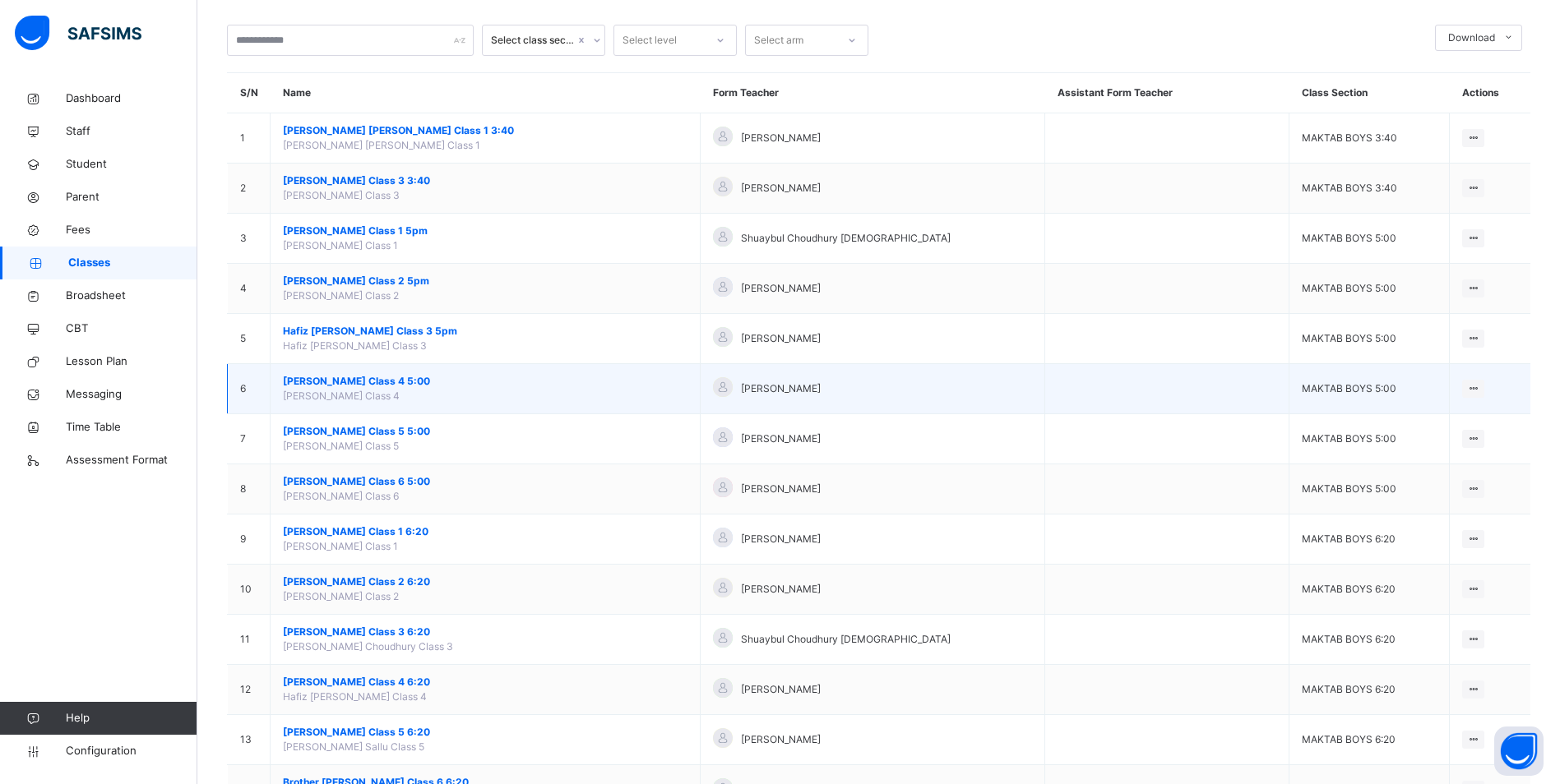
click at [371, 380] on span "[PERSON_NAME] Class 4 5:00" at bounding box center [484, 381] width 404 height 15
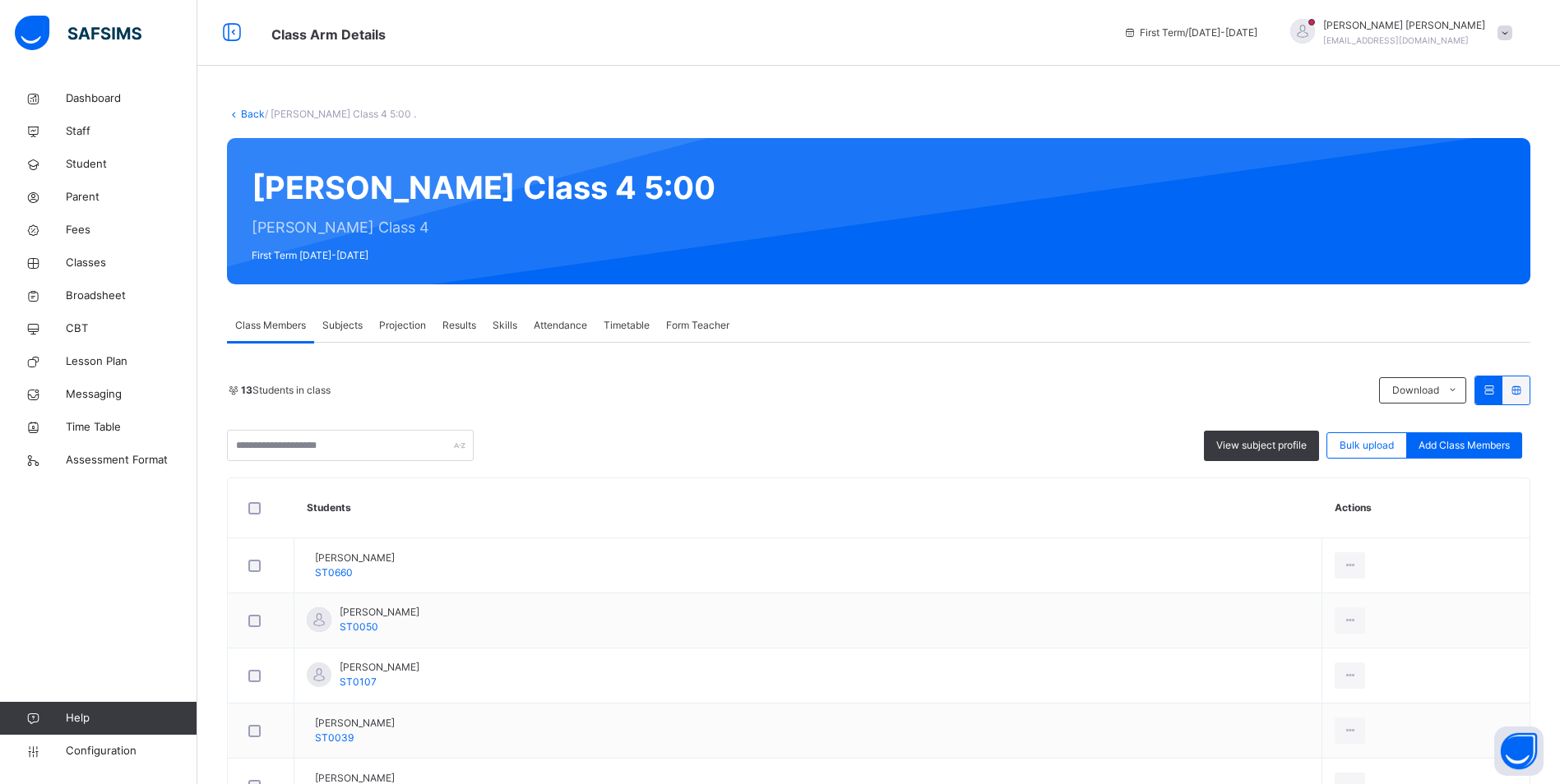
click at [539, 325] on span "Attendance" at bounding box center [560, 325] width 54 height 15
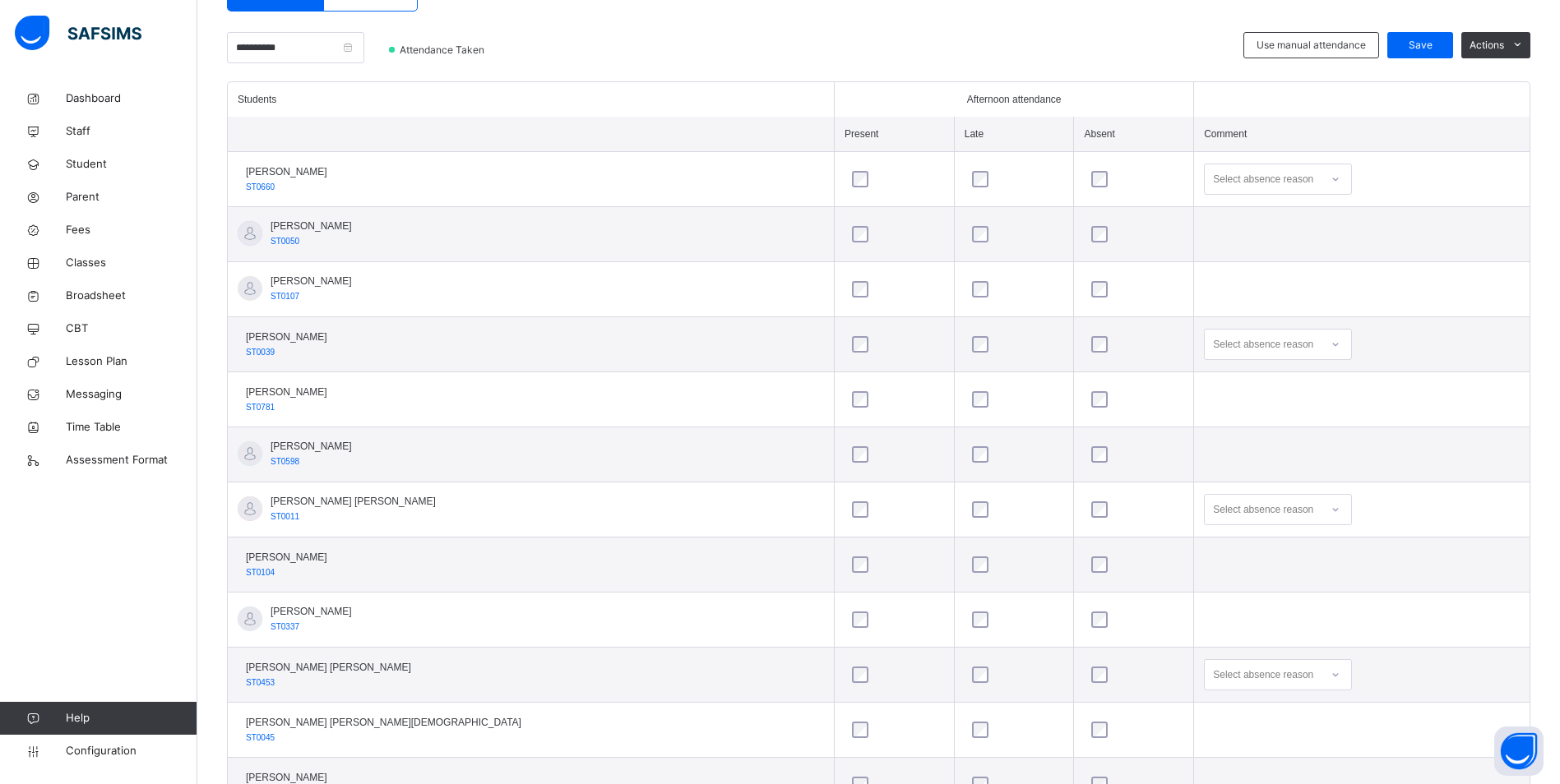
scroll to position [493, 0]
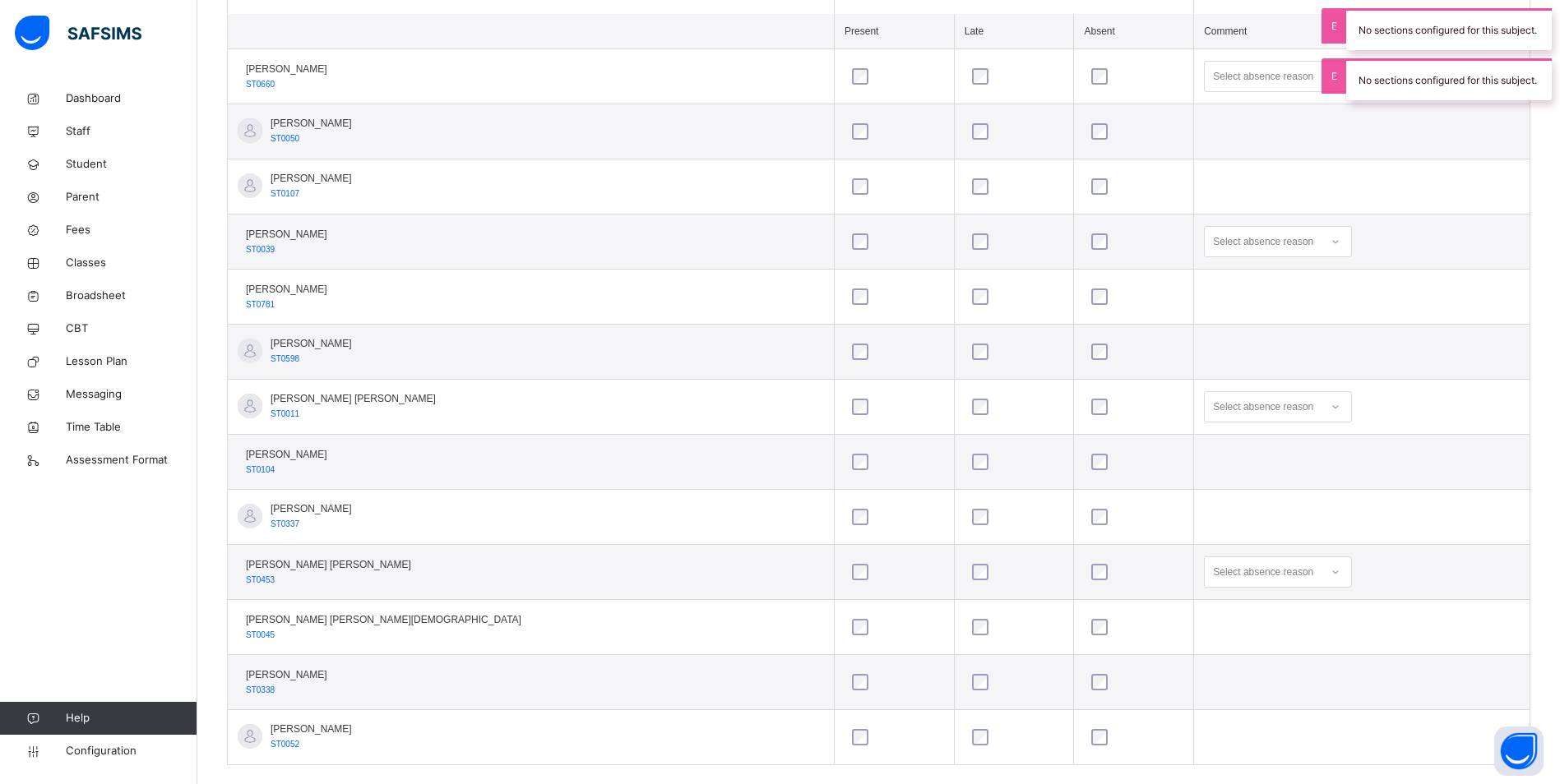
click at [1321, 406] on div at bounding box center [1335, 407] width 28 height 26
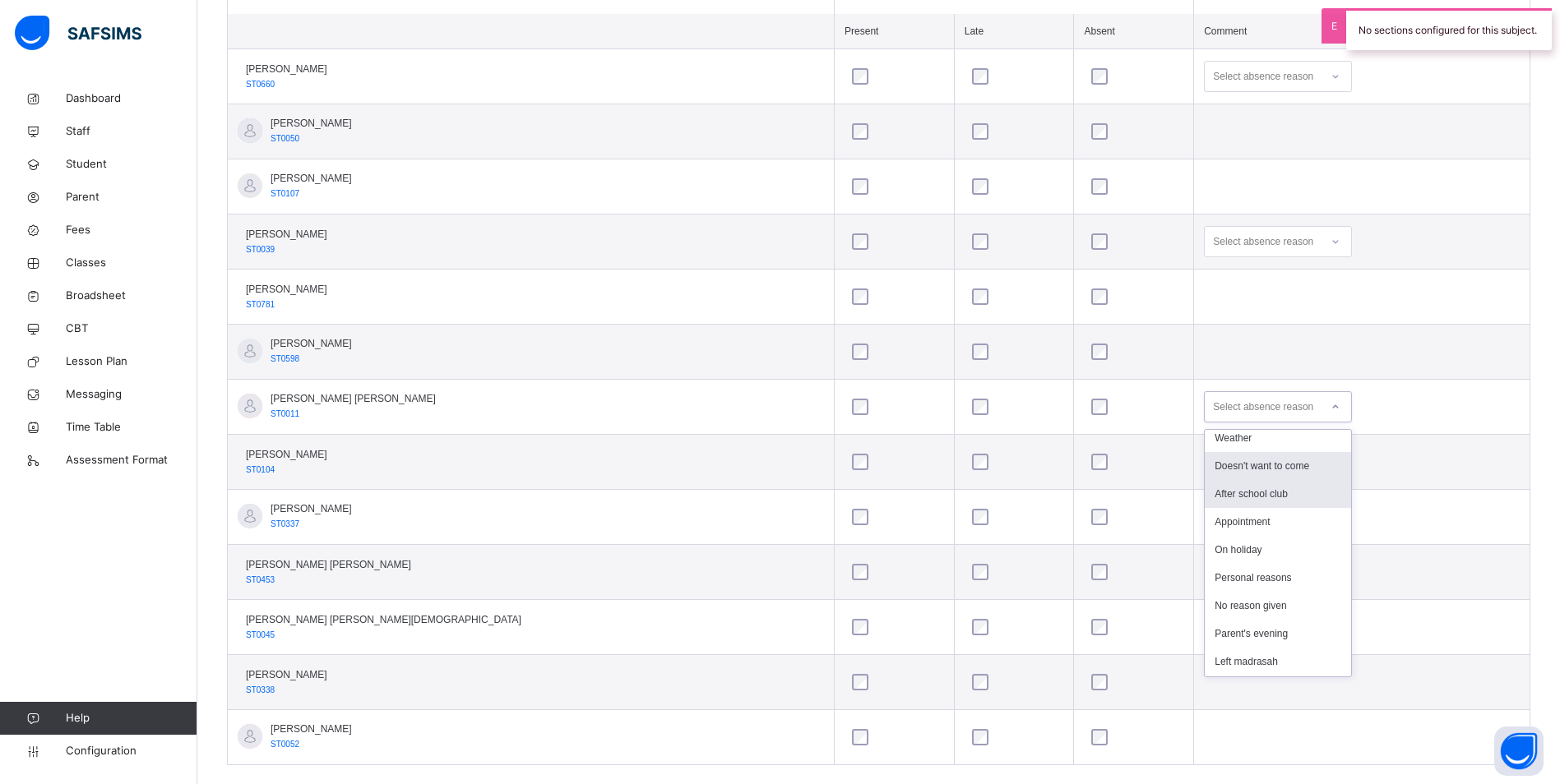
scroll to position [165, 0]
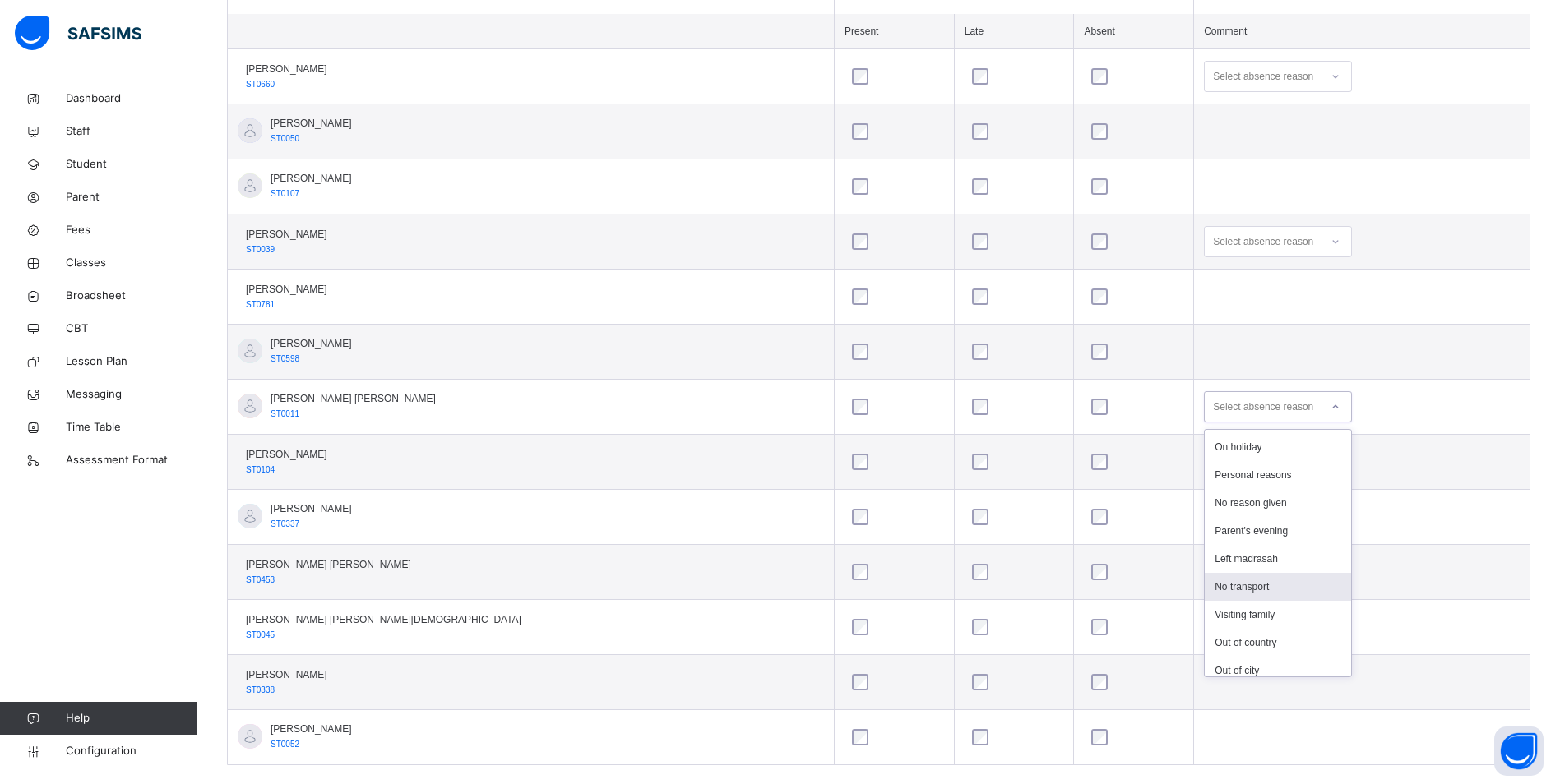
click at [1204, 588] on div "No transport" at bounding box center [1277, 587] width 147 height 28
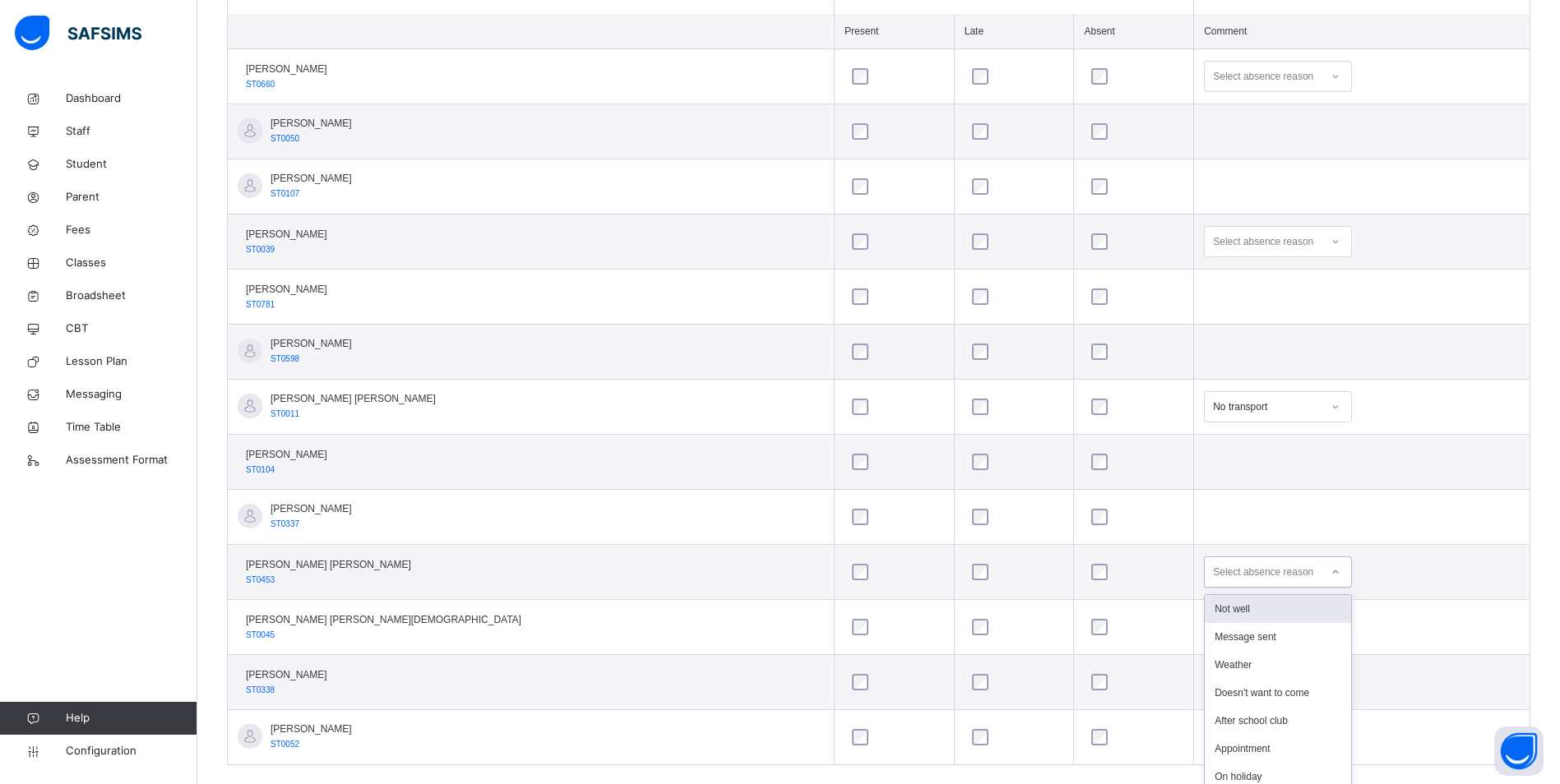
scroll to position [520, 0]
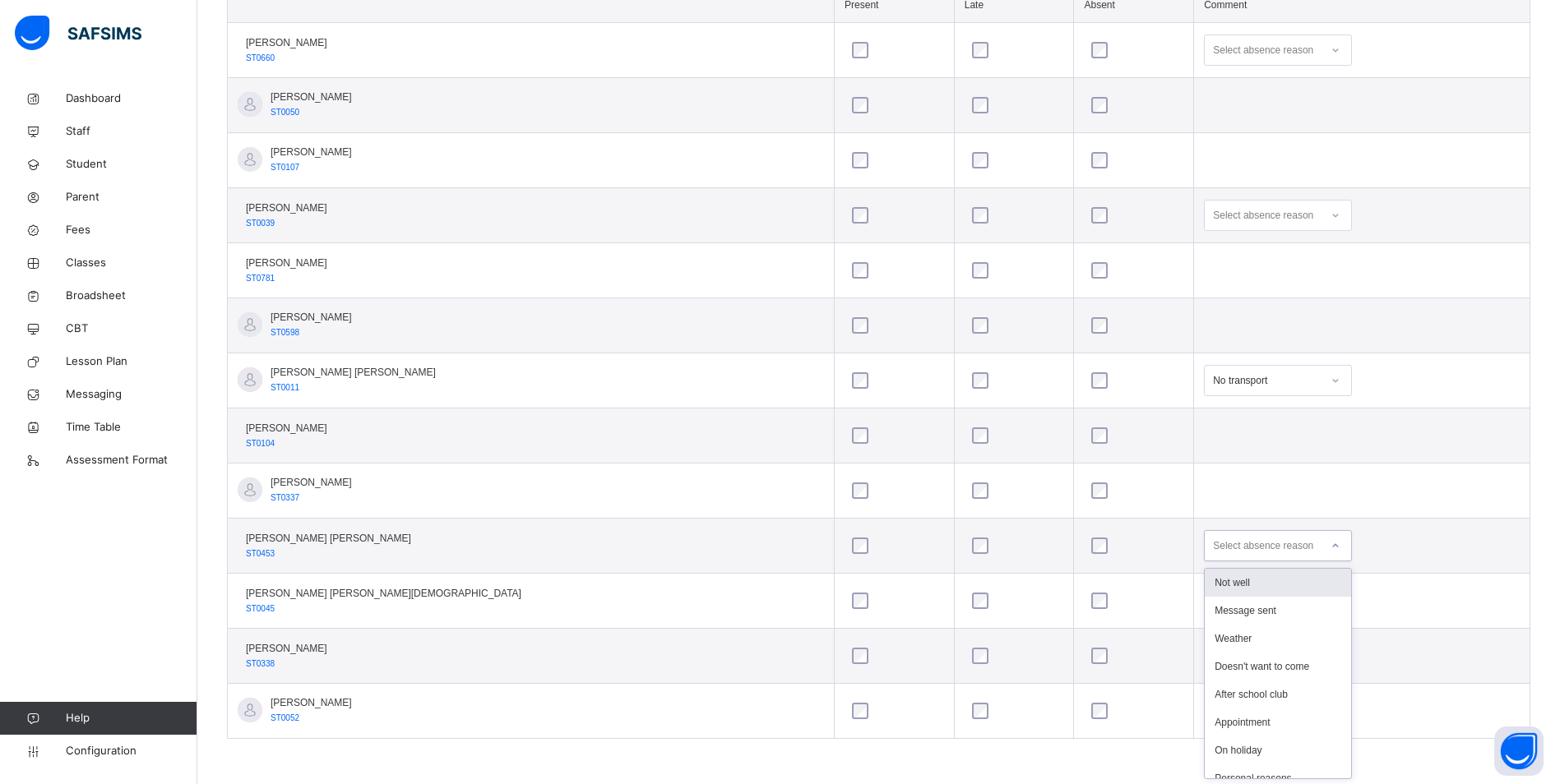
click at [1257, 562] on div "option Not well focused, 1 of 16. 16 results available. Use Up and Down to choo…" at bounding box center [1277, 546] width 148 height 31
click at [1212, 693] on div "After school club" at bounding box center [1277, 695] width 147 height 28
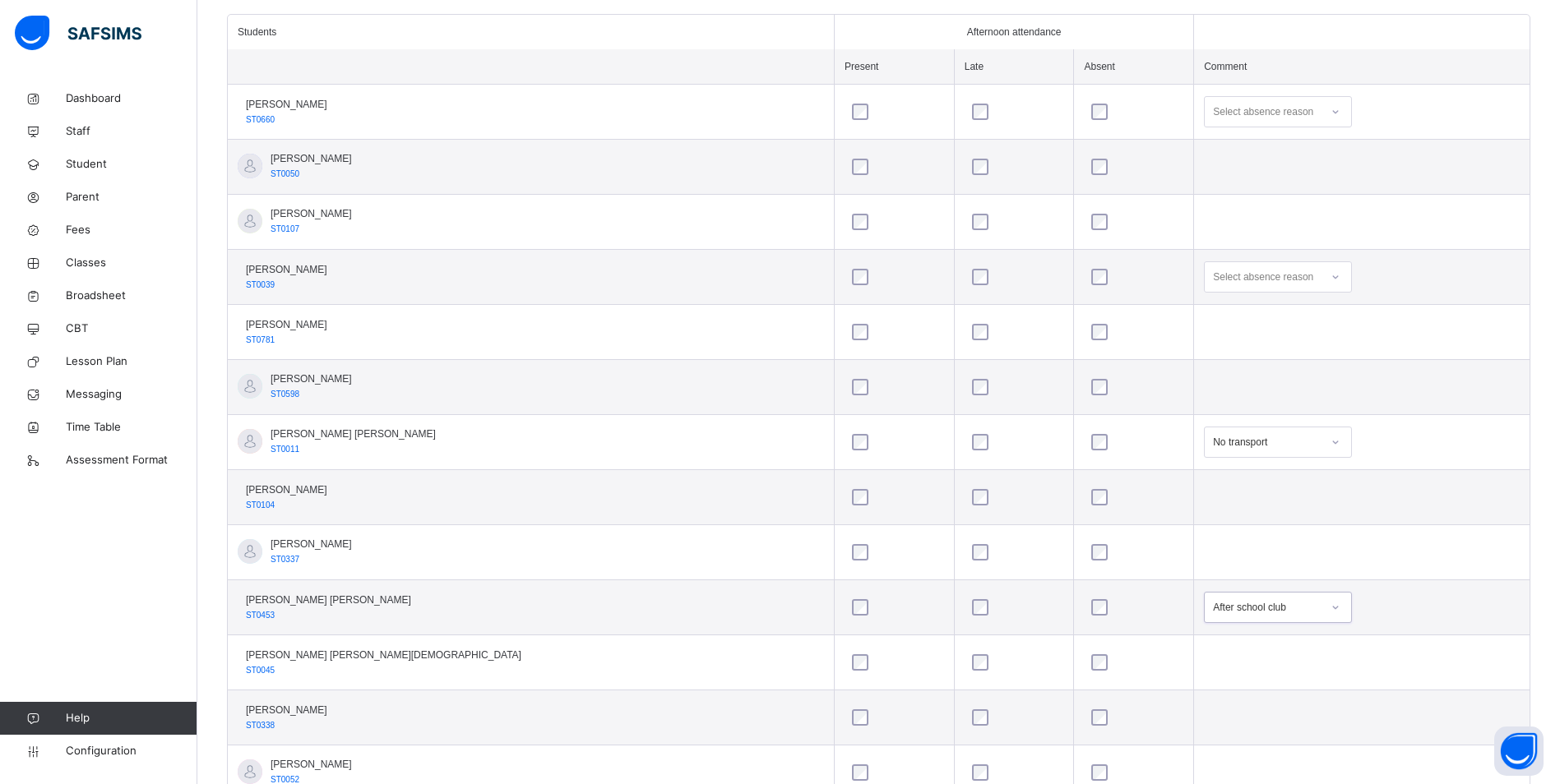
scroll to position [355, 0]
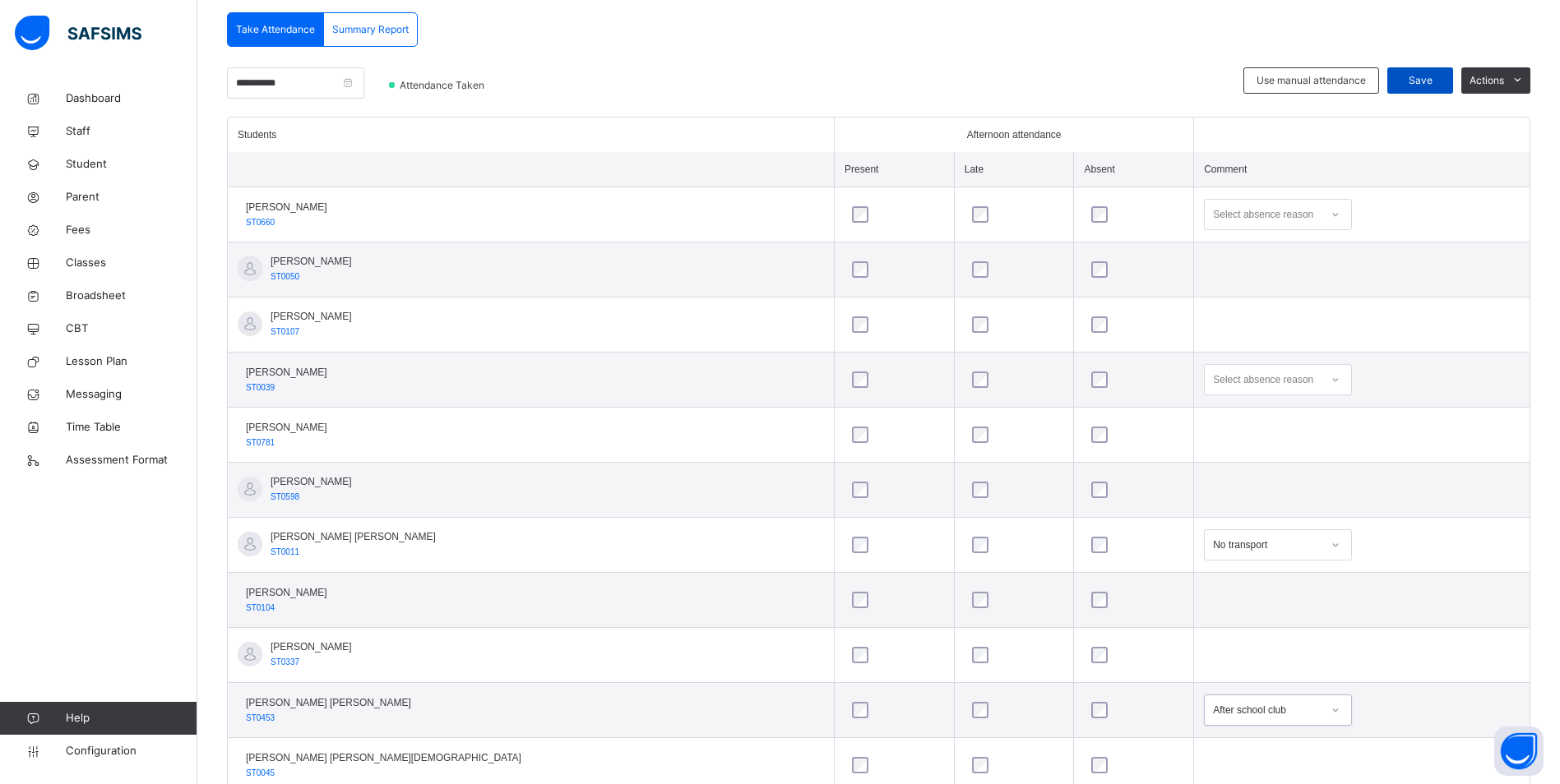
click at [1436, 81] on span "Save" at bounding box center [1420, 81] width 41 height 15
